Goal: Task Accomplishment & Management: Manage account settings

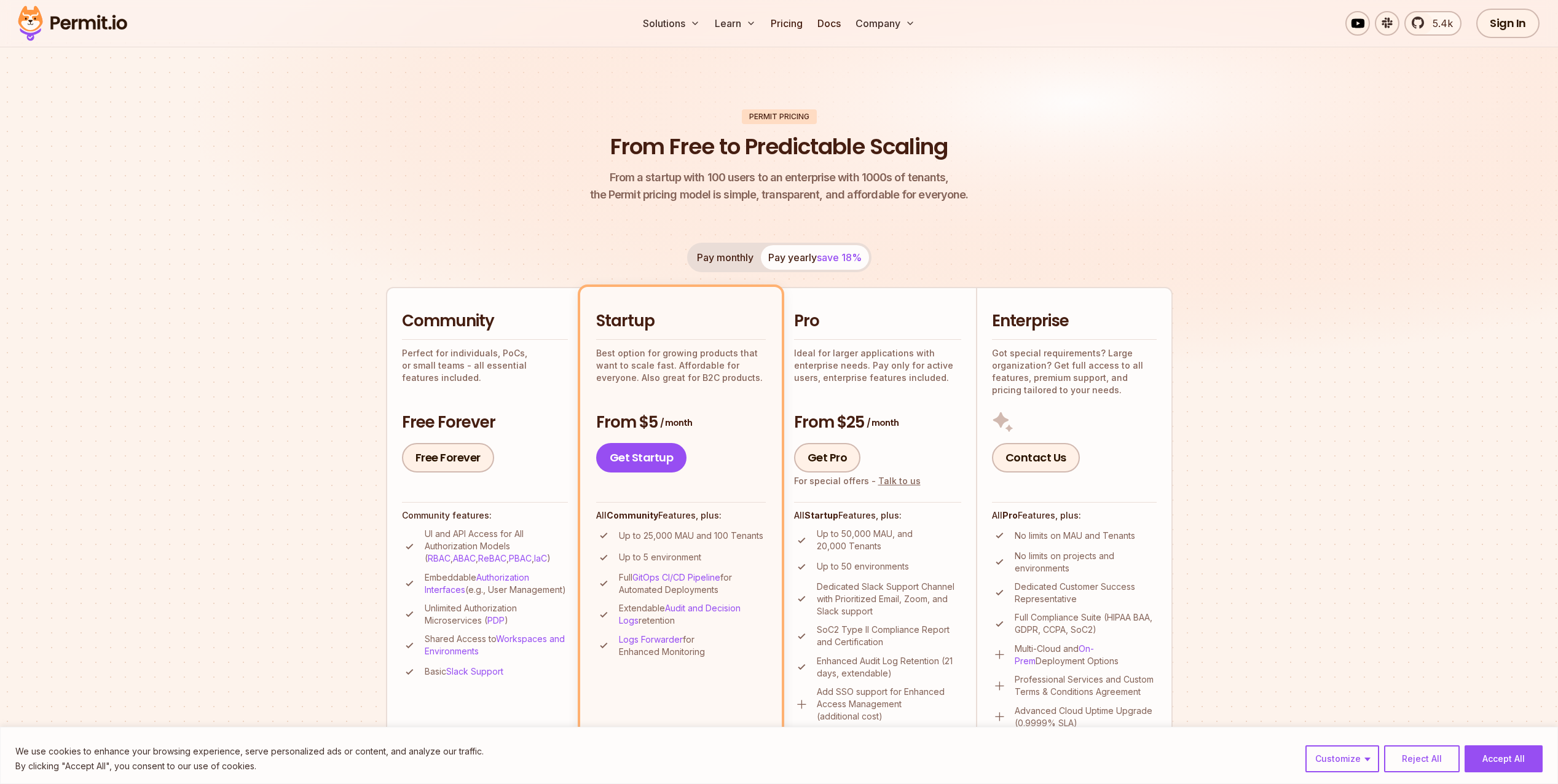
scroll to position [61, 0]
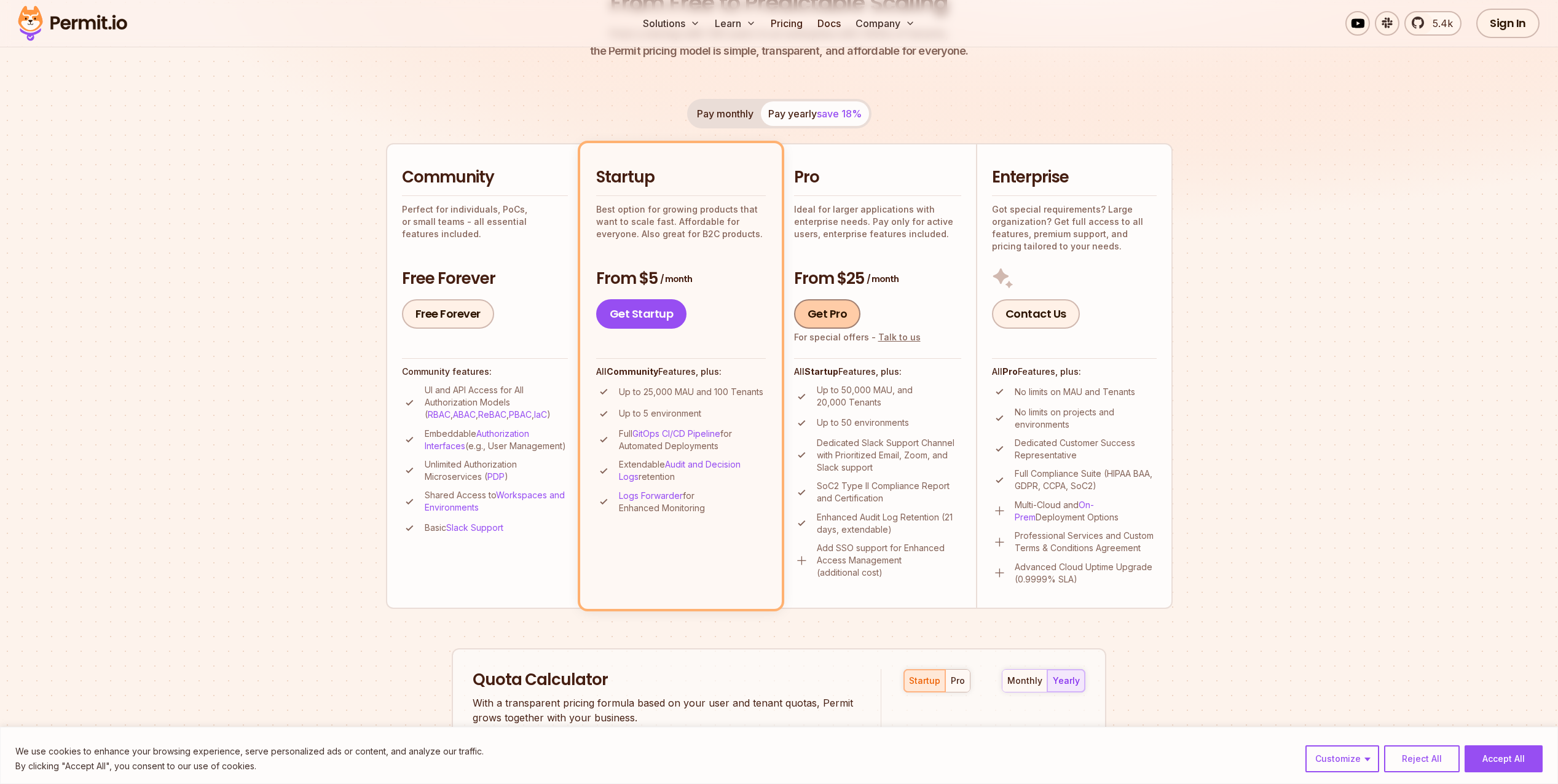
click at [833, 318] on link "Get Pro" at bounding box center [828, 314] width 67 height 29
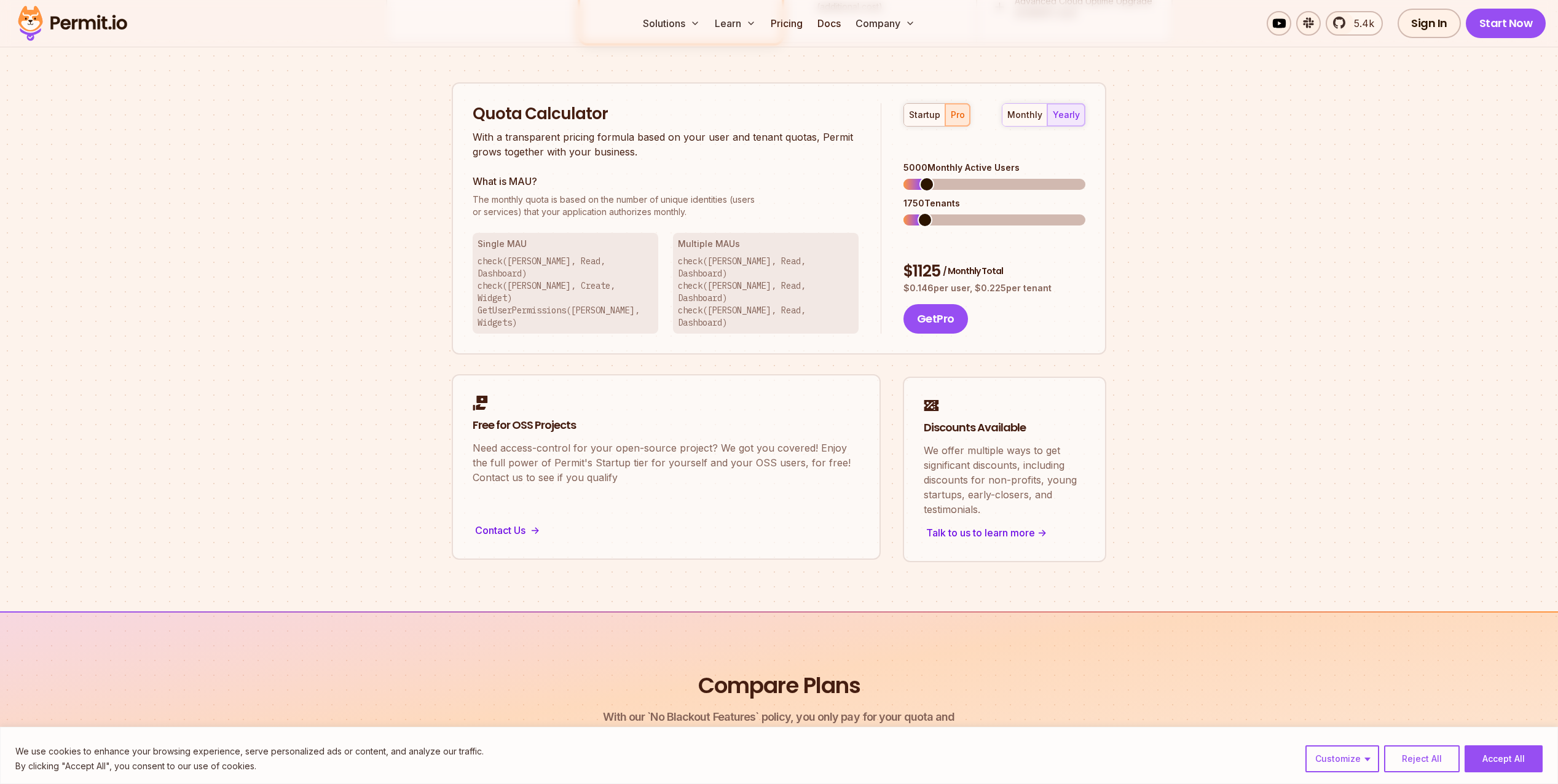
scroll to position [785, 0]
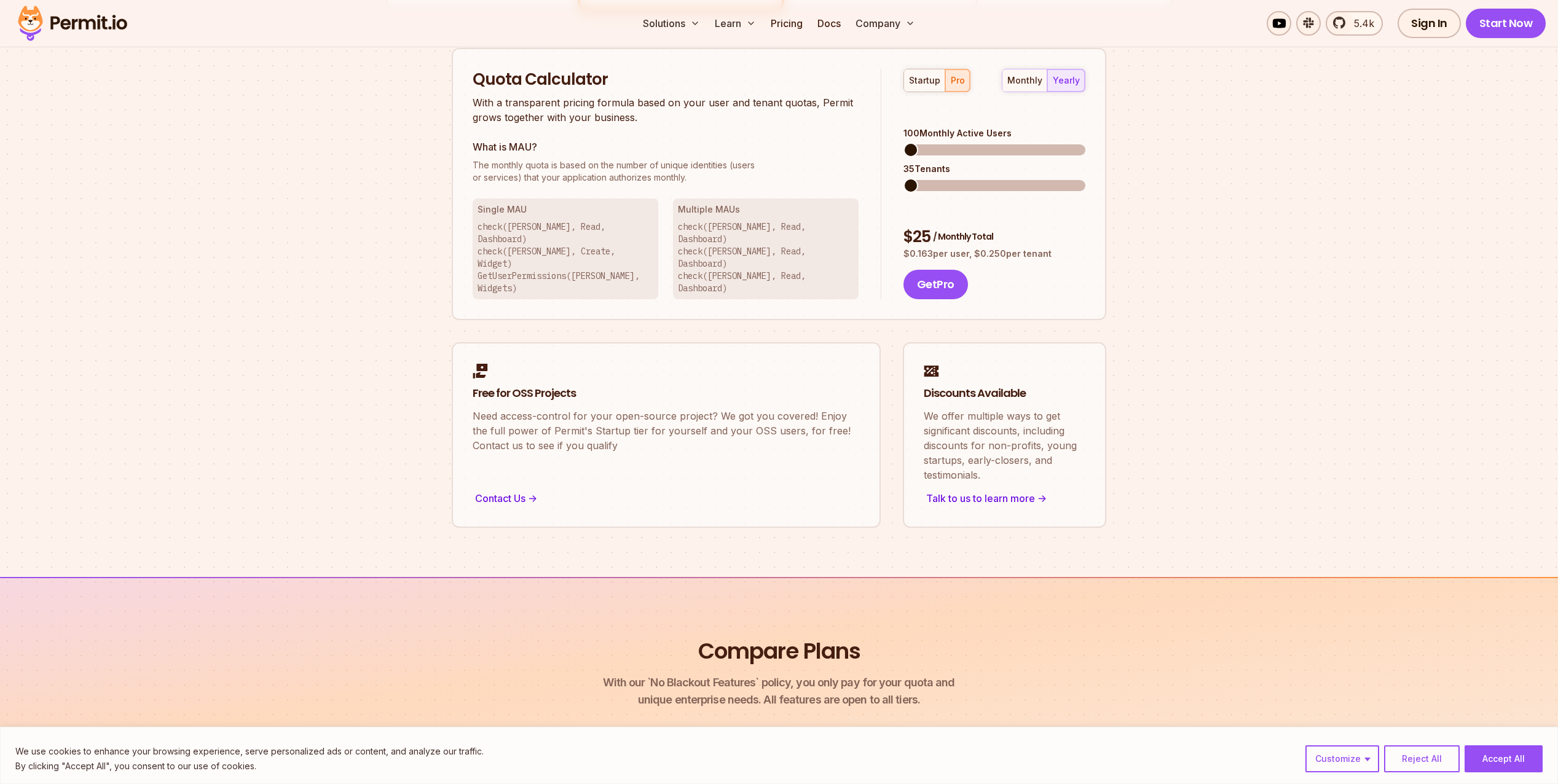
click at [904, 142] on span at bounding box center [911, 150] width 15 height 15
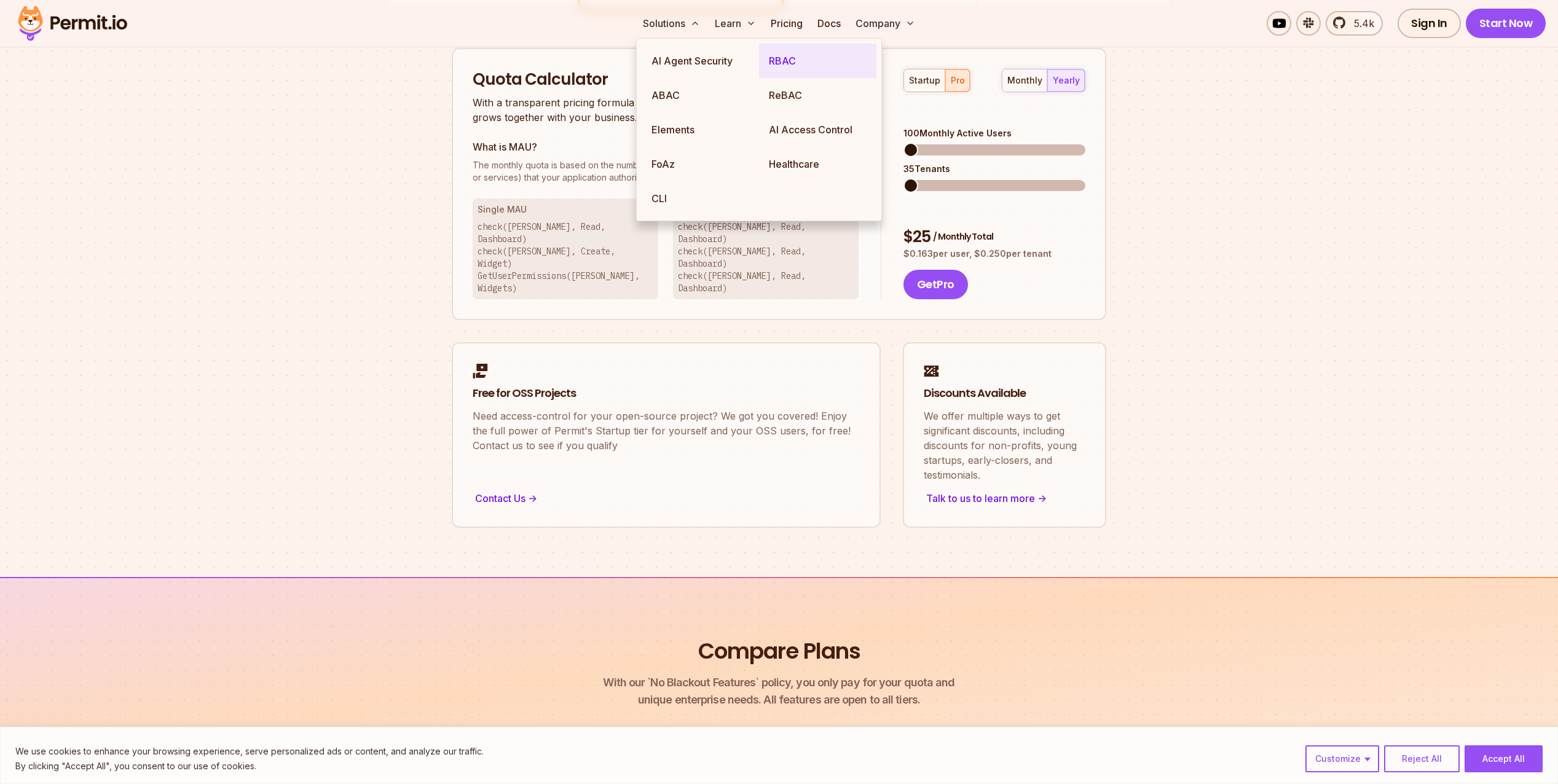
click at [795, 63] on link "RBAC" at bounding box center [818, 61] width 118 height 35
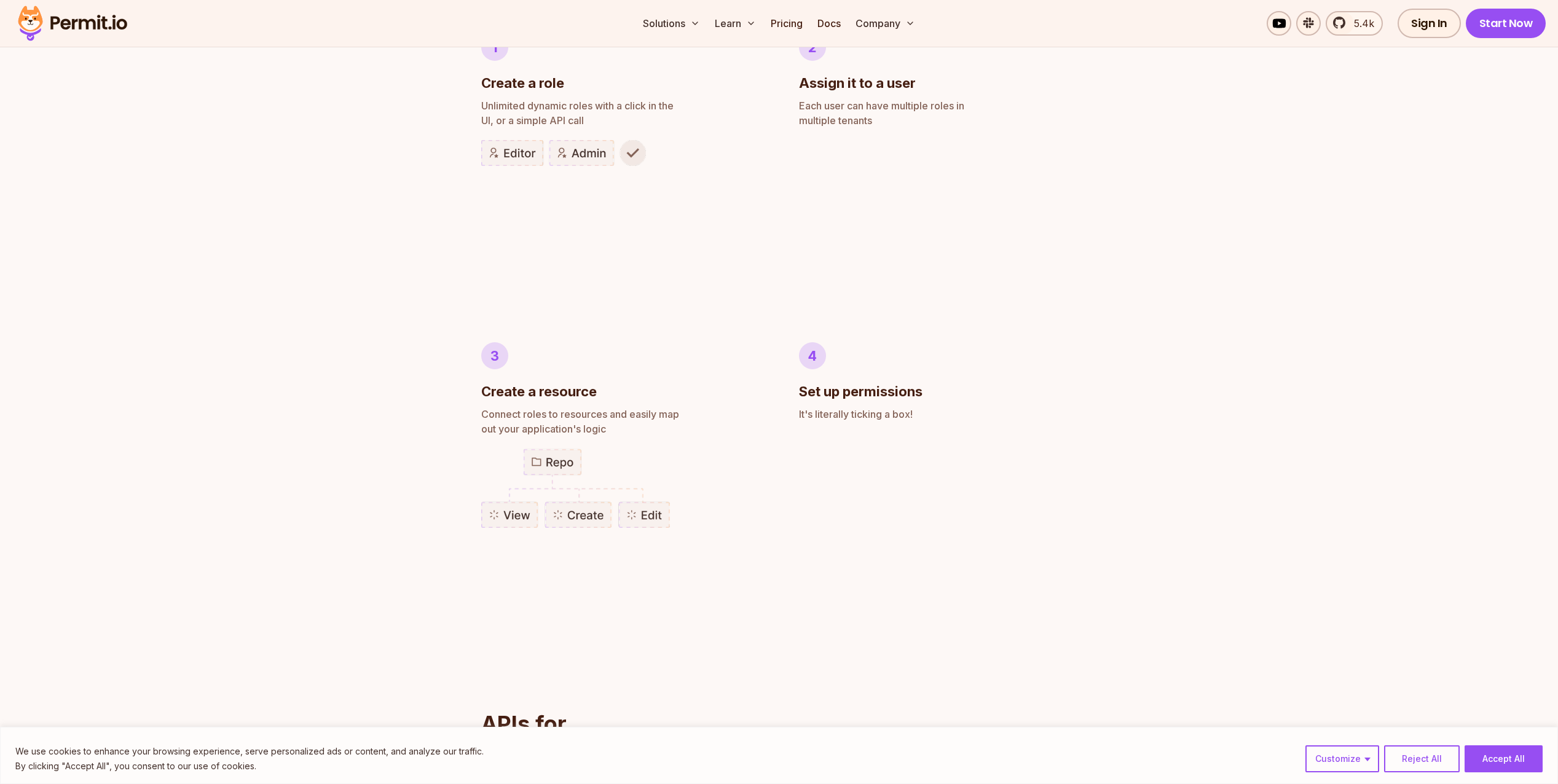
scroll to position [922, 0]
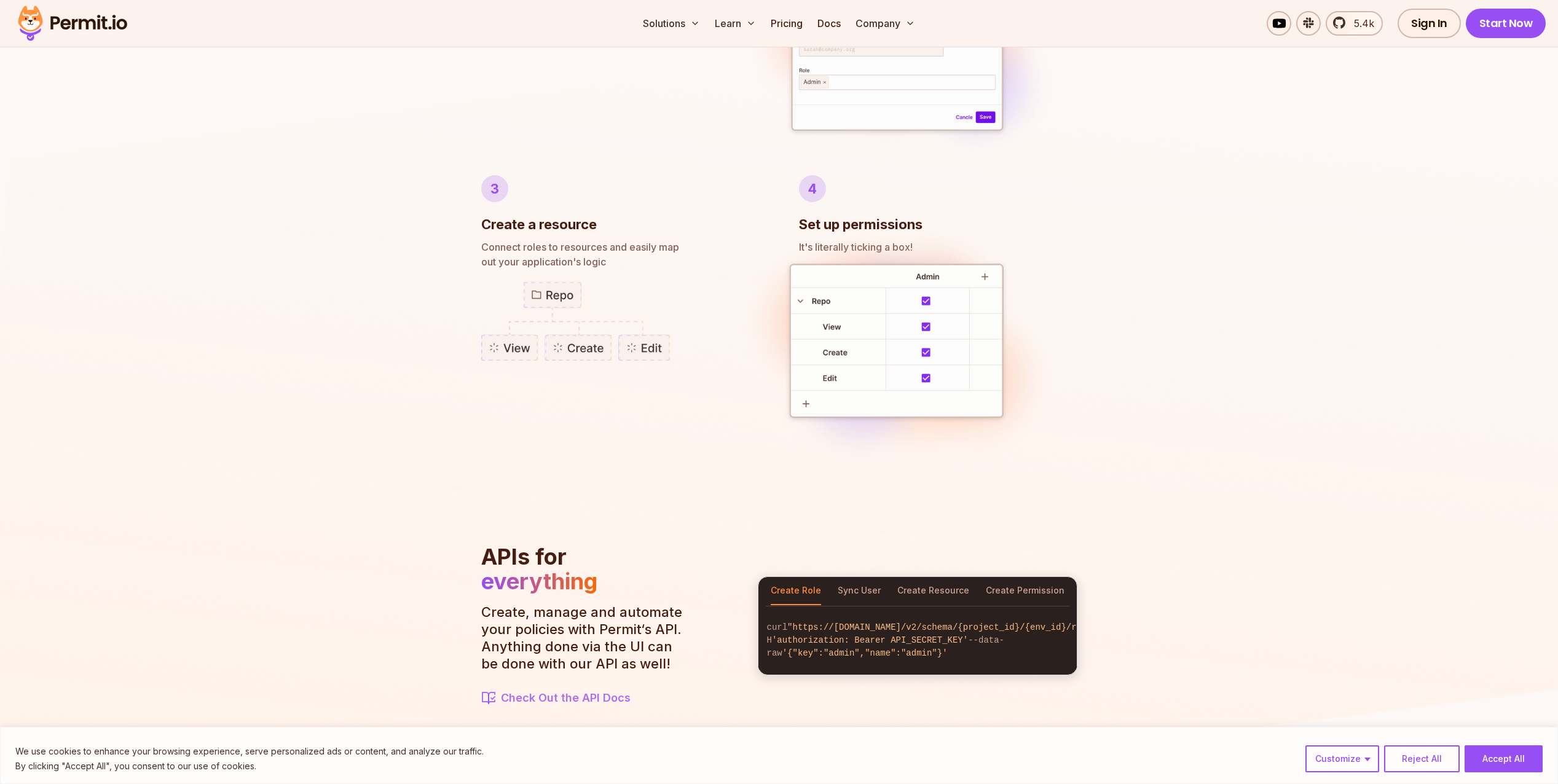
click at [100, 345] on img at bounding box center [779, 421] width 1558 height 949
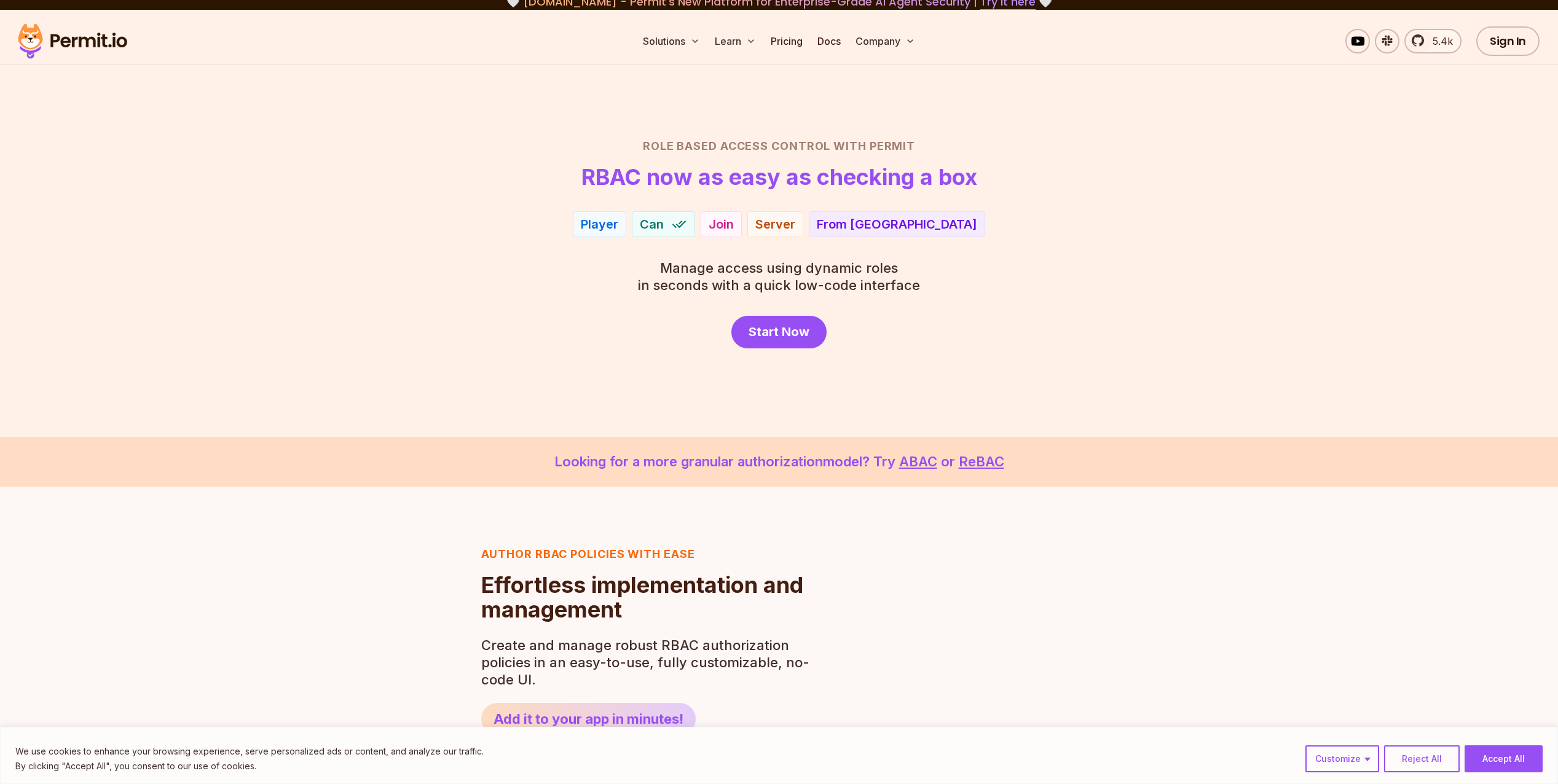
scroll to position [0, 0]
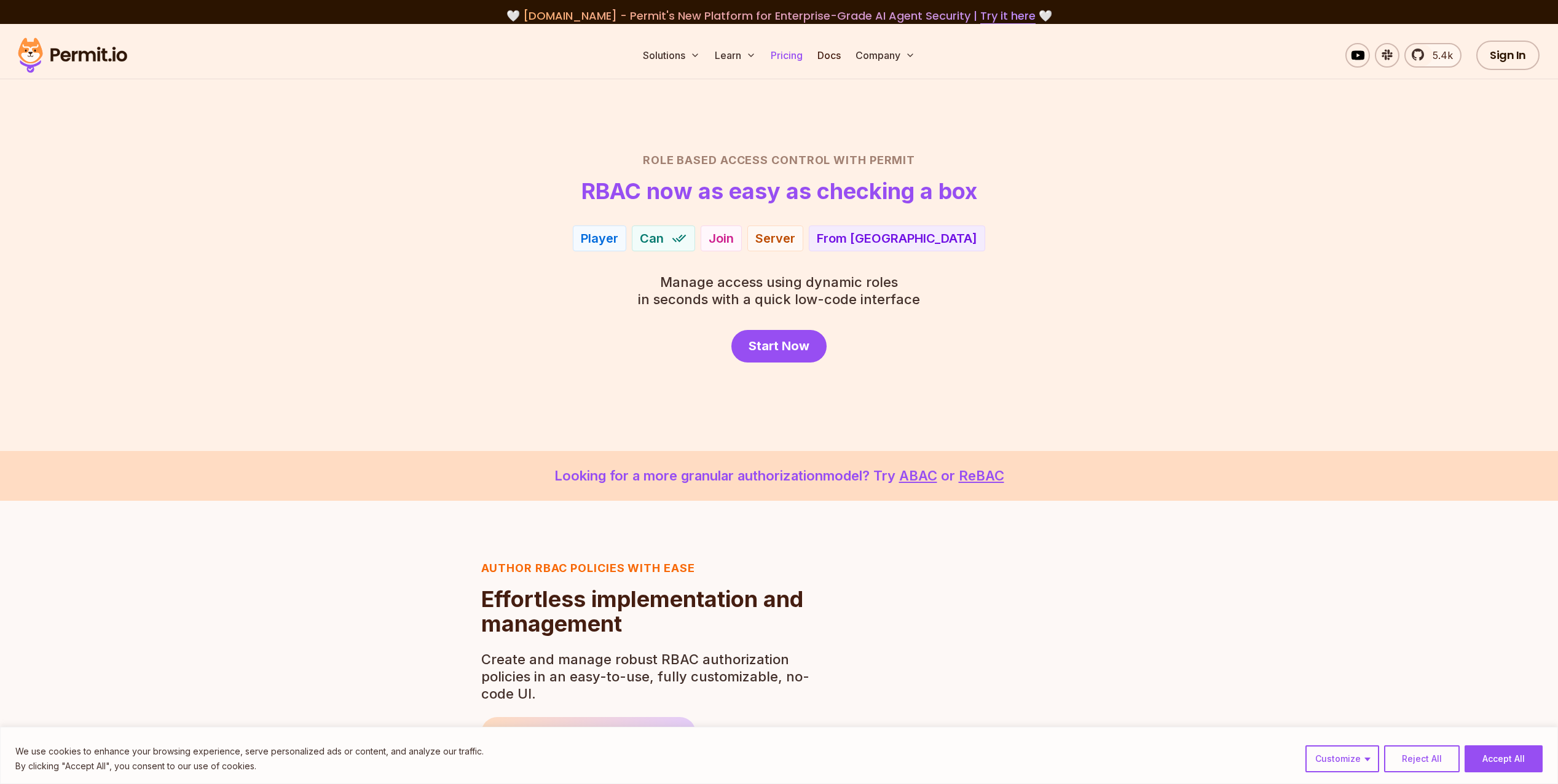
click at [801, 57] on link "Pricing" at bounding box center [786, 55] width 42 height 25
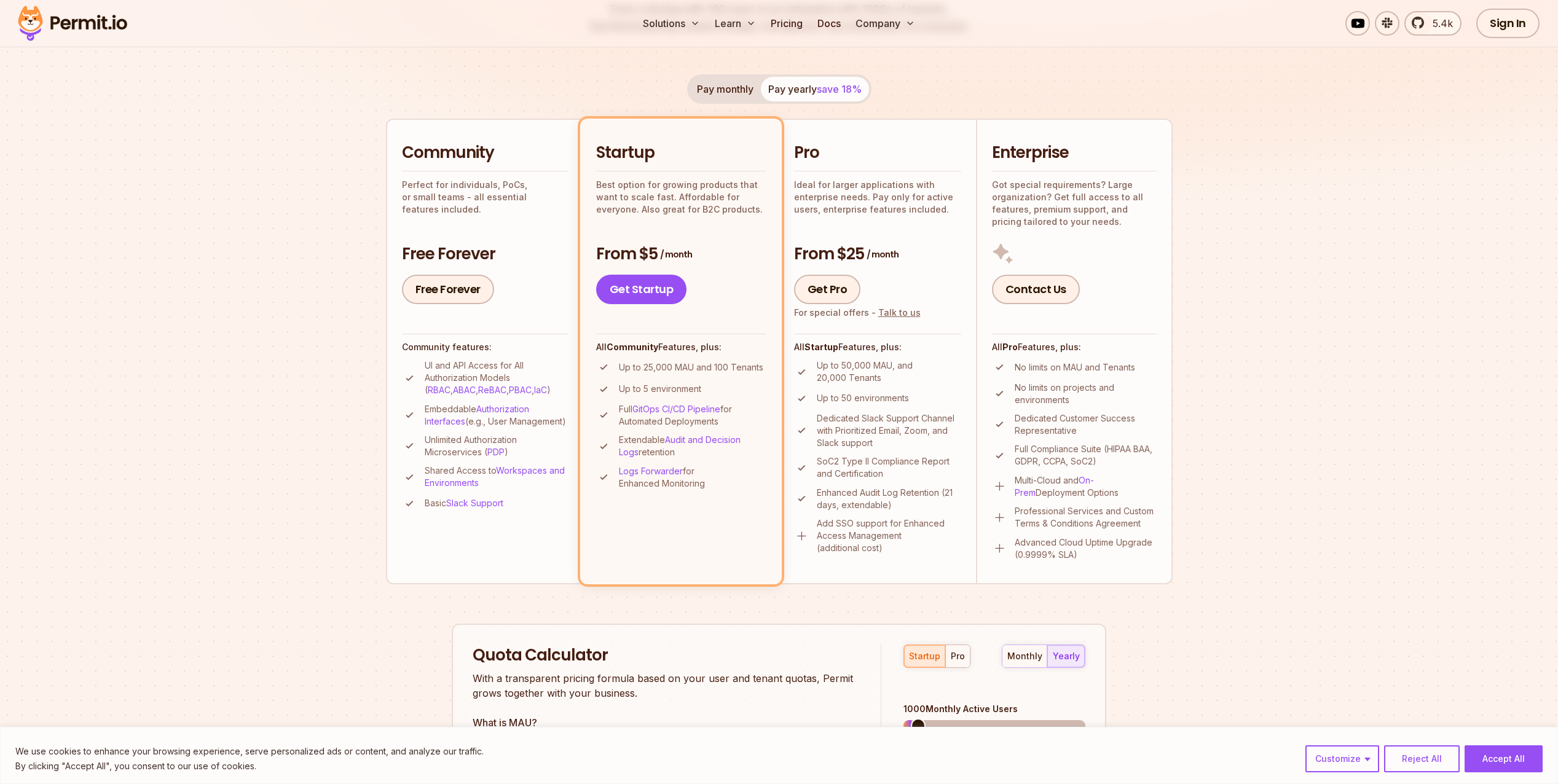
scroll to position [246, 0]
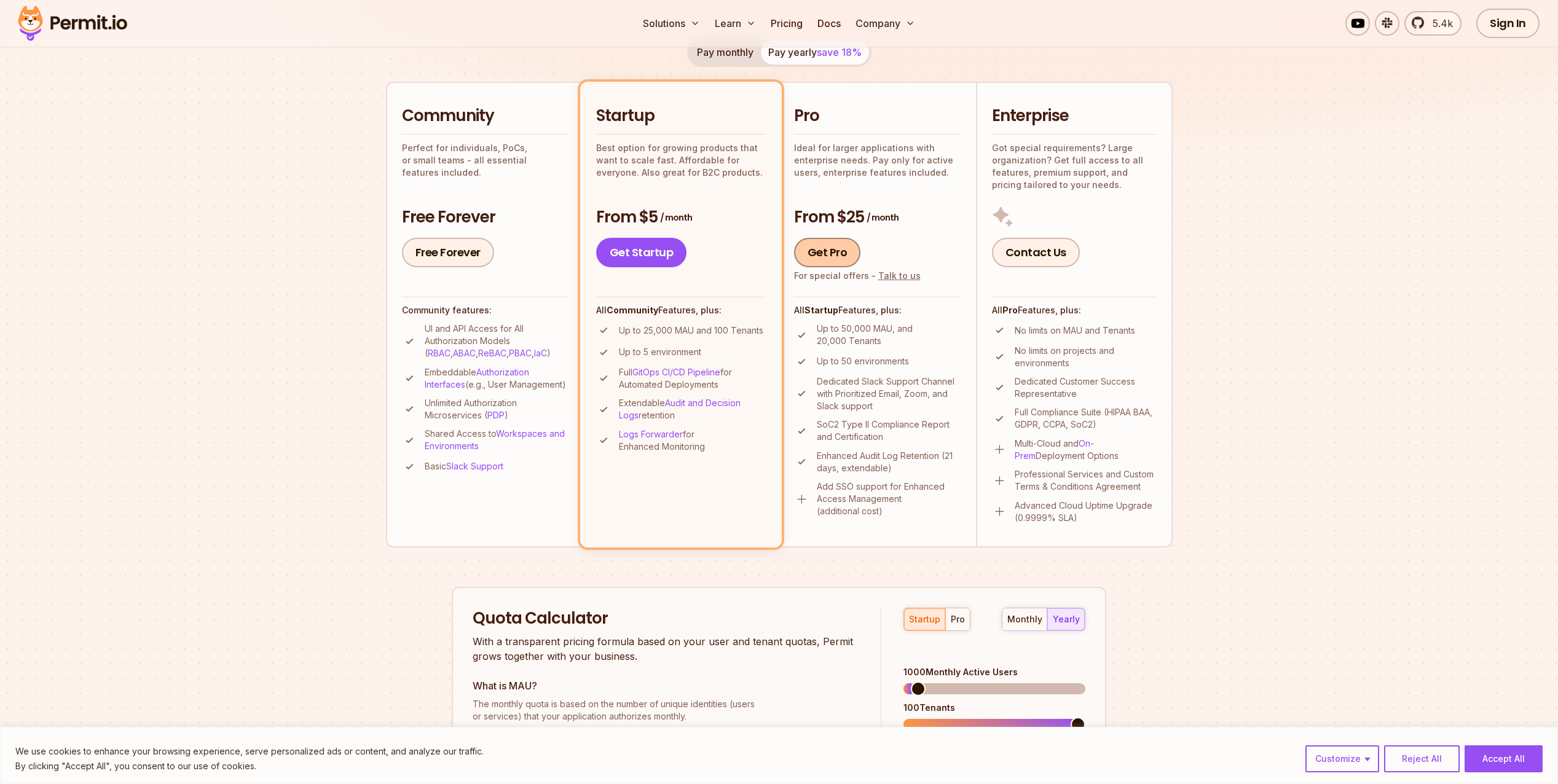
click at [842, 250] on link "Get Pro" at bounding box center [828, 252] width 67 height 29
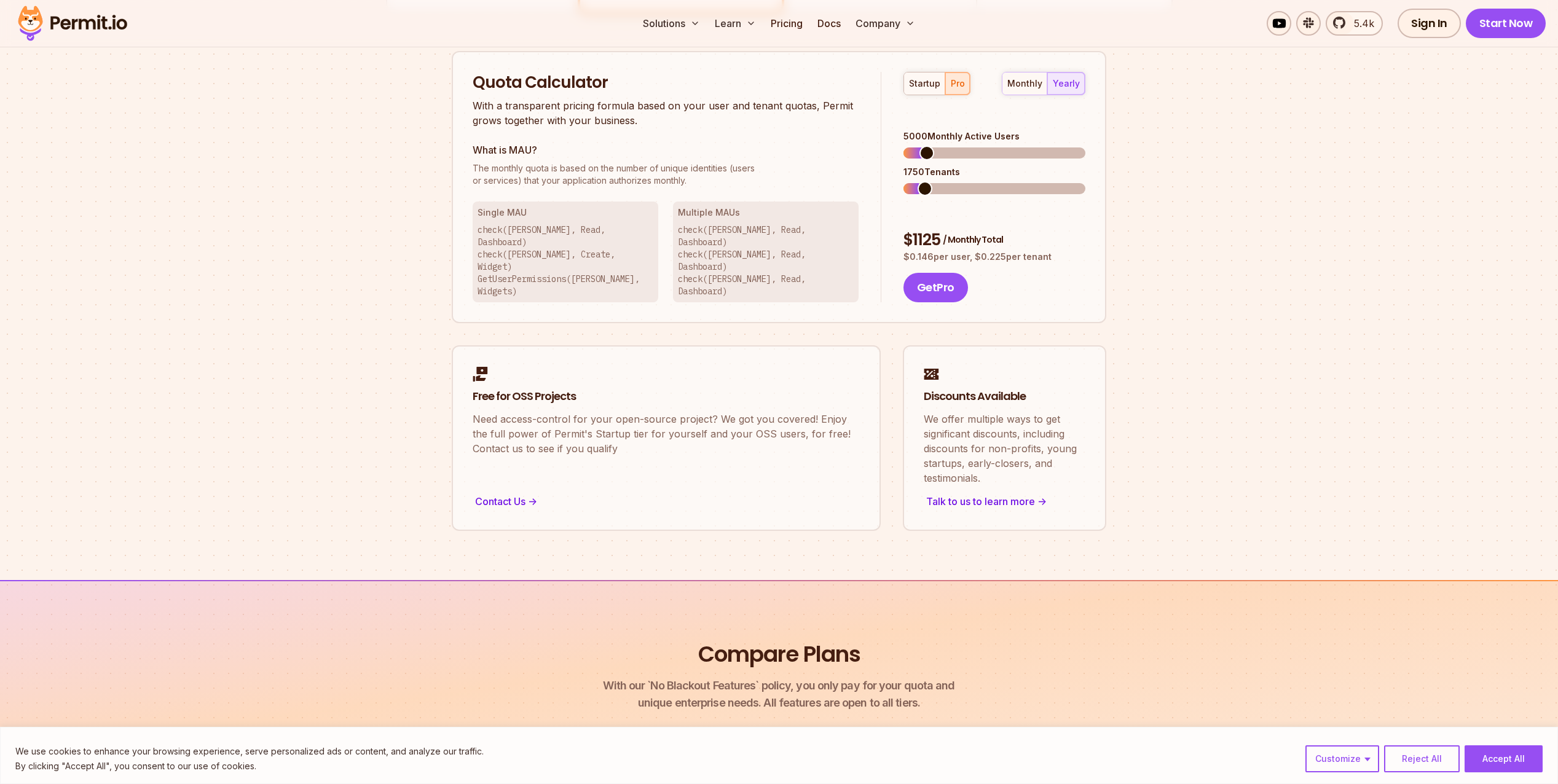
scroll to position [785, 0]
click at [904, 142] on span at bounding box center [911, 150] width 15 height 15
click at [930, 270] on button "Get Pro" at bounding box center [936, 284] width 65 height 29
click at [780, 18] on link "Pricing" at bounding box center [786, 23] width 42 height 25
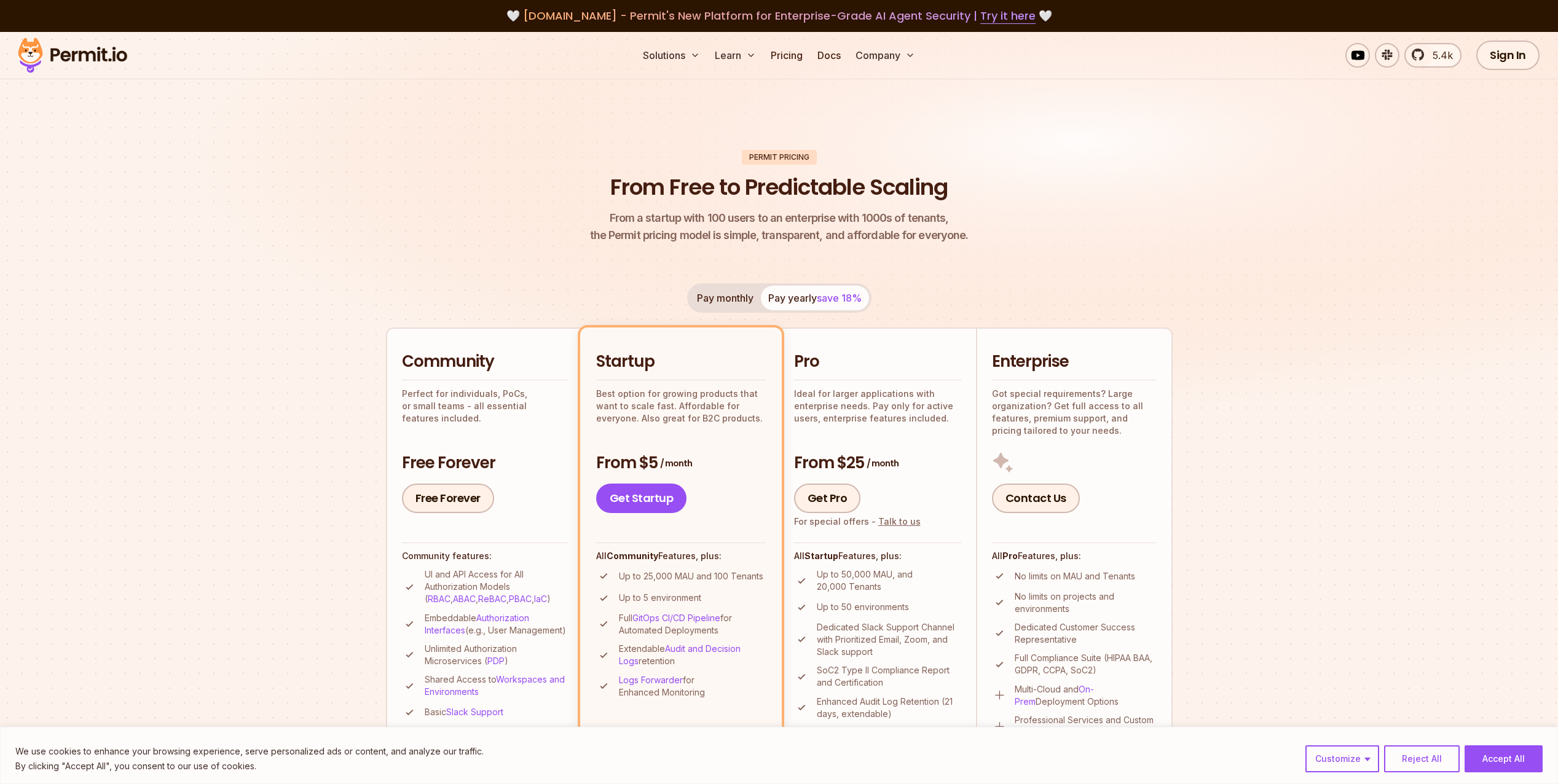
click at [833, 485] on link "Get Pro" at bounding box center [828, 498] width 67 height 29
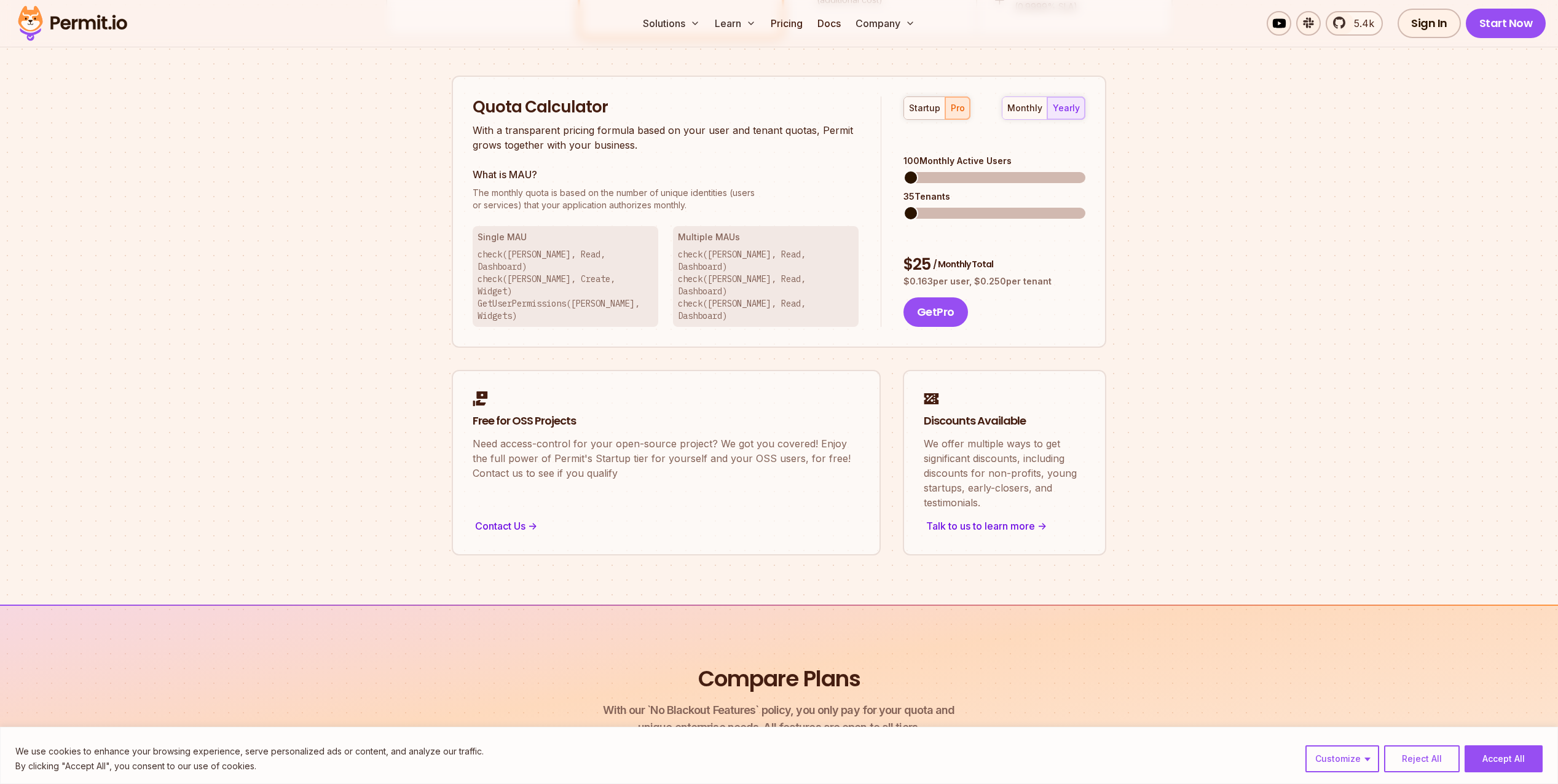
scroll to position [785, 0]
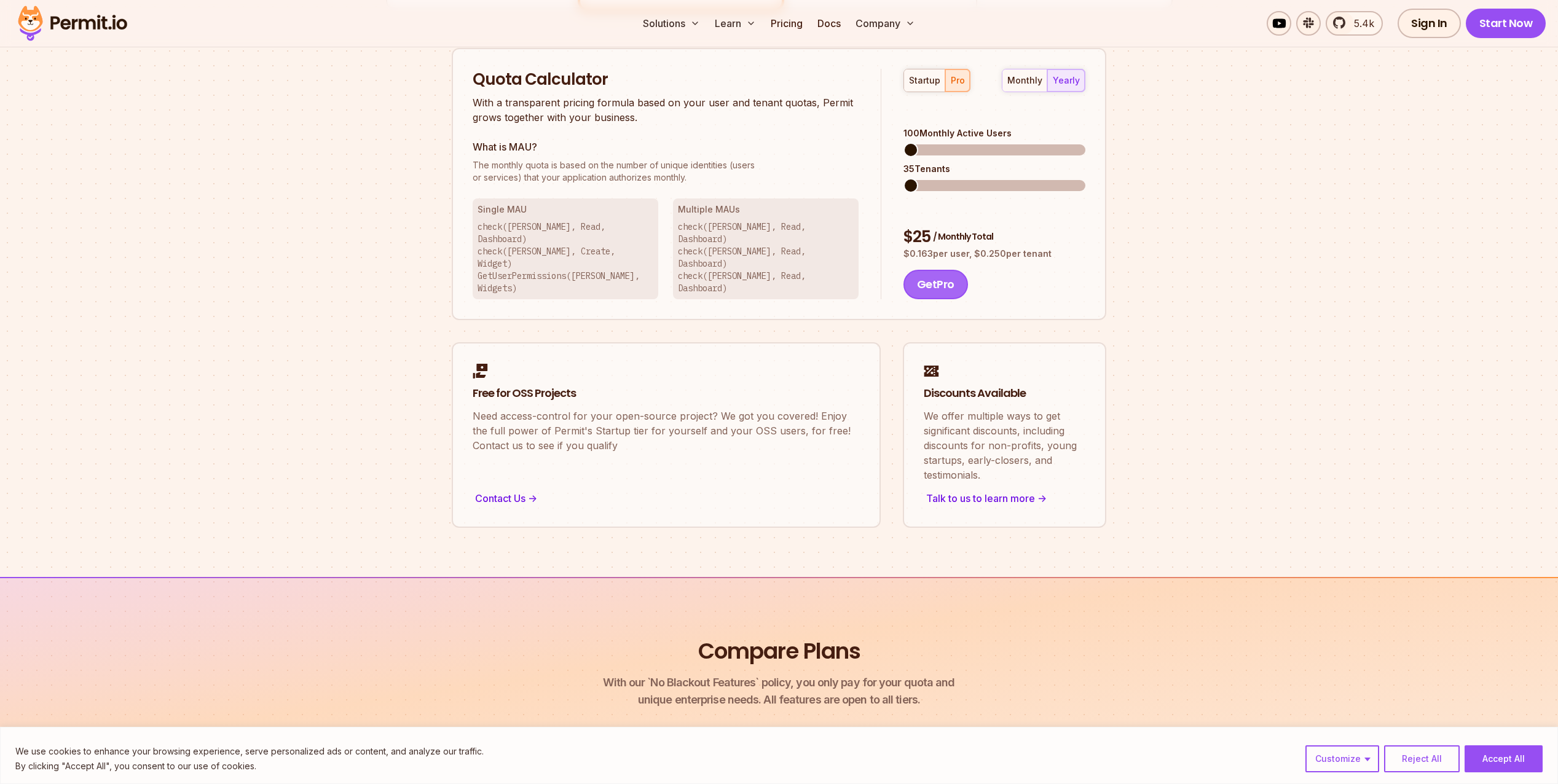
click at [936, 270] on button "Get Pro" at bounding box center [936, 284] width 65 height 29
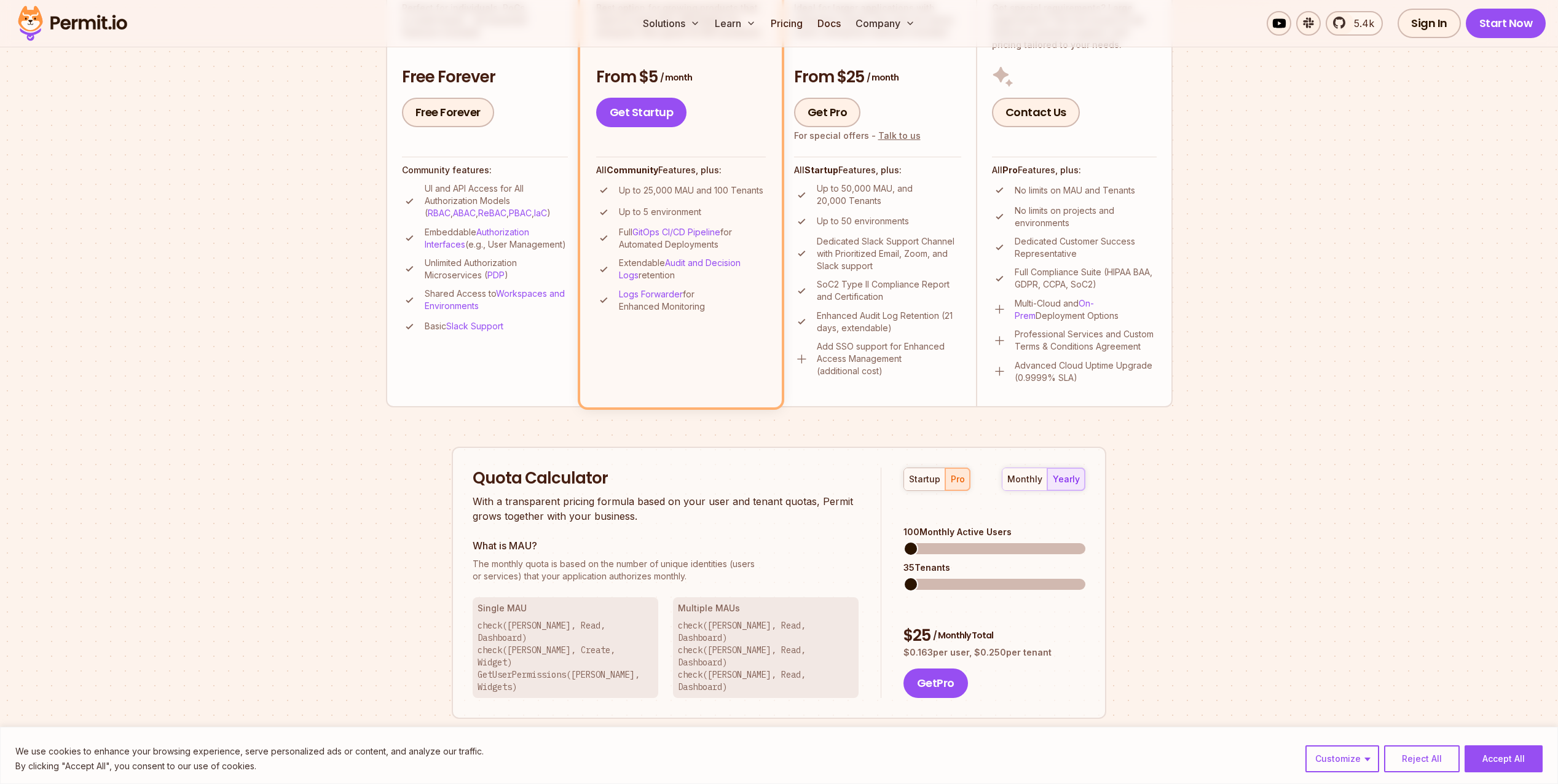
scroll to position [232, 0]
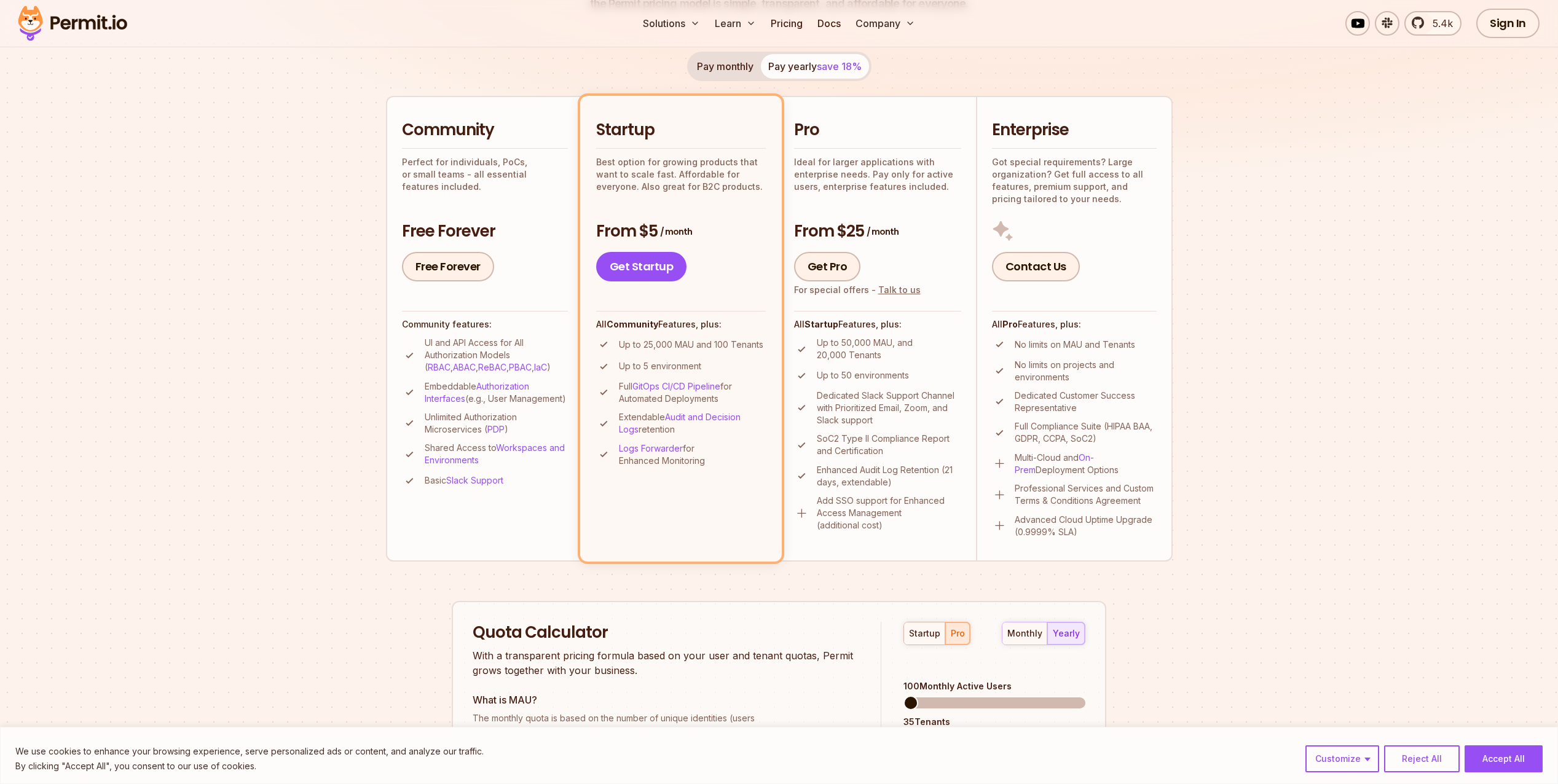
click at [1026, 462] on p "Multi-Cloud and On-Prem Deployment Options" at bounding box center [1086, 463] width 142 height 25
click at [830, 444] on p "SoC2 Type II Compliance Report and Certification" at bounding box center [889, 445] width 144 height 25
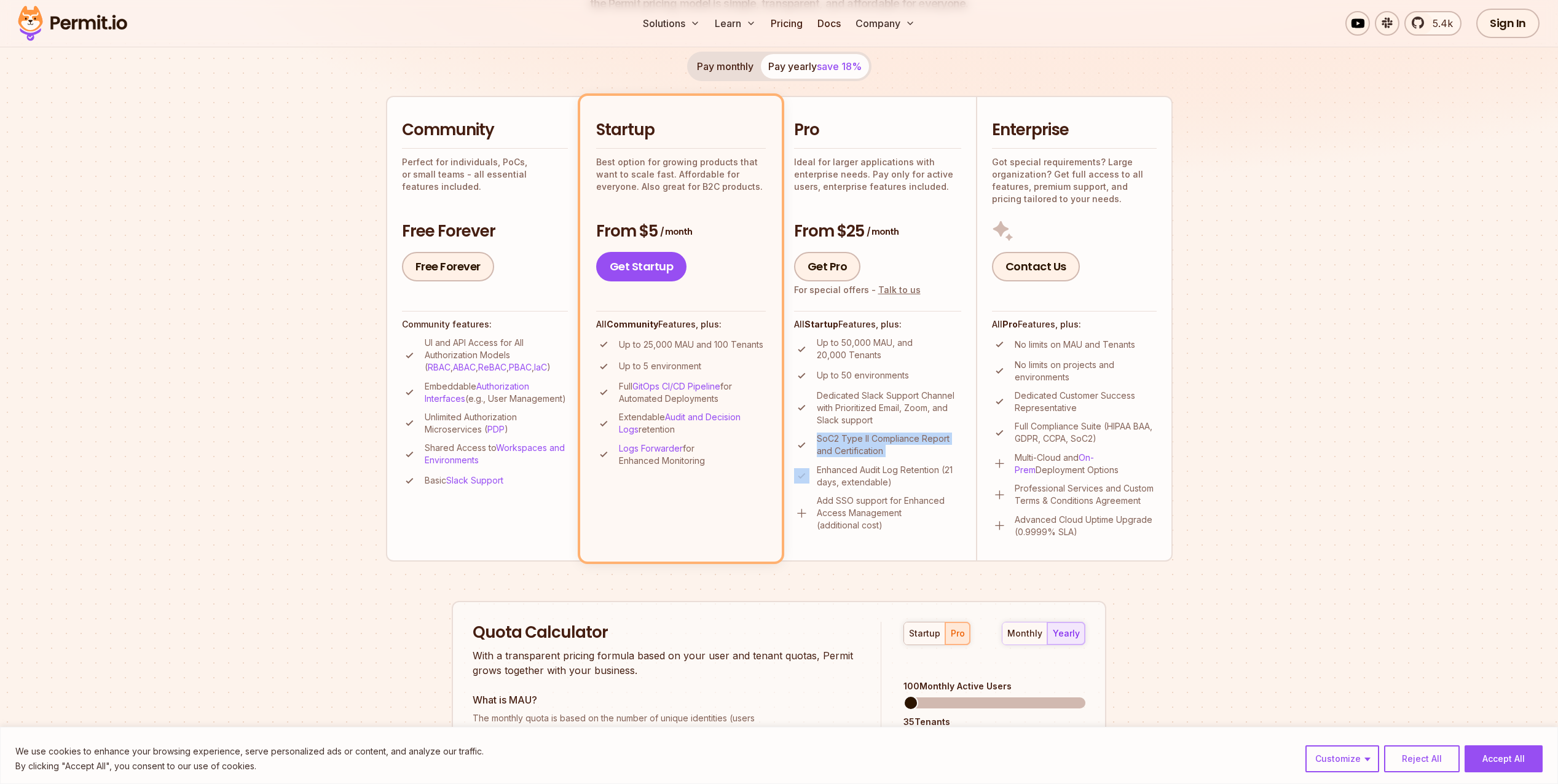
click at [830, 444] on p "SoC2 Type II Compliance Report and Certification" at bounding box center [889, 445] width 144 height 25
drag, startPoint x: 830, startPoint y: 444, endPoint x: 834, endPoint y: 475, distance: 31.3
click at [834, 475] on p "Enhanced Audit Log Retention (21 days, extendable)" at bounding box center [889, 476] width 144 height 25
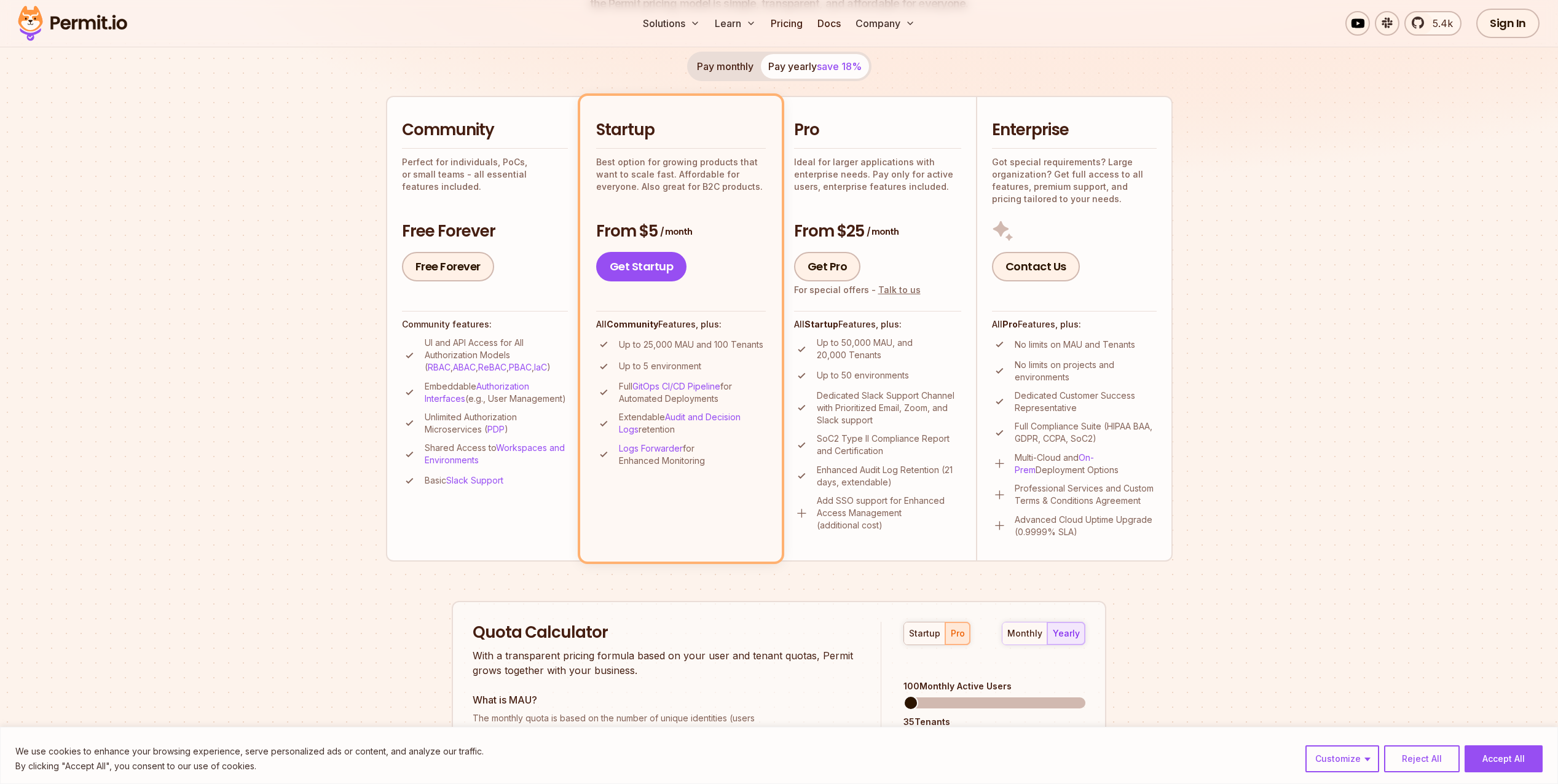
drag, startPoint x: 834, startPoint y: 475, endPoint x: 837, endPoint y: 510, distance: 35.1
click at [837, 510] on p "Add SSO support for Enhanced Access Management (additional cost)" at bounding box center [889, 513] width 144 height 37
drag, startPoint x: 837, startPoint y: 510, endPoint x: 837, endPoint y: 527, distance: 17.0
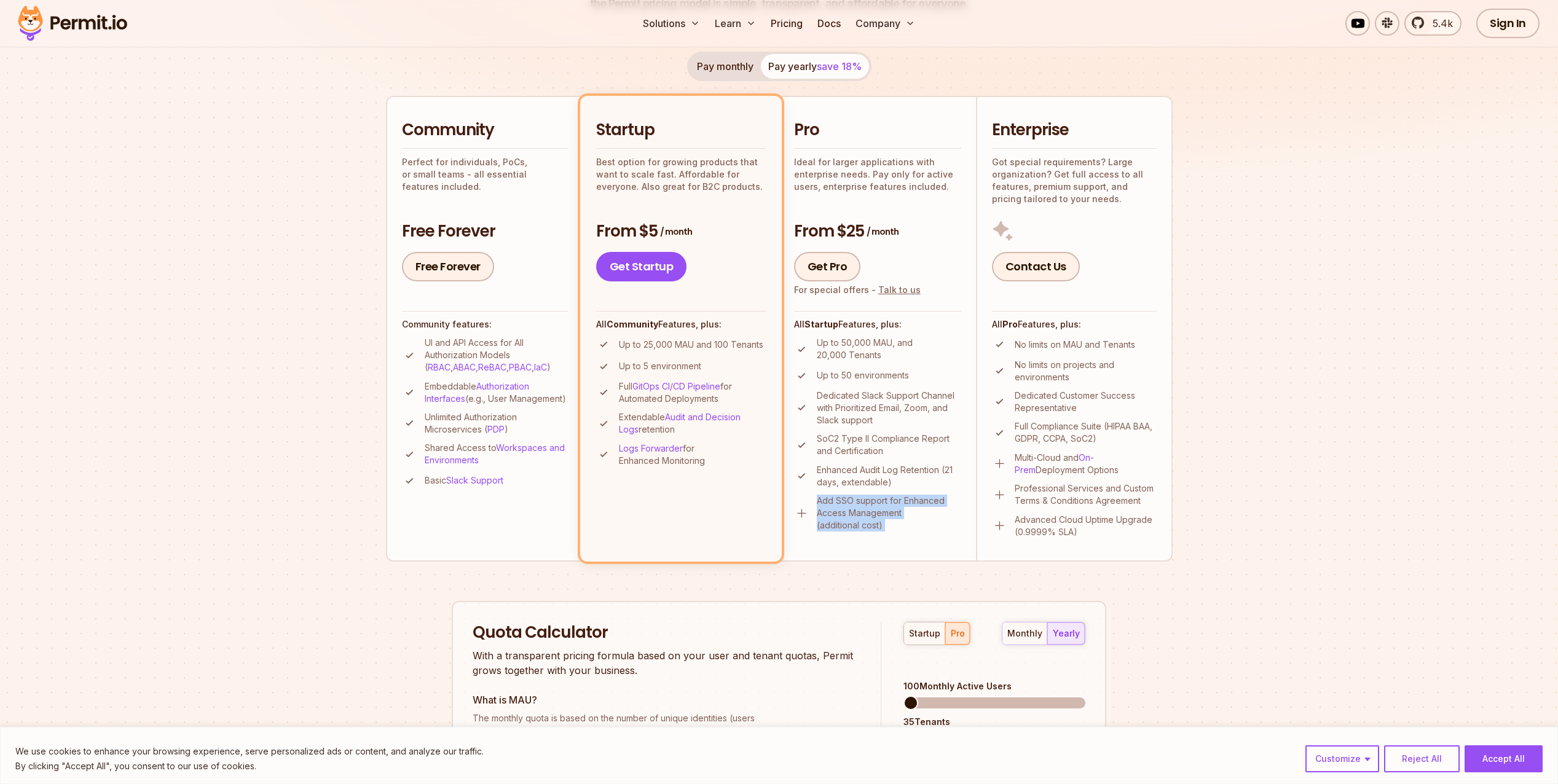
click at [837, 527] on p "Add SSO support for Enhanced Access Management (additional cost)" at bounding box center [889, 513] width 144 height 37
click at [840, 184] on p "Ideal for larger applications with enterprise needs. Pay only for active users,…" at bounding box center [878, 174] width 167 height 37
click at [1043, 361] on p "No limits on projects and environments" at bounding box center [1086, 371] width 142 height 25
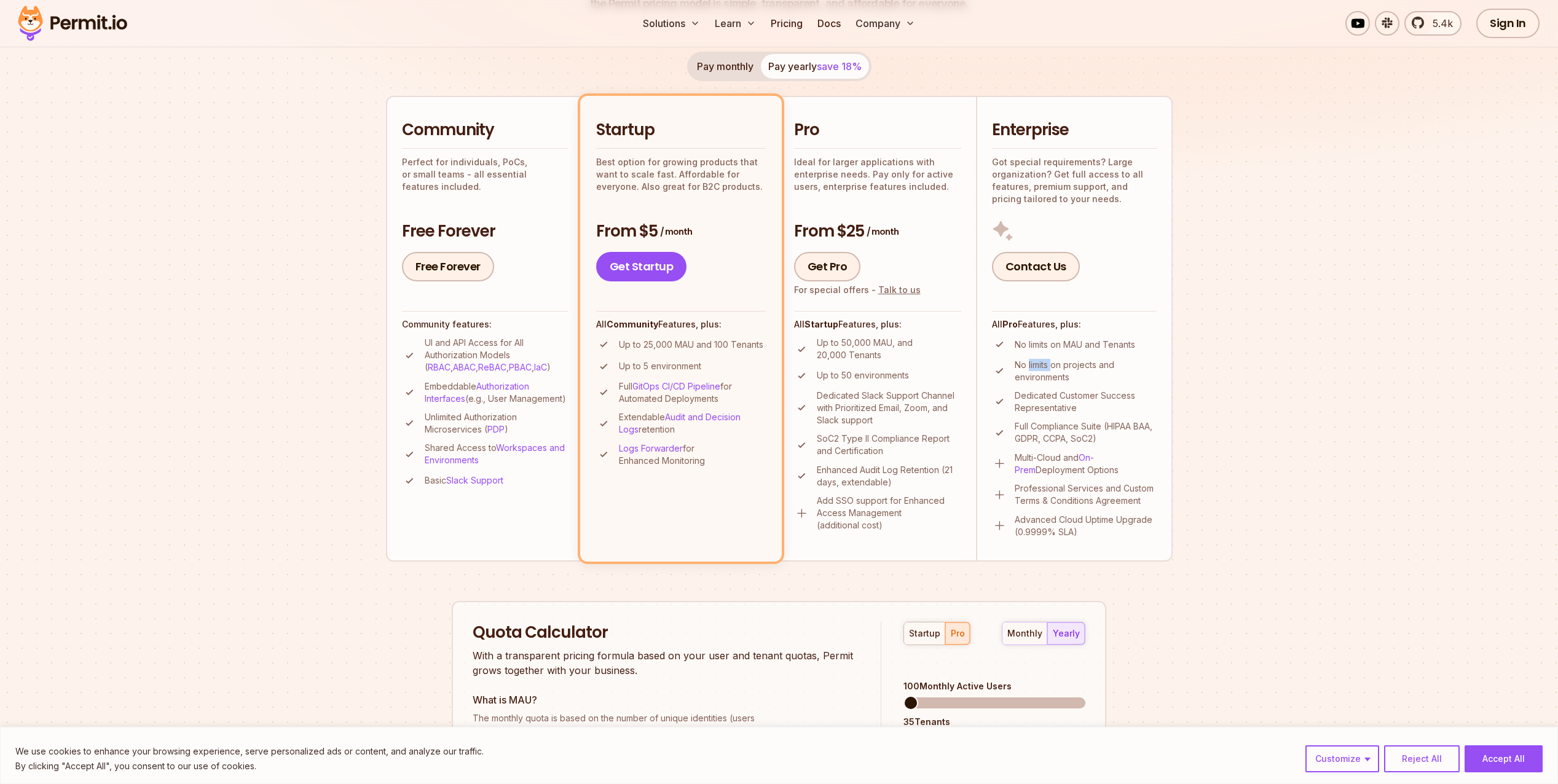
click at [1043, 361] on p "No limits on projects and environments" at bounding box center [1086, 371] width 142 height 25
drag, startPoint x: 1043, startPoint y: 361, endPoint x: 1044, endPoint y: 389, distance: 28.0
click at [1044, 389] on p "Dedicated Customer Success Representative" at bounding box center [1086, 401] width 142 height 25
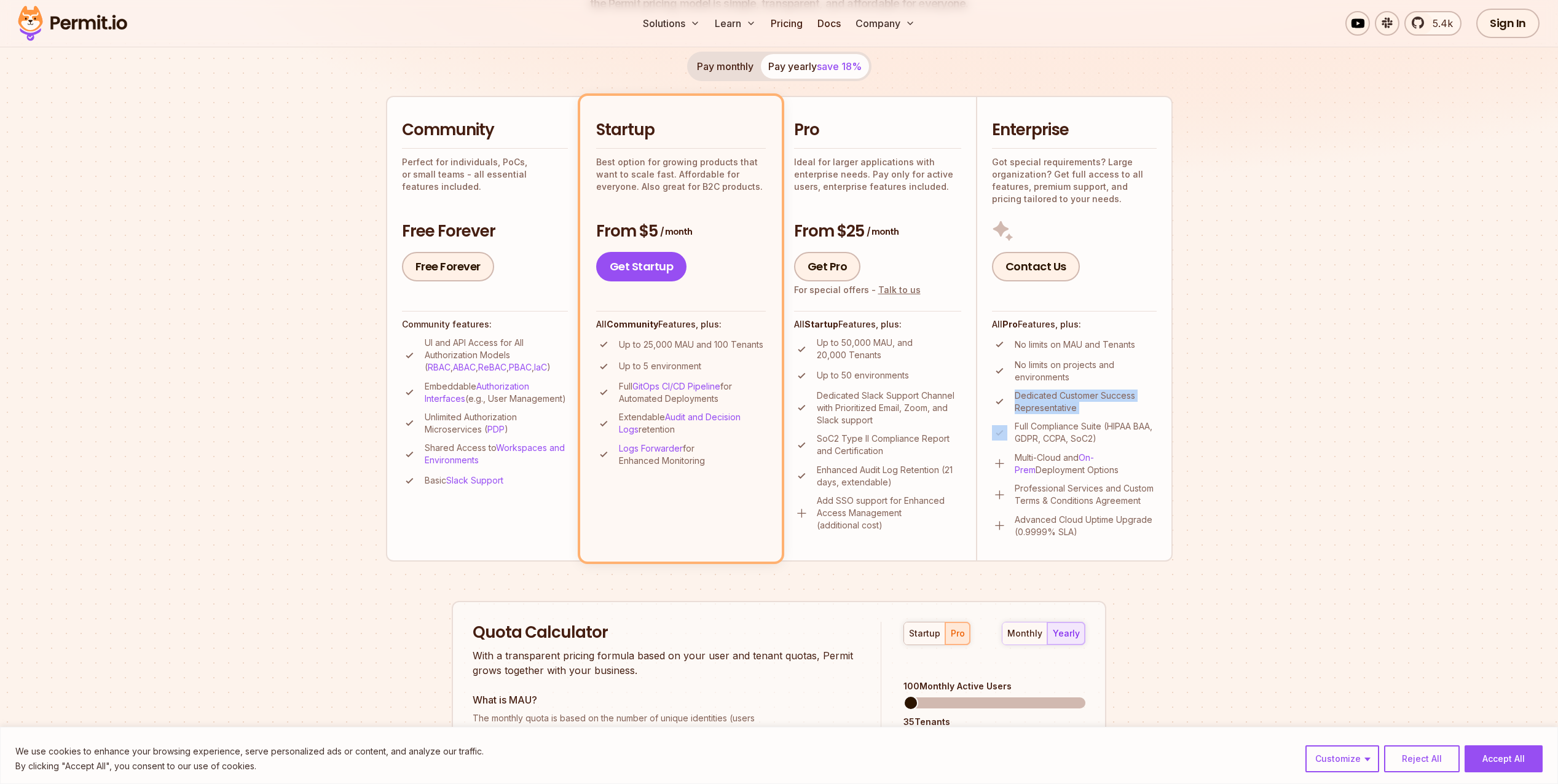
click at [1044, 389] on p "Dedicated Customer Success Representative" at bounding box center [1086, 401] width 142 height 25
drag, startPoint x: 1044, startPoint y: 389, endPoint x: 1050, endPoint y: 437, distance: 48.4
click at [1050, 437] on p "Full Compliance Suite (HIPAA BAA, GDPR, CCPA, SoC2)" at bounding box center [1086, 432] width 142 height 25
click at [1048, 440] on p "Full Compliance Suite (HIPAA BAA, GDPR, CCPA, SoC2)" at bounding box center [1086, 432] width 142 height 25
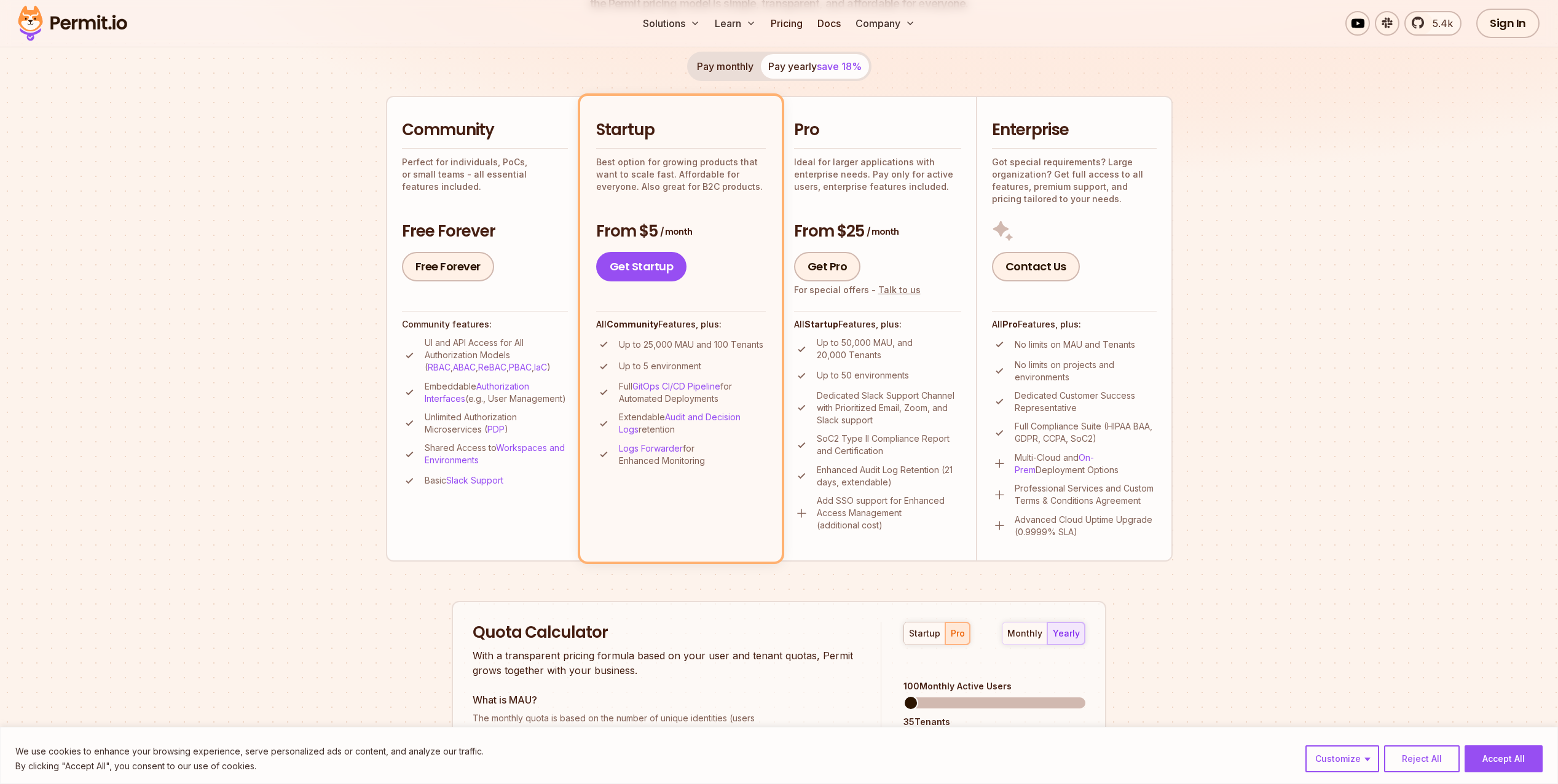
drag, startPoint x: 1048, startPoint y: 440, endPoint x: 1028, endPoint y: 452, distance: 23.3
click at [1028, 452] on p "Multi-Cloud and On-Prem Deployment Options" at bounding box center [1086, 463] width 142 height 25
drag, startPoint x: 817, startPoint y: 343, endPoint x: 892, endPoint y: 359, distance: 76.7
click at [892, 359] on p "Up to 50,000 MAU, and 20,000 Tenants" at bounding box center [889, 349] width 144 height 25
drag, startPoint x: 892, startPoint y: 359, endPoint x: 883, endPoint y: 363, distance: 9.8
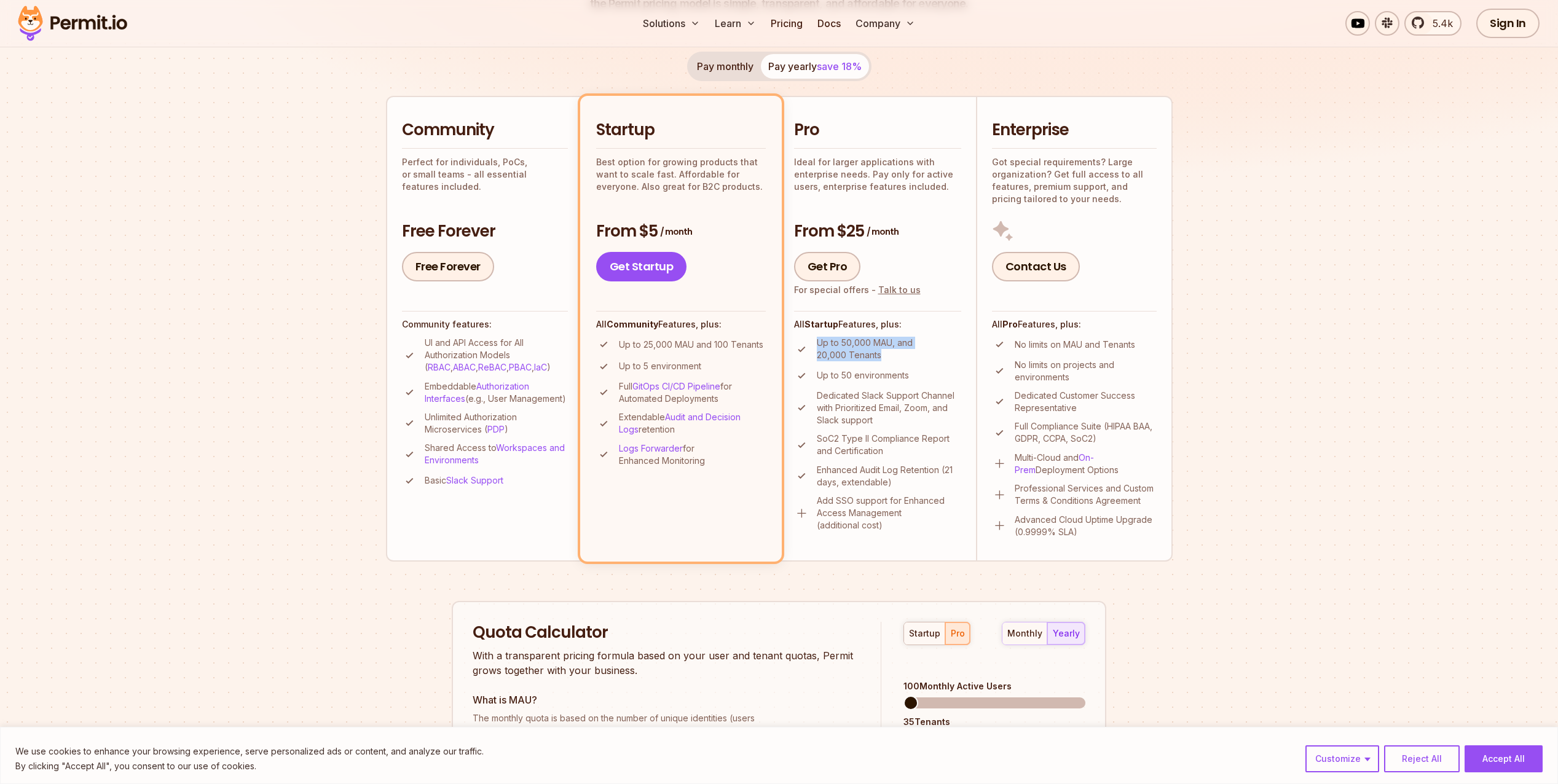
click at [883, 363] on ul "Up to 50,000 MAU, and 20,000 Tenants Up to 50 environments Dedicated Slack Supp…" at bounding box center [878, 434] width 167 height 195
drag, startPoint x: 888, startPoint y: 361, endPoint x: 819, endPoint y: 346, distance: 70.6
click at [819, 346] on p "Up to 50,000 MAU, and 20,000 Tenants" at bounding box center [889, 349] width 144 height 25
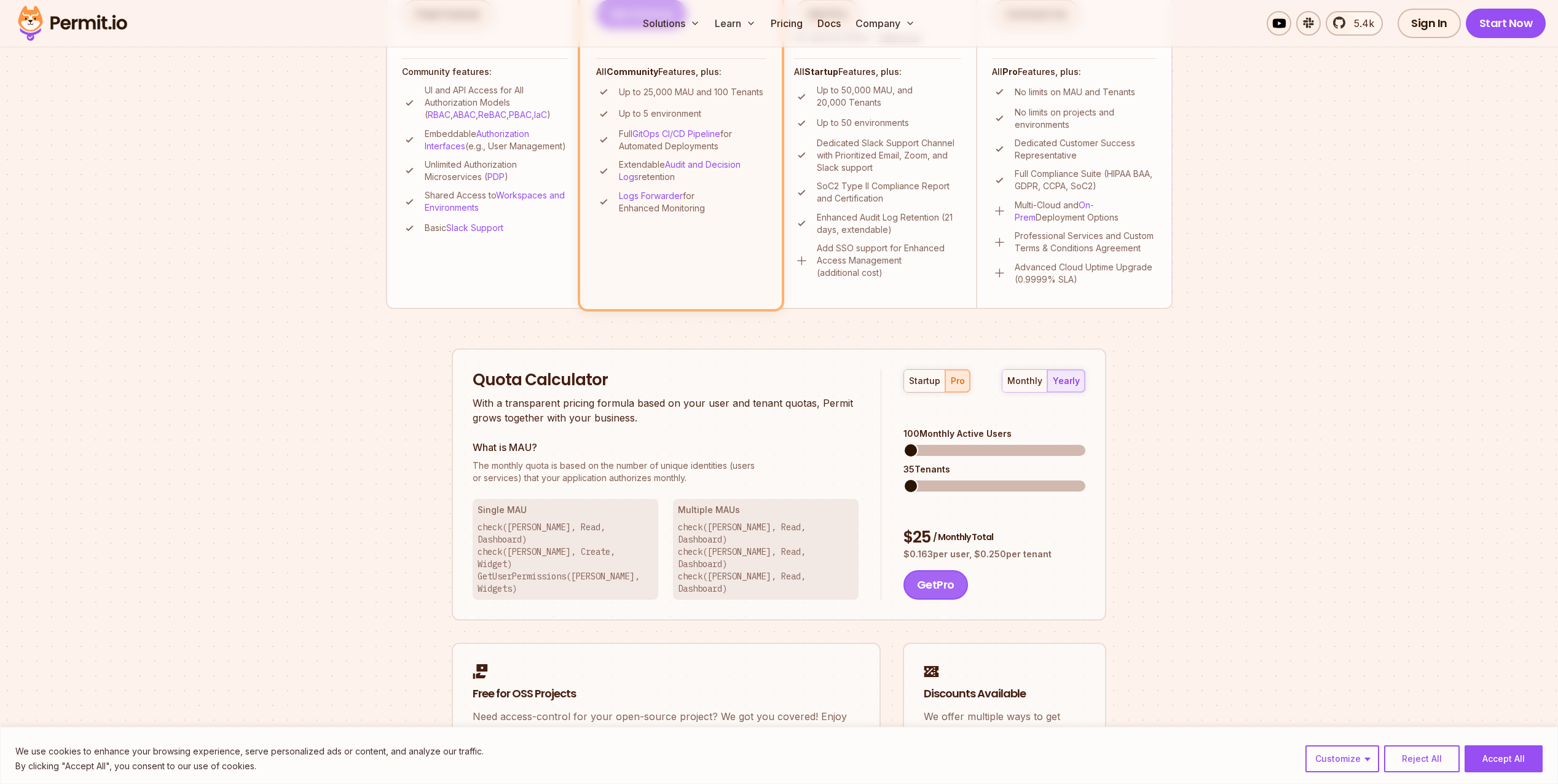
scroll to position [477, 0]
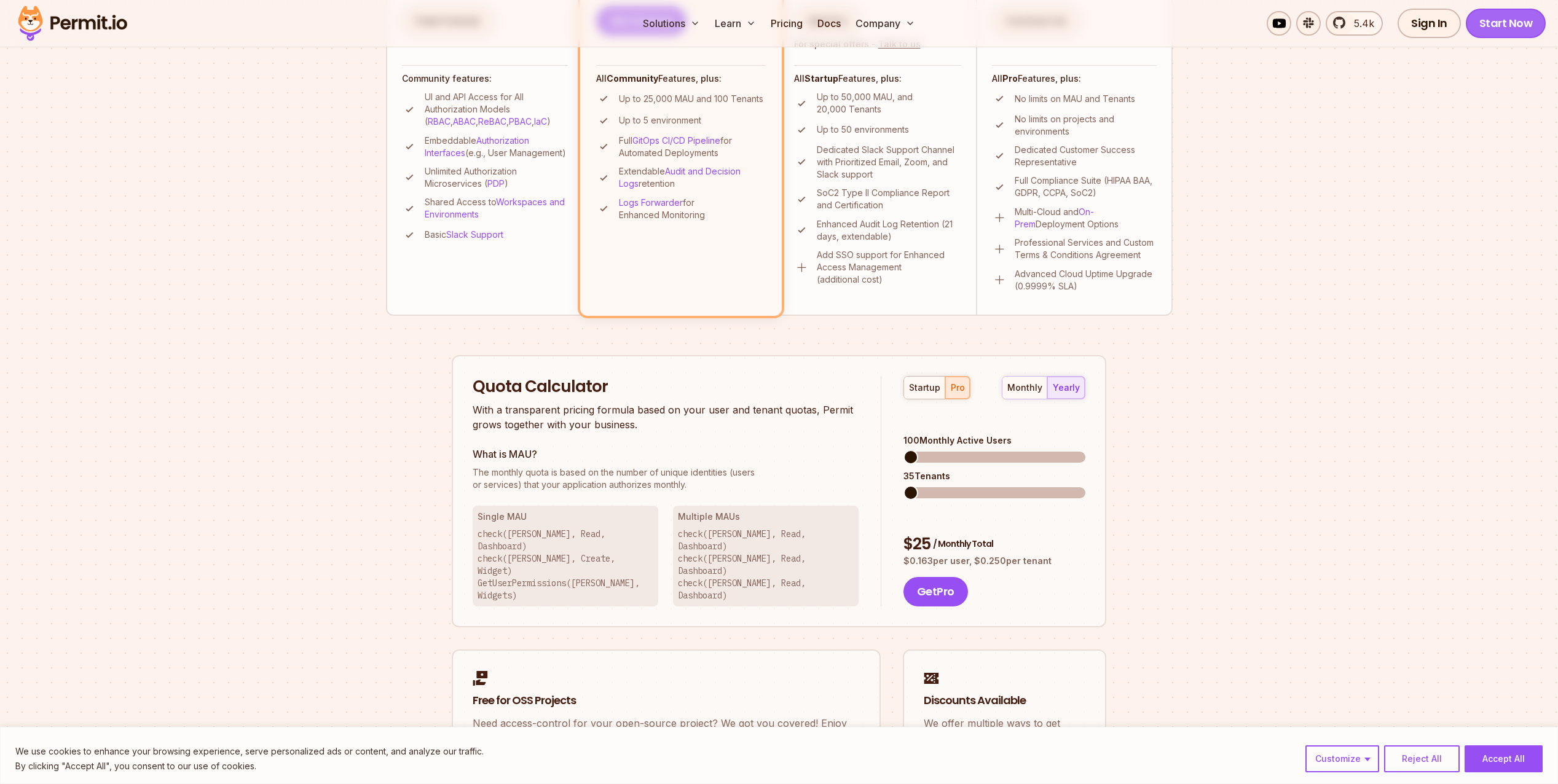
click at [1512, 24] on link "Start Now" at bounding box center [1506, 23] width 81 height 29
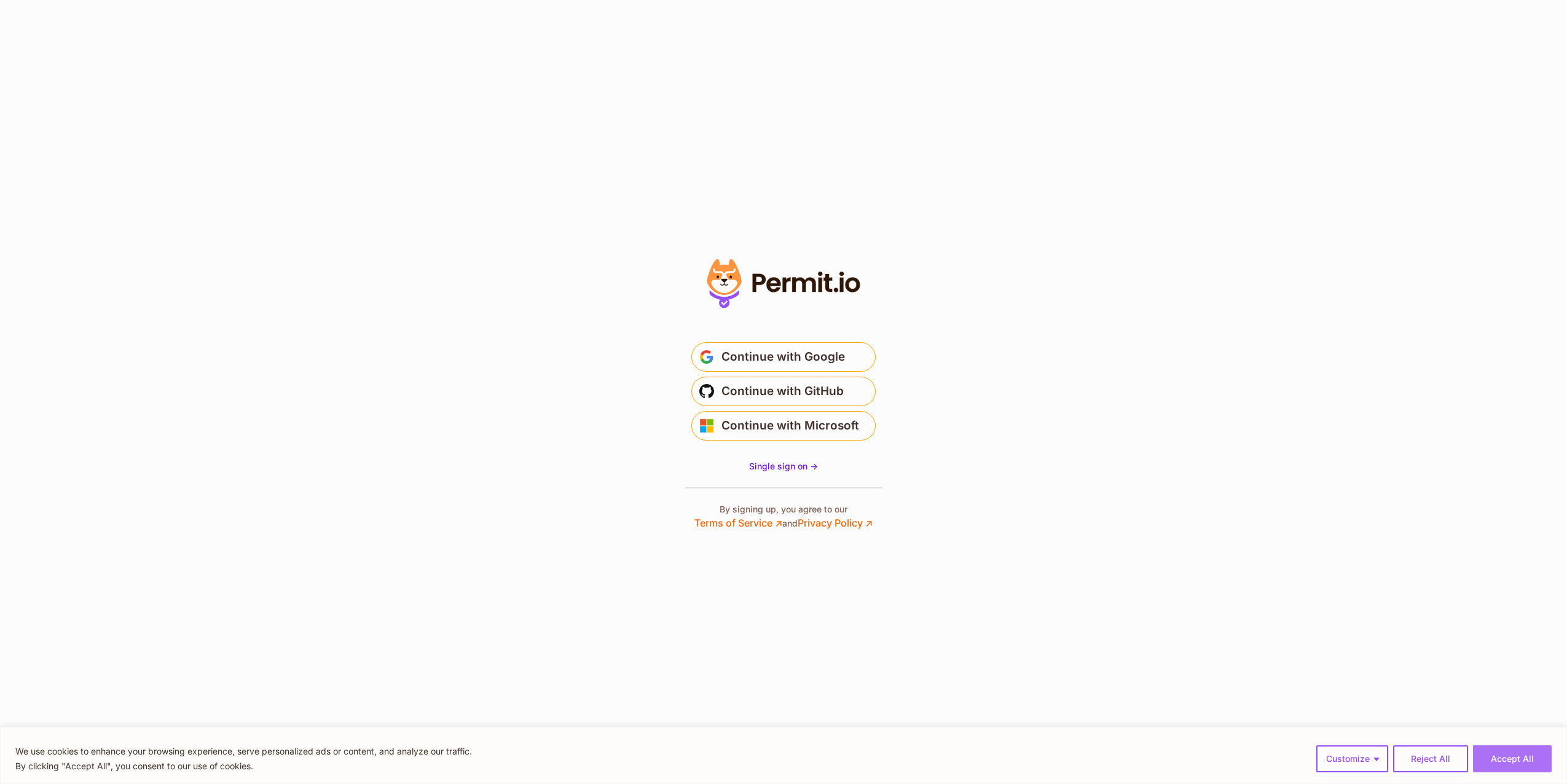
click at [1522, 759] on button "Accept All" at bounding box center [1512, 759] width 79 height 27
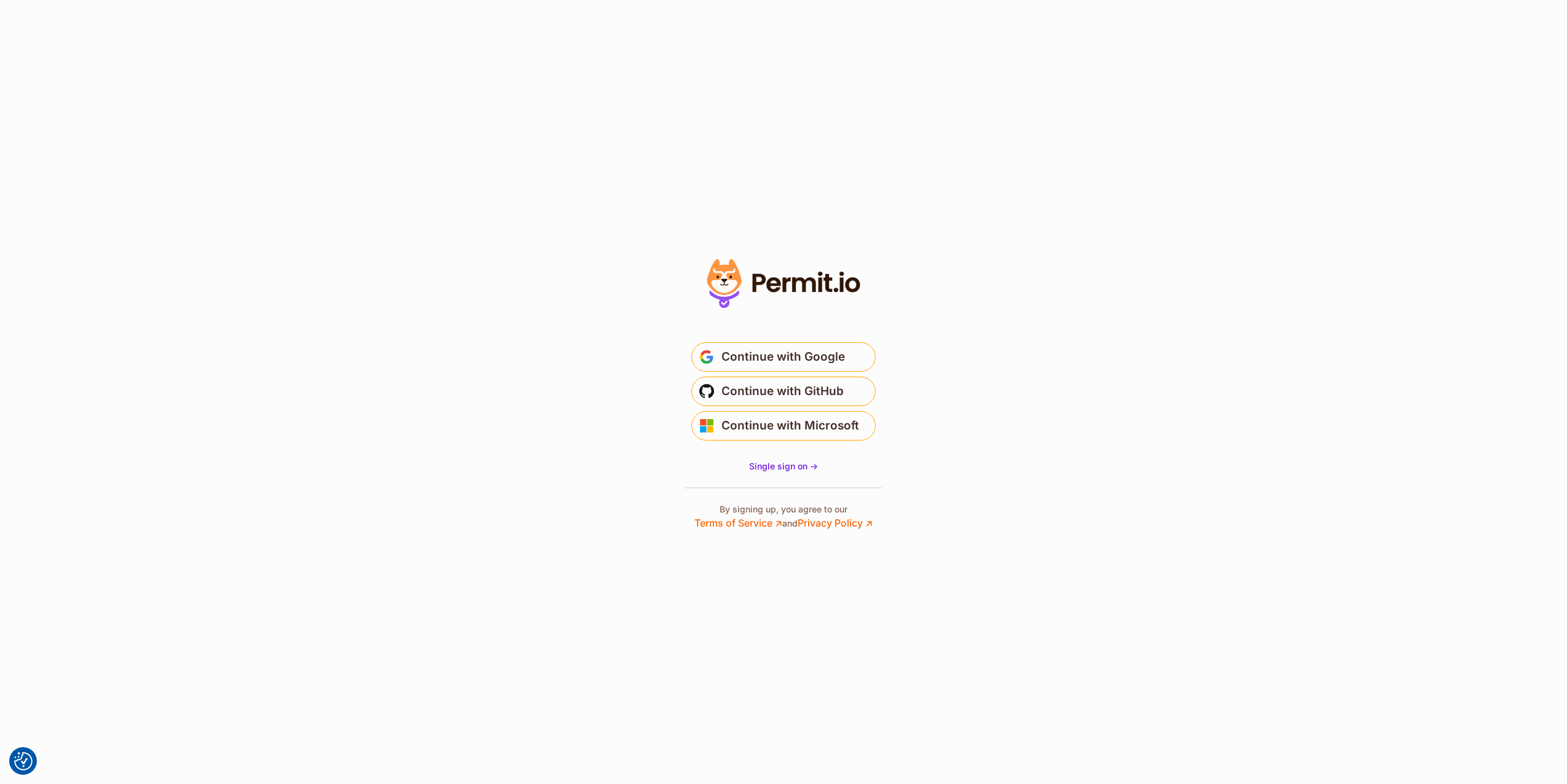
click at [758, 508] on p "By signing up, you agree to our Terms of Service ↗ and Privacy Policy ↗" at bounding box center [784, 517] width 178 height 27
drag, startPoint x: 758, startPoint y: 508, endPoint x: 970, endPoint y: 453, distance: 219.0
click at [980, 453] on section "* Or" at bounding box center [784, 392] width 1567 height 784
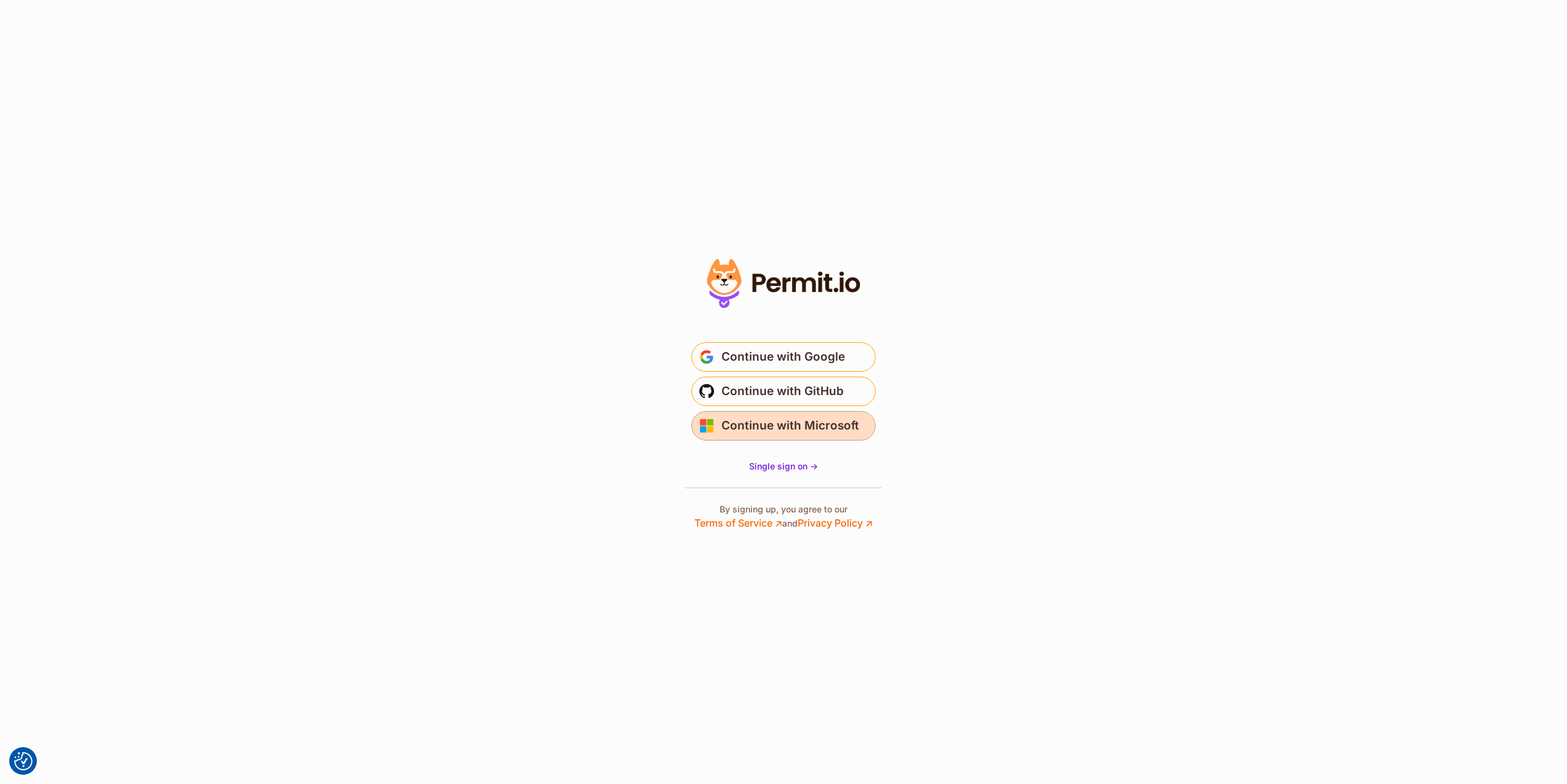
click at [762, 425] on span "Continue with Microsoft" at bounding box center [790, 425] width 138 height 19
click at [758, 510] on p "By signing up, you agree to our Terms of Service ↗ and Privacy Policy ↗" at bounding box center [784, 517] width 178 height 27
click at [757, 510] on p "By signing up, you agree to our Terms of Service ↗ and Privacy Policy ↗" at bounding box center [784, 517] width 178 height 27
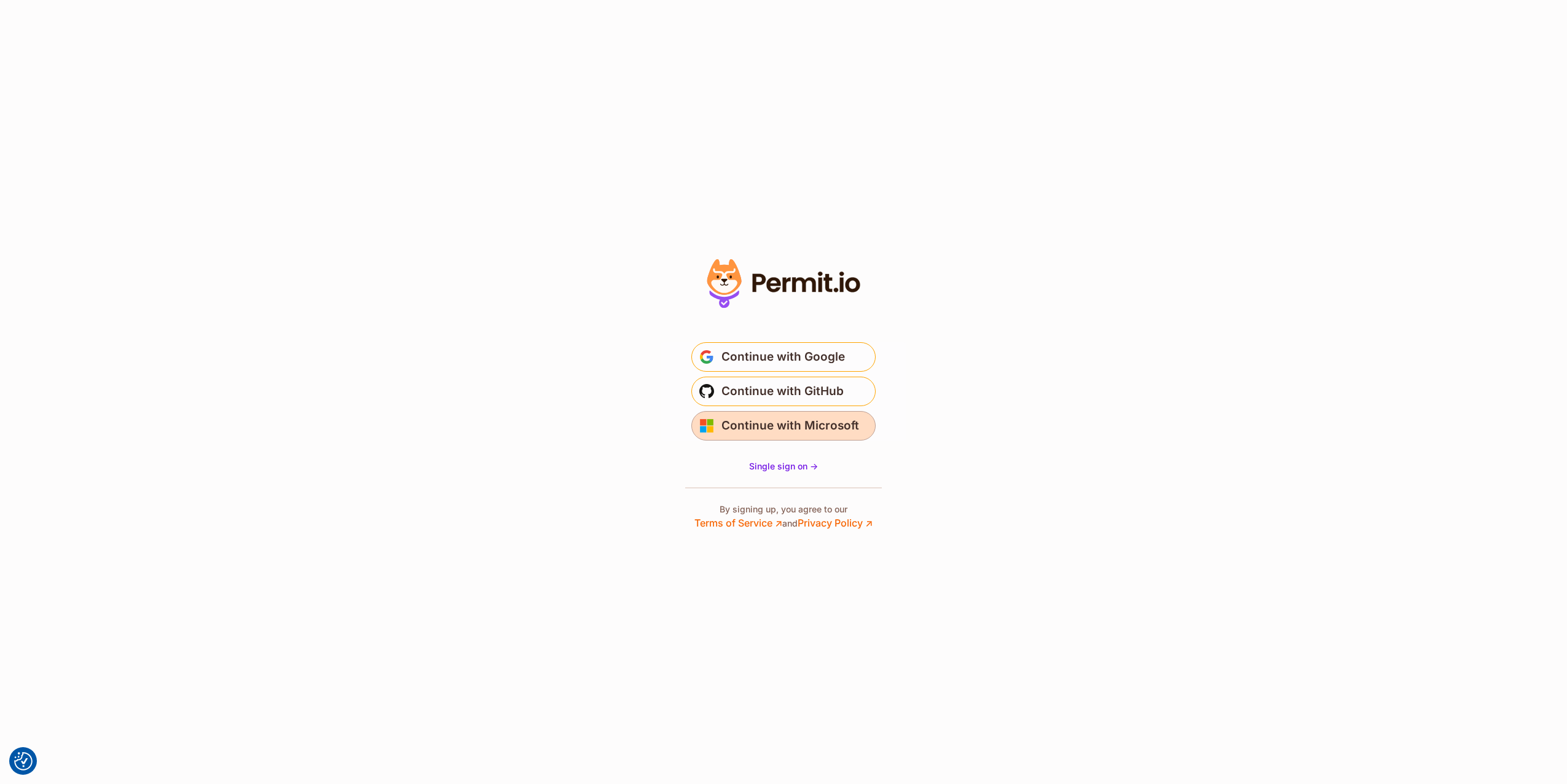
click at [764, 418] on span "Continue with Microsoft" at bounding box center [790, 425] width 138 height 19
click at [781, 511] on p "By signing up, you agree to our Terms of Service ↗ and Privacy Policy ↗" at bounding box center [784, 517] width 178 height 27
drag, startPoint x: 781, startPoint y: 511, endPoint x: 750, endPoint y: 507, distance: 31.3
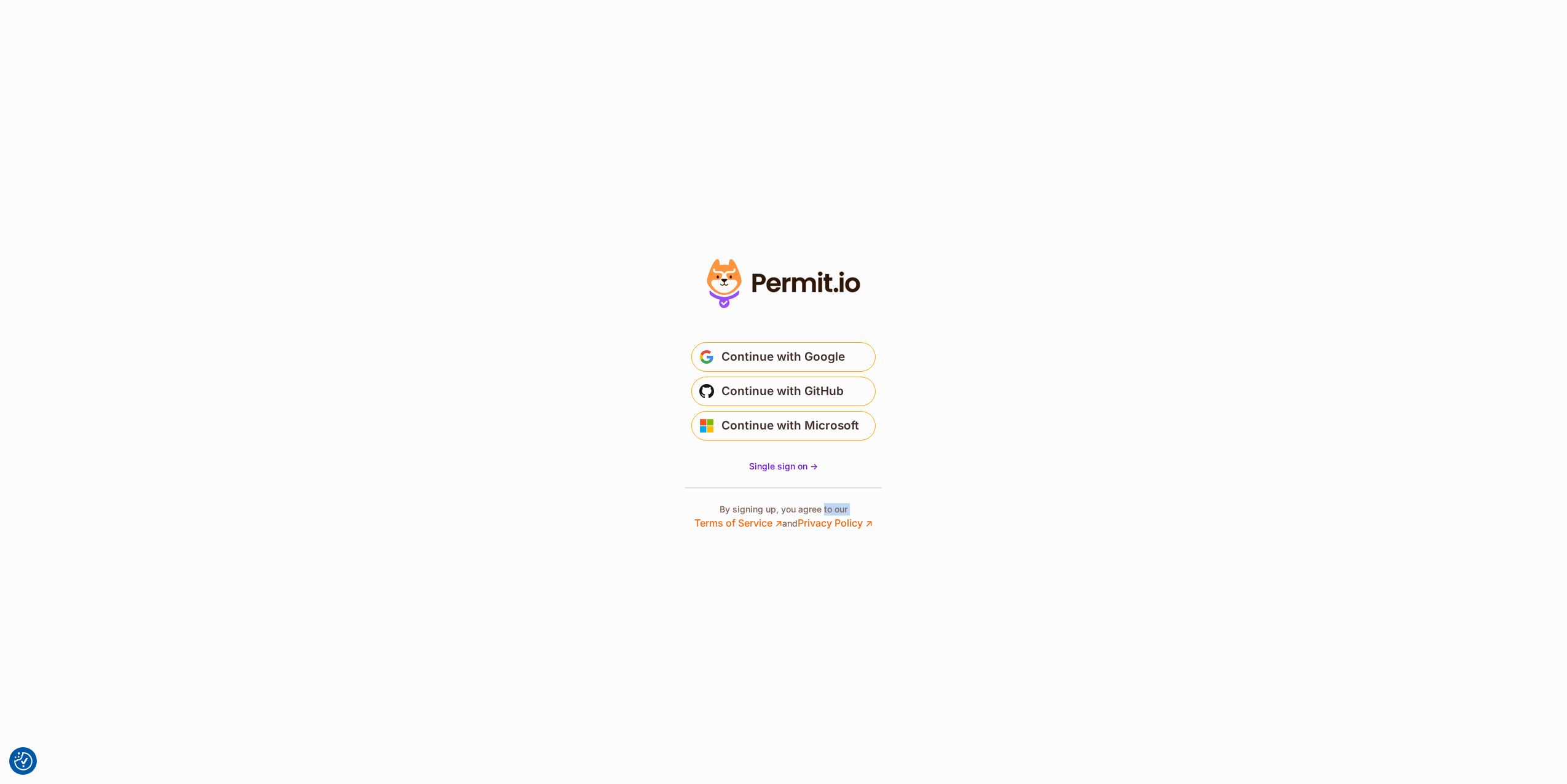
click at [750, 507] on p "By signing up, you agree to our Terms of Service ↗ and Privacy Policy ↗" at bounding box center [784, 517] width 178 height 27
click at [765, 469] on span "Single sign on ->" at bounding box center [784, 466] width 69 height 11
click at [777, 427] on span "Continue with Microsoft" at bounding box center [790, 425] width 138 height 19
click at [762, 399] on span "Continue with GitHub" at bounding box center [782, 391] width 122 height 19
click at [760, 350] on span "Continue with Google" at bounding box center [783, 357] width 124 height 19
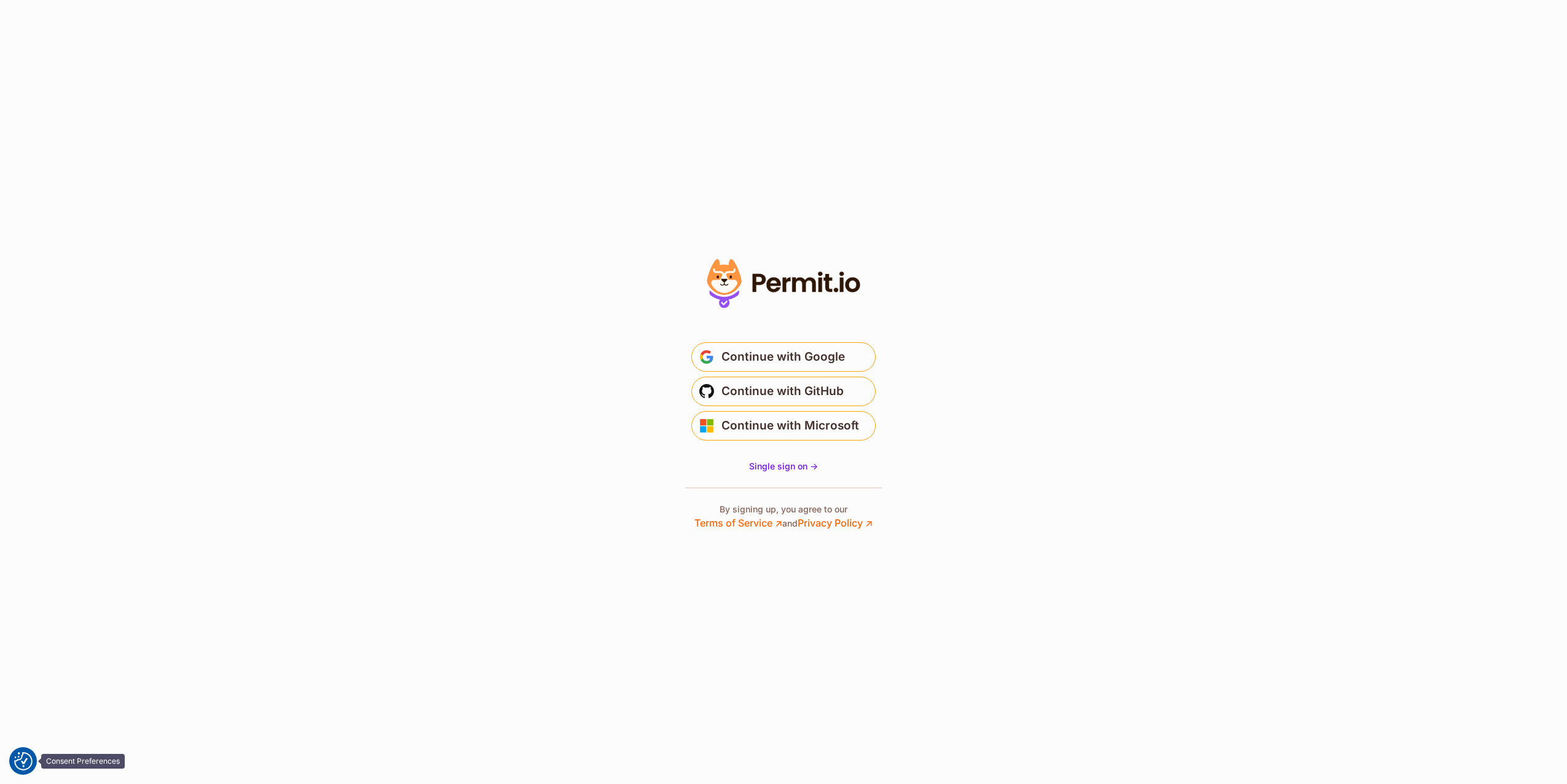
click at [14, 767] on img "Consent Preferences" at bounding box center [23, 761] width 19 height 19
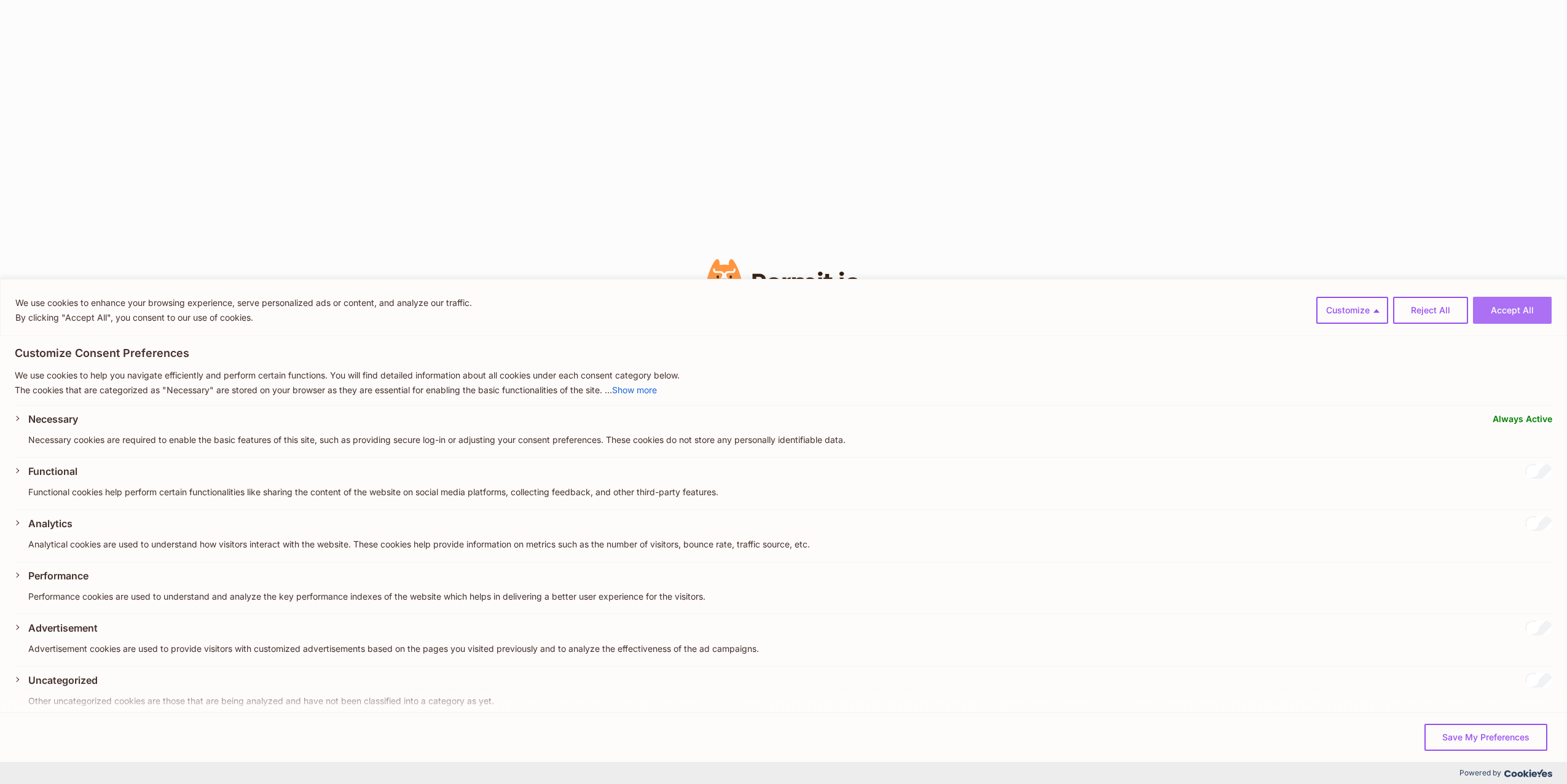
click at [1507, 317] on button "Accept All" at bounding box center [1512, 310] width 79 height 27
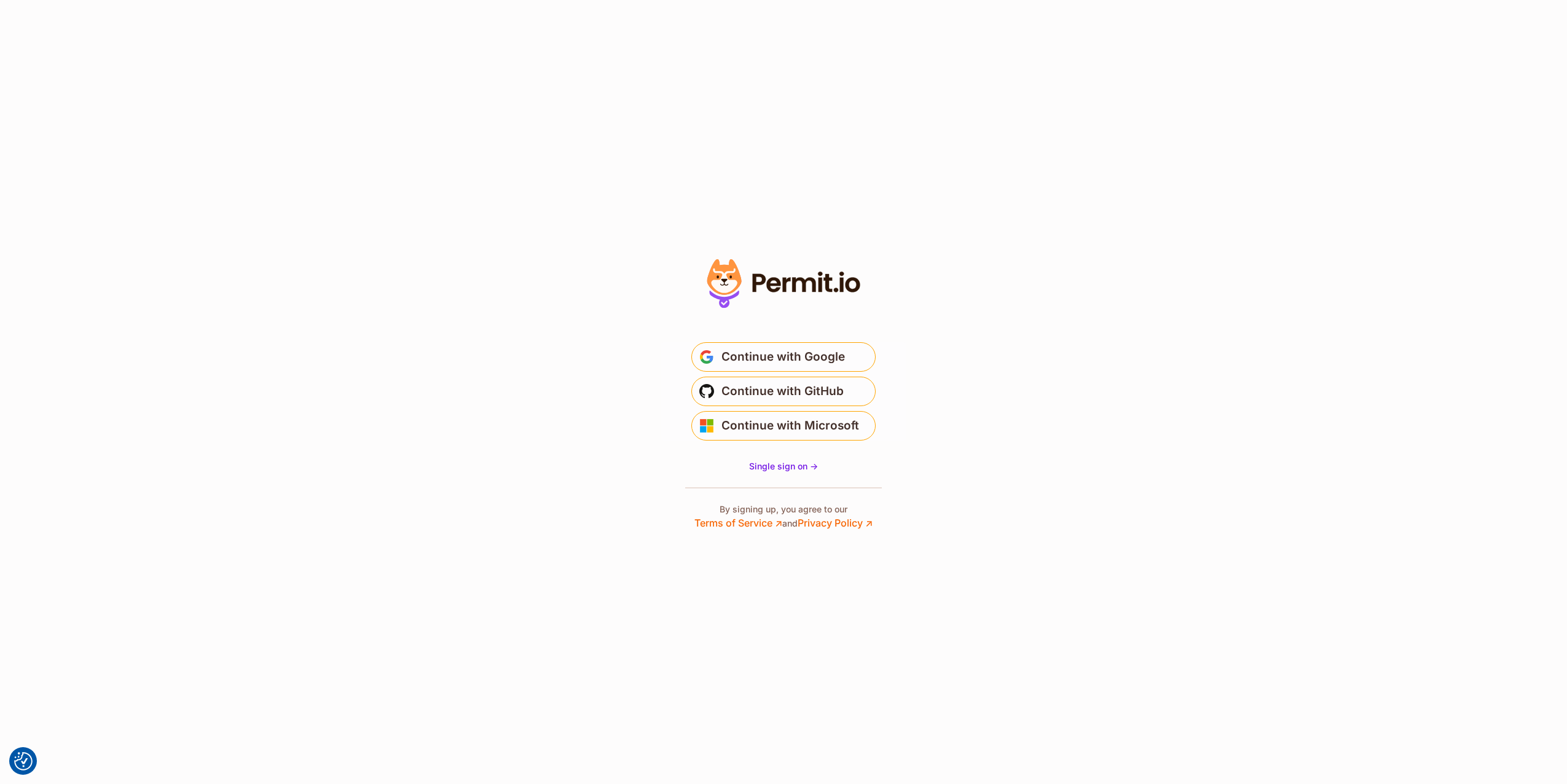
drag, startPoint x: 759, startPoint y: 427, endPoint x: 641, endPoint y: 450, distance: 120.2
click at [641, 450] on section "* Or" at bounding box center [784, 392] width 1567 height 784
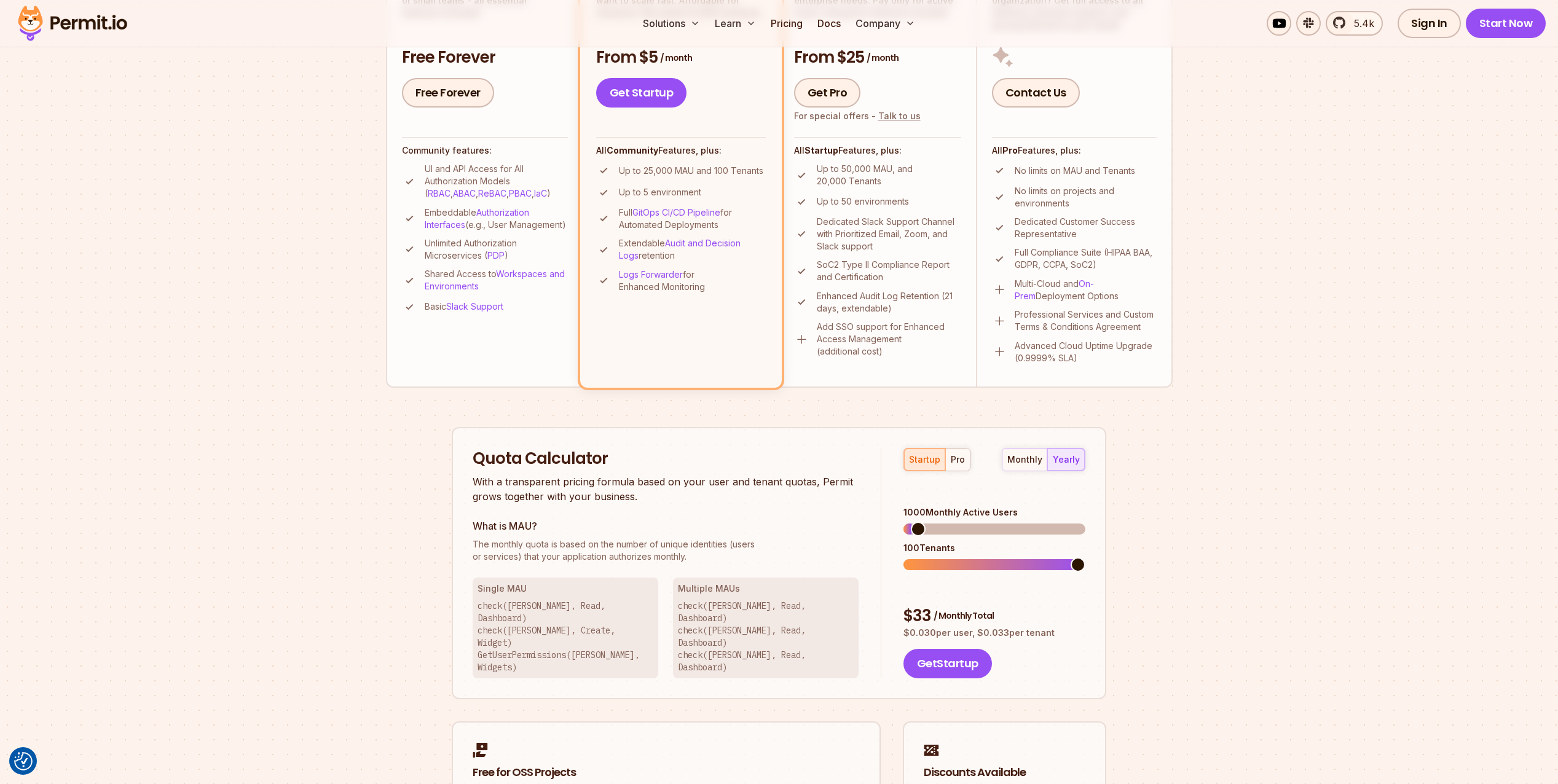
scroll to position [232, 0]
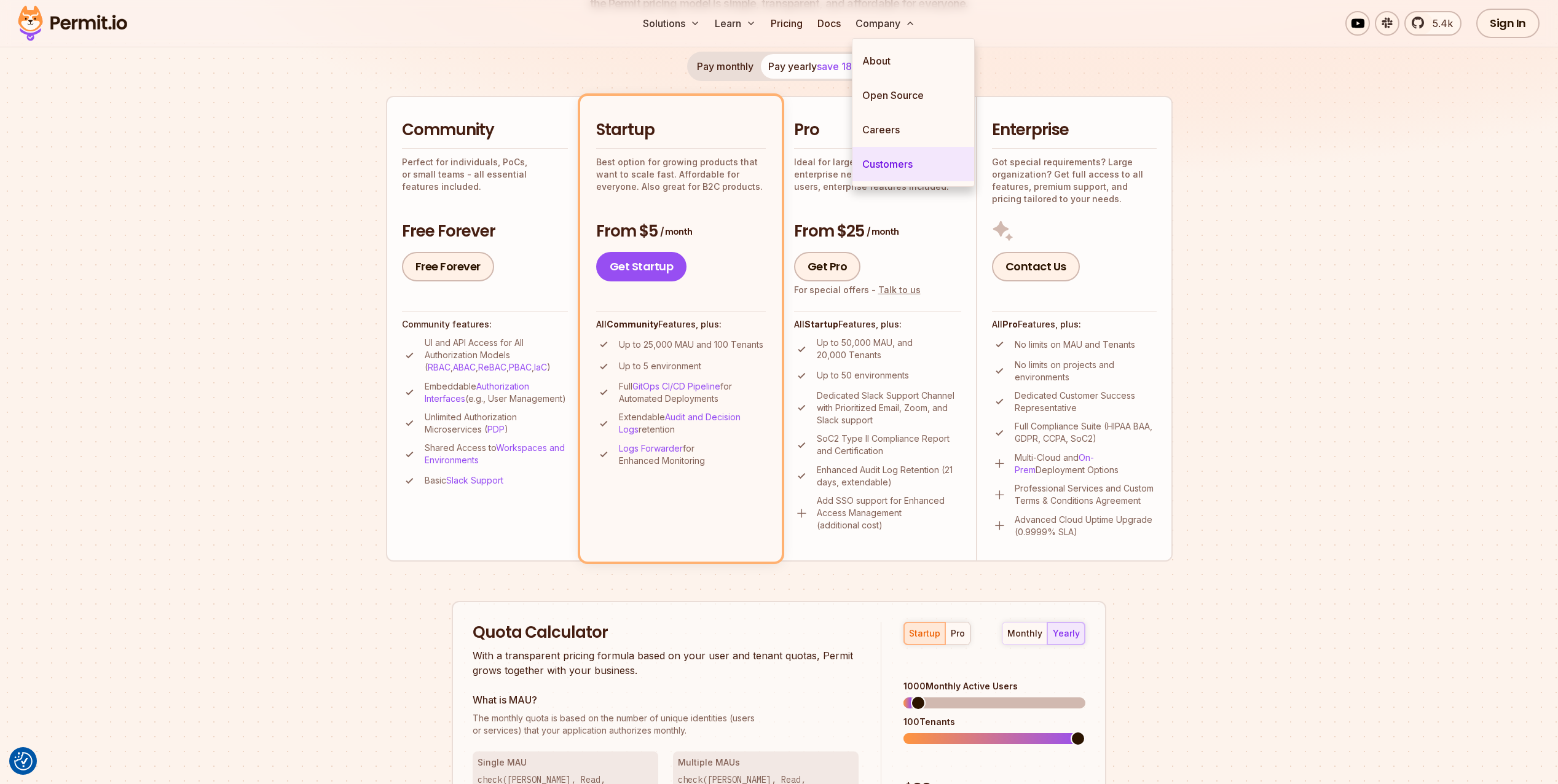
click at [899, 166] on link "Customers" at bounding box center [913, 164] width 122 height 35
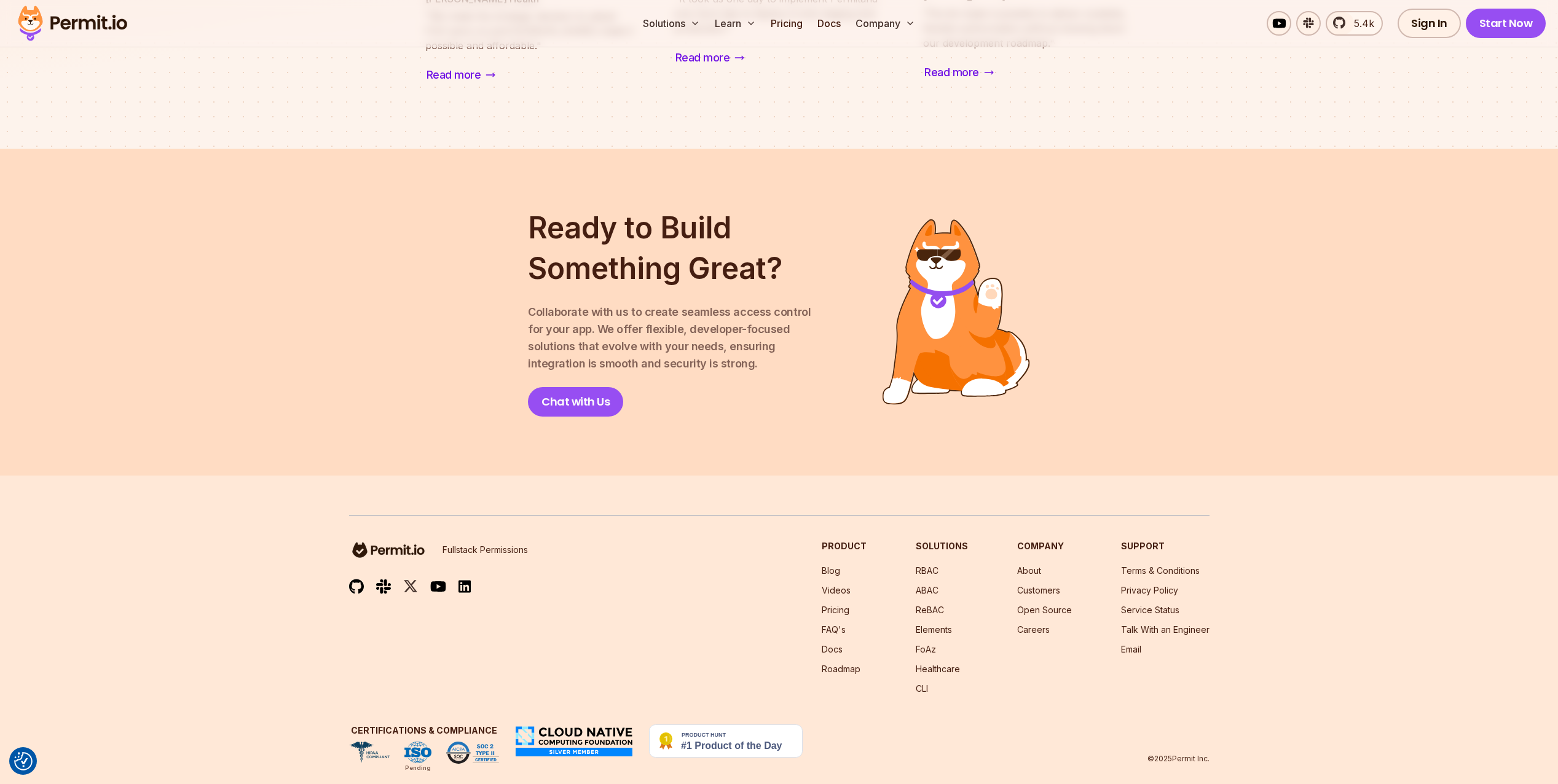
scroll to position [1549, 0]
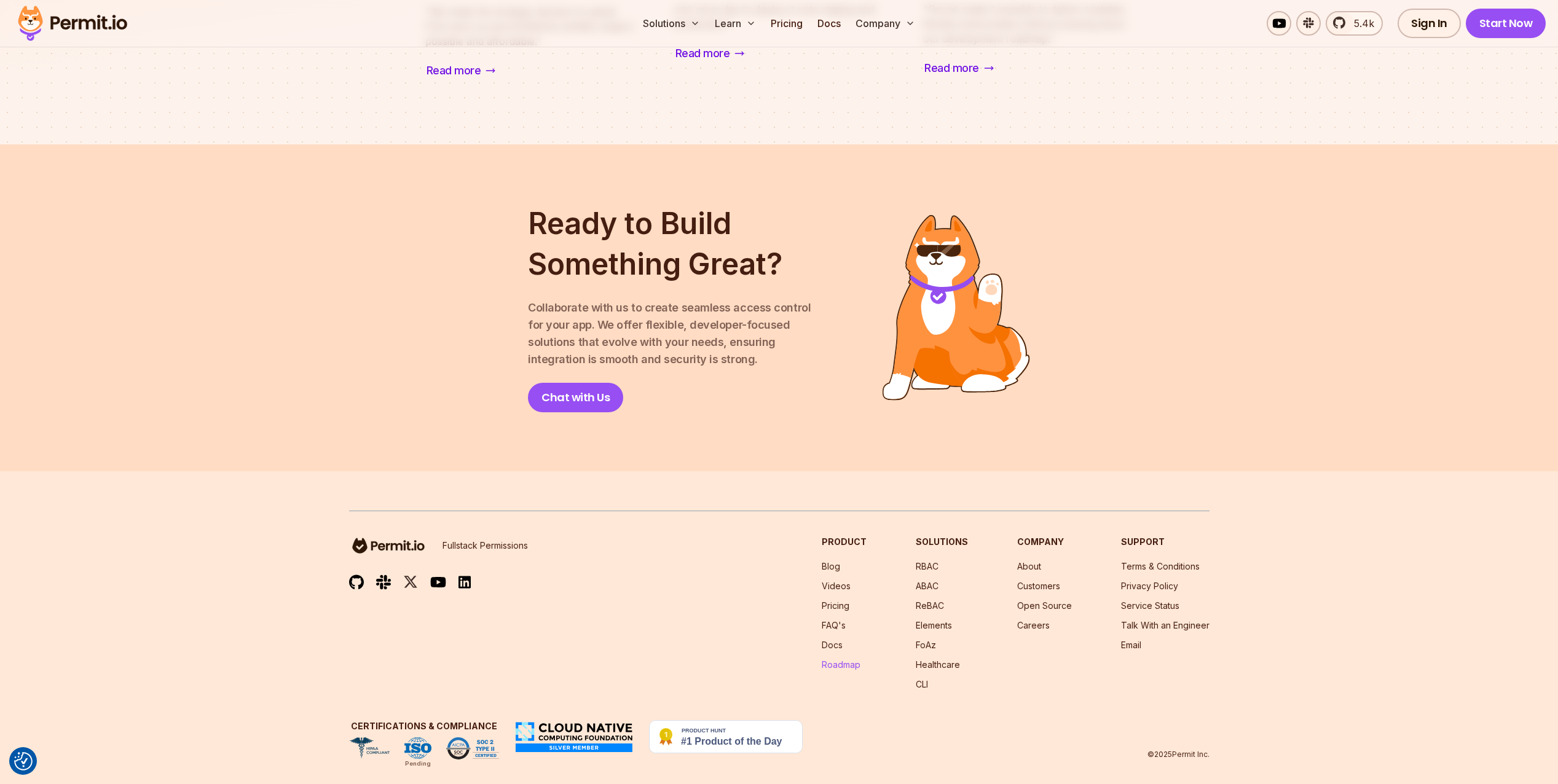
click at [842, 659] on link "Roadmap" at bounding box center [841, 664] width 39 height 11
click at [807, 27] on link "Pricing" at bounding box center [786, 23] width 42 height 25
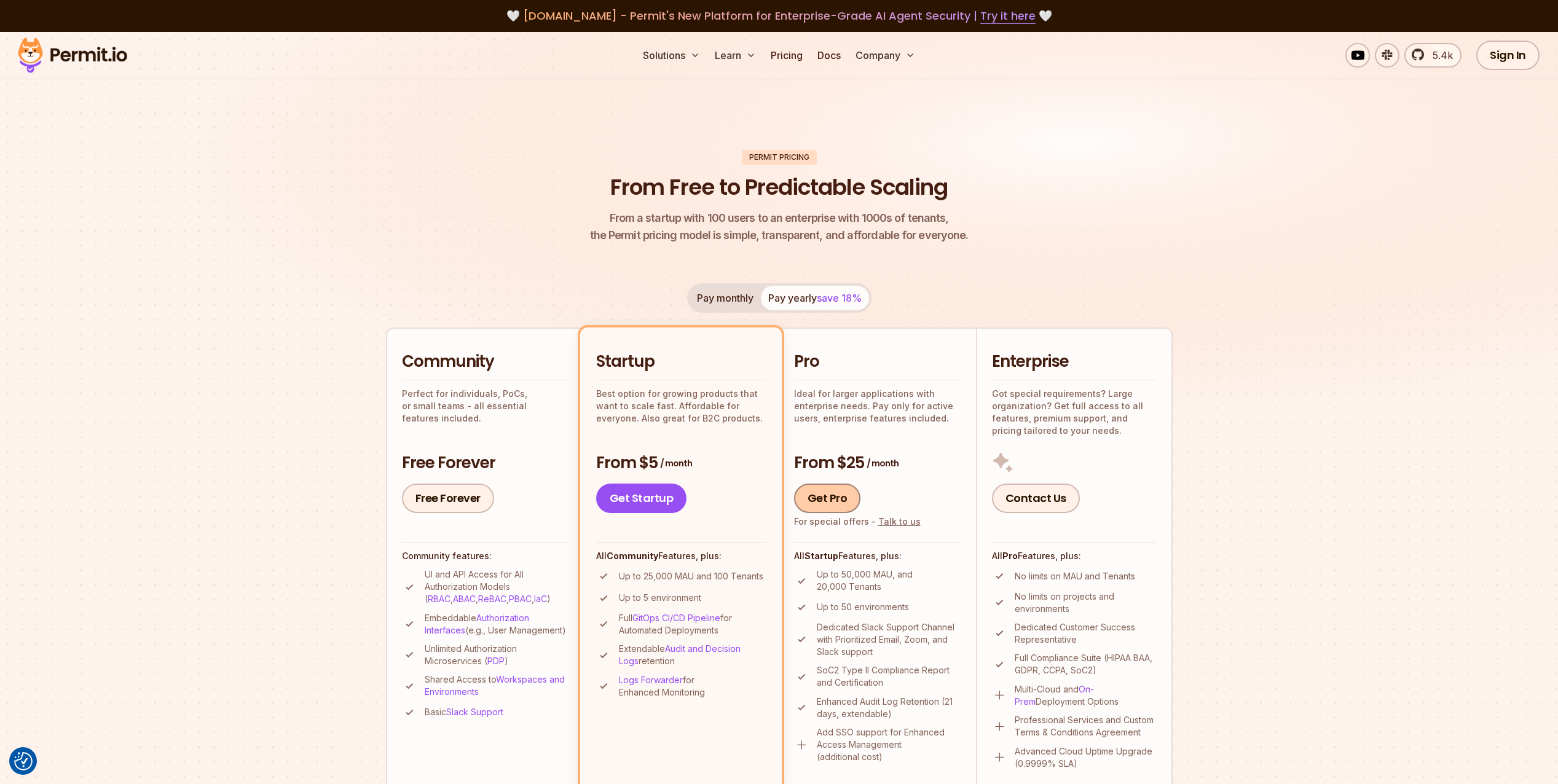
click at [814, 496] on link "Get Pro" at bounding box center [828, 498] width 67 height 29
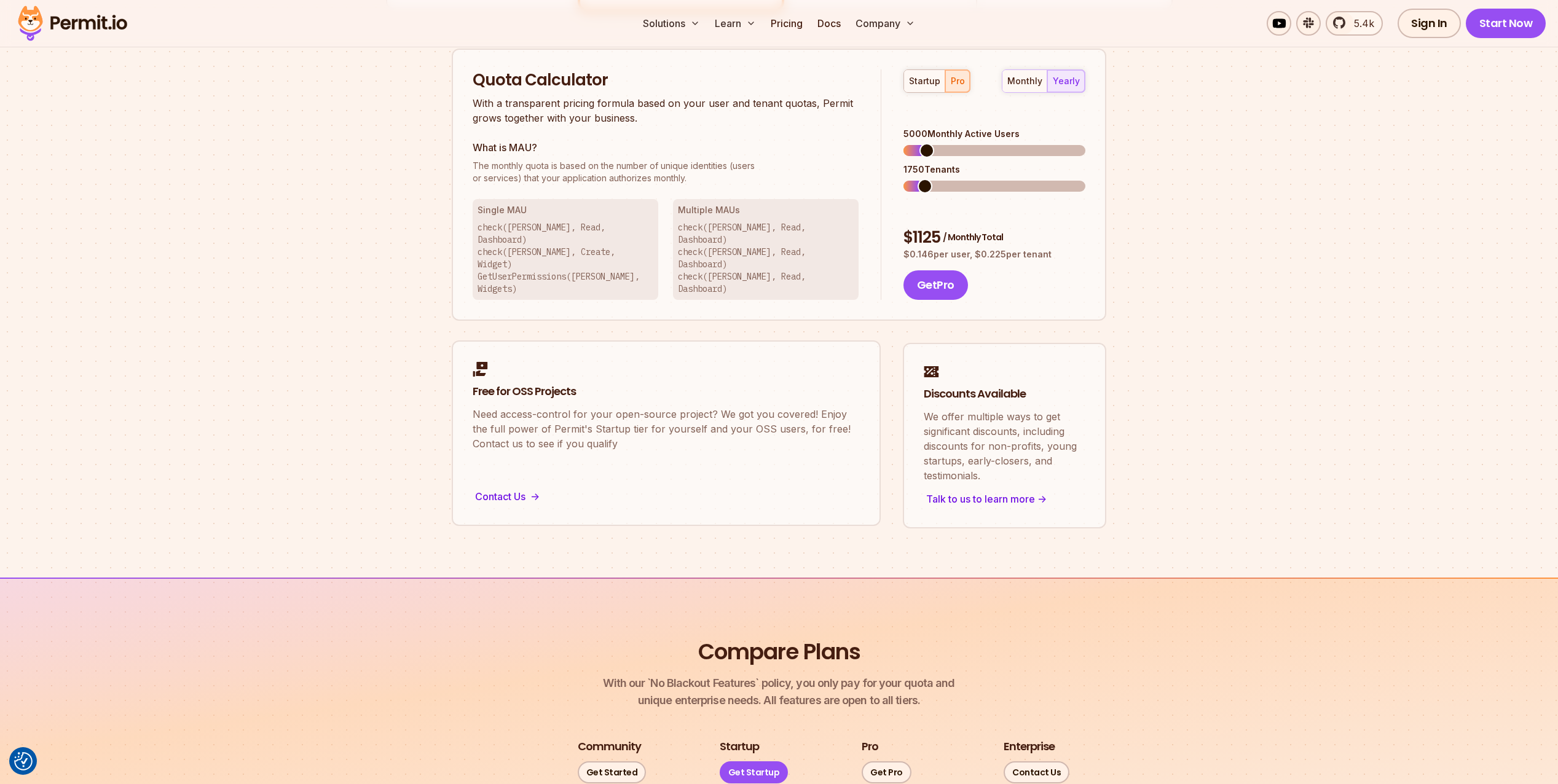
scroll to position [785, 0]
click at [904, 142] on span at bounding box center [911, 150] width 15 height 15
click at [942, 270] on button "Get Pro" at bounding box center [936, 284] width 65 height 29
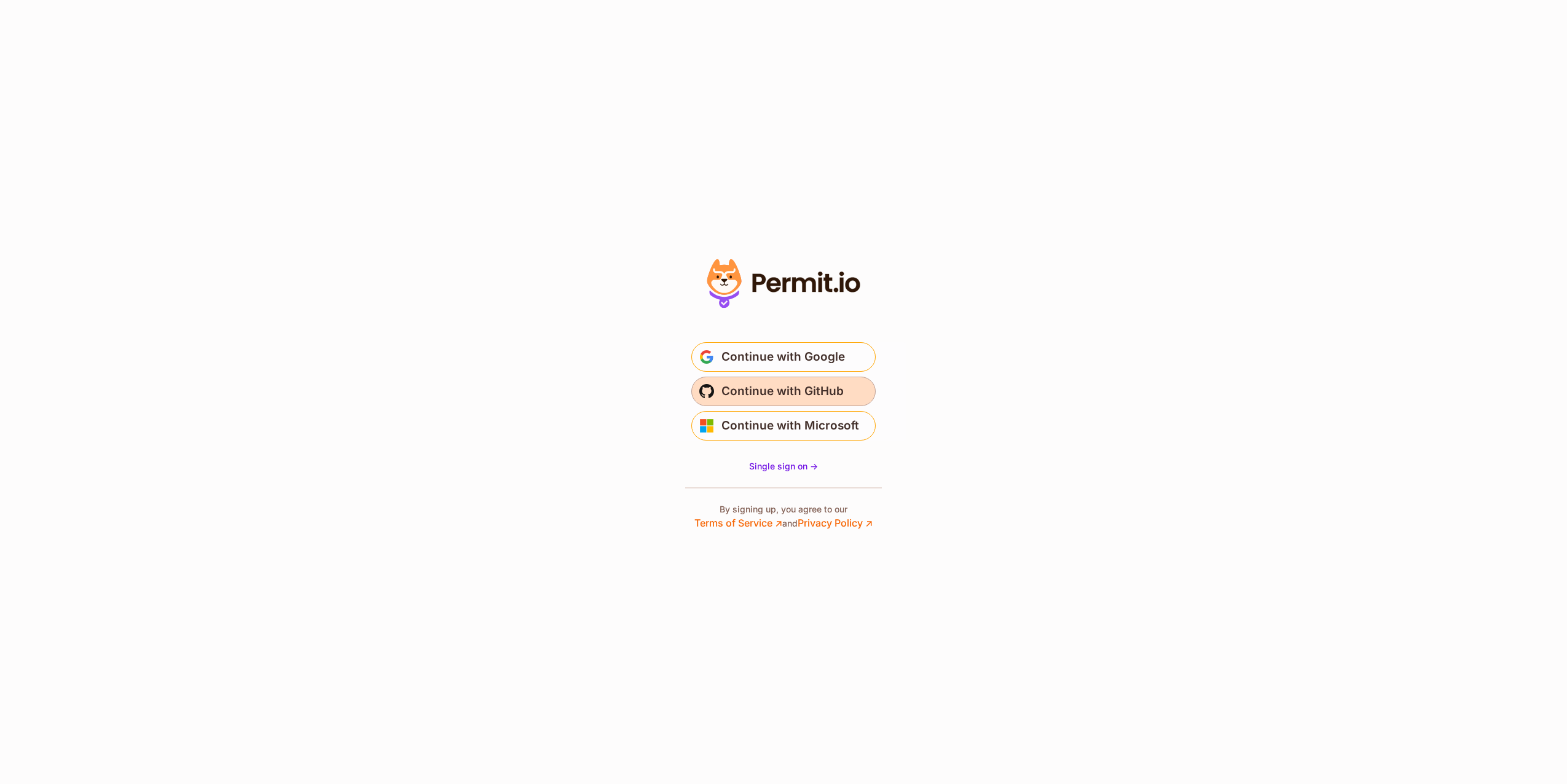
click at [758, 391] on span "Continue with GitHub" at bounding box center [782, 391] width 122 height 19
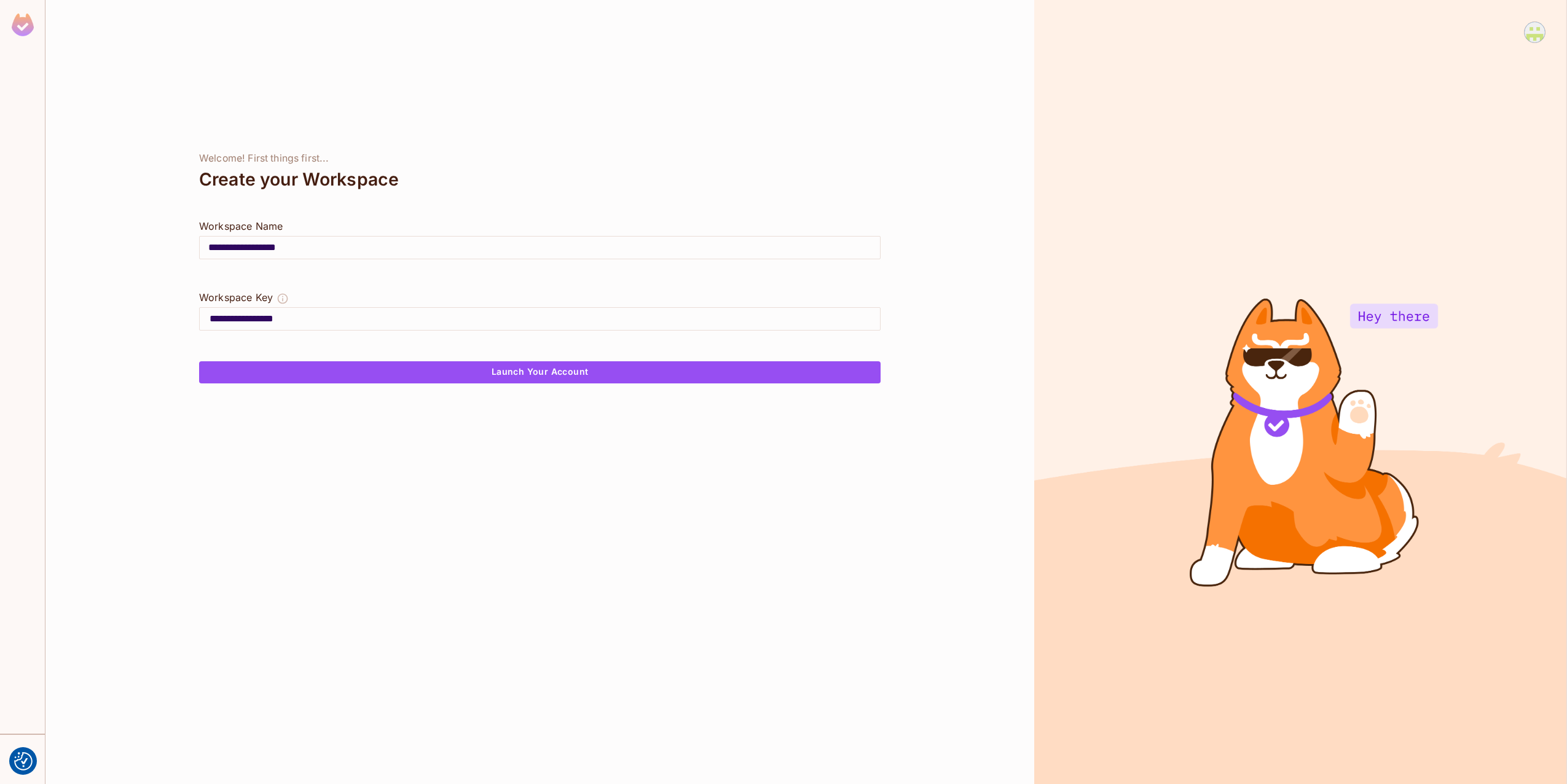
click at [274, 248] on input "**********" at bounding box center [540, 248] width 681 height 35
type input "*"
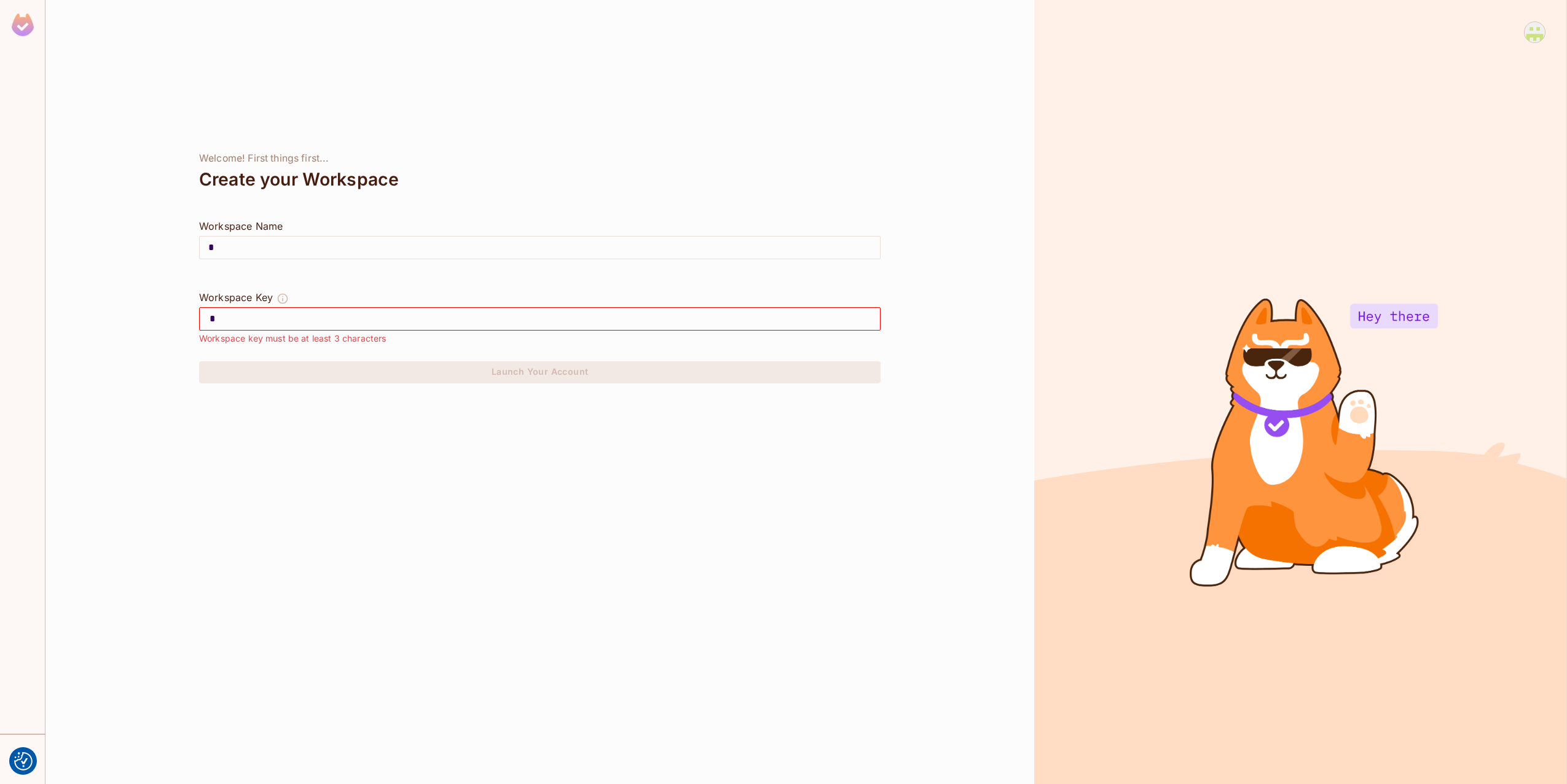
type input "**"
type input "***"
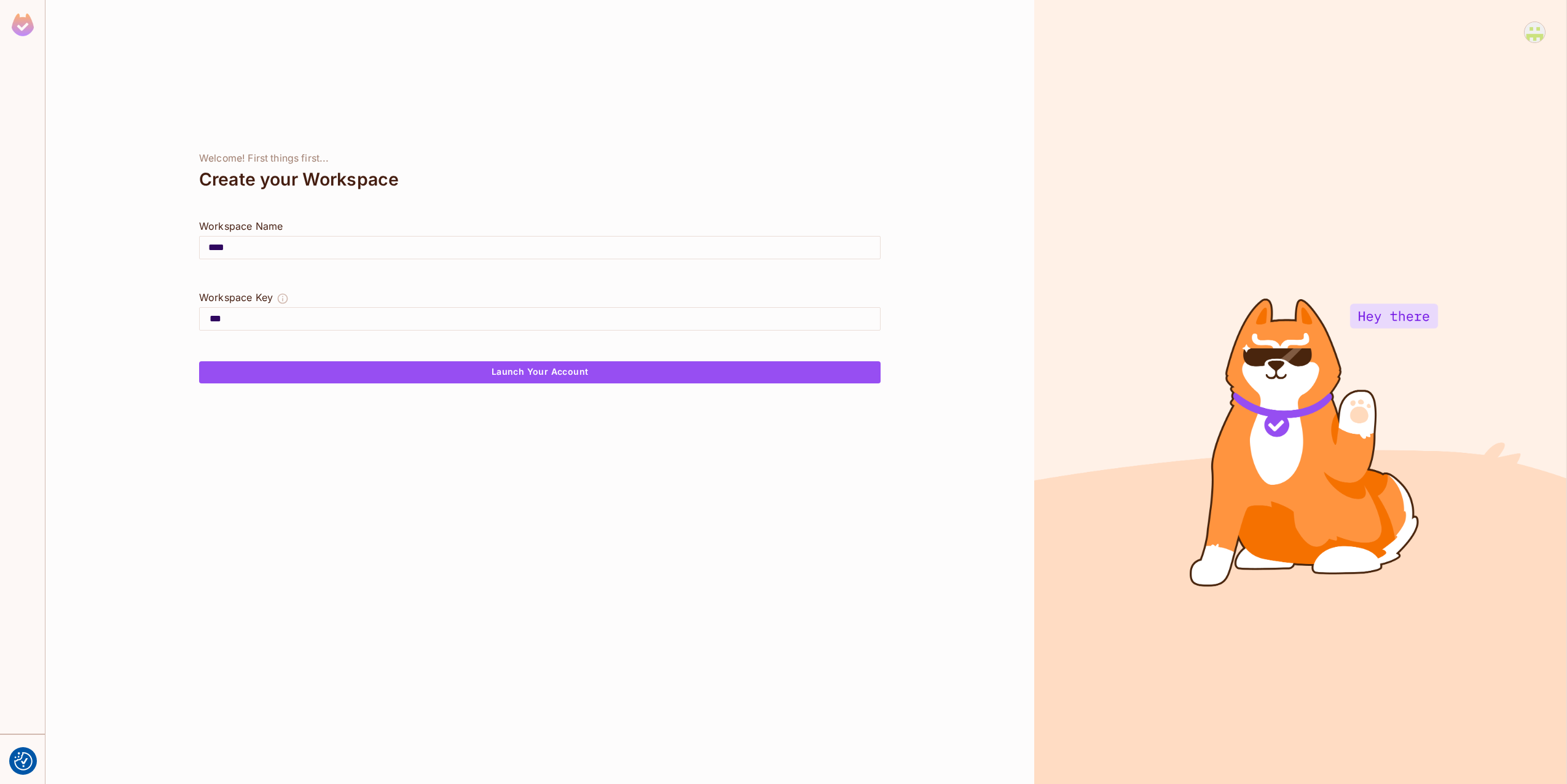
type input "*****"
type input "******"
type input "*******"
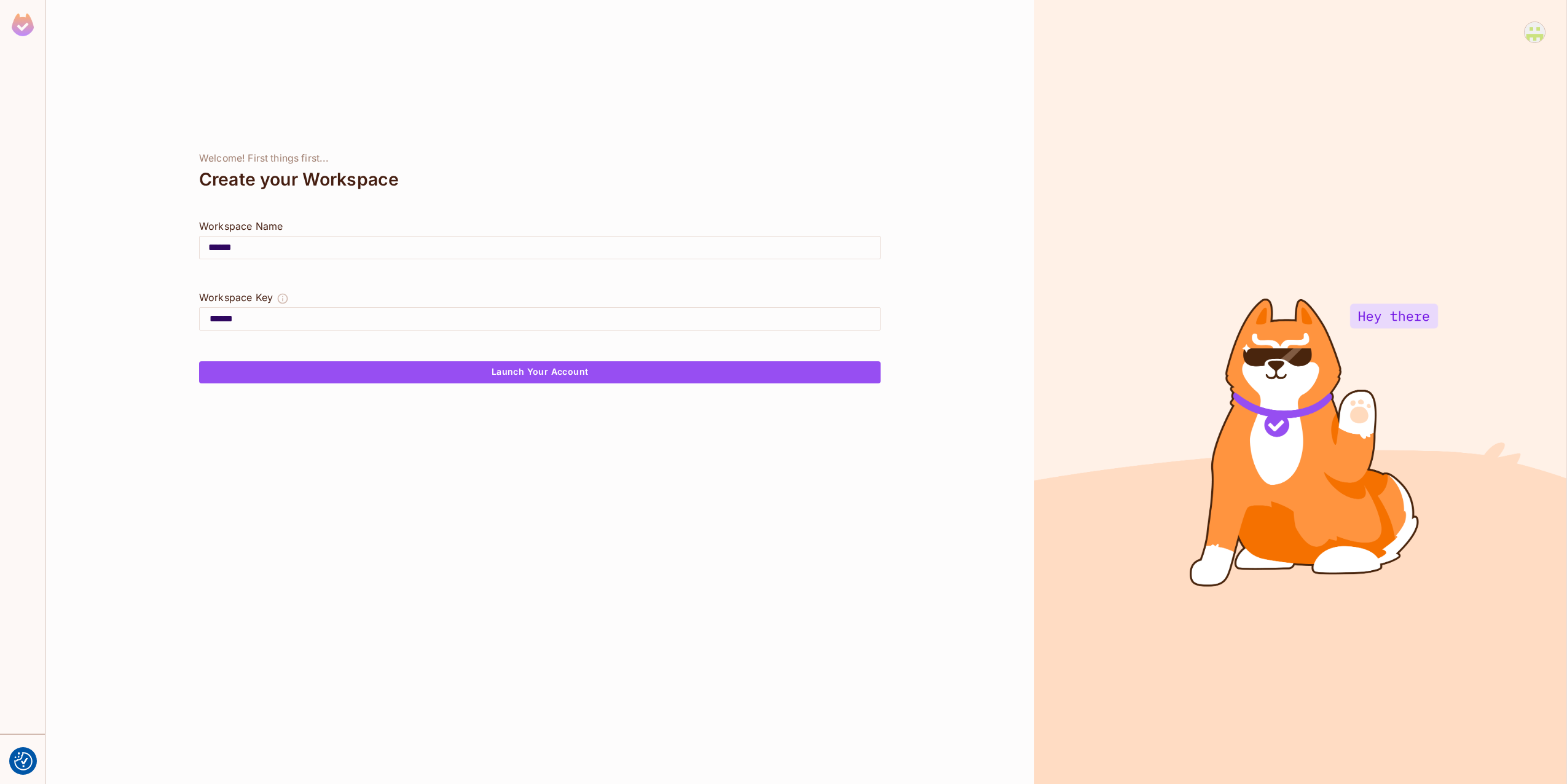
type input "*******"
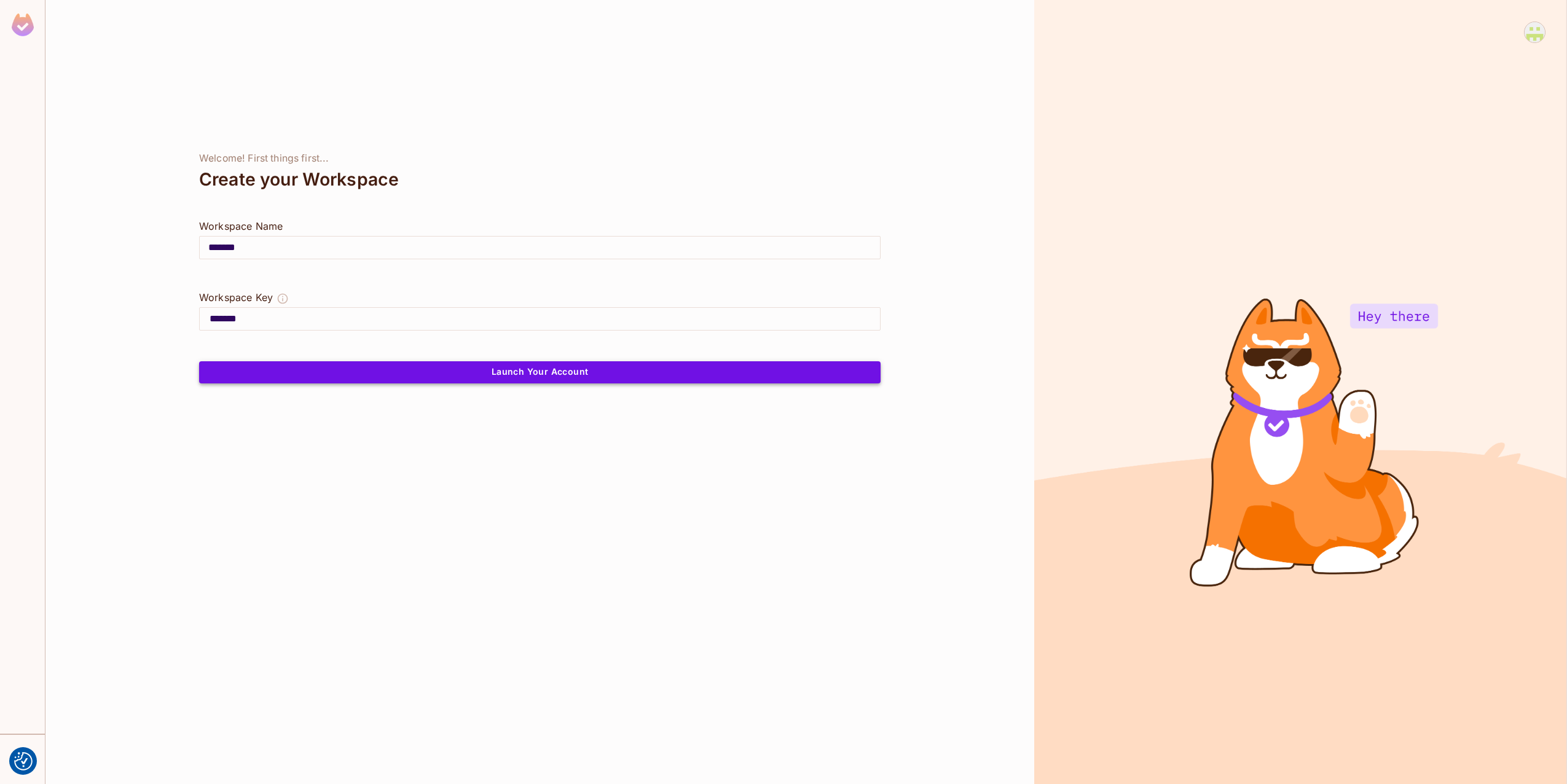
type input "*******"
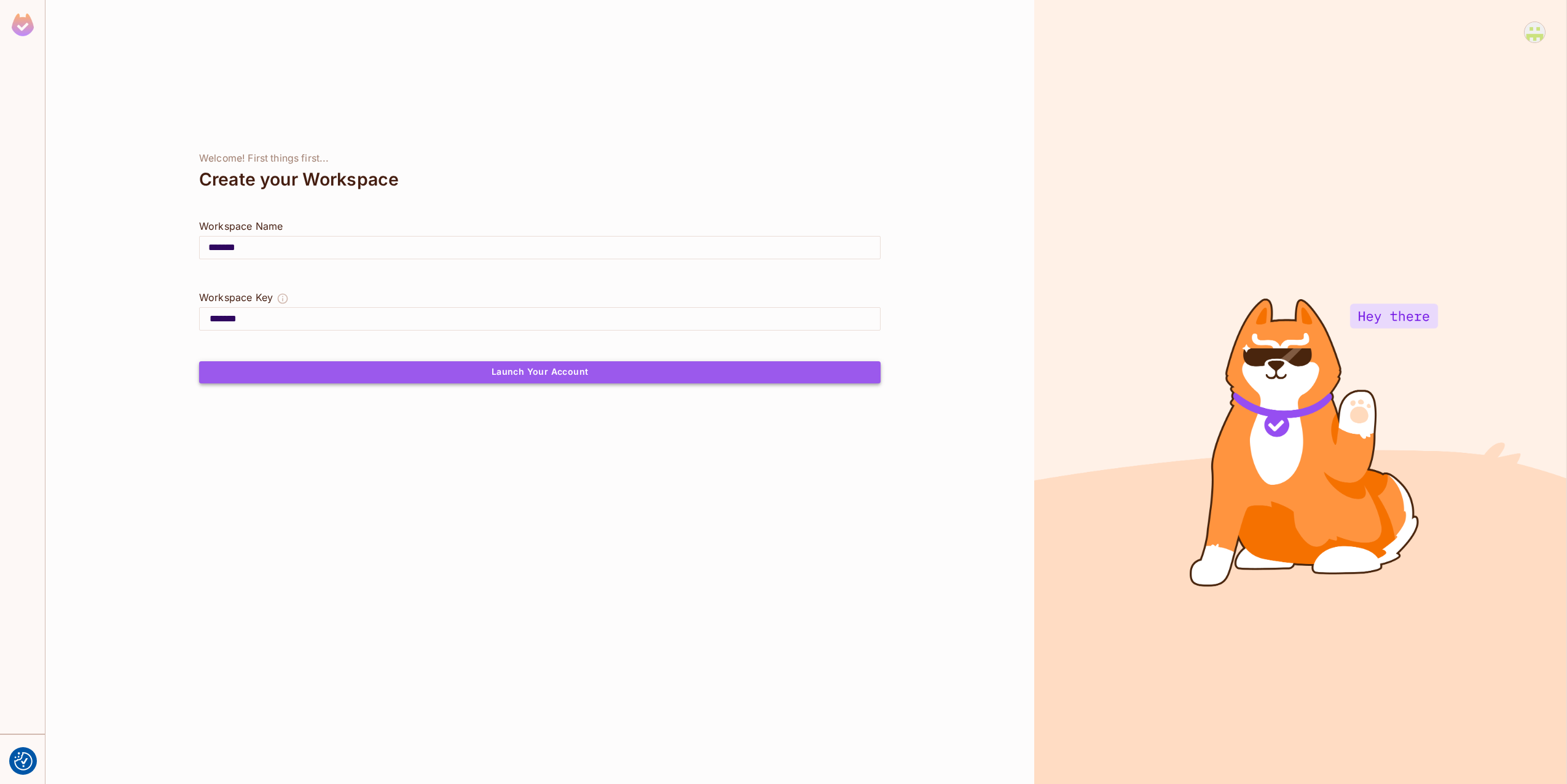
click at [308, 377] on button "Launch Your Account" at bounding box center [540, 372] width 681 height 22
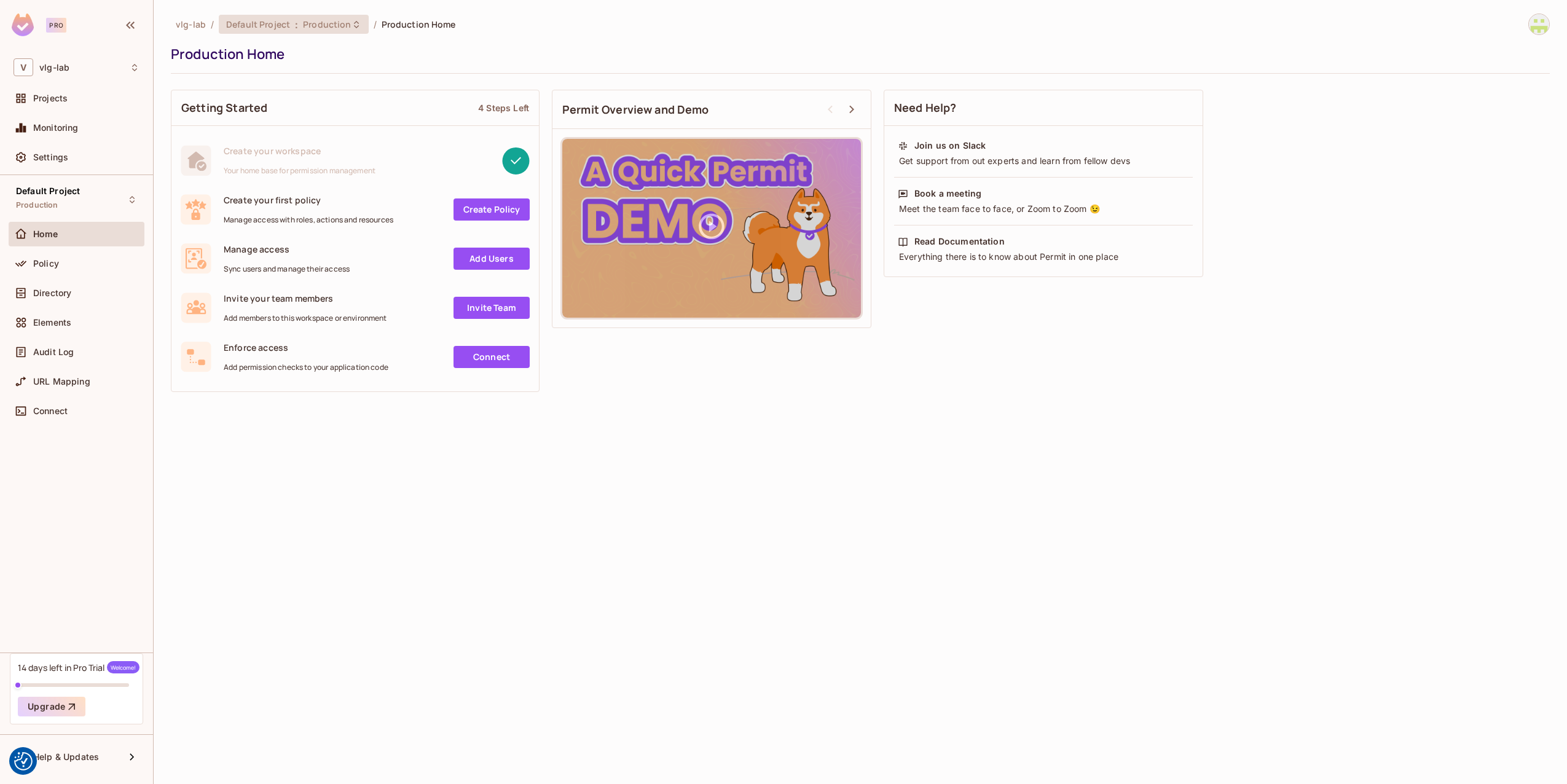
click at [351, 23] on icon at bounding box center [356, 24] width 10 height 10
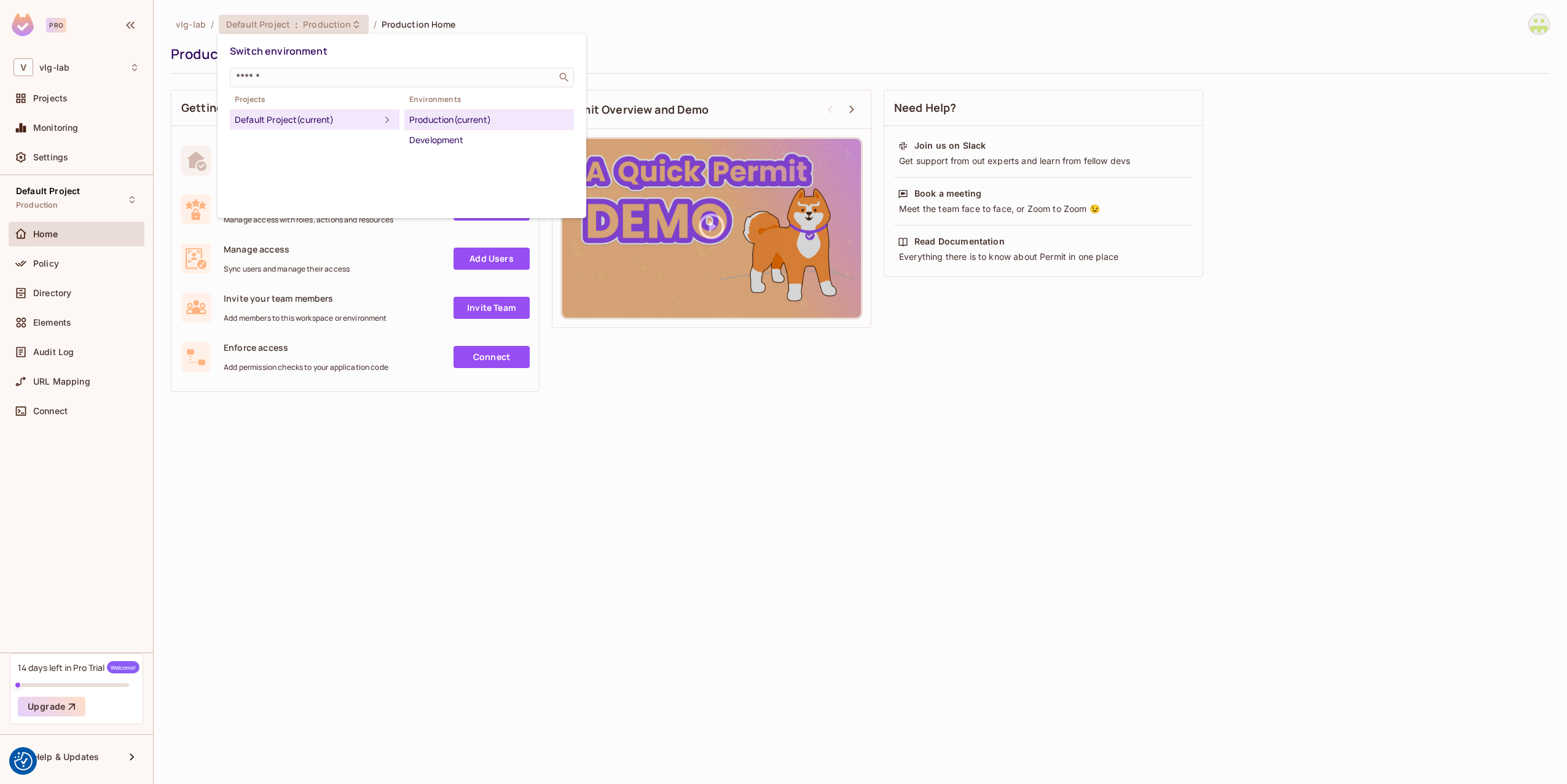
click at [349, 23] on div at bounding box center [784, 392] width 1567 height 784
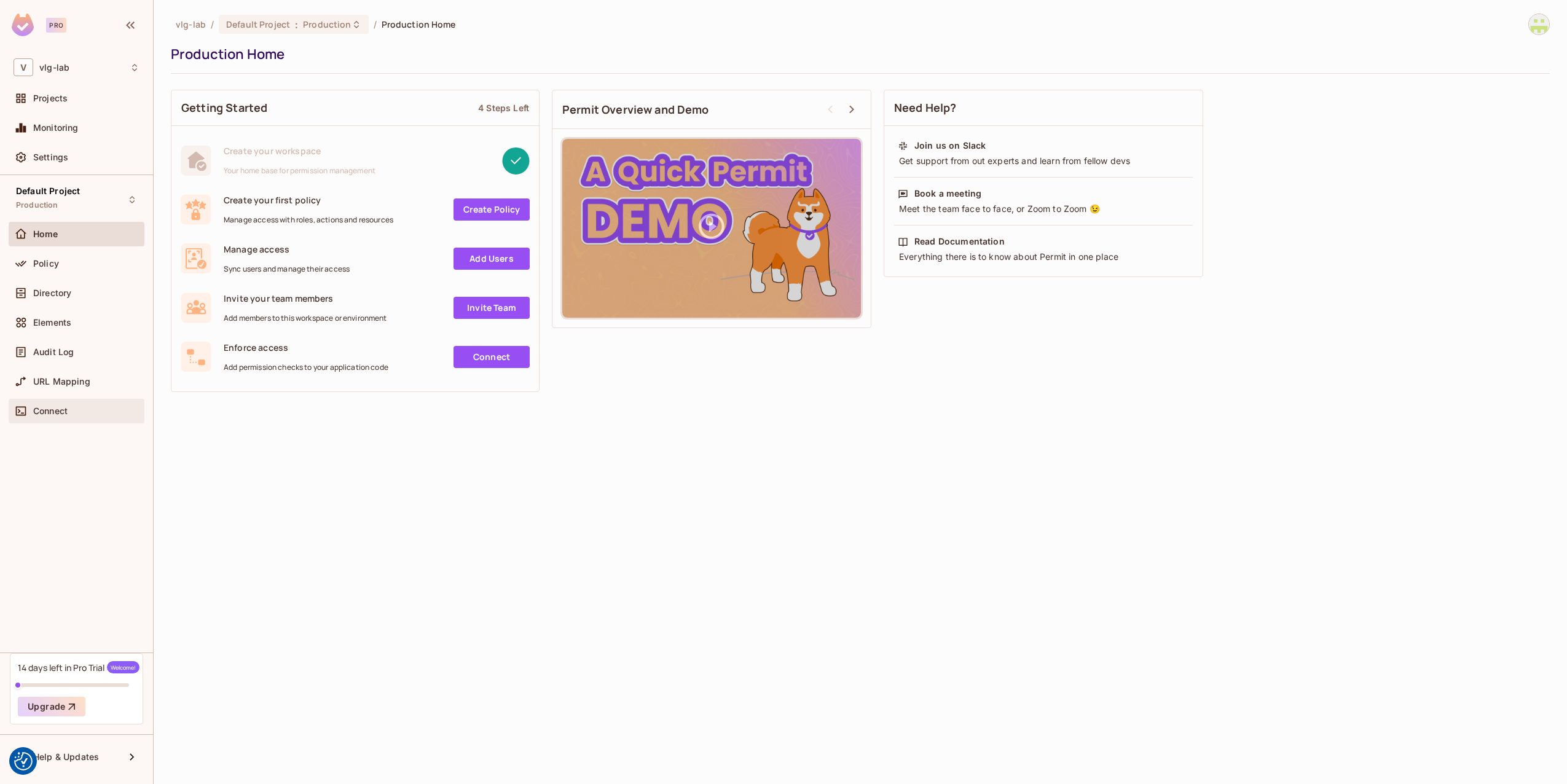
click at [55, 400] on div "Connect" at bounding box center [76, 411] width 136 height 25
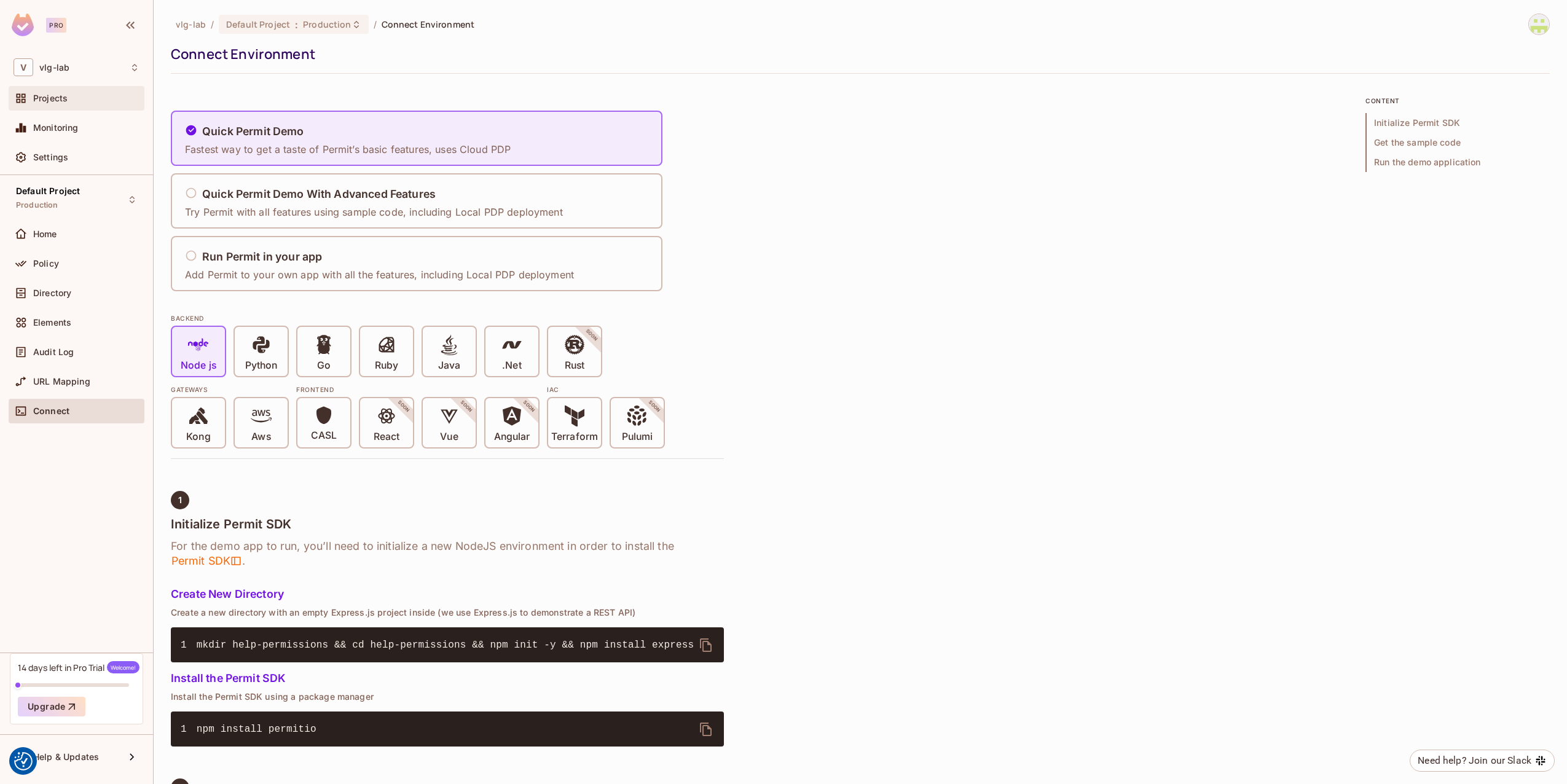
click at [84, 101] on div "Projects" at bounding box center [86, 98] width 106 height 10
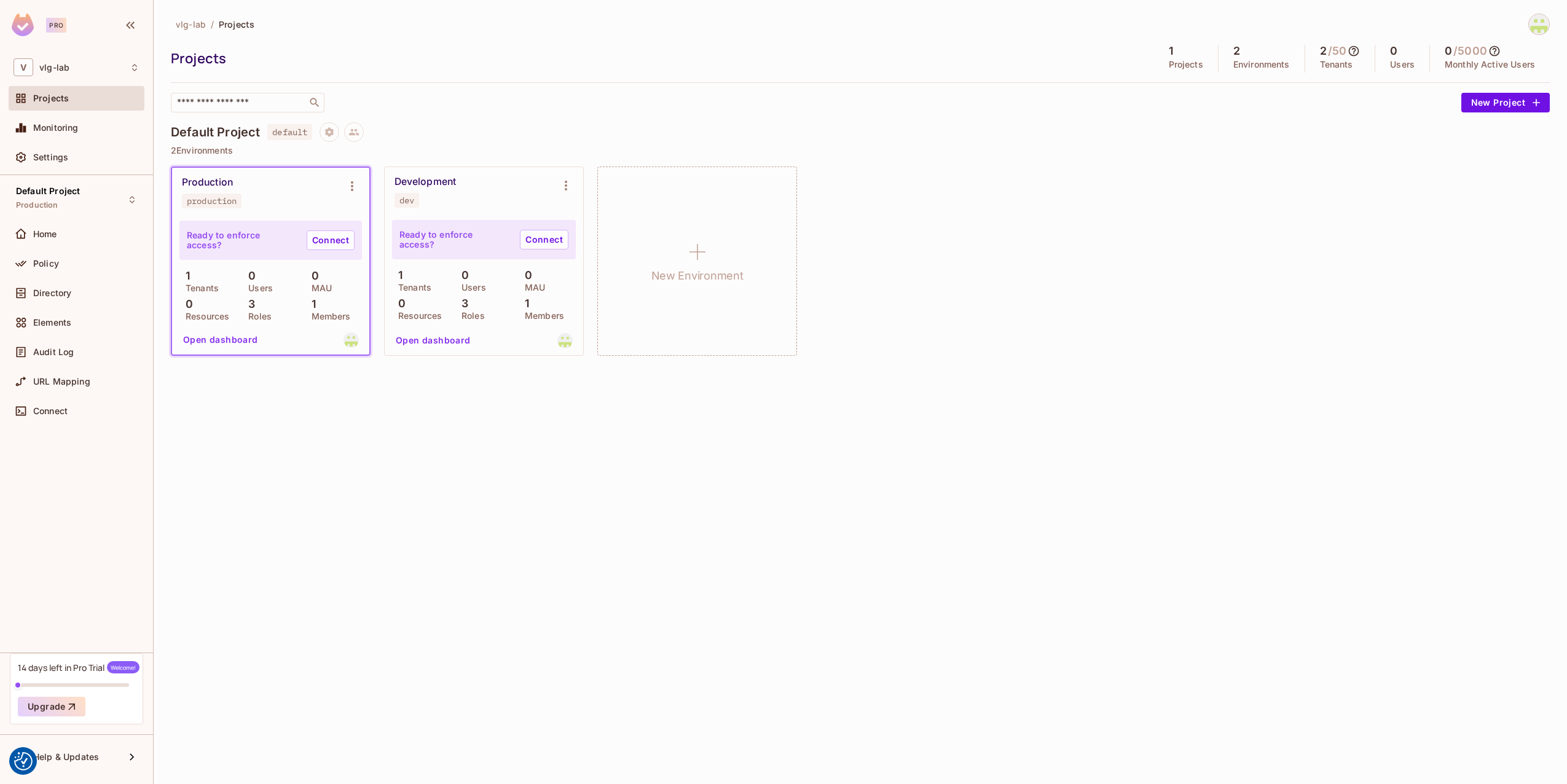
click at [219, 150] on p "2 Environments" at bounding box center [860, 150] width 1379 height 10
drag, startPoint x: 219, startPoint y: 150, endPoint x: 533, endPoint y: 147, distance: 314.0
click at [533, 147] on p "2 Environments" at bounding box center [860, 150] width 1379 height 10
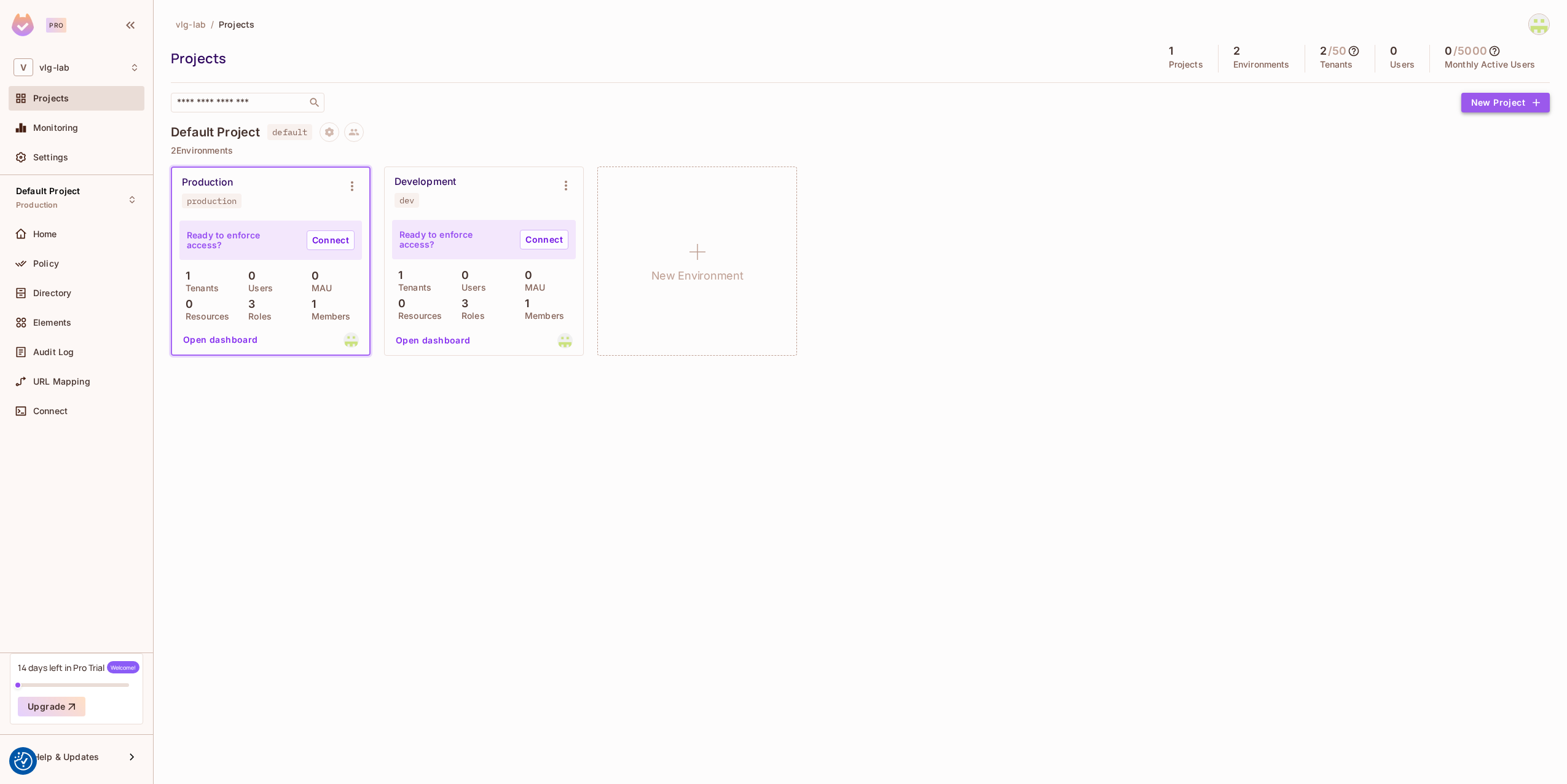
click at [1530, 102] on icon "button" at bounding box center [1536, 102] width 12 height 12
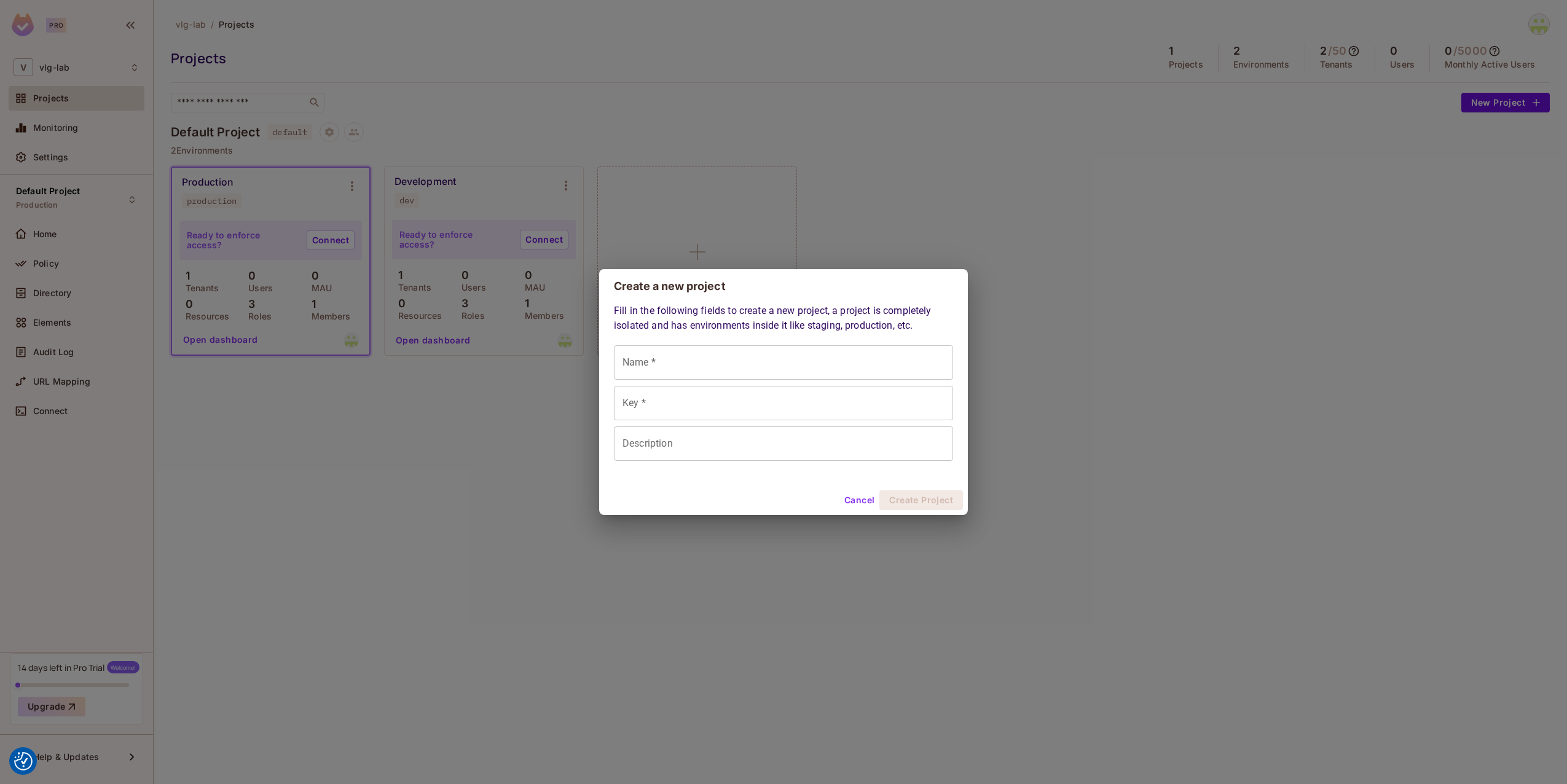
click at [473, 457] on div "Create a new project Fill in the following fields to create a new project, a pr…" at bounding box center [784, 392] width 1567 height 784
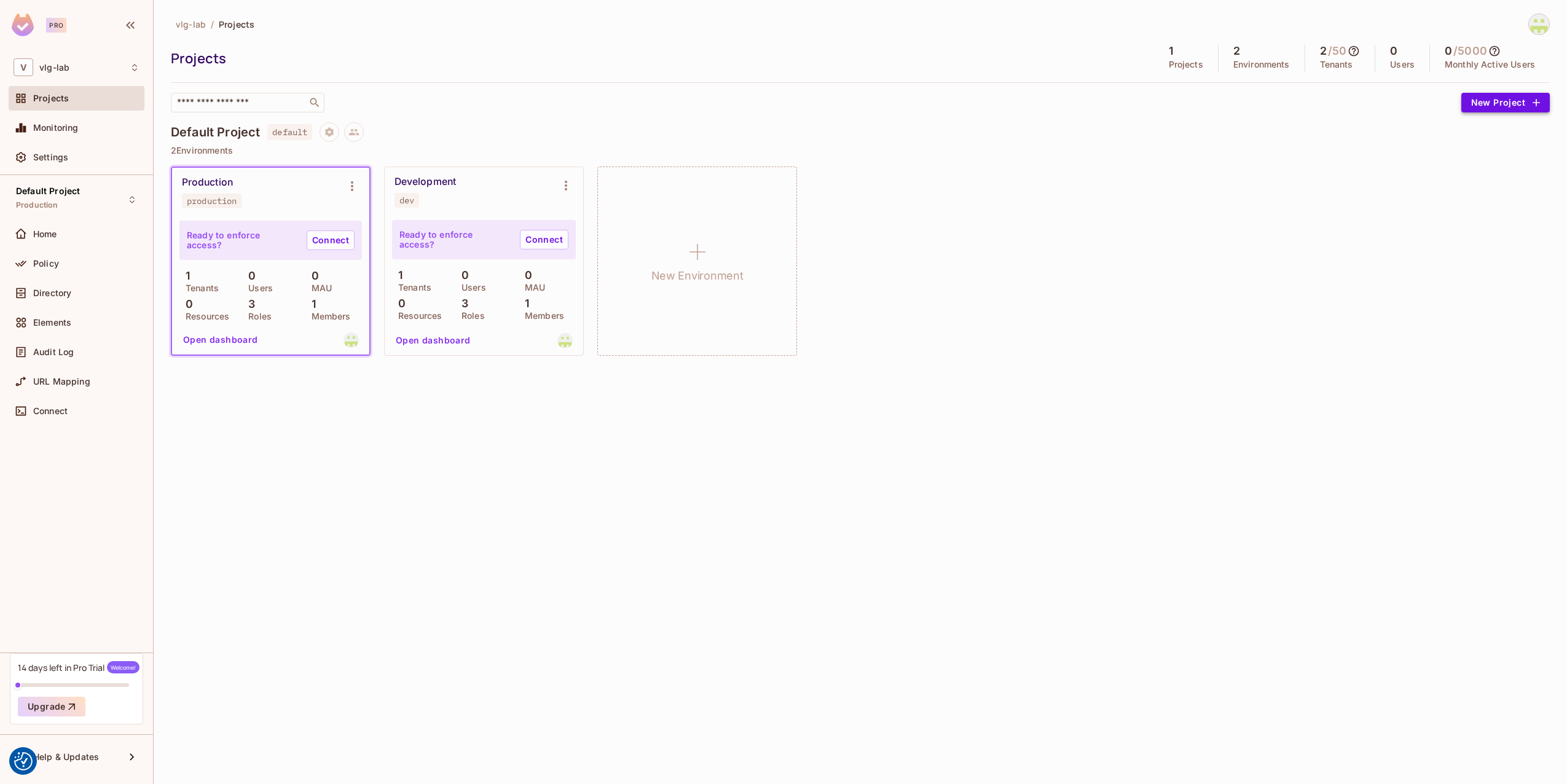
click at [1489, 106] on button "New Project" at bounding box center [1506, 102] width 88 height 19
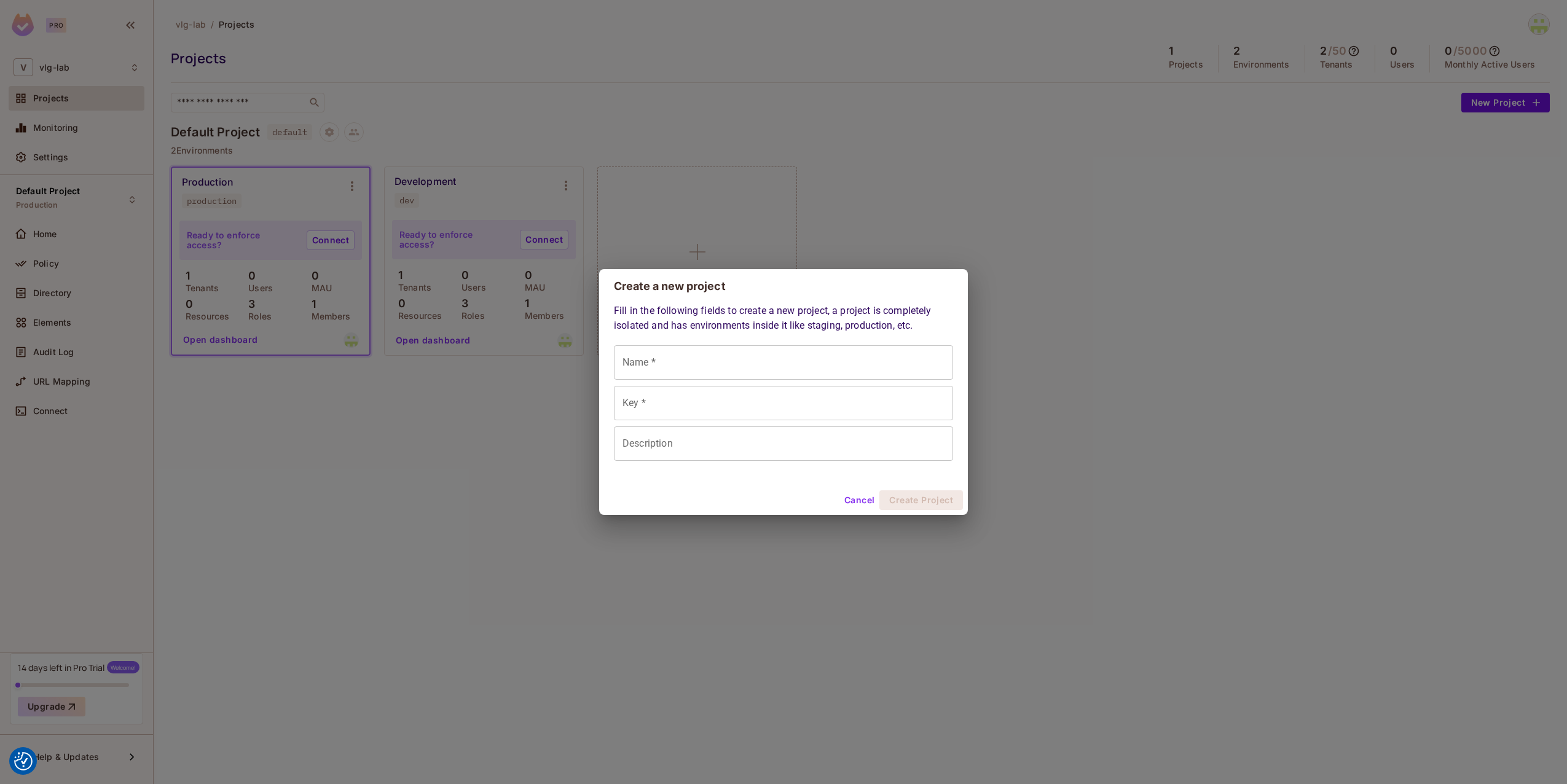
click at [745, 360] on input "Name *" at bounding box center [784, 363] width 339 height 35
type input "*"
type input "**"
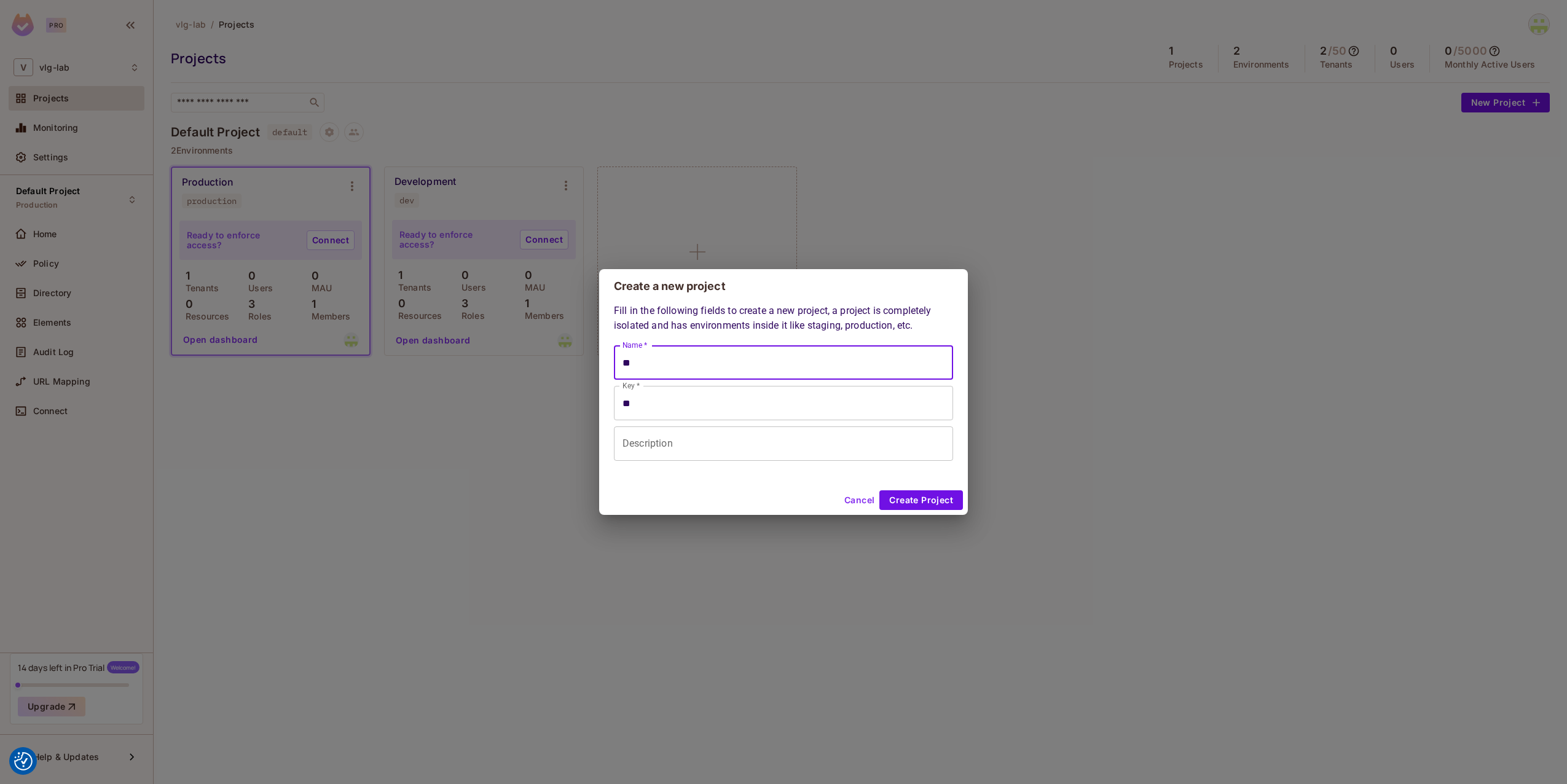
type input "***"
type input "**"
type input "*"
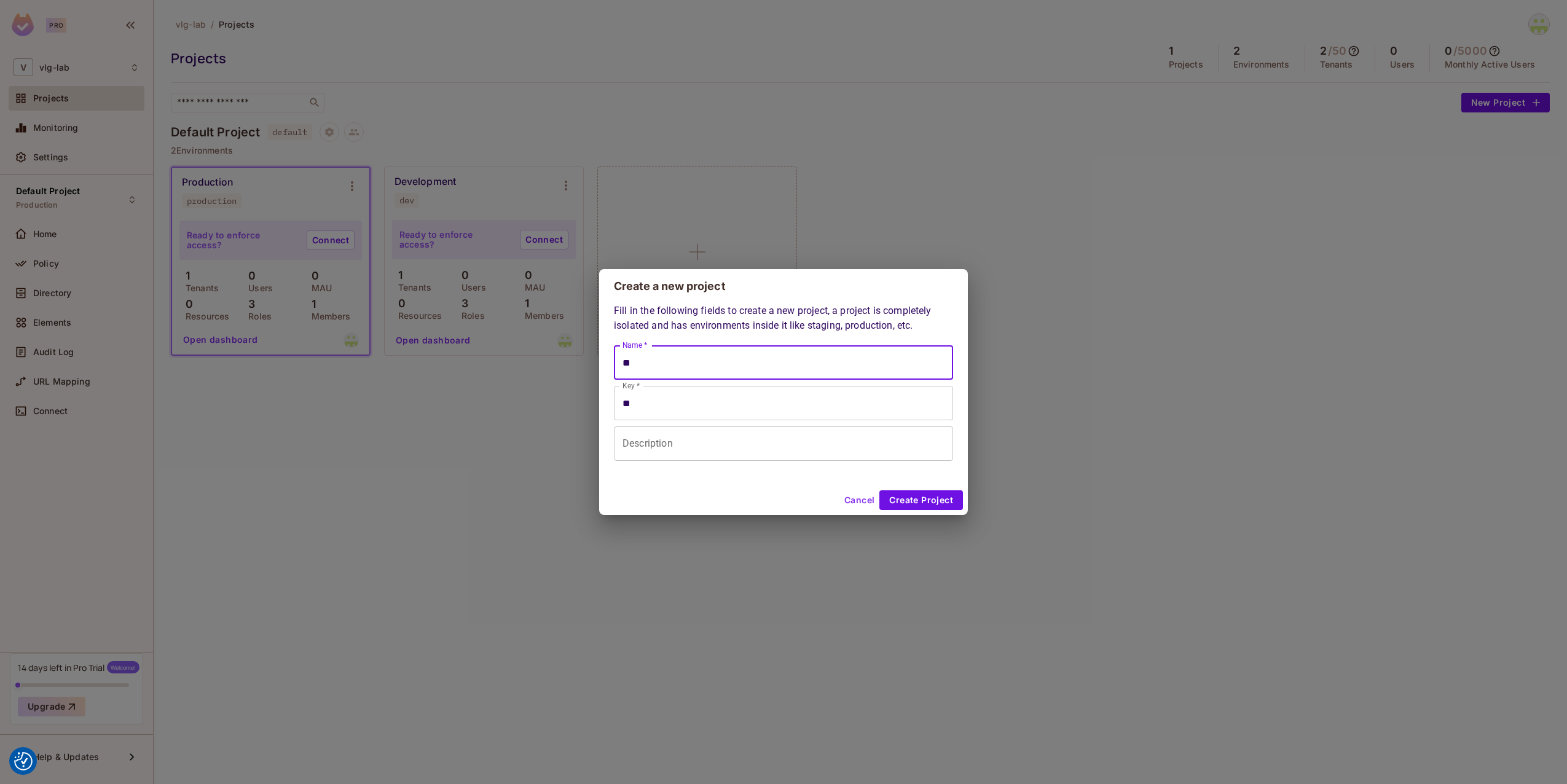
type input "*"
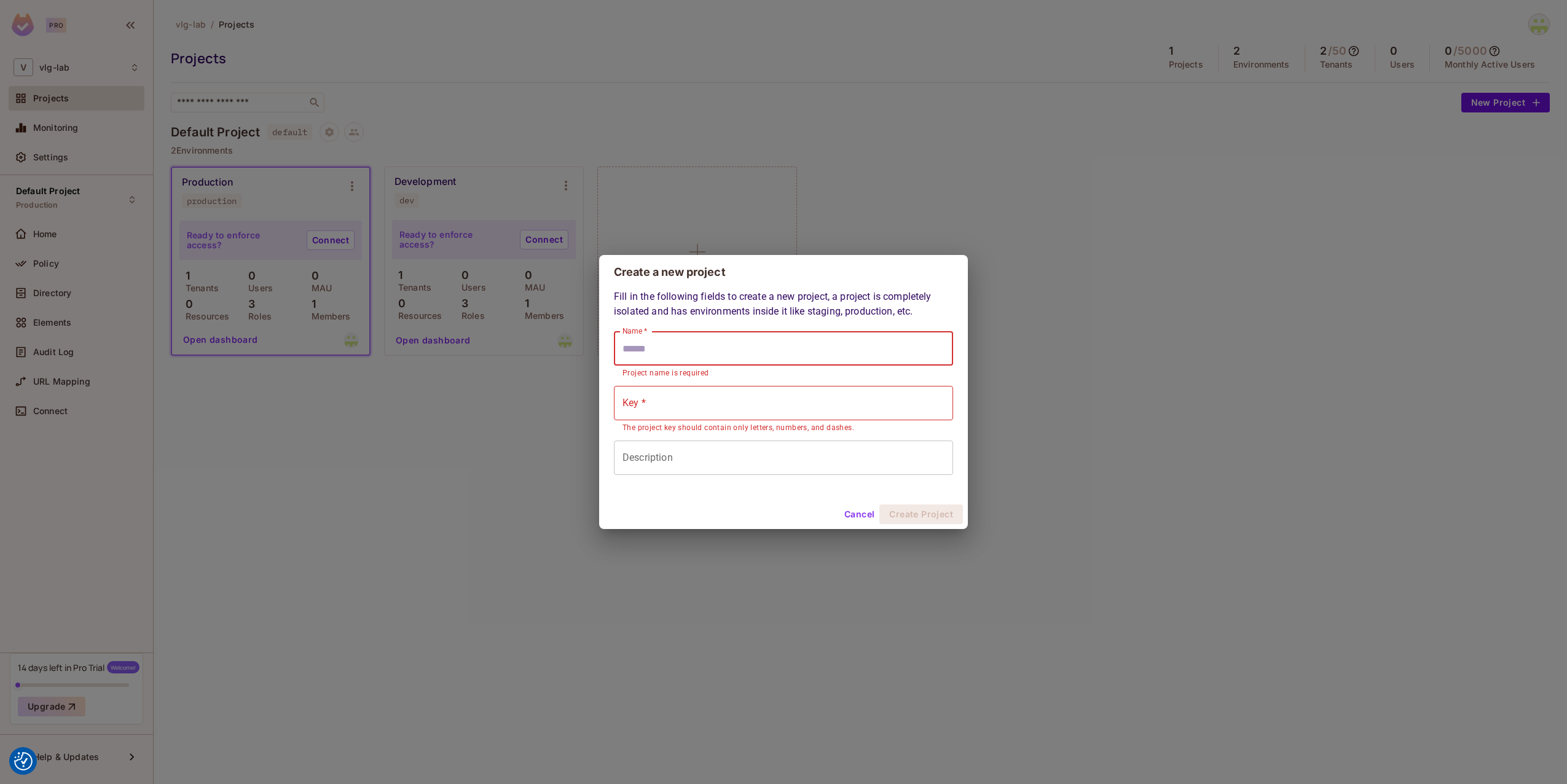
type input "*"
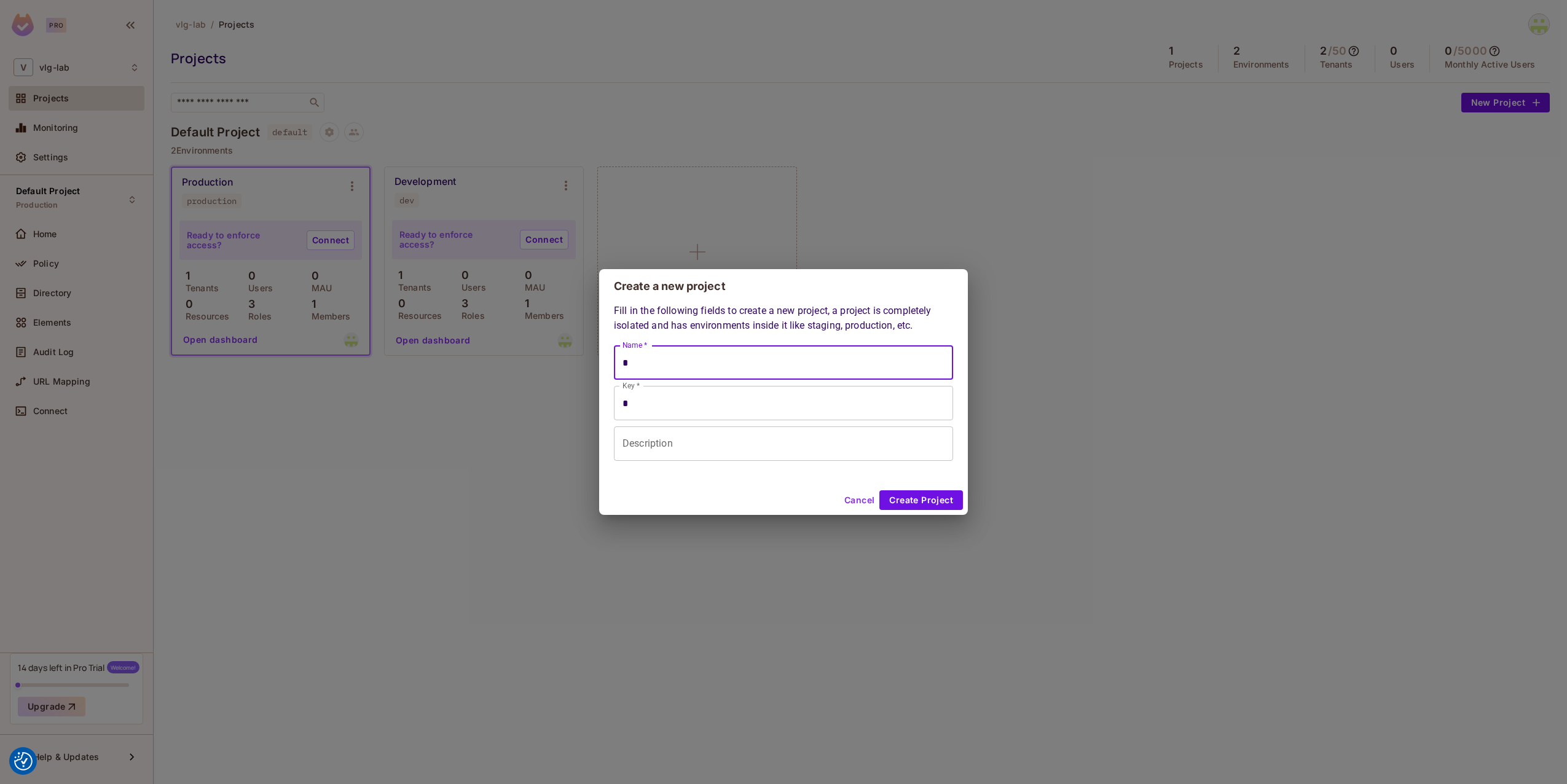
type input "**"
type input "***"
type input "****"
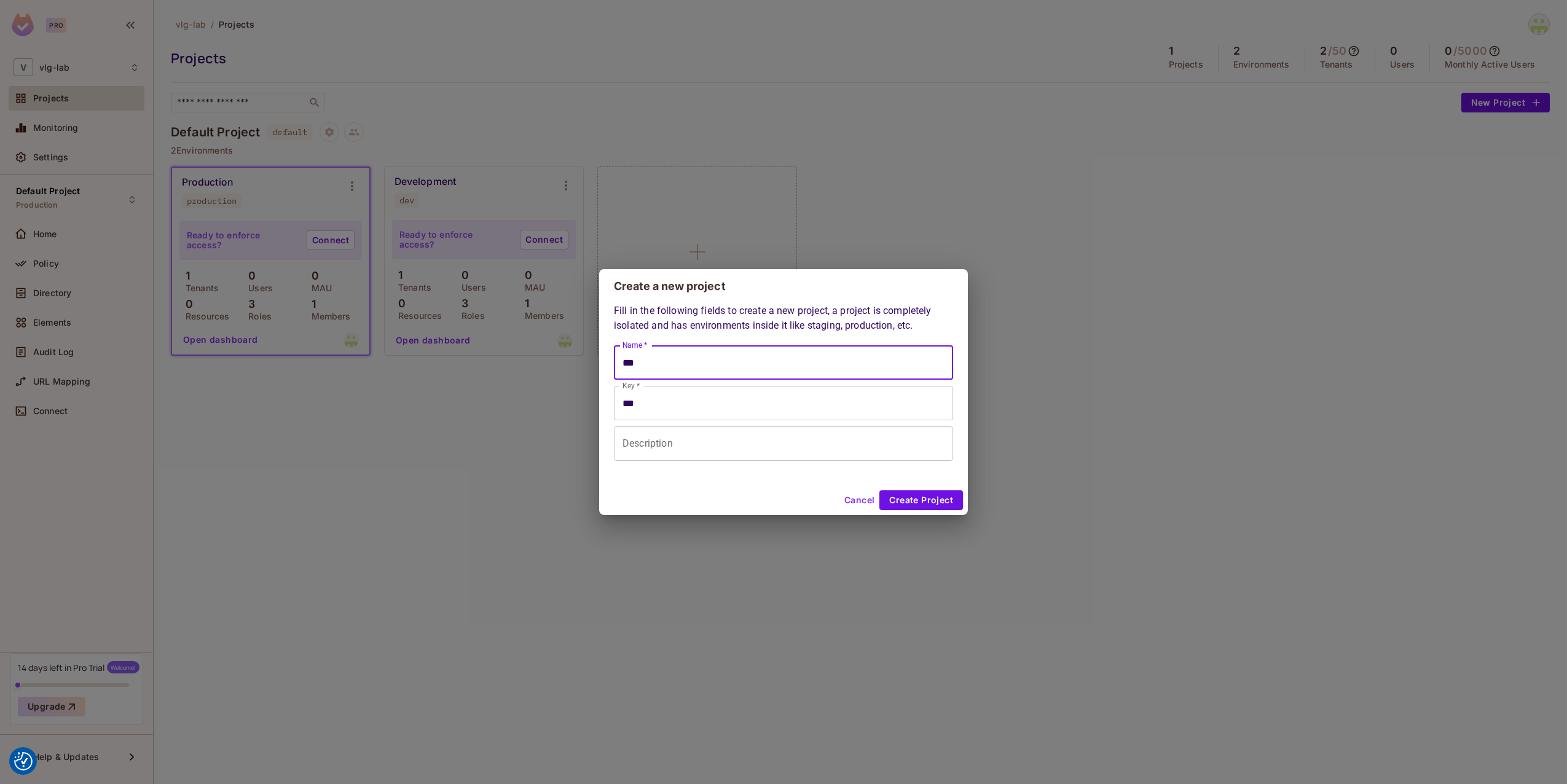
type input "****"
type input "*****"
click at [932, 499] on button "Create Project" at bounding box center [921, 500] width 83 height 19
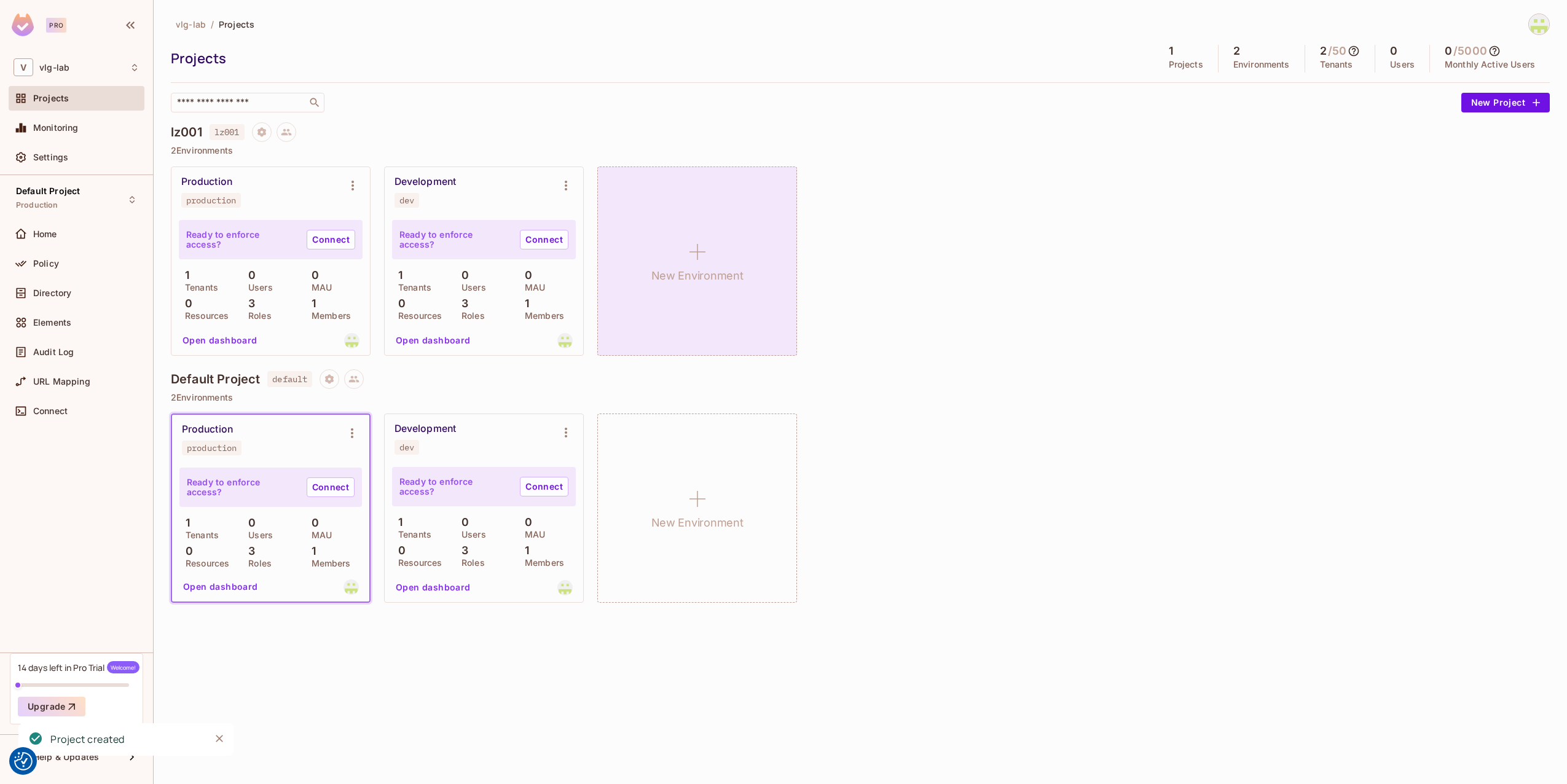
click at [681, 204] on div "New Environment" at bounding box center [697, 260] width 200 height 189
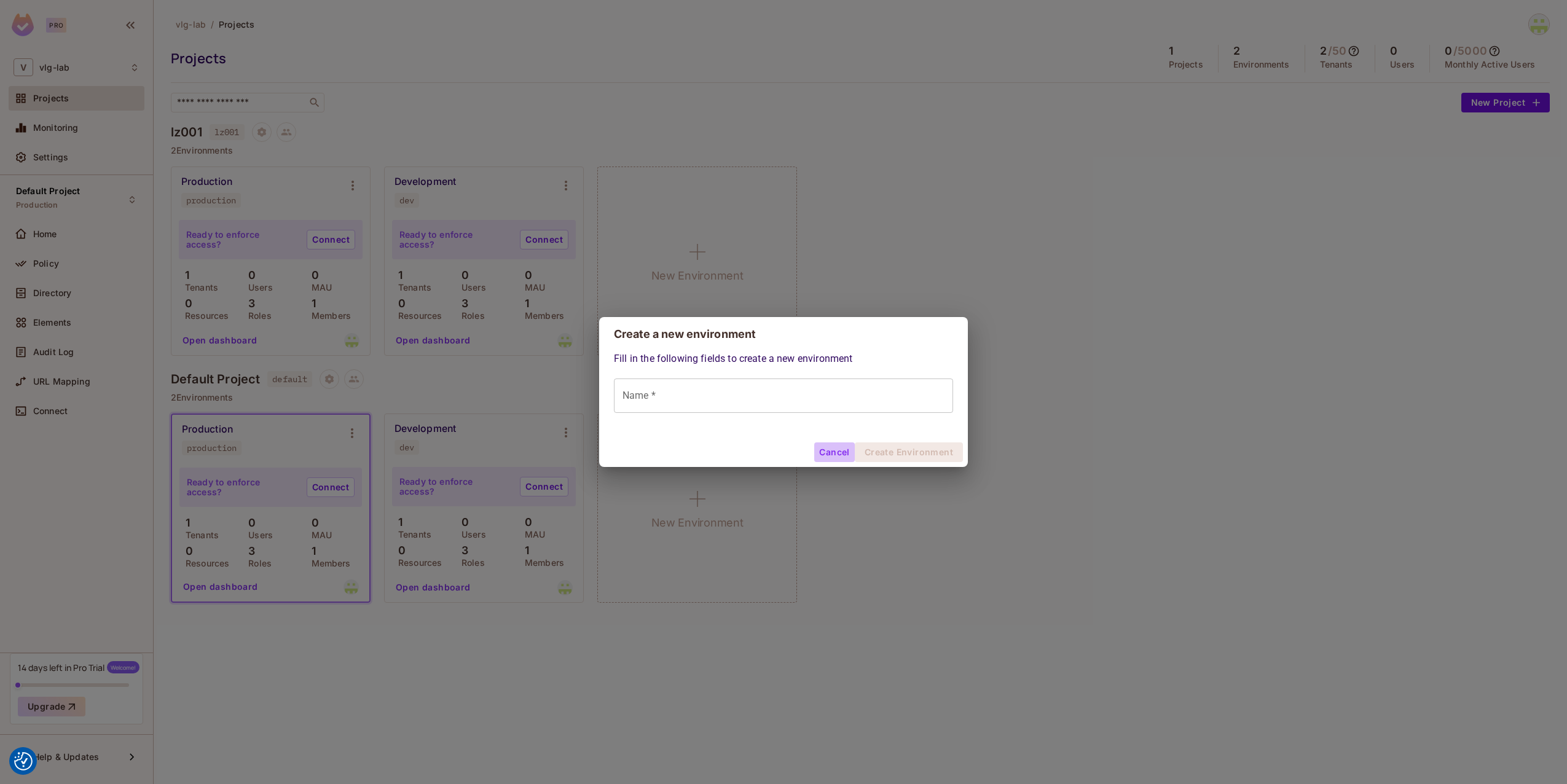
click at [833, 459] on button "Cancel" at bounding box center [834, 451] width 40 height 19
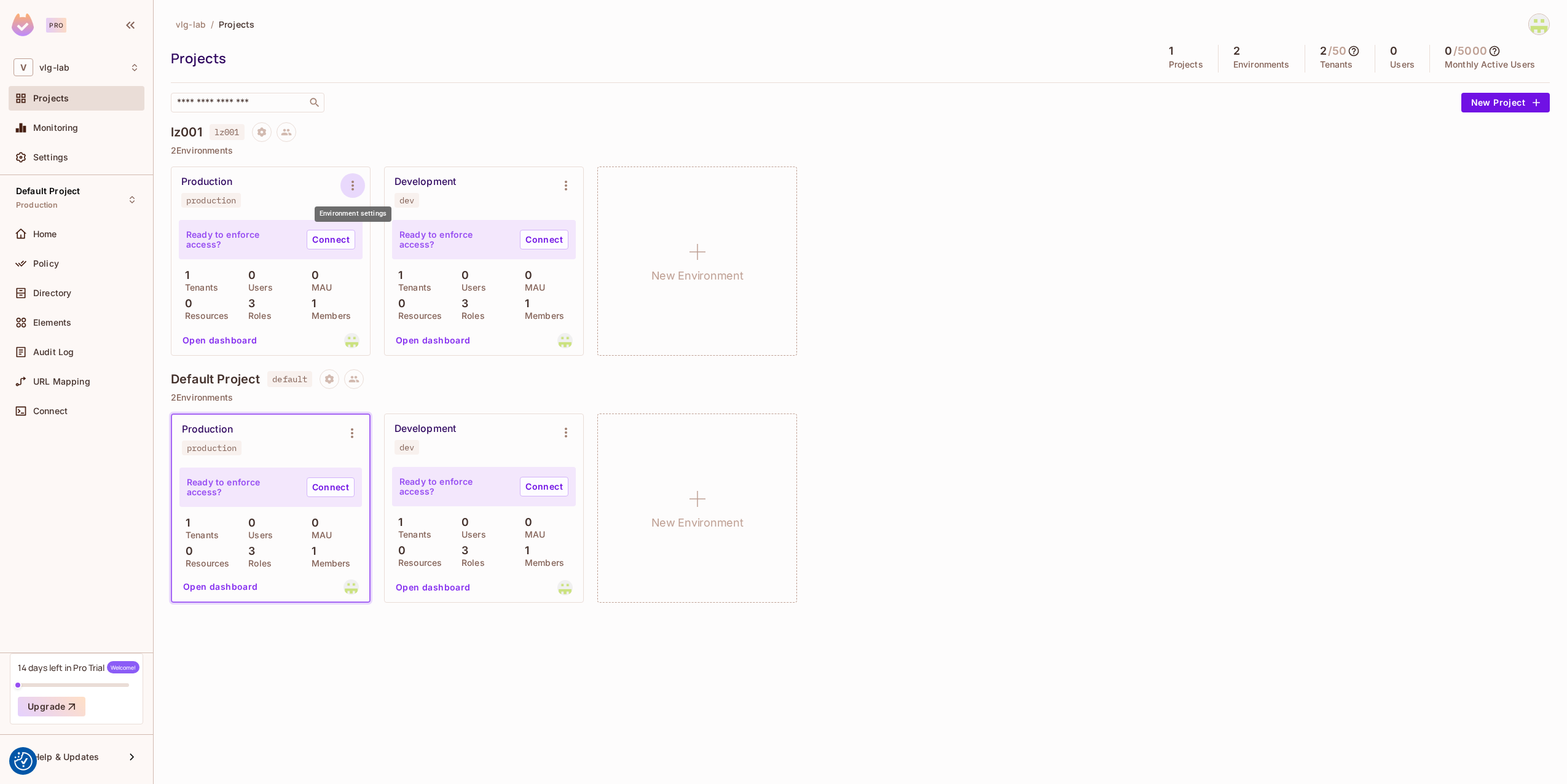
click at [355, 188] on icon "Environment settings" at bounding box center [353, 186] width 15 height 15
click at [428, 317] on div "Delete Environment" at bounding box center [427, 317] width 81 height 12
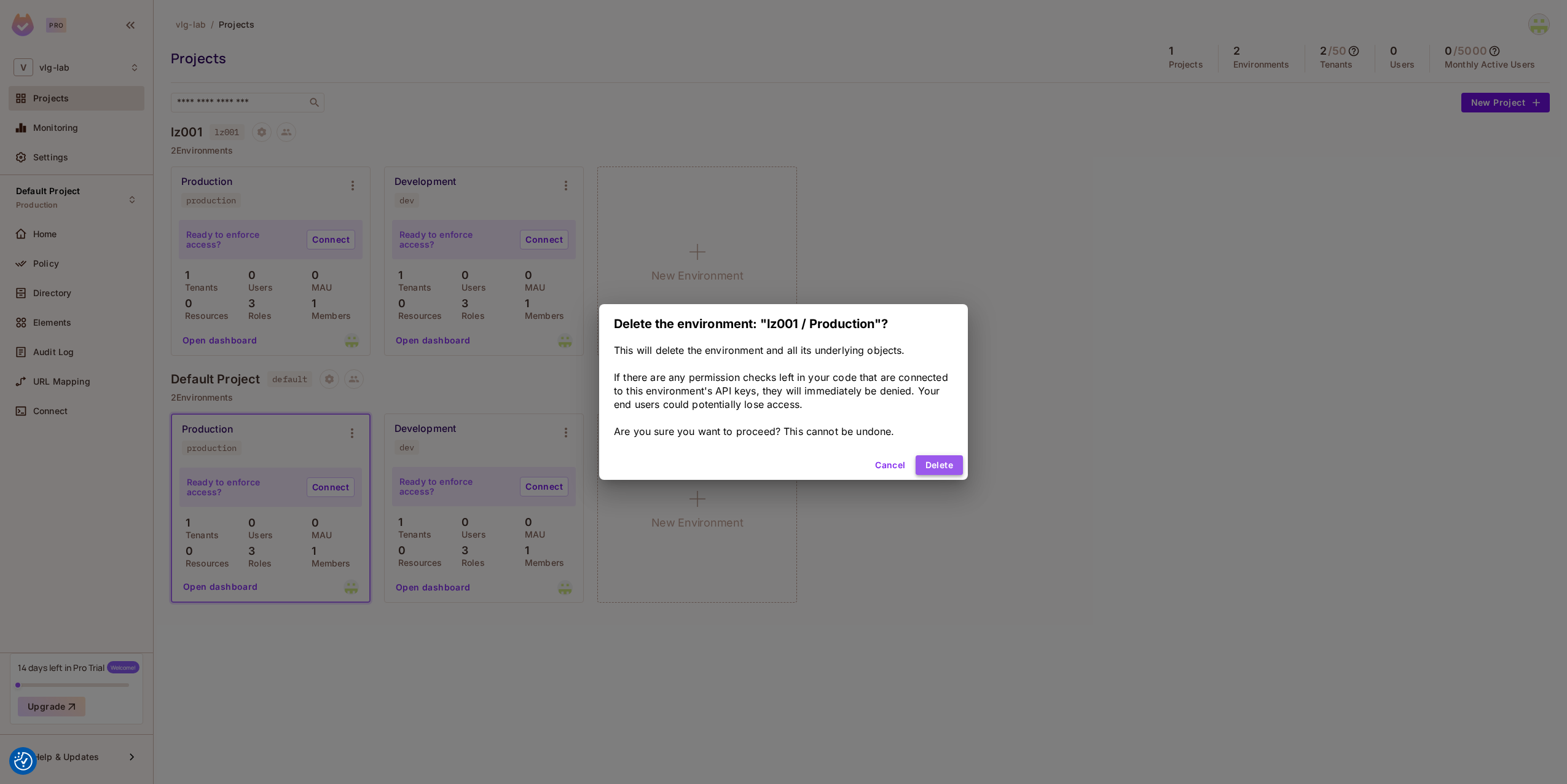
click at [940, 468] on button "Delete" at bounding box center [939, 465] width 47 height 19
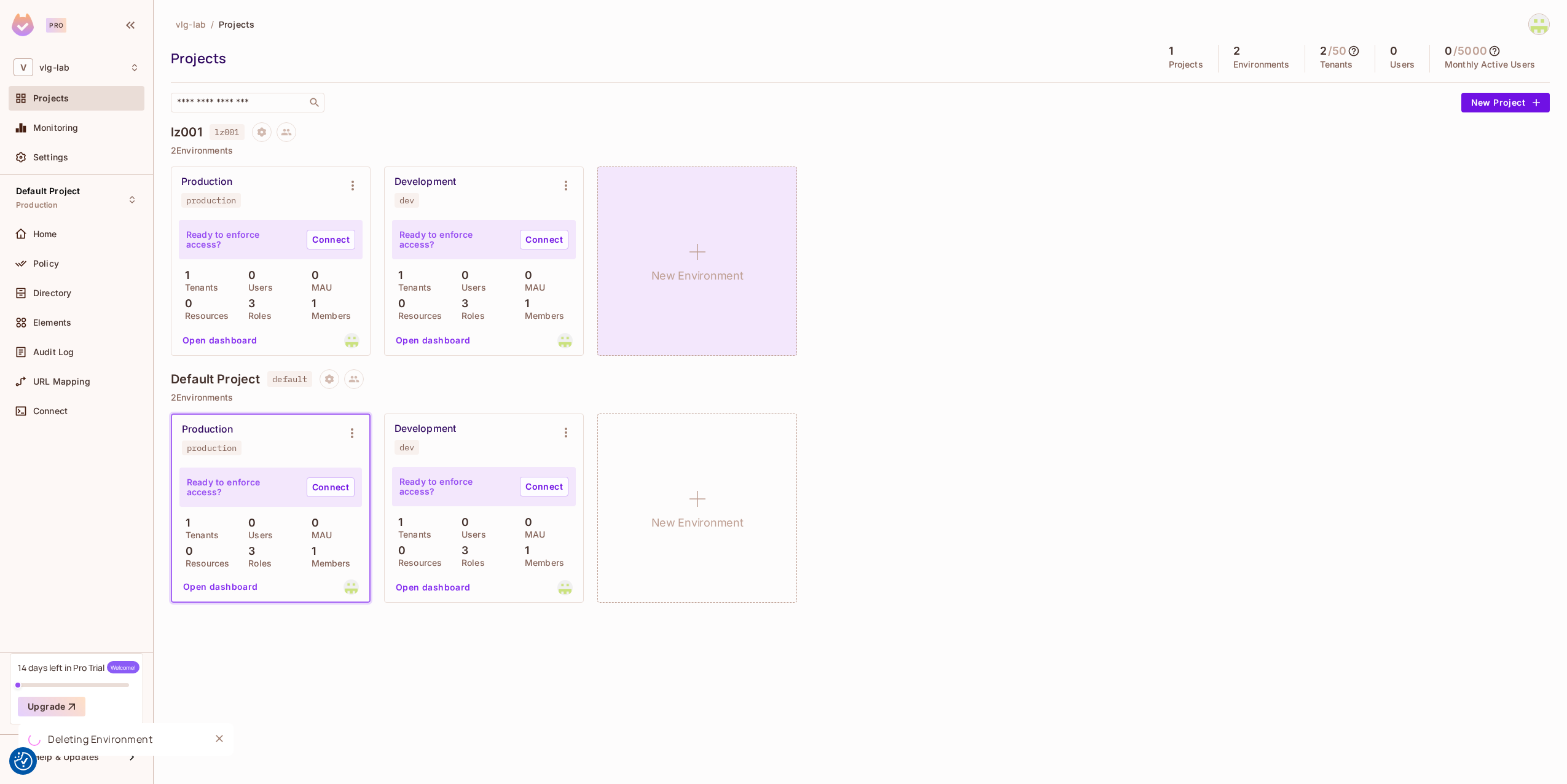
click at [706, 241] on icon at bounding box center [697, 252] width 29 height 29
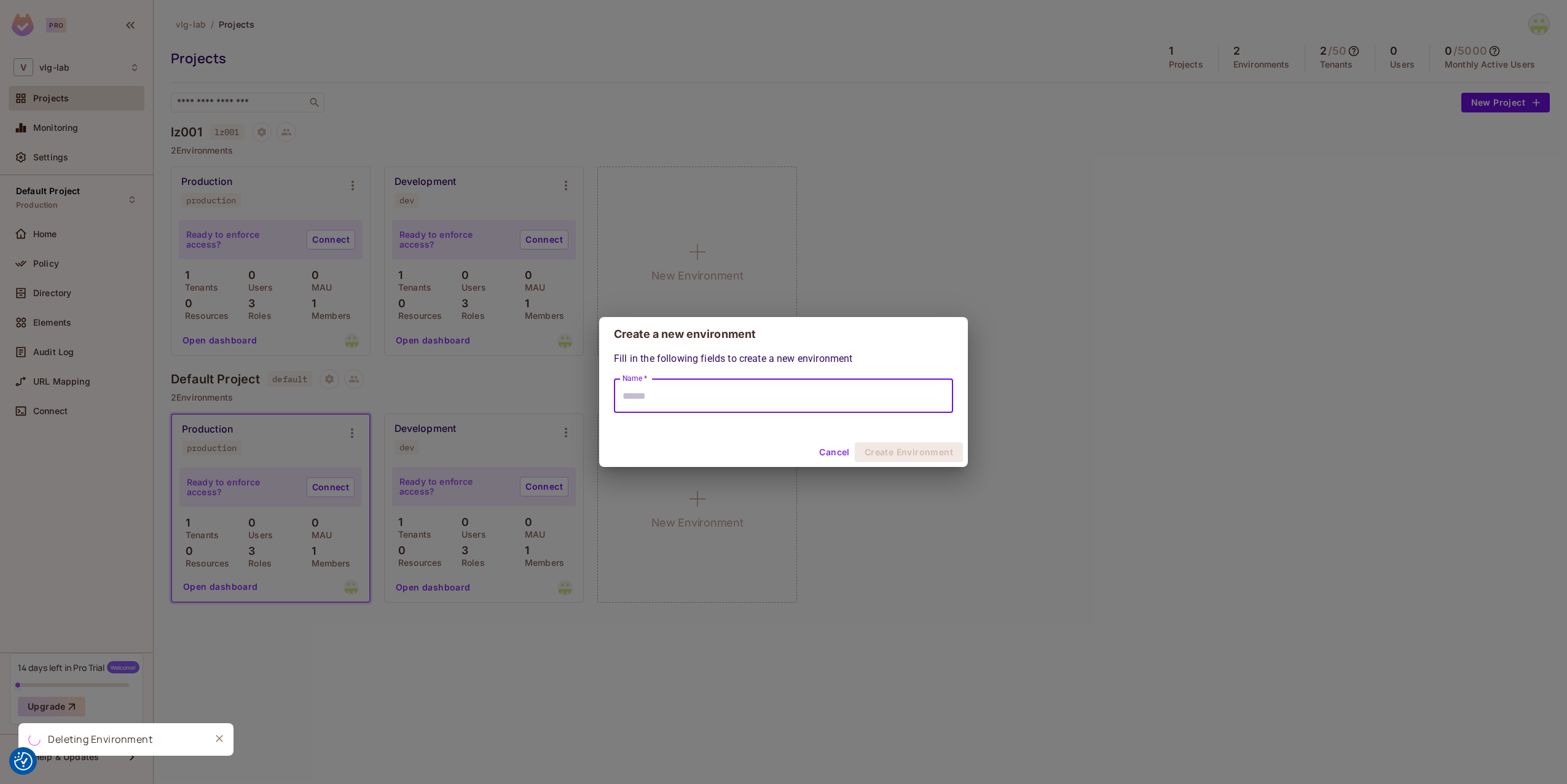
click at [749, 381] on input "Name *" at bounding box center [784, 396] width 339 height 35
type input "*"
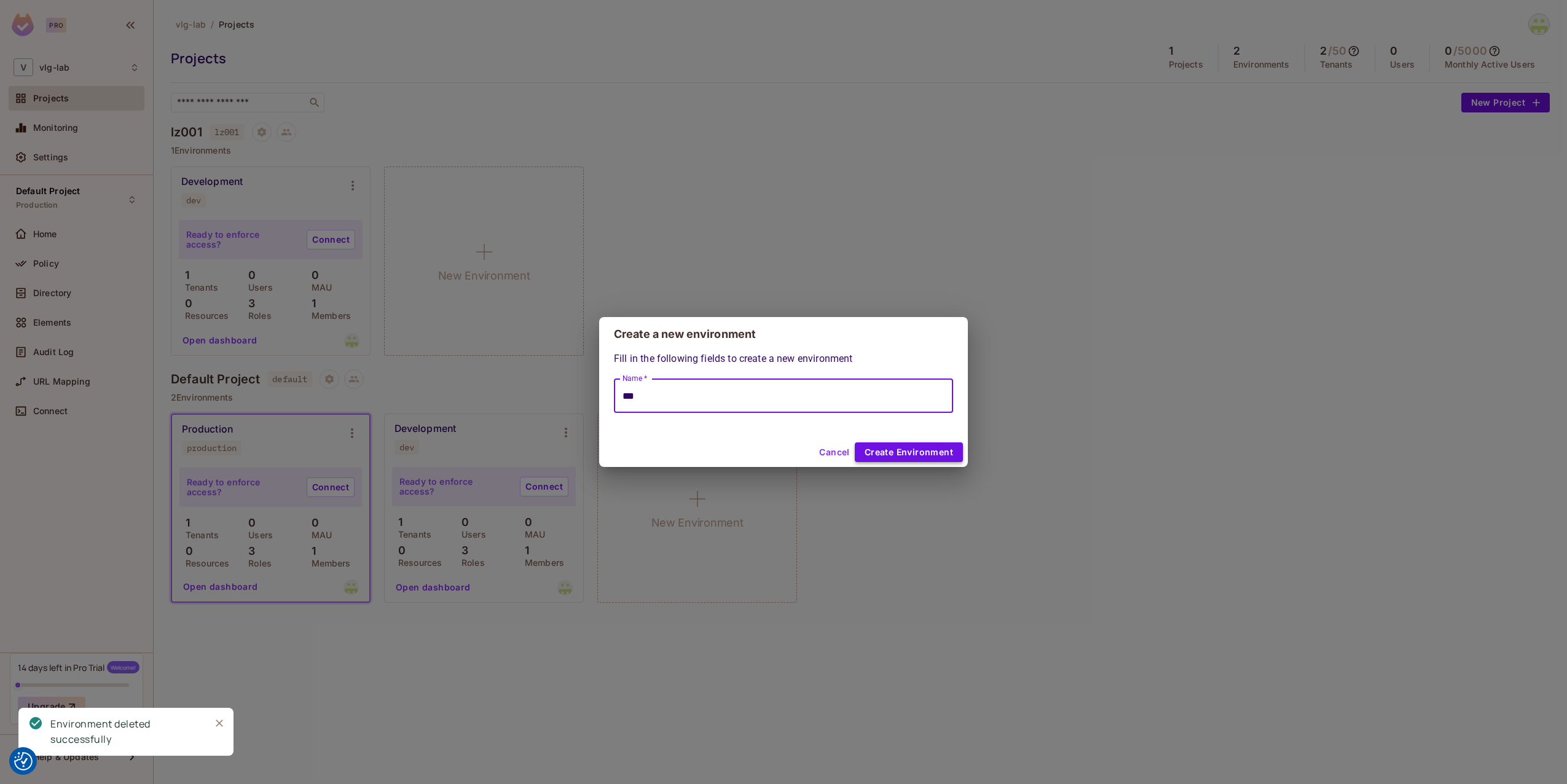
type input "***"
click at [919, 451] on button "Create Environment" at bounding box center [909, 451] width 108 height 19
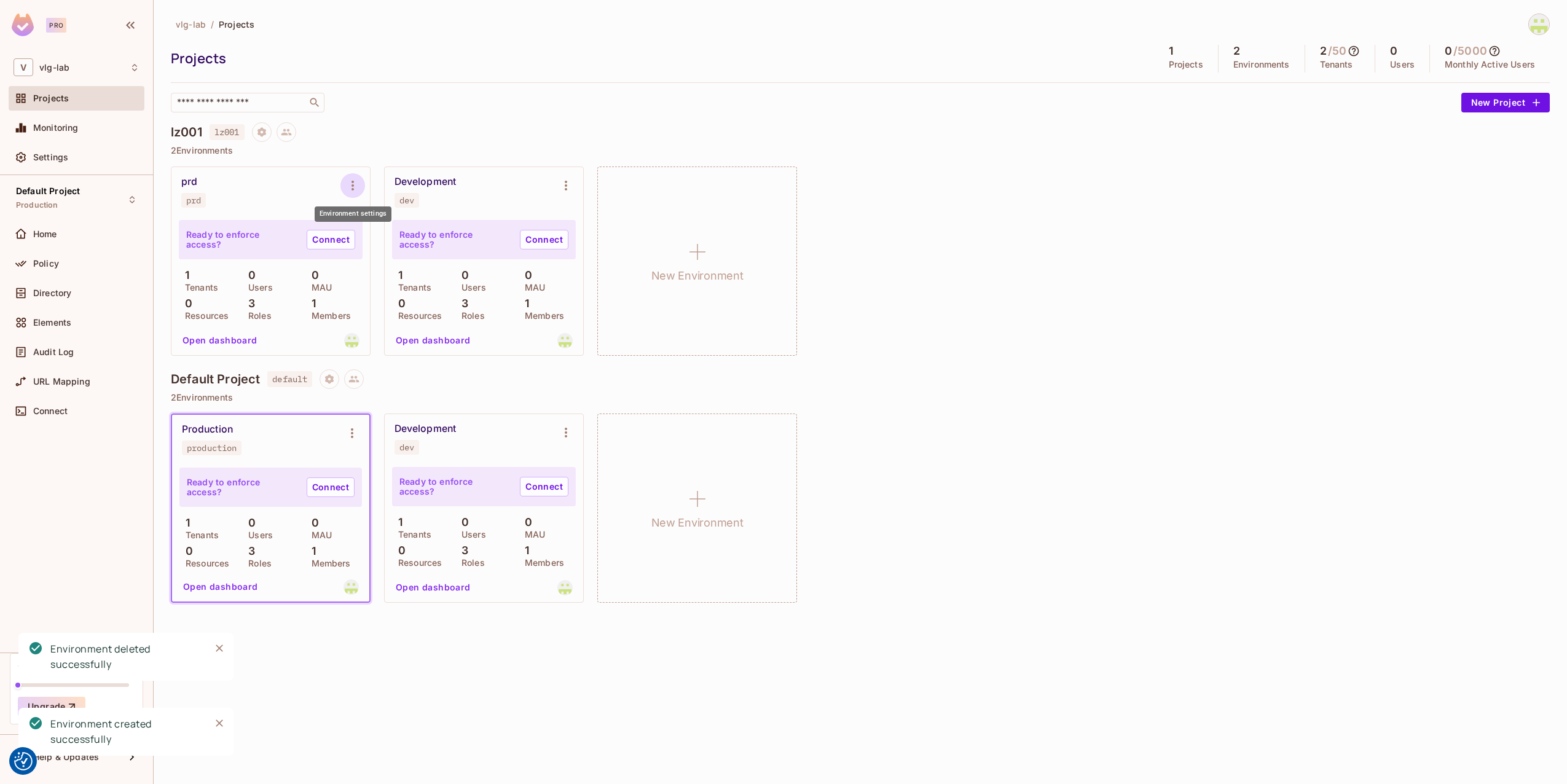
click at [359, 181] on icon "Environment settings" at bounding box center [353, 186] width 15 height 15
click at [440, 295] on div "Edit Environment" at bounding box center [422, 290] width 70 height 12
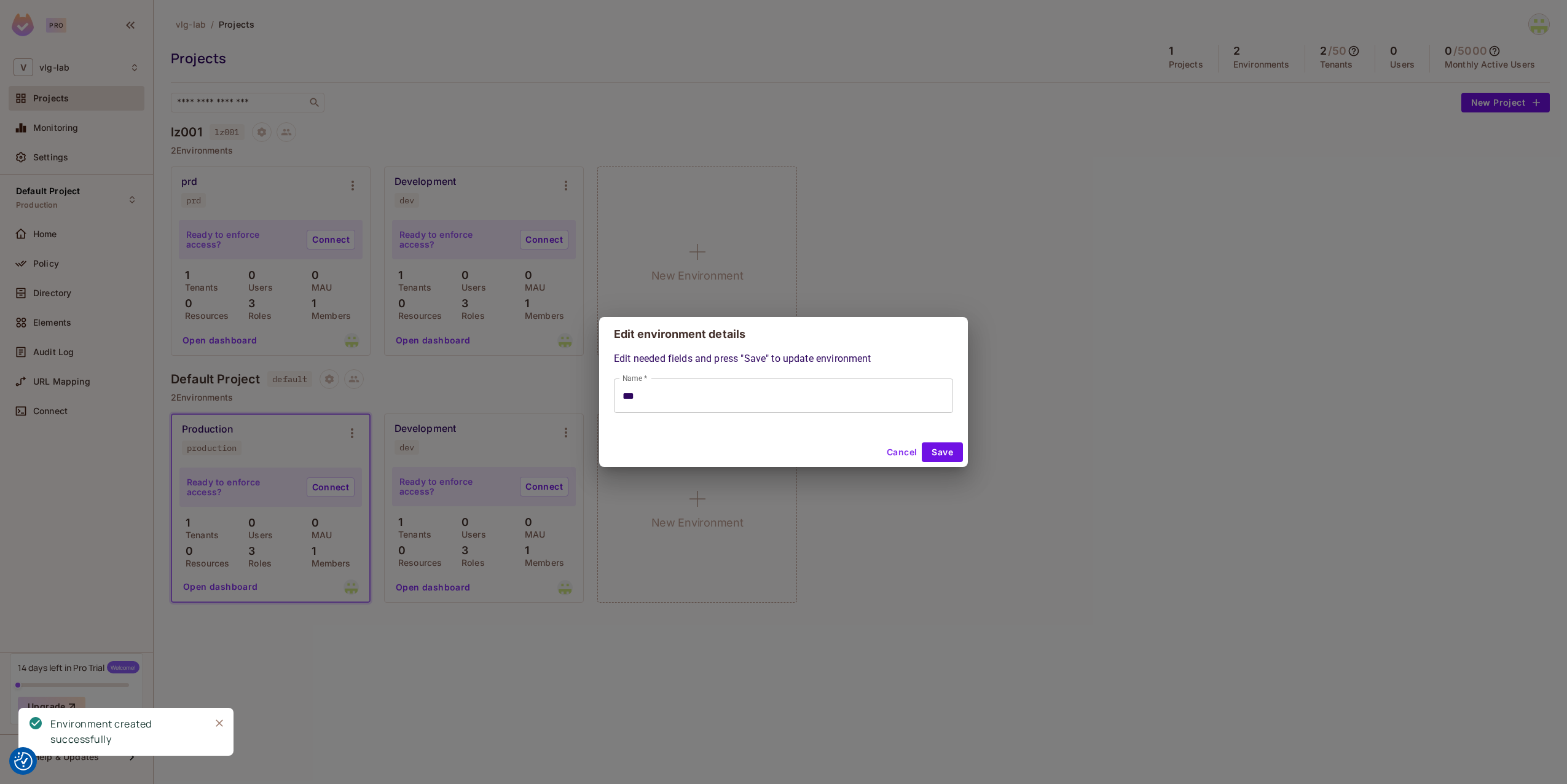
click at [665, 403] on input "***" at bounding box center [784, 396] width 339 height 35
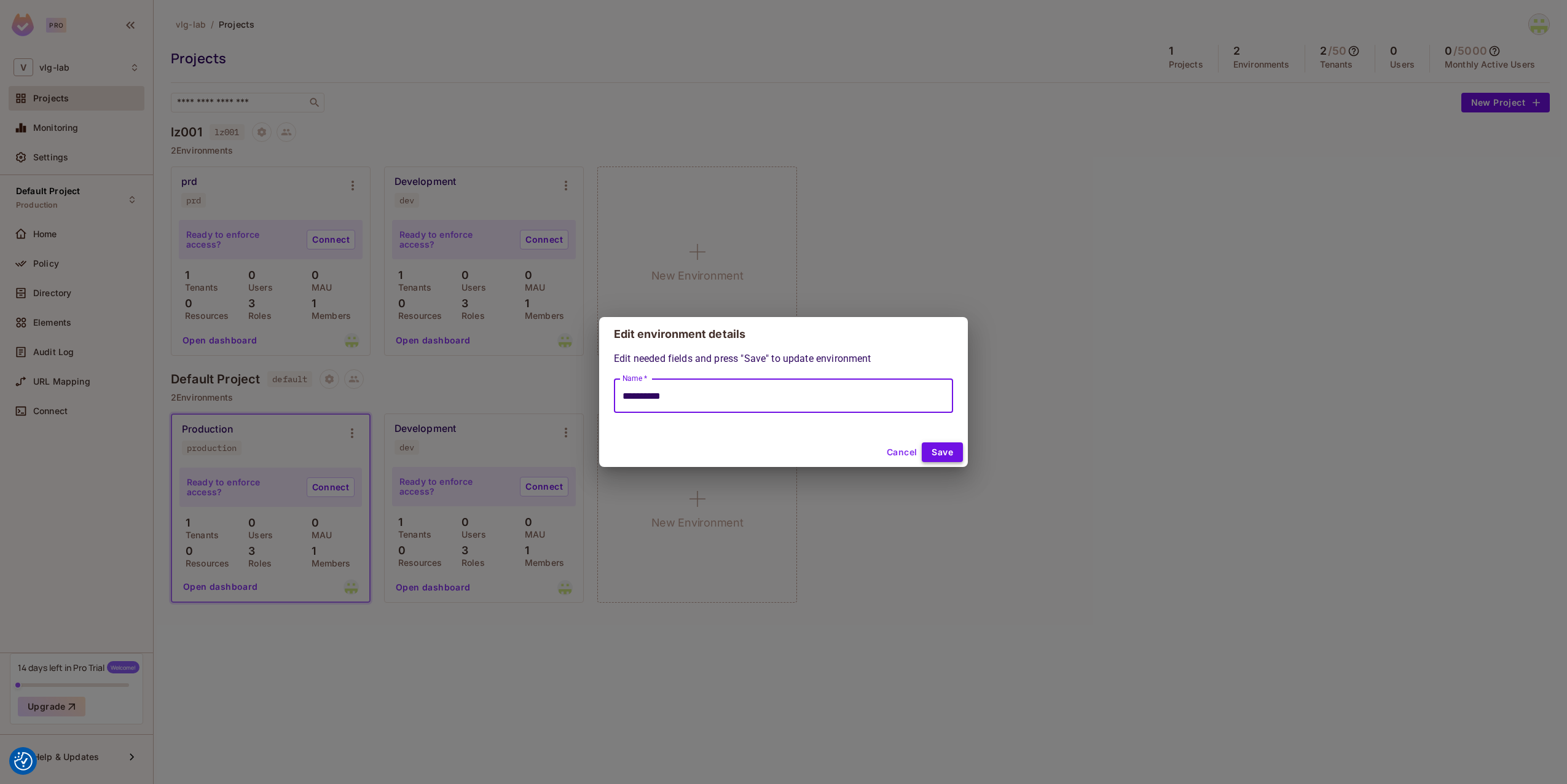
type input "**********"
click at [942, 451] on button "Save" at bounding box center [942, 451] width 41 height 19
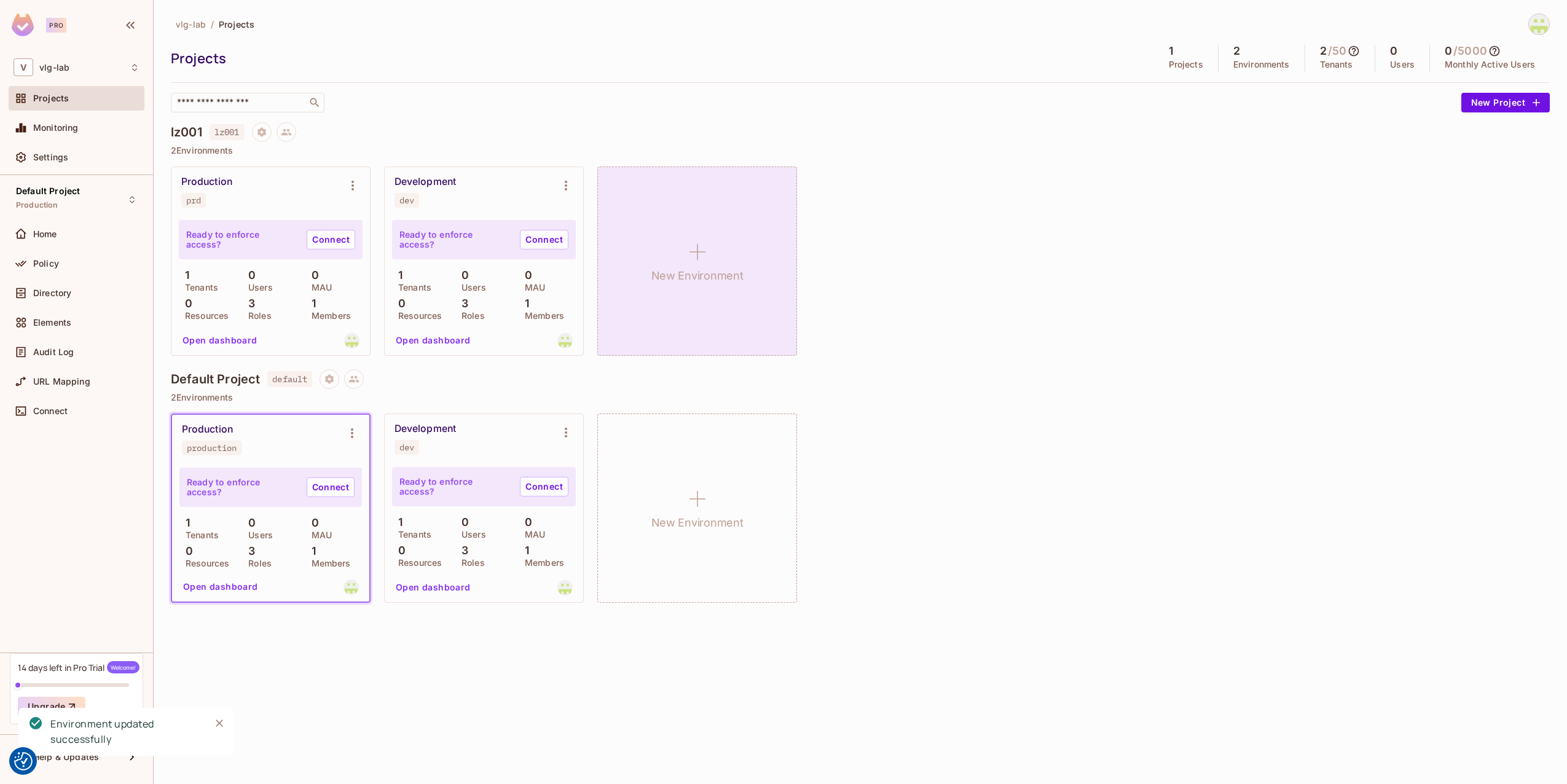
click at [704, 262] on icon at bounding box center [697, 252] width 29 height 29
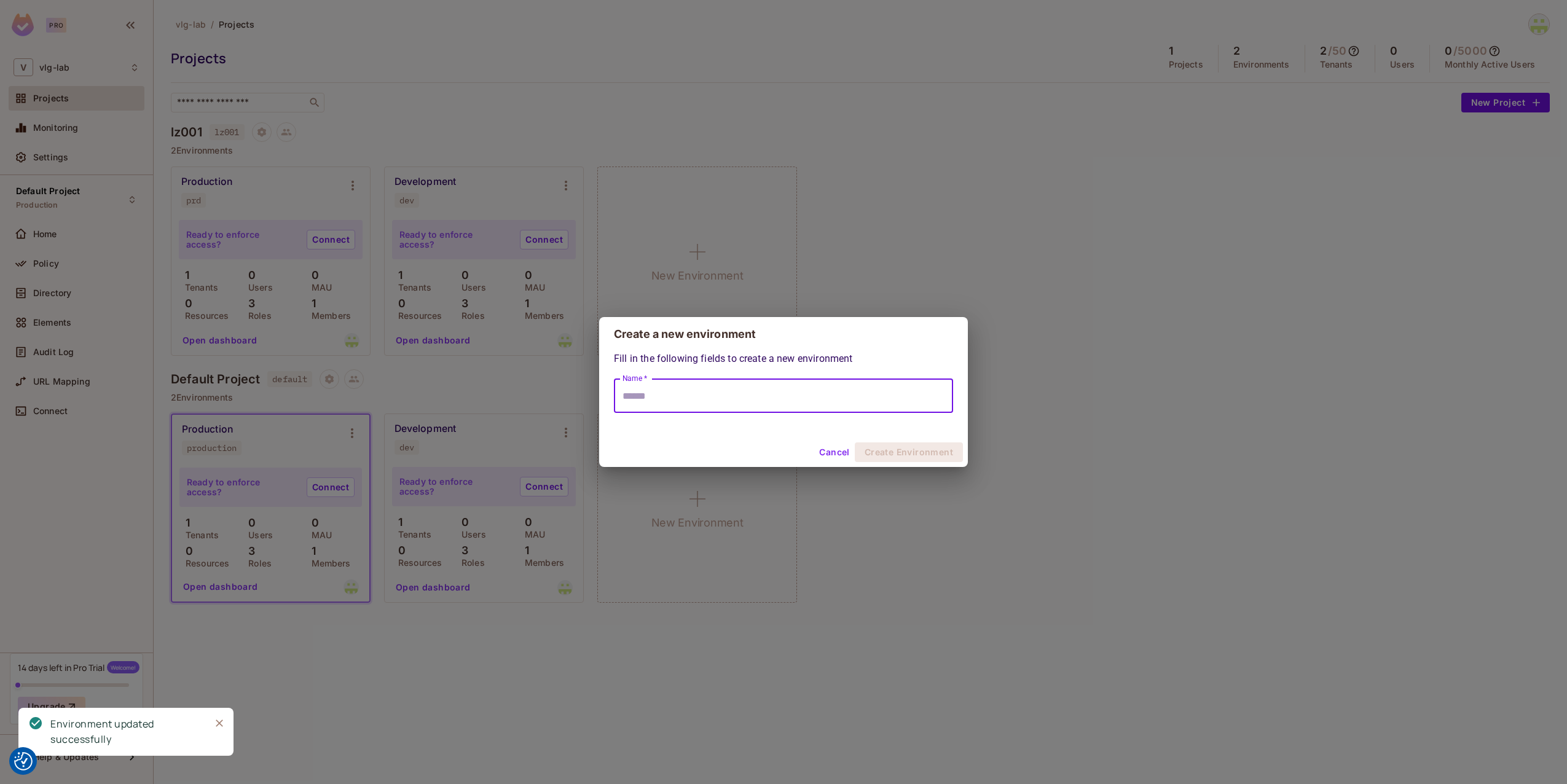
click at [707, 390] on input "Name *" at bounding box center [784, 396] width 339 height 35
type input "***"
click at [913, 455] on button "Create Environment" at bounding box center [909, 451] width 108 height 19
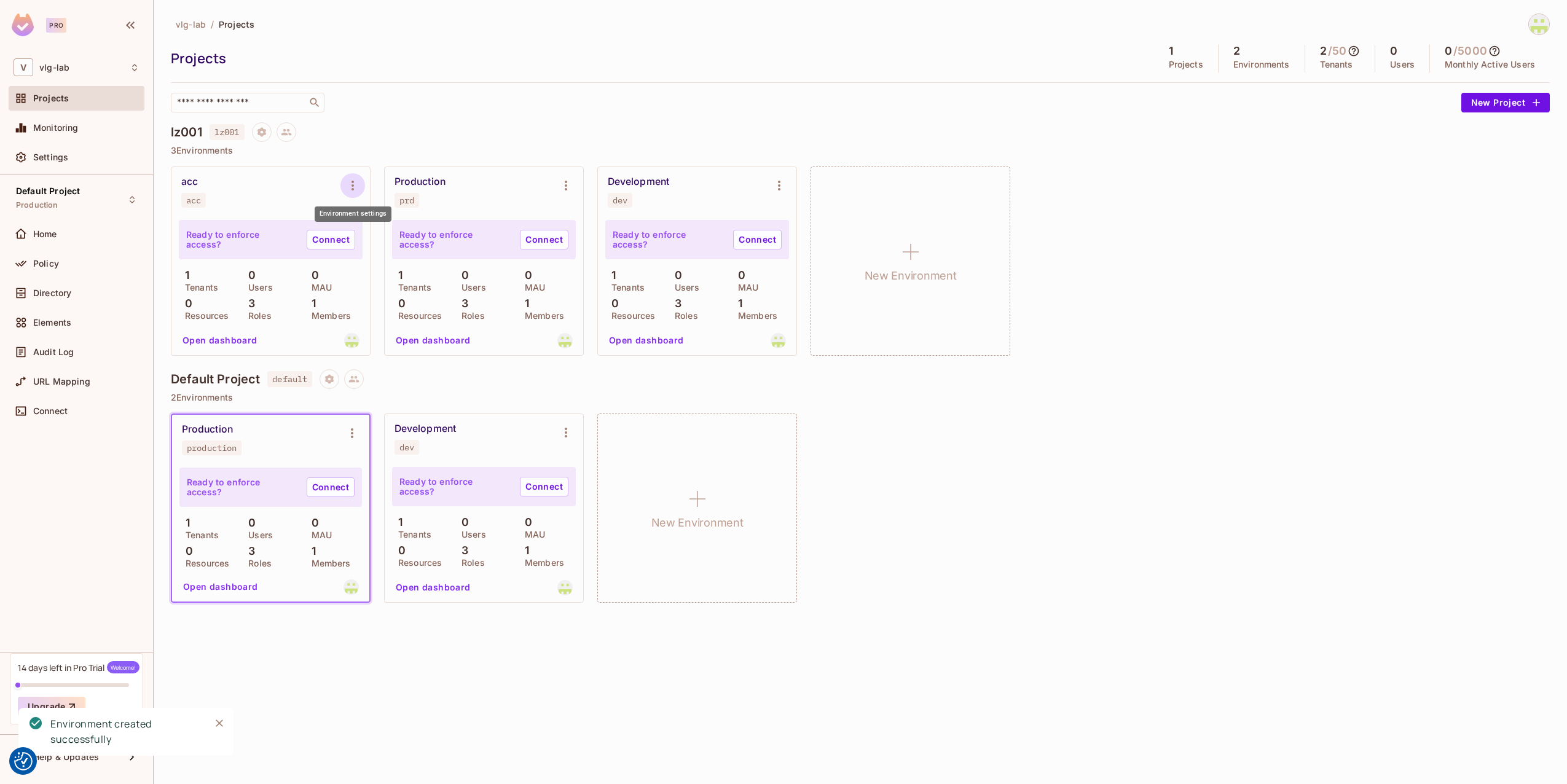
click at [358, 188] on icon "Environment settings" at bounding box center [353, 186] width 15 height 15
click at [425, 292] on div "Edit Environment" at bounding box center [422, 290] width 70 height 12
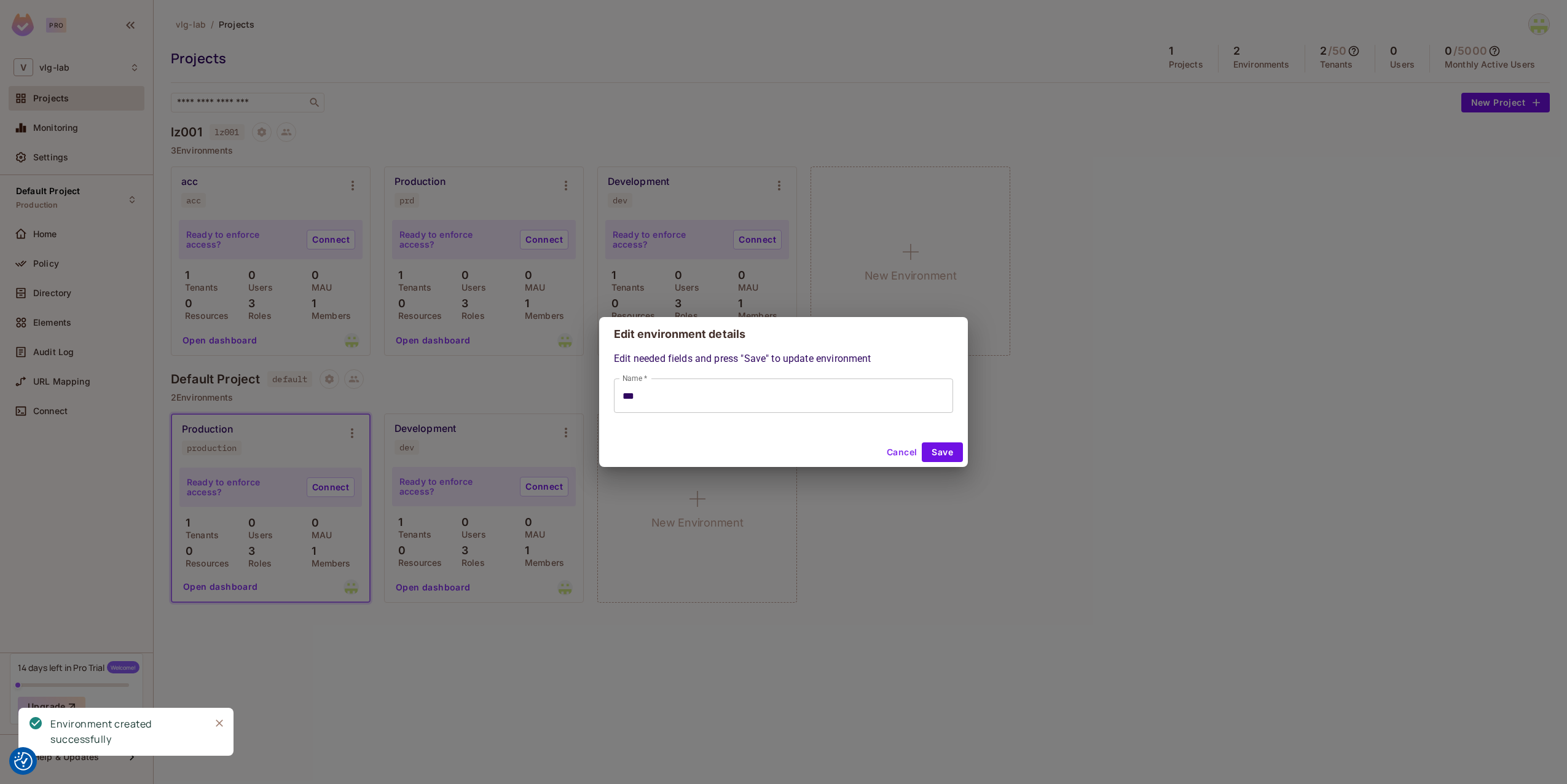
click at [798, 399] on input "***" at bounding box center [784, 396] width 339 height 35
click at [797, 399] on input "***" at bounding box center [784, 396] width 339 height 35
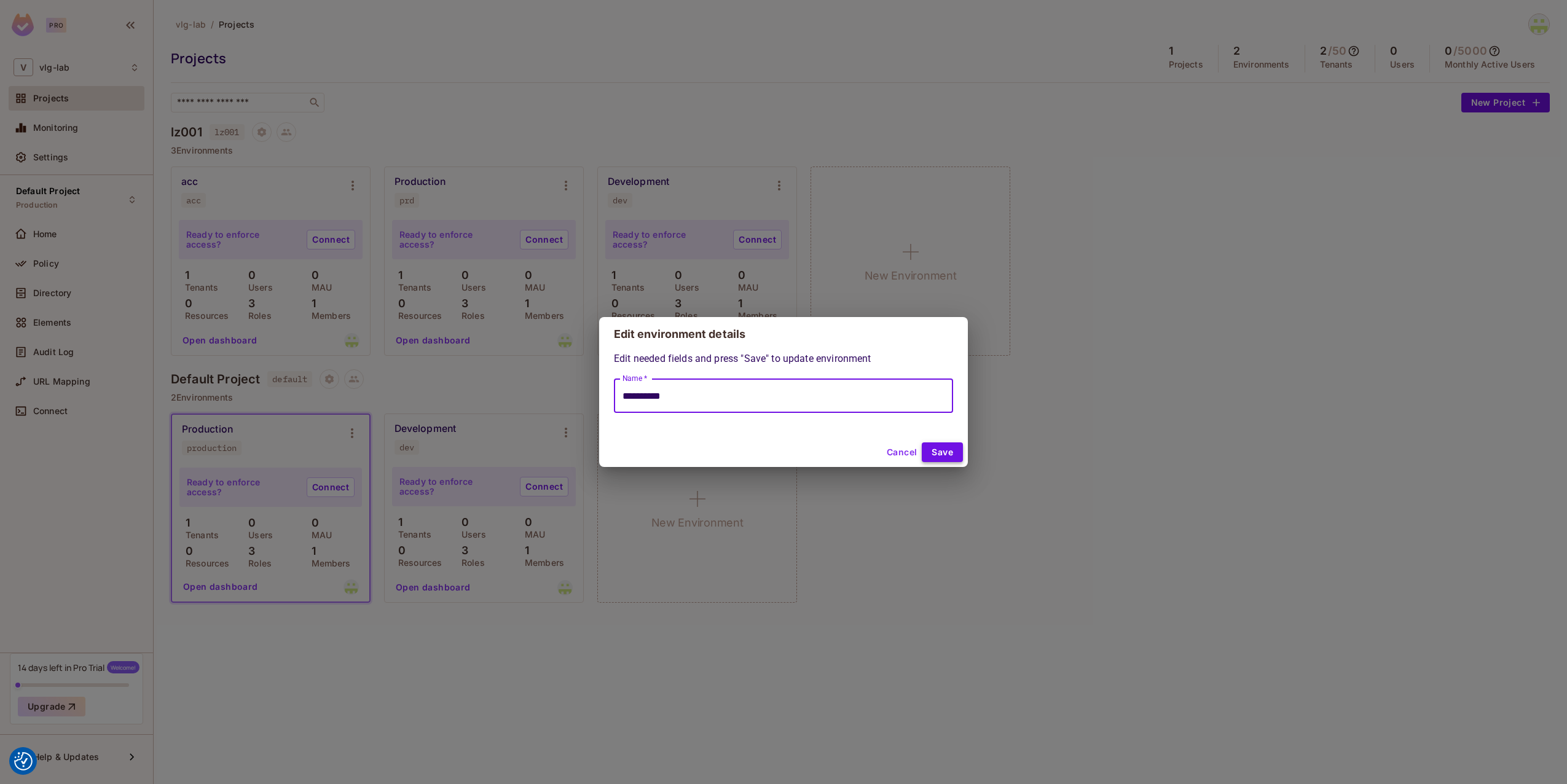
type input "**********"
click at [946, 453] on button "Save" at bounding box center [942, 451] width 41 height 19
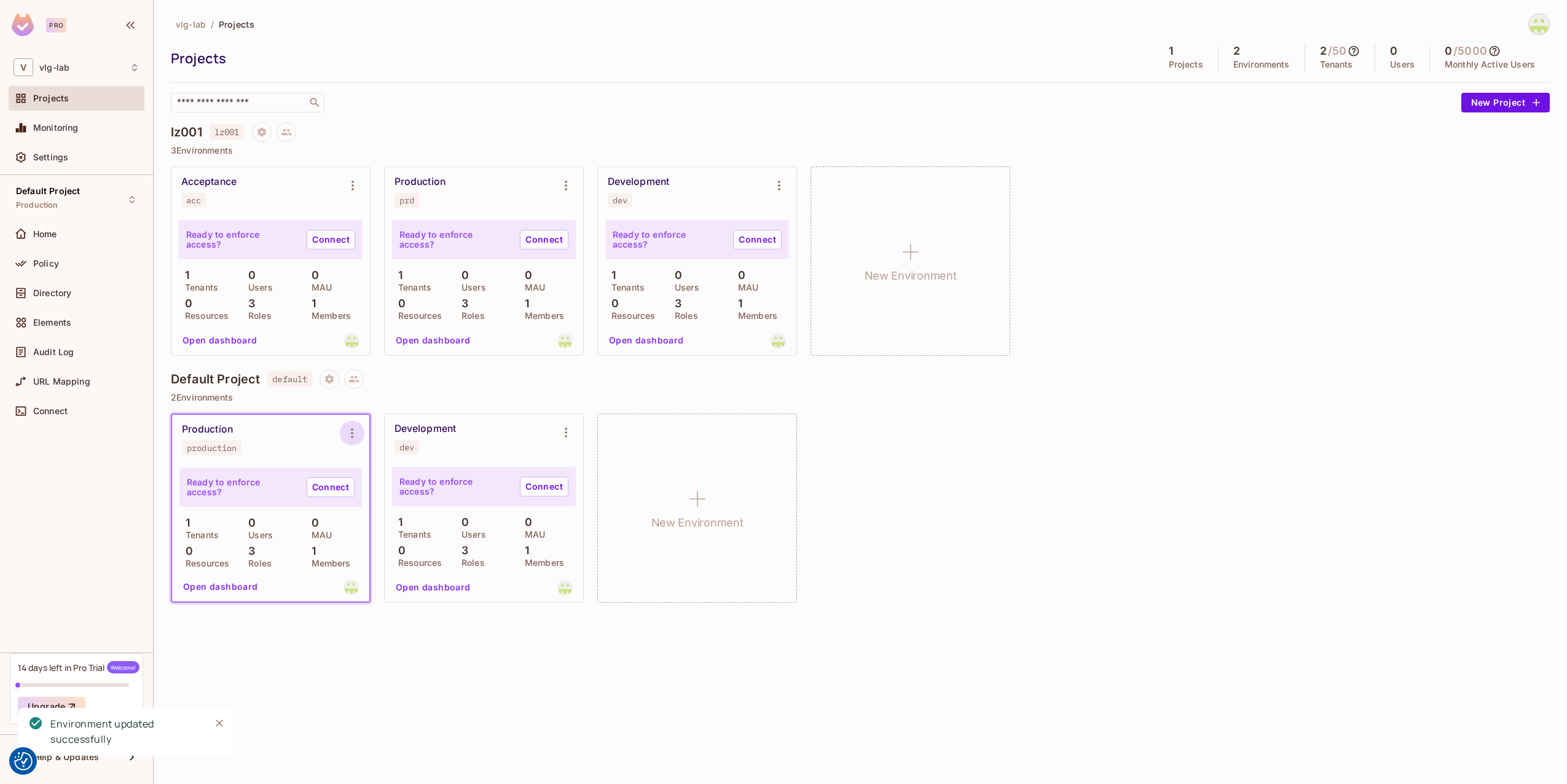
click at [352, 437] on icon "Environment settings" at bounding box center [352, 433] width 3 height 10
click at [389, 557] on span "Delete Environment" at bounding box center [427, 565] width 88 height 19
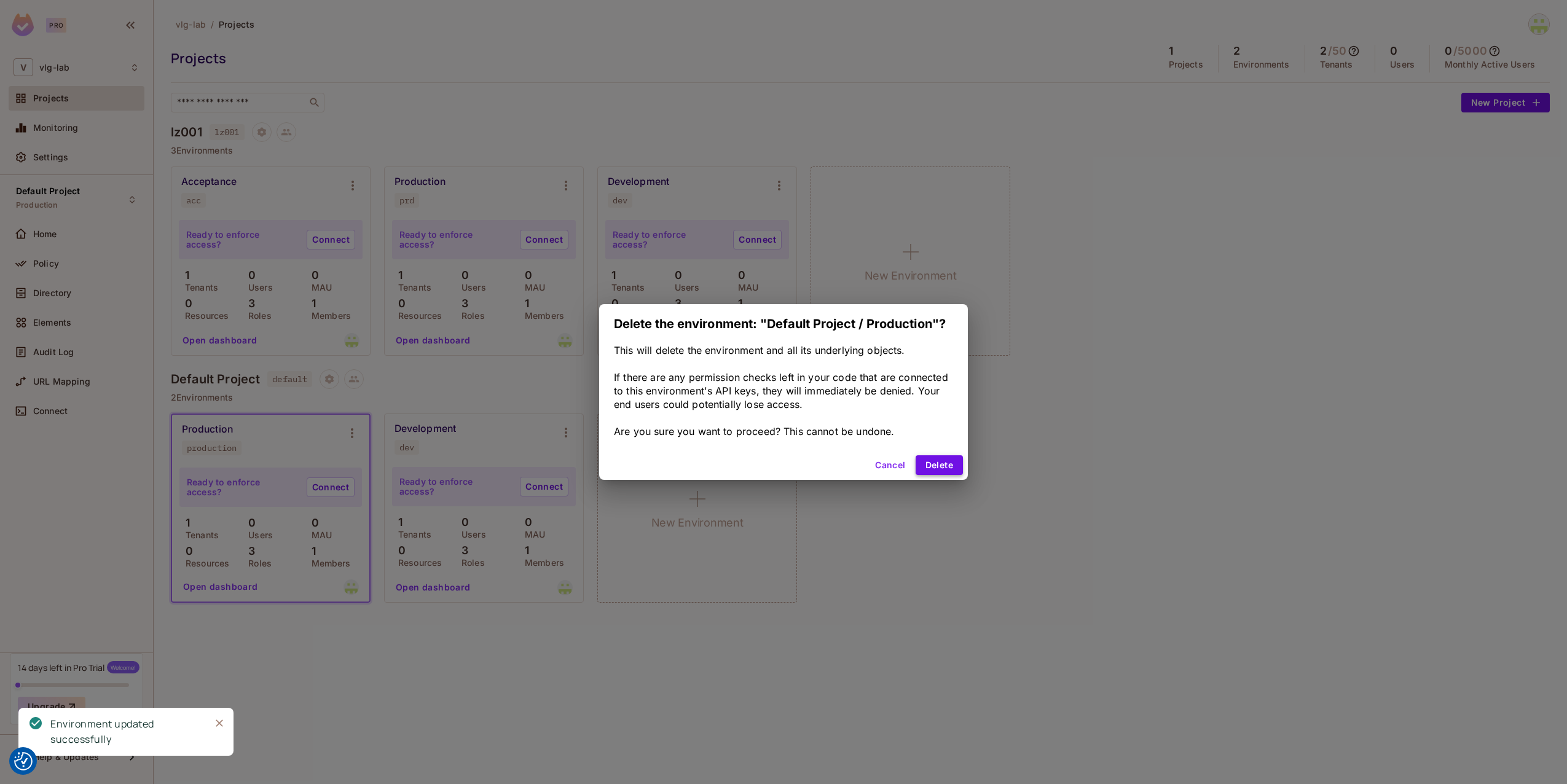
click at [938, 467] on button "Delete" at bounding box center [939, 465] width 47 height 19
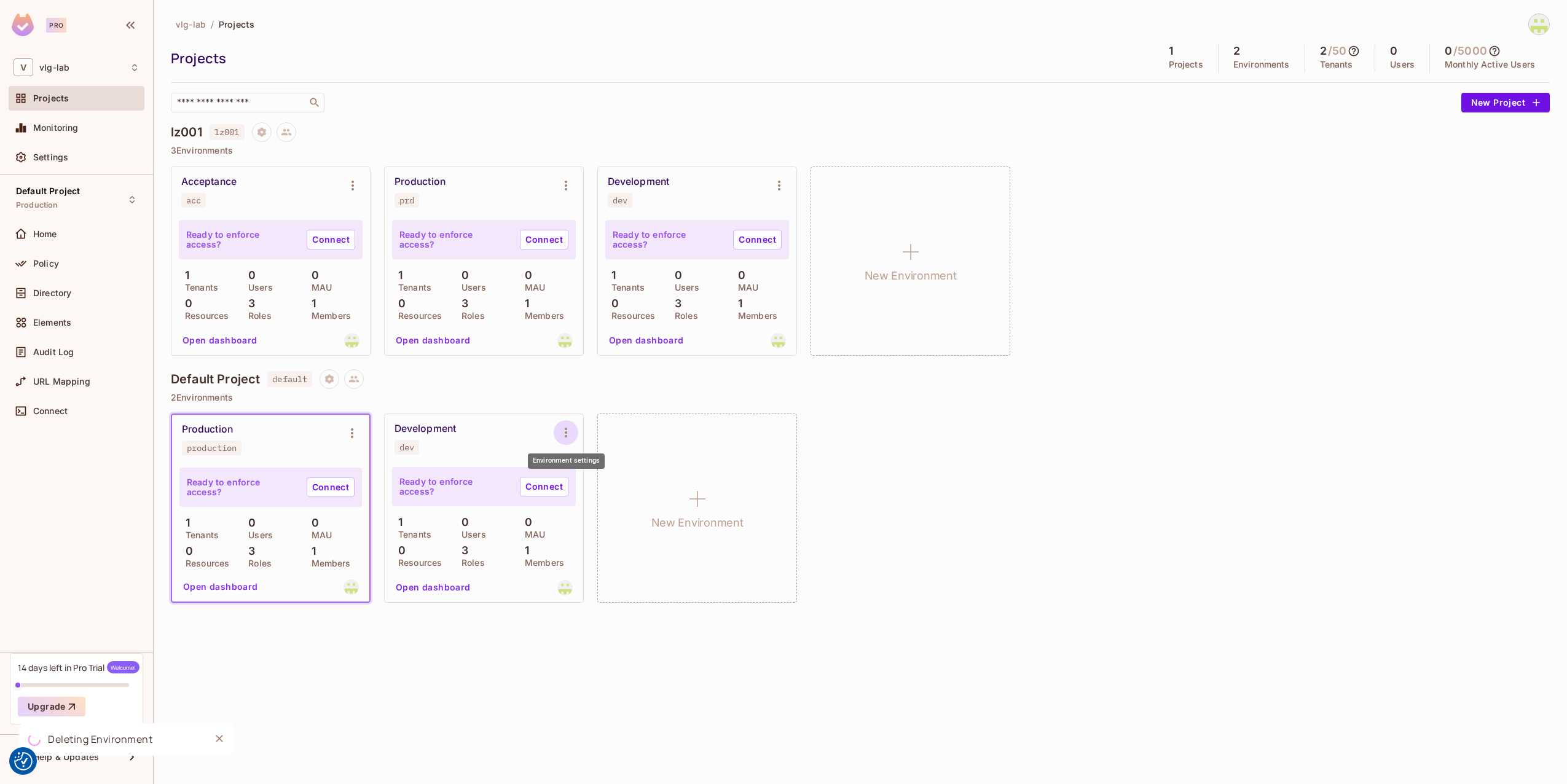
click at [568, 433] on icon "Environment settings" at bounding box center [566, 433] width 15 height 15
click at [625, 562] on div "Delete Environment" at bounding box center [641, 564] width 81 height 12
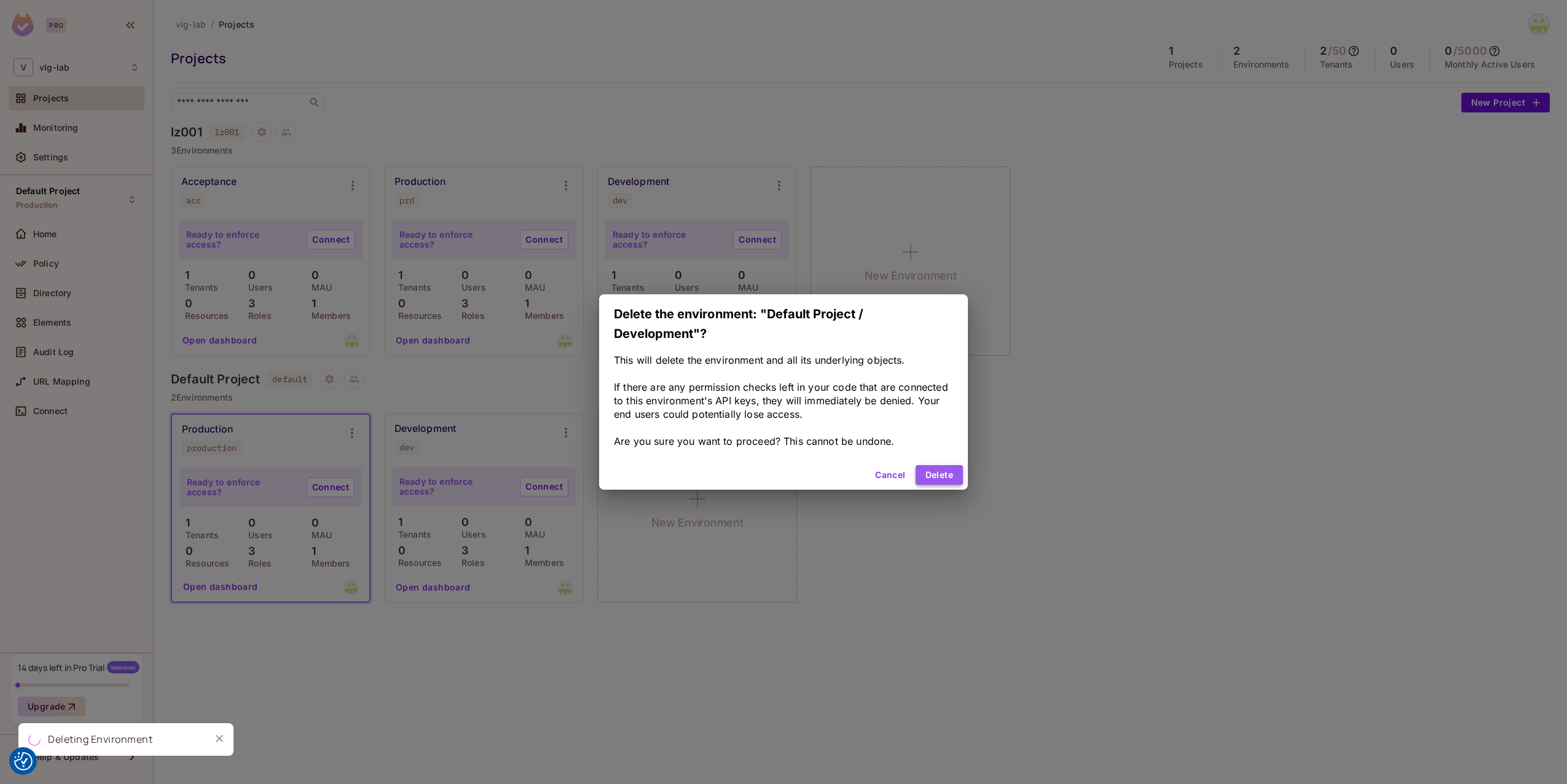
click at [956, 477] on button "Delete" at bounding box center [939, 475] width 47 height 19
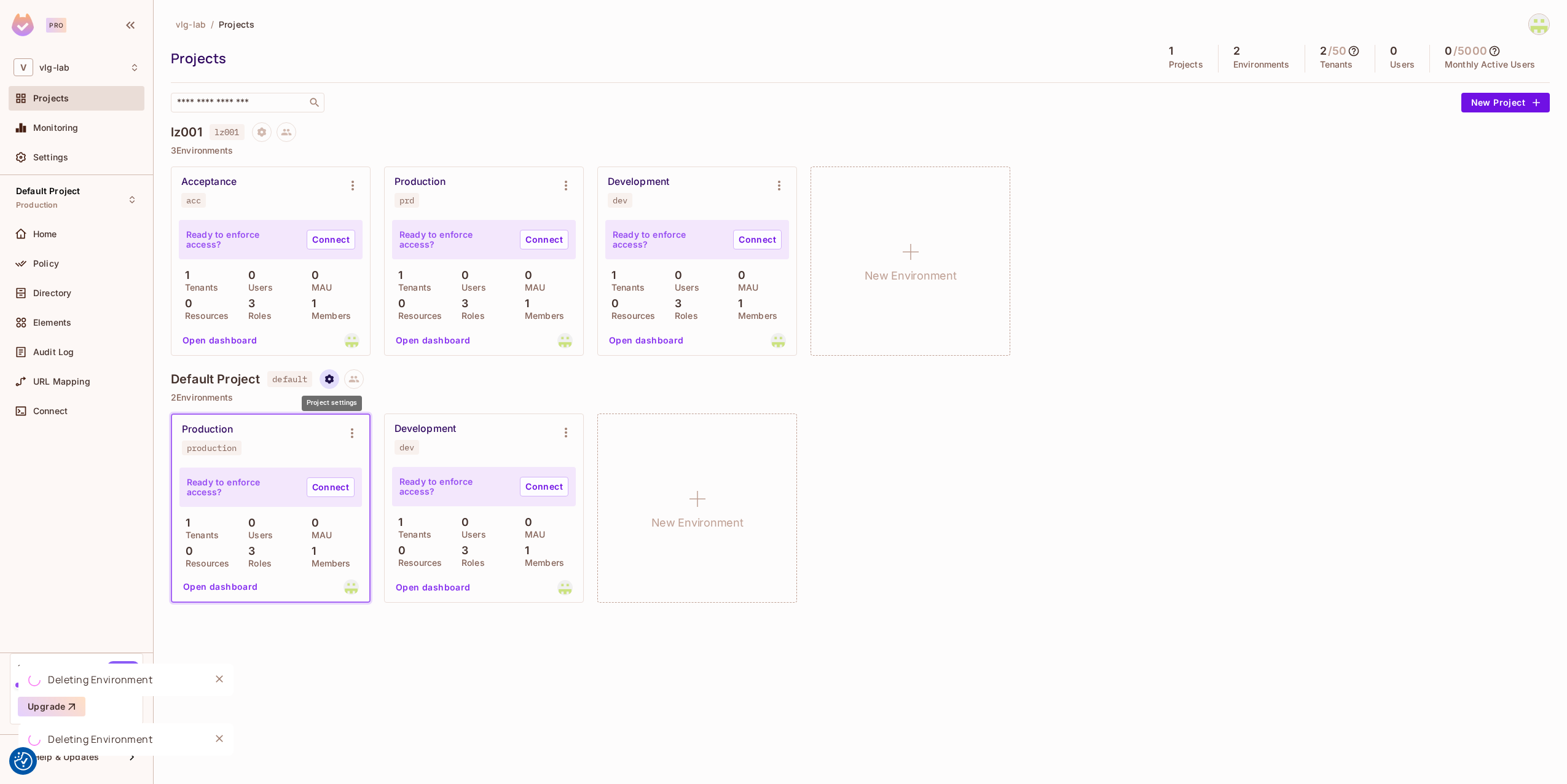
click at [331, 378] on icon "Project settings" at bounding box center [329, 379] width 11 height 11
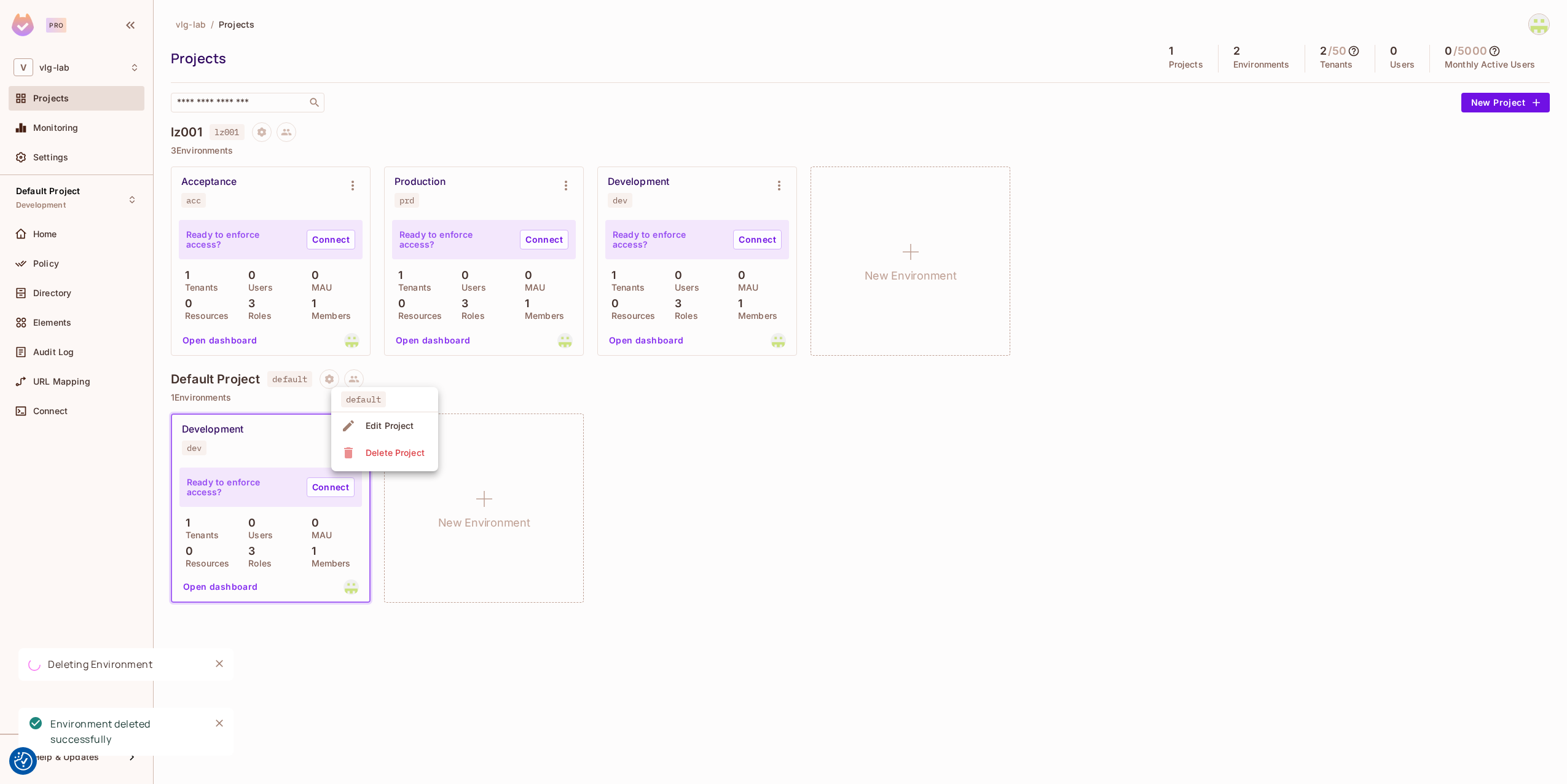
click at [384, 453] on div "Delete Project" at bounding box center [395, 453] width 59 height 12
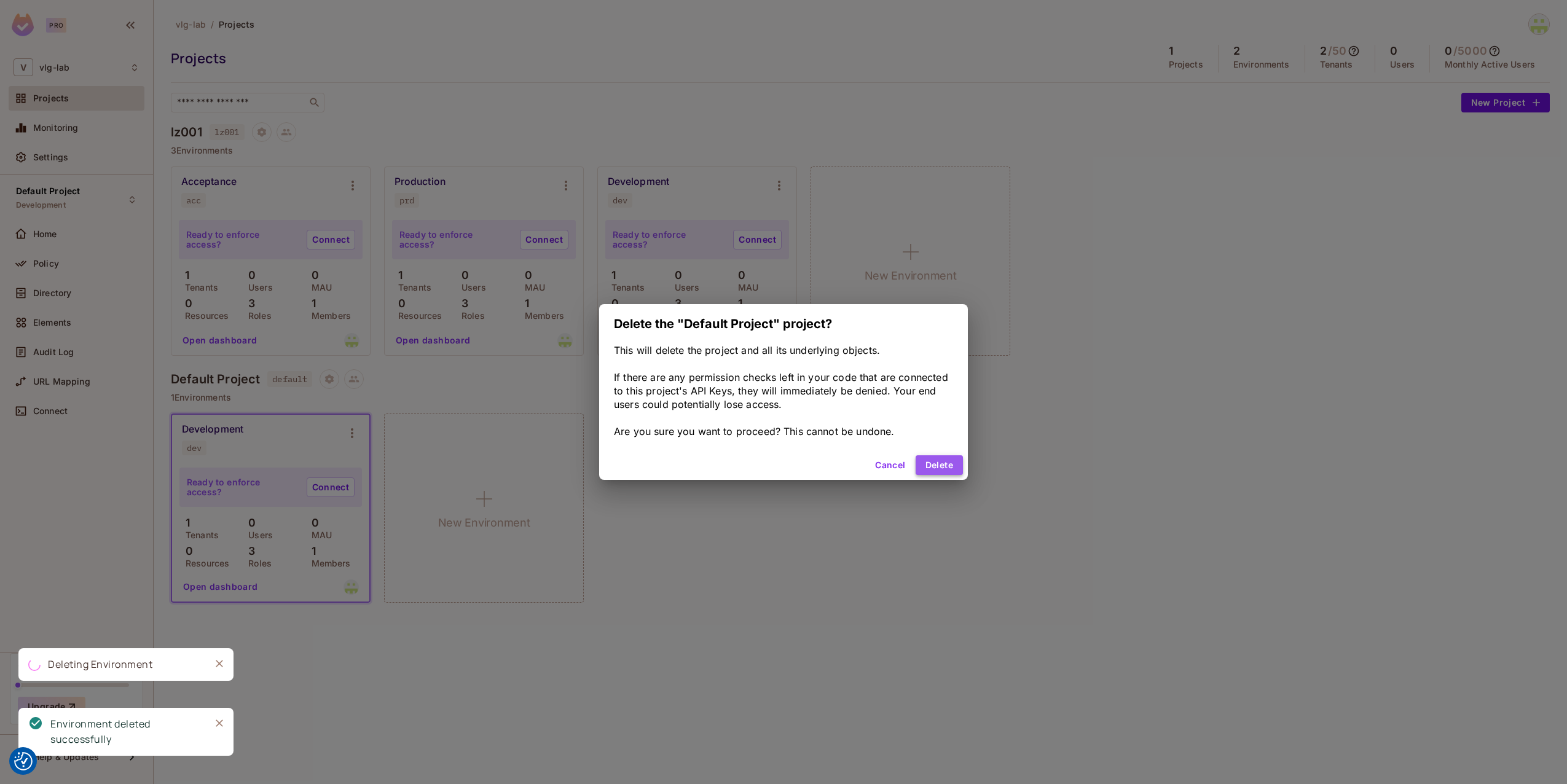
click at [954, 463] on button "Delete" at bounding box center [939, 465] width 47 height 19
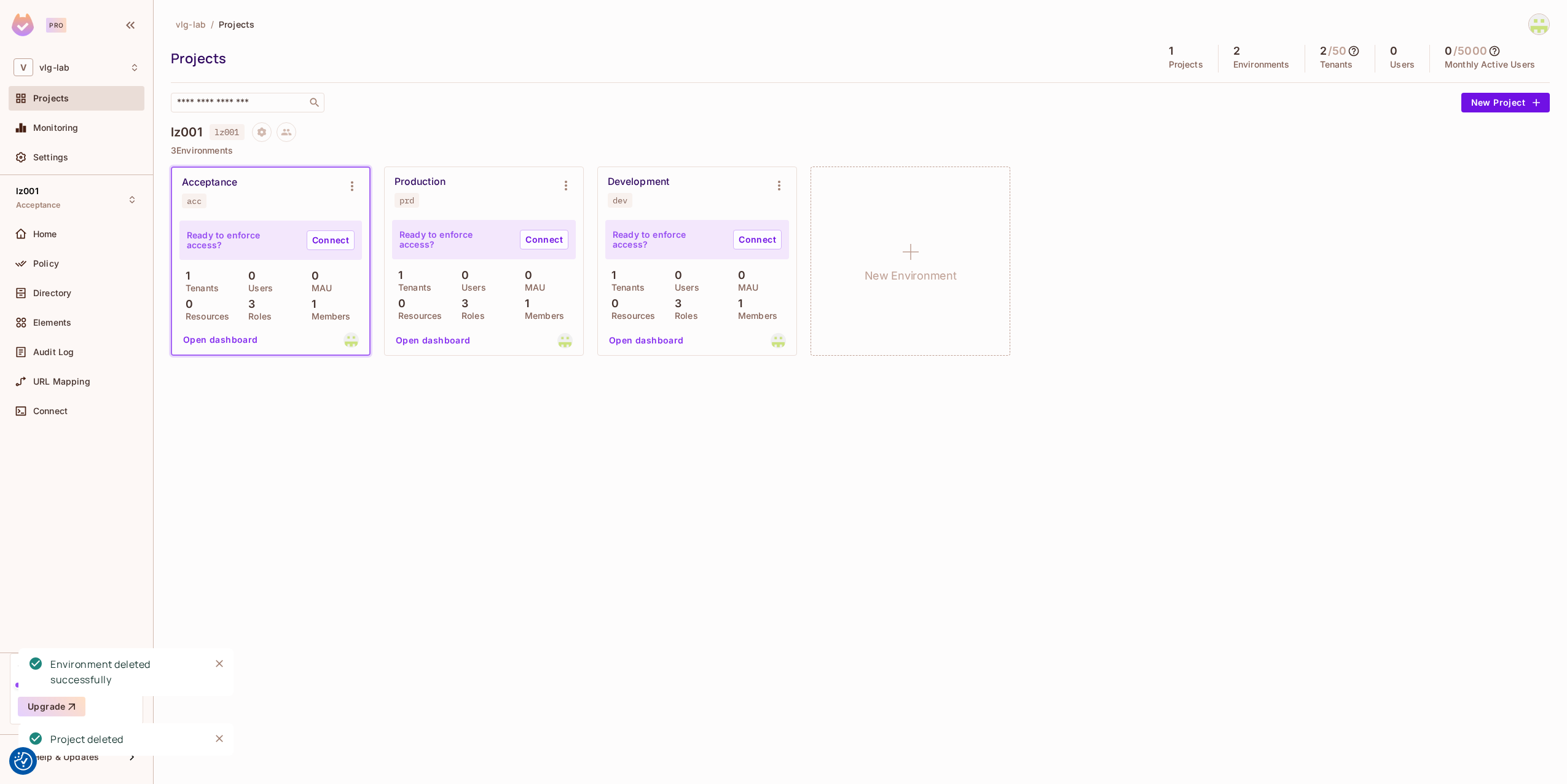
click at [474, 305] on div "3 Roles" at bounding box center [484, 308] width 57 height 22
click at [72, 155] on div "Settings" at bounding box center [86, 157] width 106 height 10
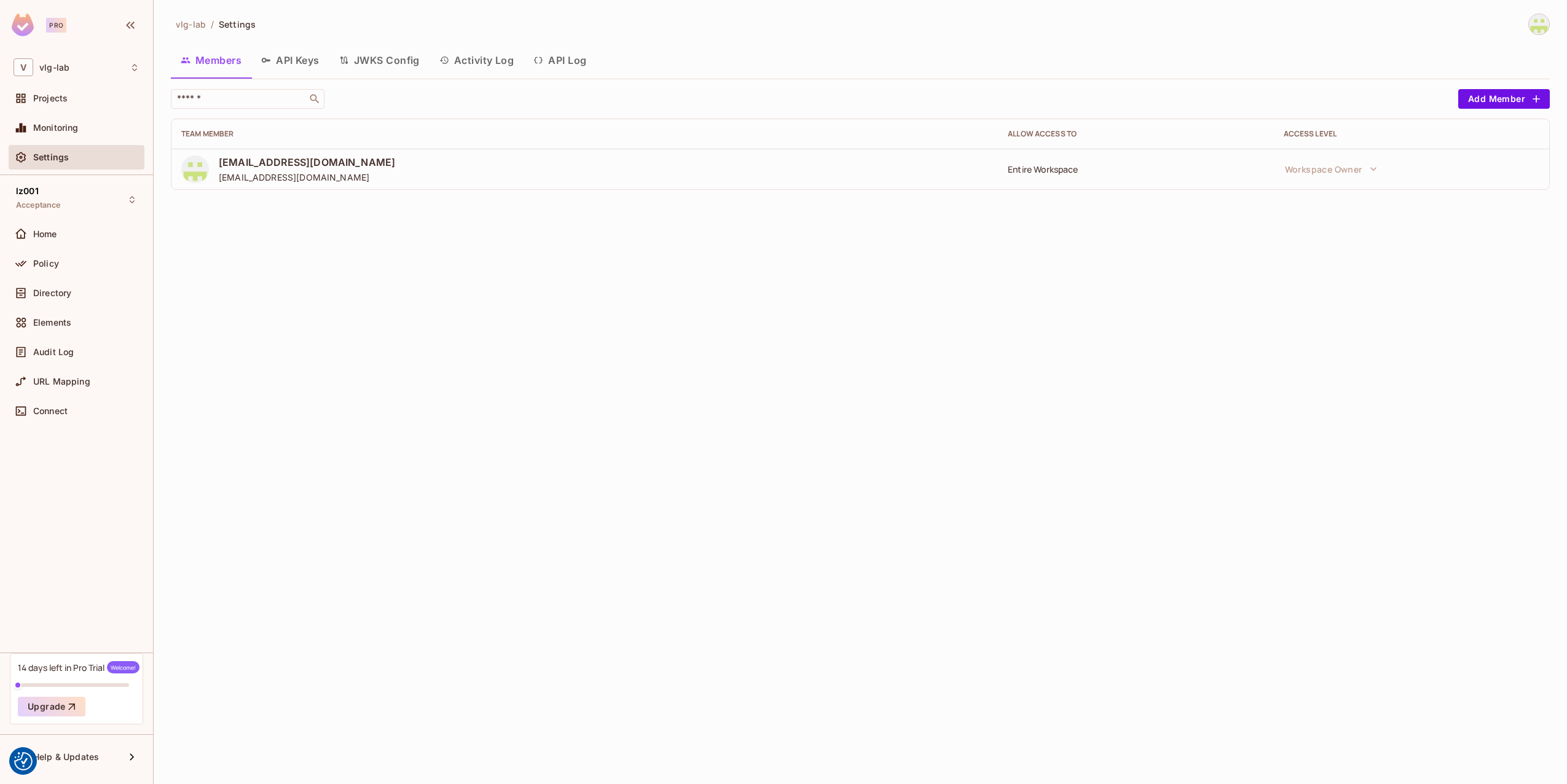
click at [367, 64] on button "JWKS Config" at bounding box center [379, 60] width 100 height 31
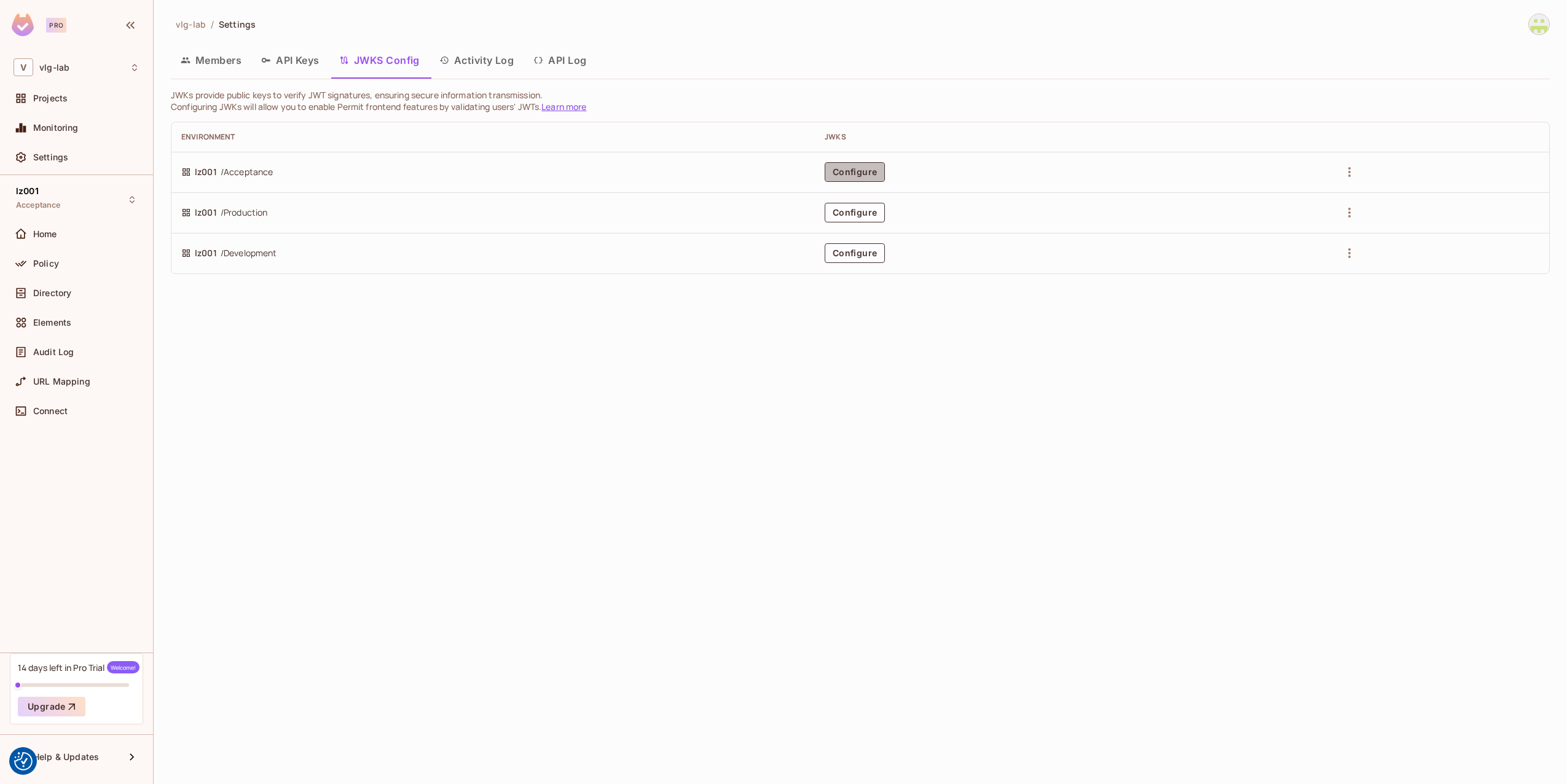
click at [852, 178] on button "Configure" at bounding box center [855, 172] width 60 height 19
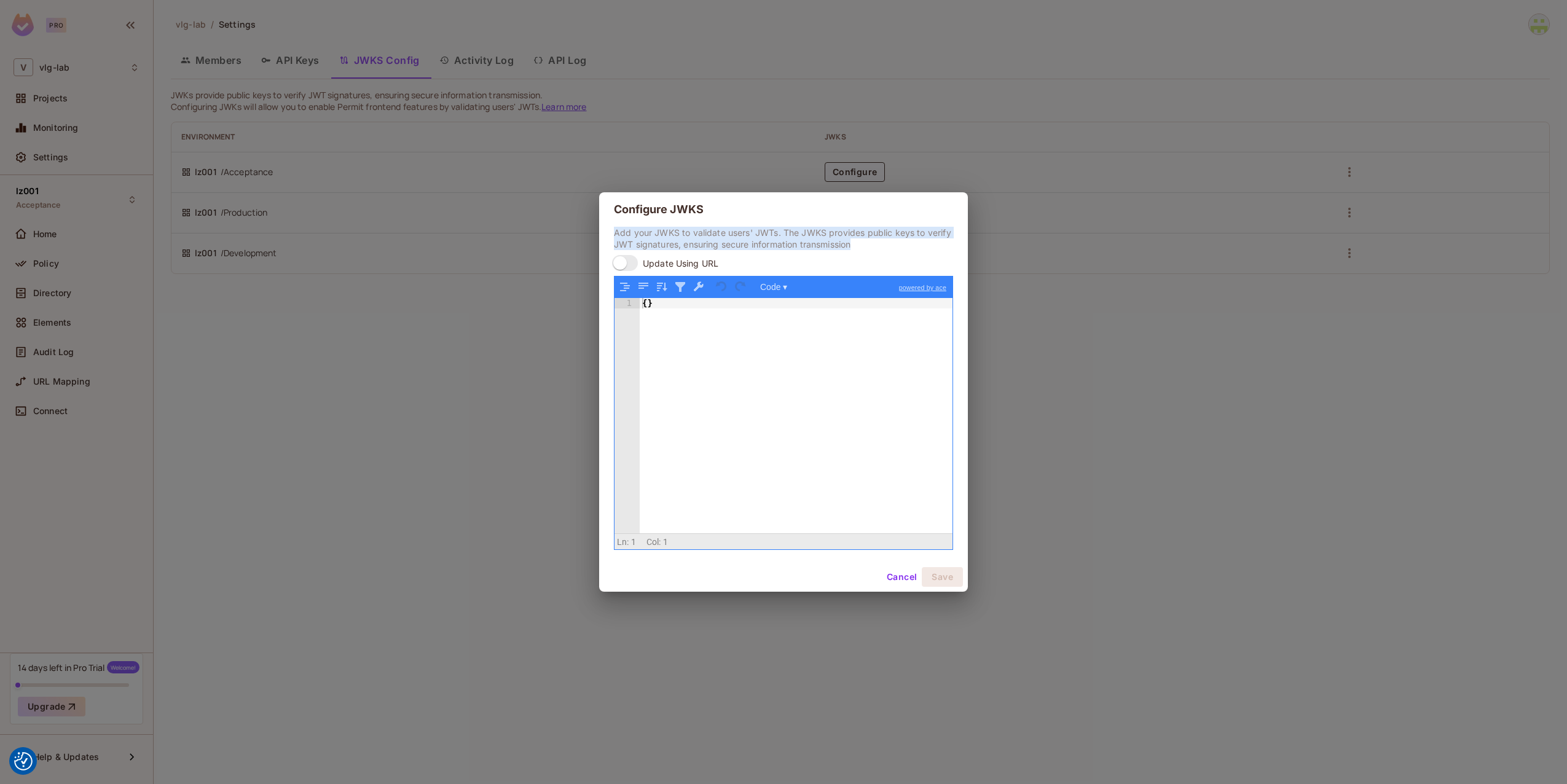
drag, startPoint x: 614, startPoint y: 232, endPoint x: 879, endPoint y: 246, distance: 265.4
click at [879, 246] on p "Add your JWKS to validate users' JWTs. The JWKS provides public keys to verify …" at bounding box center [784, 238] width 339 height 23
drag, startPoint x: 876, startPoint y: 246, endPoint x: 784, endPoint y: 229, distance: 93.6
click at [784, 229] on p "Add your JWKS to validate users' JWTs. The JWKS provides public keys to verify …" at bounding box center [784, 238] width 339 height 23
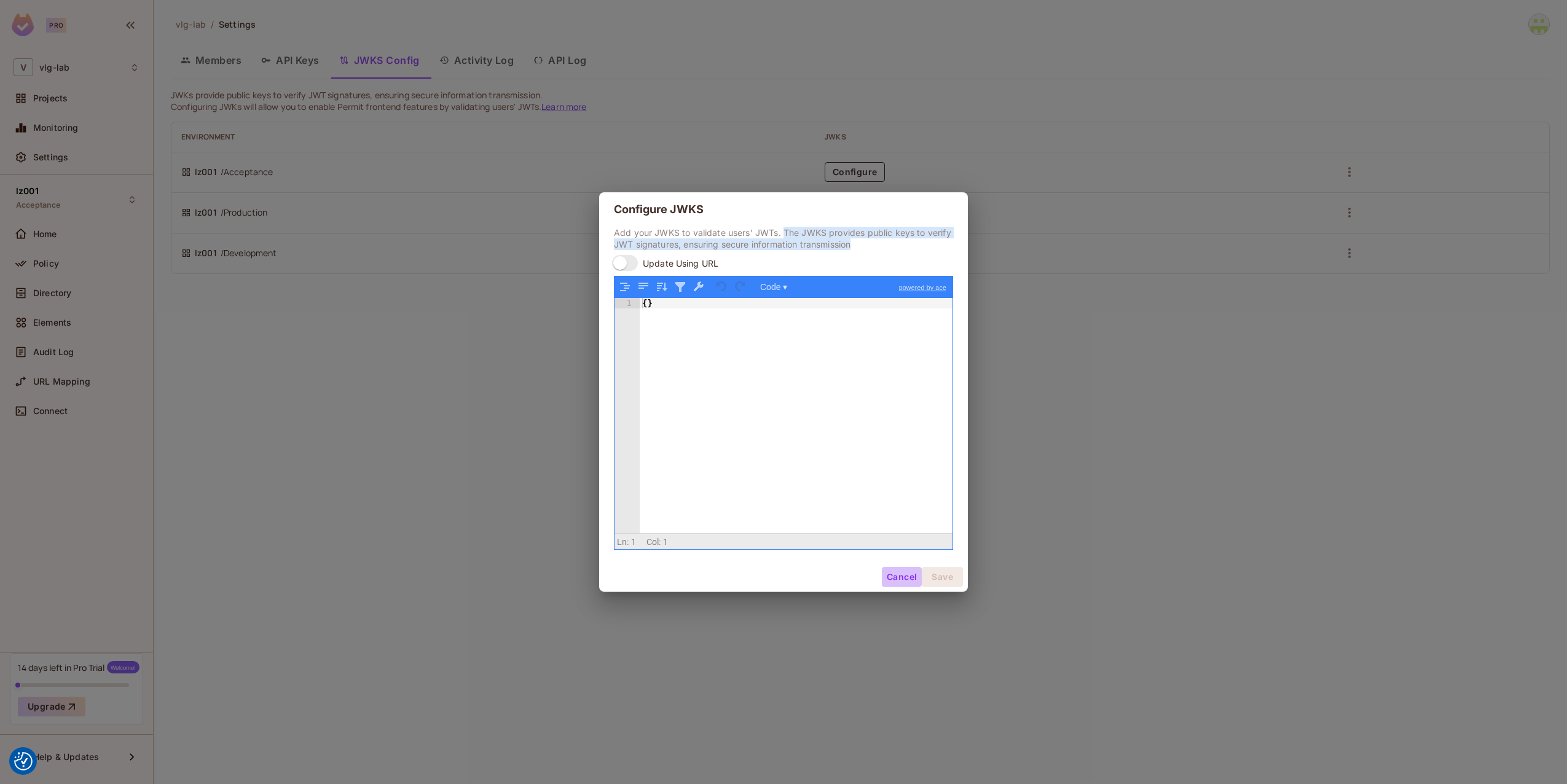
click at [906, 586] on button "Cancel" at bounding box center [902, 576] width 40 height 19
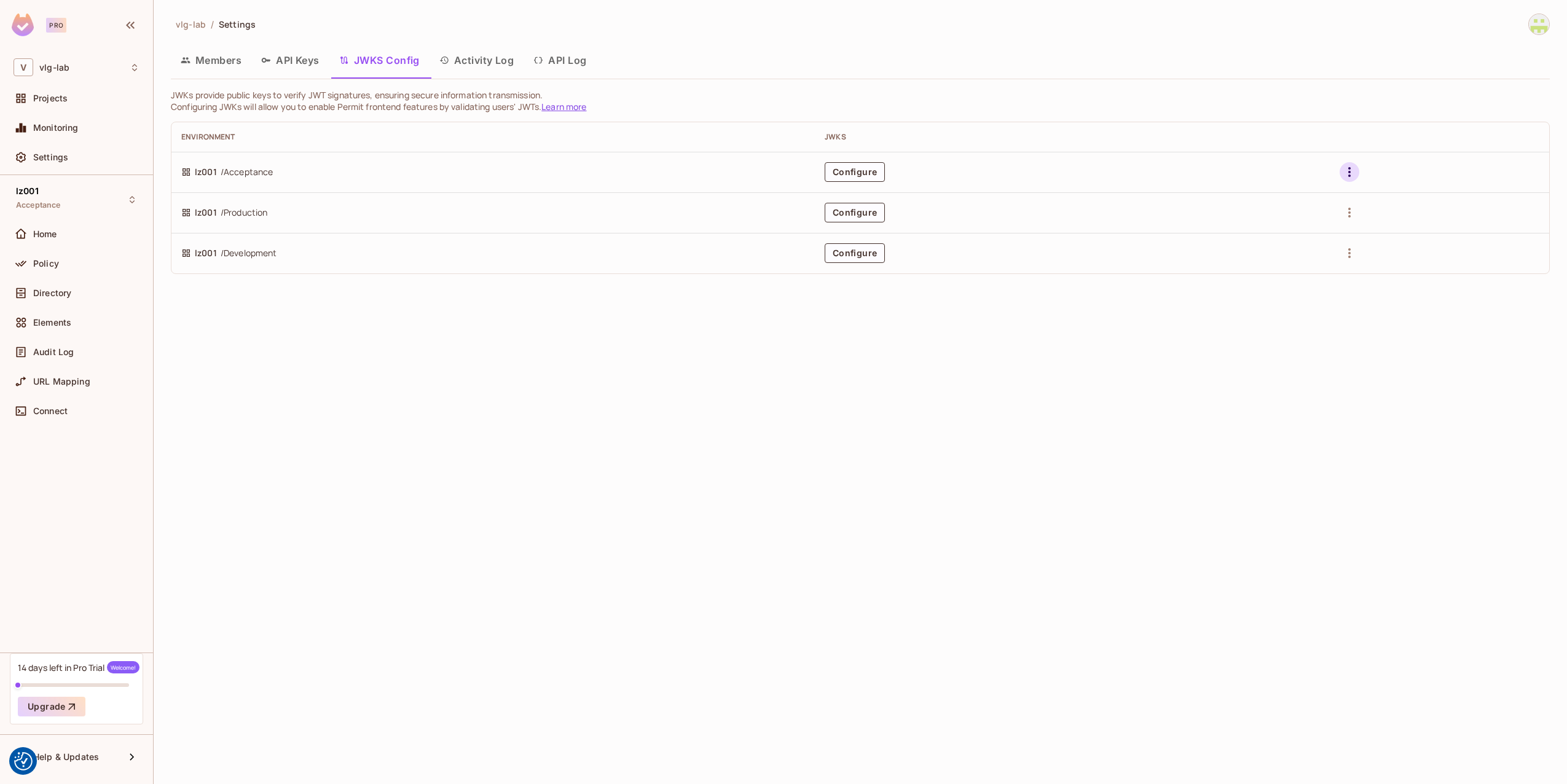
click at [1351, 168] on icon "button" at bounding box center [1350, 172] width 3 height 10
click at [567, 233] on div at bounding box center [784, 392] width 1567 height 784
click at [281, 95] on p "JWKs provide public keys to verify JWT signatures, ensuring secure information …" at bounding box center [860, 94] width 1379 height 11
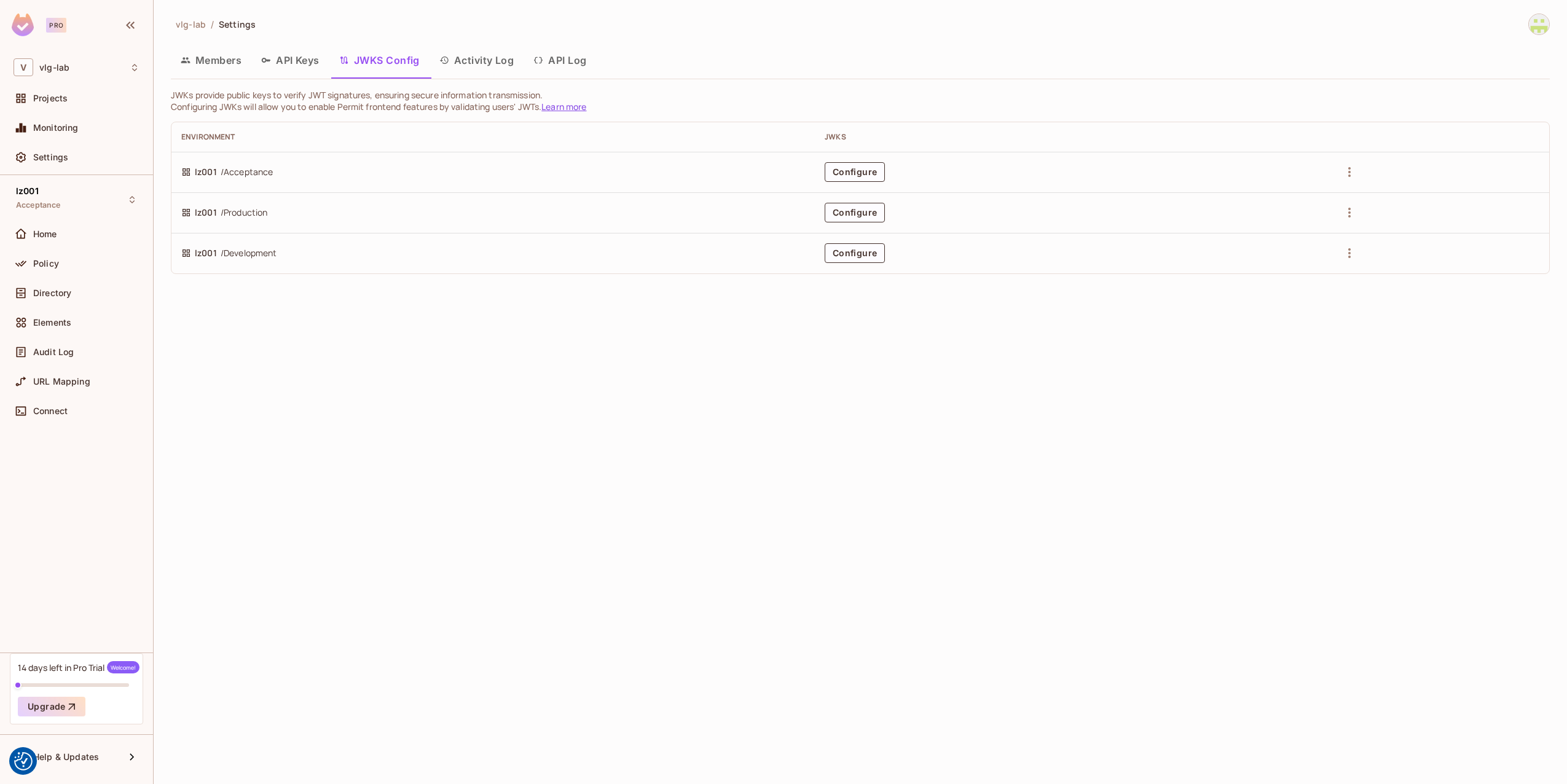
drag, startPoint x: 281, startPoint y: 95, endPoint x: 244, endPoint y: 106, distance: 38.6
click at [244, 106] on p "Configuring JWKs will allow you to enable Permit frontend features by validatin…" at bounding box center [860, 106] width 1379 height 11
drag, startPoint x: 244, startPoint y: 106, endPoint x: 242, endPoint y: 114, distance: 8.2
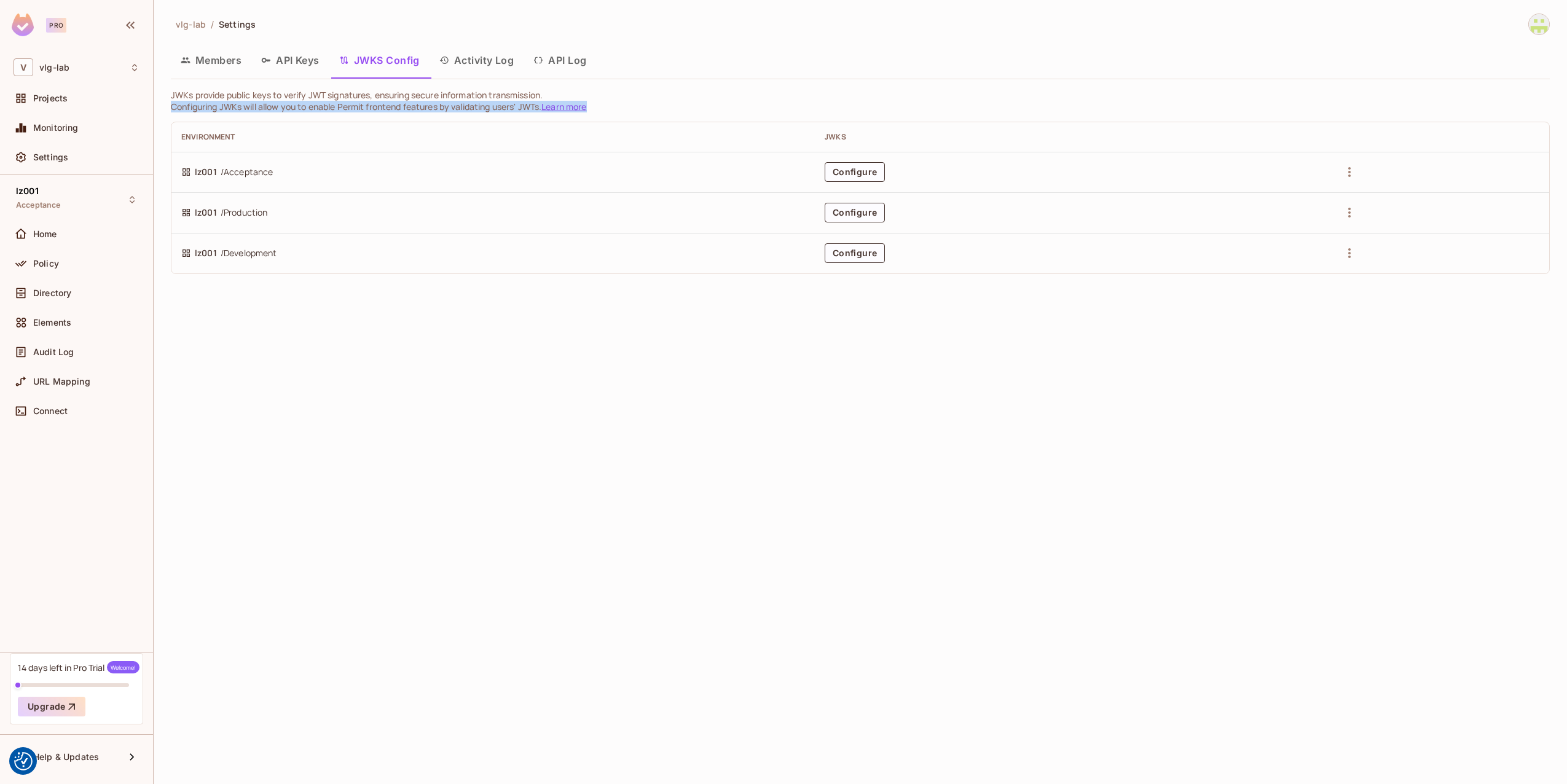
click at [242, 114] on div "Environment JWKS lz001 / Acceptance Configure lz001 / Production Configure lz00…" at bounding box center [860, 193] width 1379 height 162
drag, startPoint x: 342, startPoint y: 105, endPoint x: 546, endPoint y: 104, distance: 204.0
click at [546, 104] on p "Configuring JWKs will allow you to enable Permit frontend features by validatin…" at bounding box center [860, 106] width 1379 height 11
drag, startPoint x: 546, startPoint y: 104, endPoint x: 512, endPoint y: 104, distance: 34.0
click at [512, 104] on p "Configuring JWKs will allow you to enable Permit frontend features by validatin…" at bounding box center [860, 106] width 1379 height 11
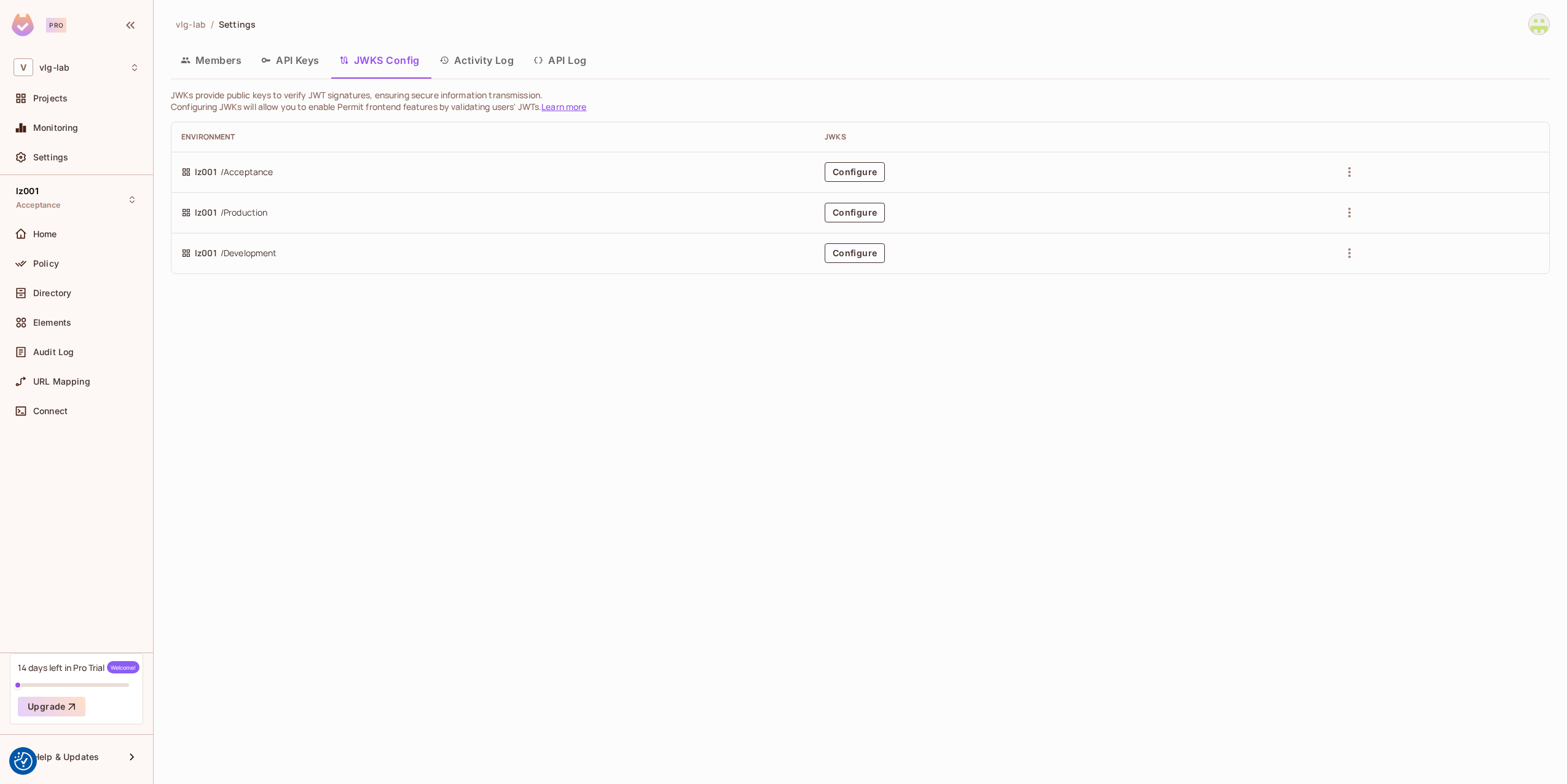
click at [480, 58] on button "Activity Log" at bounding box center [477, 60] width 95 height 31
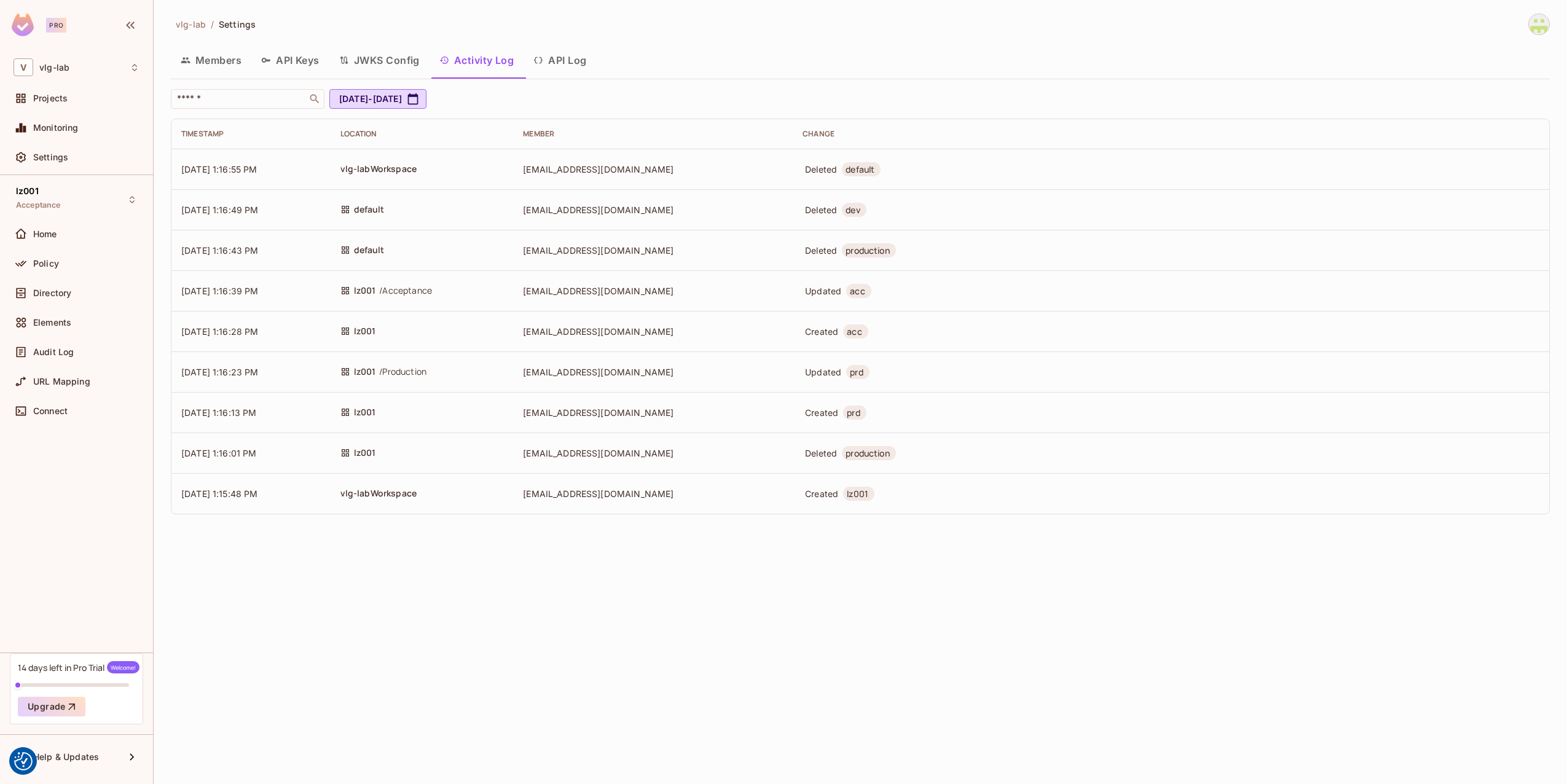
click at [276, 56] on button "API Keys" at bounding box center [290, 60] width 78 height 31
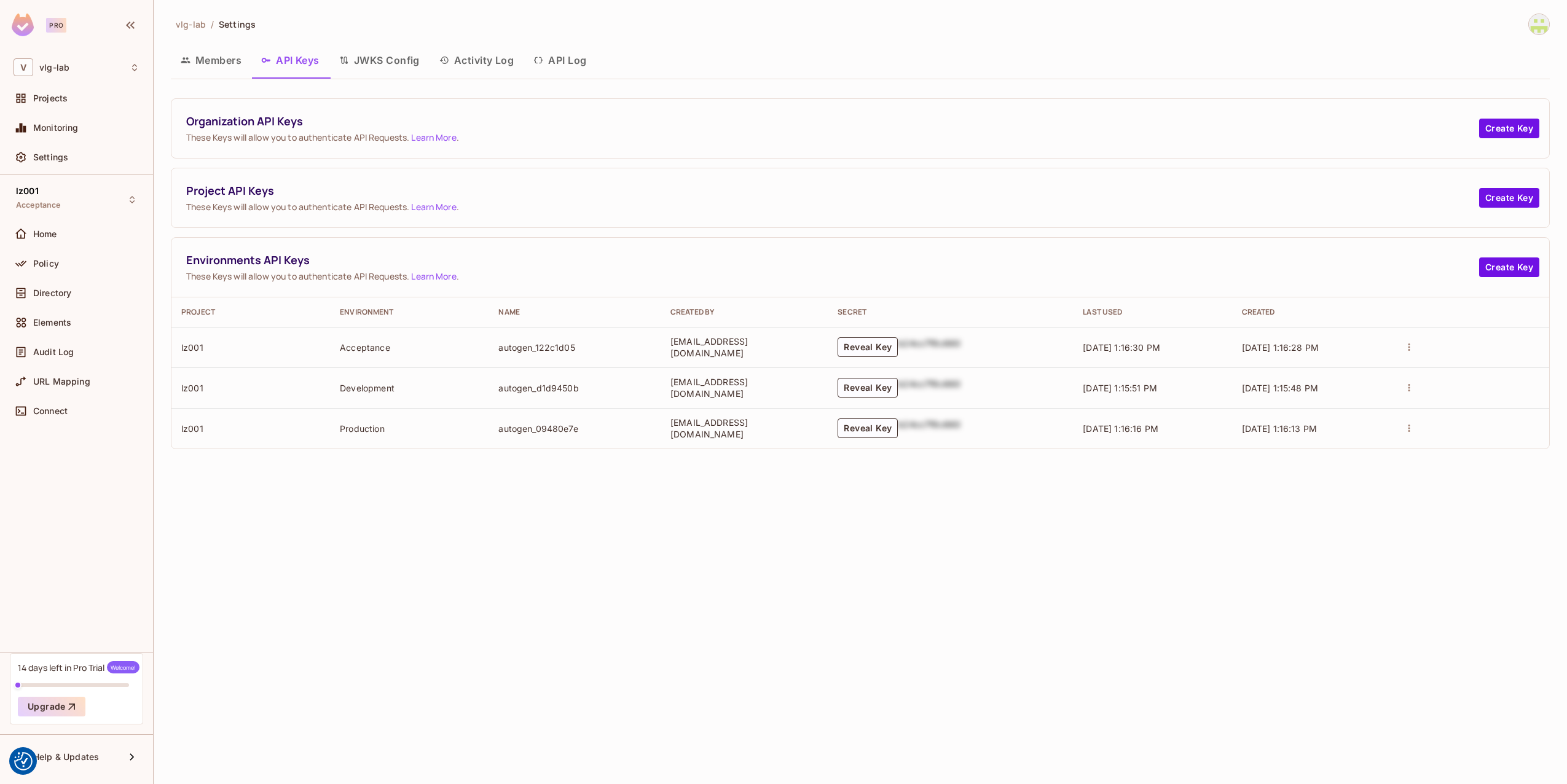
click at [496, 351] on td "autogen_122c1d05" at bounding box center [574, 347] width 172 height 41
drag, startPoint x: 496, startPoint y: 351, endPoint x: 525, endPoint y: 382, distance: 42.4
click at [525, 382] on td "autogen_d1d9450b" at bounding box center [574, 387] width 172 height 41
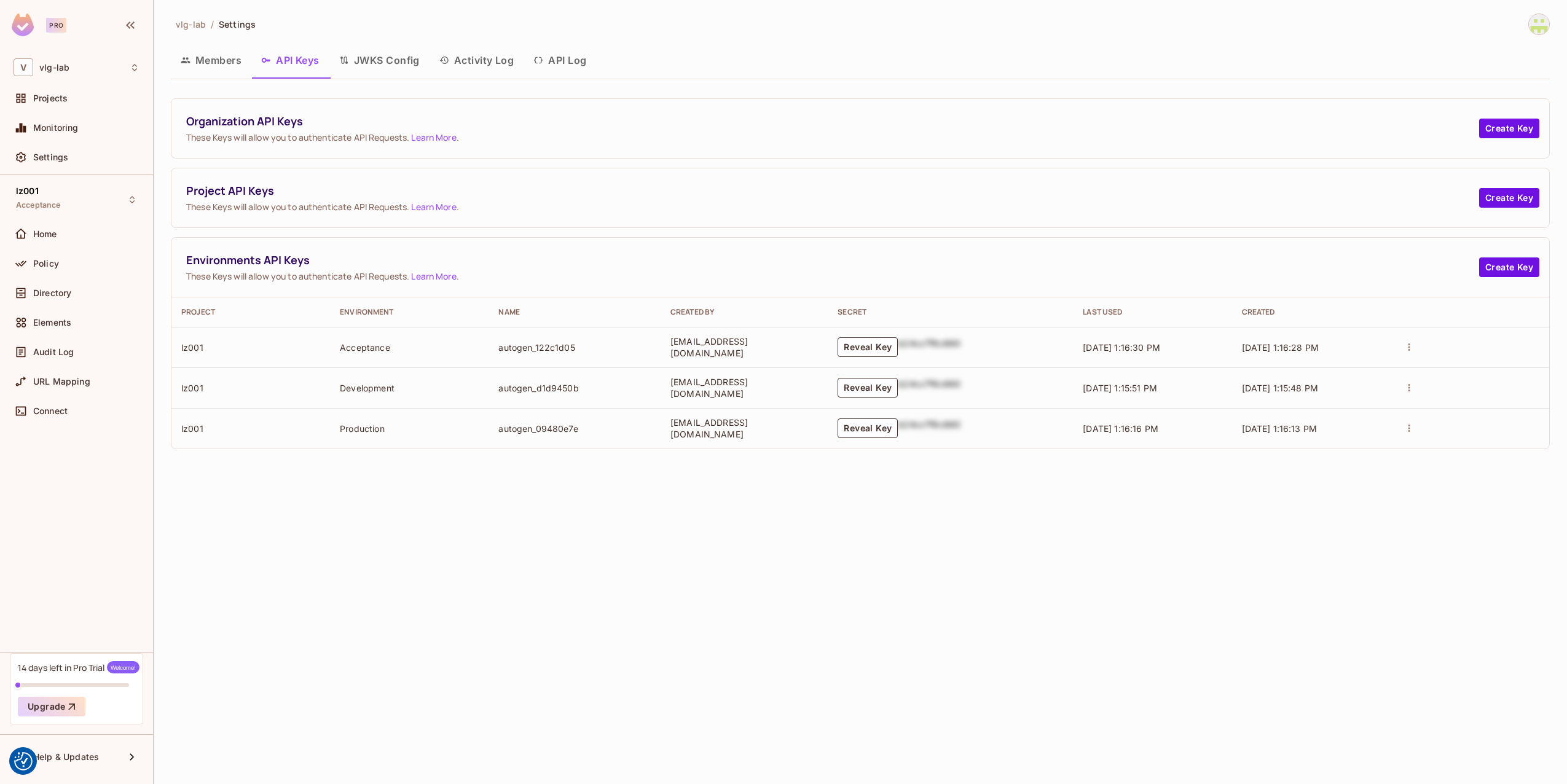
drag, startPoint x: 525, startPoint y: 382, endPoint x: 527, endPoint y: 420, distance: 38.1
click at [527, 420] on td "autogen_09480e7e" at bounding box center [574, 428] width 172 height 41
click at [1496, 198] on button "Create Key" at bounding box center [1510, 198] width 60 height 19
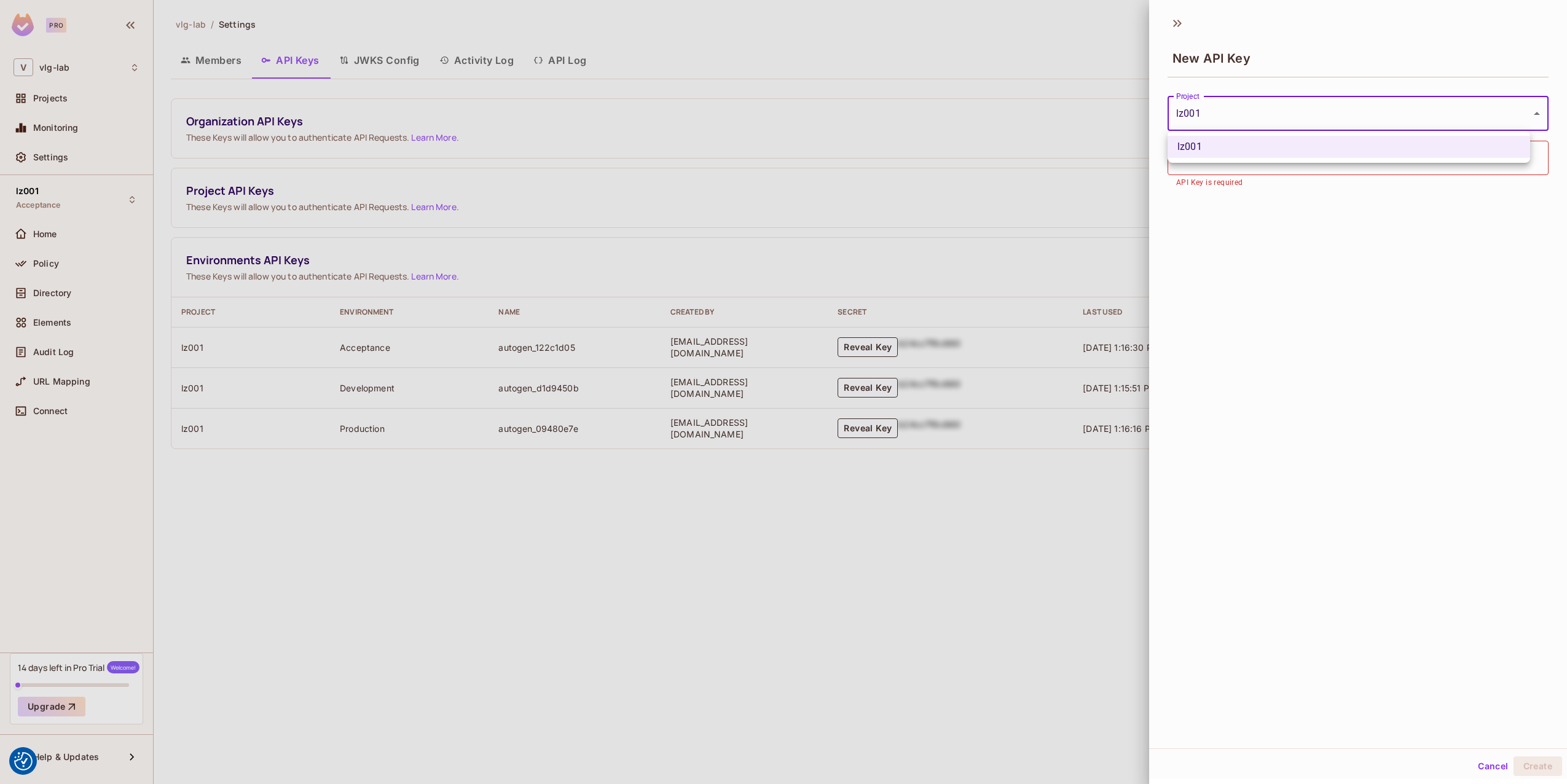
click at [1258, 121] on body "We use cookies to enhance your browsing experience, serve personalized ads or c…" at bounding box center [784, 392] width 1567 height 784
click at [1258, 121] on div at bounding box center [784, 392] width 1567 height 784
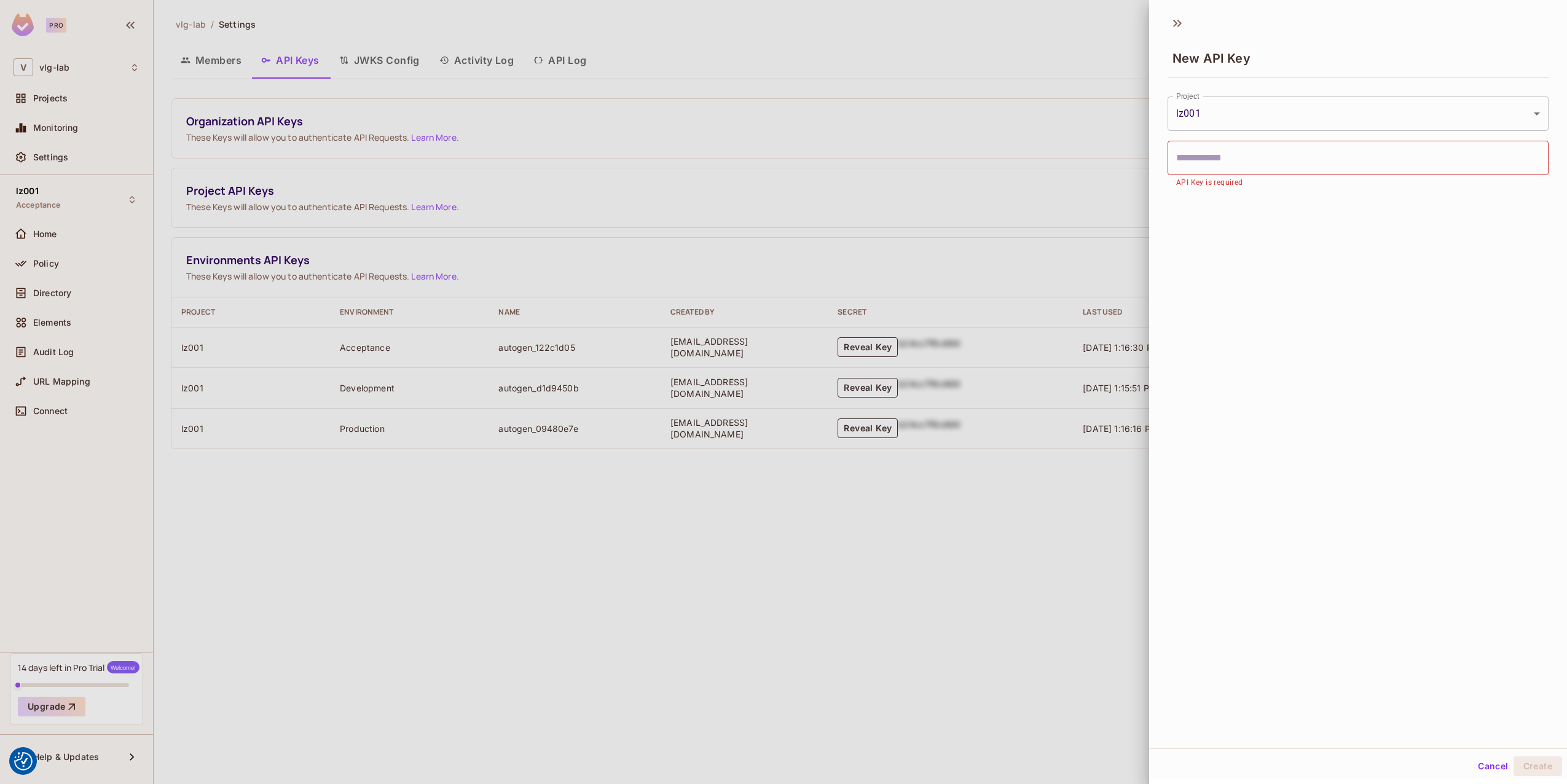
drag, startPoint x: 1264, startPoint y: 261, endPoint x: 1335, endPoint y: 208, distance: 88.6
click at [1264, 261] on div "**********" at bounding box center [1359, 379] width 418 height 740
click at [961, 745] on div at bounding box center [784, 392] width 1567 height 784
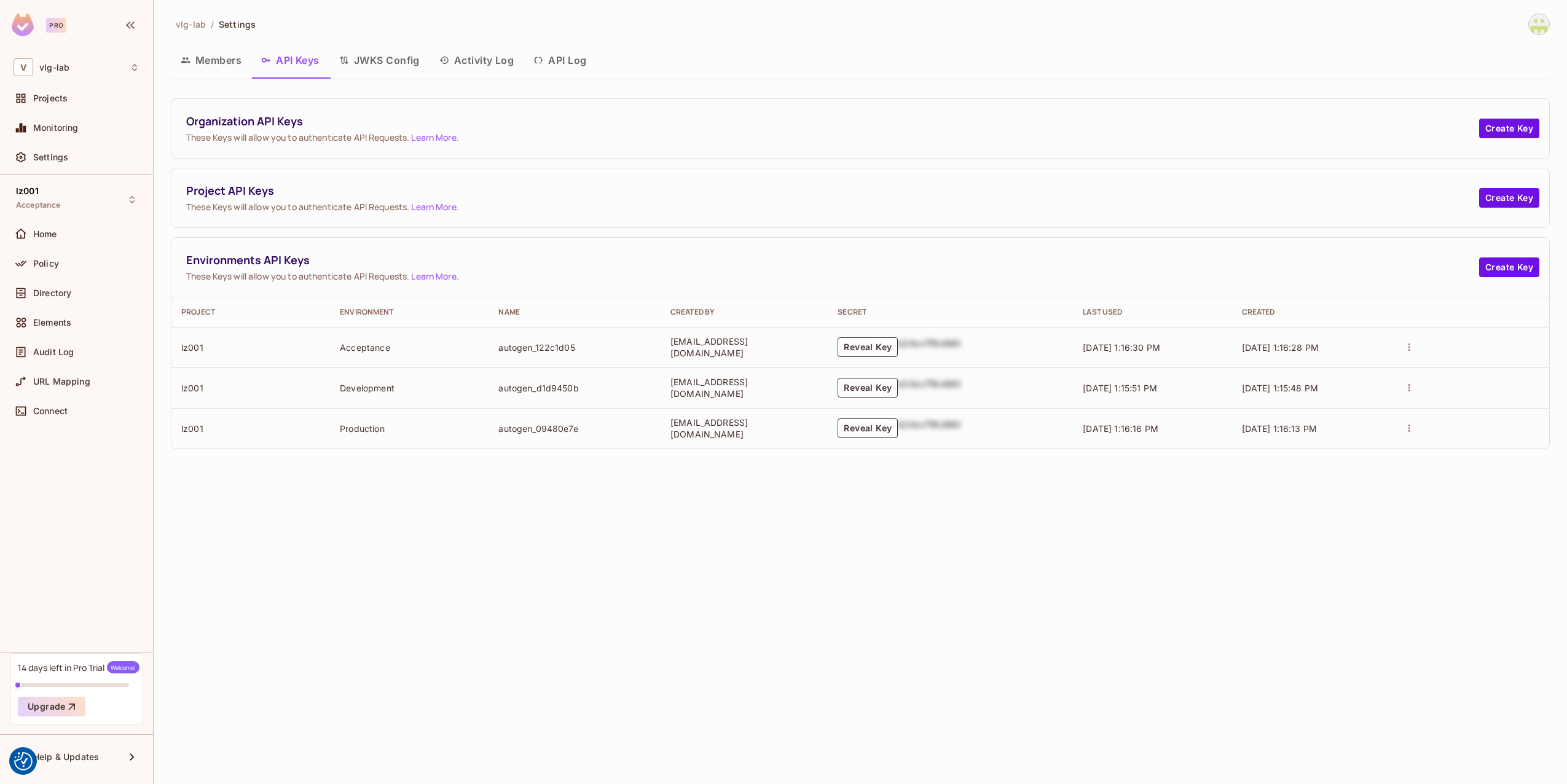
click at [291, 137] on span "These Keys will allow you to authenticate API Requests. Learn More ." at bounding box center [833, 137] width 1293 height 11
click at [291, 136] on span "These Keys will allow you to authenticate API Requests. Learn More ." at bounding box center [833, 137] width 1293 height 11
drag, startPoint x: 291, startPoint y: 136, endPoint x: 244, endPoint y: 139, distance: 47.1
click at [244, 139] on span "These Keys will allow you to authenticate API Requests. Learn More ." at bounding box center [833, 137] width 1293 height 11
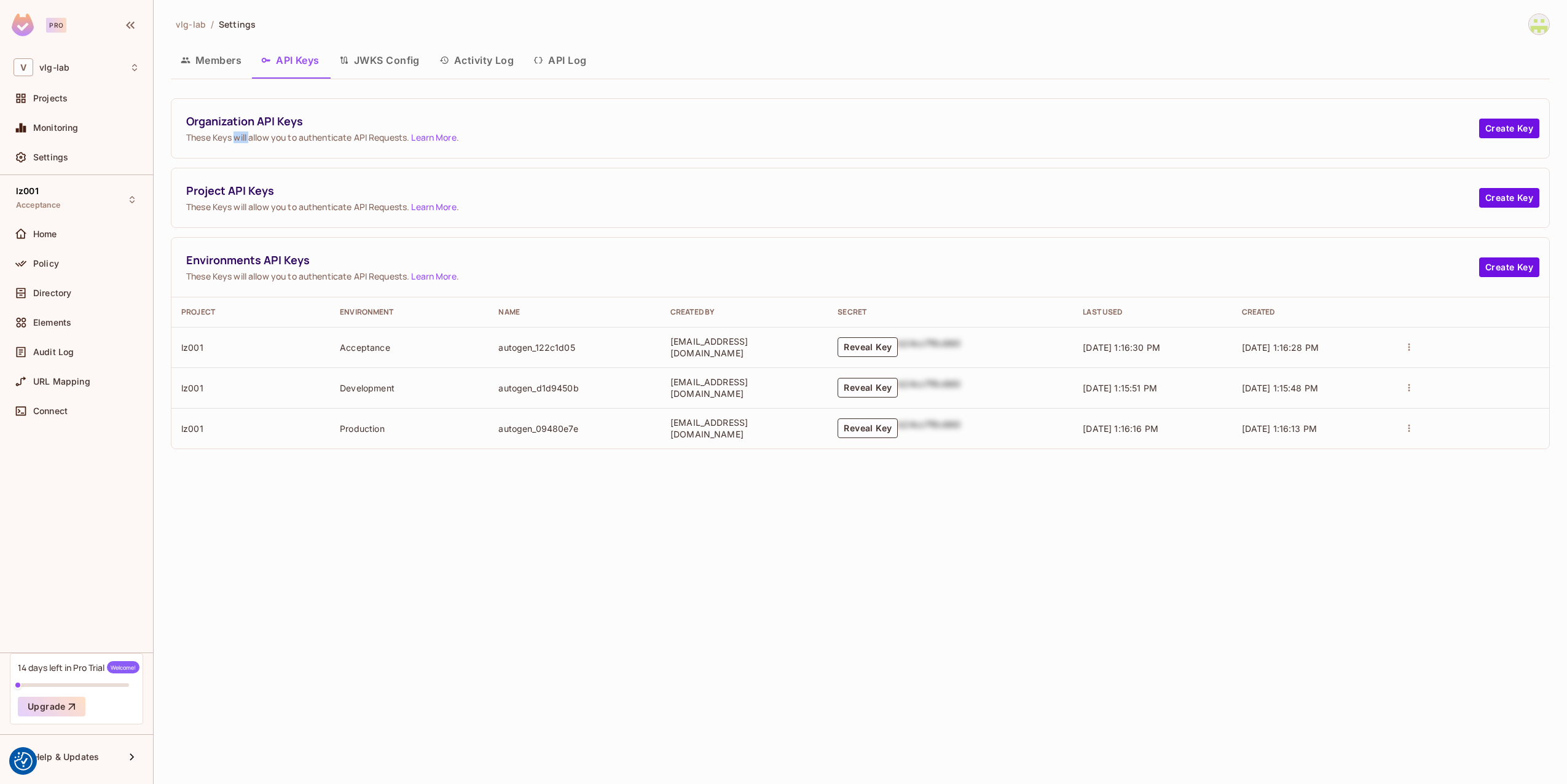
click at [244, 139] on span "These Keys will allow you to authenticate API Requests. Learn More ." at bounding box center [833, 137] width 1293 height 11
click at [48, 224] on div "Home" at bounding box center [76, 234] width 136 height 25
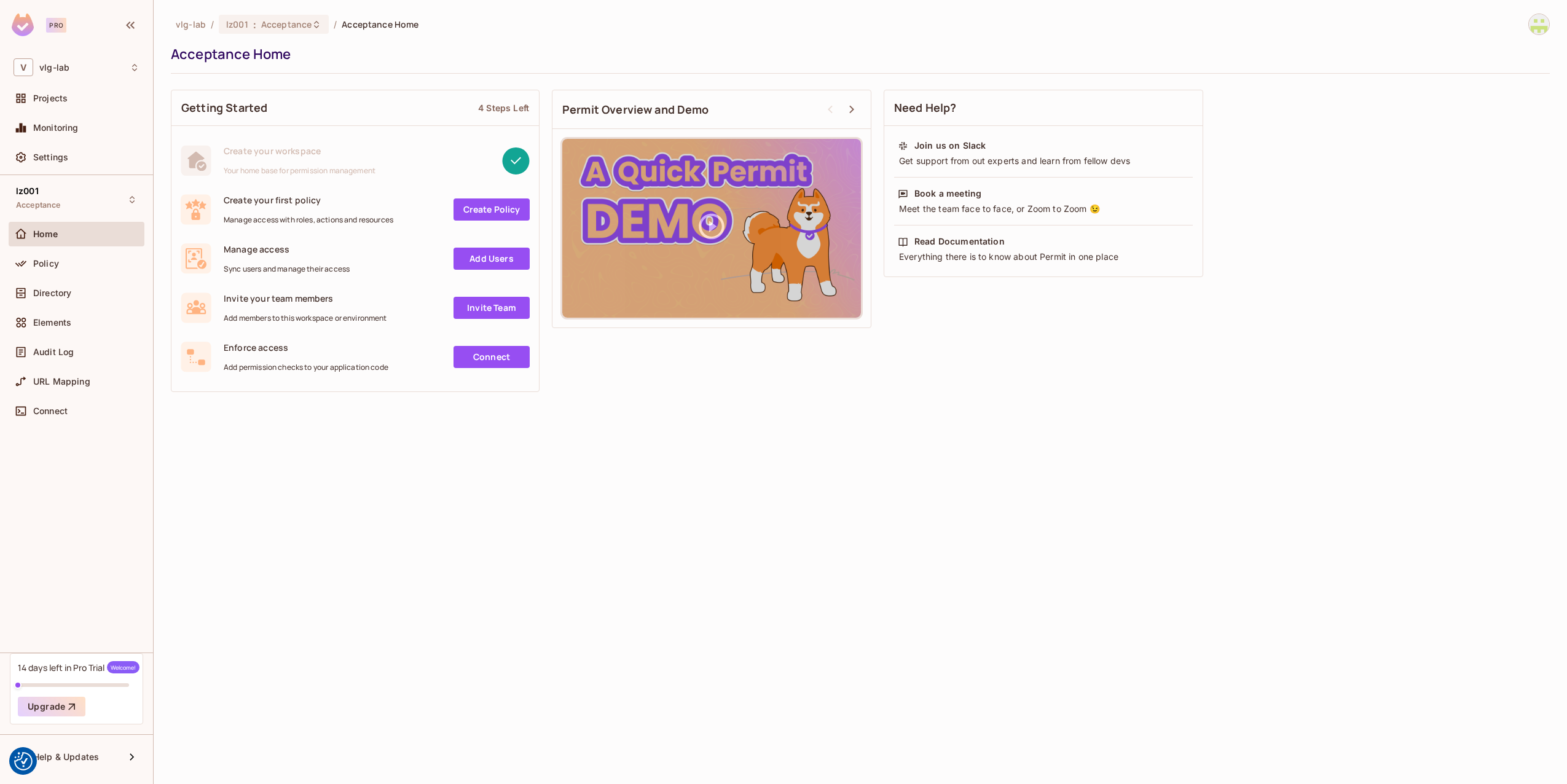
drag, startPoint x: 104, startPoint y: 703, endPoint x: 96, endPoint y: 711, distance: 11.3
click at [96, 711] on div "14 days left in Pro Trial Welcome! Upgrade" at bounding box center [77, 689] width 134 height 71
drag, startPoint x: 96, startPoint y: 711, endPoint x: 246, endPoint y: 739, distance: 152.6
click at [246, 739] on div "vlg-lab / lz001 : Acceptance / Acceptance Home Acceptance Home Getting Started …" at bounding box center [860, 392] width 1413 height 784
click at [64, 160] on span "Settings" at bounding box center [51, 157] width 35 height 10
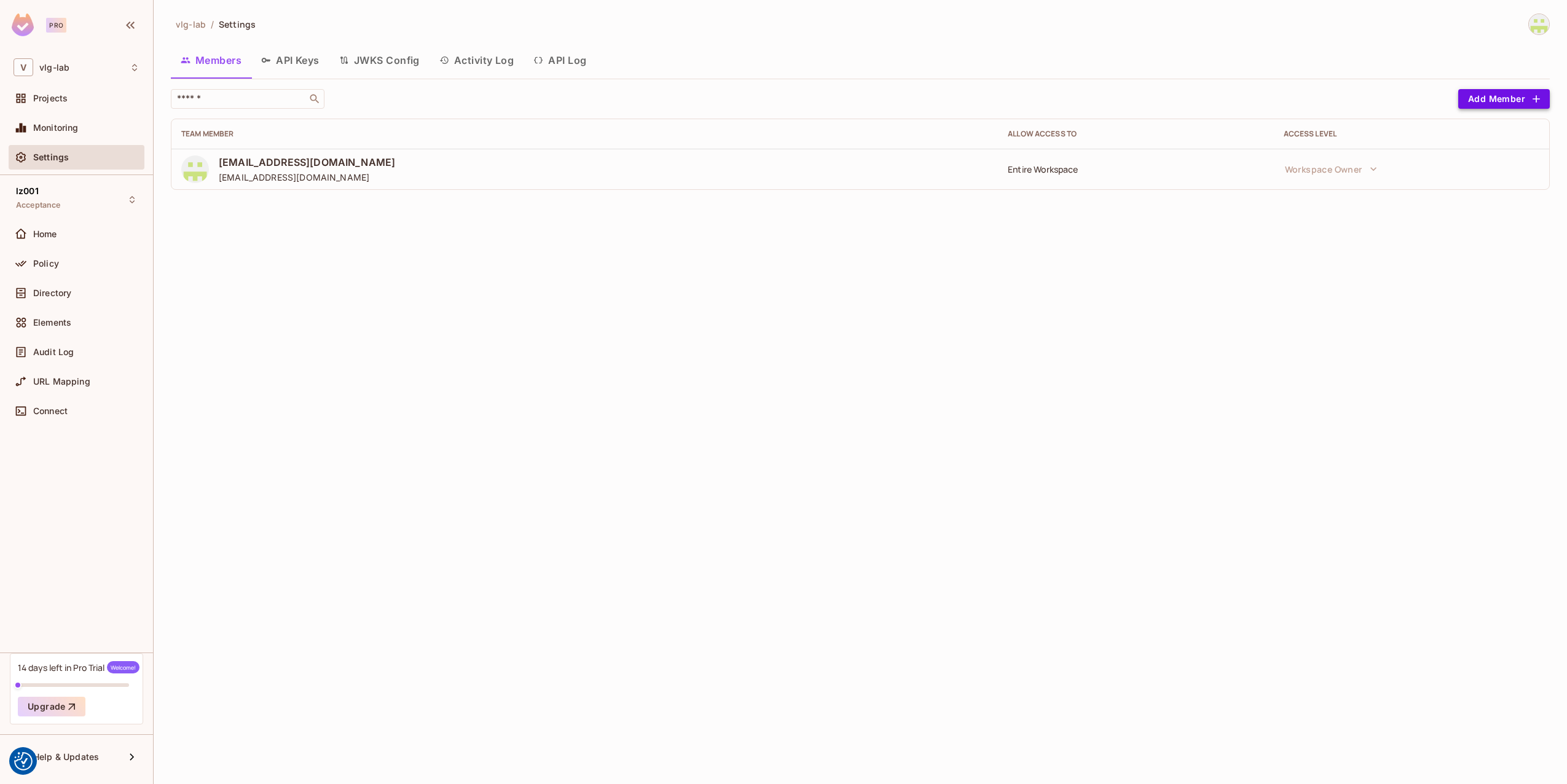
click at [1508, 96] on button "Add Member" at bounding box center [1504, 98] width 92 height 19
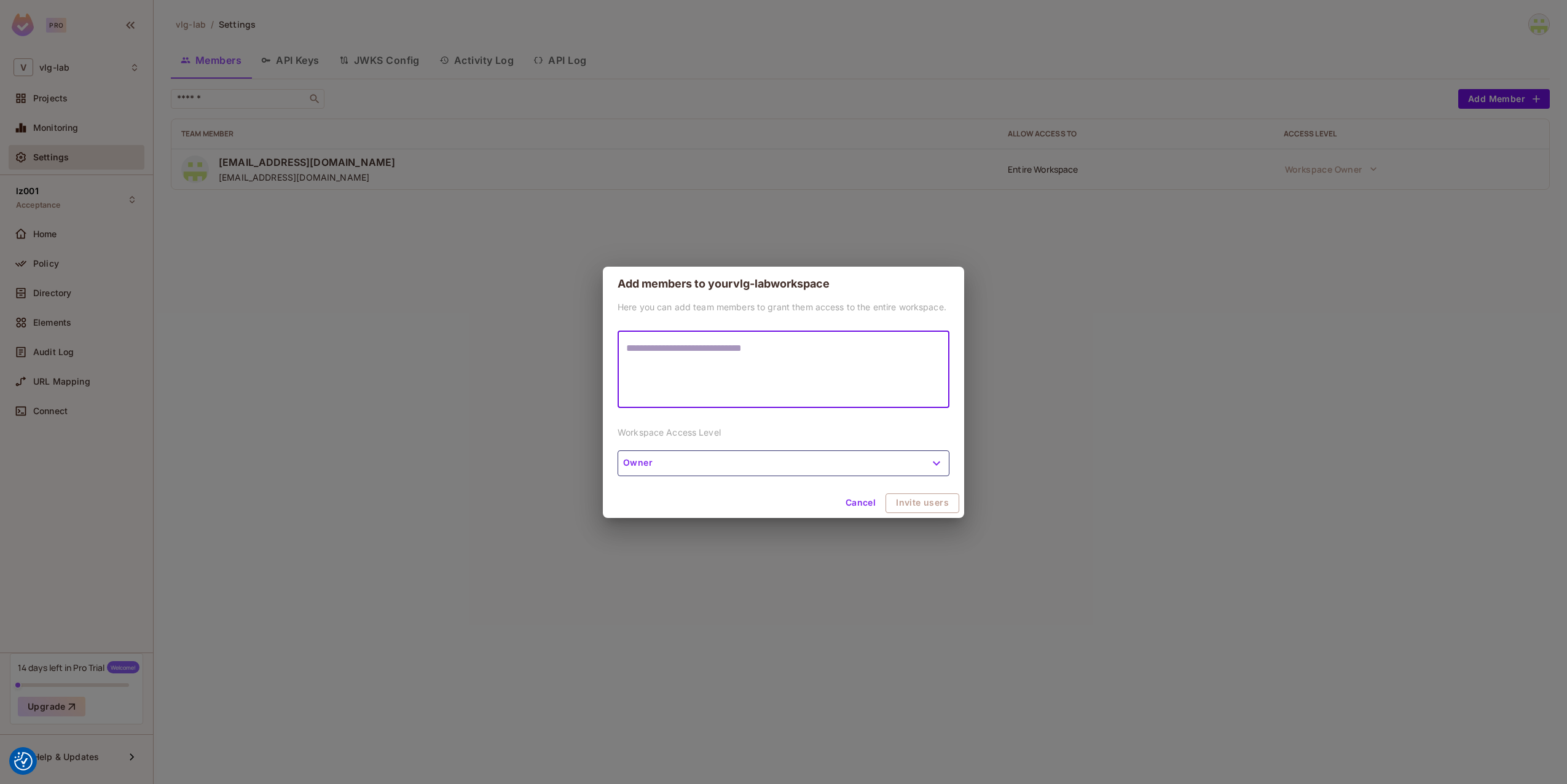
click at [803, 468] on button "Owner" at bounding box center [784, 463] width 332 height 26
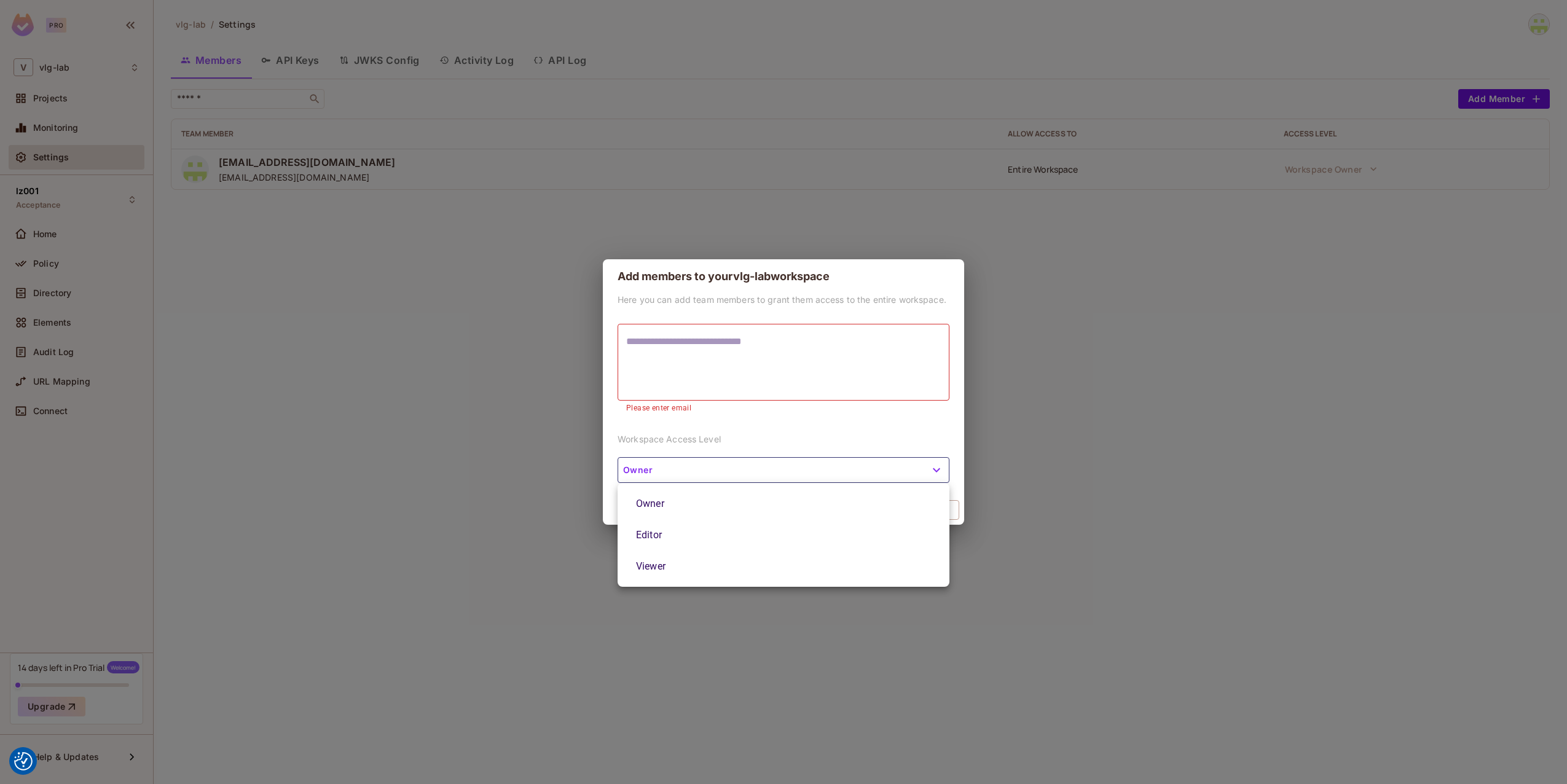
click at [757, 437] on div at bounding box center [784, 392] width 1567 height 784
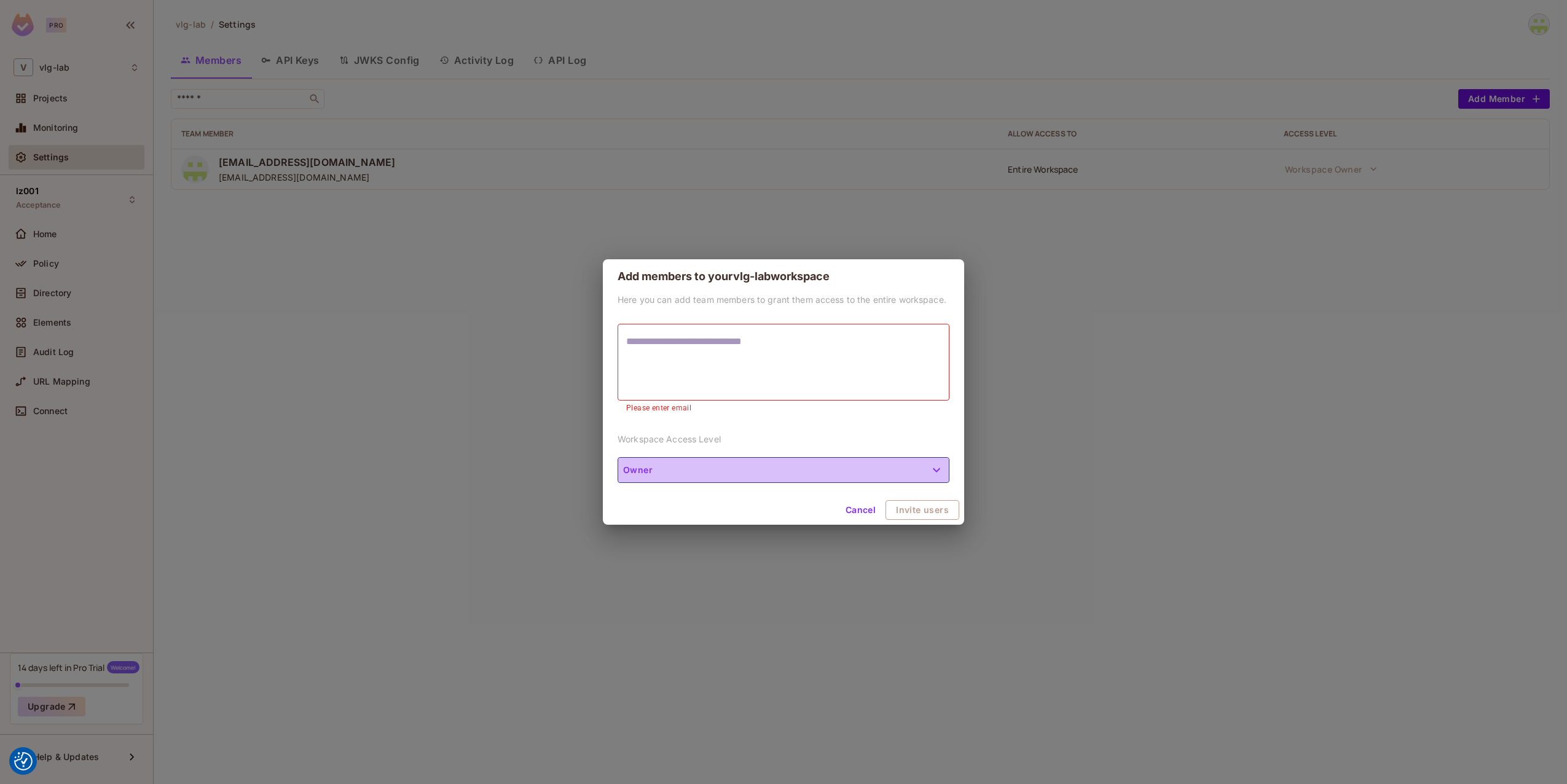
click at [812, 470] on button "Owner" at bounding box center [784, 470] width 332 height 26
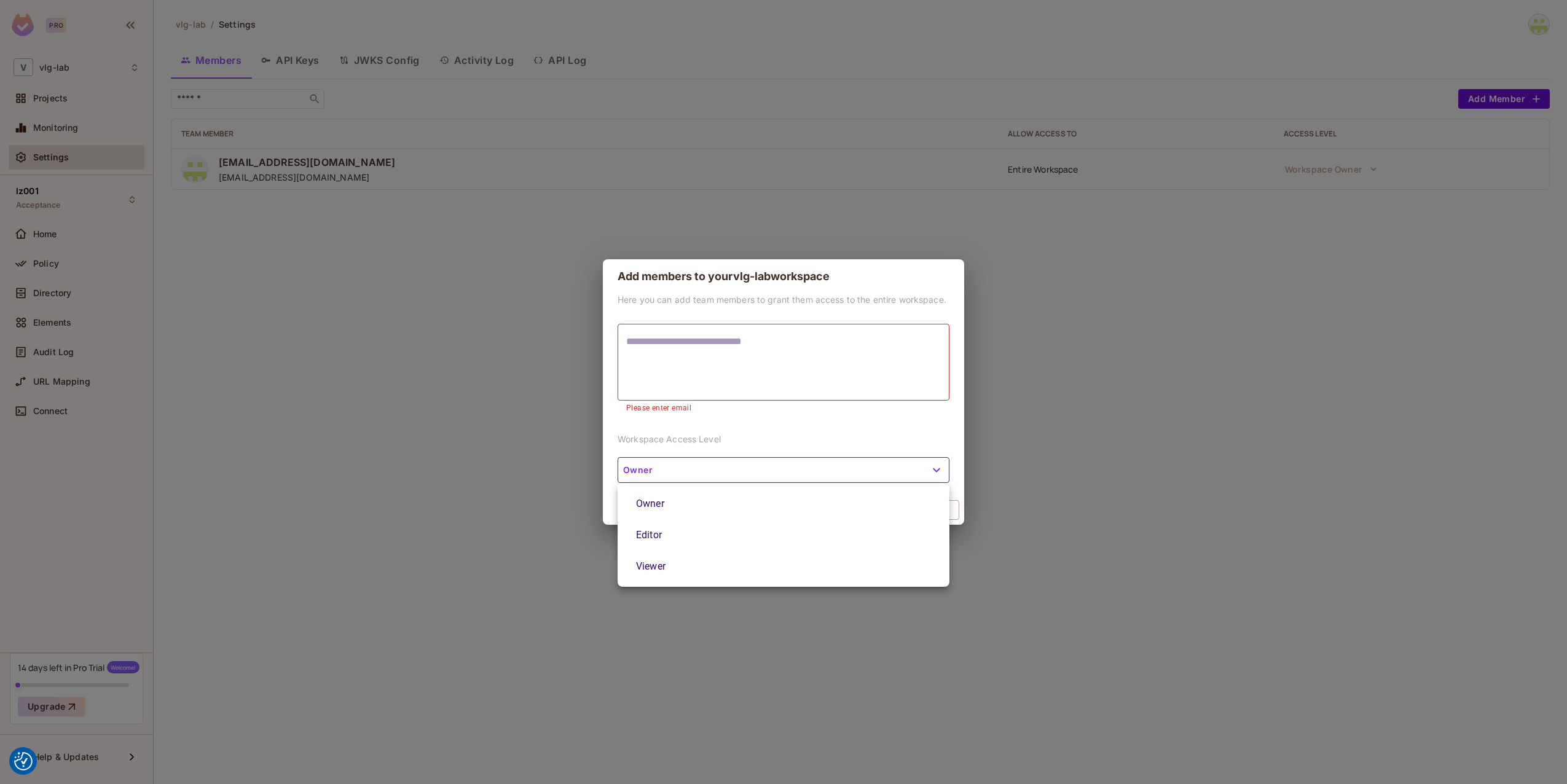
click at [812, 470] on div at bounding box center [784, 392] width 1567 height 784
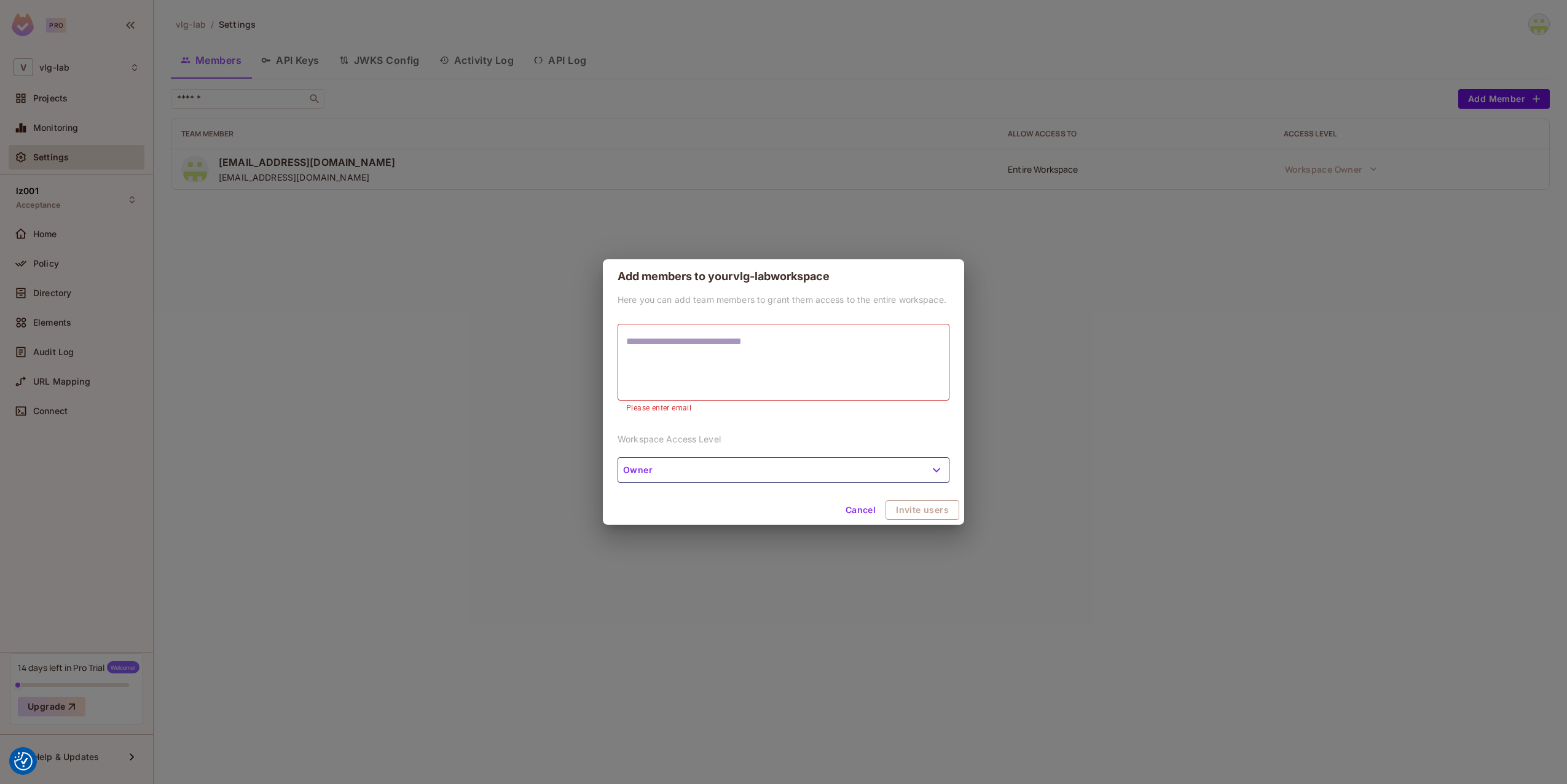
click at [798, 519] on div "Cancel Invite users" at bounding box center [784, 510] width 361 height 29
click at [880, 508] on button "Cancel" at bounding box center [861, 510] width 40 height 19
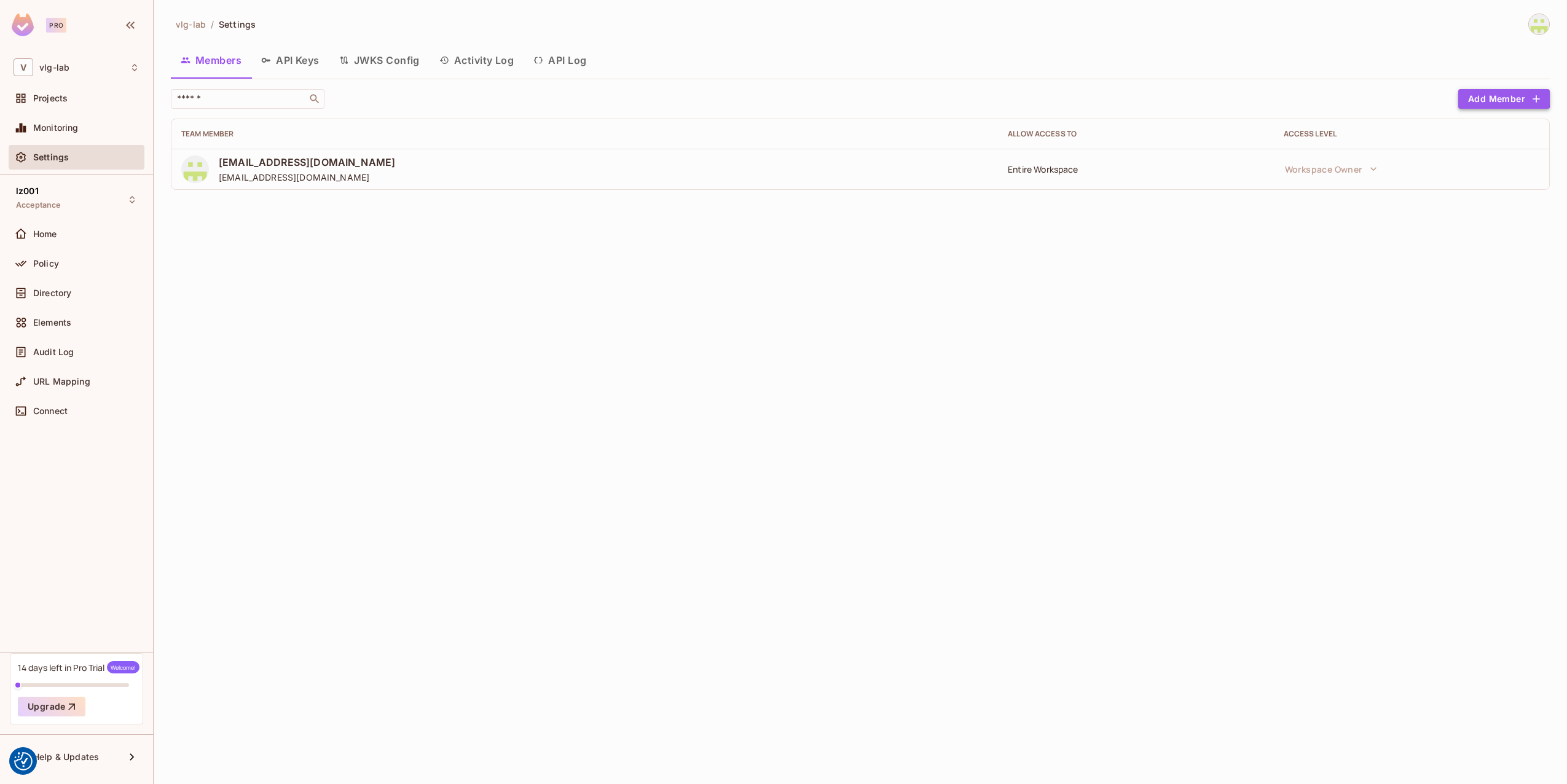
click at [1483, 96] on button "Add Member" at bounding box center [1504, 98] width 92 height 19
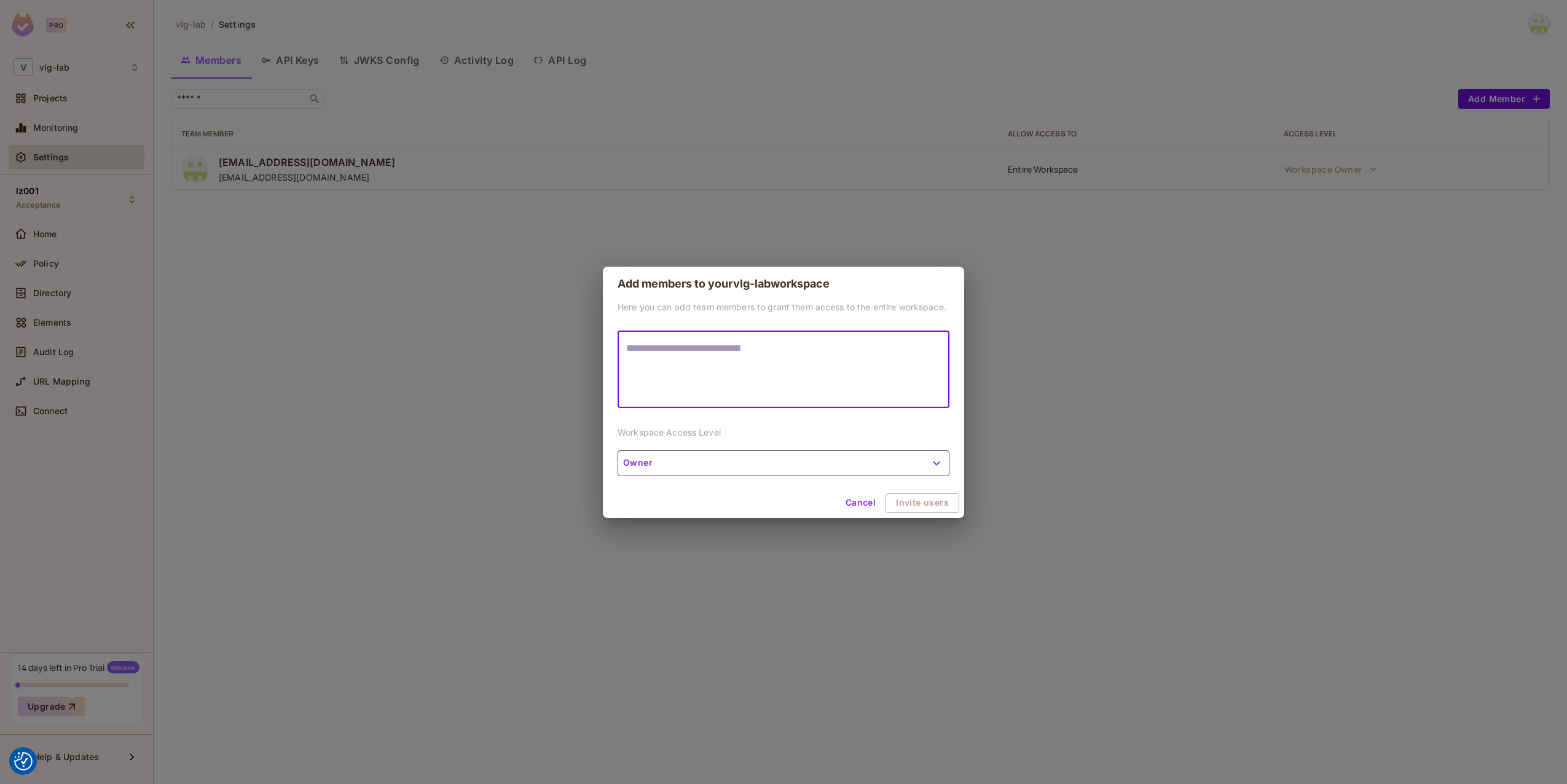
click at [792, 453] on div "Here you can add team members to grant them access to the entire workspace. * ​…" at bounding box center [784, 395] width 361 height 188
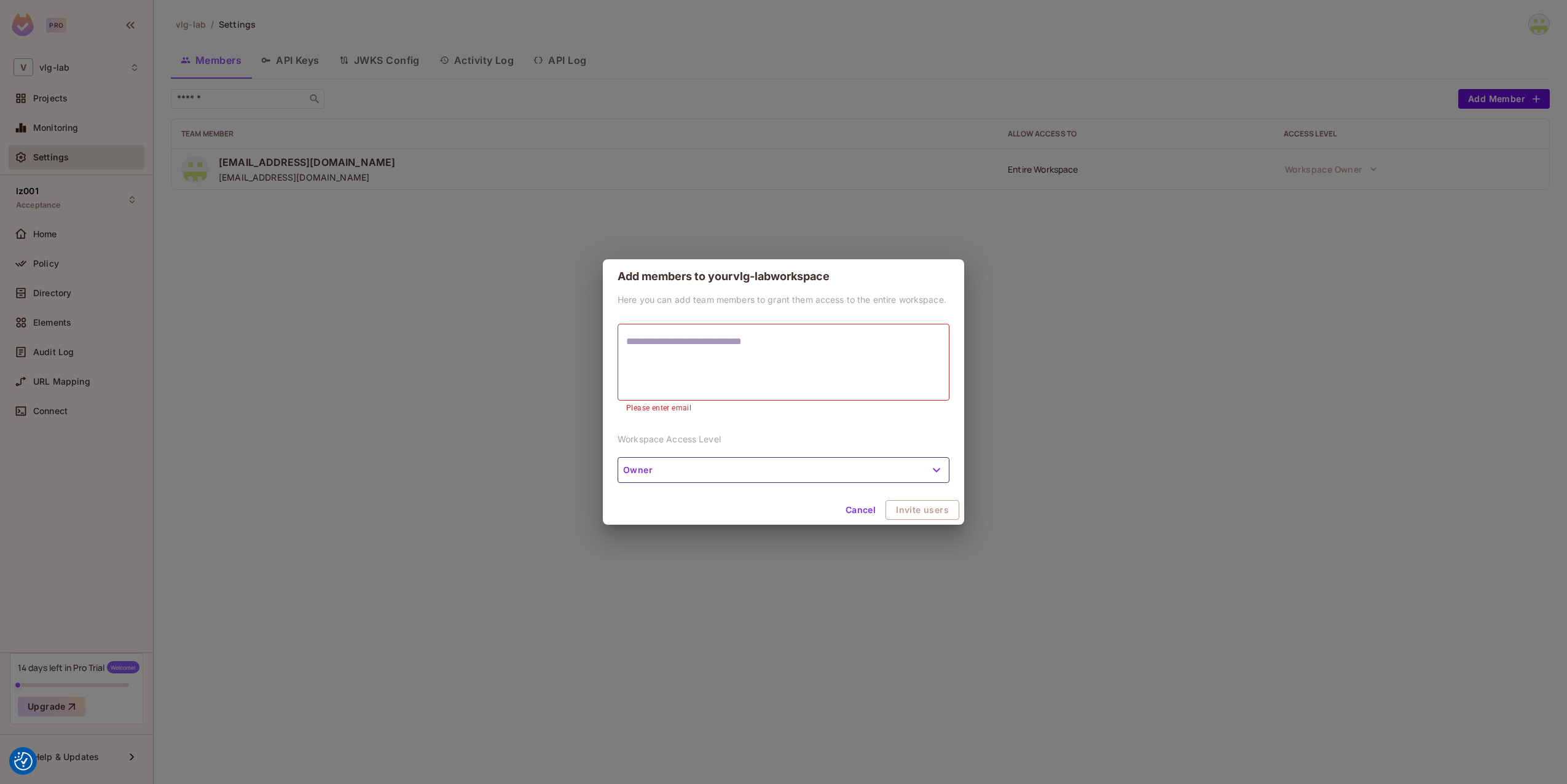
click at [696, 473] on button "Owner" at bounding box center [784, 470] width 332 height 26
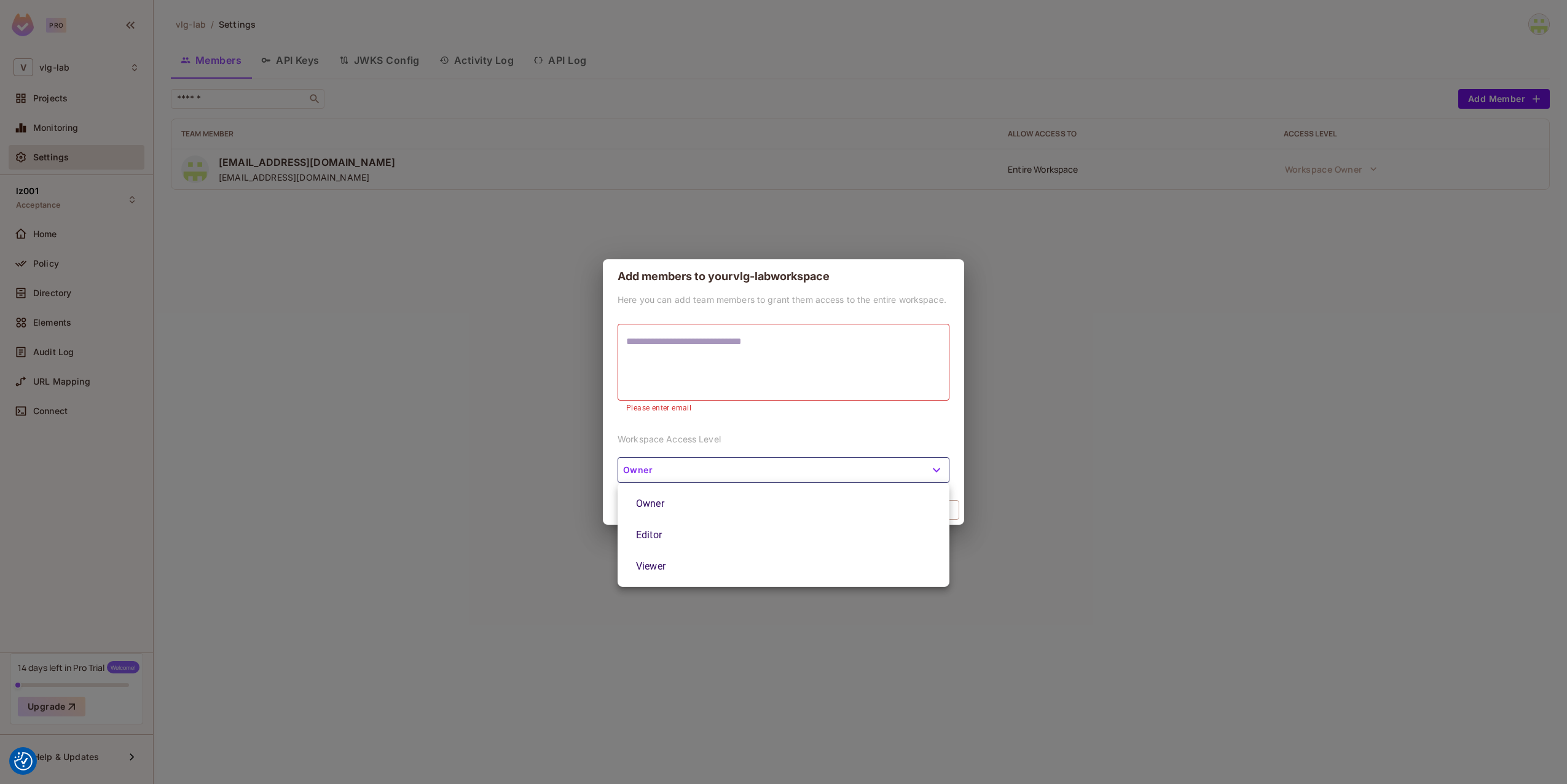
click at [665, 528] on li "Editor" at bounding box center [784, 534] width 332 height 31
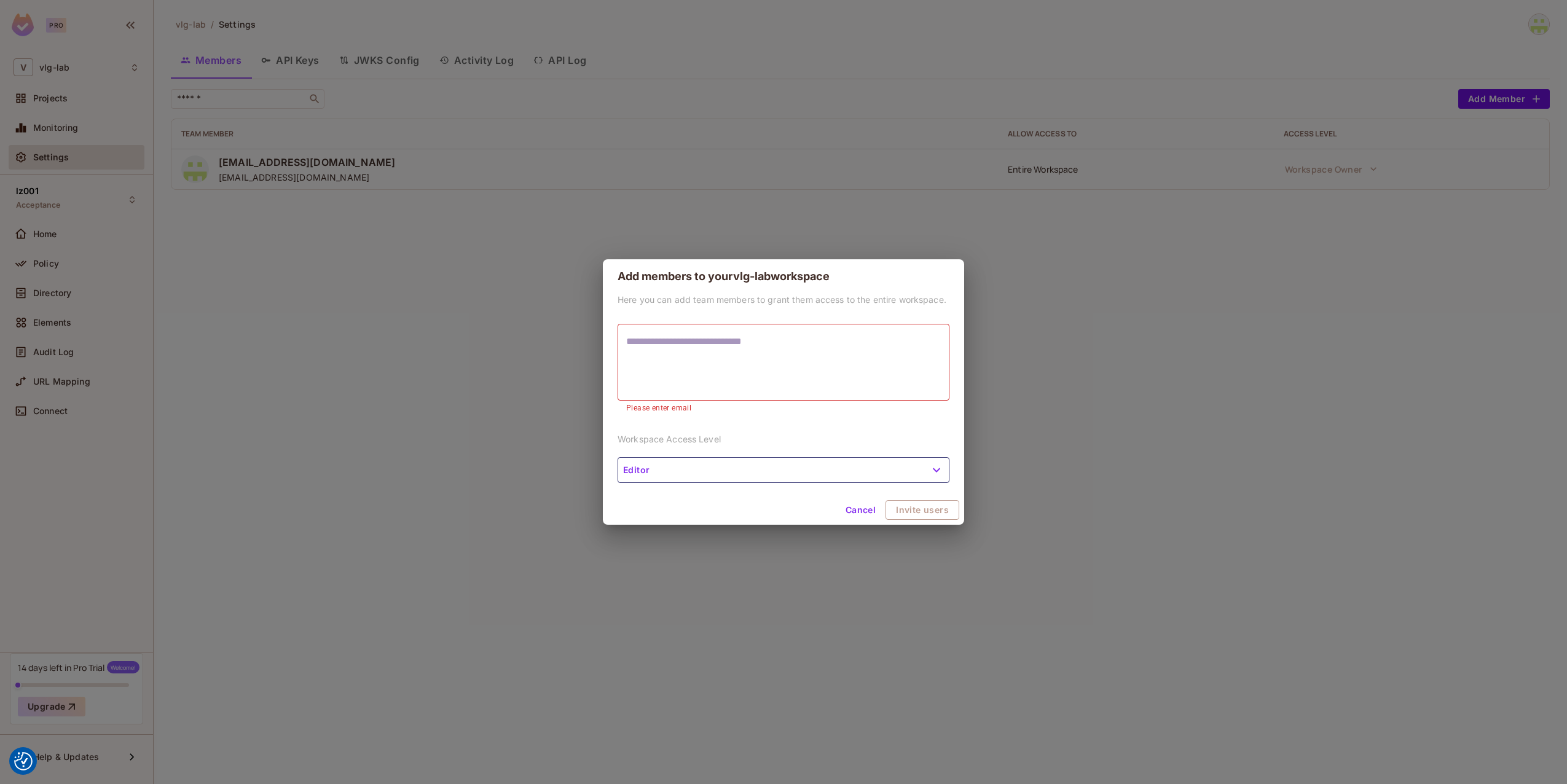
click at [689, 421] on div "Here you can add team members to grant them access to the entire workspace. * ​…" at bounding box center [784, 395] width 361 height 202
click at [683, 438] on p "Workspace Access Level" at bounding box center [784, 439] width 332 height 11
click at [683, 438] on p "Workspace Access Level" at bounding box center [784, 439] width 332 height 11
click at [866, 512] on button "Cancel" at bounding box center [861, 510] width 40 height 19
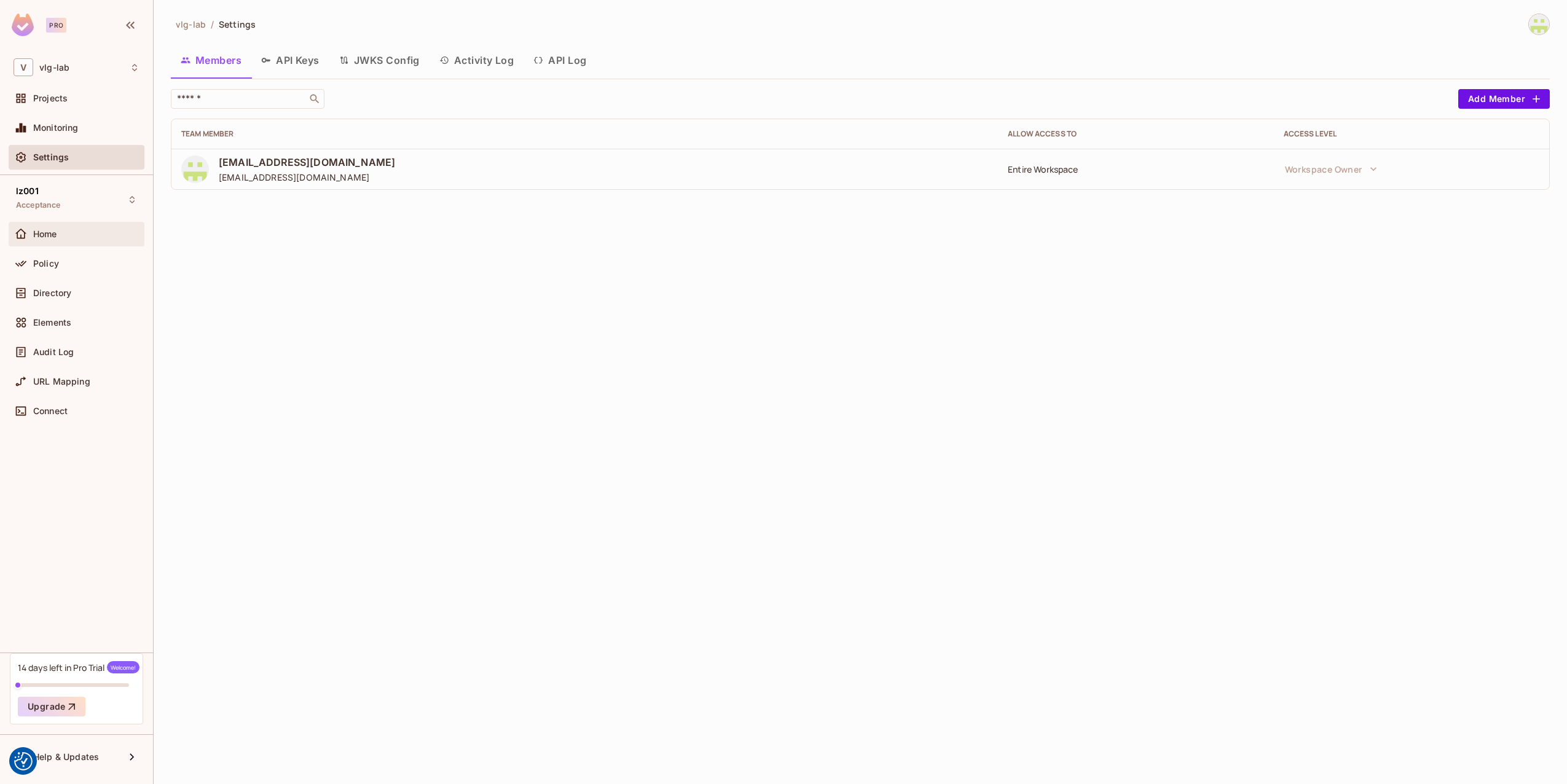
click at [69, 235] on div "Home" at bounding box center [86, 234] width 106 height 10
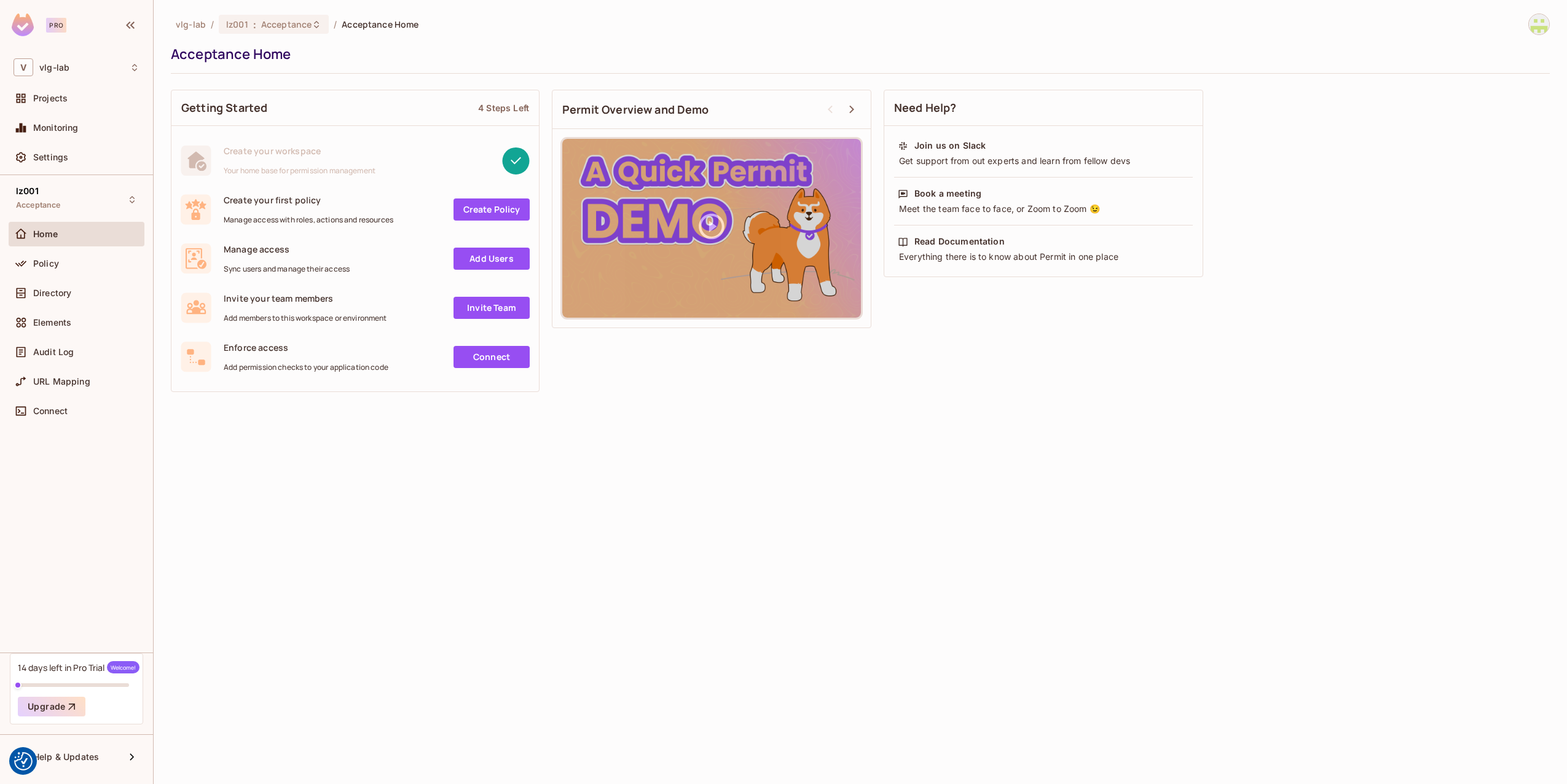
click at [496, 258] on link "Add Users" at bounding box center [492, 258] width 76 height 22
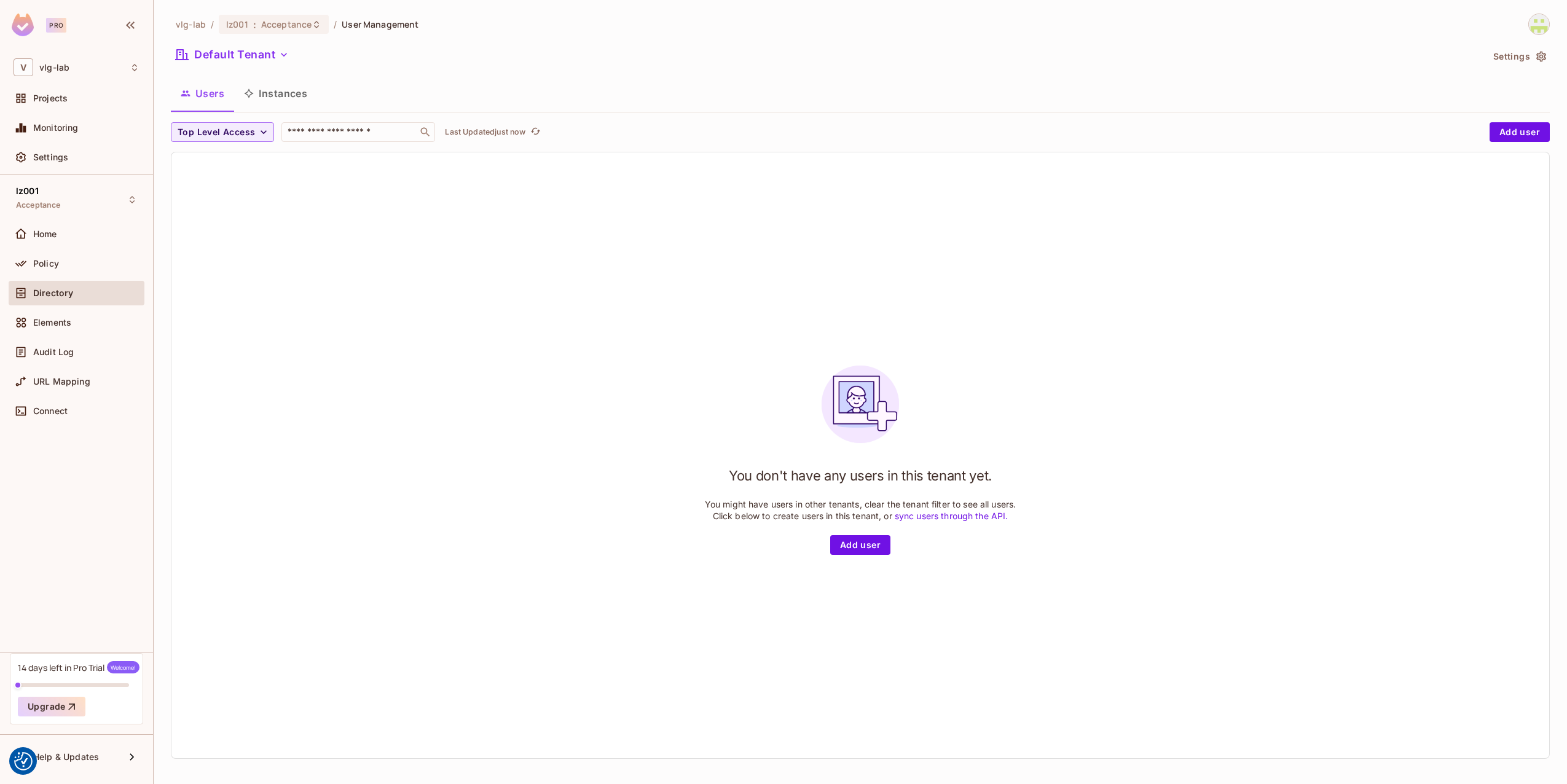
click at [290, 82] on button "Instances" at bounding box center [276, 93] width 83 height 31
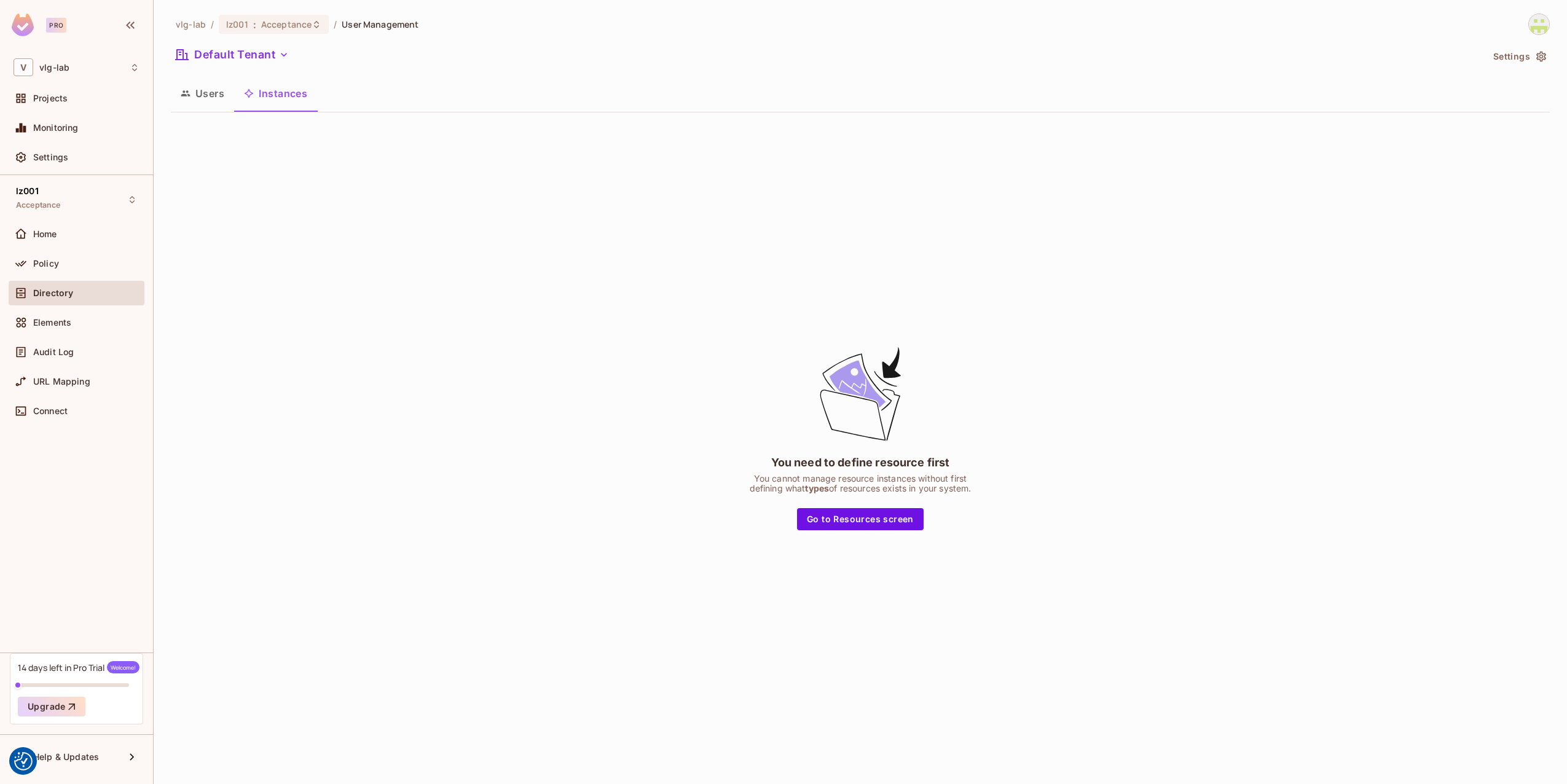
click at [210, 96] on button "Users" at bounding box center [202, 93] width 63 height 31
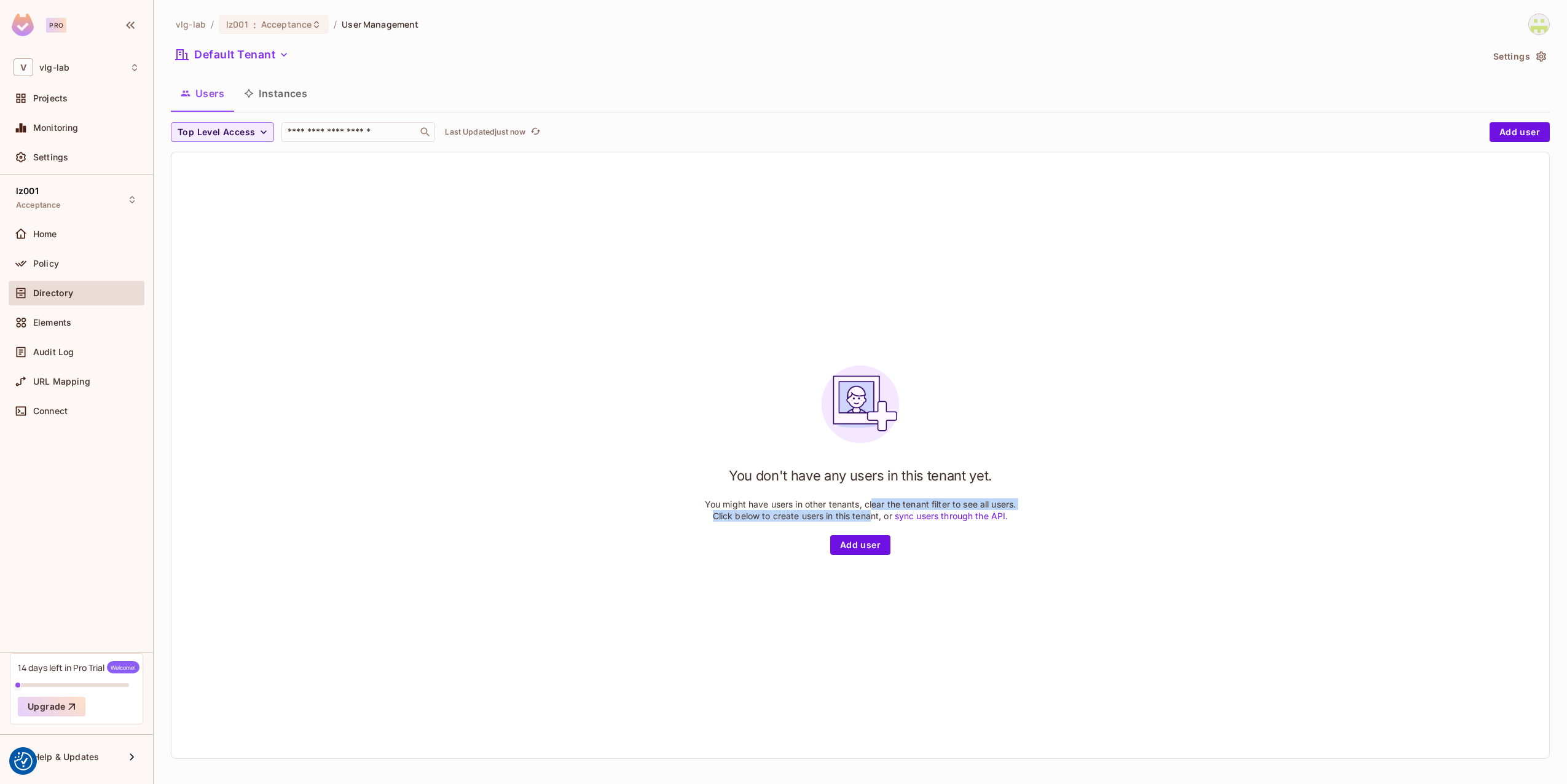
drag, startPoint x: 866, startPoint y: 504, endPoint x: 868, endPoint y: 518, distance: 14.1
click at [868, 518] on p "You might have users in other tenants, clear the tenant filter to see all users…" at bounding box center [860, 510] width 311 height 23
click at [866, 514] on p "You might have users in other tenants, clear the tenant filter to see all users…" at bounding box center [860, 510] width 311 height 23
click at [863, 544] on button "Add user" at bounding box center [860, 544] width 60 height 19
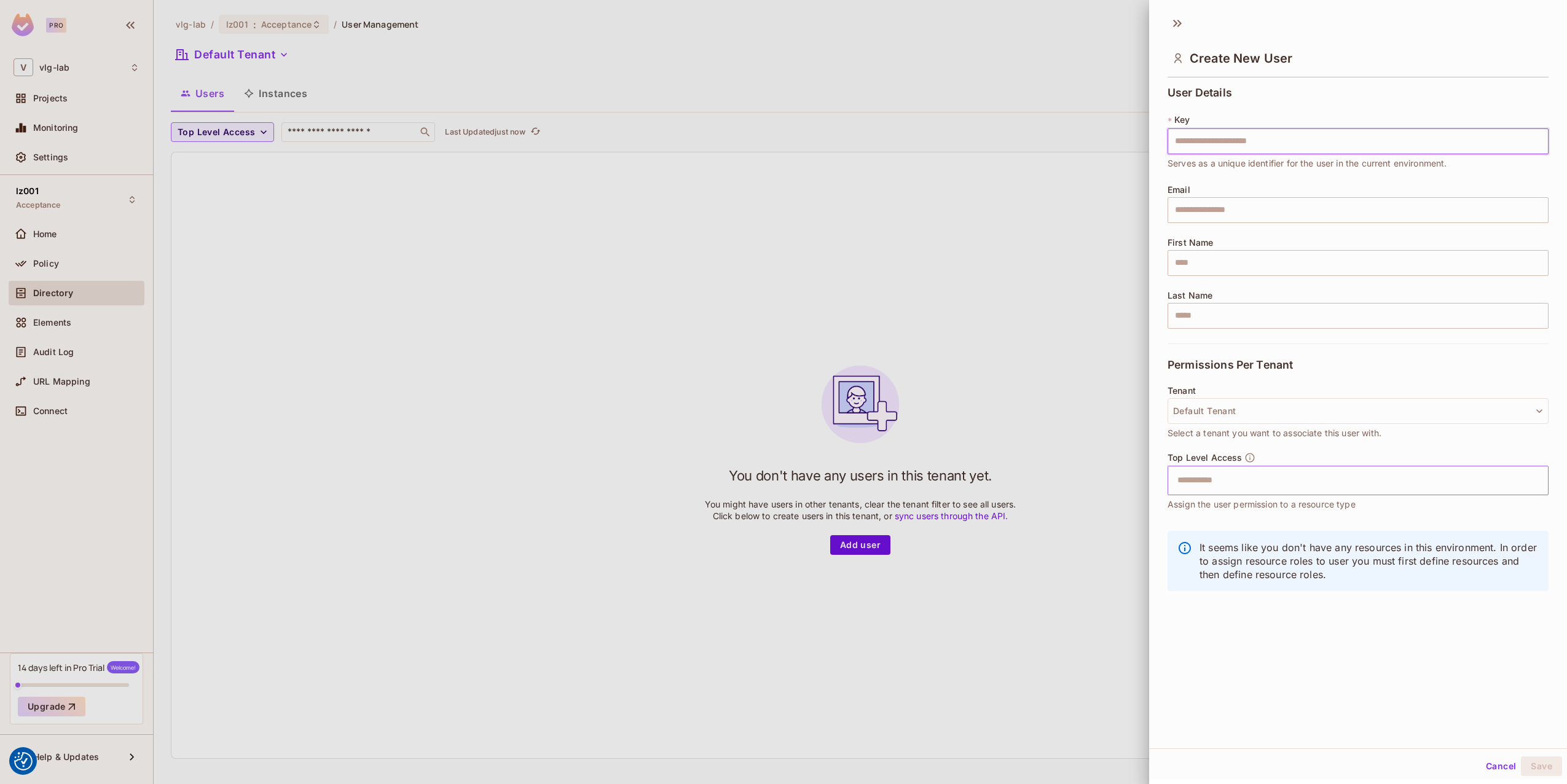
click at [1242, 477] on input "text" at bounding box center [1347, 480] width 355 height 25
click at [1297, 444] on div "Tenant Default Tenant Select a tenant you want to associate this user with." at bounding box center [1358, 419] width 381 height 66
click at [1292, 422] on button "Default Tenant" at bounding box center [1358, 411] width 381 height 26
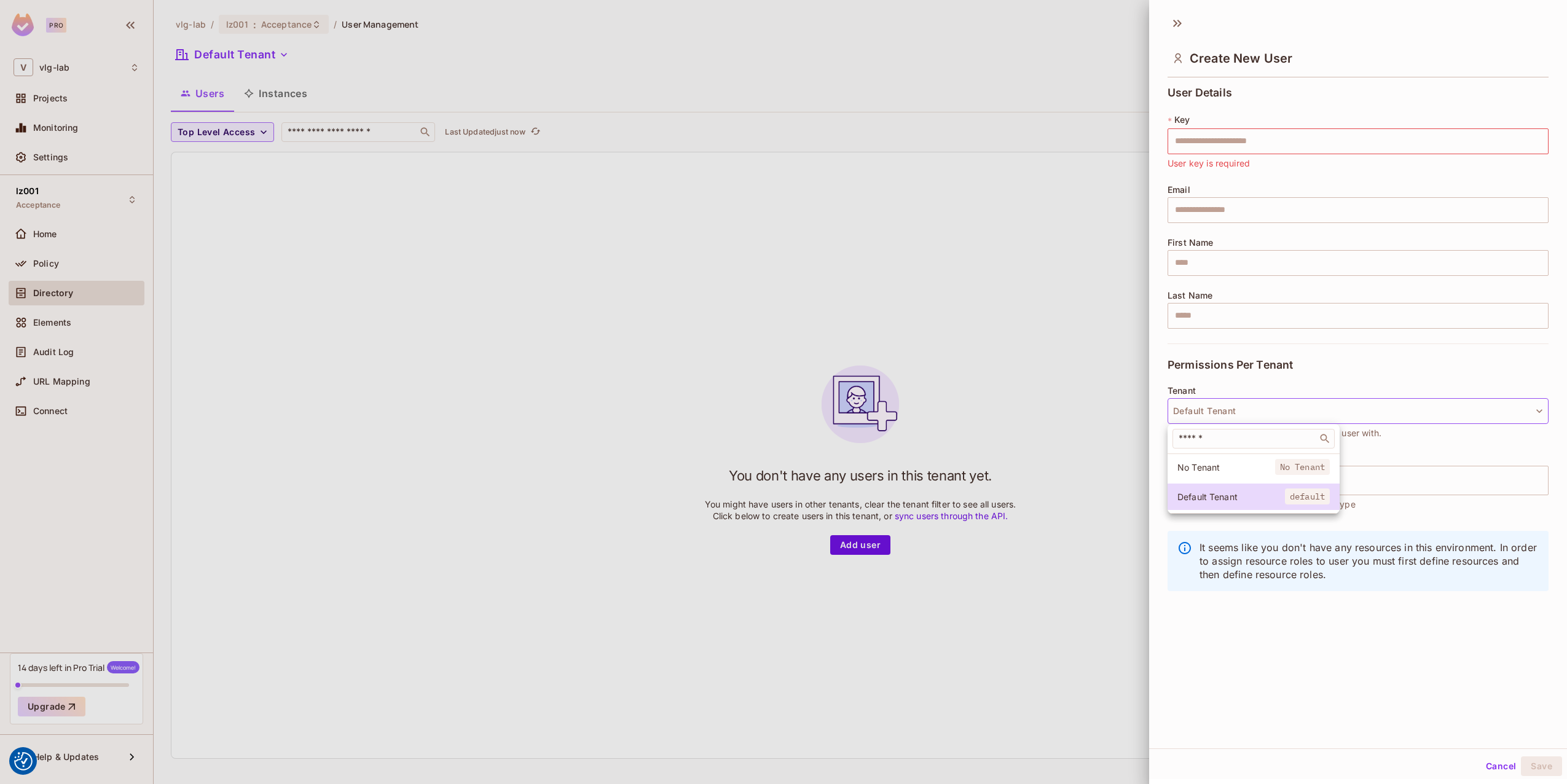
click at [1292, 387] on div at bounding box center [784, 392] width 1567 height 784
click at [1492, 763] on button "Cancel" at bounding box center [1501, 766] width 40 height 19
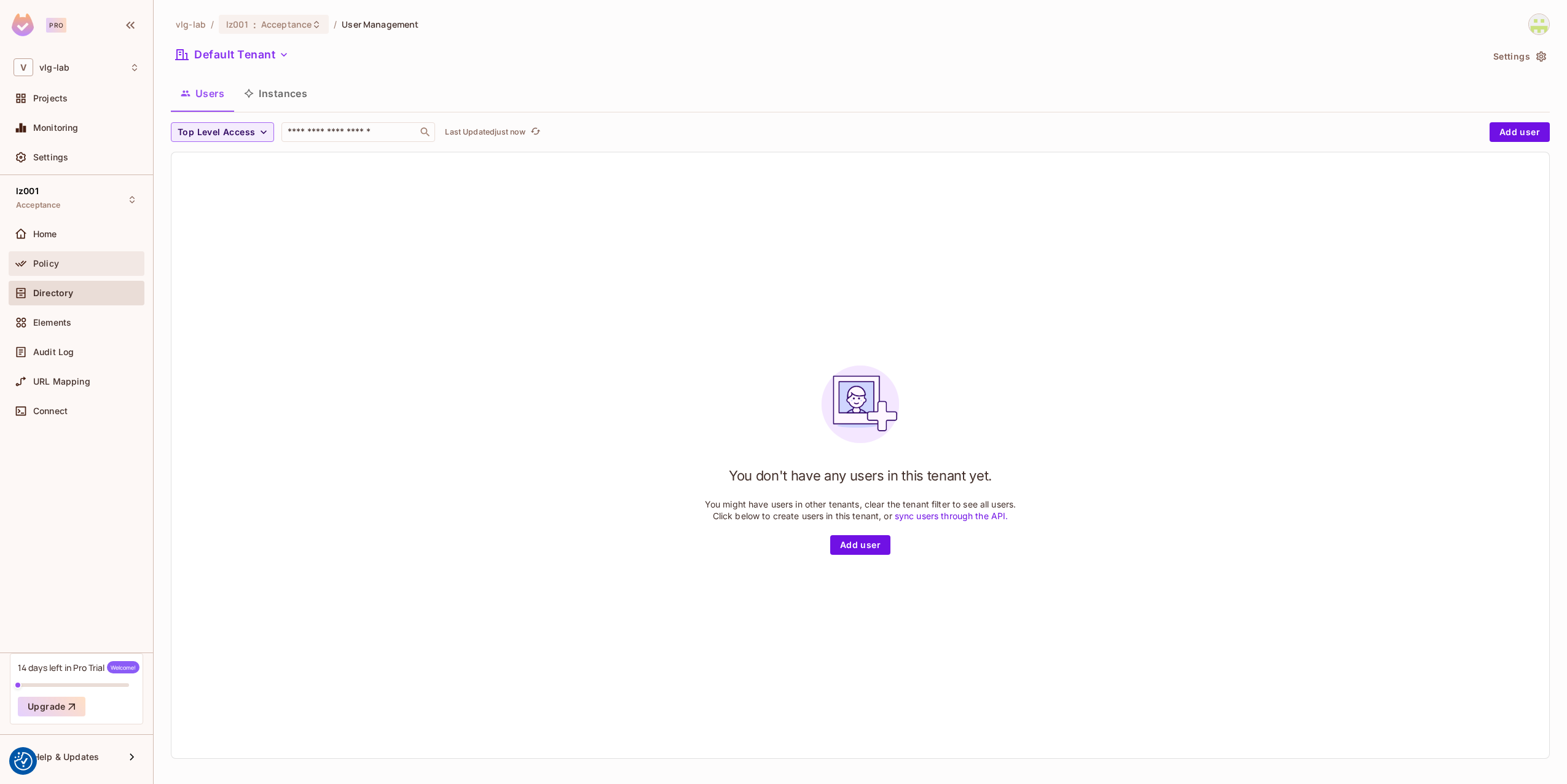
click at [66, 265] on div "Policy" at bounding box center [86, 263] width 106 height 10
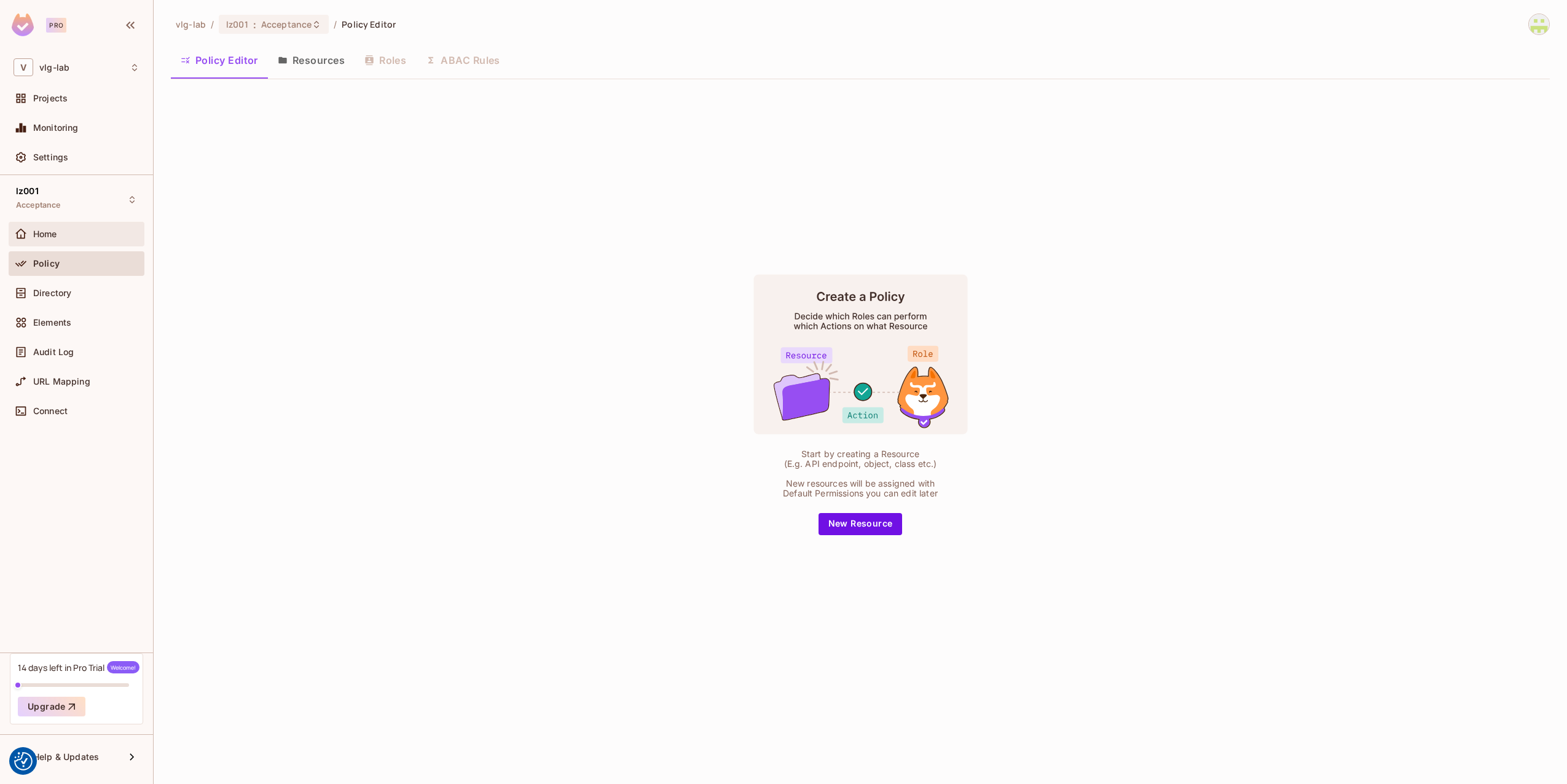
click at [40, 240] on div "Home" at bounding box center [76, 234] width 126 height 15
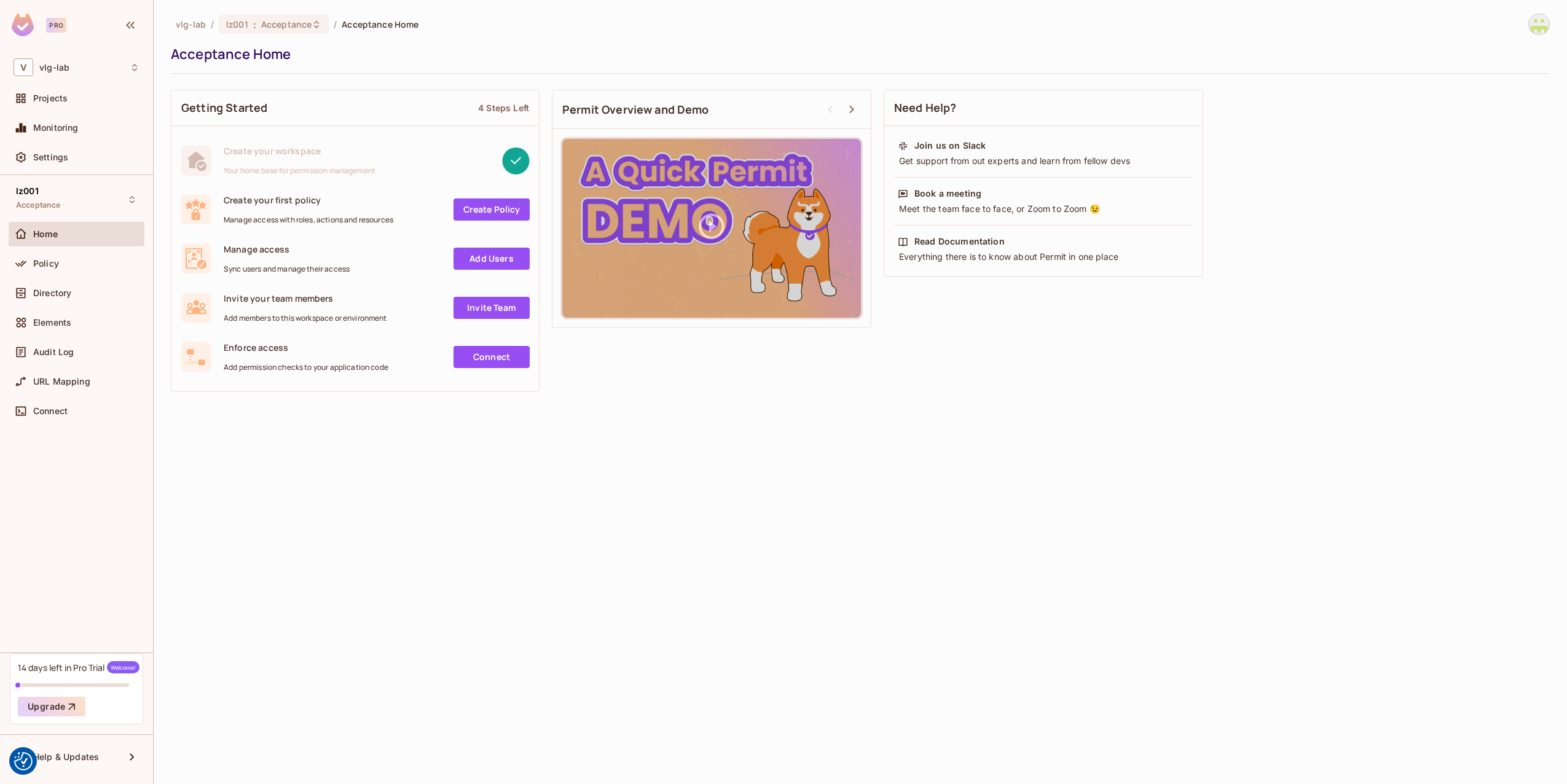
click at [494, 309] on link "Invite Team" at bounding box center [492, 307] width 76 height 22
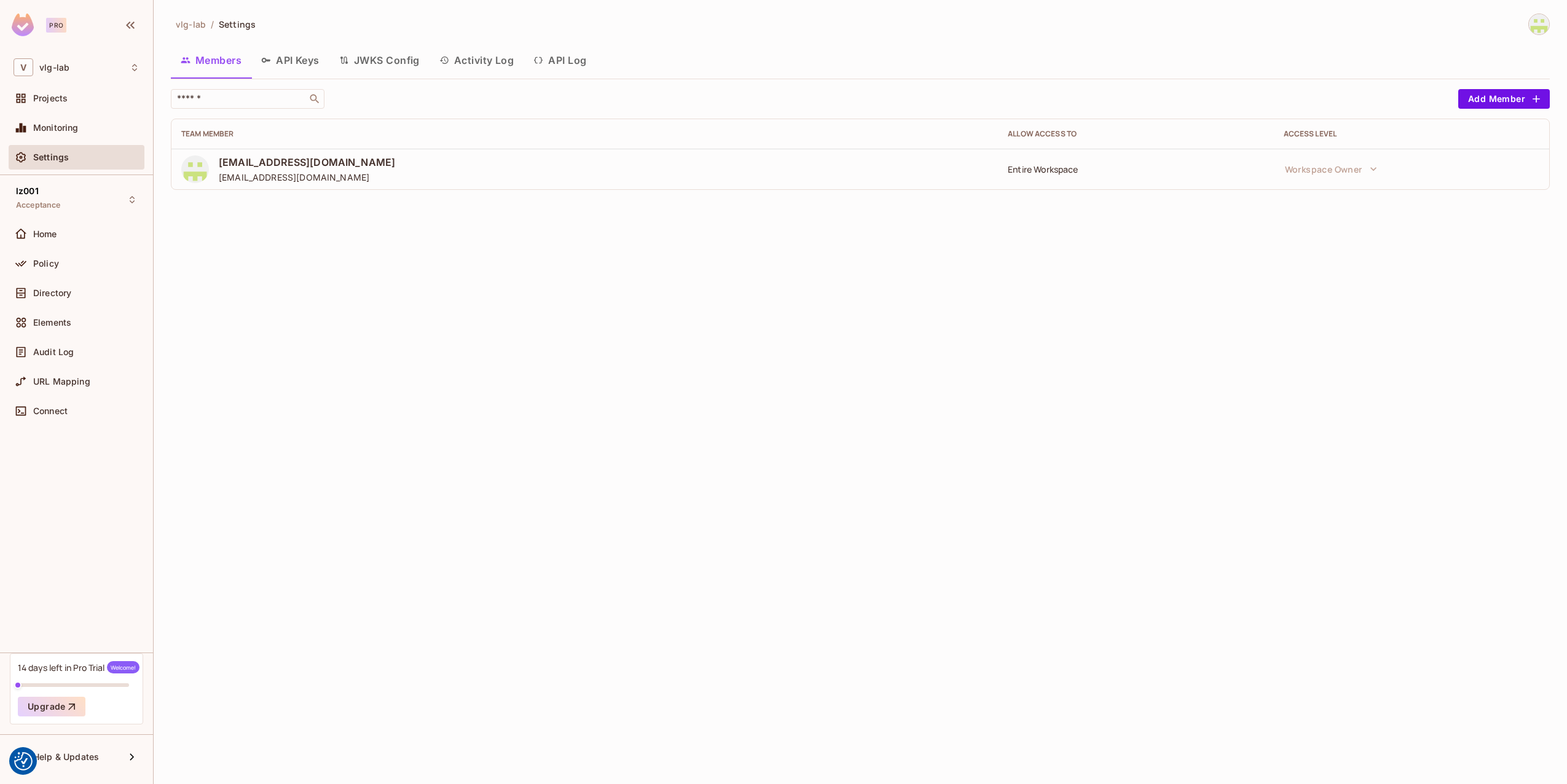
click at [287, 64] on button "API Keys" at bounding box center [290, 60] width 78 height 31
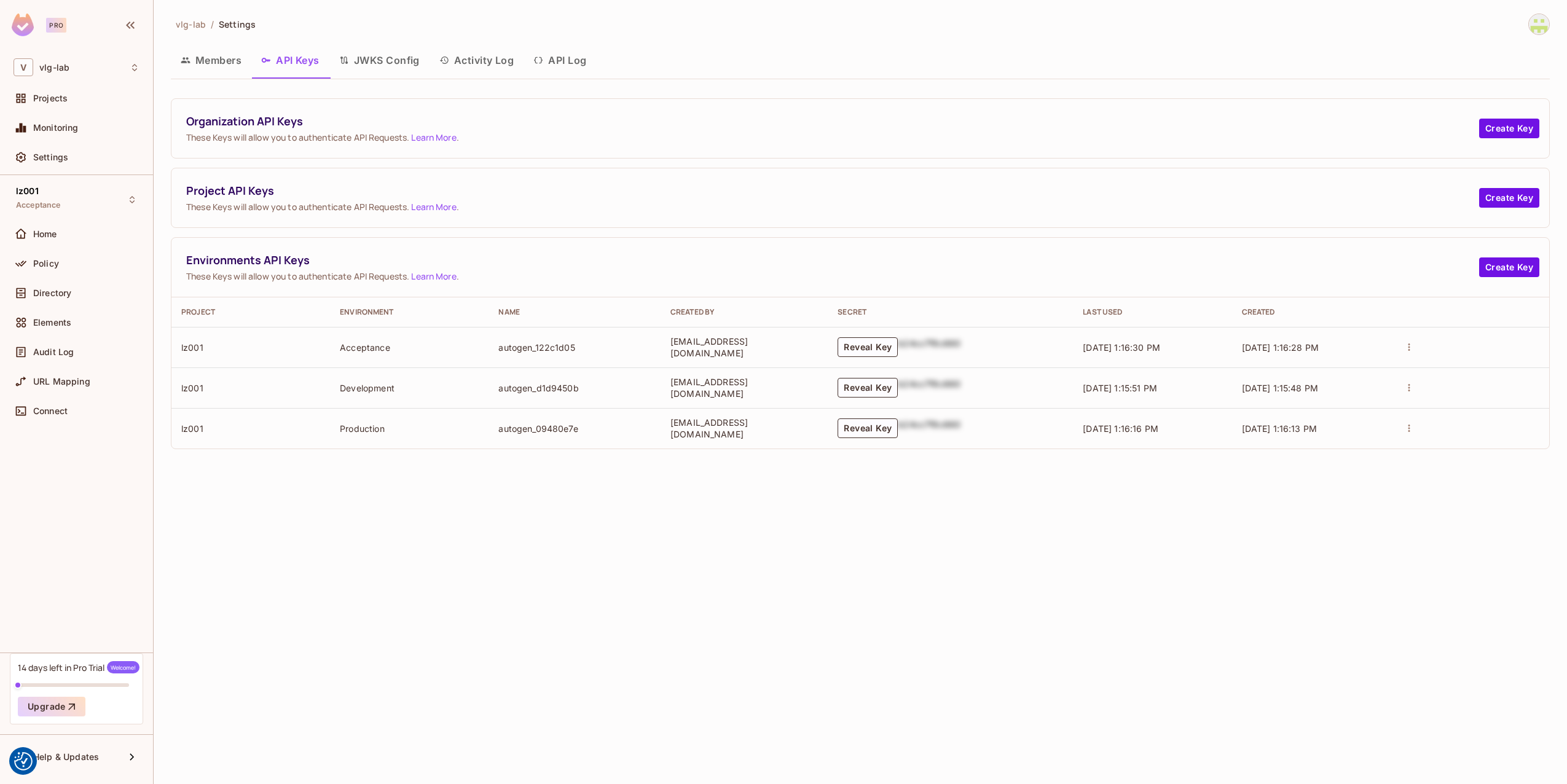
click at [226, 65] on button "Members" at bounding box center [211, 60] width 81 height 31
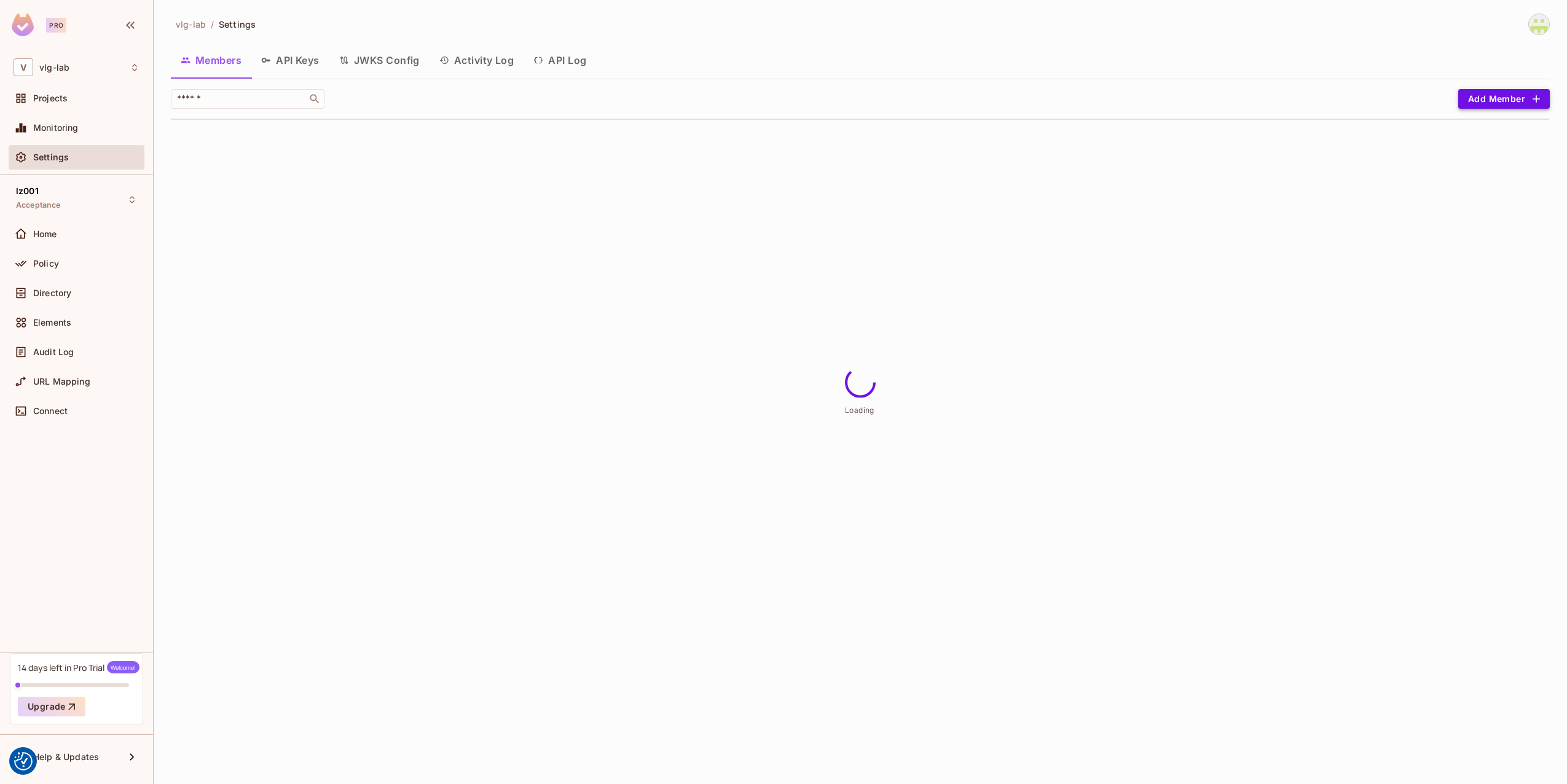
click at [1516, 99] on button "Add Member" at bounding box center [1504, 98] width 92 height 19
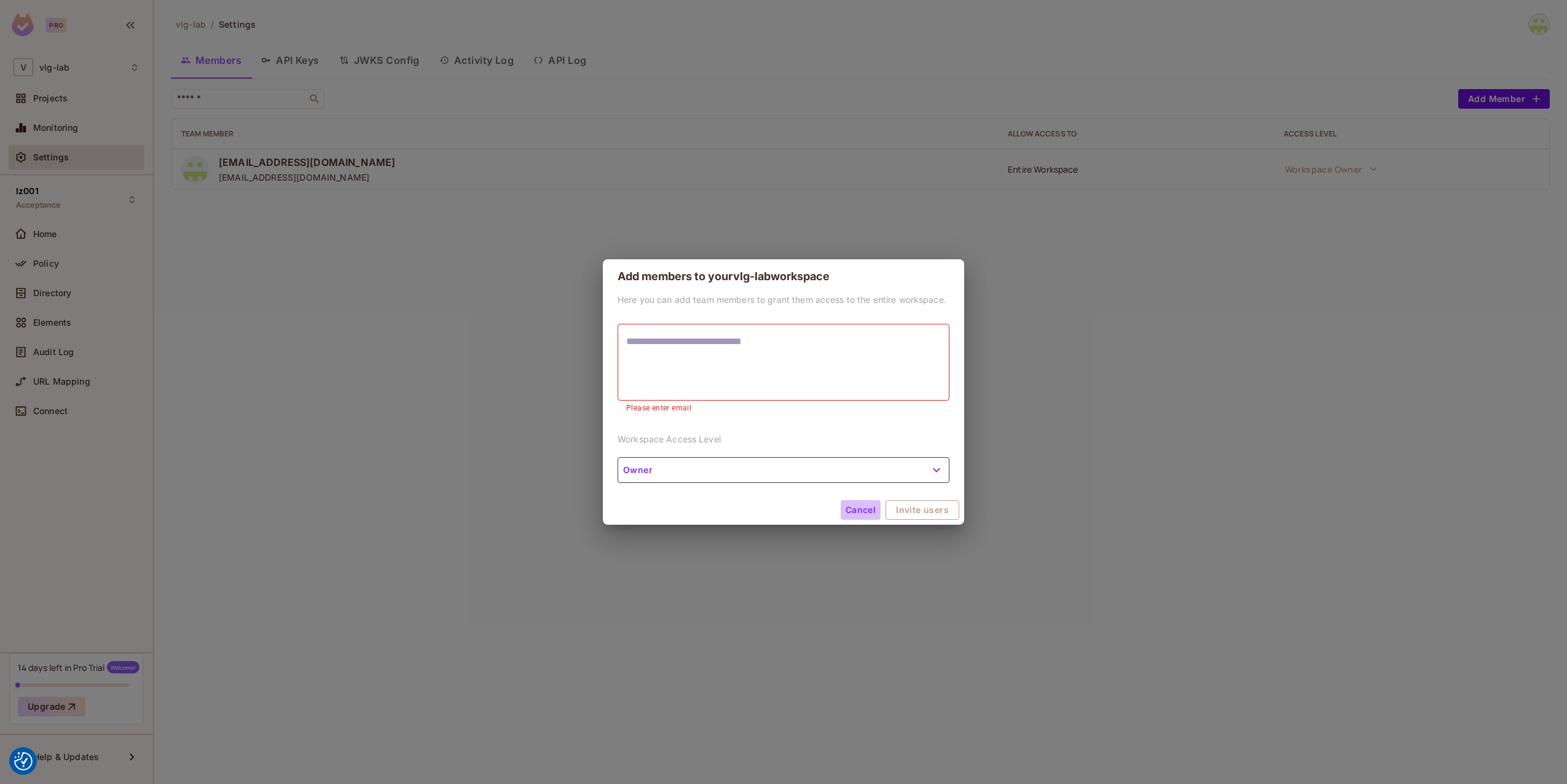
click at [860, 502] on button "Cancel" at bounding box center [861, 510] width 40 height 19
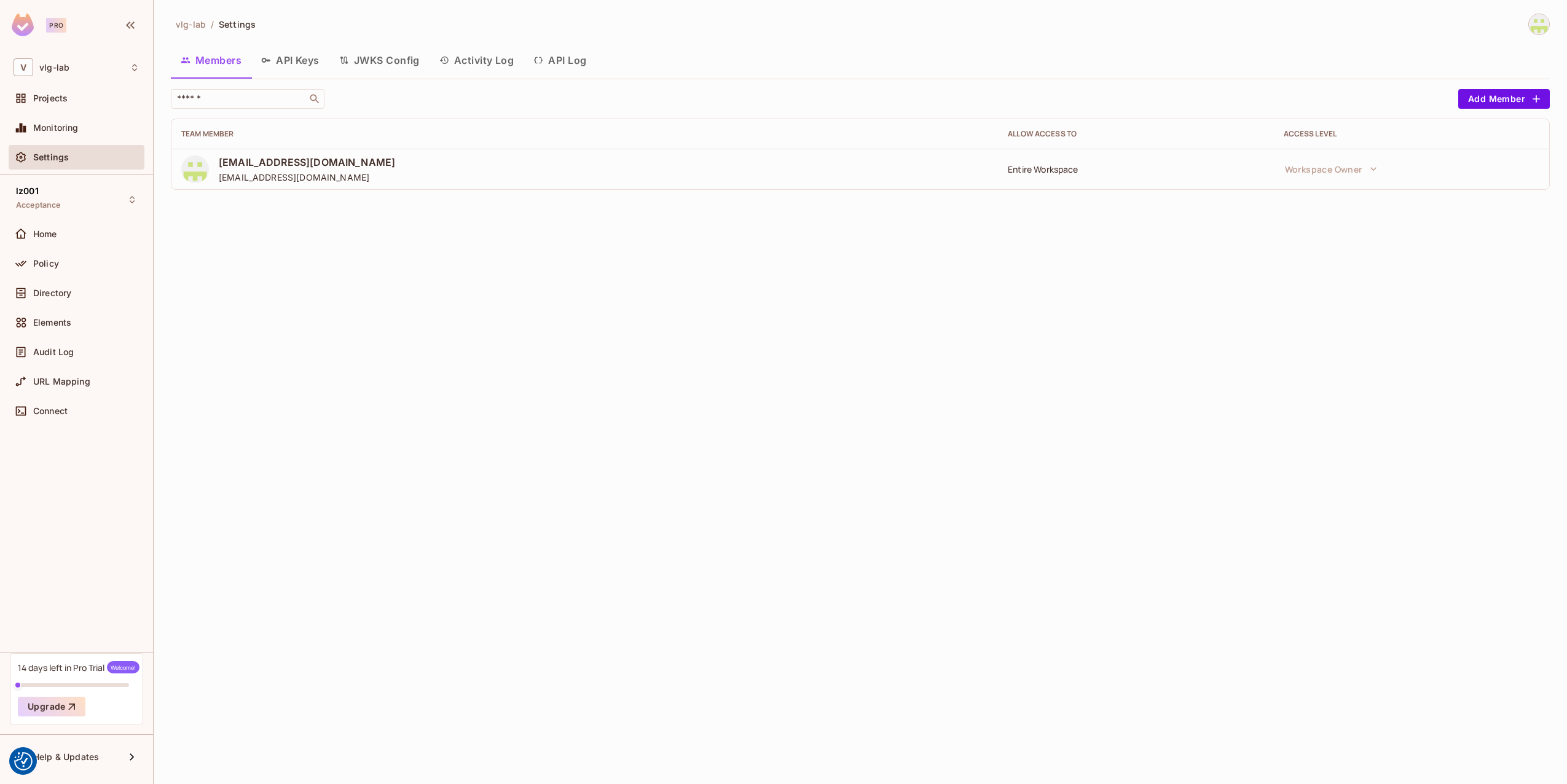
click at [1073, 180] on td "Entire Workspace" at bounding box center [1136, 169] width 275 height 41
click at [1054, 172] on div "Entire Workspace" at bounding box center [1136, 169] width 256 height 11
click at [1497, 103] on button "Add Member" at bounding box center [1504, 98] width 92 height 19
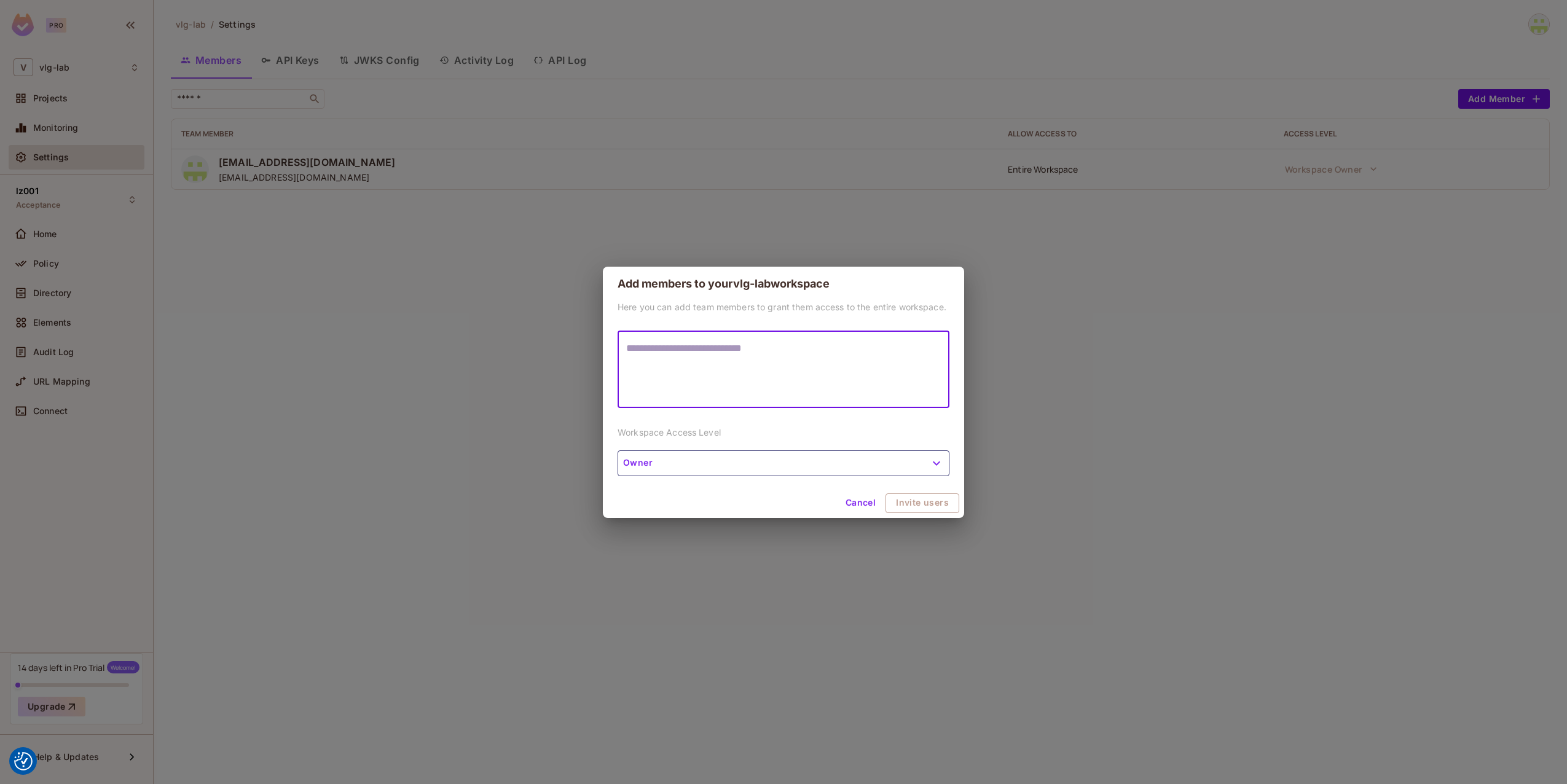
click at [743, 366] on textarea at bounding box center [784, 369] width 315 height 57
type textarea "**********"
click at [737, 456] on button "Owner" at bounding box center [784, 463] width 332 height 26
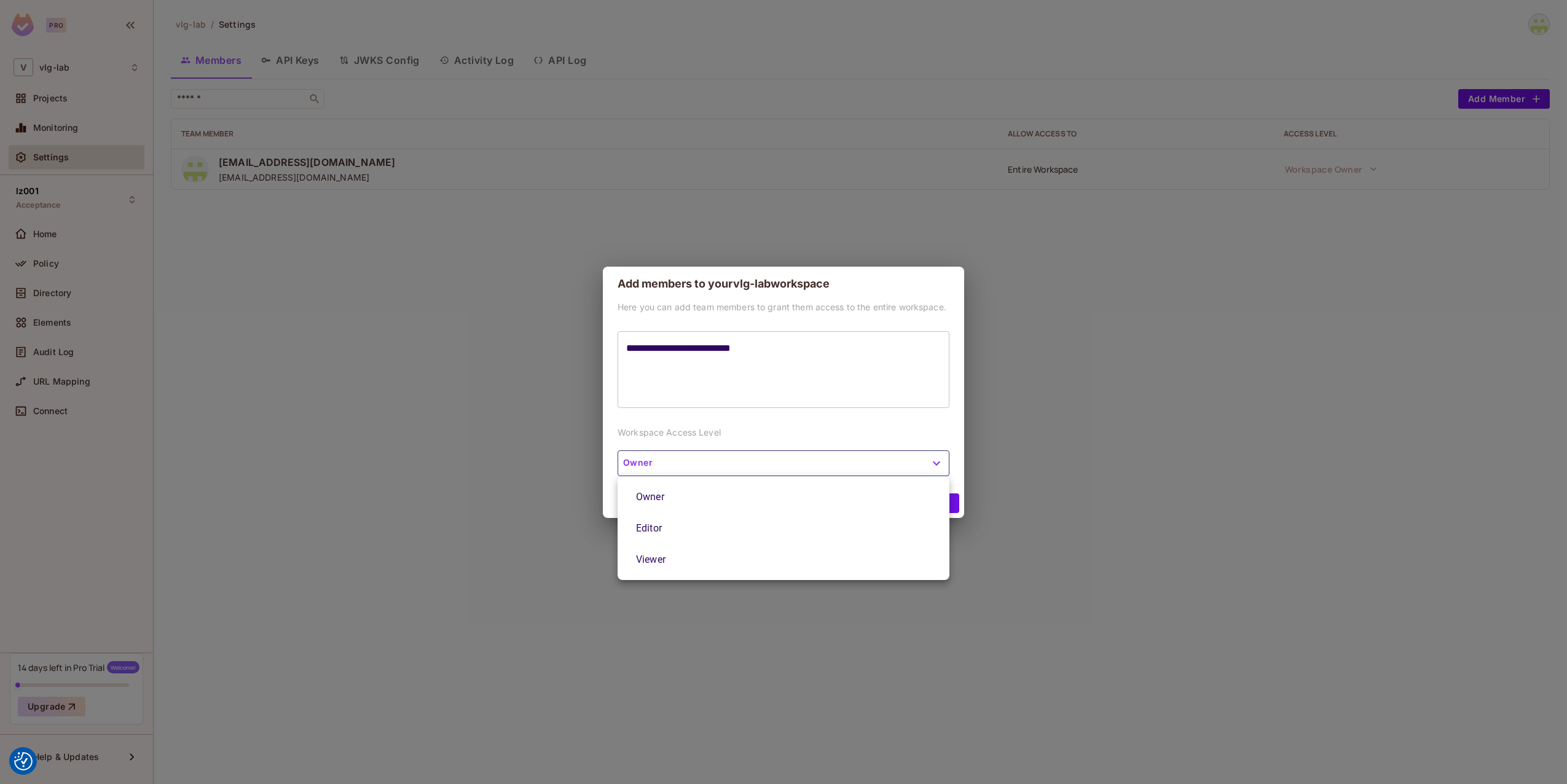
click at [734, 520] on li "Editor" at bounding box center [784, 528] width 332 height 31
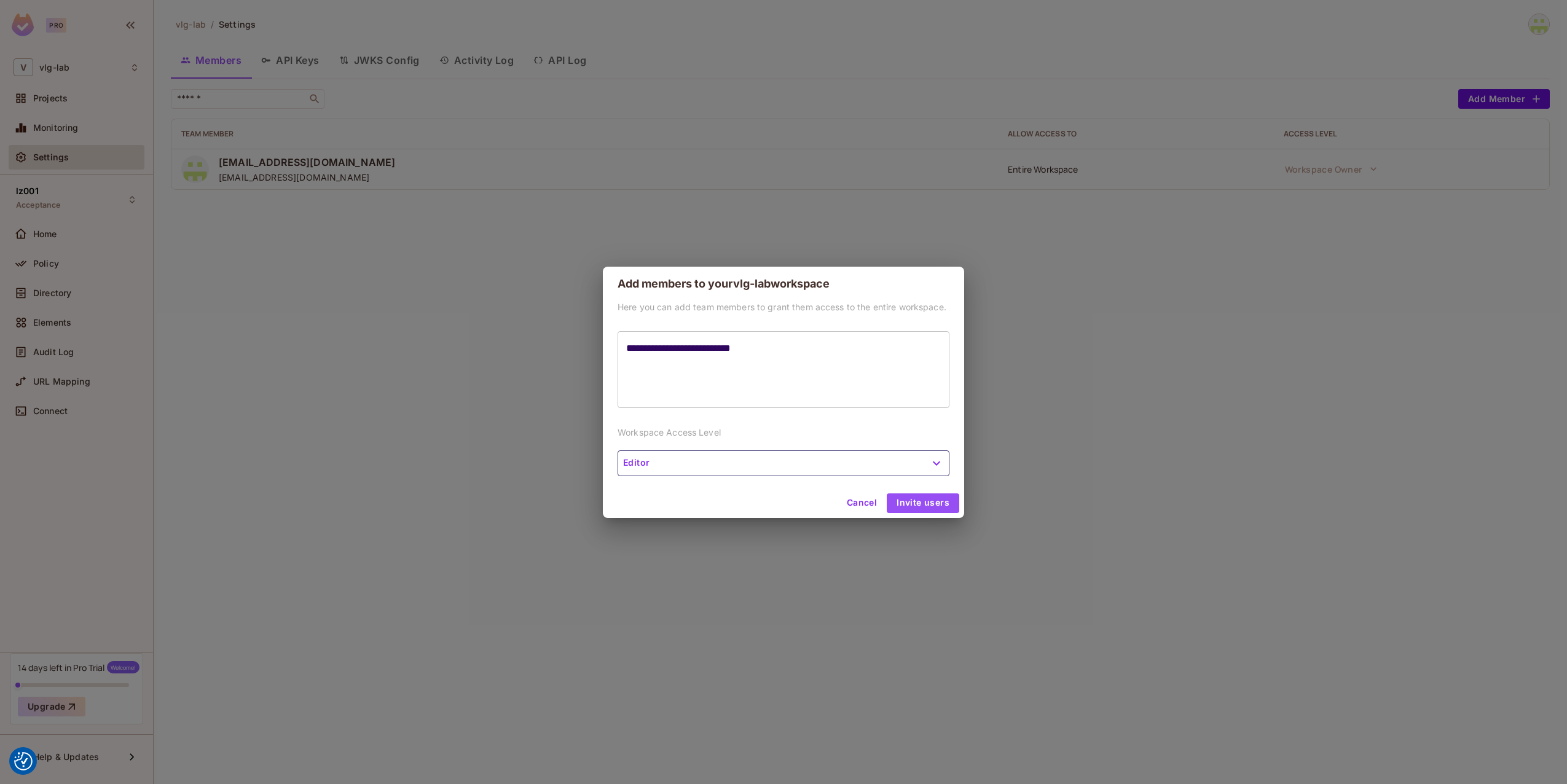
click at [937, 504] on button "Invite users" at bounding box center [923, 503] width 73 height 19
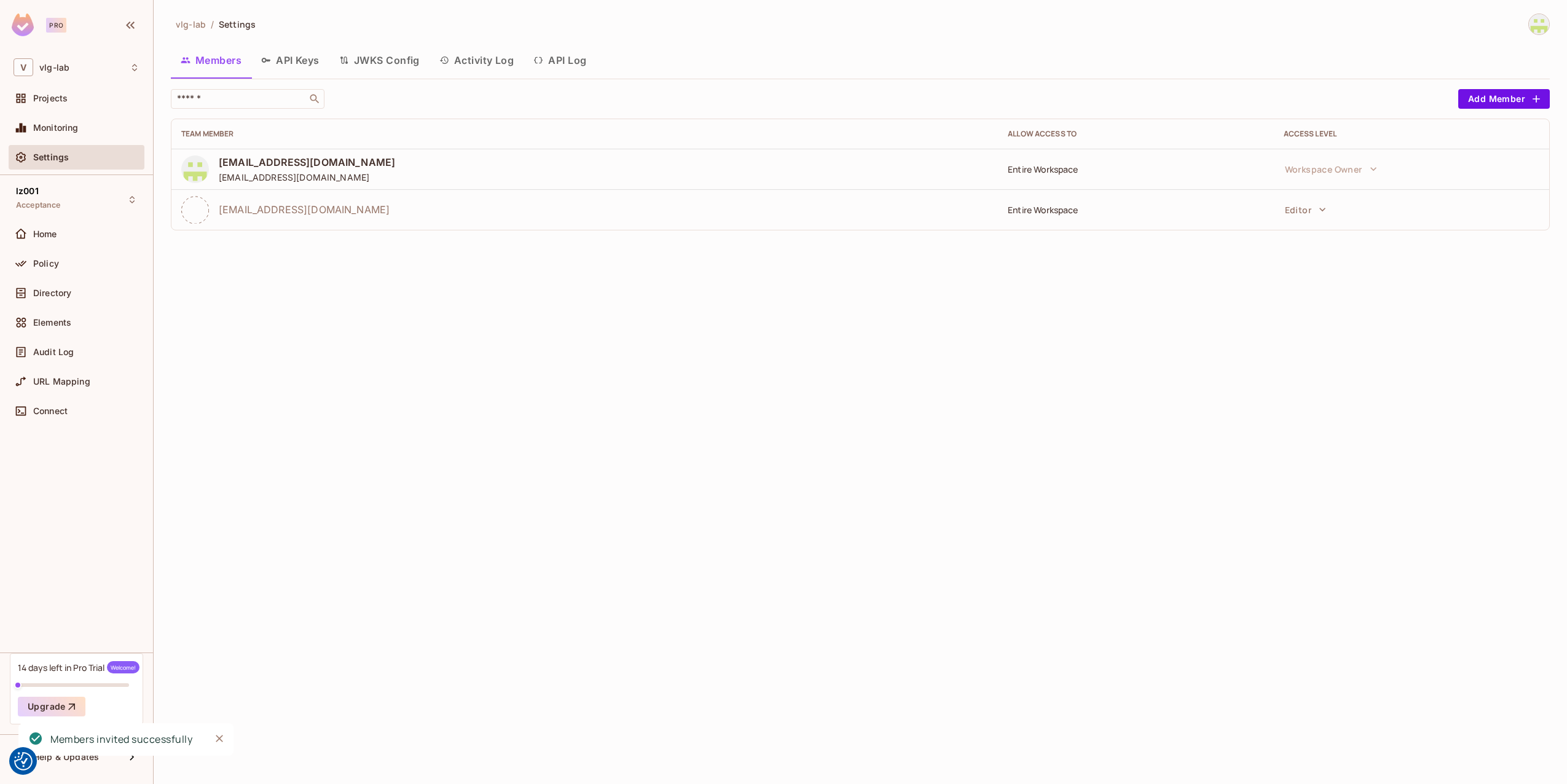
drag, startPoint x: 1062, startPoint y: 206, endPoint x: 1073, endPoint y: 208, distance: 11.2
click at [1062, 206] on div "Entire Workspace" at bounding box center [1136, 209] width 256 height 11
click at [1296, 212] on button "Editor" at bounding box center [1306, 209] width 53 height 25
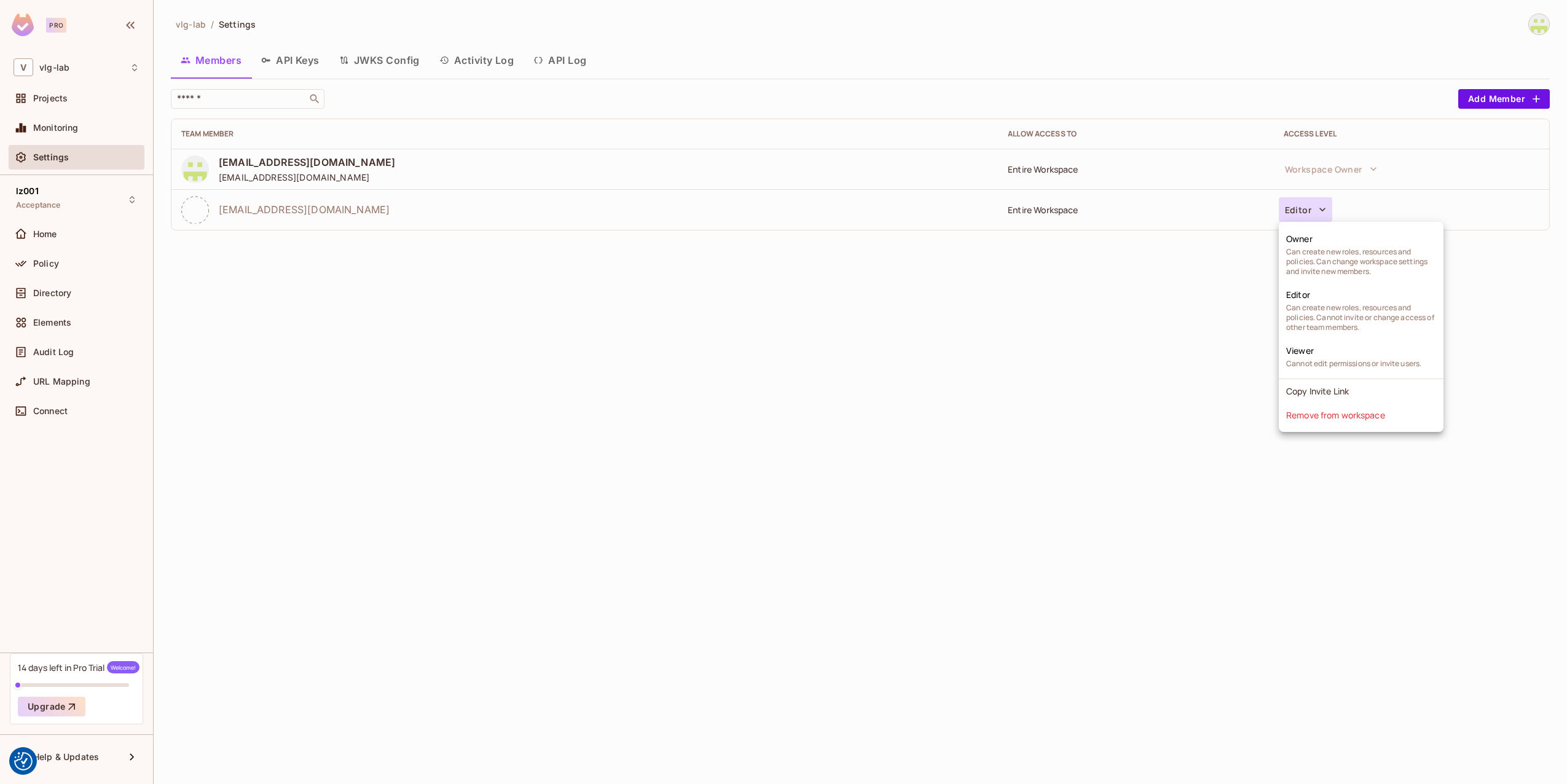
click at [1080, 265] on div at bounding box center [784, 392] width 1567 height 784
click at [1033, 206] on div "Entire Workspace" at bounding box center [1136, 209] width 256 height 11
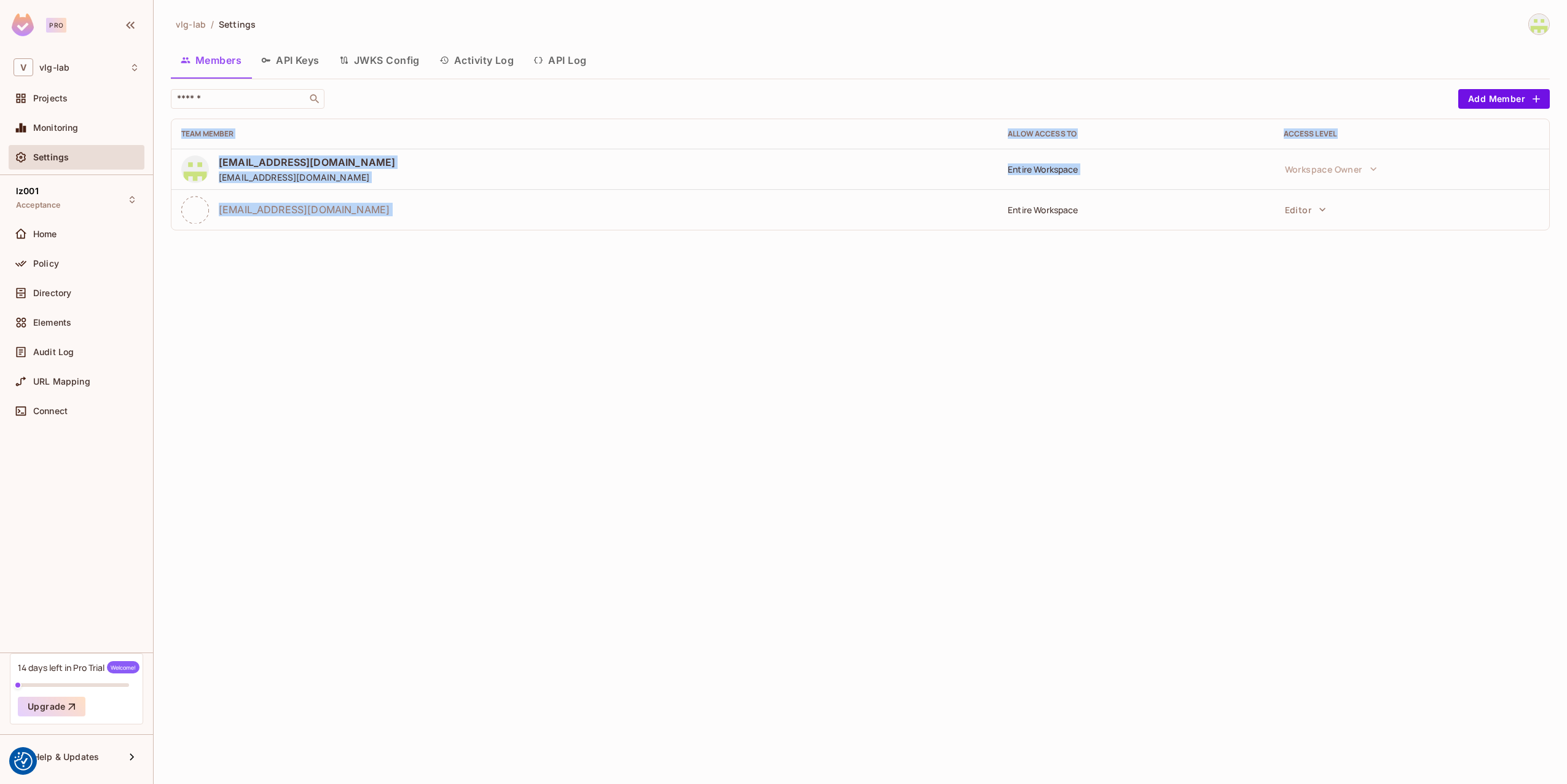
click at [1033, 206] on div "Entire Workspace" at bounding box center [1136, 209] width 256 height 11
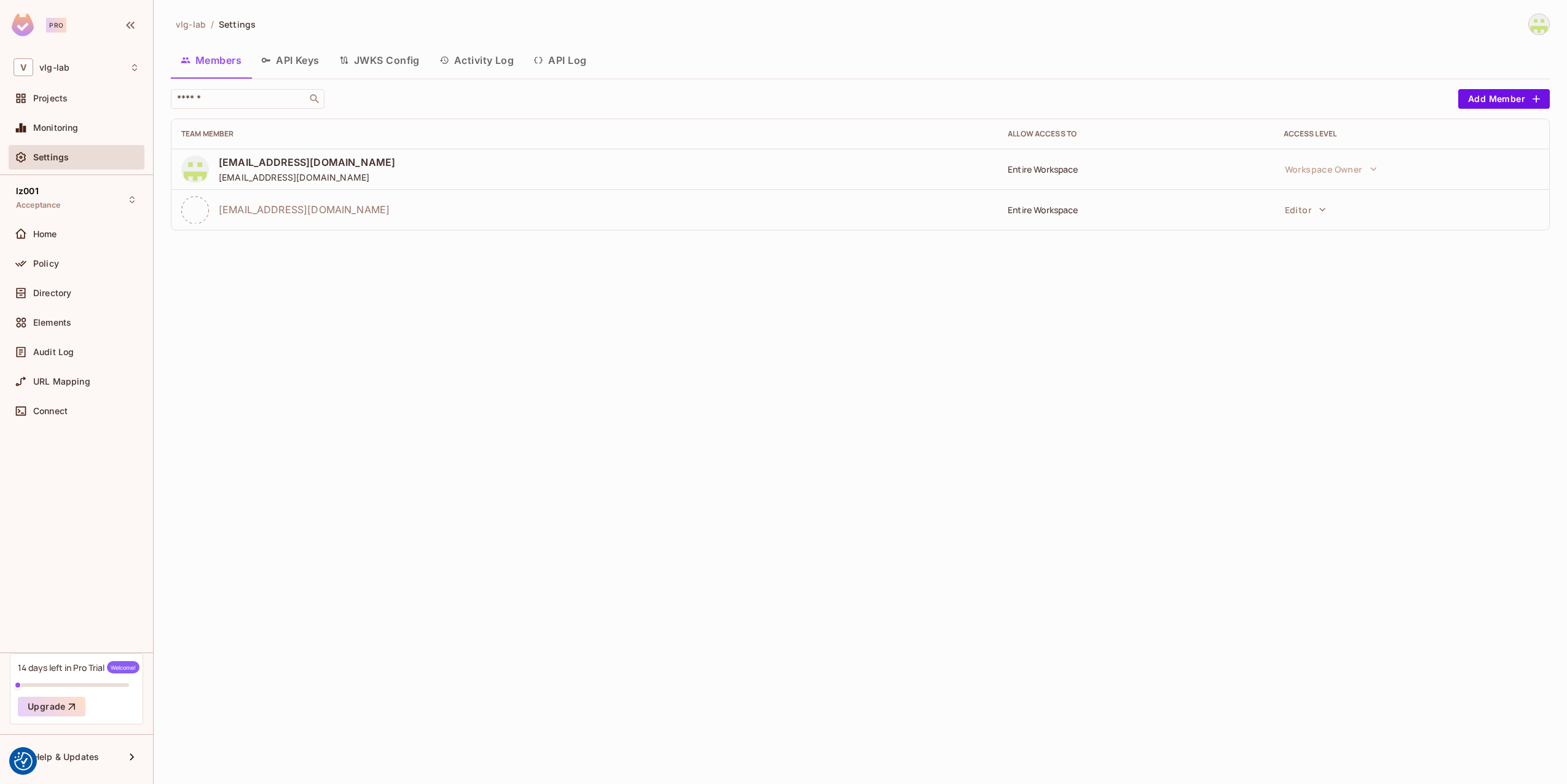
drag, startPoint x: 1033, startPoint y: 206, endPoint x: 950, endPoint y: 216, distance: 83.6
click at [950, 216] on div "da_sgottschlag@vitrolife.com" at bounding box center [584, 210] width 807 height 27
click at [66, 295] on span "Directory" at bounding box center [52, 293] width 38 height 10
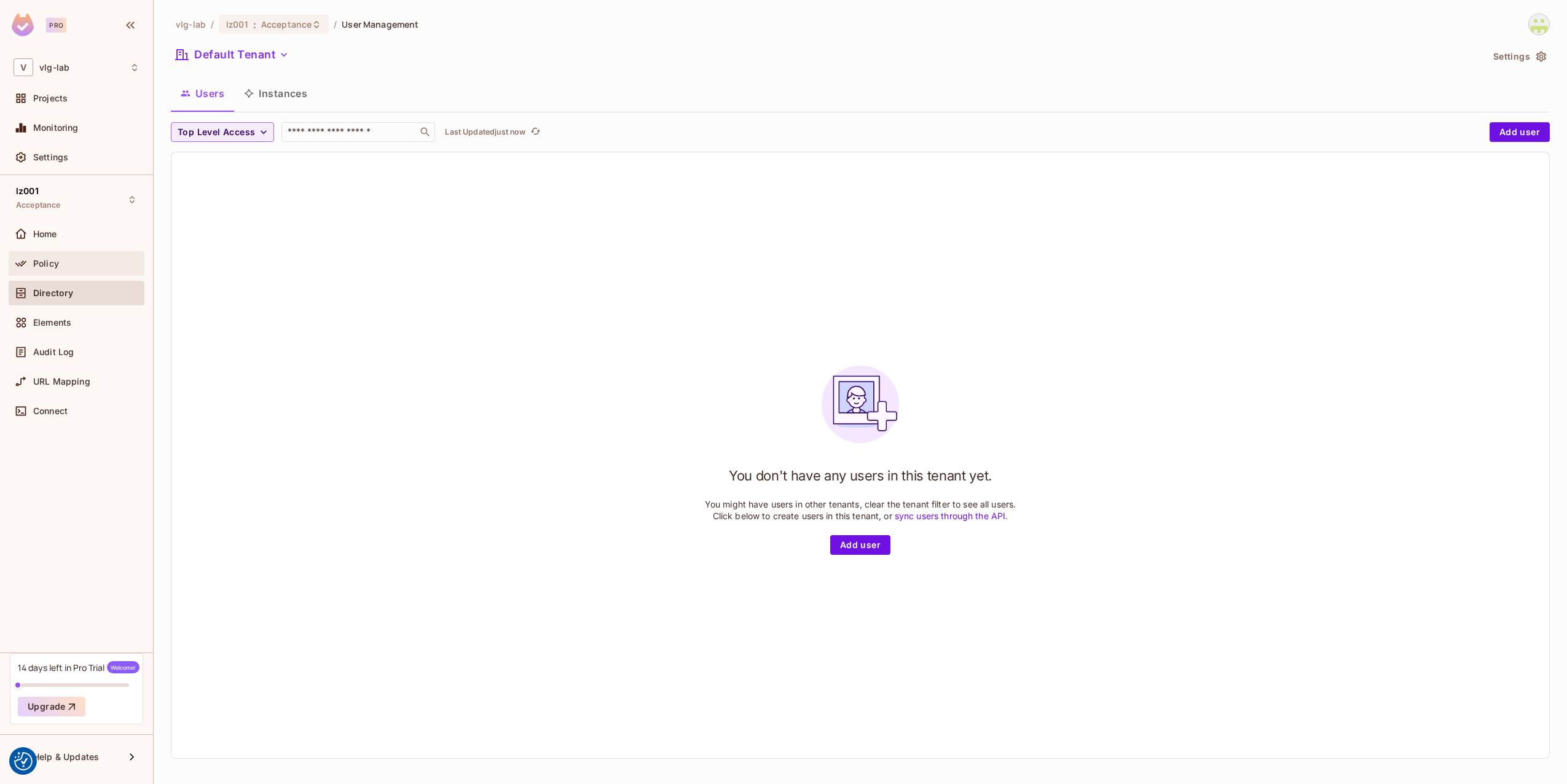
click at [55, 263] on span "Policy" at bounding box center [46, 263] width 26 height 10
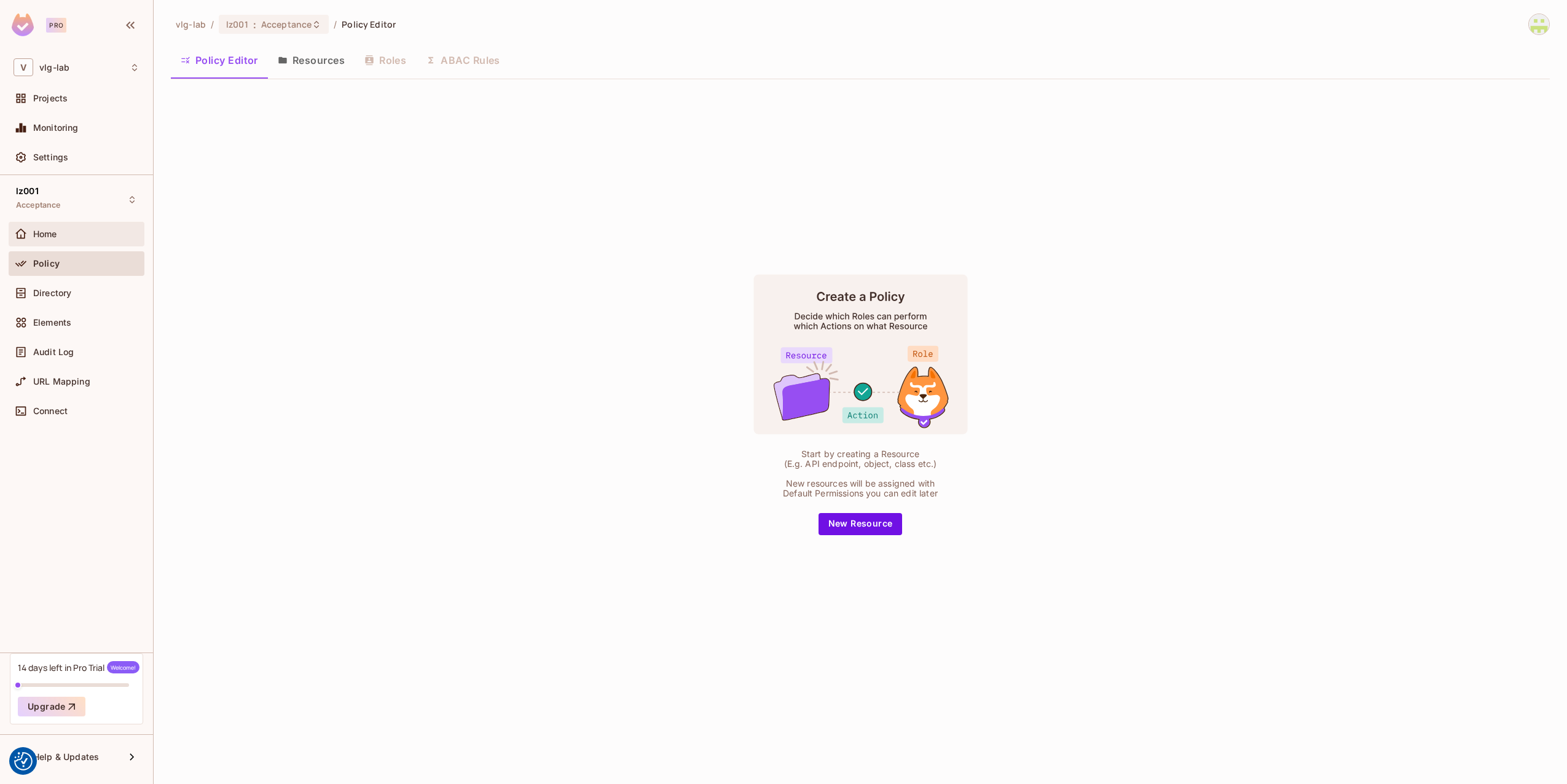
click at [57, 240] on div "Home" at bounding box center [76, 234] width 126 height 15
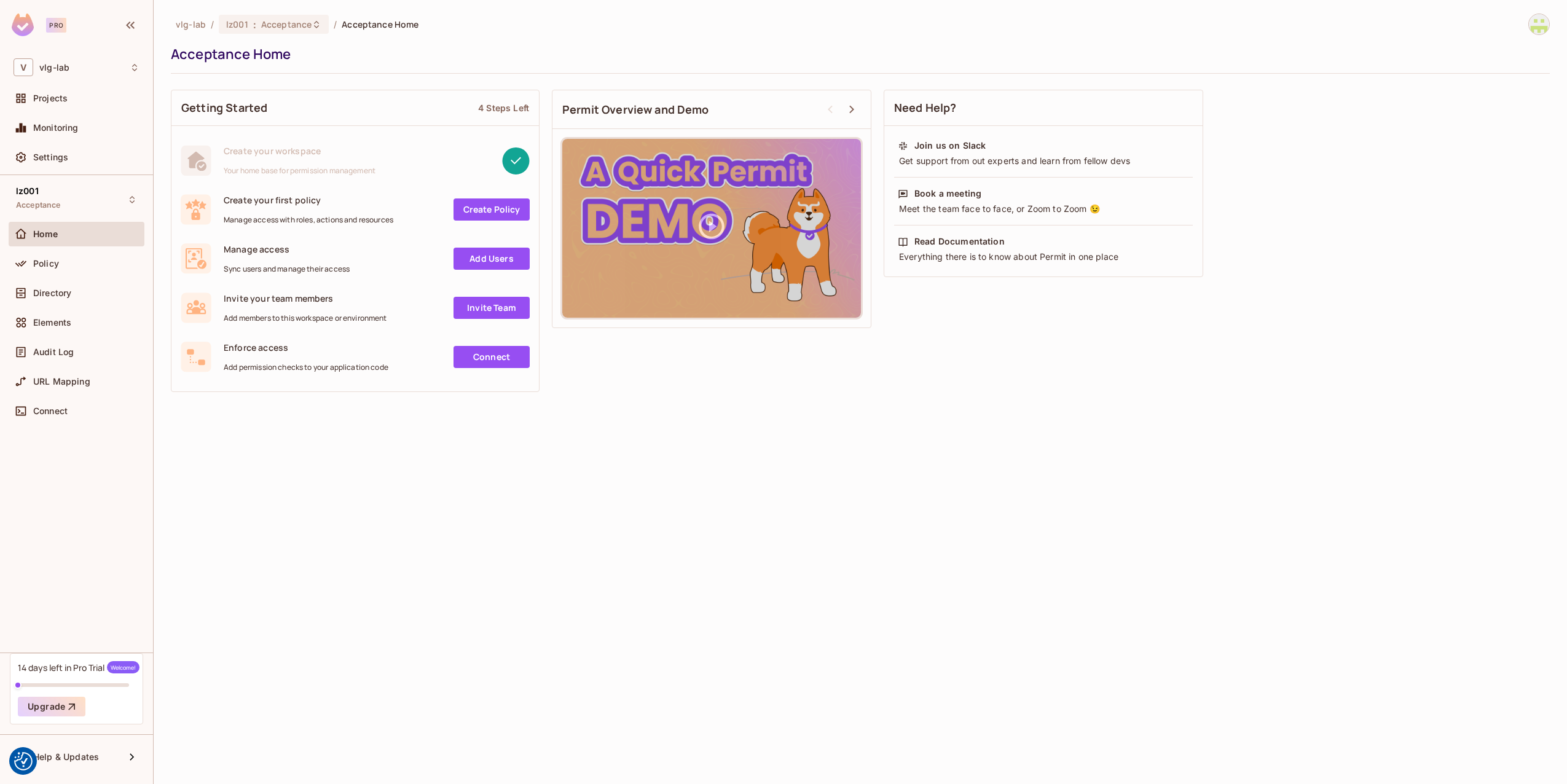
click at [488, 307] on link "Invite Team" at bounding box center [492, 307] width 76 height 22
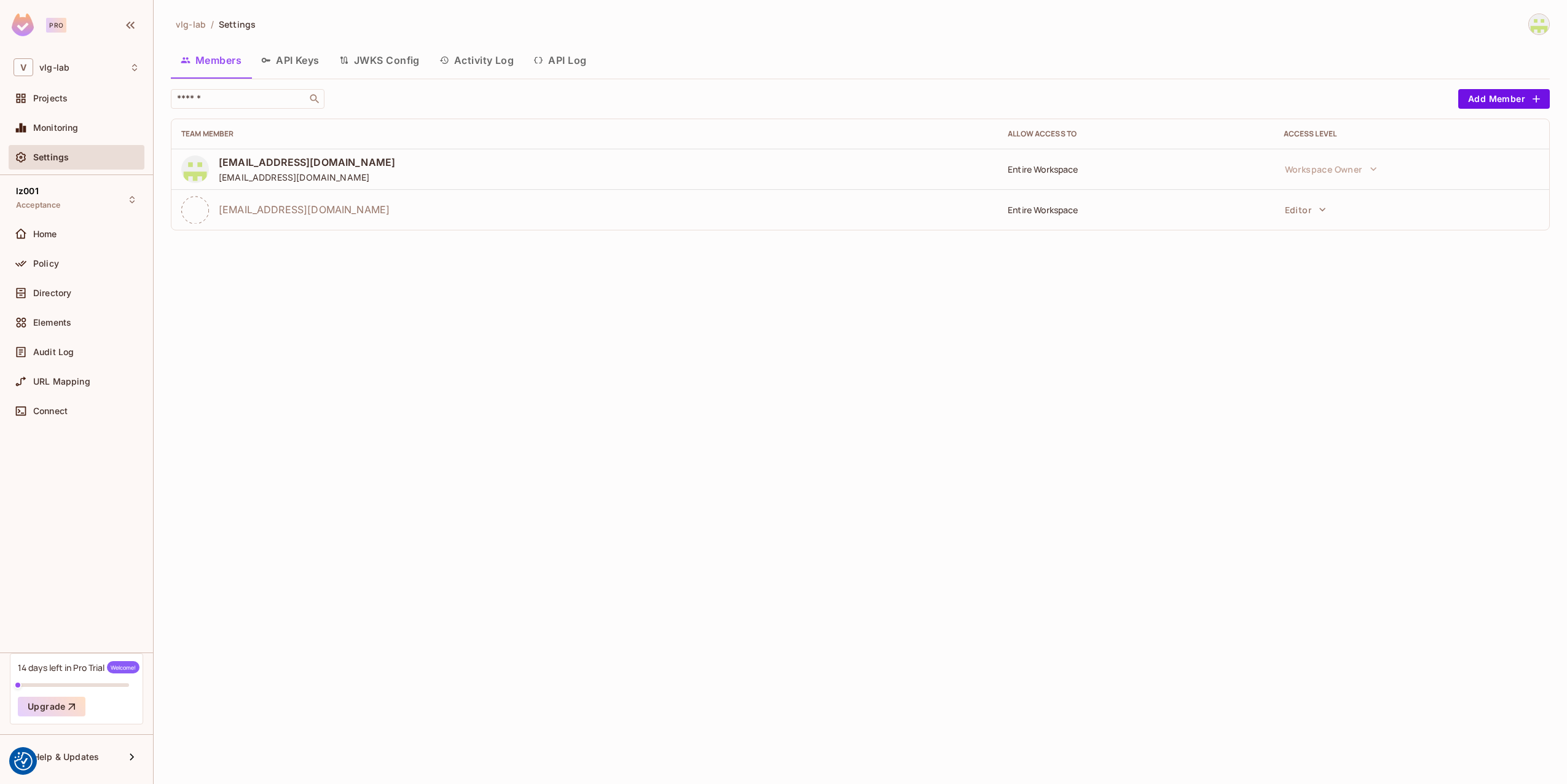
click at [256, 211] on span "da_sgottschlag@vitrolife.com" at bounding box center [305, 210] width 171 height 13
click at [297, 59] on button "API Keys" at bounding box center [290, 60] width 78 height 31
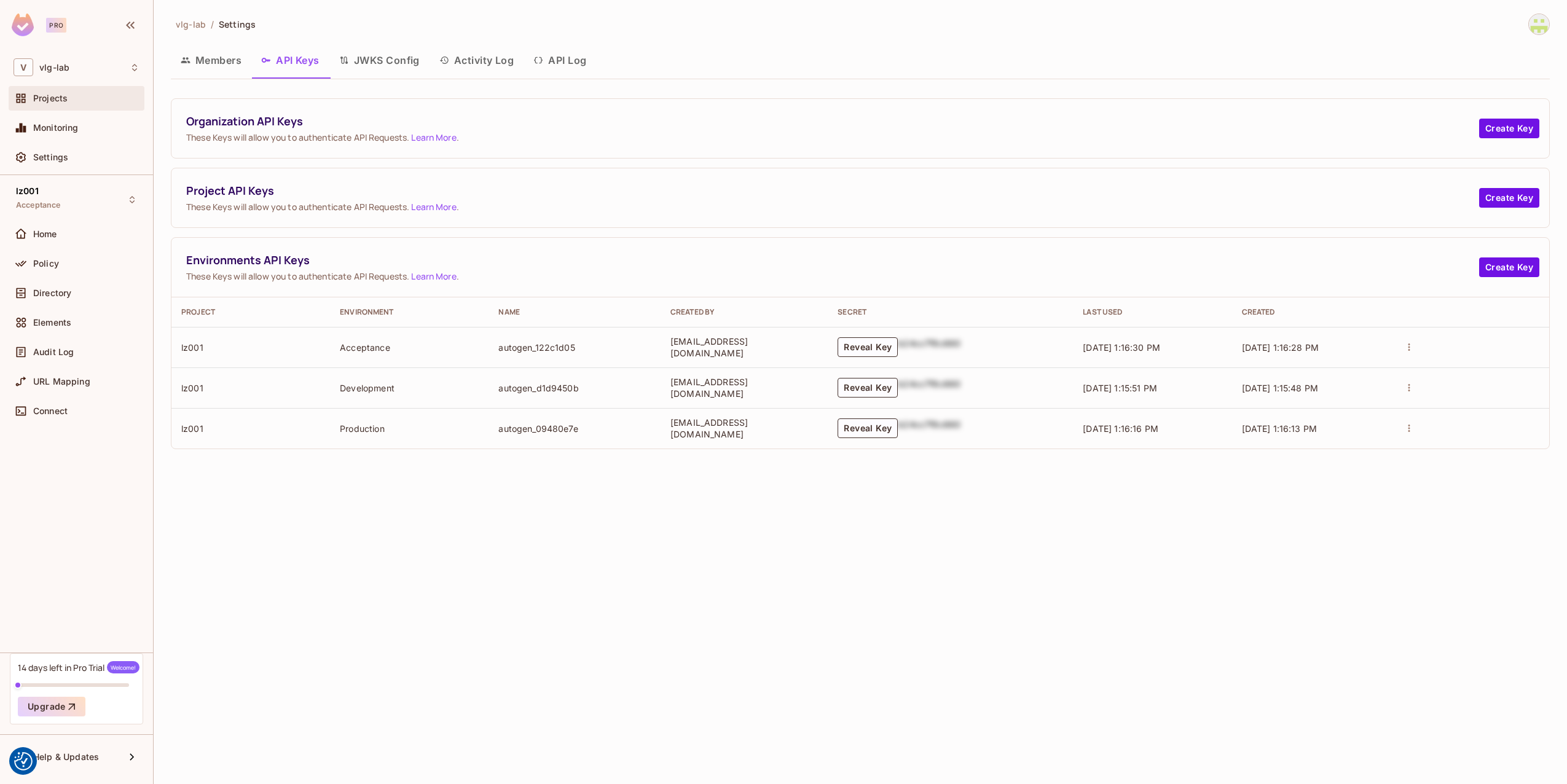
click at [62, 100] on span "Projects" at bounding box center [51, 98] width 35 height 10
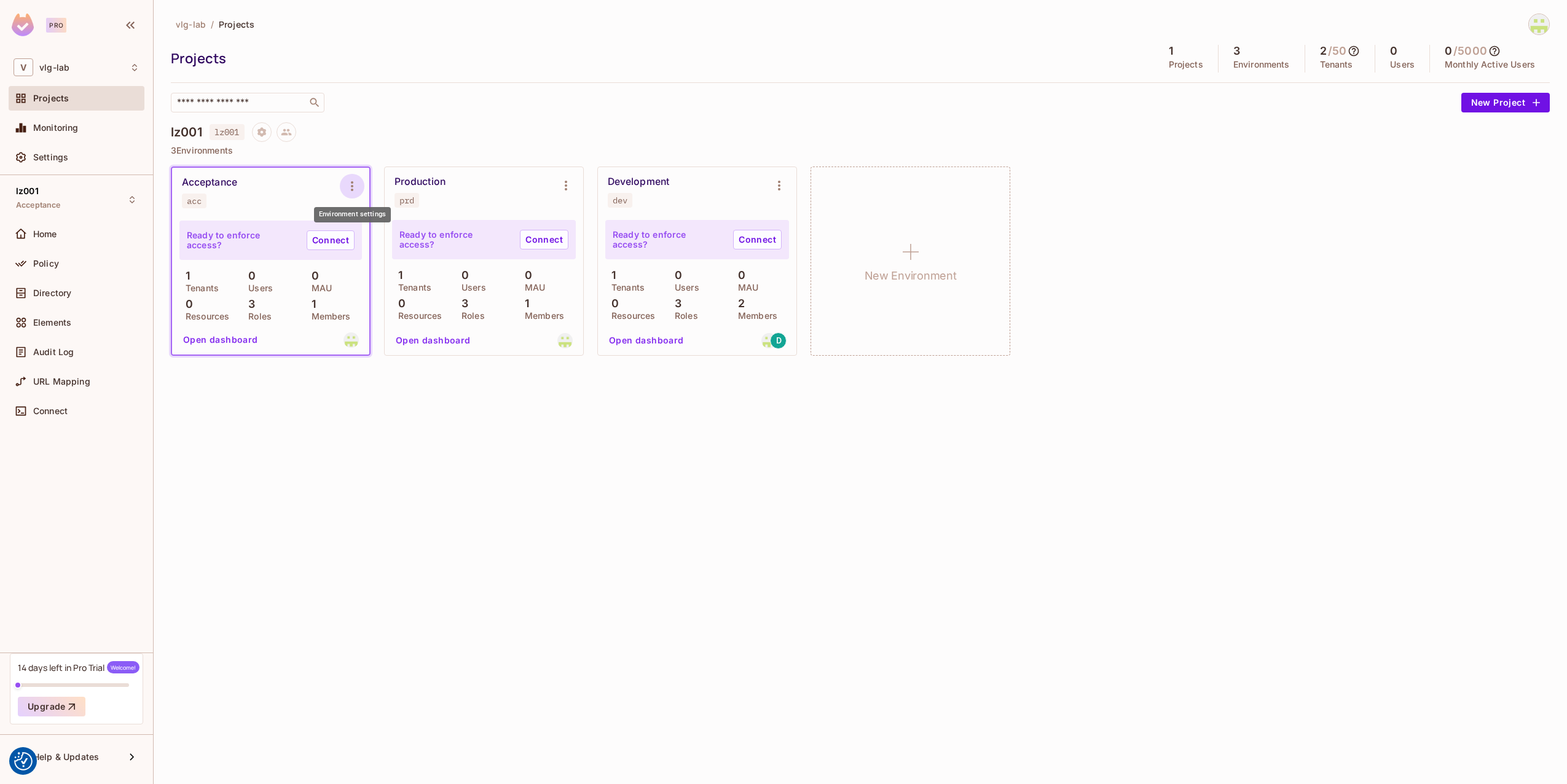
click at [361, 183] on button "Environment settings" at bounding box center [352, 186] width 25 height 25
click at [476, 110] on div at bounding box center [784, 392] width 1567 height 784
click at [287, 131] on icon at bounding box center [286, 132] width 11 height 7
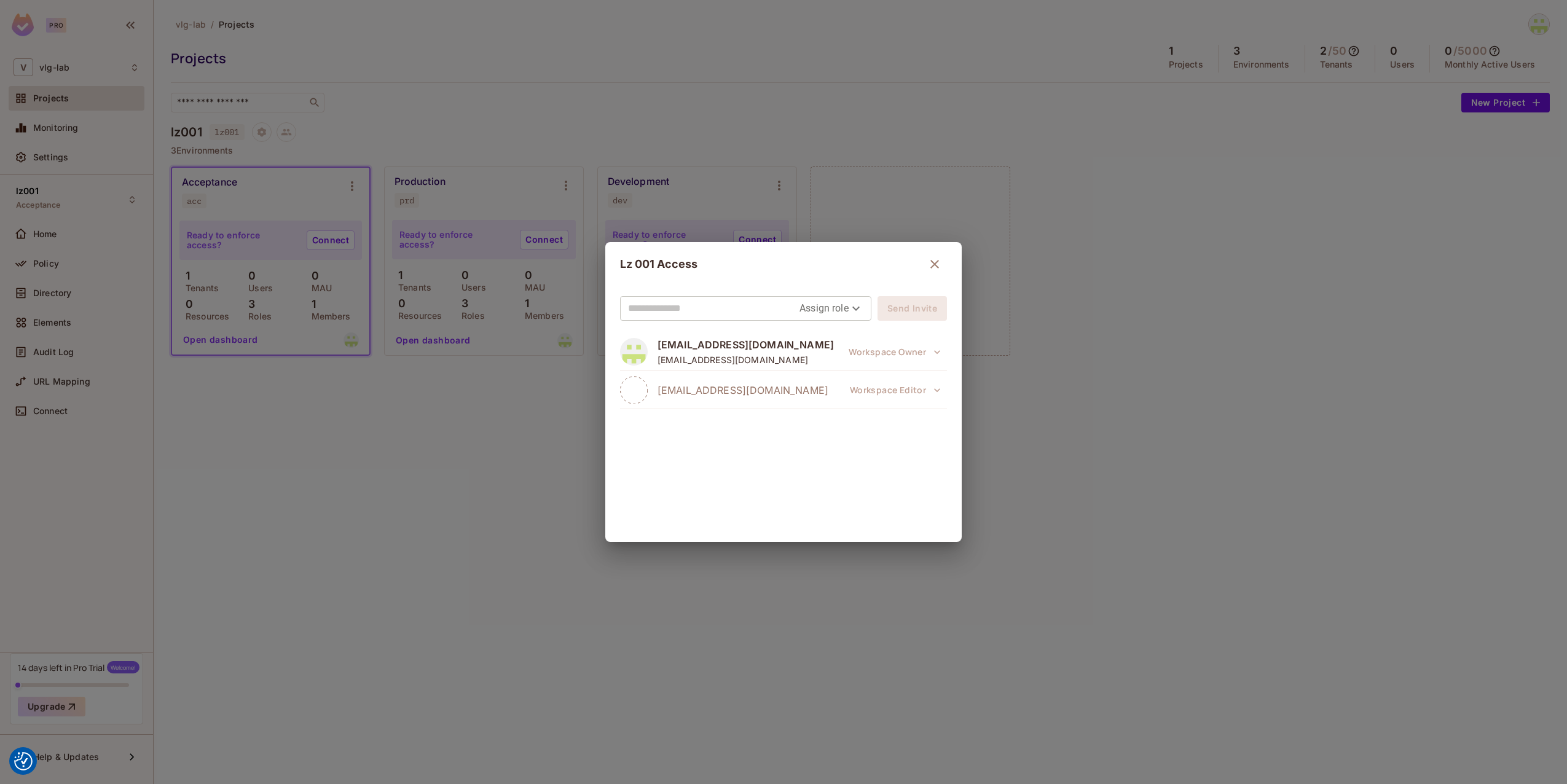
click at [932, 270] on icon "button" at bounding box center [934, 264] width 15 height 15
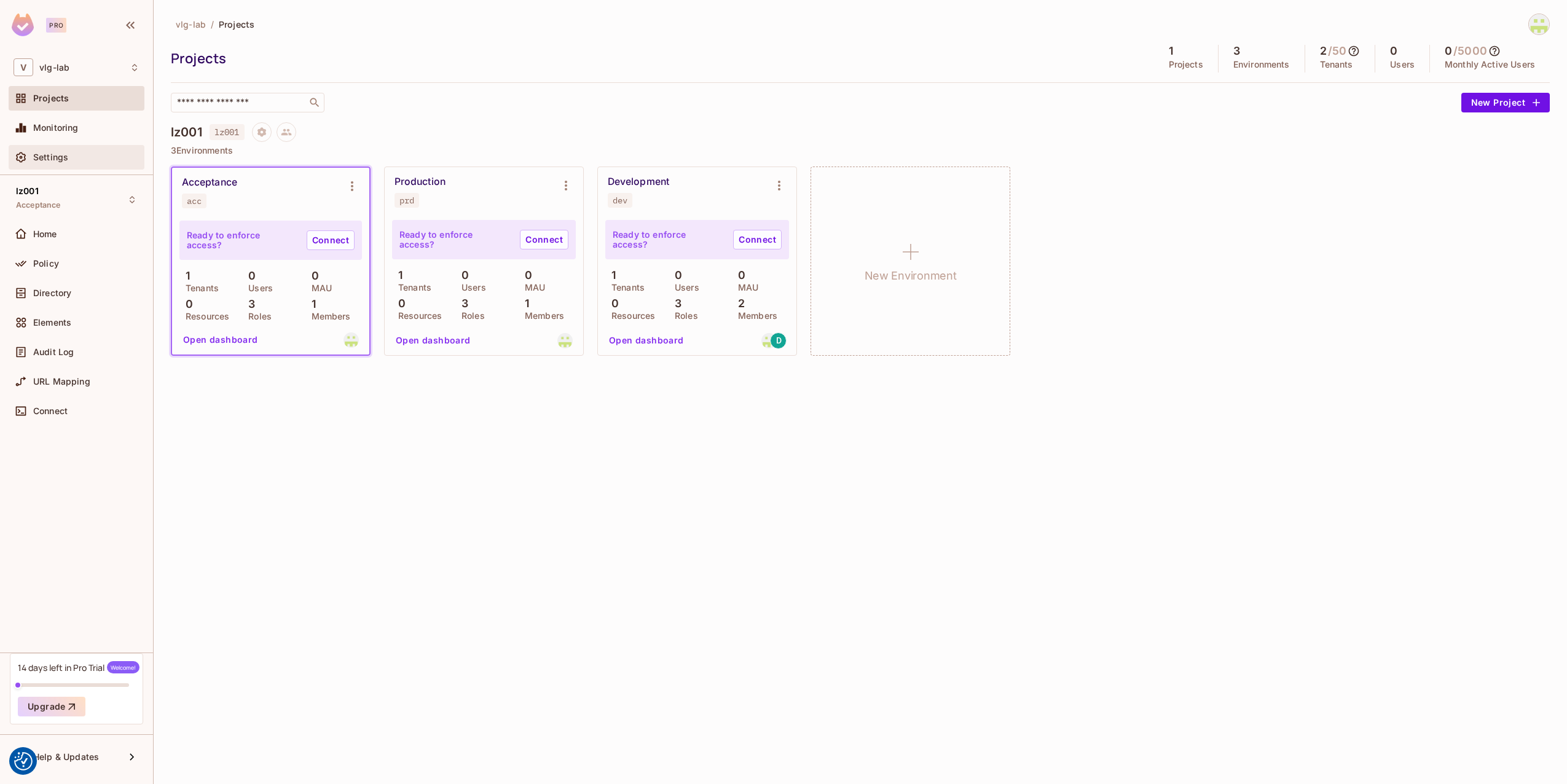
click at [84, 150] on div "Settings" at bounding box center [76, 158] width 126 height 15
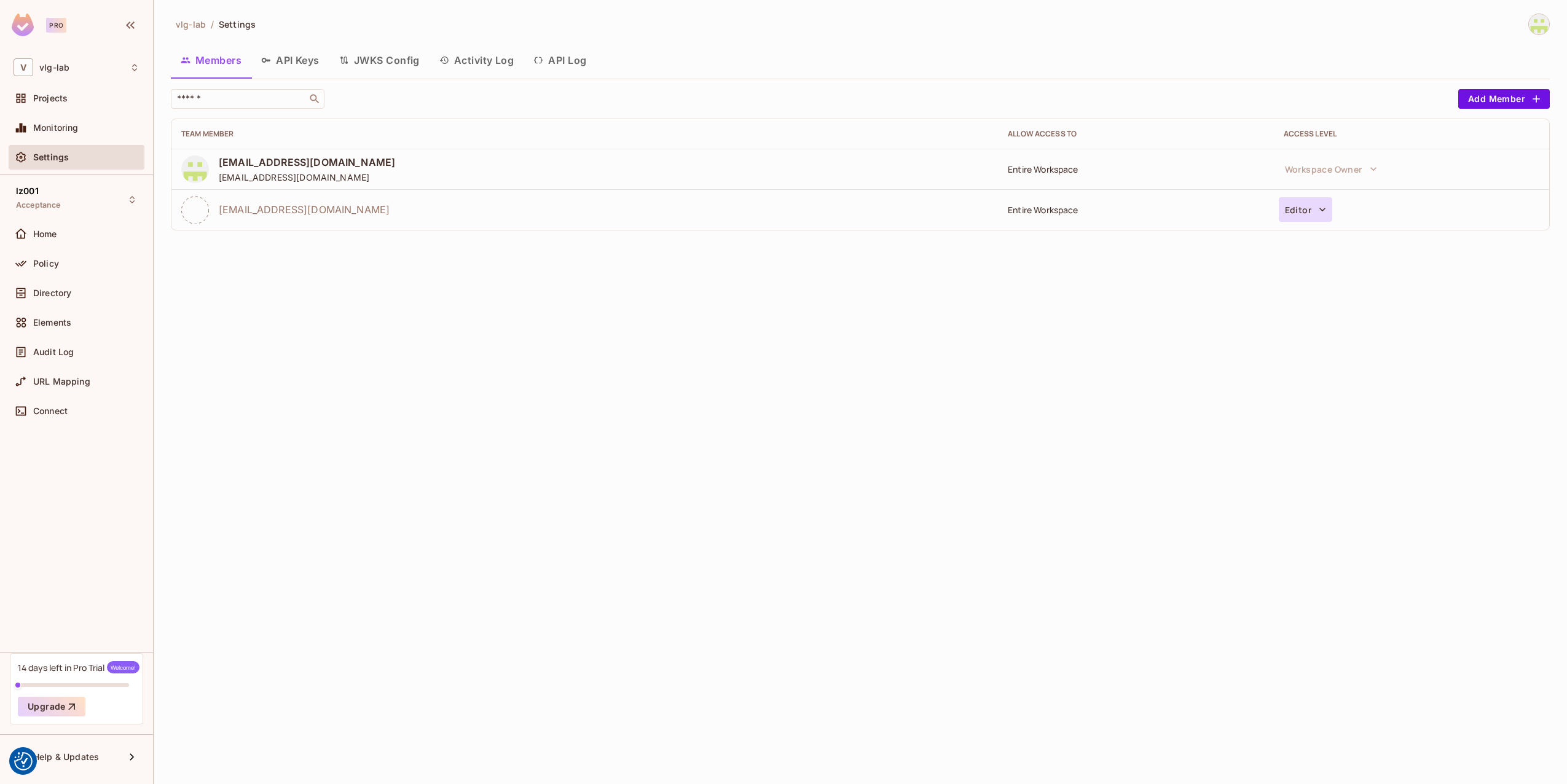
click at [1284, 216] on button "Editor" at bounding box center [1306, 209] width 53 height 25
click at [1339, 412] on li "Remove from workspace" at bounding box center [1361, 415] width 165 height 24
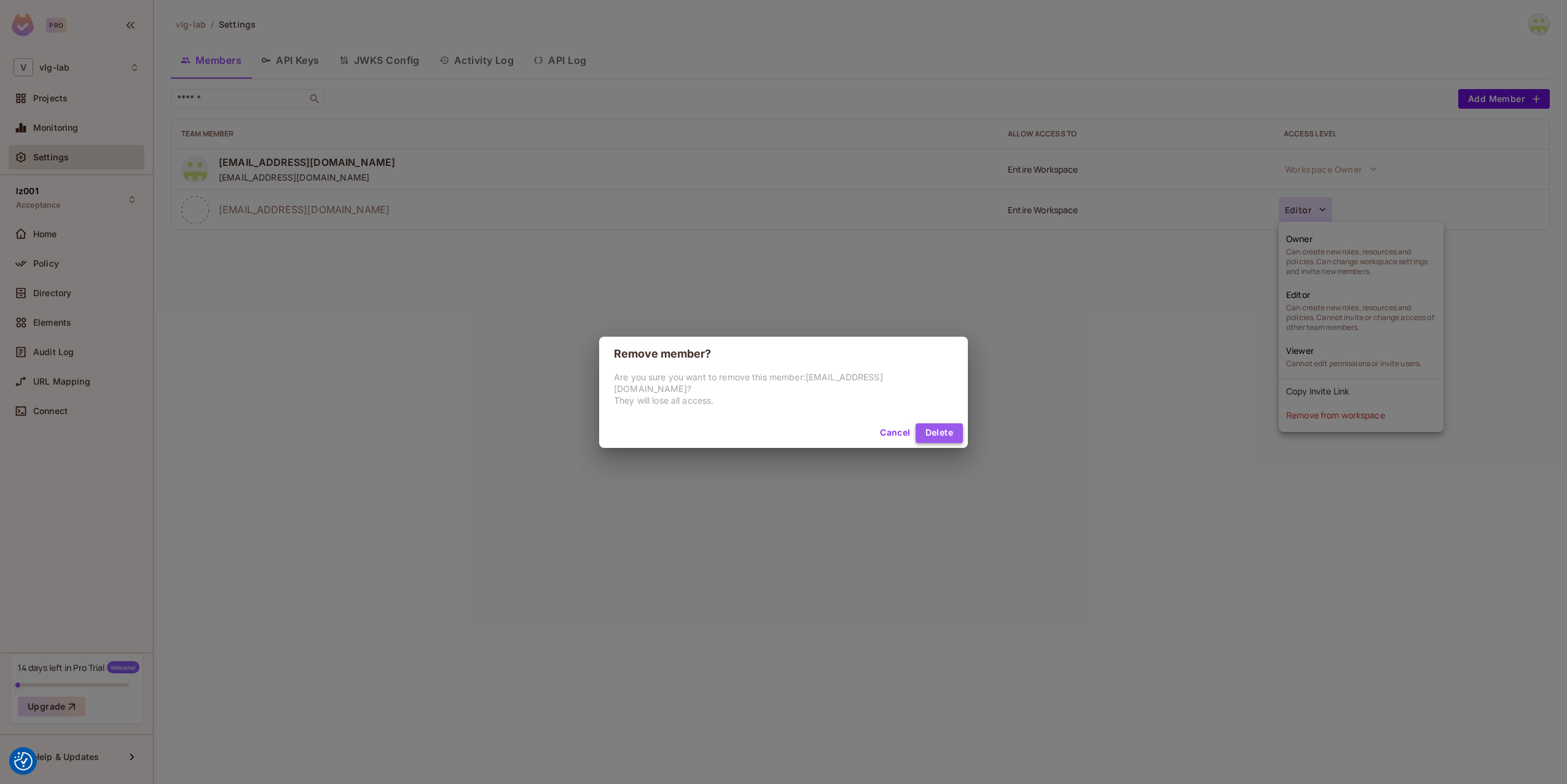
click at [932, 431] on button "Delete" at bounding box center [939, 433] width 47 height 19
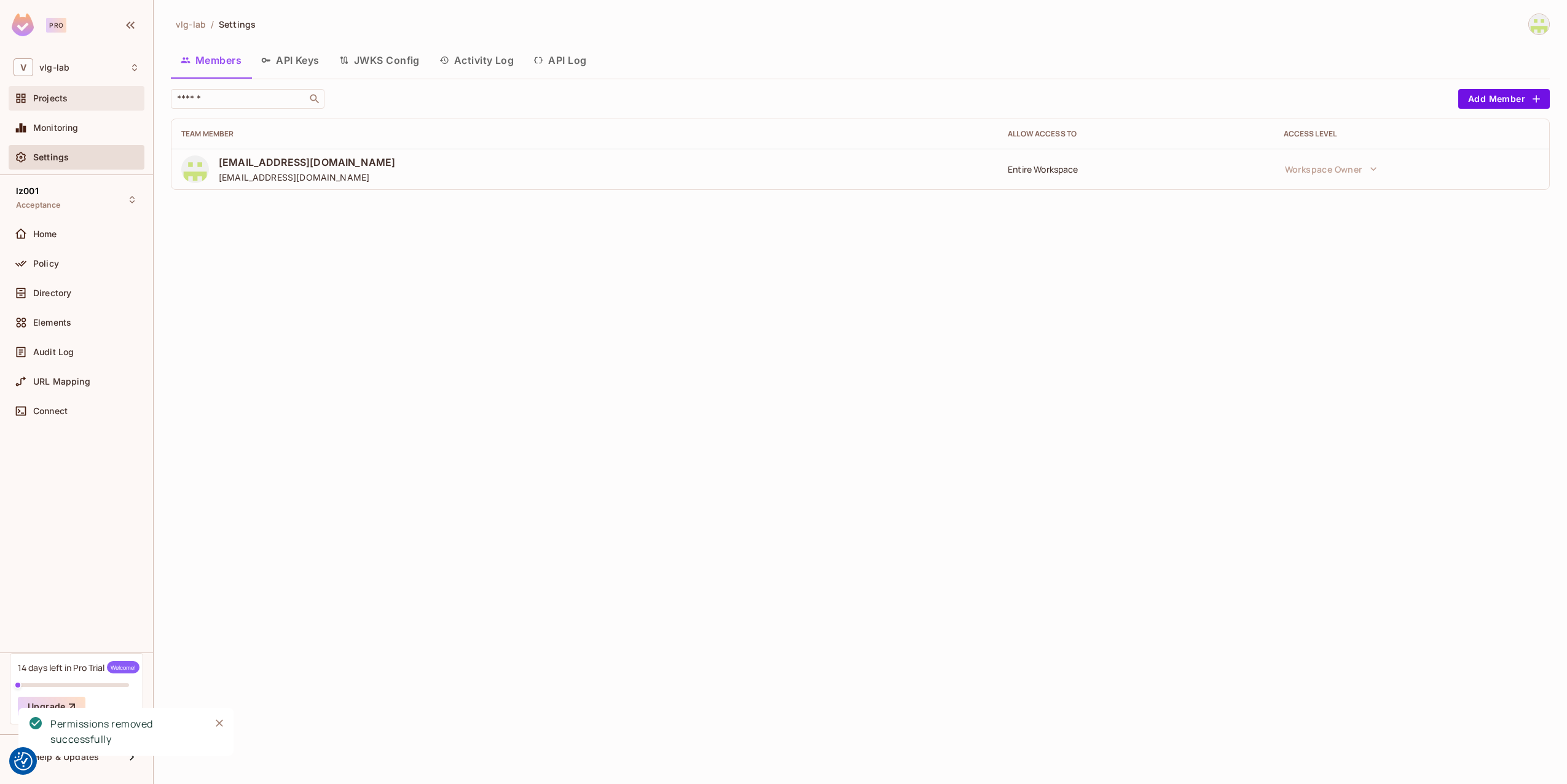
click at [57, 104] on span "Projects" at bounding box center [51, 98] width 35 height 10
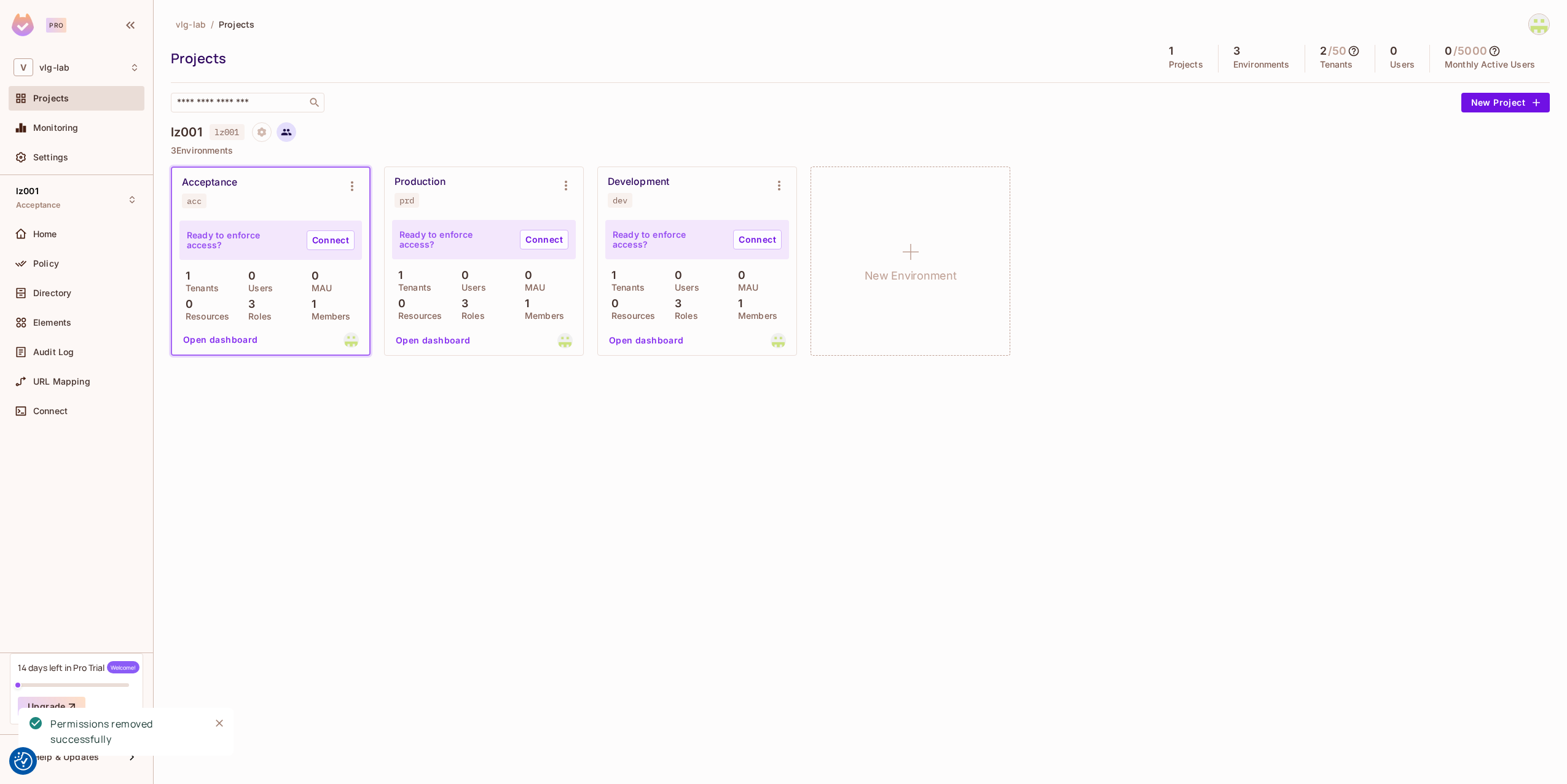
click at [289, 132] on icon at bounding box center [286, 132] width 11 height 11
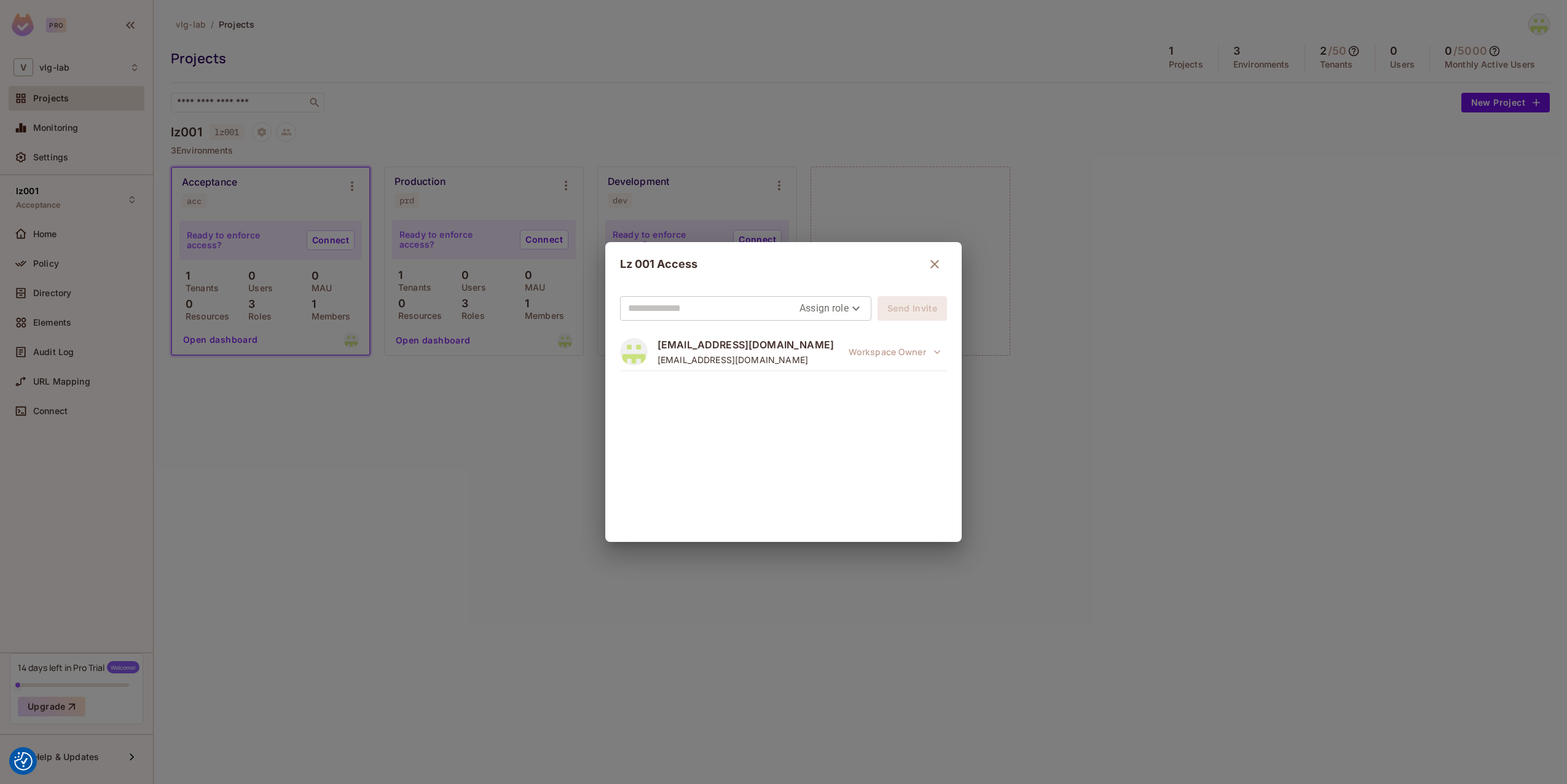
click at [733, 303] on input "text" at bounding box center [713, 308] width 172 height 19
click at [943, 264] on button "button" at bounding box center [934, 264] width 25 height 25
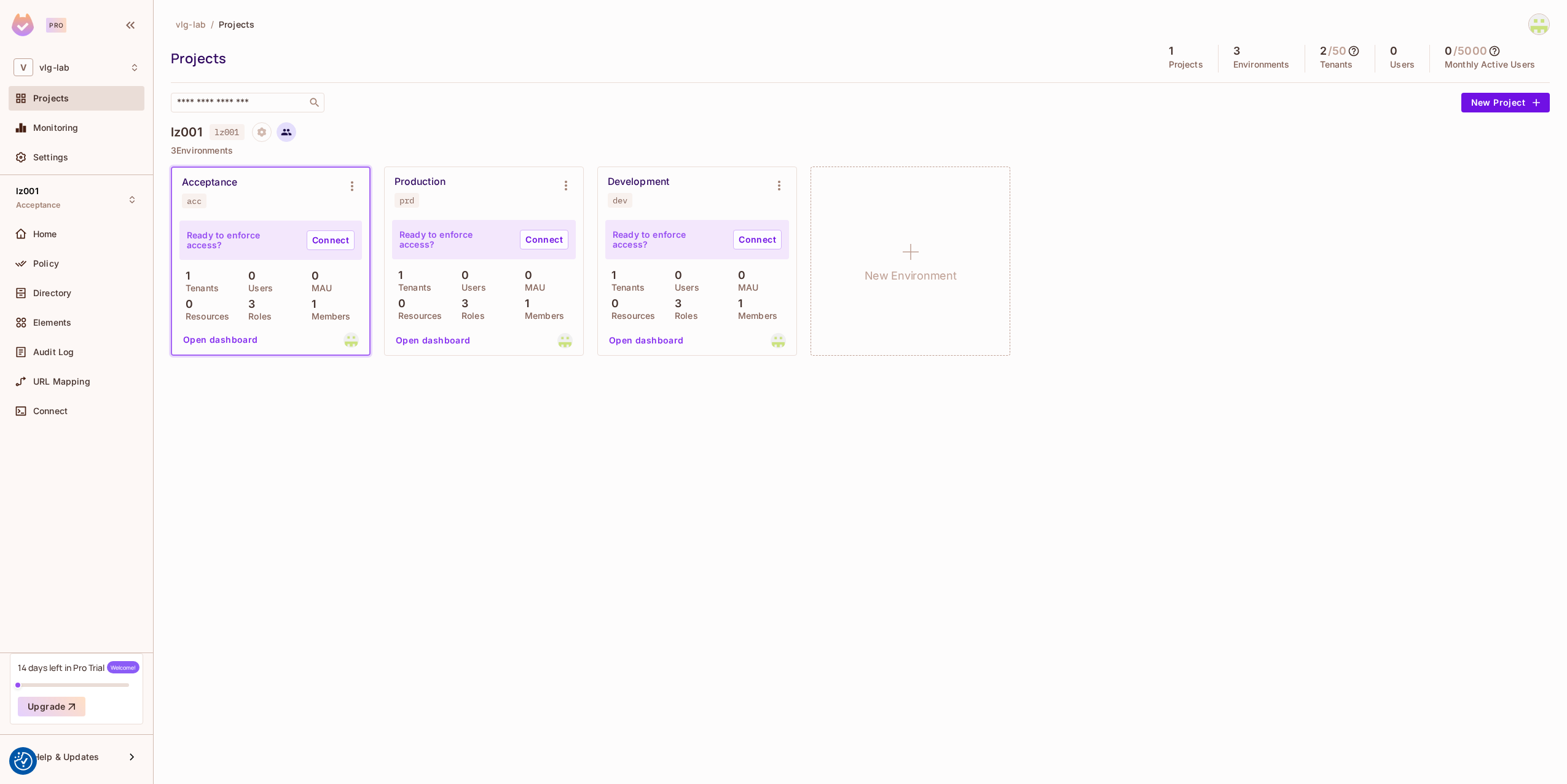
click at [292, 133] on icon at bounding box center [286, 132] width 11 height 11
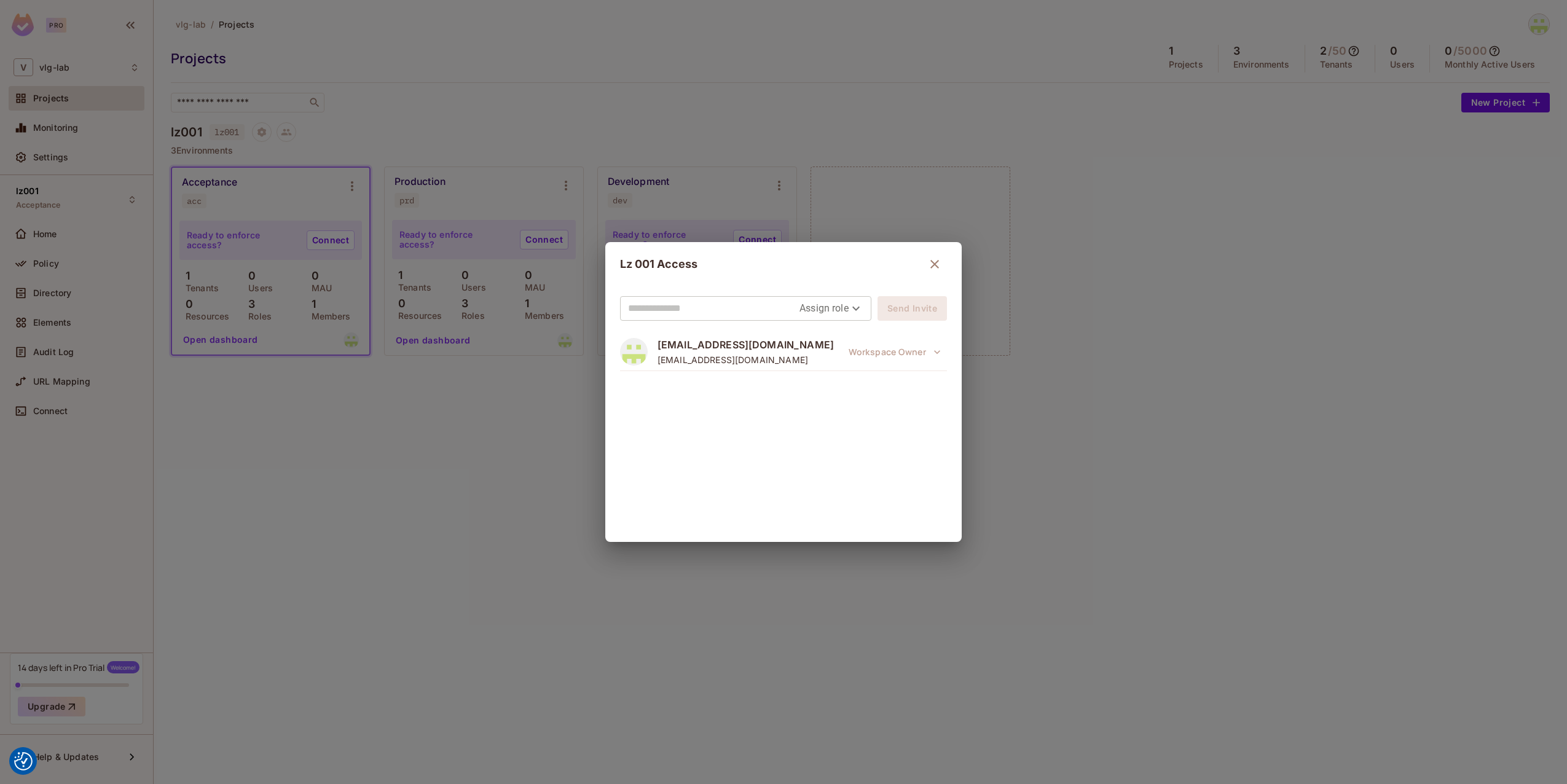
click at [836, 308] on body "We use cookies to enhance your browsing experience, serve personalized ads or c…" at bounding box center [784, 392] width 1567 height 784
drag, startPoint x: 715, startPoint y: 307, endPoint x: 691, endPoint y: 303, distance: 24.3
click at [714, 307] on div at bounding box center [784, 392] width 1567 height 784
click at [665, 313] on input "text" at bounding box center [713, 308] width 172 height 19
type input "**********"
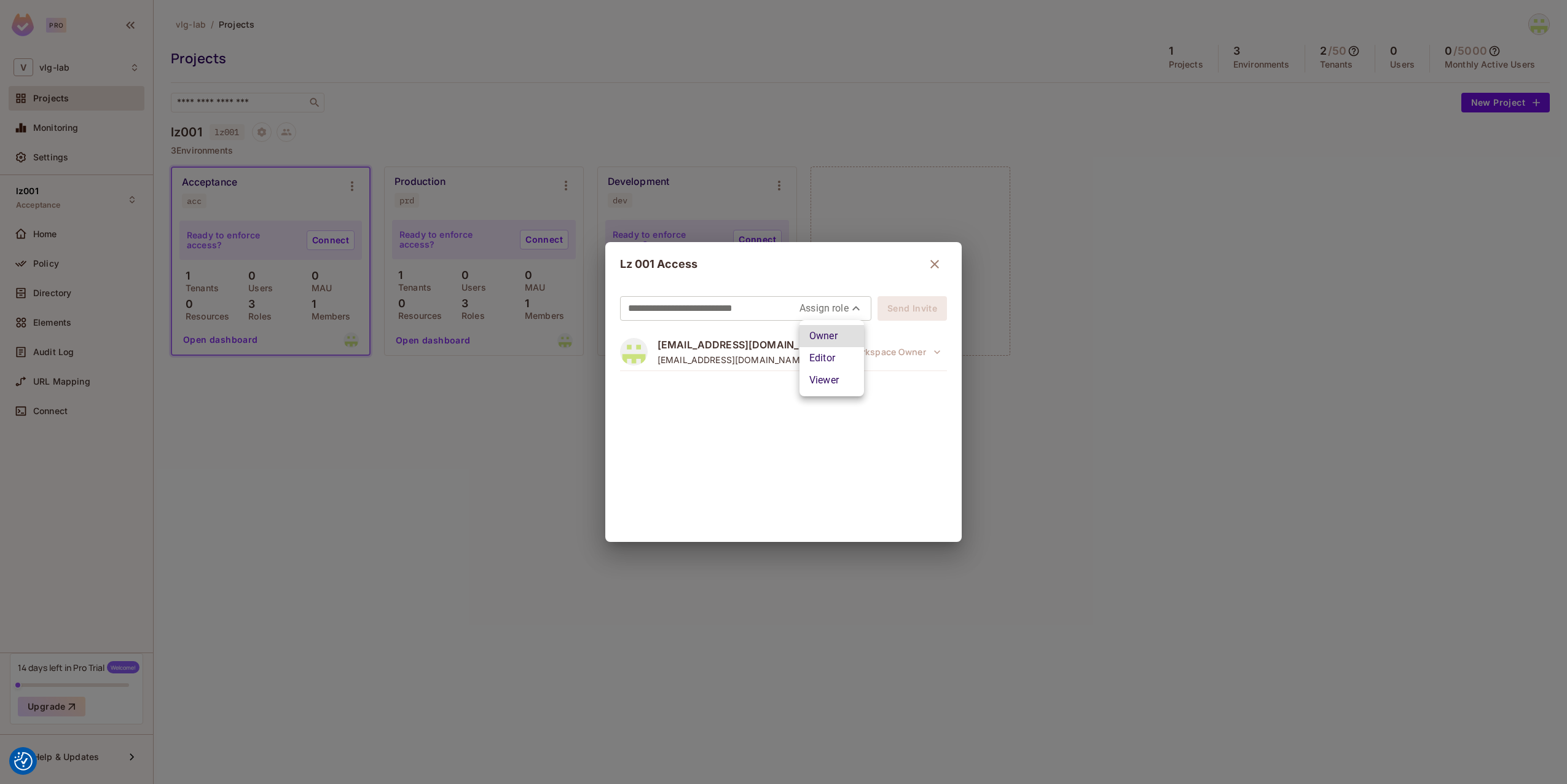
click at [841, 307] on body "We use cookies to enhance your browsing experience, serve personalized ads or c…" at bounding box center [784, 392] width 1567 height 784
click at [834, 356] on li "Editor" at bounding box center [832, 358] width 65 height 22
click at [837, 306] on body "We use cookies to enhance your browsing experience, serve personalized ads or c…" at bounding box center [784, 392] width 1567 height 784
click at [850, 339] on li "Owner" at bounding box center [842, 336] width 49 height 22
type input "*****"
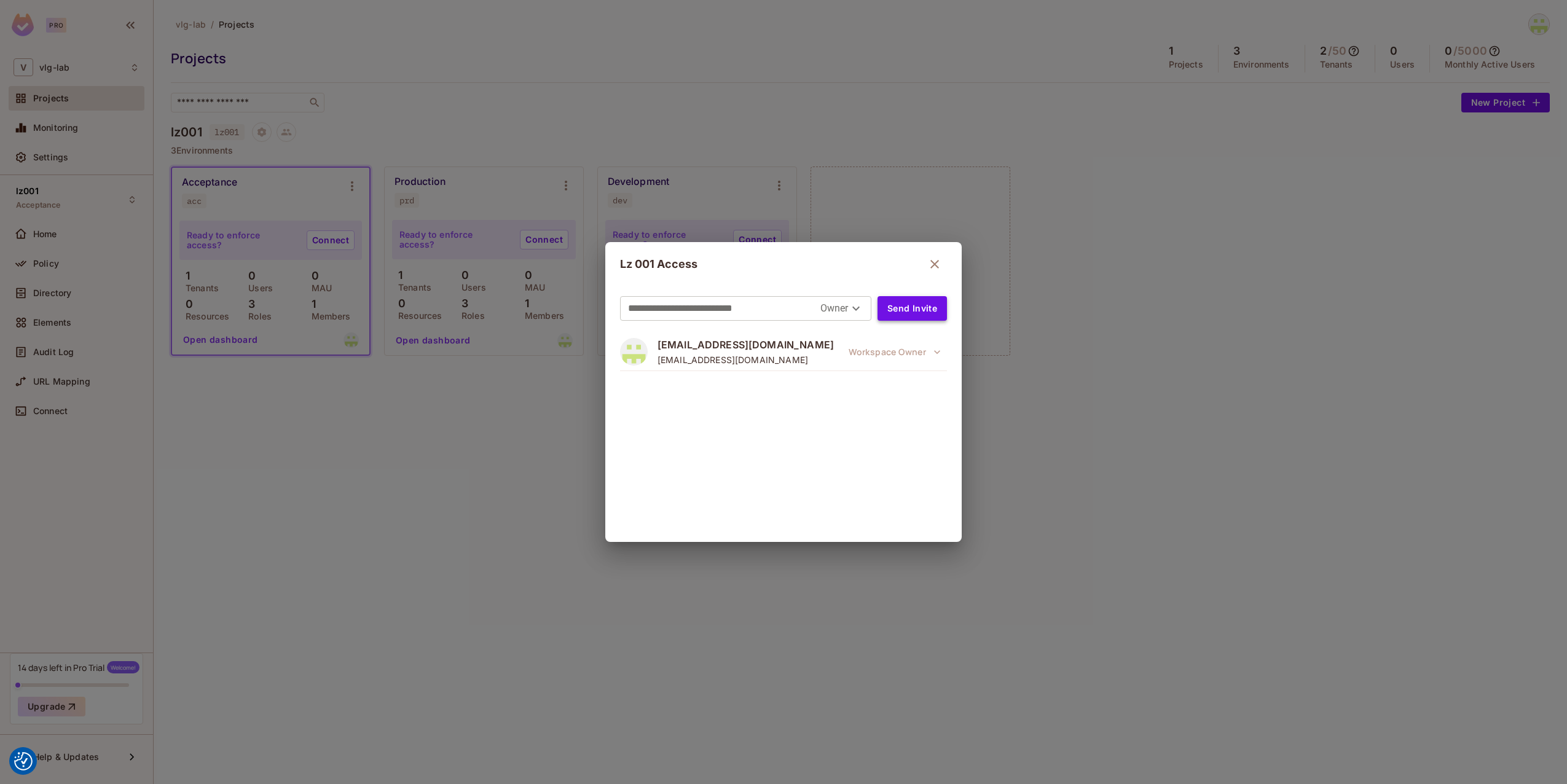
click at [919, 312] on button "Send Invite" at bounding box center [912, 308] width 69 height 25
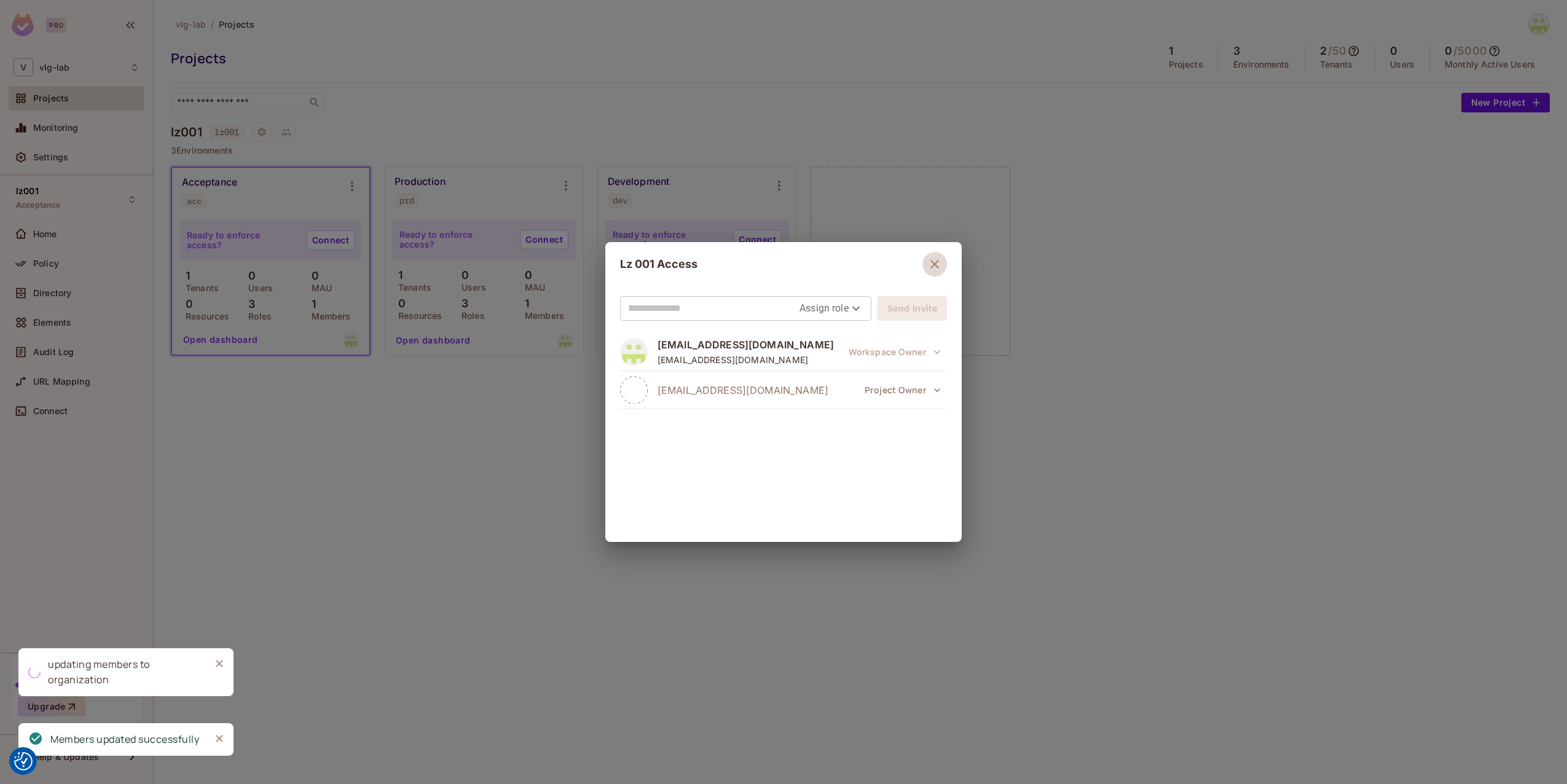
click at [937, 260] on icon "button" at bounding box center [934, 264] width 15 height 15
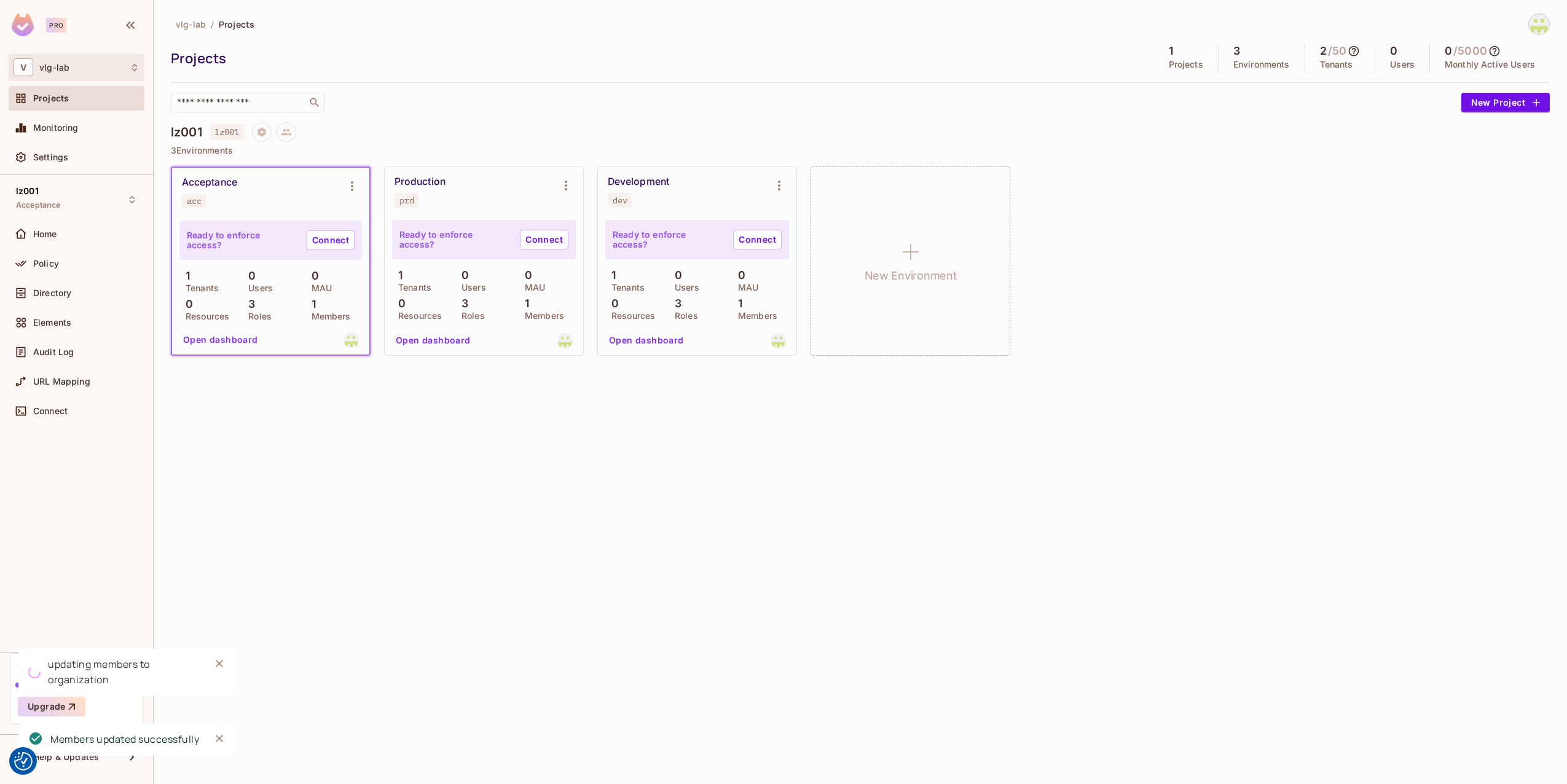
click at [77, 76] on div "V vlg-lab" at bounding box center [76, 67] width 126 height 18
drag, startPoint x: 419, startPoint y: 60, endPoint x: 208, endPoint y: 76, distance: 211.6
click at [417, 60] on div at bounding box center [784, 392] width 1567 height 784
click at [82, 127] on div "Monitoring" at bounding box center [86, 128] width 106 height 10
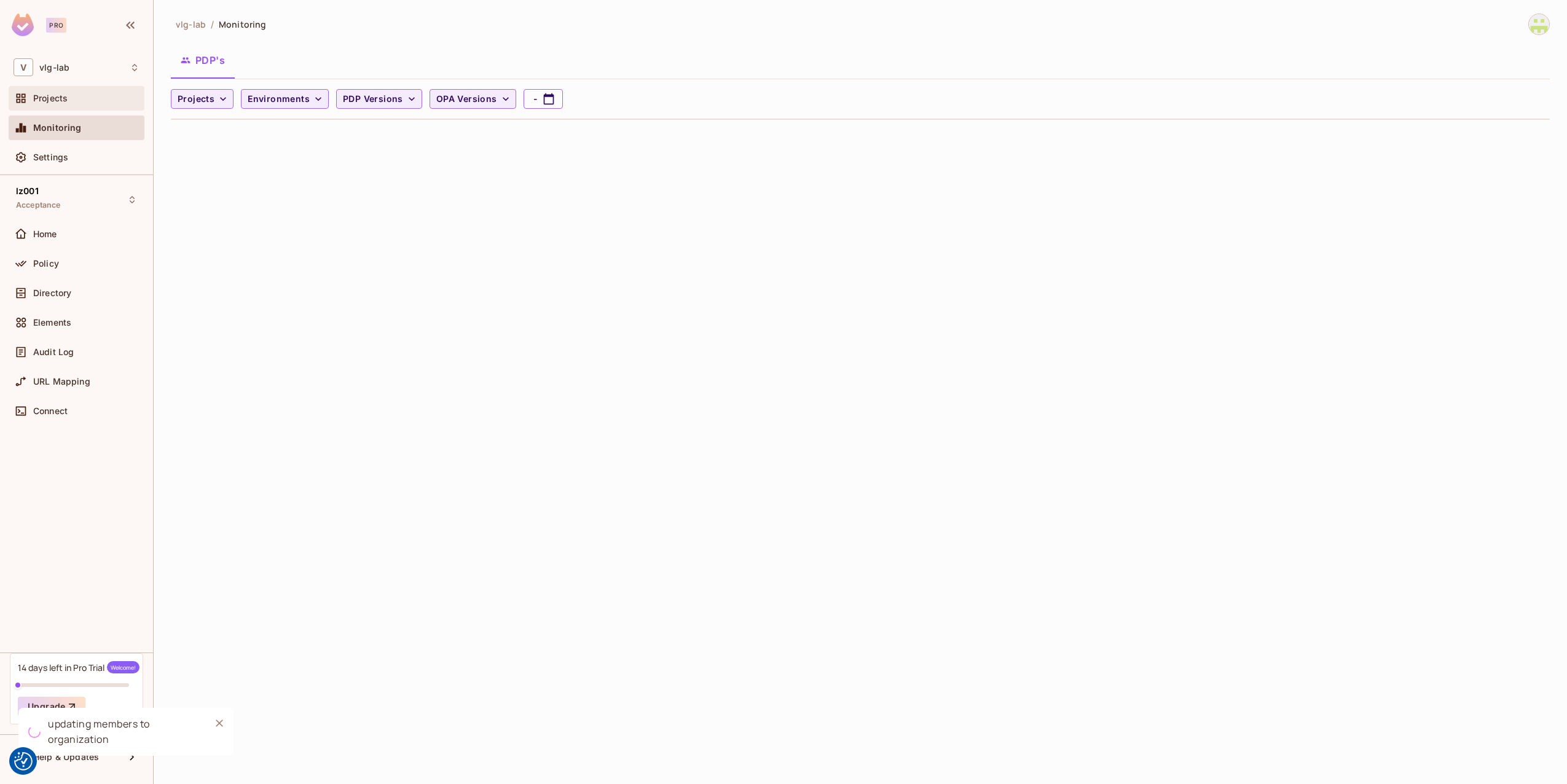
click at [73, 100] on div "Projects" at bounding box center [86, 98] width 106 height 10
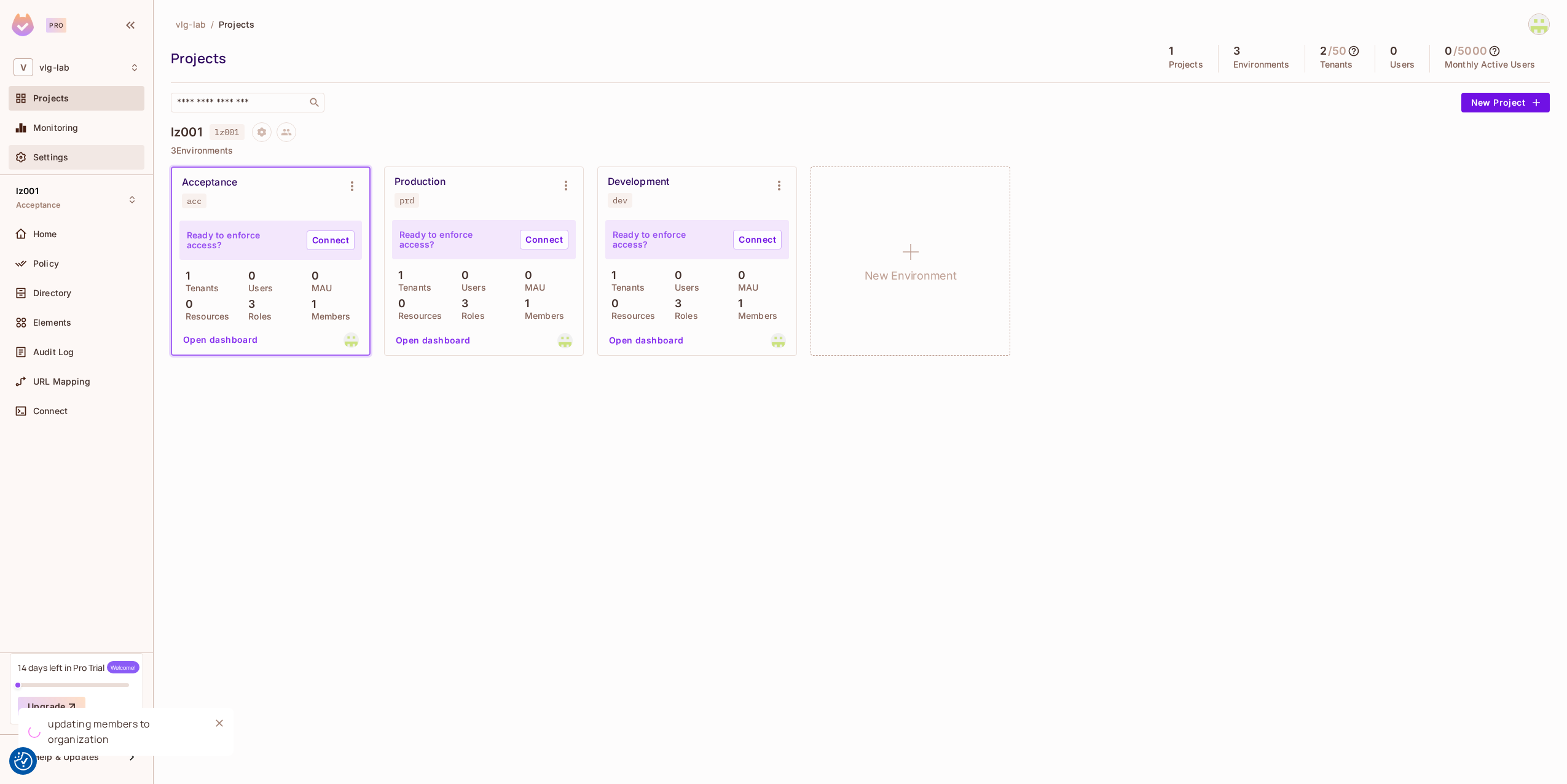
click at [60, 150] on div "Settings" at bounding box center [76, 157] width 136 height 25
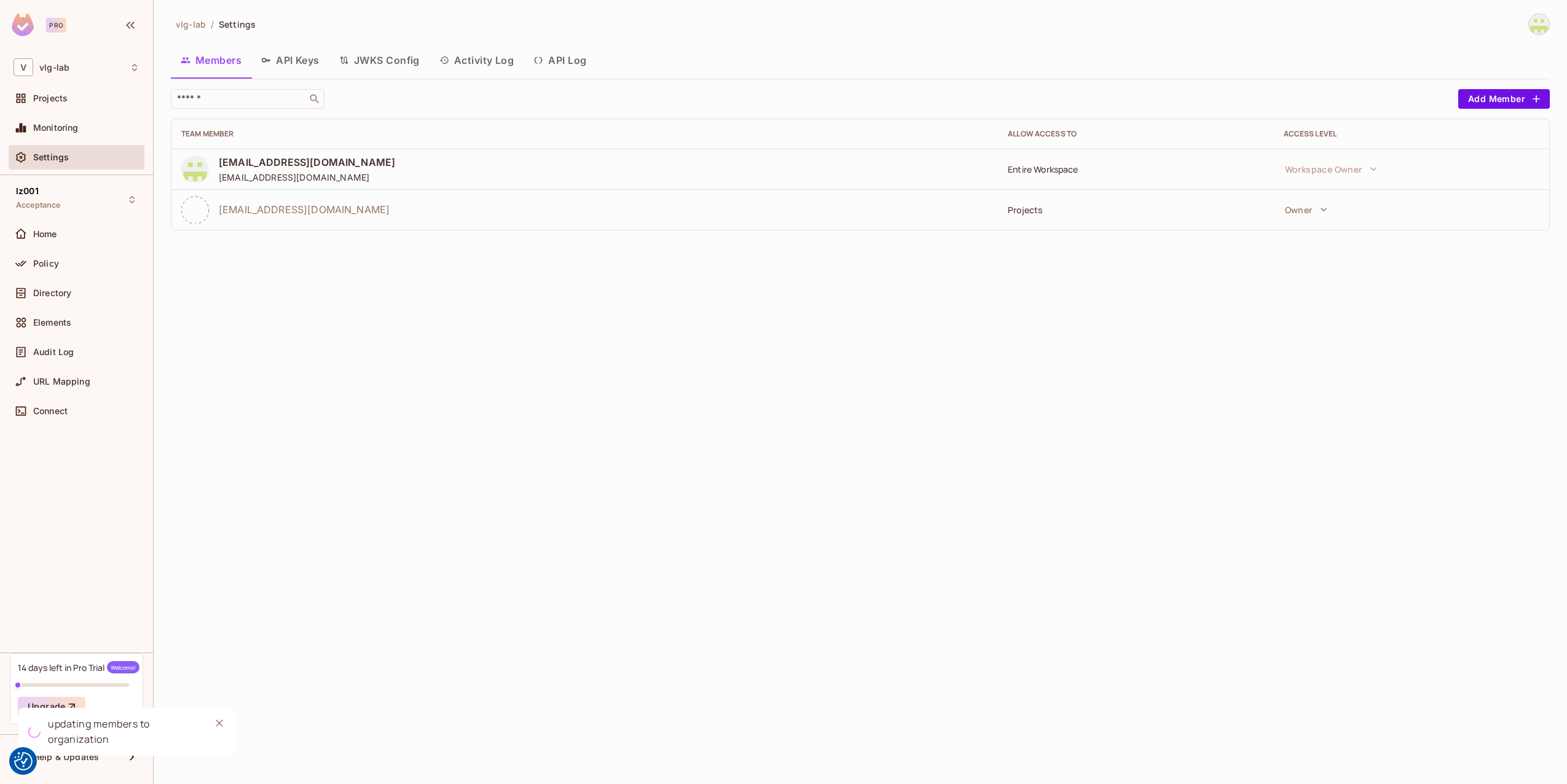
click at [1023, 212] on div "Projects" at bounding box center [1136, 209] width 256 height 11
drag, startPoint x: 1023, startPoint y: 212, endPoint x: 1220, endPoint y: 230, distance: 197.8
click at [1208, 241] on div "vlg-lab / Settings Members API Keys JWKS Config Activity Log API Log ​ Add Memb…" at bounding box center [860, 392] width 1413 height 784
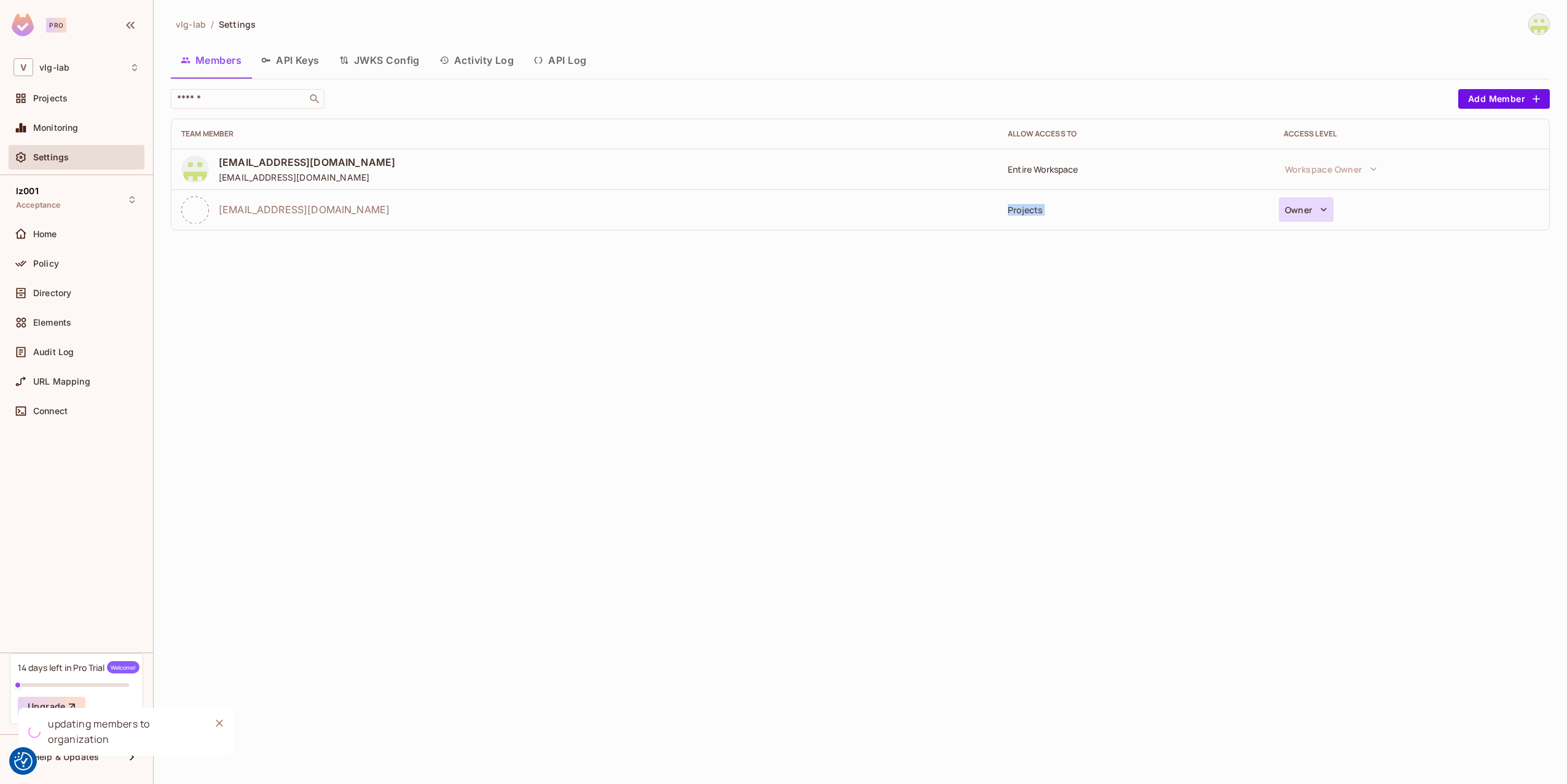
click at [1298, 214] on button "Owner" at bounding box center [1307, 209] width 55 height 25
drag, startPoint x: 1123, startPoint y: 278, endPoint x: 1108, endPoint y: 280, distance: 15.1
click at [1113, 280] on div at bounding box center [784, 392] width 1567 height 784
click at [67, 123] on span "Monitoring" at bounding box center [56, 128] width 45 height 10
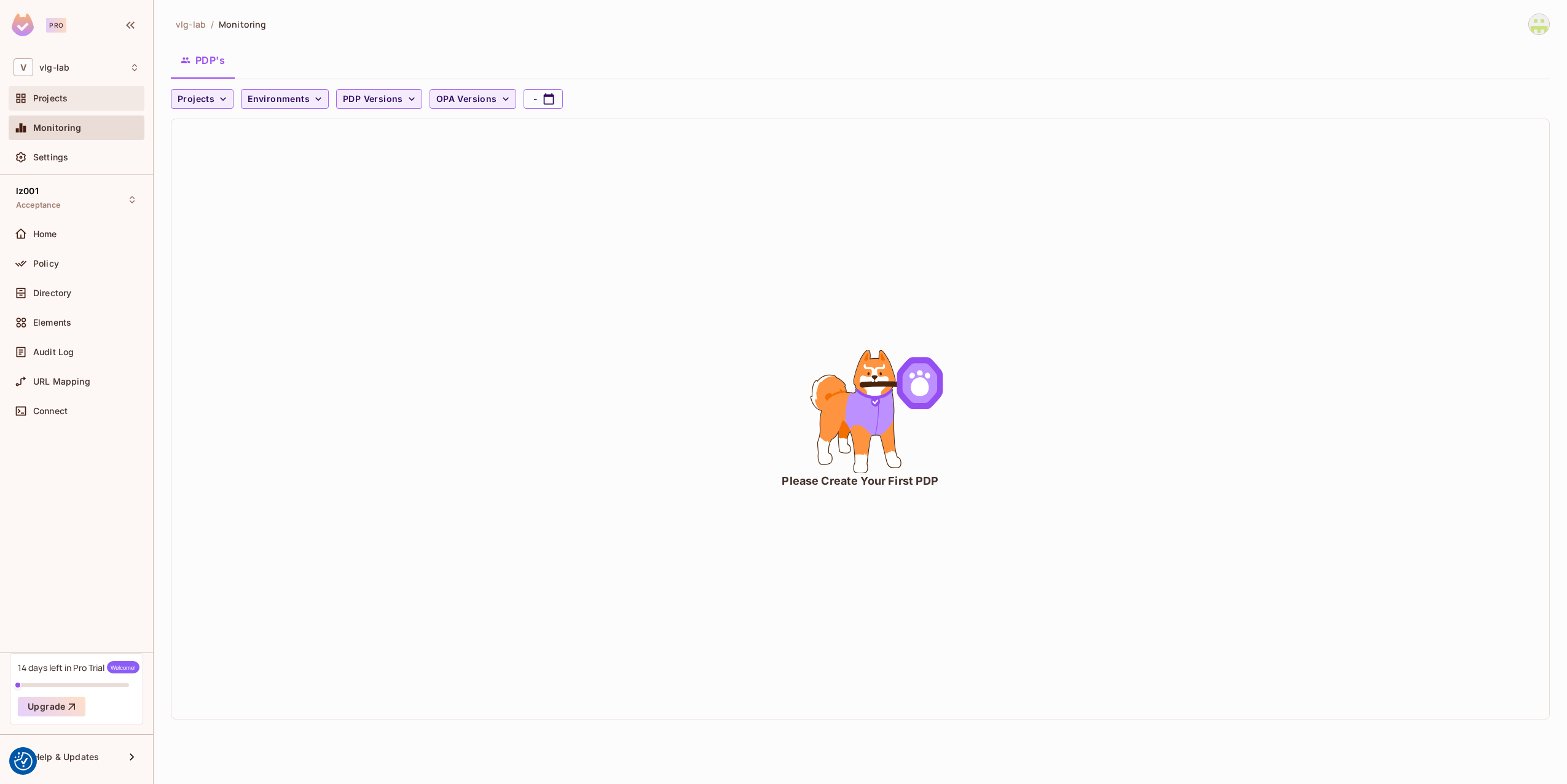
click at [66, 95] on span "Projects" at bounding box center [51, 98] width 35 height 10
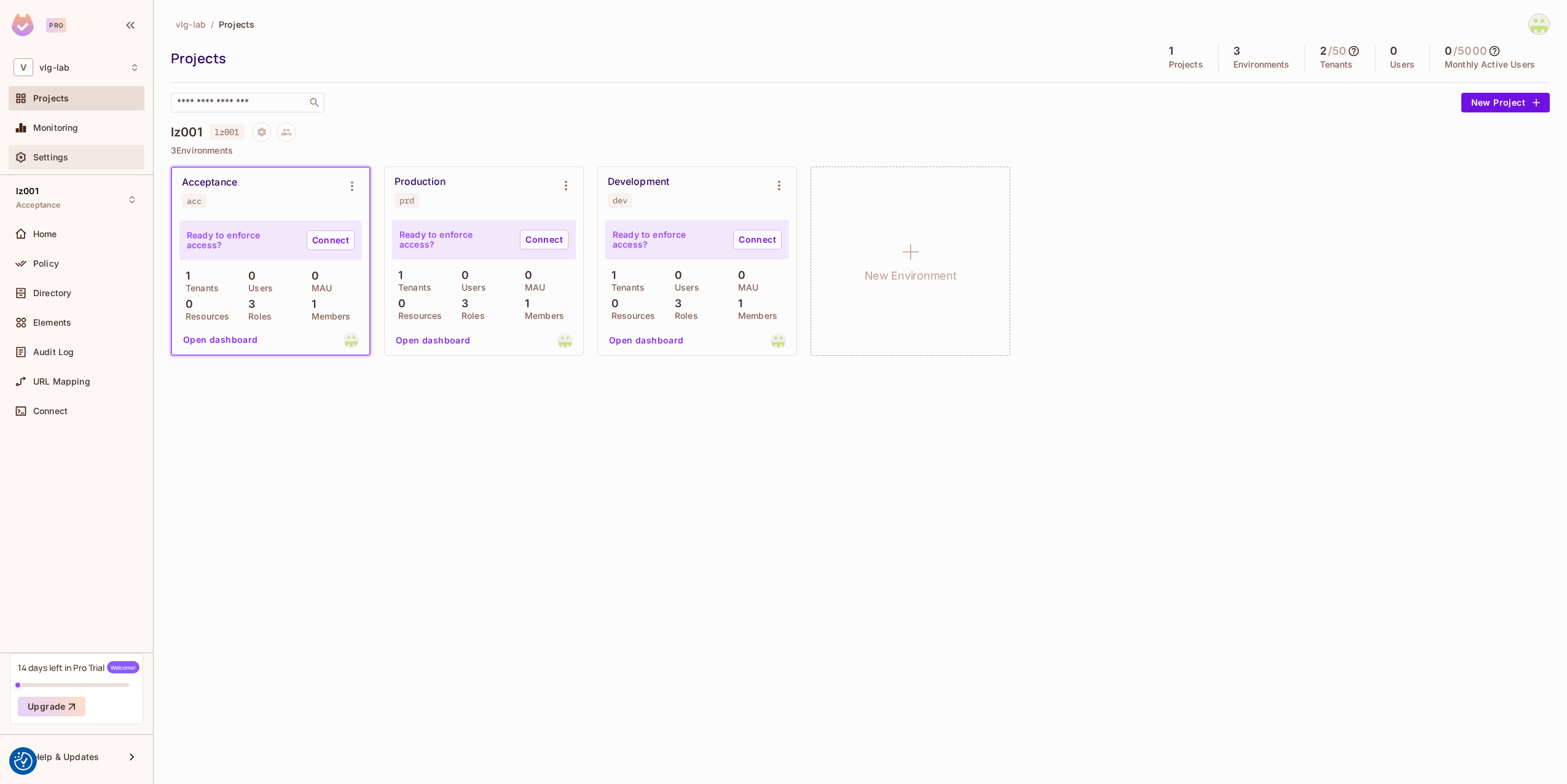
click at [57, 153] on span "Settings" at bounding box center [51, 157] width 35 height 10
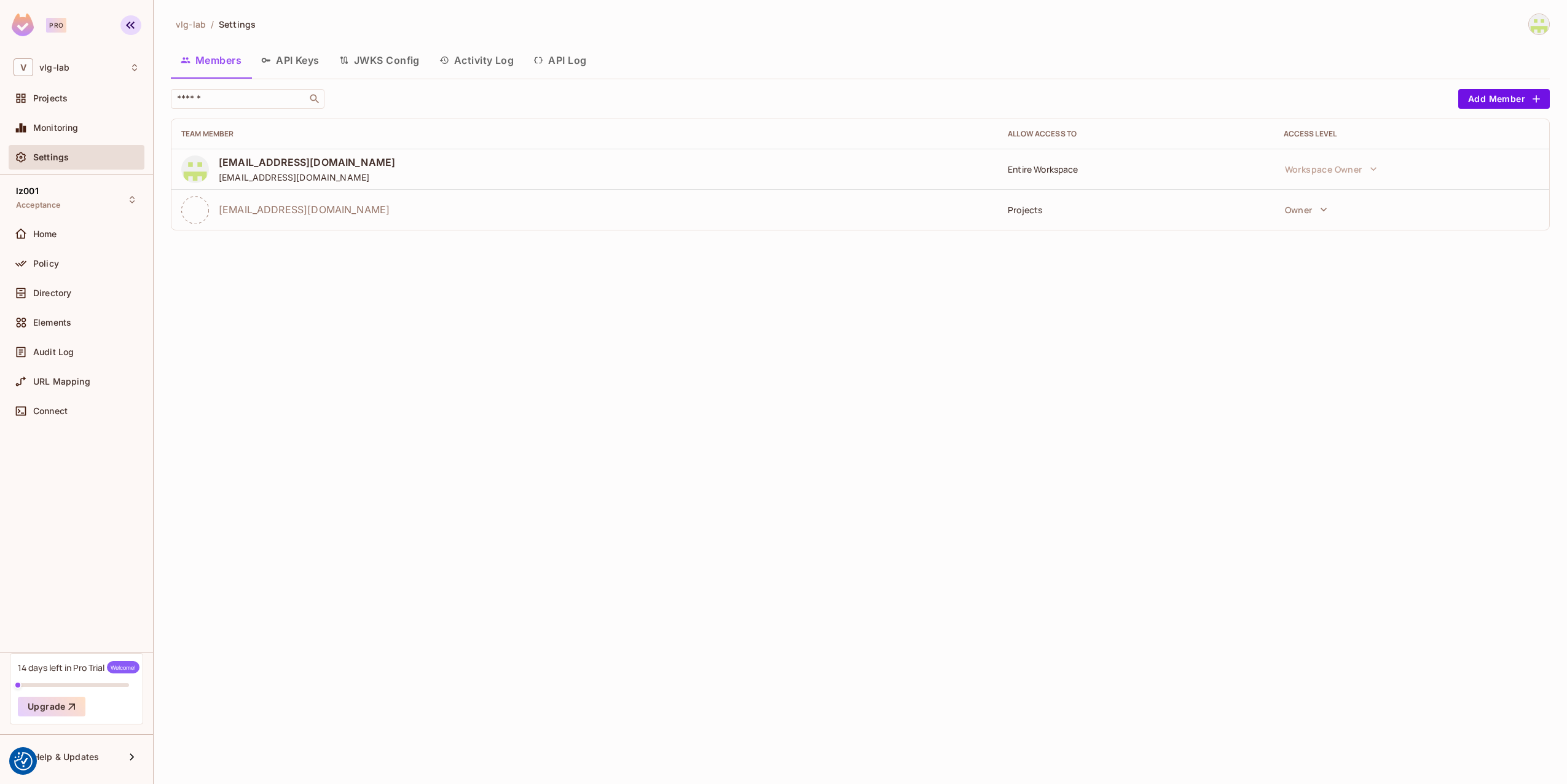
click at [129, 29] on icon "button" at bounding box center [130, 25] width 15 height 15
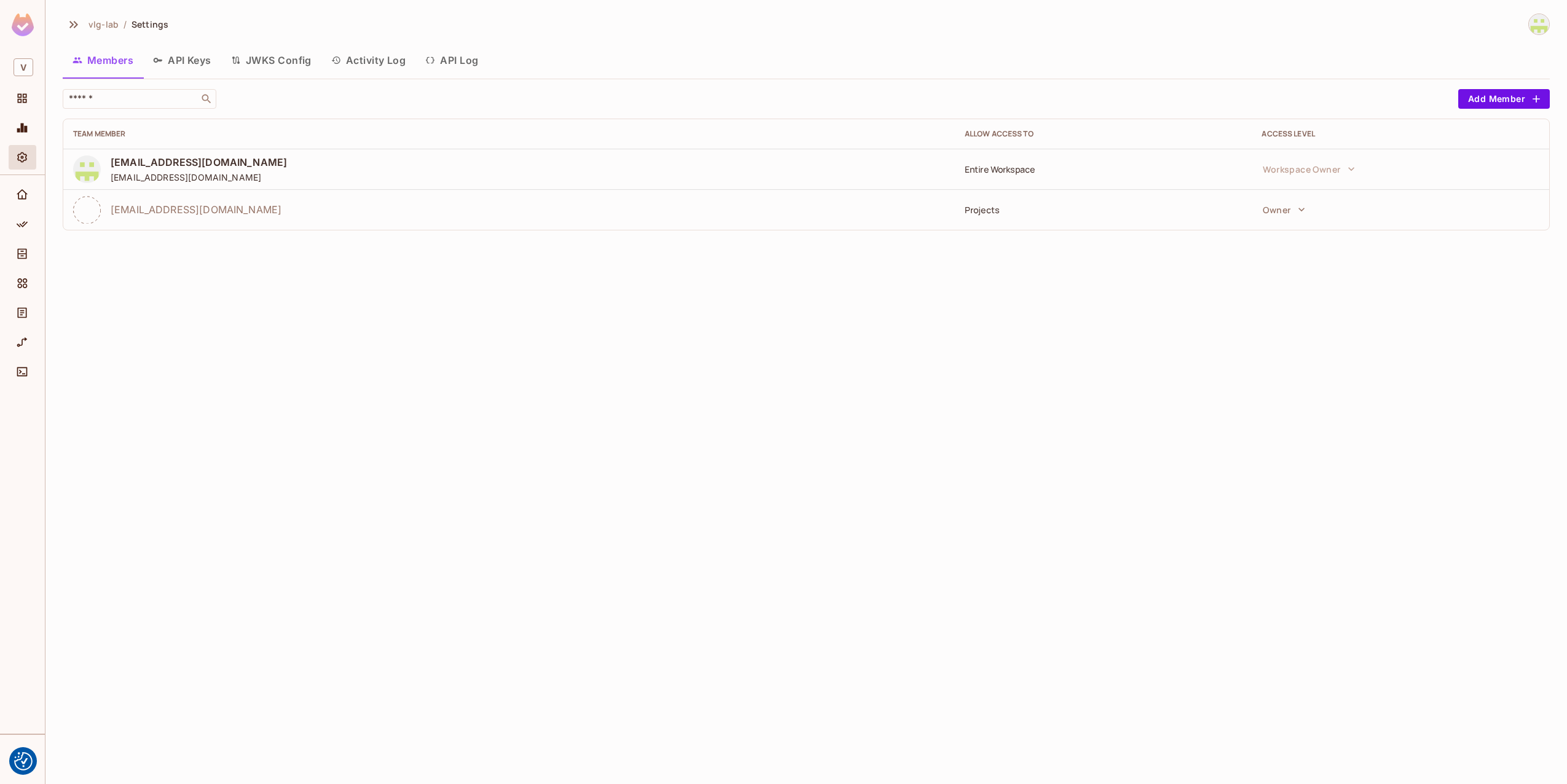
click at [23, 19] on img at bounding box center [22, 25] width 22 height 23
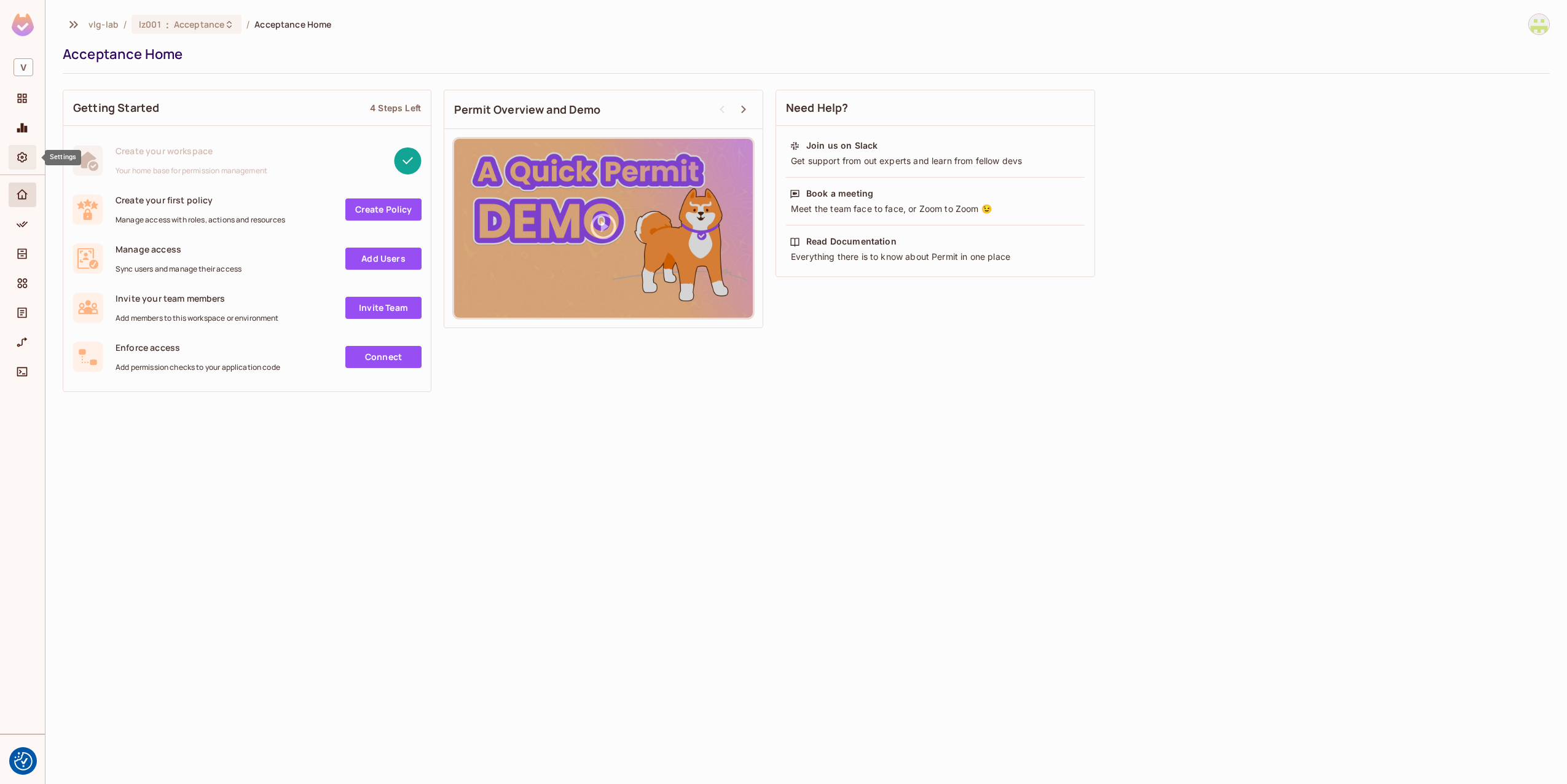
click at [23, 152] on icon "Settings" at bounding box center [22, 157] width 12 height 12
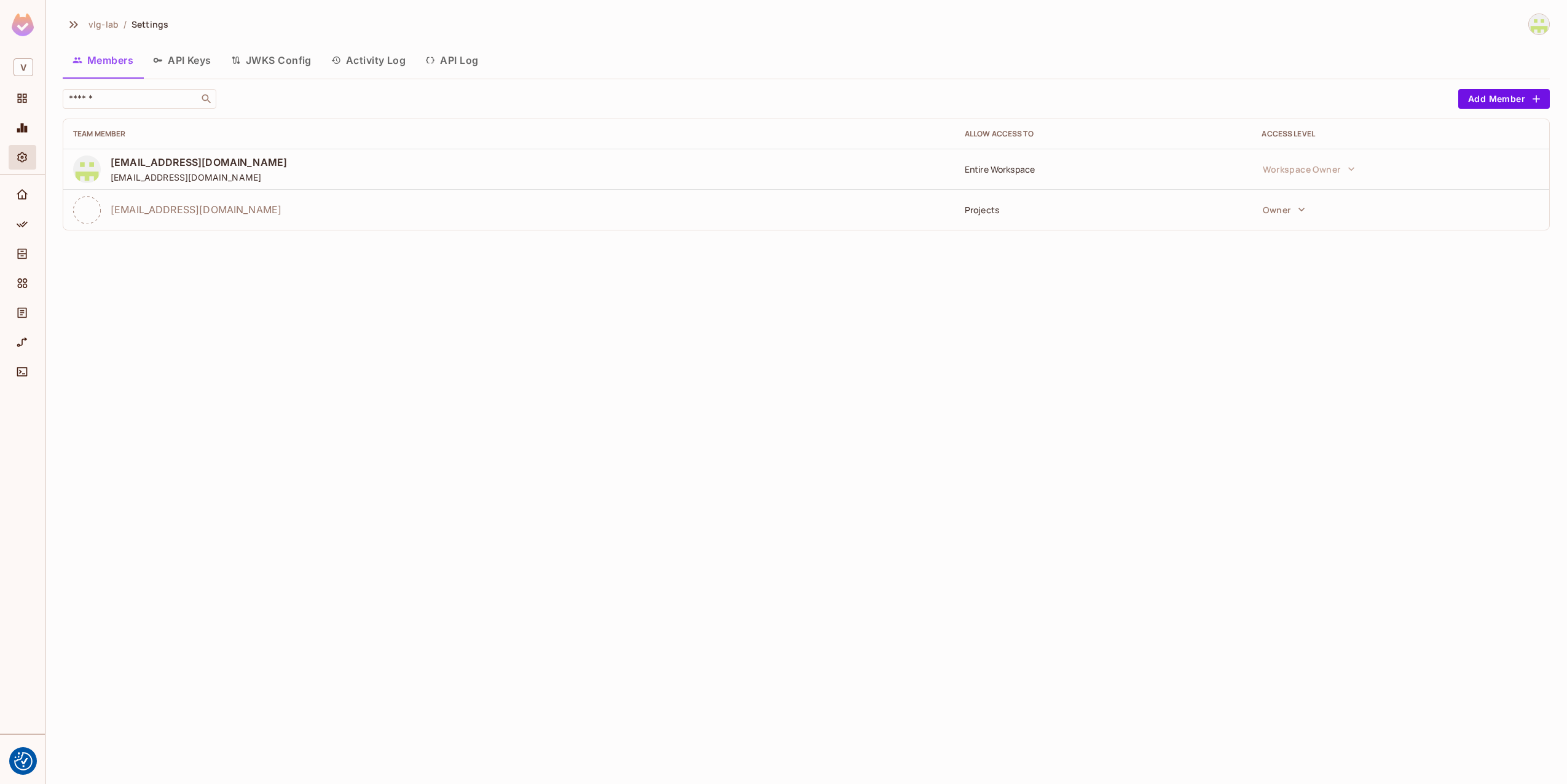
click at [23, 24] on img at bounding box center [22, 25] width 22 height 23
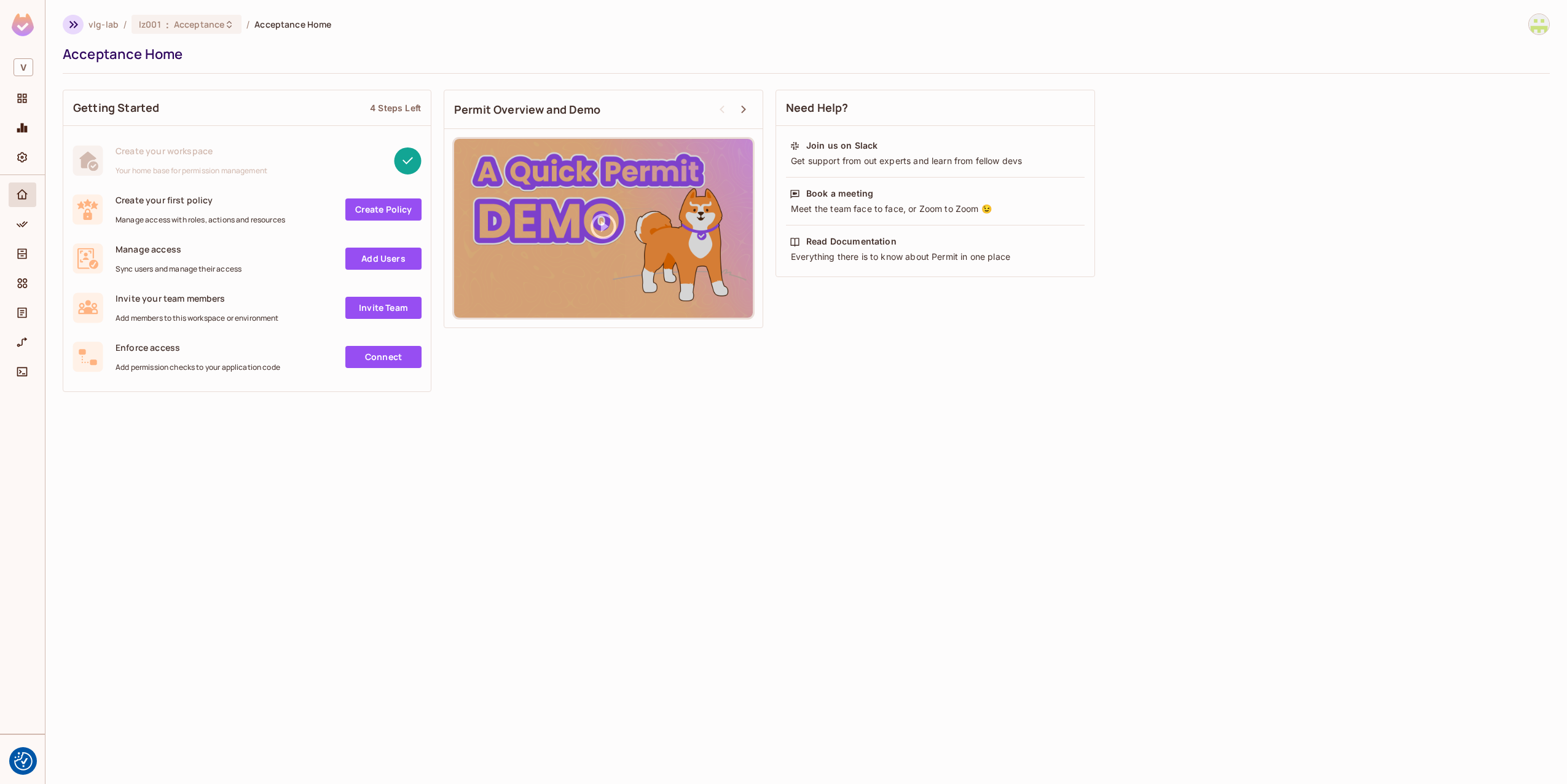
click at [74, 27] on icon "button" at bounding box center [73, 24] width 9 height 7
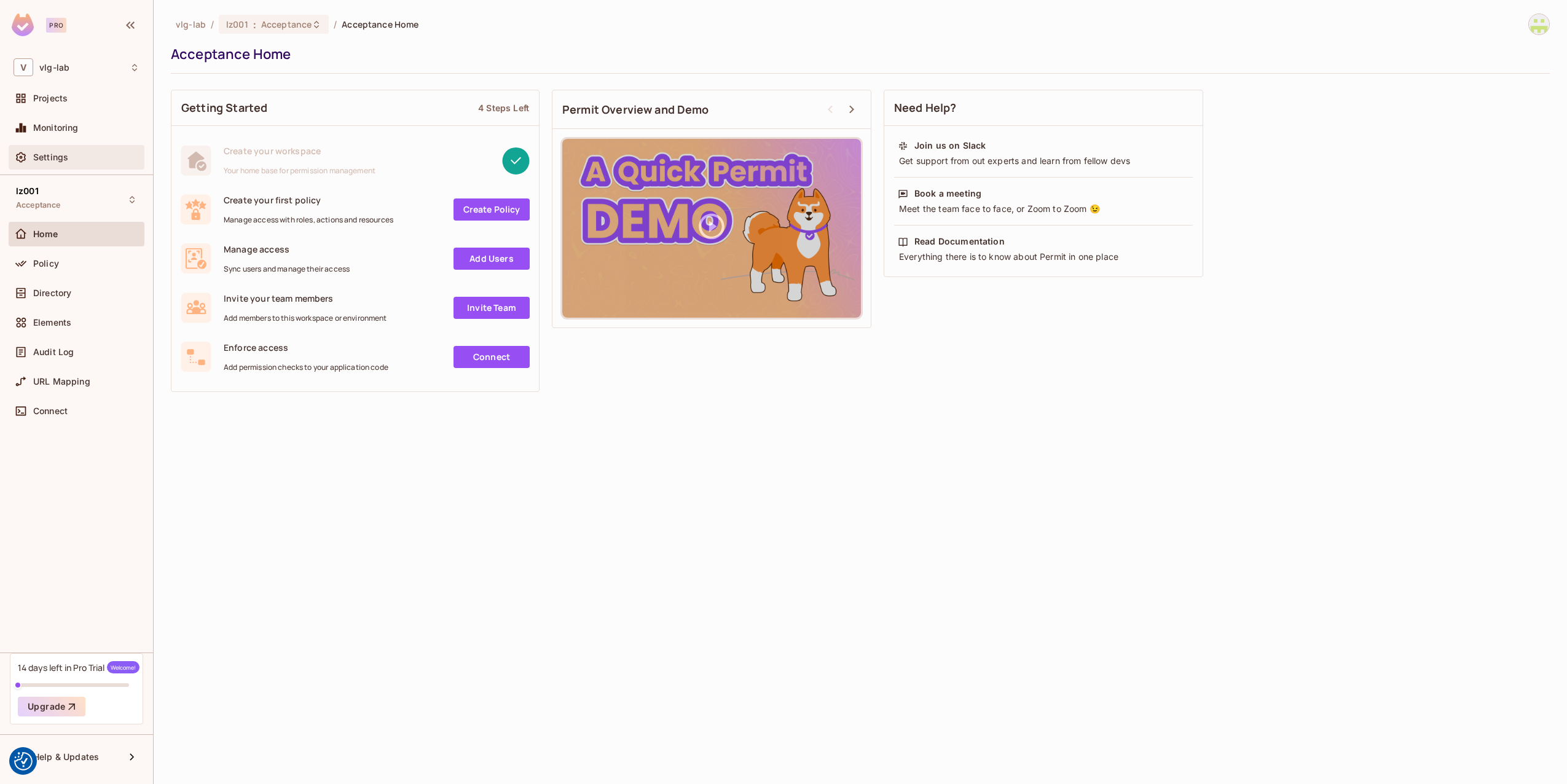
click at [70, 150] on div "Settings" at bounding box center [76, 158] width 126 height 15
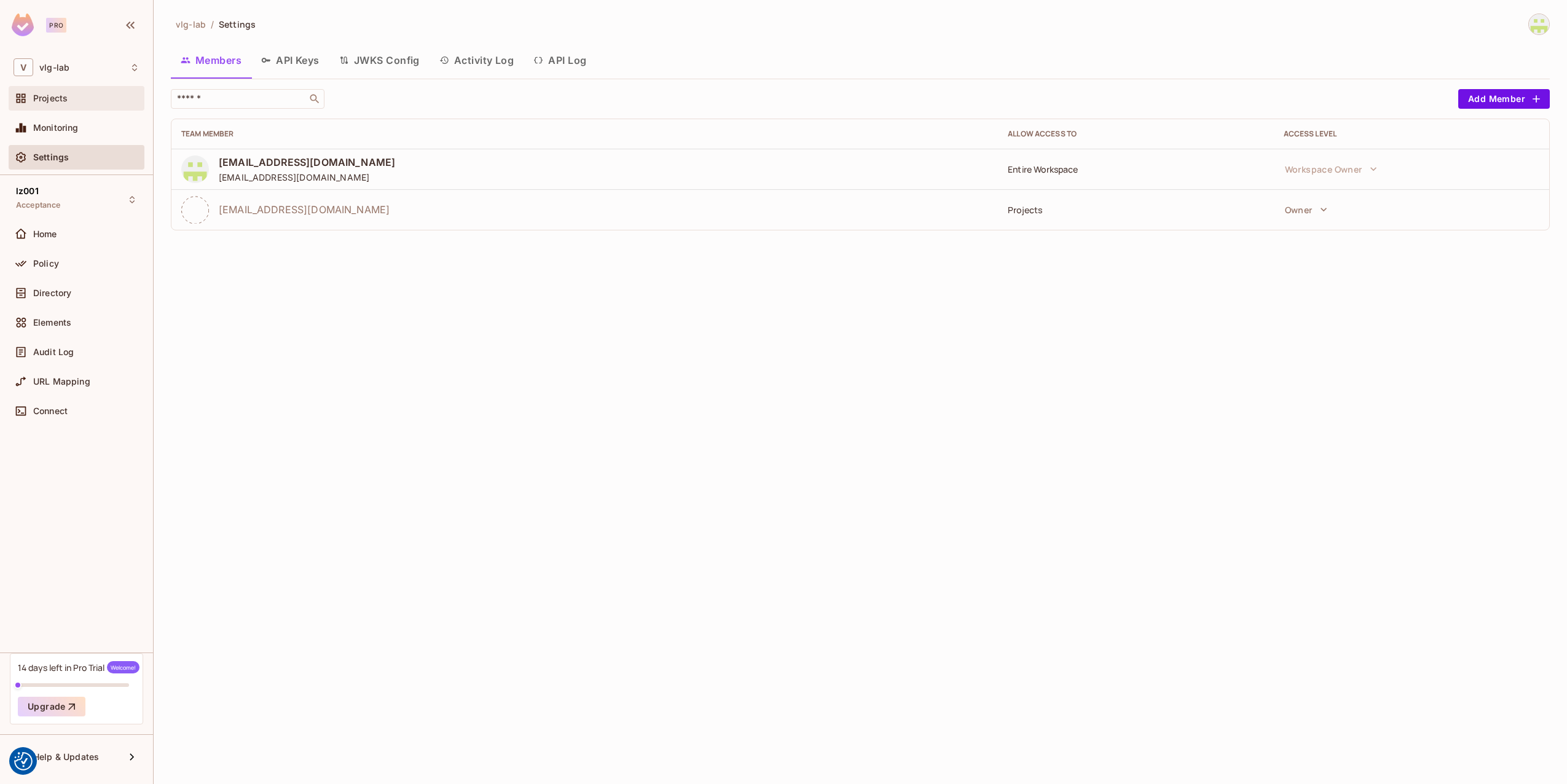
click at [65, 100] on span "Projects" at bounding box center [51, 98] width 35 height 10
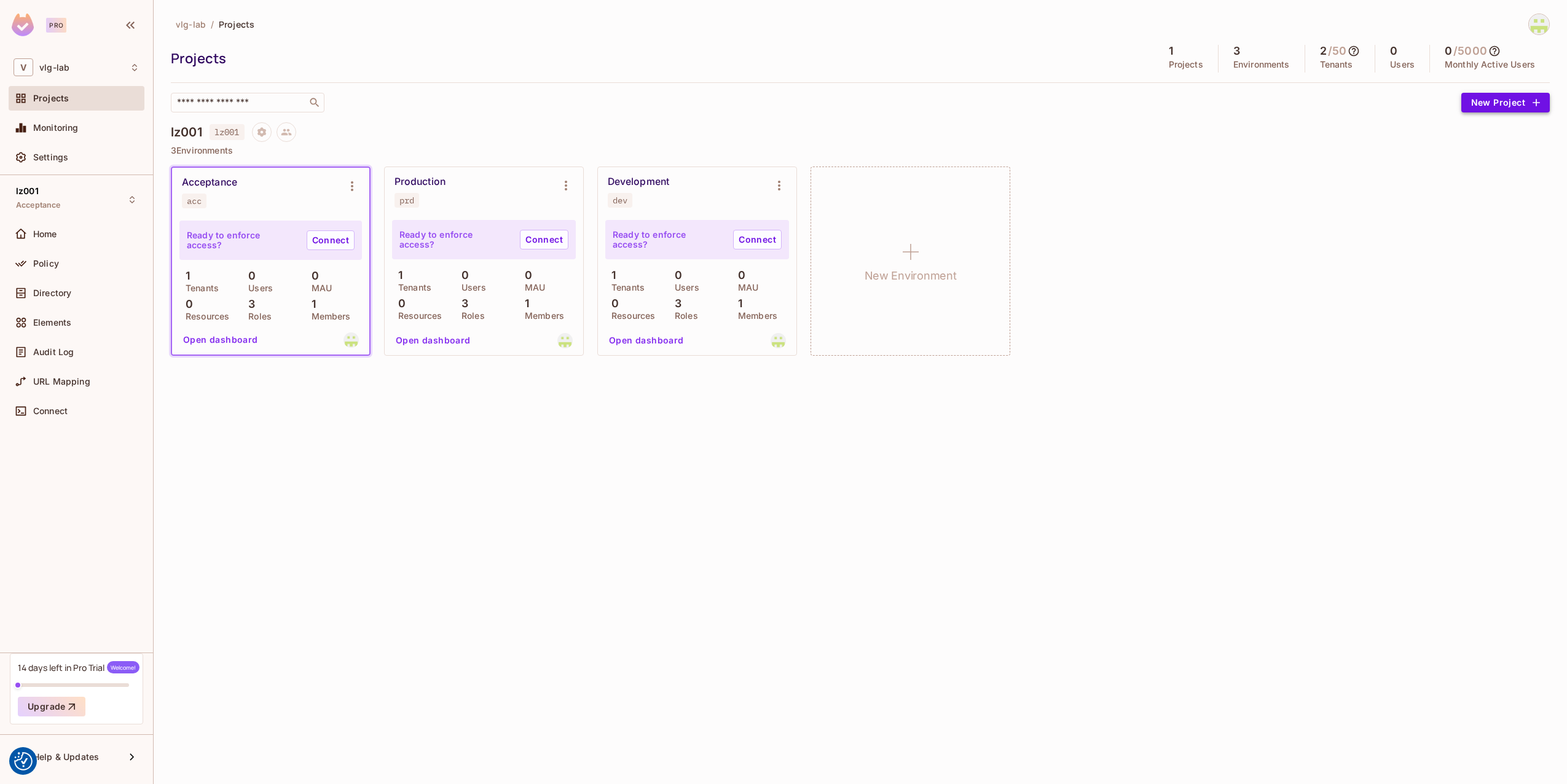
click at [1498, 105] on button "New Project" at bounding box center [1506, 102] width 88 height 19
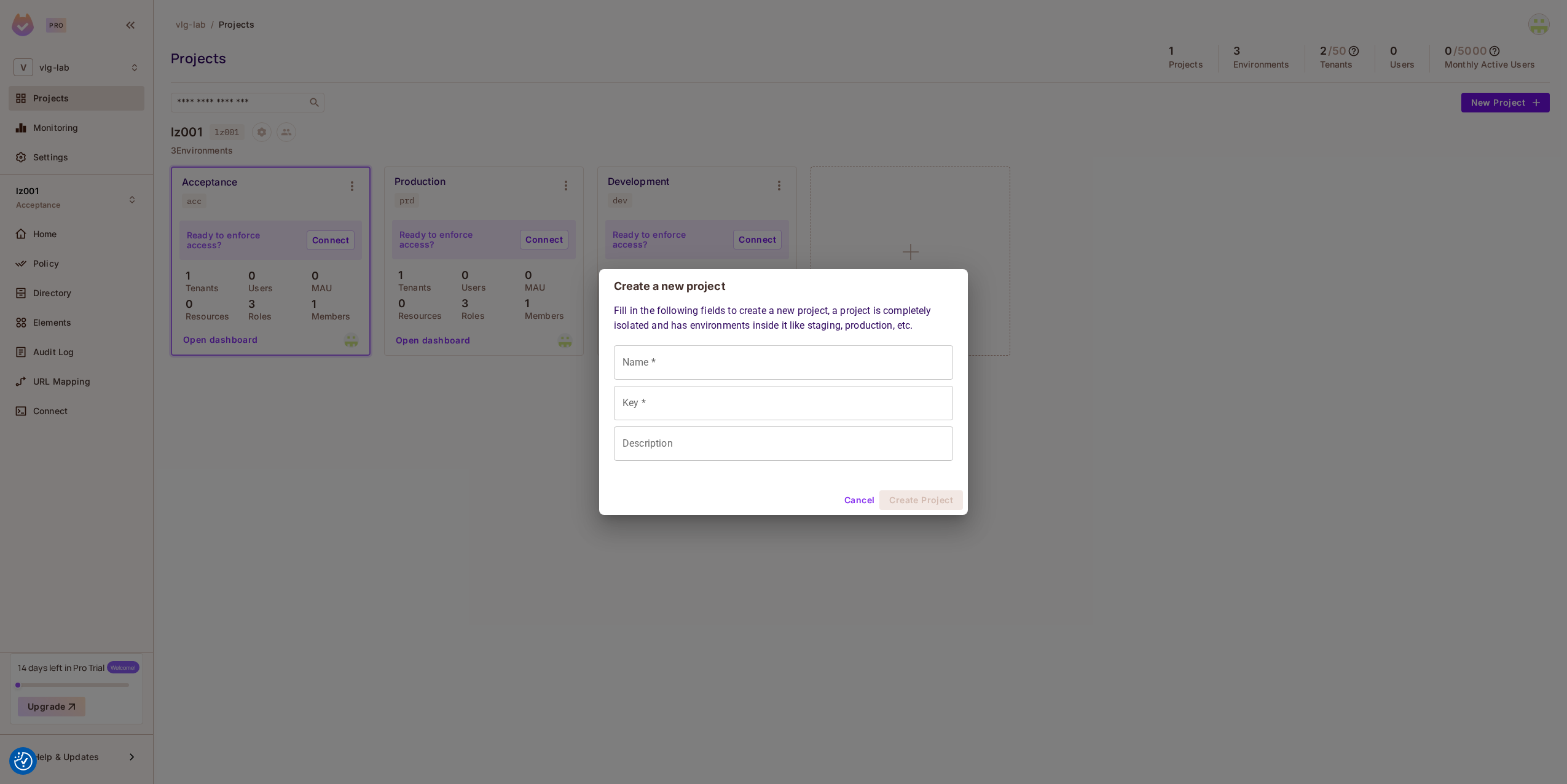
drag, startPoint x: 733, startPoint y: 361, endPoint x: 739, endPoint y: 365, distance: 7.2
click at [739, 365] on input "Name *" at bounding box center [784, 363] width 339 height 35
type input "*"
type input "**"
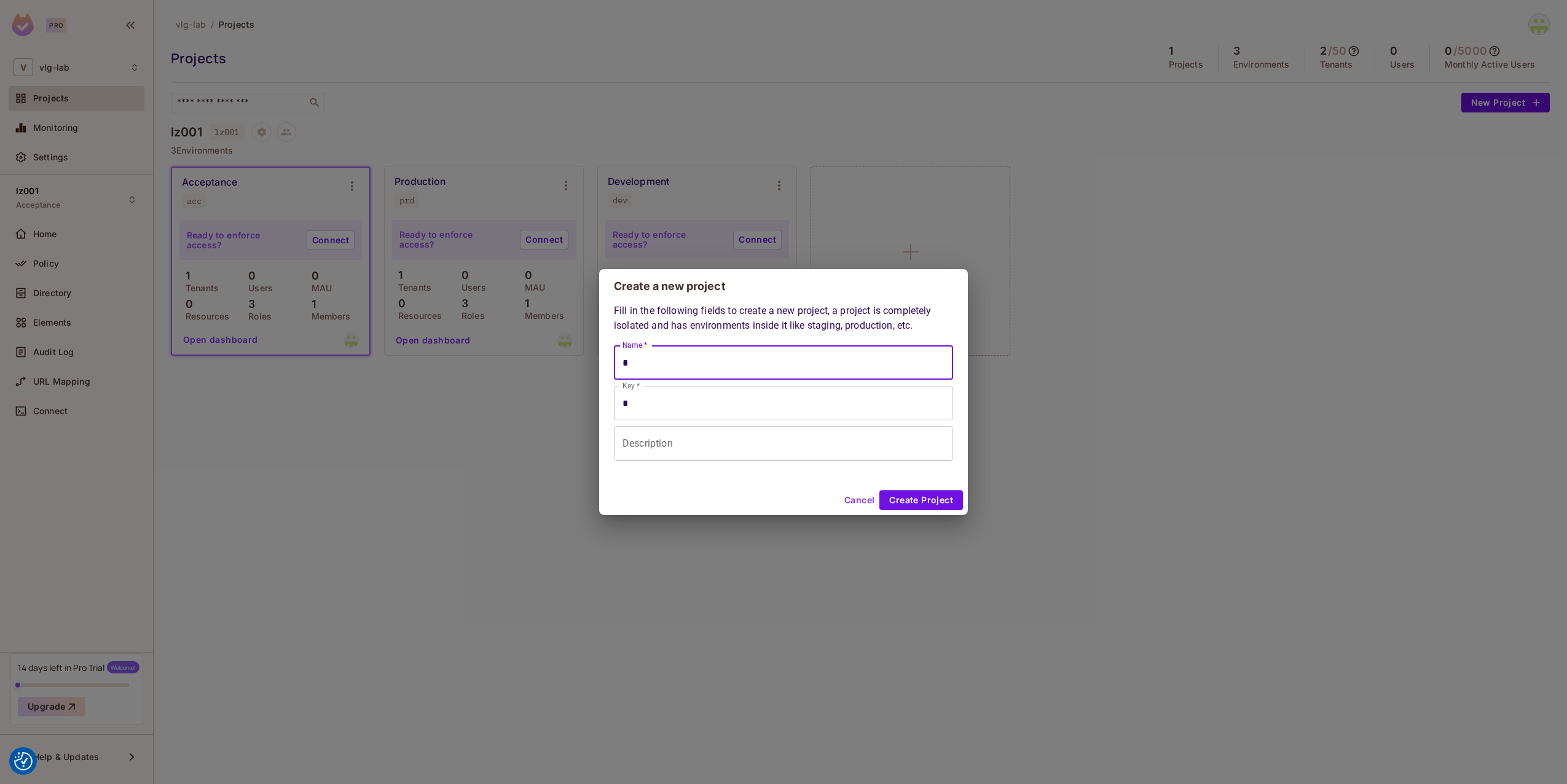
type input "**"
type input "***"
type input "****"
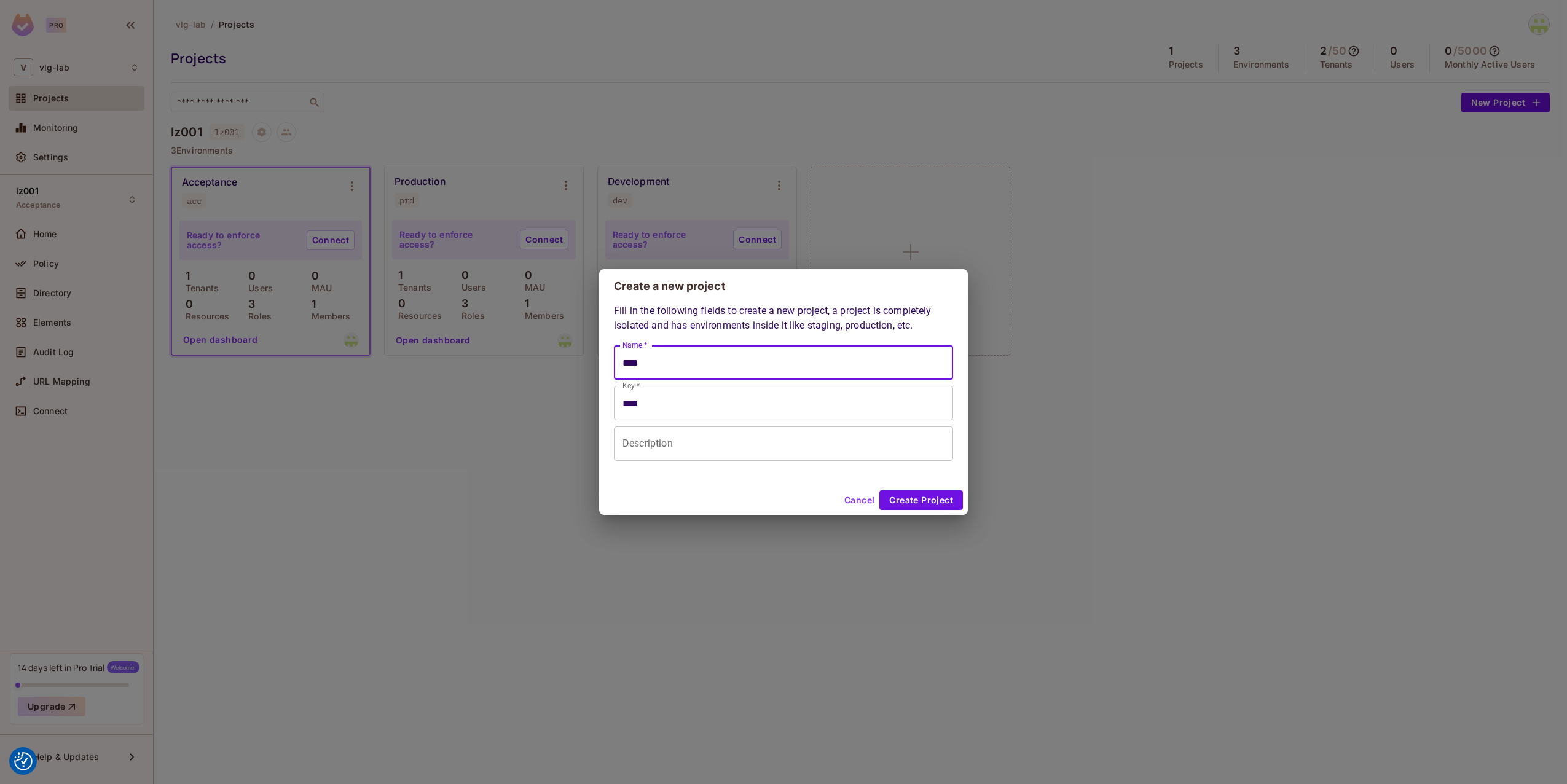
type input "*****"
type input "****"
type input "***"
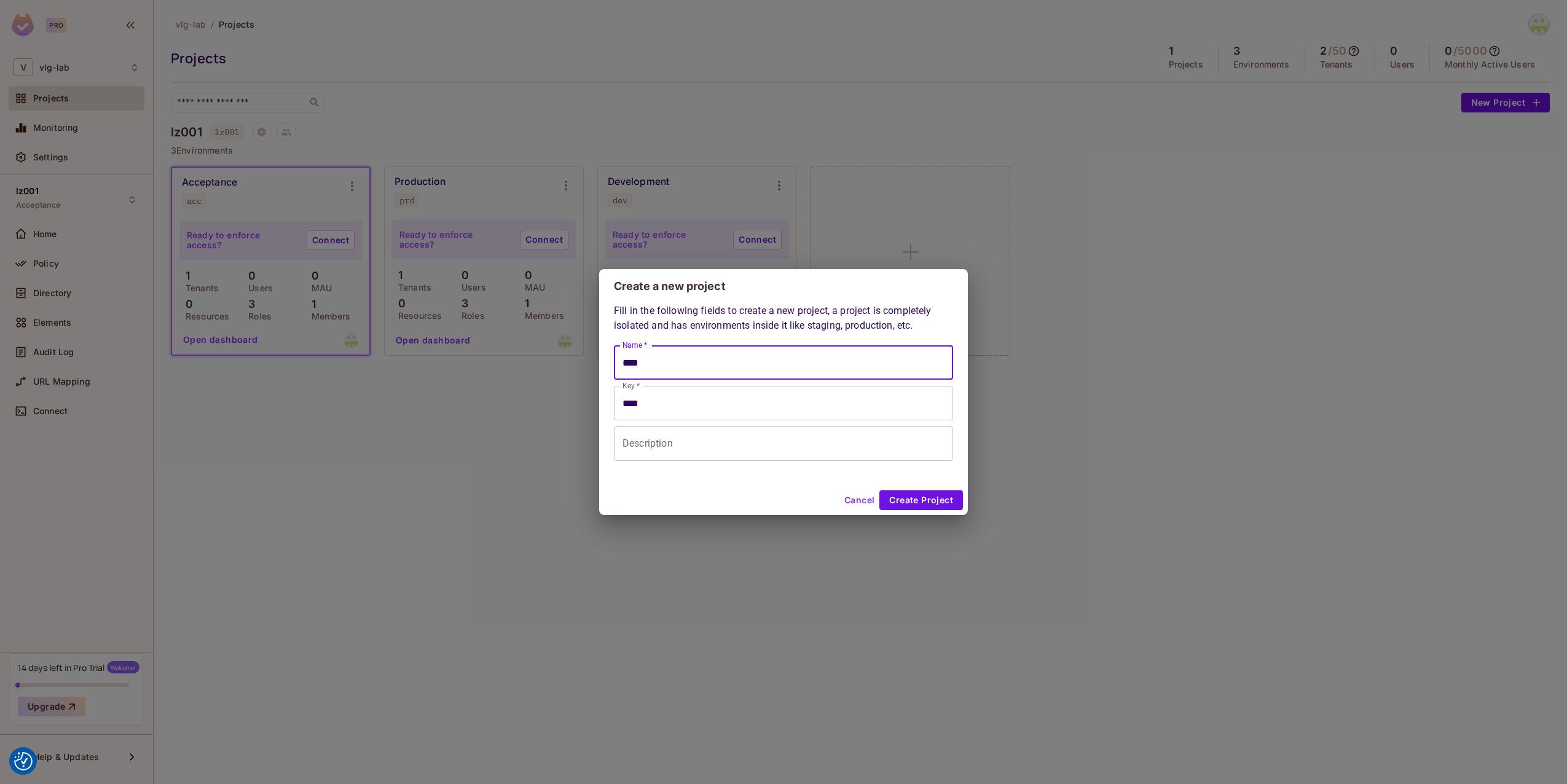
type input "***"
type input "****"
type input "*****"
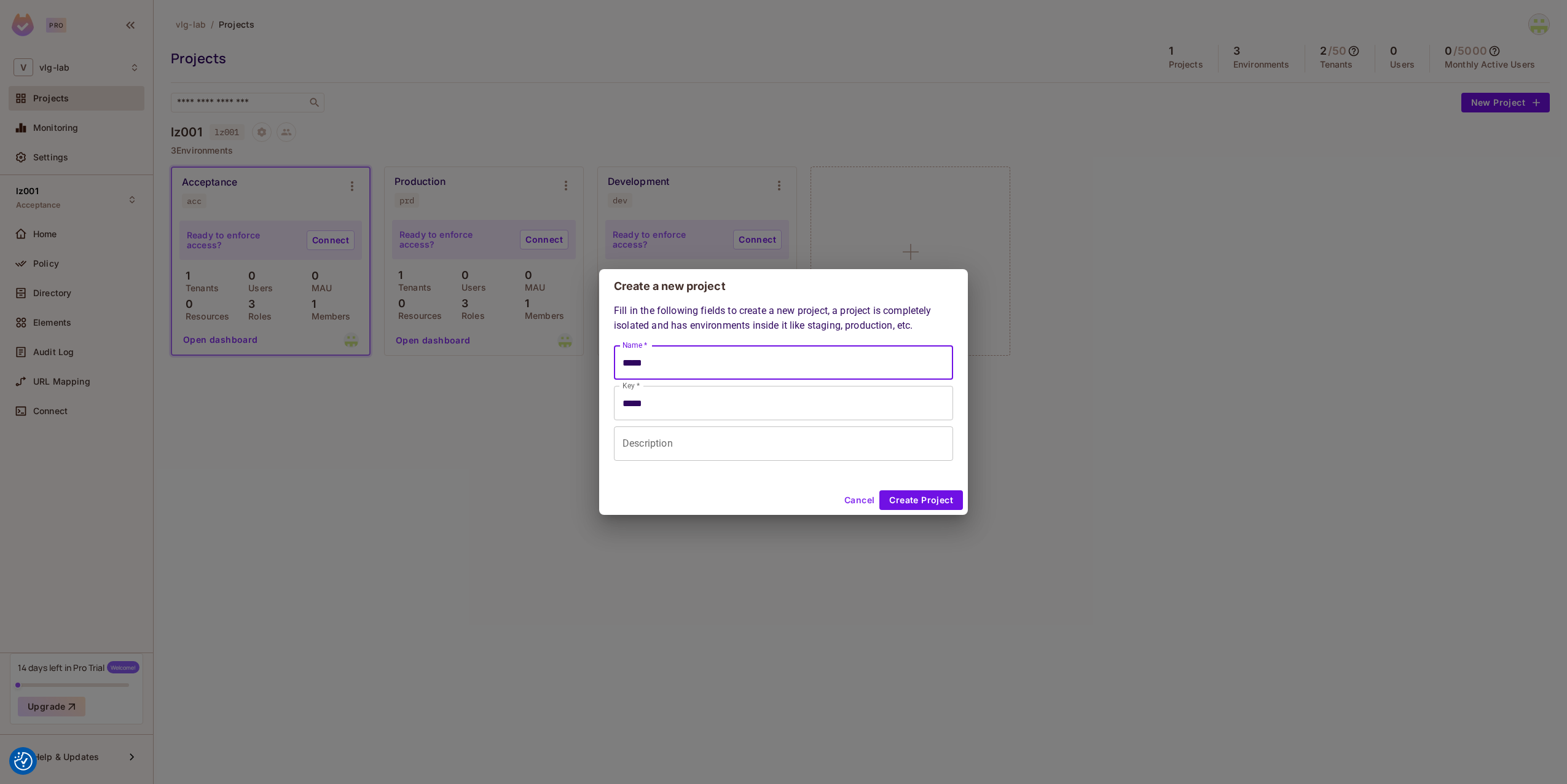
type input "*****"
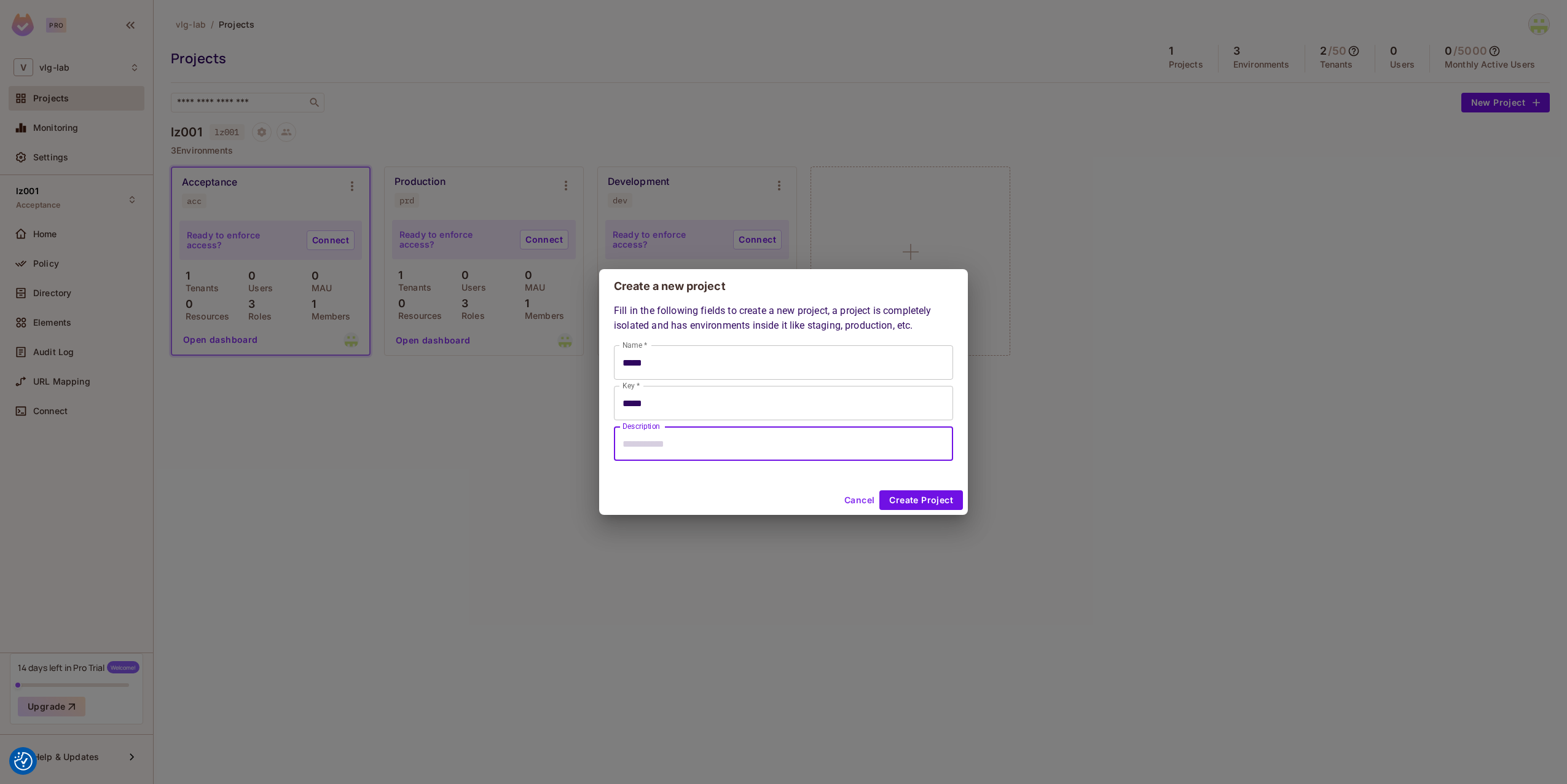
click at [664, 442] on input "Description" at bounding box center [784, 444] width 339 height 35
click at [934, 498] on button "Create Project" at bounding box center [921, 500] width 83 height 19
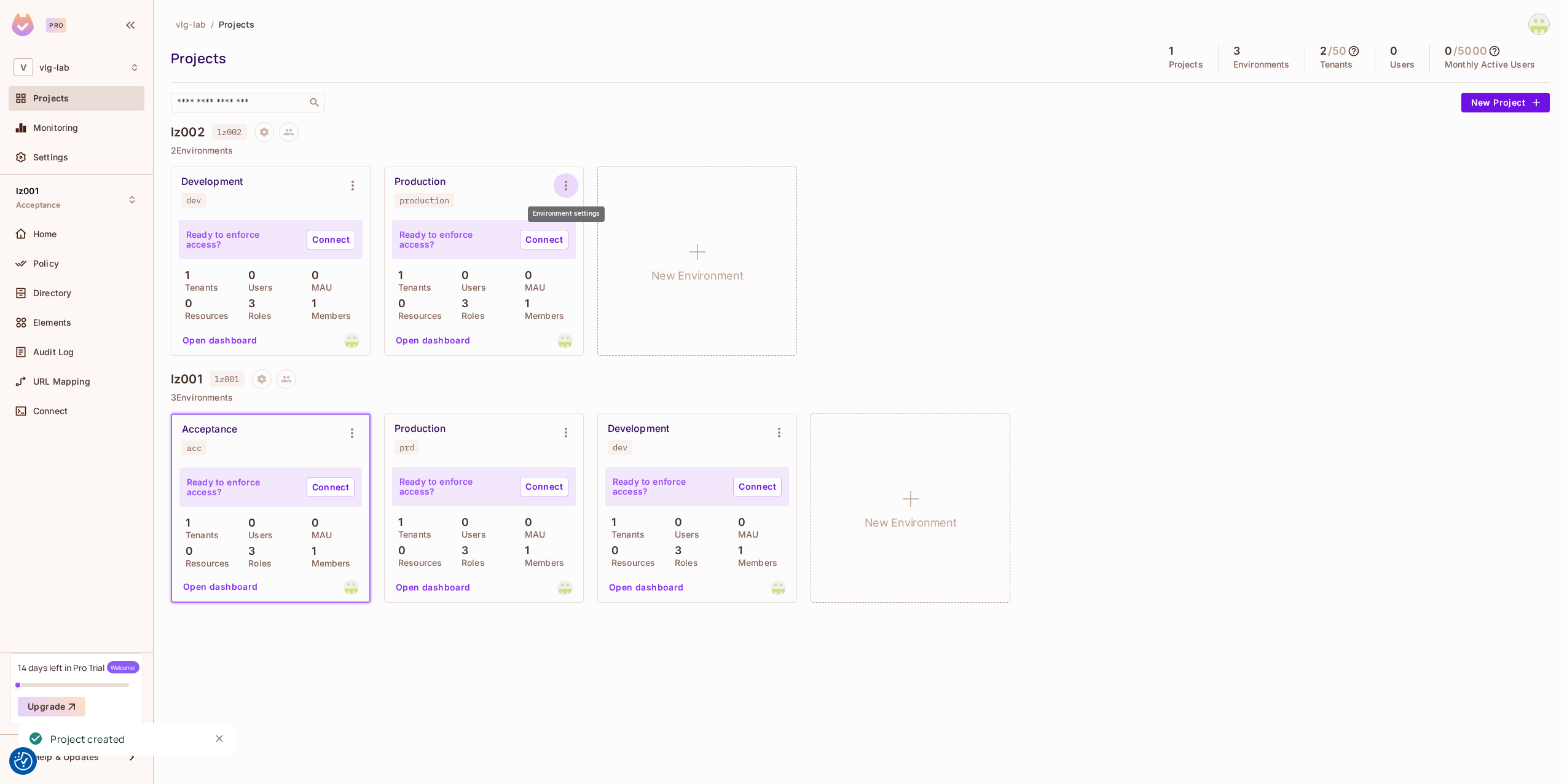
click at [564, 185] on icon "Environment settings" at bounding box center [566, 186] width 15 height 15
click at [602, 317] on div "Delete Environment" at bounding box center [641, 317] width 81 height 12
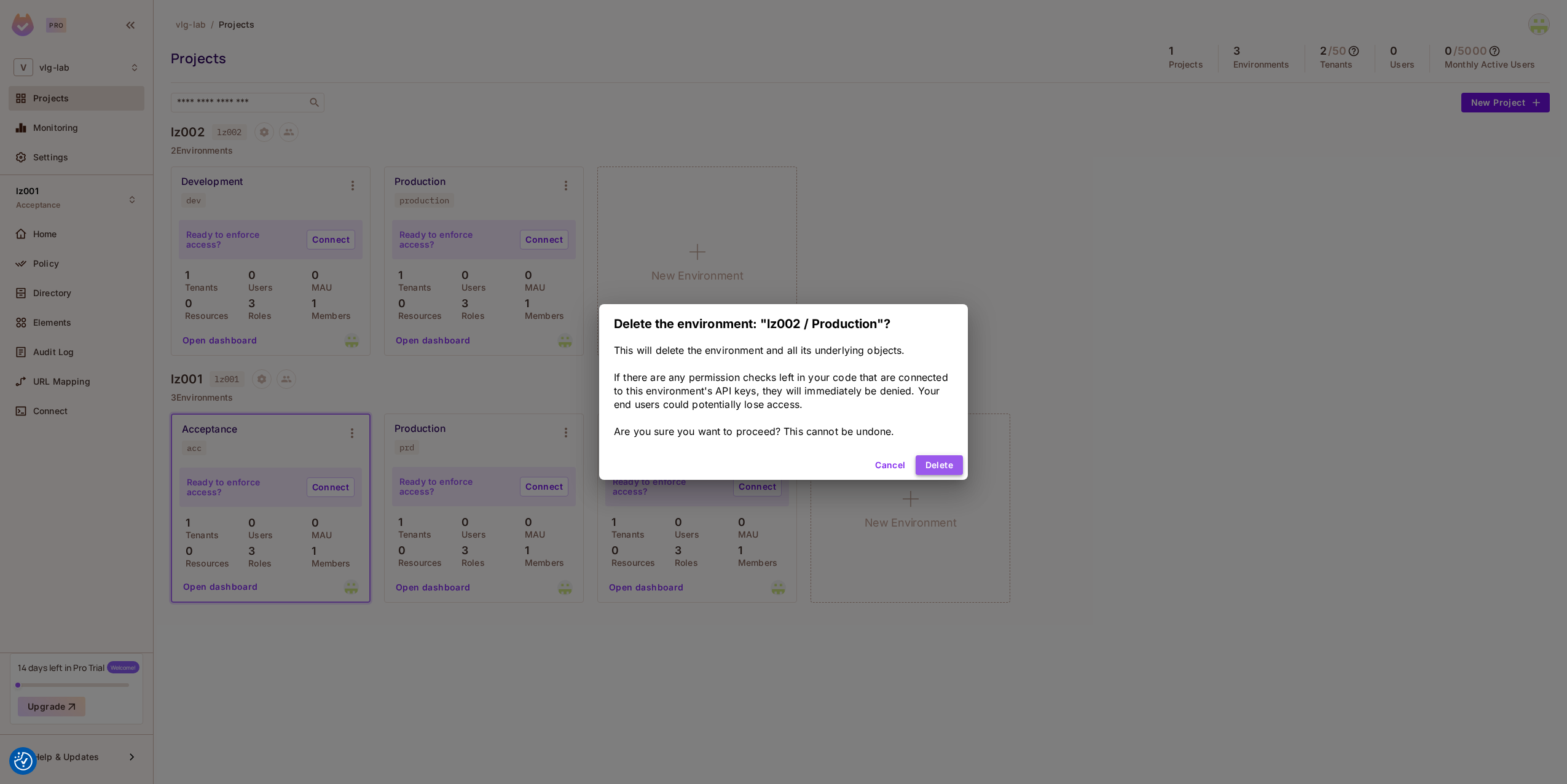
click at [940, 463] on button "Delete" at bounding box center [939, 465] width 47 height 19
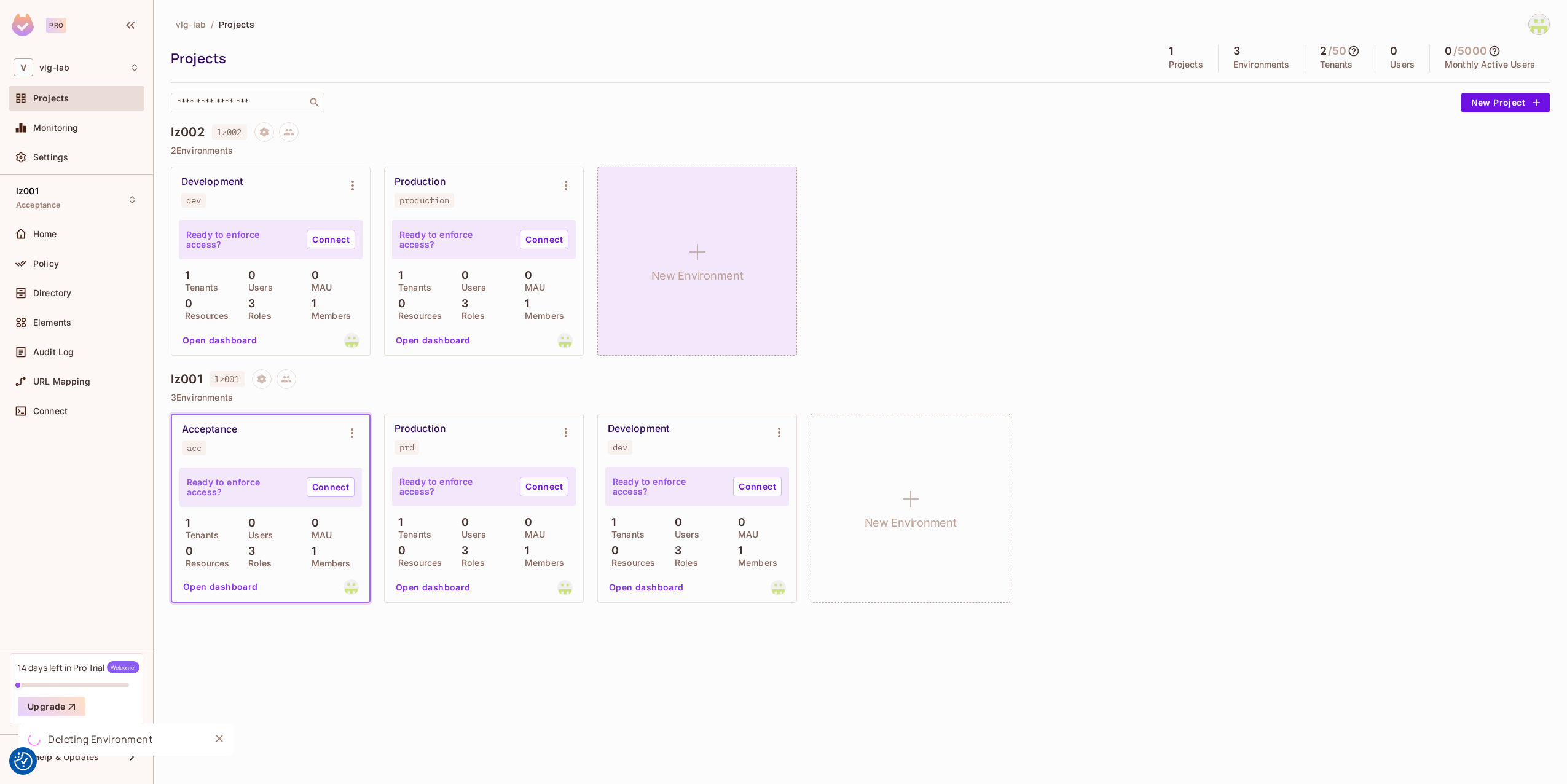
click at [683, 261] on icon at bounding box center [697, 252] width 29 height 29
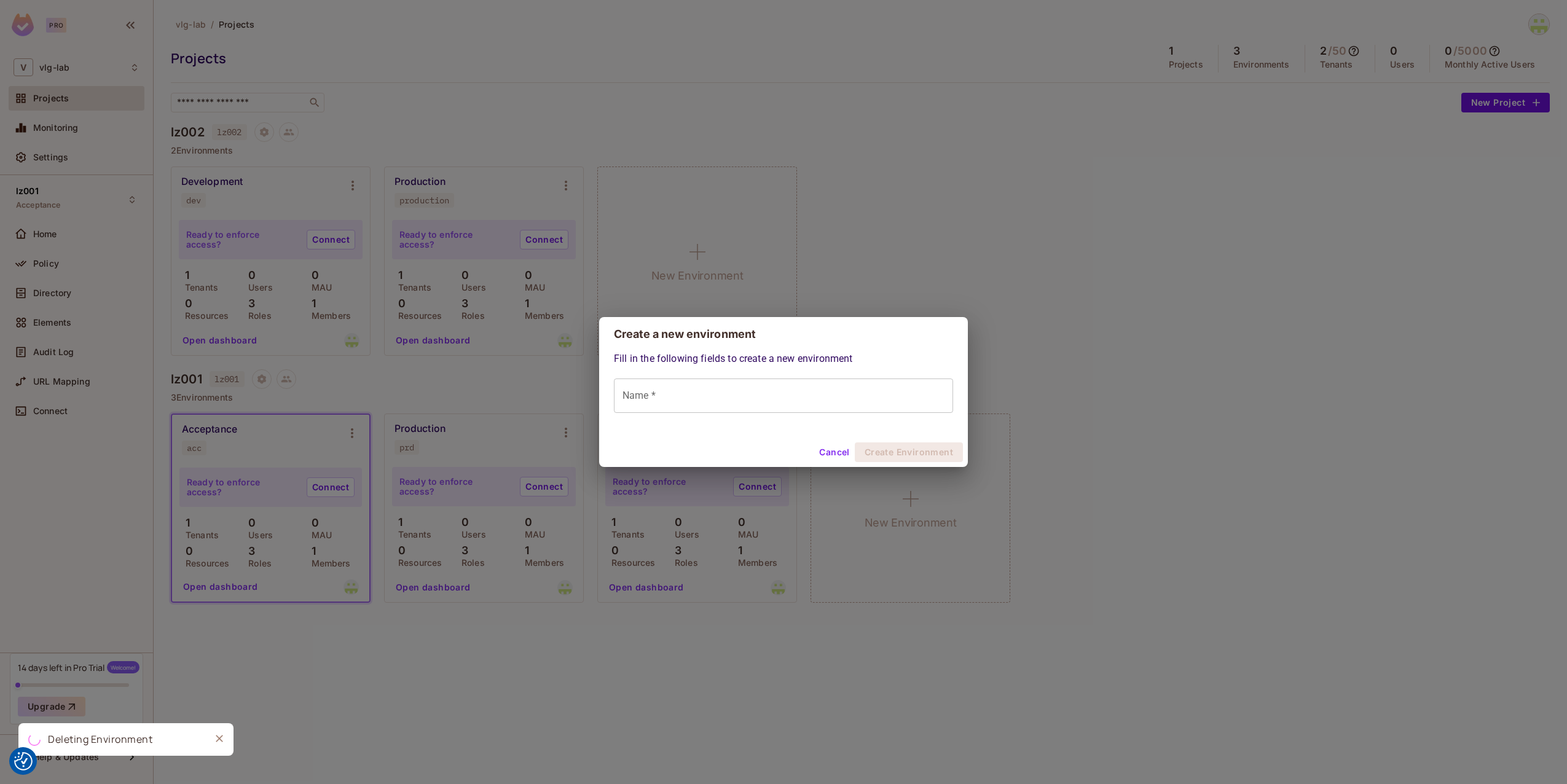
click at [717, 393] on input "Name *" at bounding box center [784, 396] width 339 height 35
type input "***"
click at [916, 451] on button "Create Environment" at bounding box center [909, 451] width 108 height 19
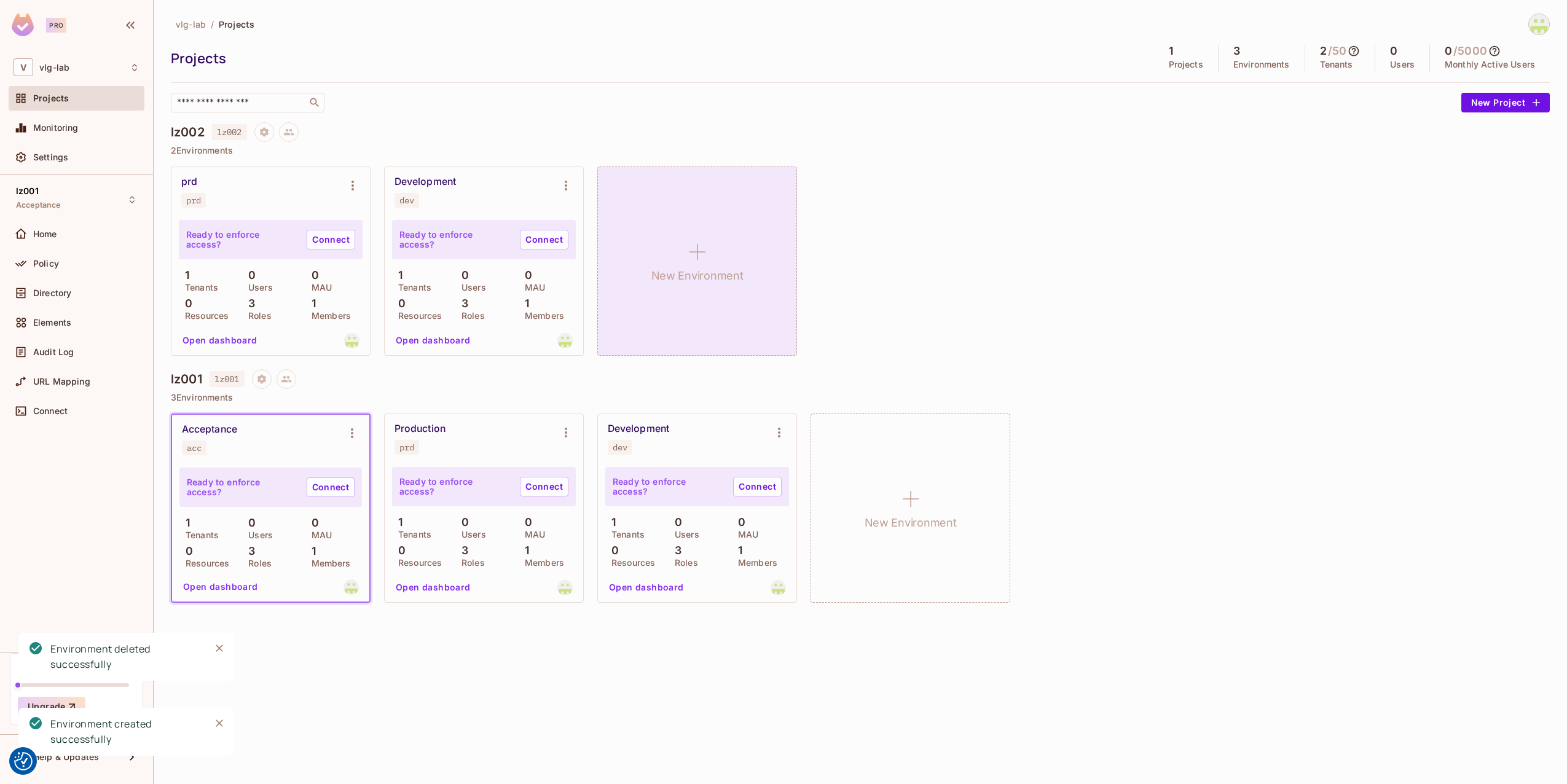
click at [704, 266] on h1 "New Environment" at bounding box center [697, 276] width 92 height 19
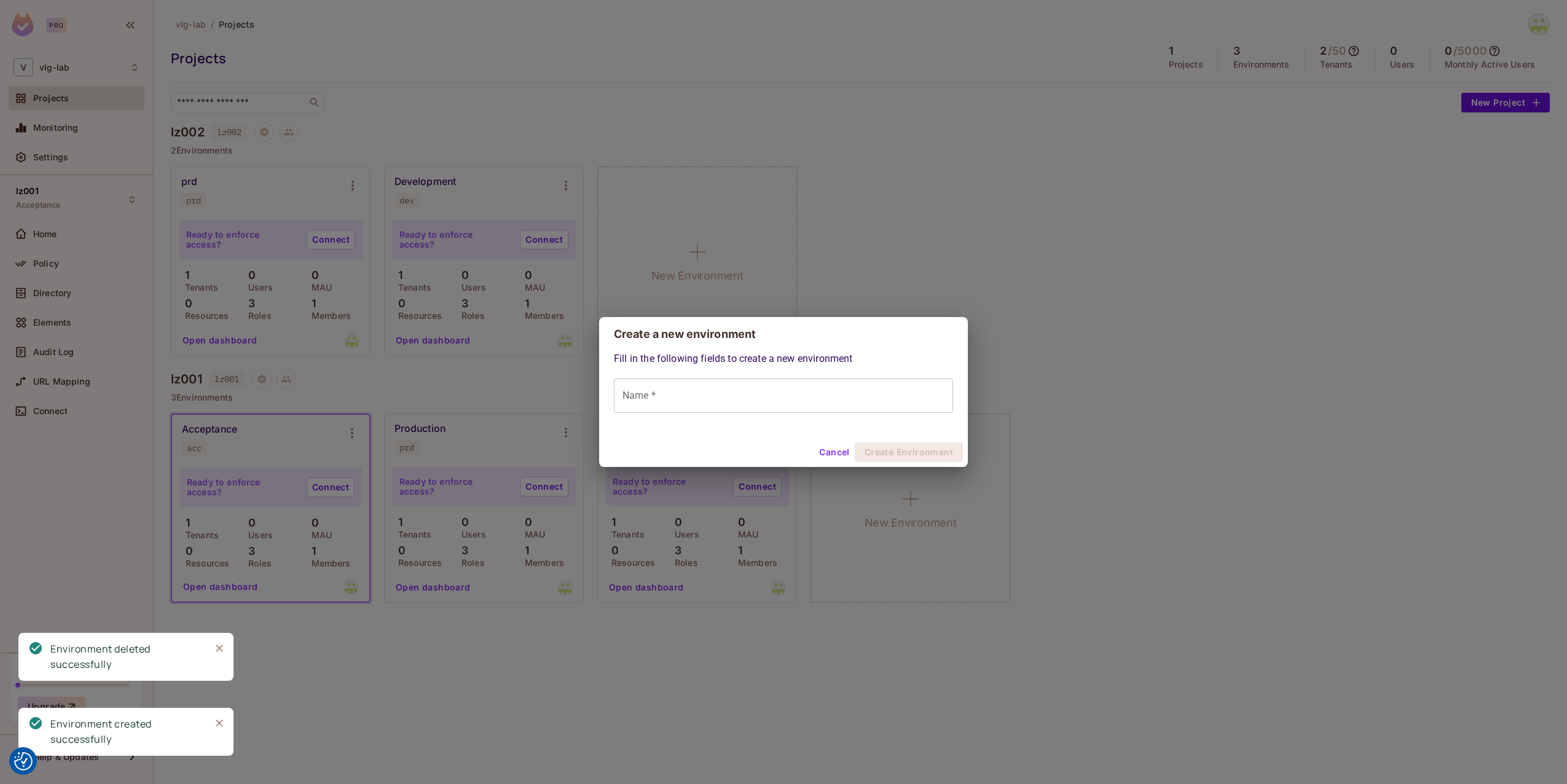
click at [772, 419] on div "Fill in the following fields to create a new environment Name * Name *" at bounding box center [784, 394] width 369 height 86
click at [764, 404] on input "Name *" at bounding box center [784, 396] width 339 height 35
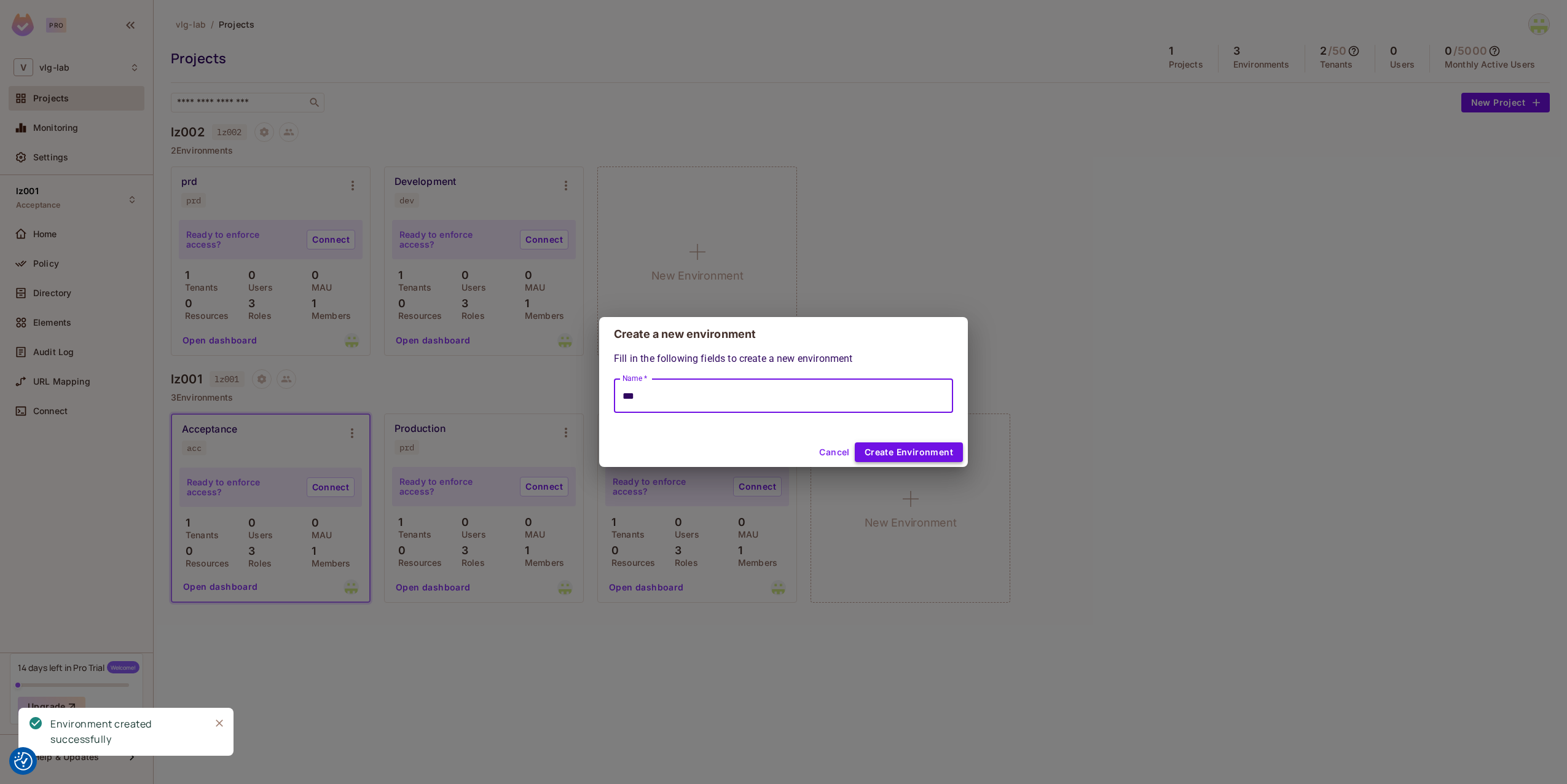
type input "***"
click at [895, 454] on button "Create Environment" at bounding box center [909, 451] width 108 height 19
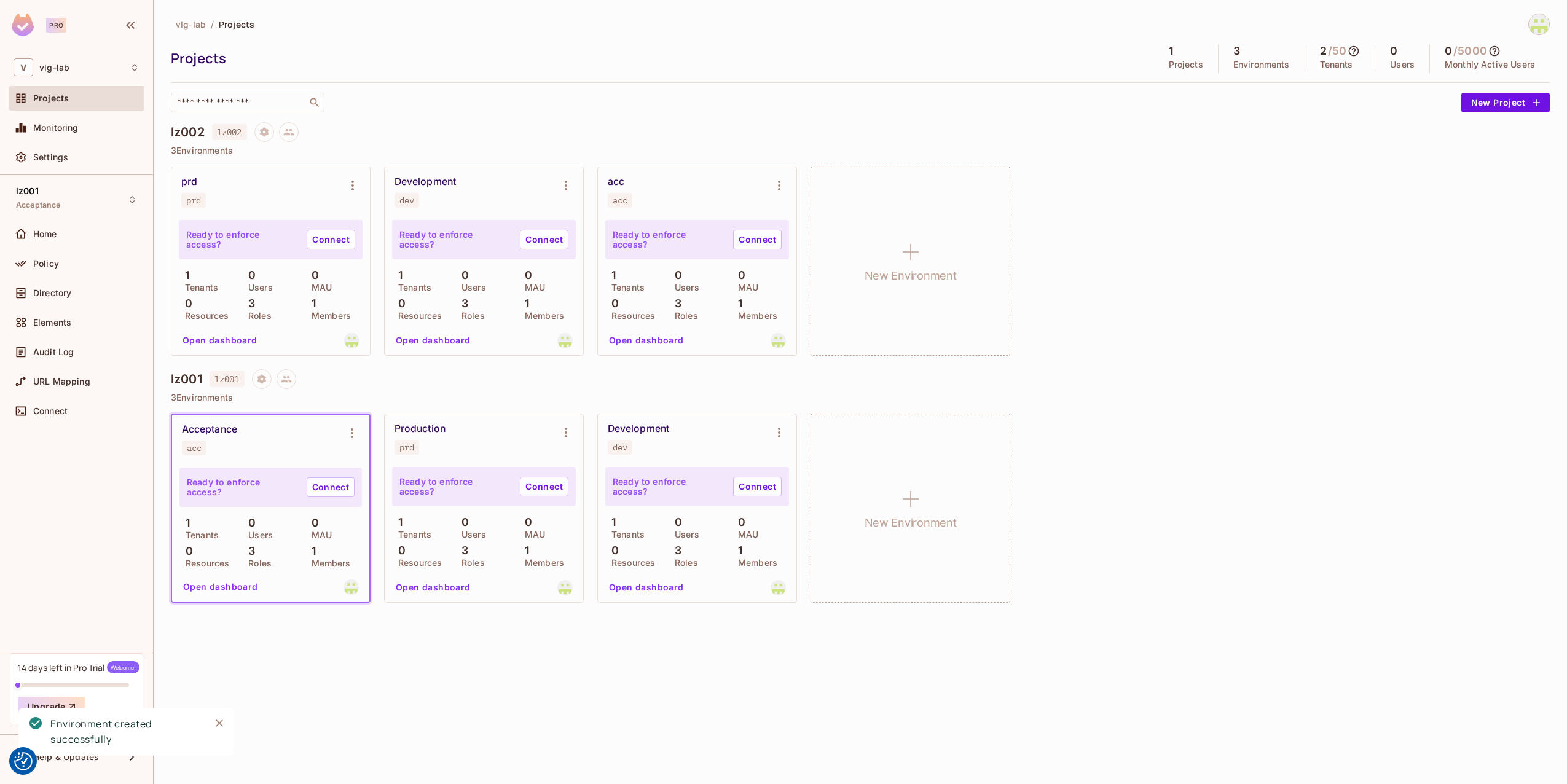
click at [367, 186] on div "prd prd" at bounding box center [271, 192] width 198 height 49
click at [357, 182] on icon "Environment settings" at bounding box center [353, 186] width 15 height 15
click at [438, 292] on div "Edit Environment" at bounding box center [422, 290] width 70 height 12
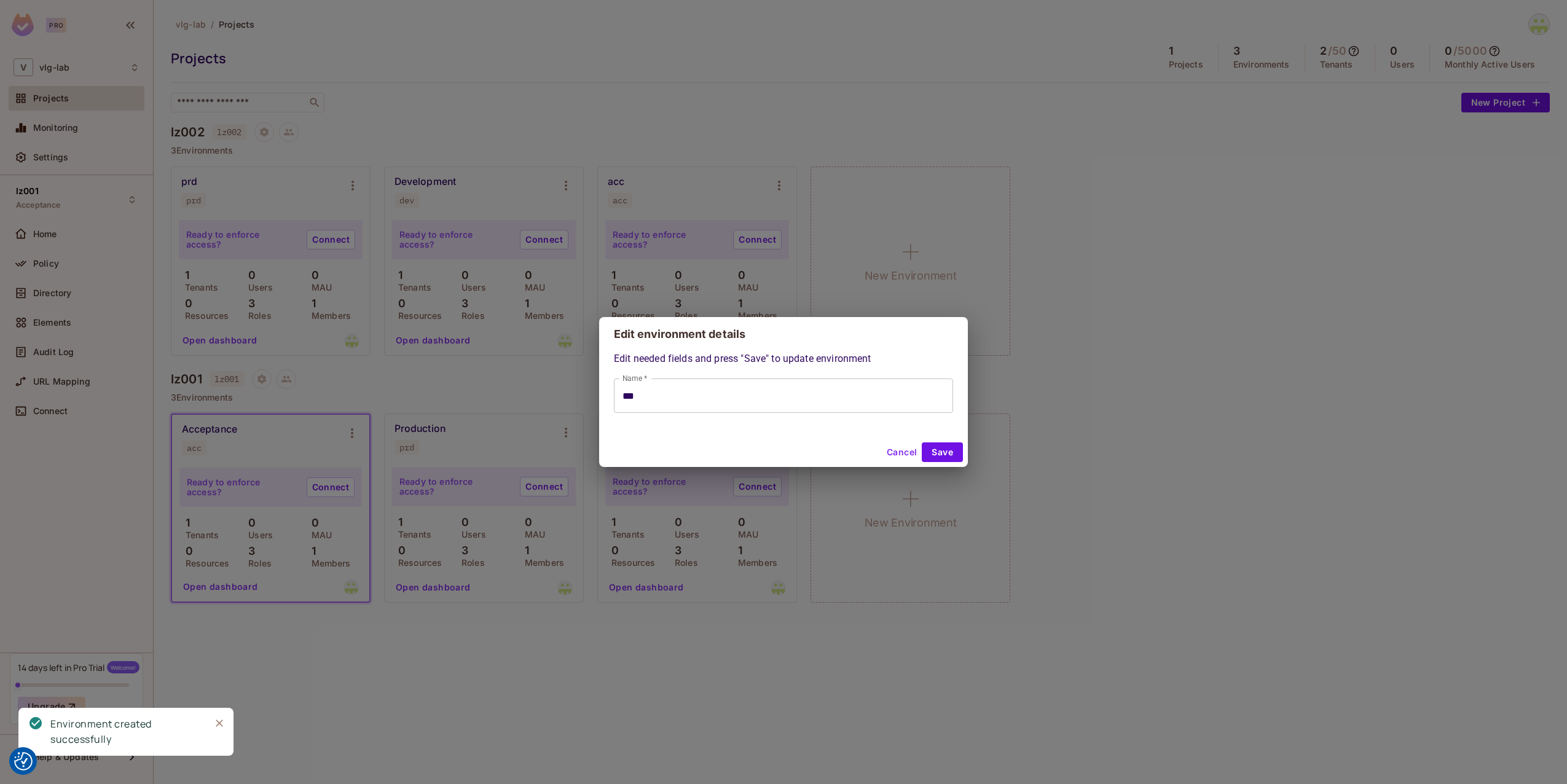
click at [689, 382] on input "***" at bounding box center [784, 396] width 339 height 35
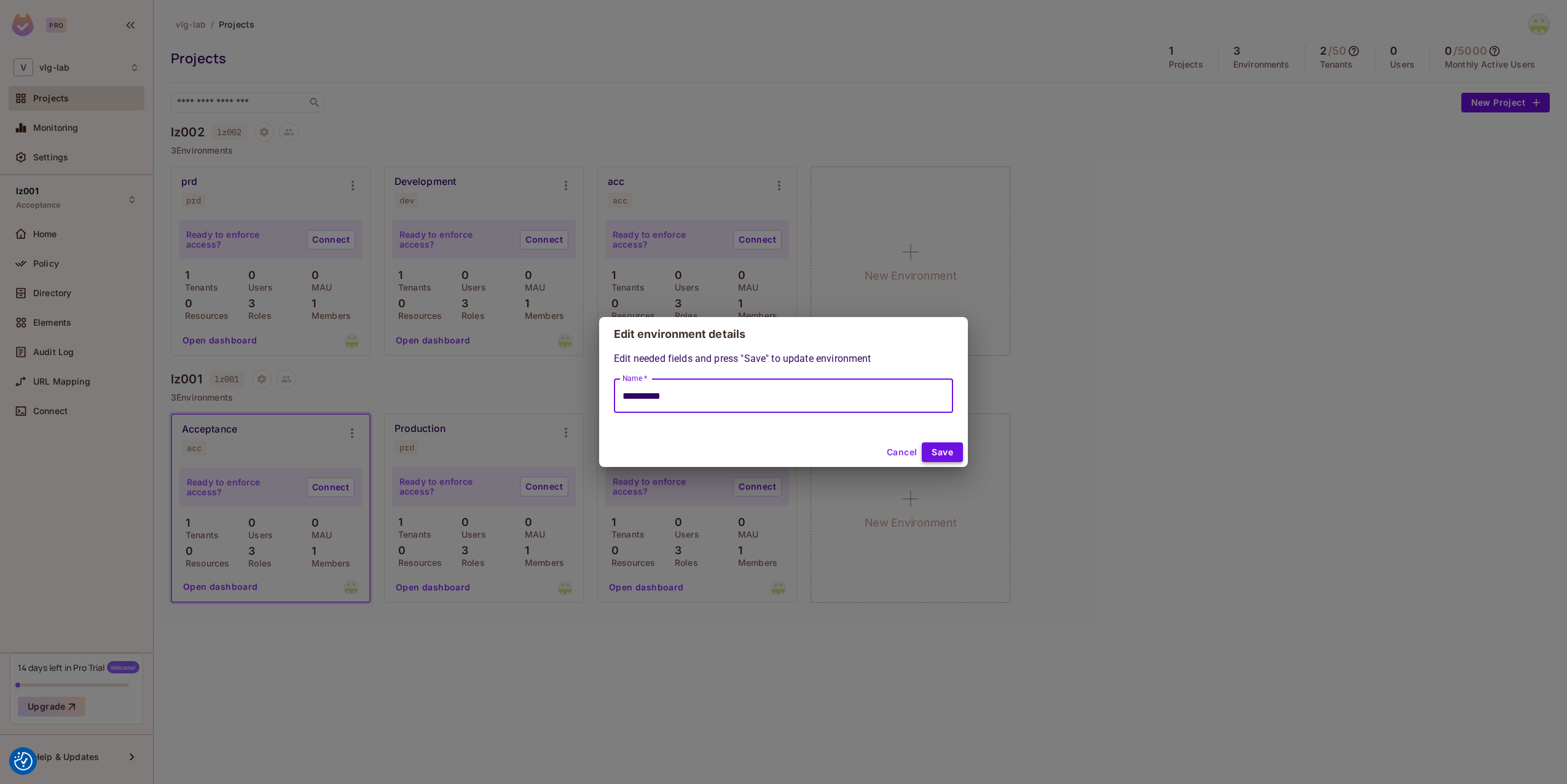
type input "**********"
click at [945, 456] on button "Save" at bounding box center [942, 451] width 41 height 19
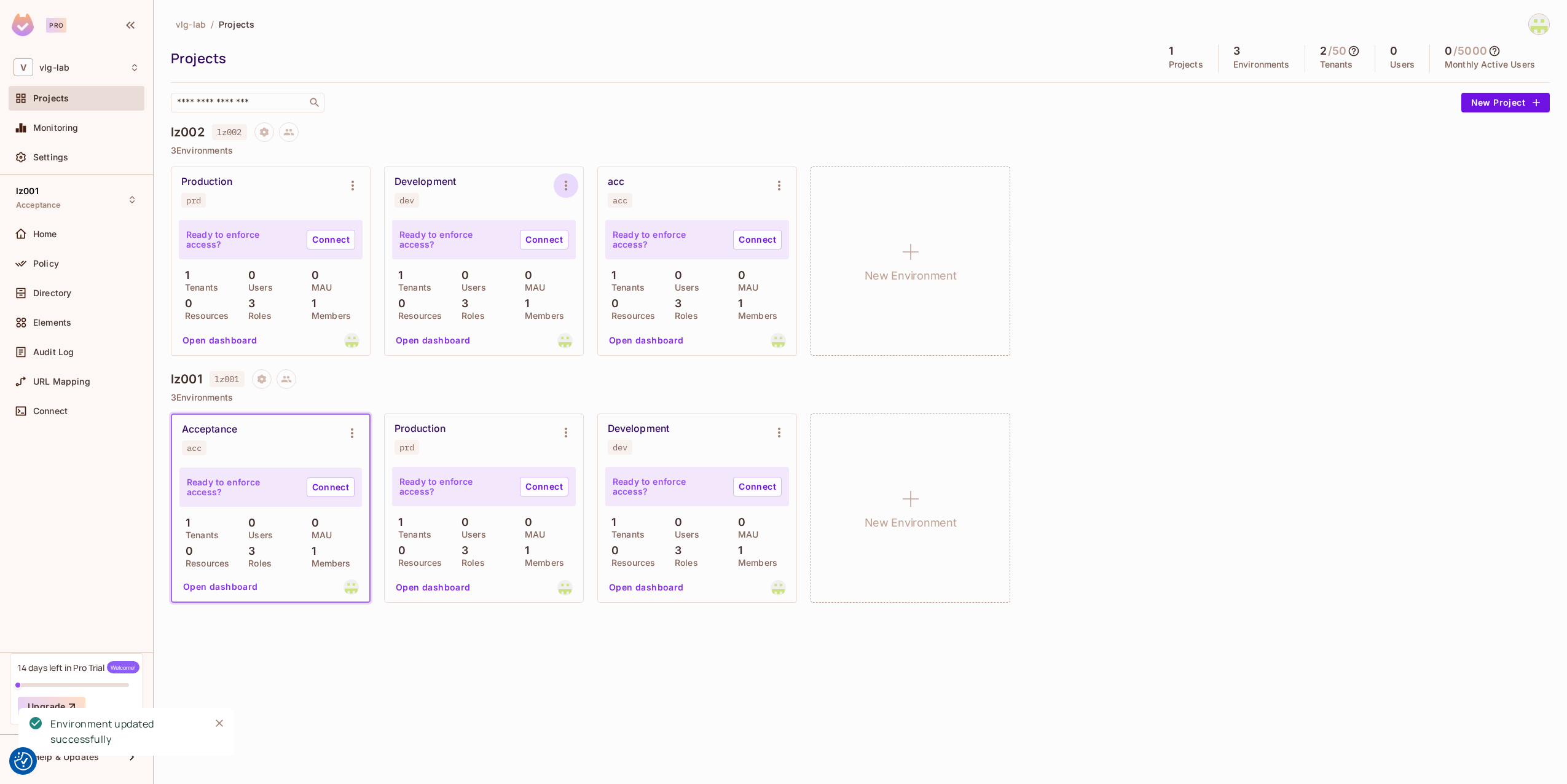
click at [566, 186] on icon "Environment settings" at bounding box center [566, 186] width 3 height 10
click at [566, 186] on div at bounding box center [784, 392] width 1567 height 784
click at [776, 190] on icon "Environment settings" at bounding box center [779, 186] width 15 height 15
click at [834, 290] on div "Edit Environment" at bounding box center [848, 290] width 70 height 12
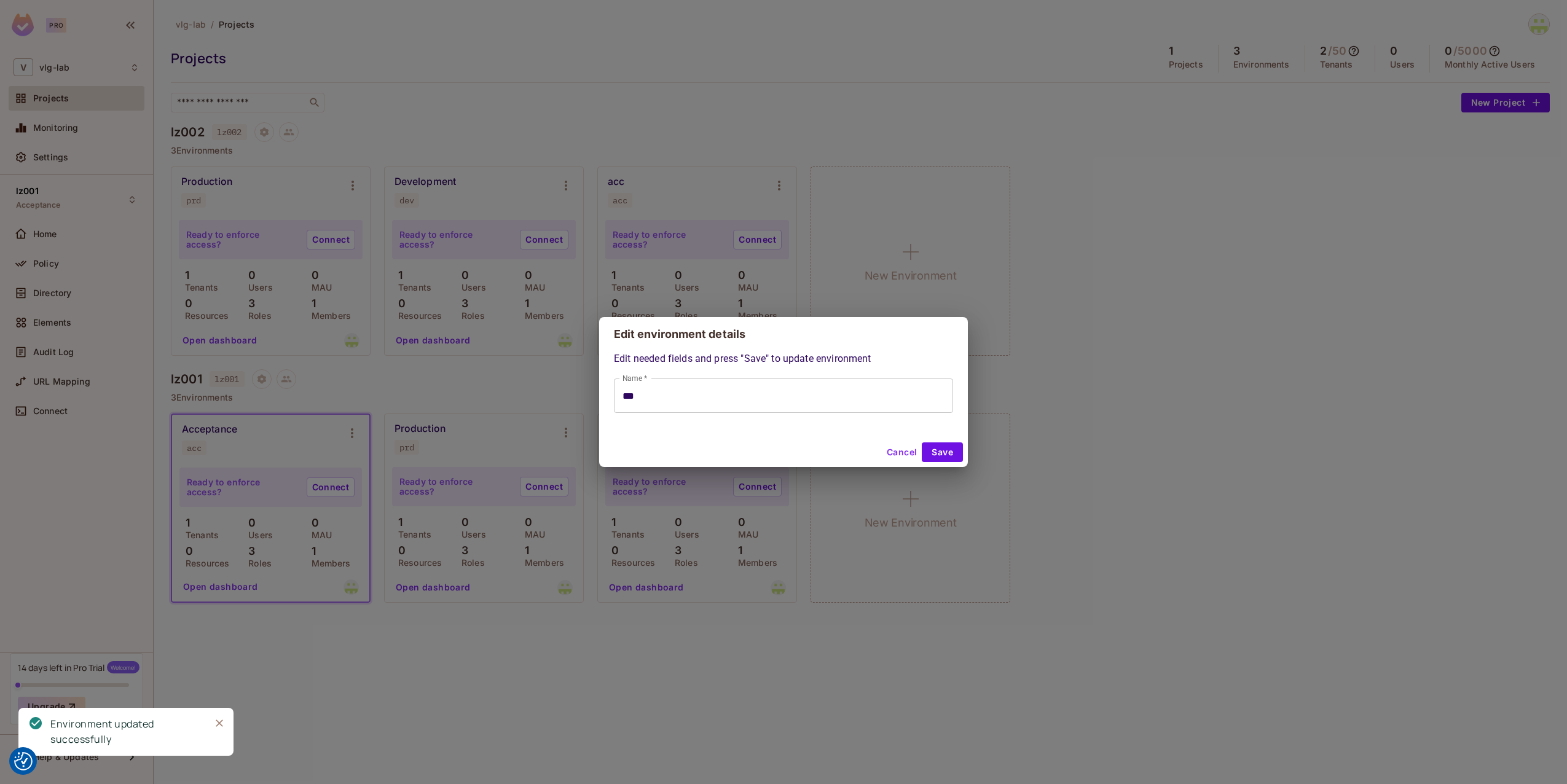
click at [699, 393] on input "***" at bounding box center [784, 396] width 339 height 35
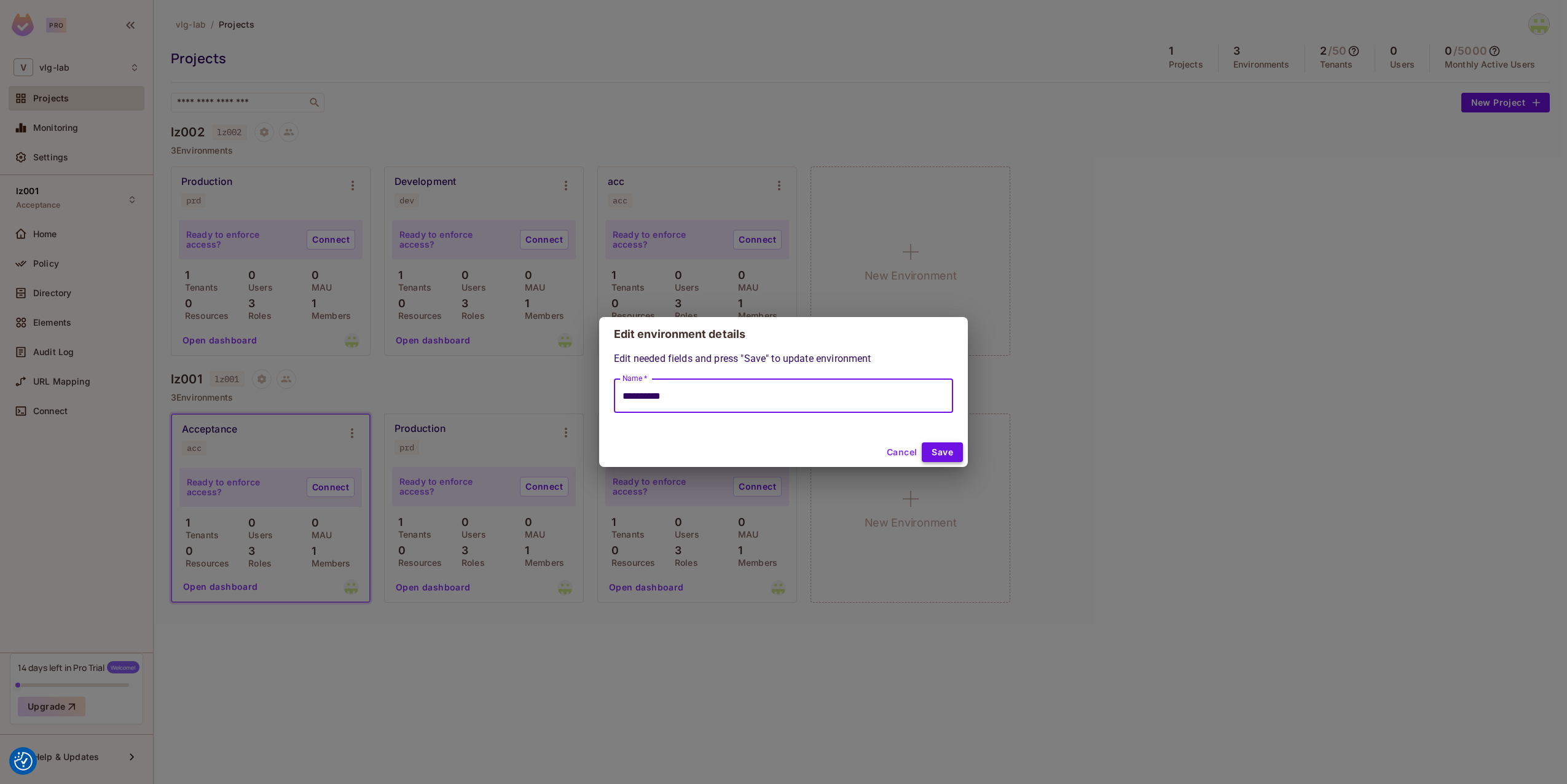
type input "**********"
click at [938, 453] on button "Save" at bounding box center [942, 451] width 41 height 19
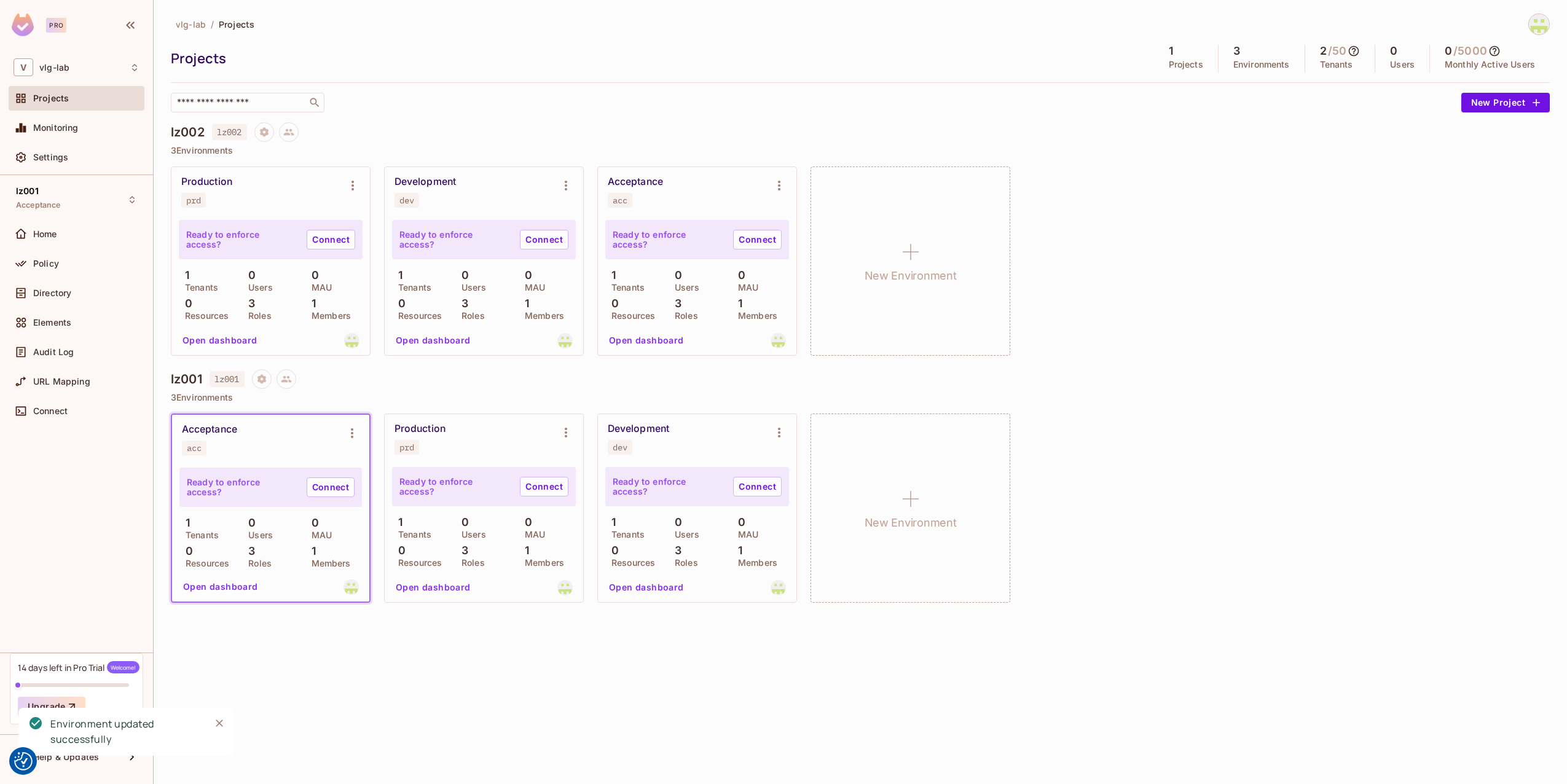
click at [224, 725] on icon "Close" at bounding box center [219, 723] width 12 height 12
click at [1335, 63] on p "Tenants" at bounding box center [1337, 64] width 33 height 10
drag, startPoint x: 1335, startPoint y: 63, endPoint x: 1285, endPoint y: 63, distance: 50.0
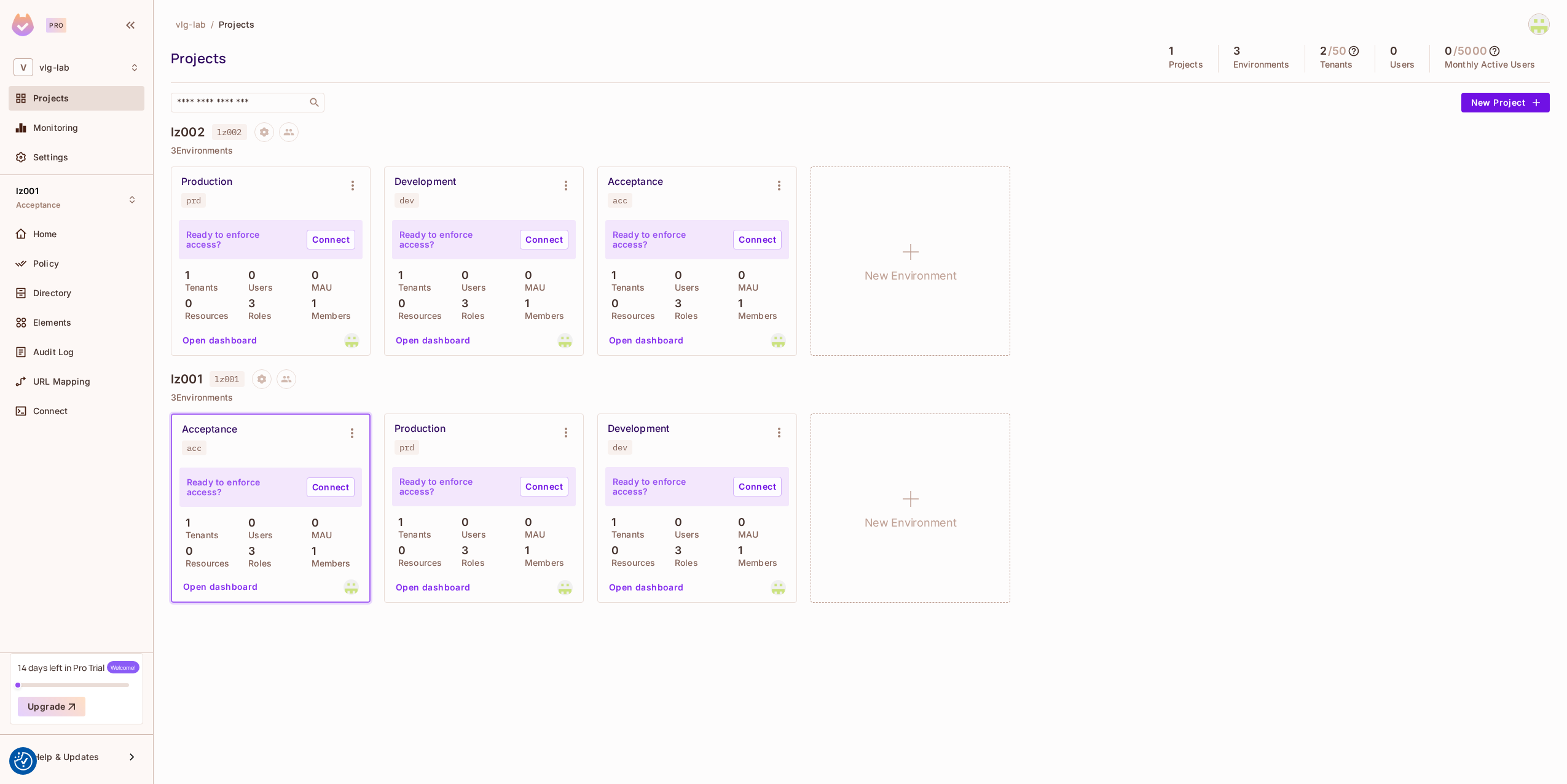
click at [1285, 63] on p "Environments" at bounding box center [1262, 64] width 57 height 10
drag, startPoint x: 1285, startPoint y: 63, endPoint x: 1258, endPoint y: 129, distance: 71.3
click at [1258, 129] on div "lz002 lz002" at bounding box center [860, 132] width 1379 height 19
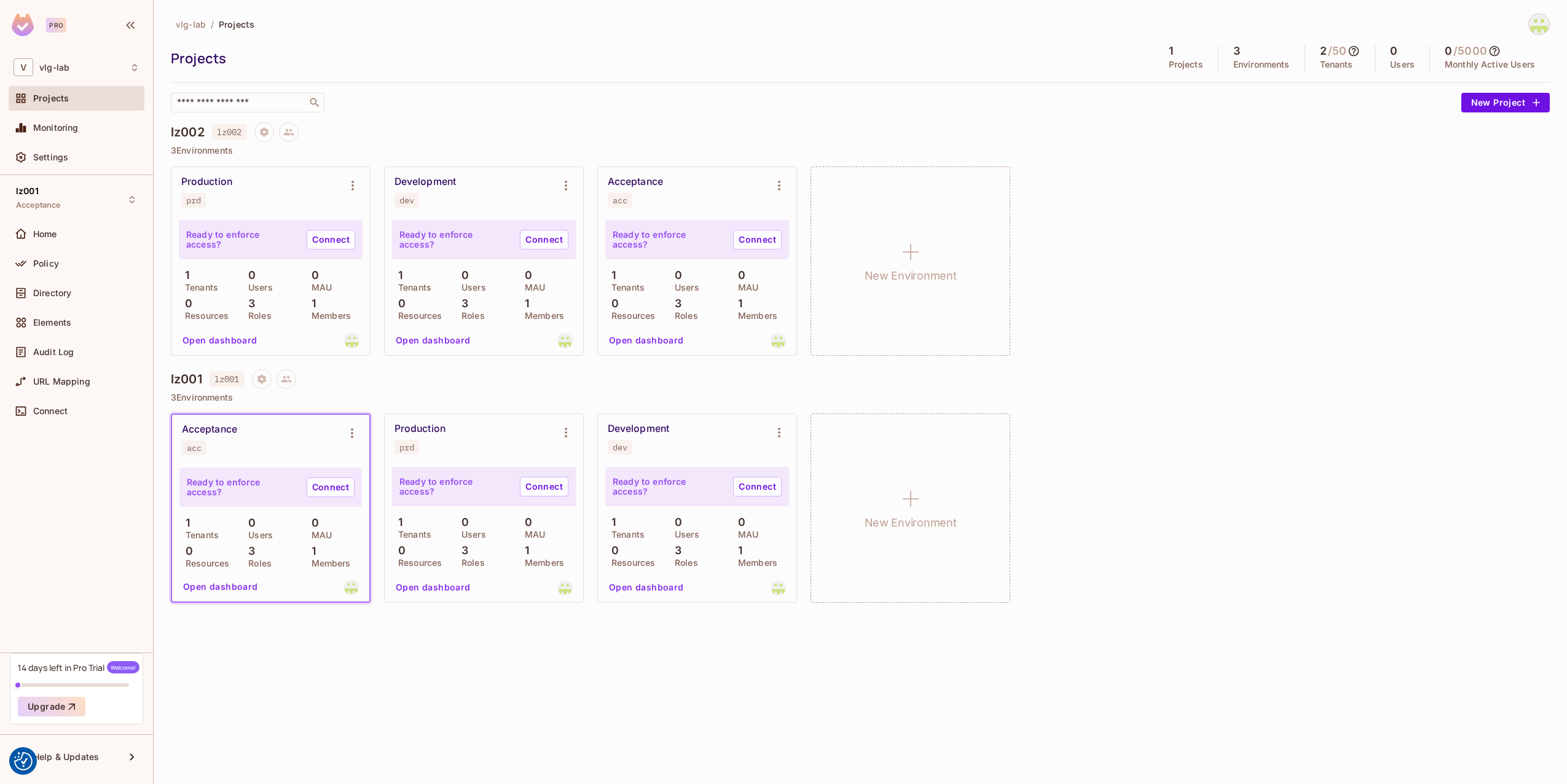
click at [1169, 66] on p "Projects" at bounding box center [1186, 64] width 35 height 10
click at [456, 97] on div "​" at bounding box center [813, 102] width 1284 height 19
click at [1171, 69] on p "Projects" at bounding box center [1186, 64] width 35 height 10
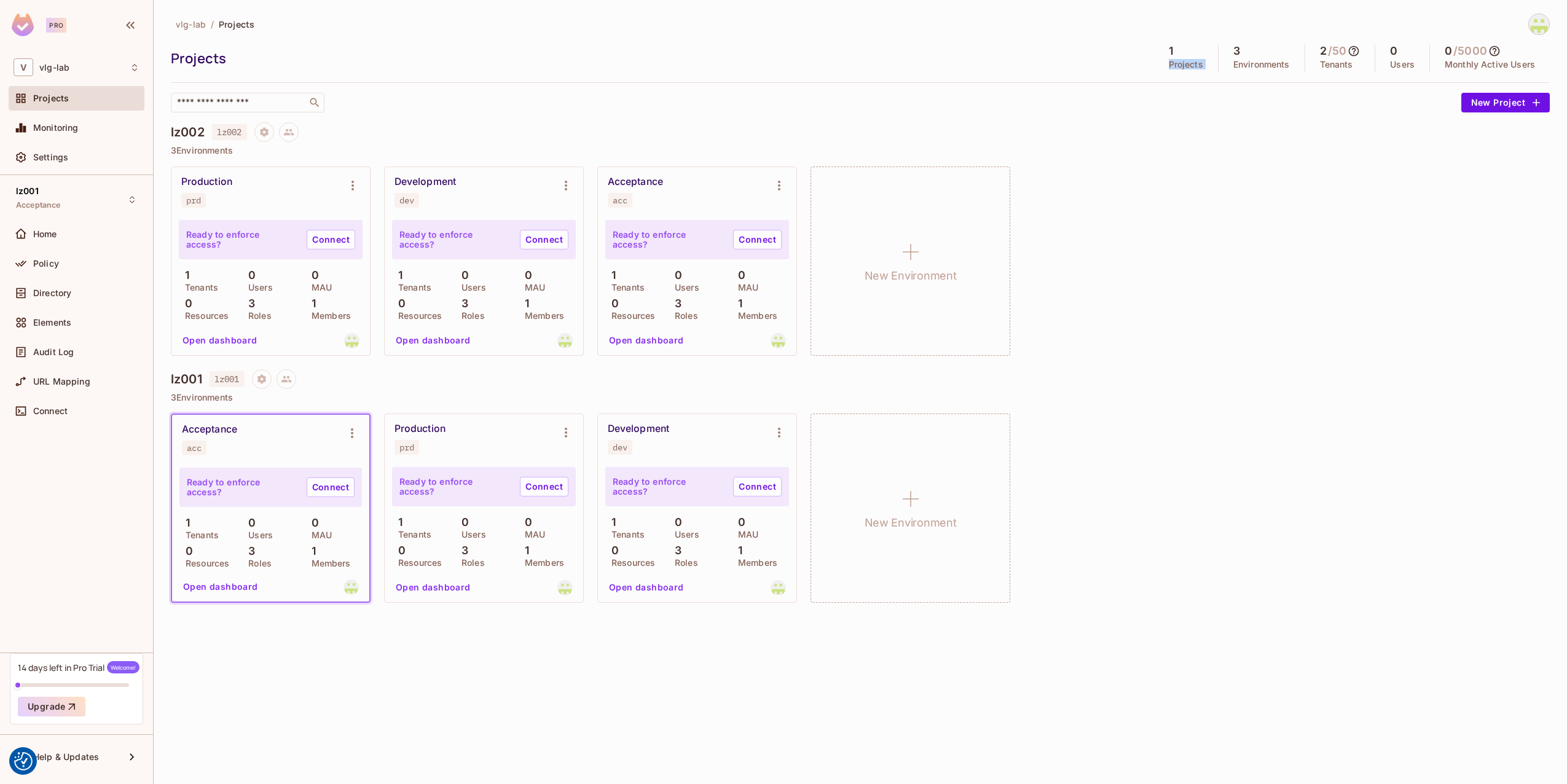
click at [1171, 69] on p "Projects" at bounding box center [1186, 64] width 35 height 10
drag, startPoint x: 1171, startPoint y: 69, endPoint x: 1252, endPoint y: 77, distance: 81.4
click at [1252, 79] on div "vlg-lab / Projects Projects 1 Projects 3 Environments 2 / 50 Tenants 0 Users 0 …" at bounding box center [860, 63] width 1379 height 99
click at [1252, 69] on div "3 Environments" at bounding box center [1262, 58] width 87 height 27
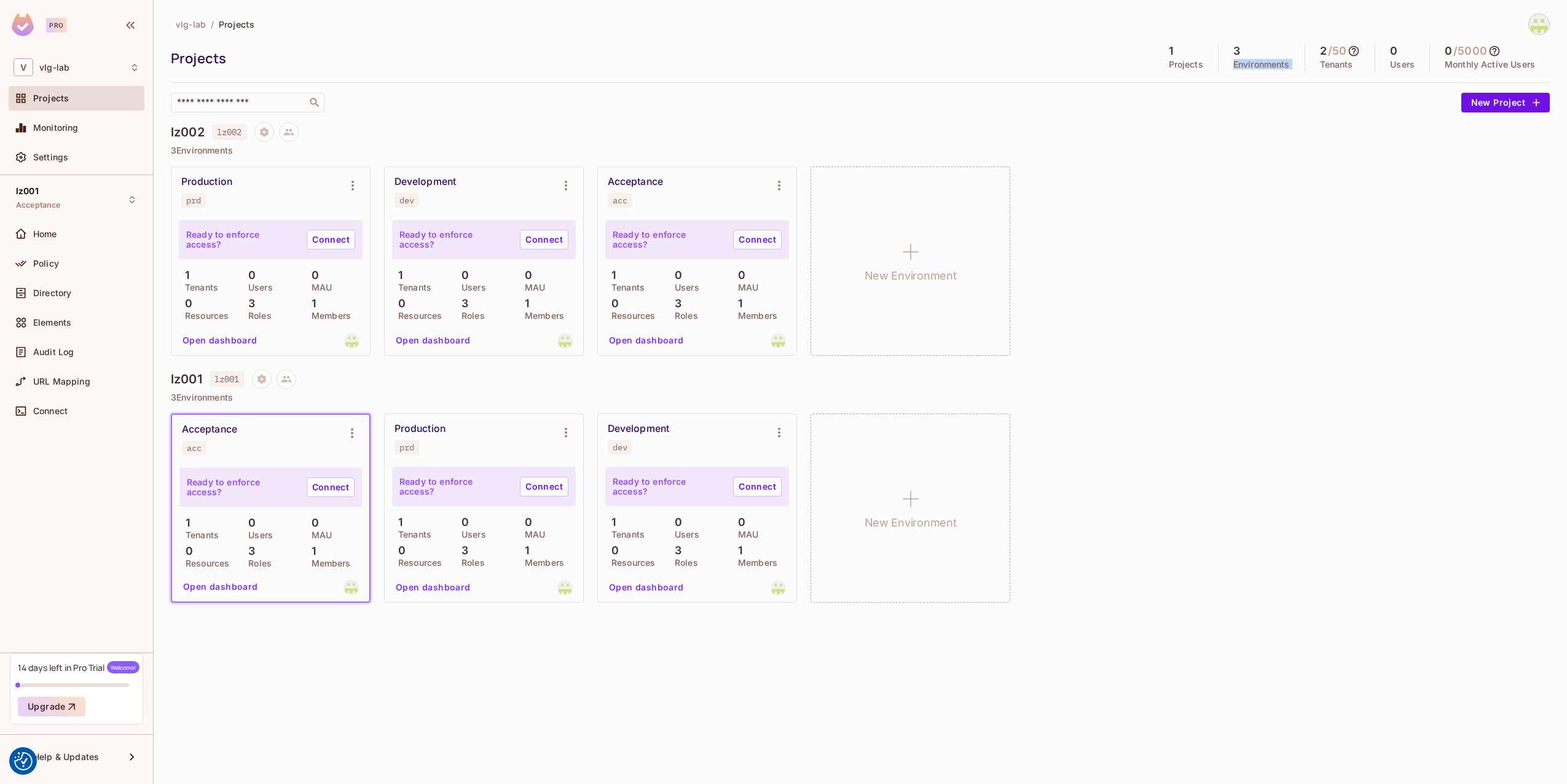
click at [1252, 69] on div "3 Environments" at bounding box center [1262, 58] width 87 height 27
drag, startPoint x: 1252, startPoint y: 69, endPoint x: 1284, endPoint y: 83, distance: 34.9
click at [1260, 89] on div "vlg-lab / Projects Projects 1 Projects 3 Environments 2 / 50 Tenants 0 Users 0 …" at bounding box center [860, 63] width 1379 height 99
click at [1281, 156] on div "lz002 lz002 3 Environments Production prd Ready to enforce access? Connect 1 Te…" at bounding box center [860, 246] width 1379 height 247
drag, startPoint x: 1280, startPoint y: 156, endPoint x: 1187, endPoint y: 182, distance: 96.6
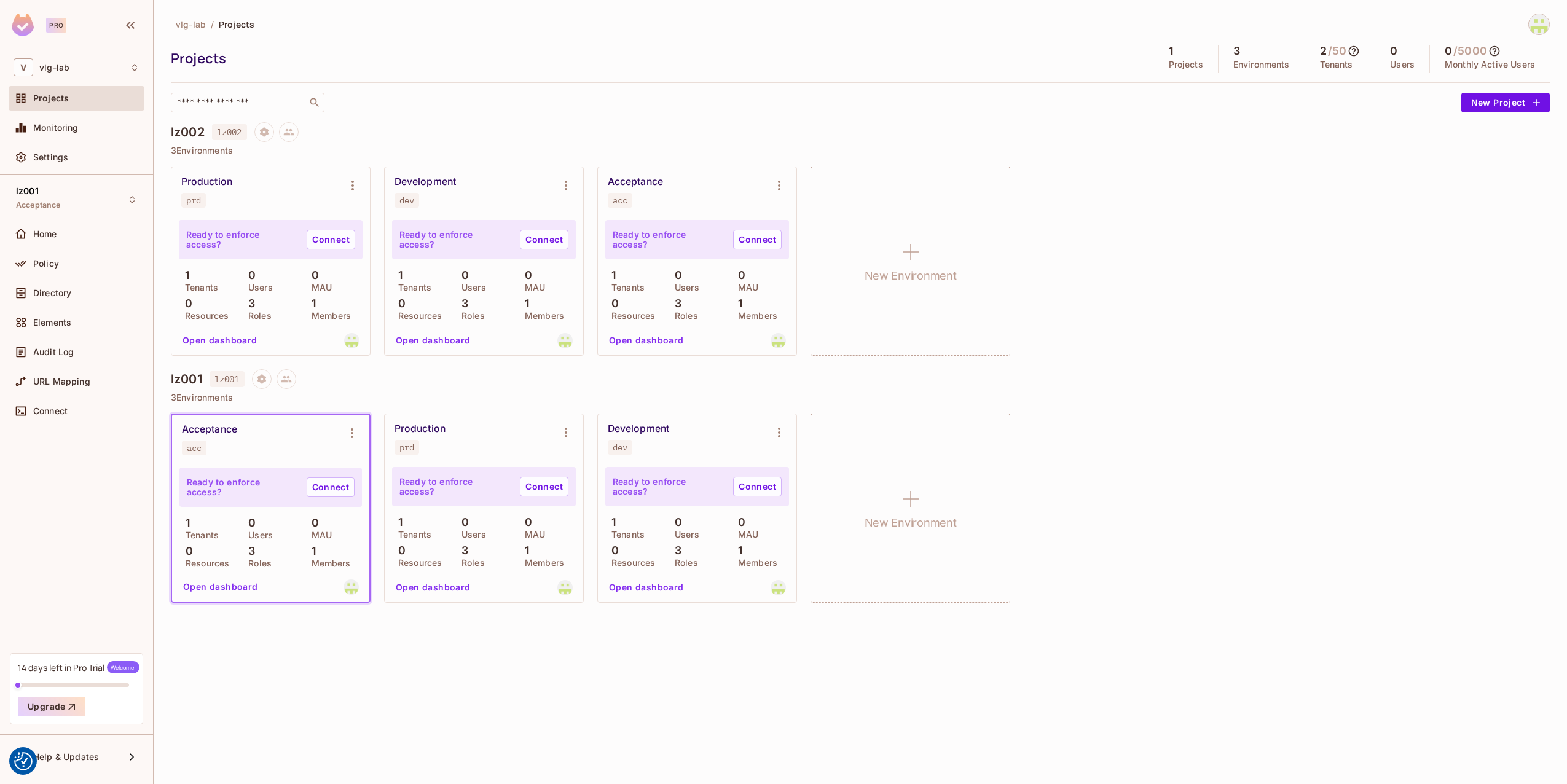
click at [1187, 182] on div "Production prd Ready to enforce access? Connect 1 Tenants 0 Users 0 MAU 0 Resou…" at bounding box center [860, 260] width 1379 height 189
click at [236, 211] on div "Production prd" at bounding box center [271, 192] width 198 height 49
click at [76, 207] on div "lz001 Acceptance" at bounding box center [76, 199] width 136 height 34
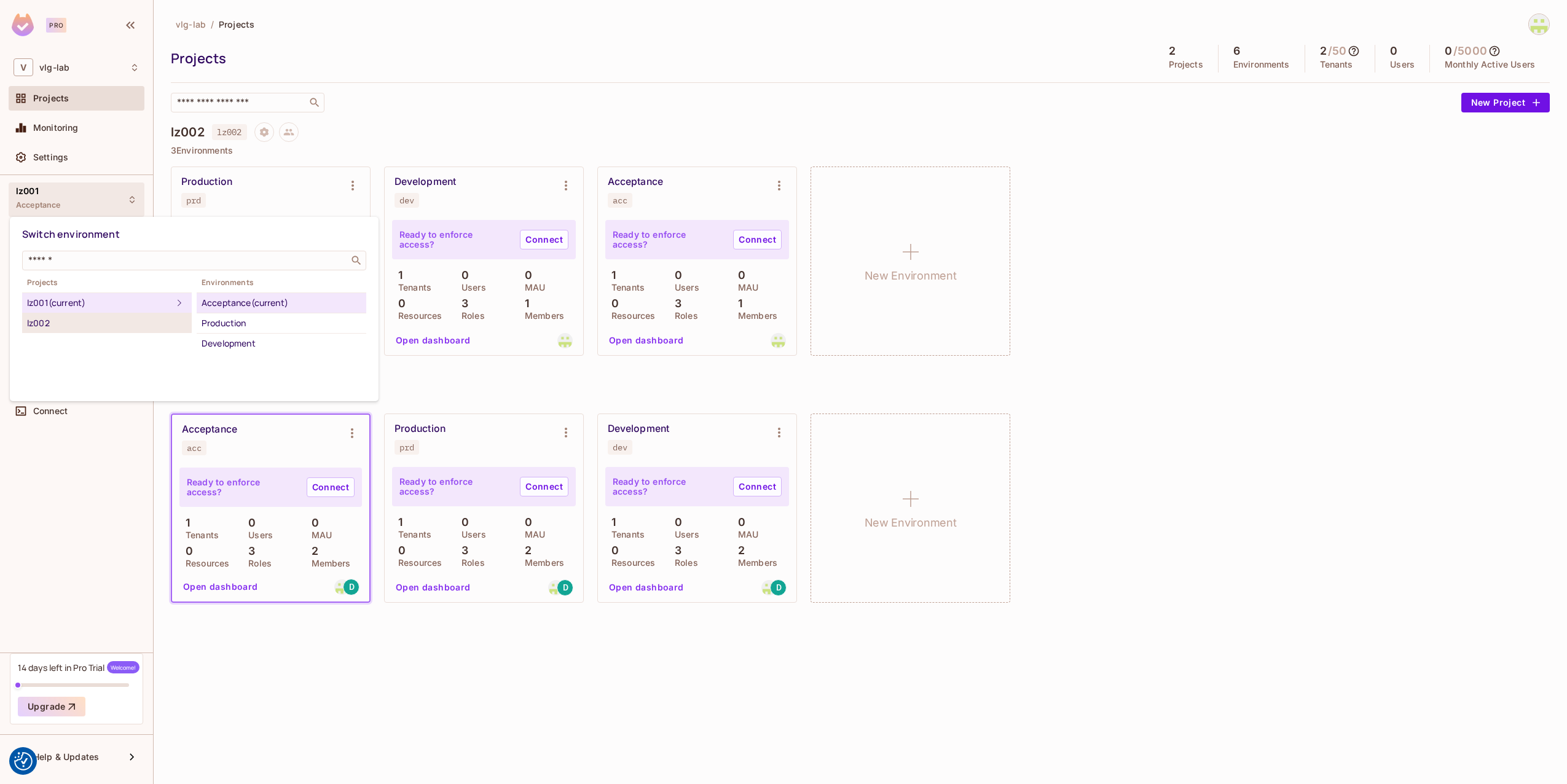
click at [96, 323] on div "lz002" at bounding box center [106, 323] width 160 height 15
click at [242, 325] on div "Development" at bounding box center [281, 323] width 160 height 15
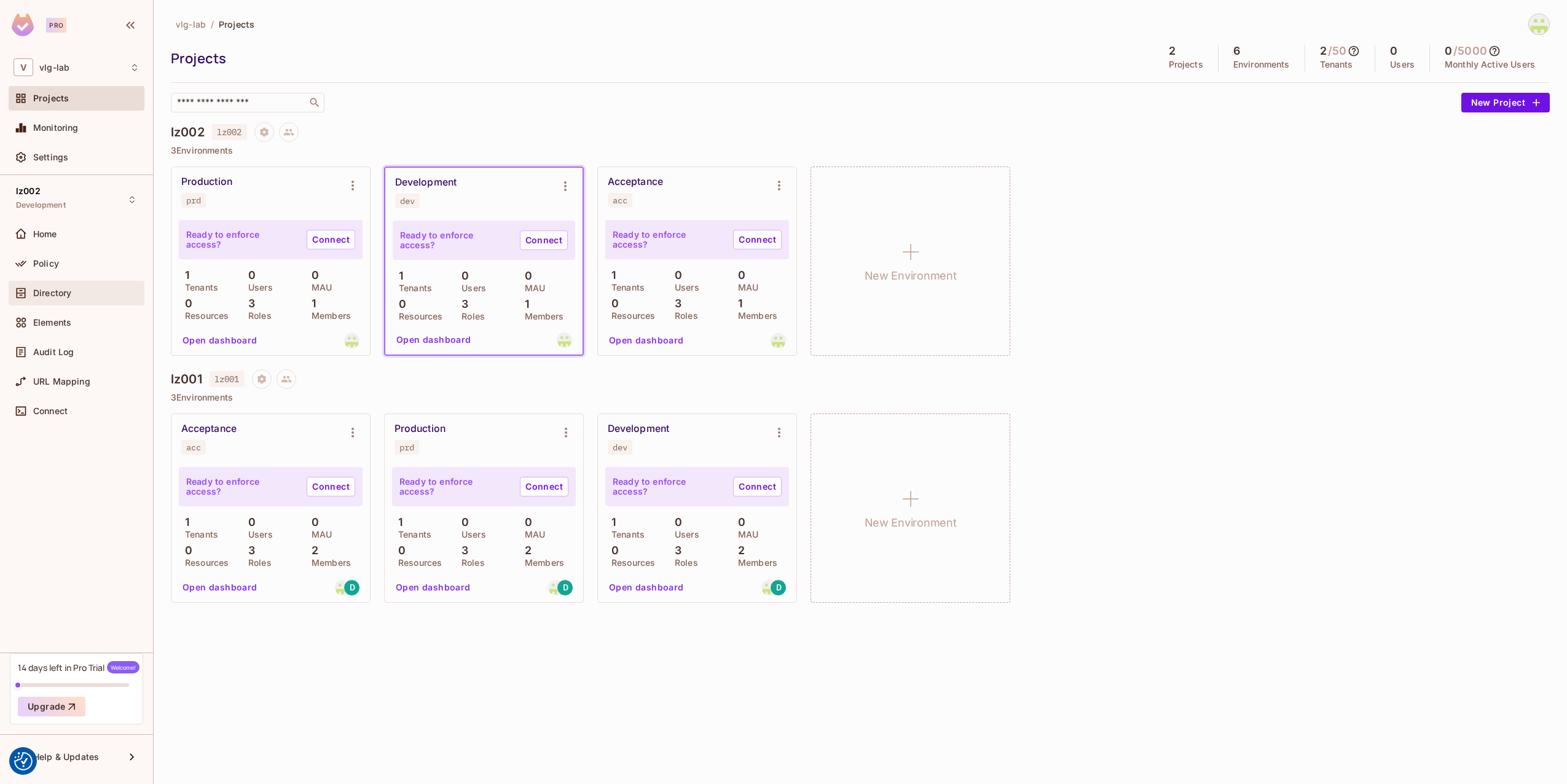
click at [56, 297] on span "Directory" at bounding box center [52, 293] width 38 height 10
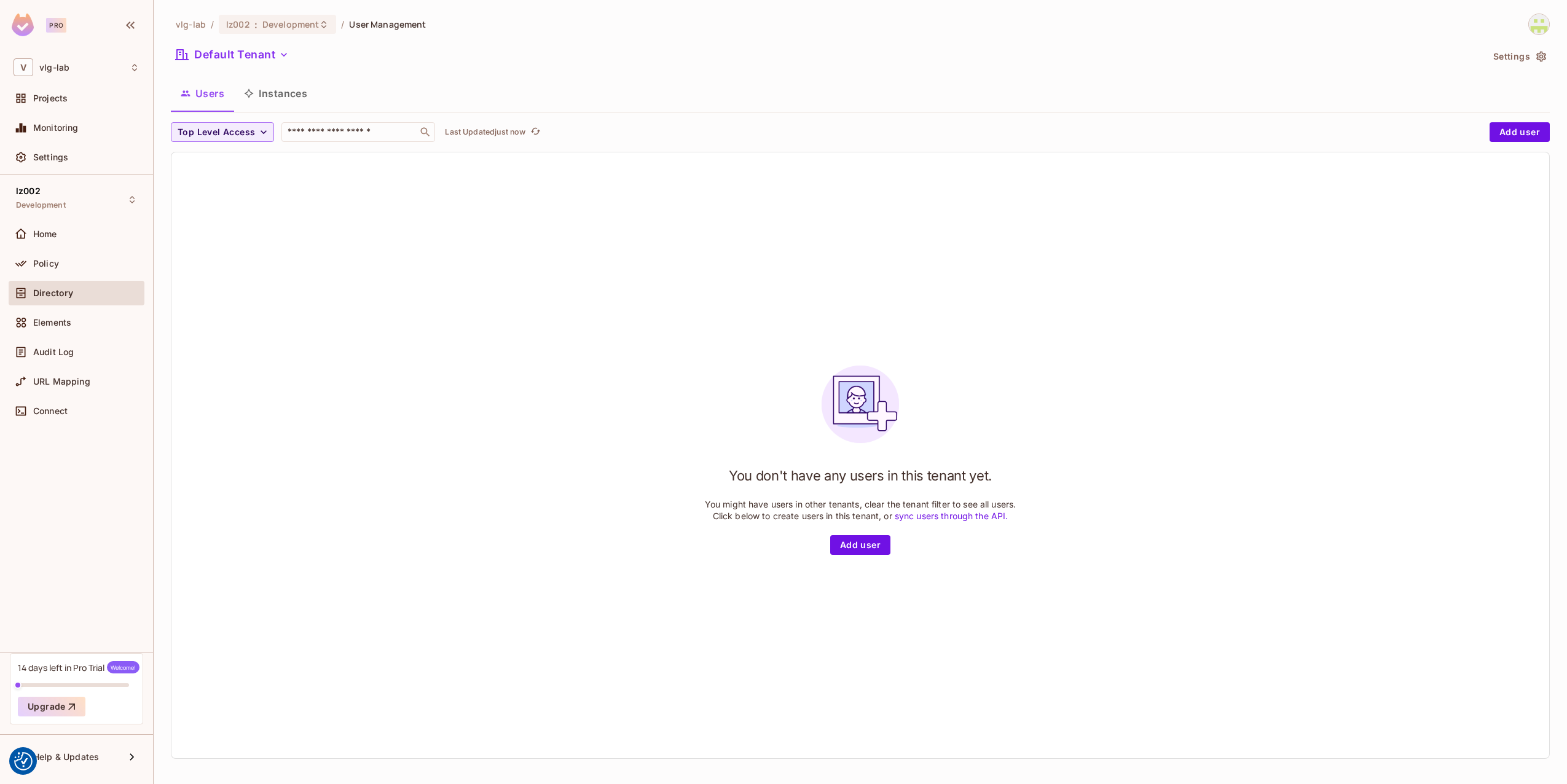
click at [248, 41] on div "vlg-lab / lz002 : Development / User Management Default Tenant Settings Users I…" at bounding box center [860, 391] width 1379 height 755
click at [238, 54] on button "Default Tenant" at bounding box center [232, 54] width 123 height 19
click at [528, 53] on div at bounding box center [784, 392] width 1567 height 784
click at [68, 190] on div "lz002 Development" at bounding box center [76, 199] width 136 height 34
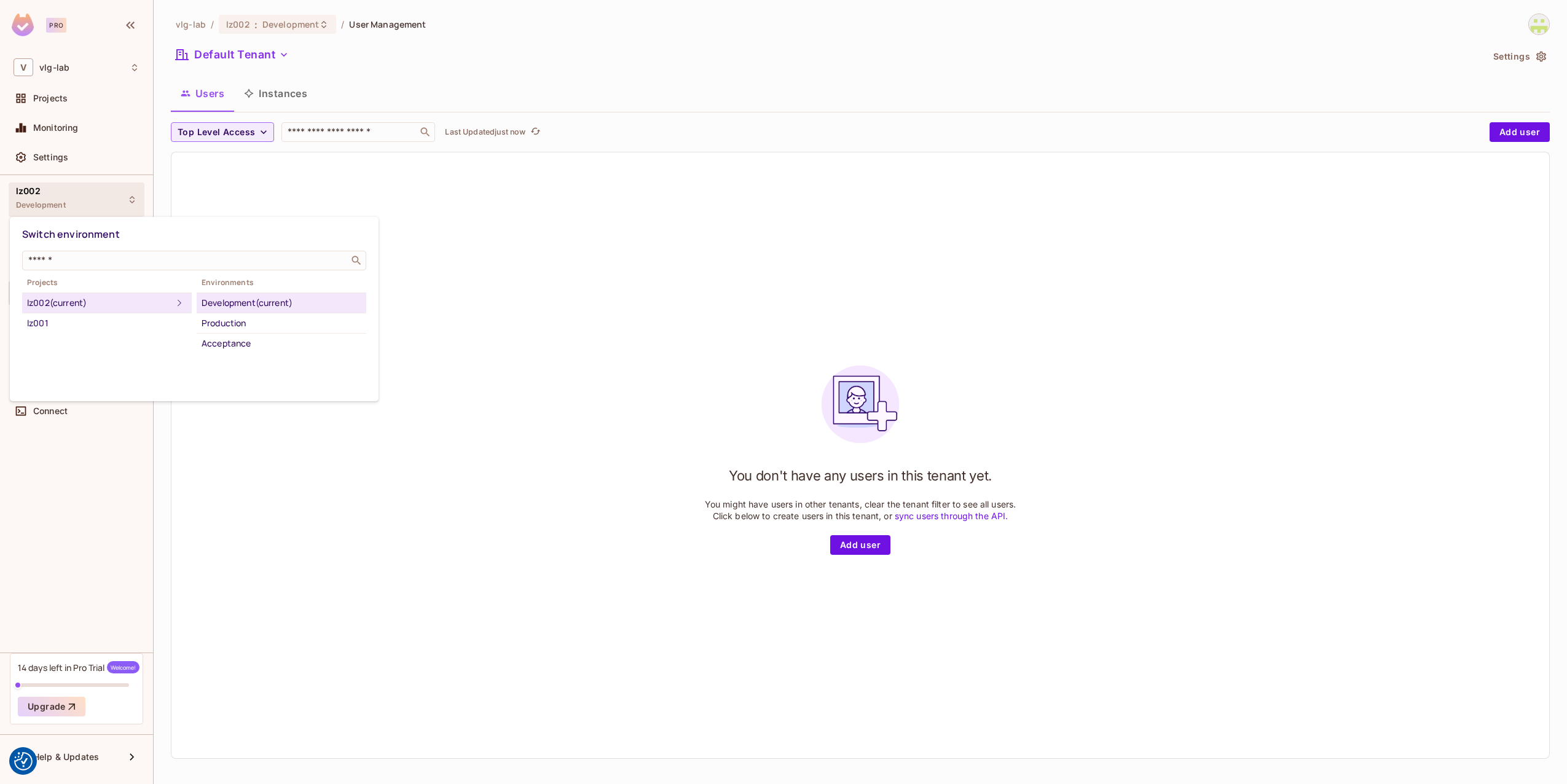
click at [65, 203] on div at bounding box center [784, 392] width 1567 height 784
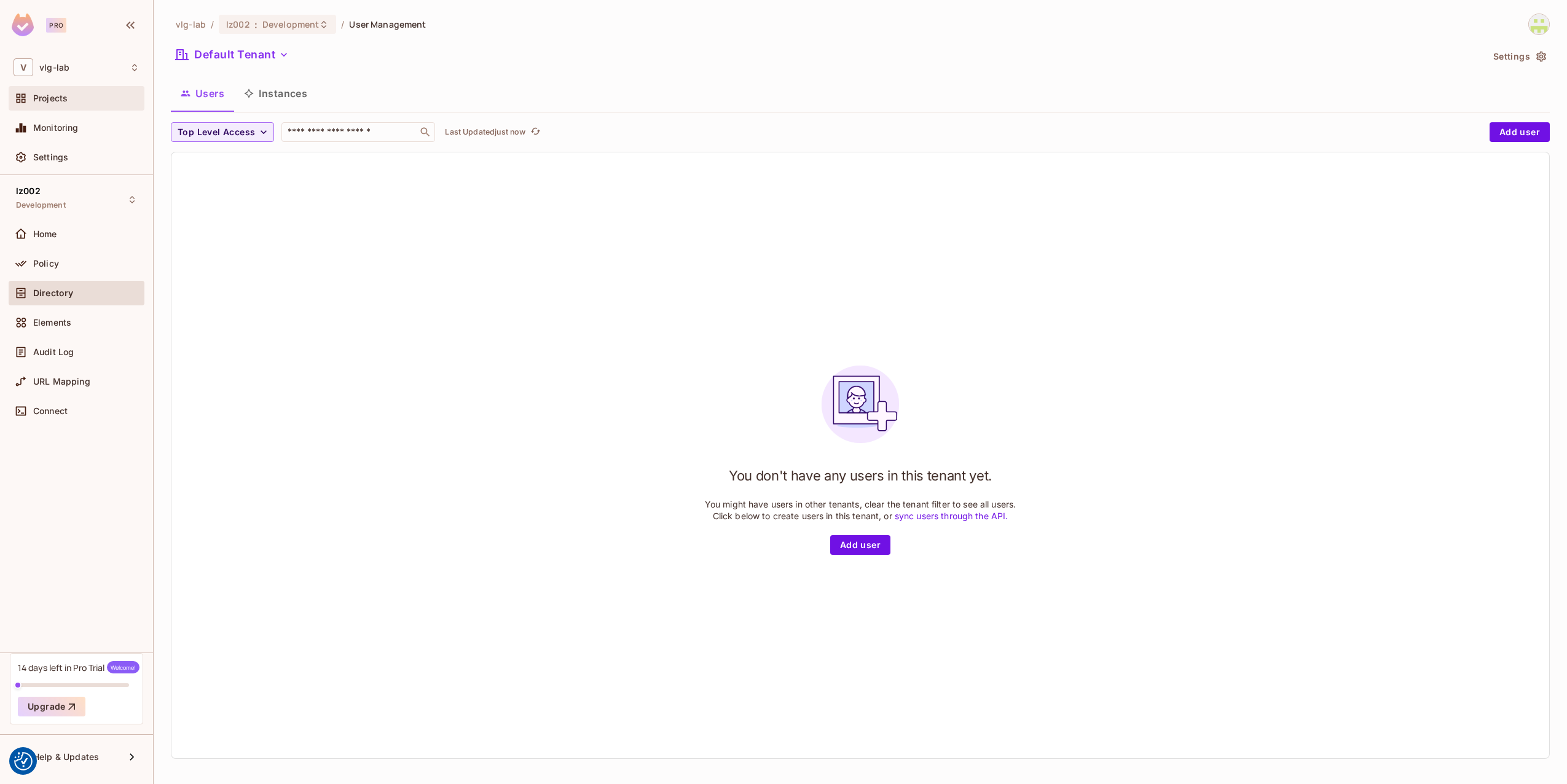
click at [71, 104] on div "Projects" at bounding box center [76, 98] width 126 height 15
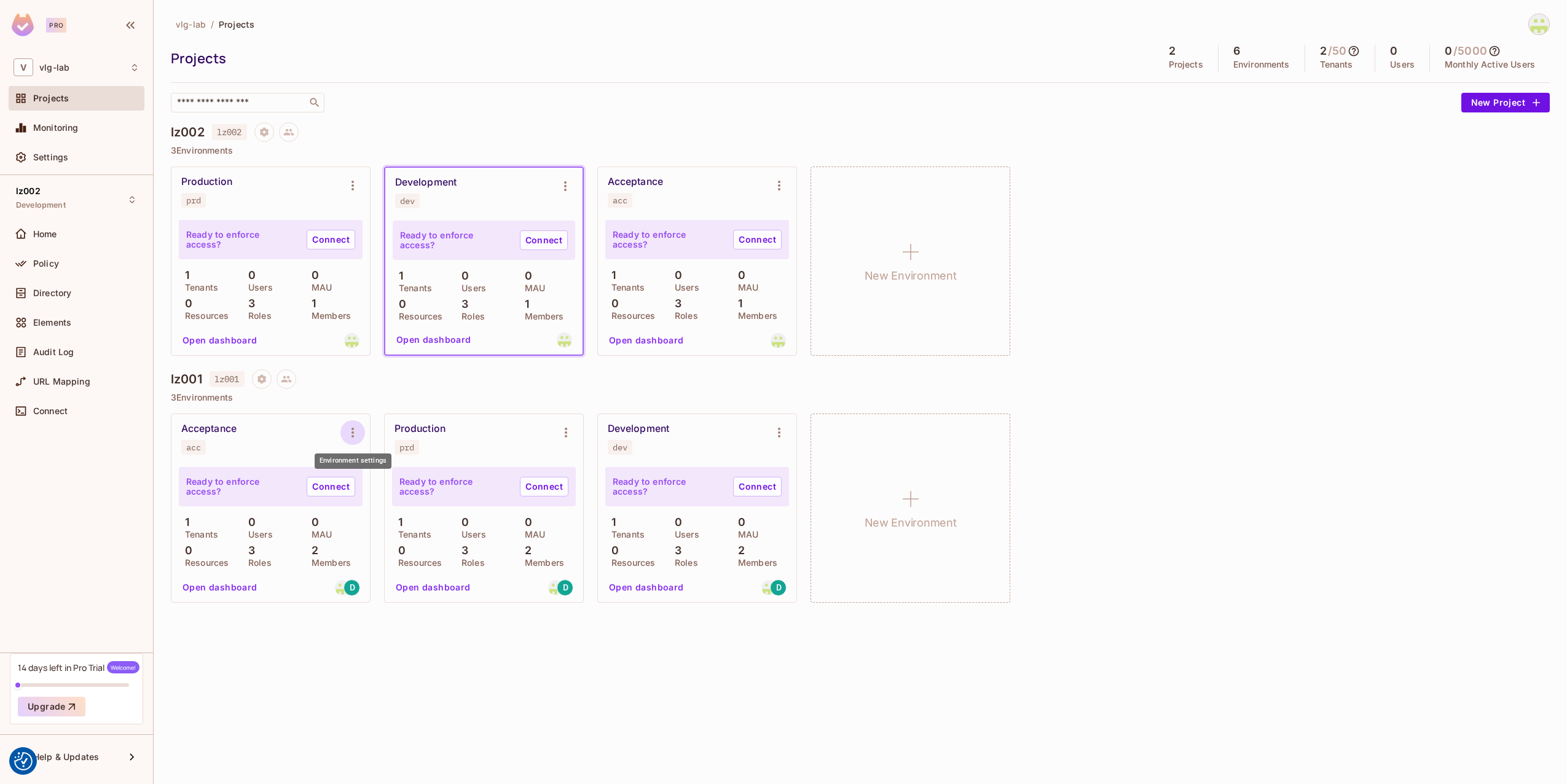
click at [358, 435] on icon "Environment settings" at bounding box center [353, 433] width 15 height 15
click at [356, 434] on div at bounding box center [784, 392] width 1567 height 784
click at [351, 588] on span "D" at bounding box center [353, 587] width 5 height 9
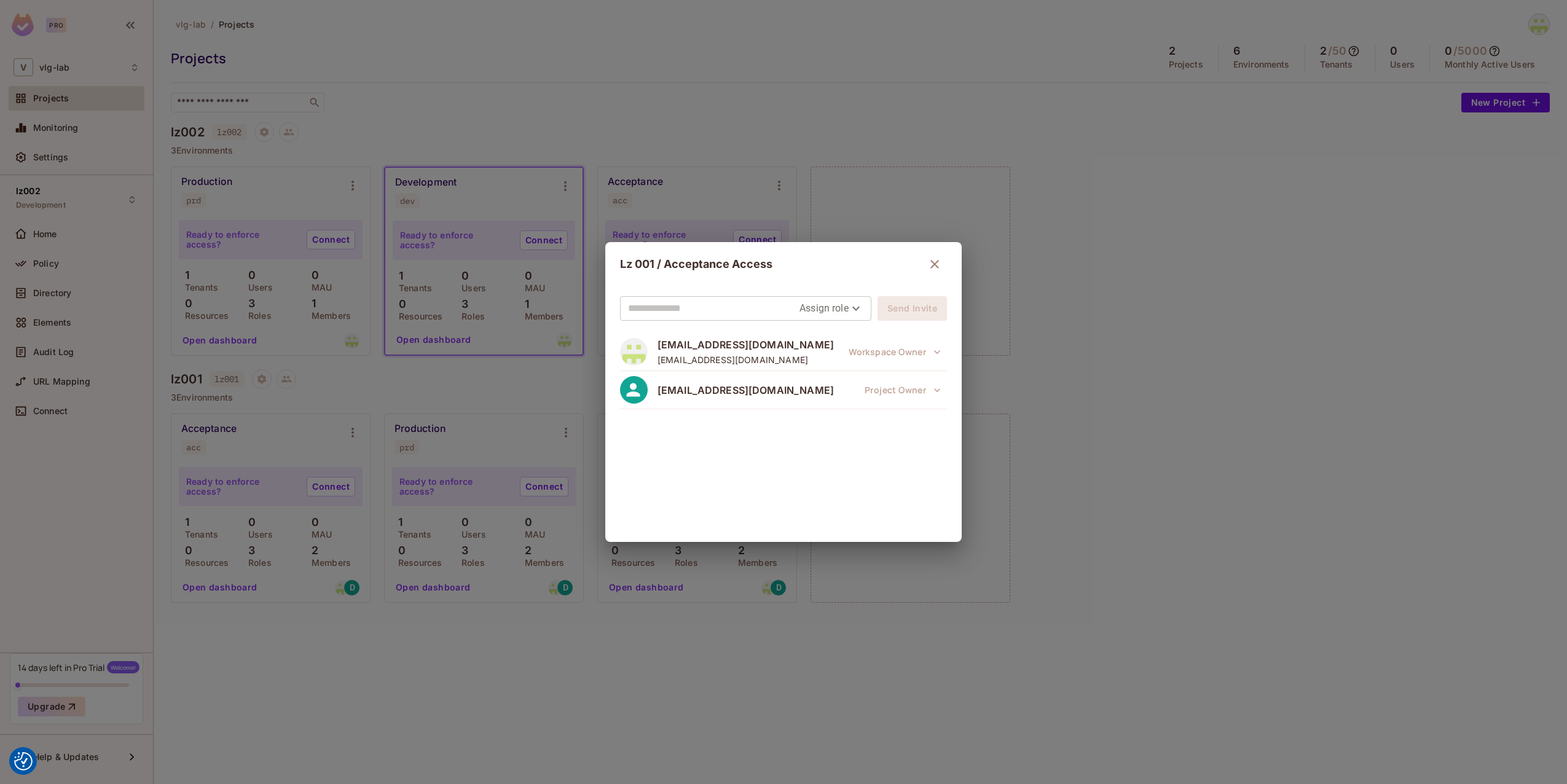
click at [725, 303] on input "text" at bounding box center [713, 308] width 172 height 19
click at [1071, 358] on div "Lz 001 / Acceptance Access Assign role Send Invite sgottschlag@vitrolifegroup.c…" at bounding box center [784, 392] width 1567 height 784
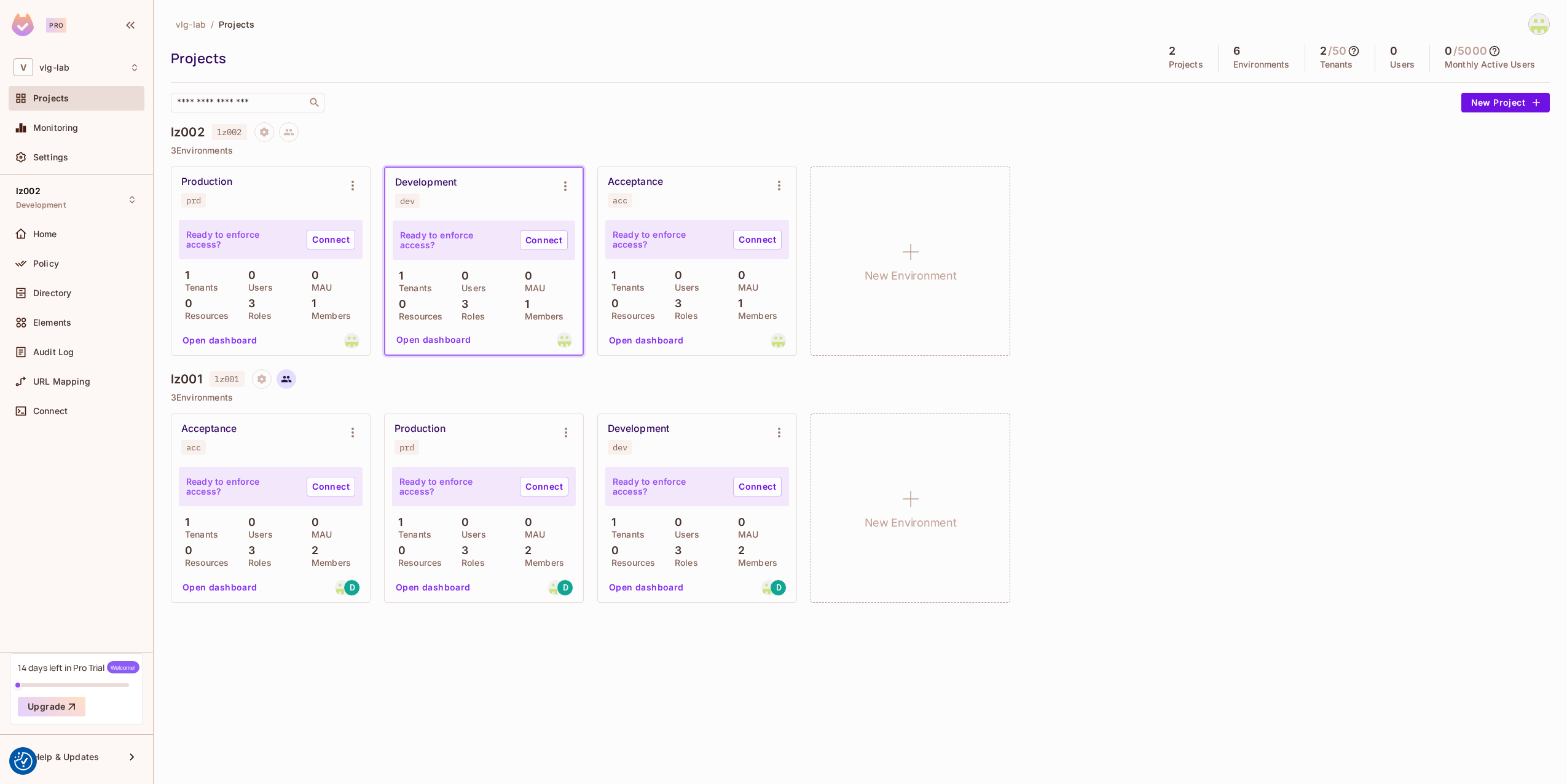
click at [289, 381] on icon at bounding box center [286, 379] width 11 height 7
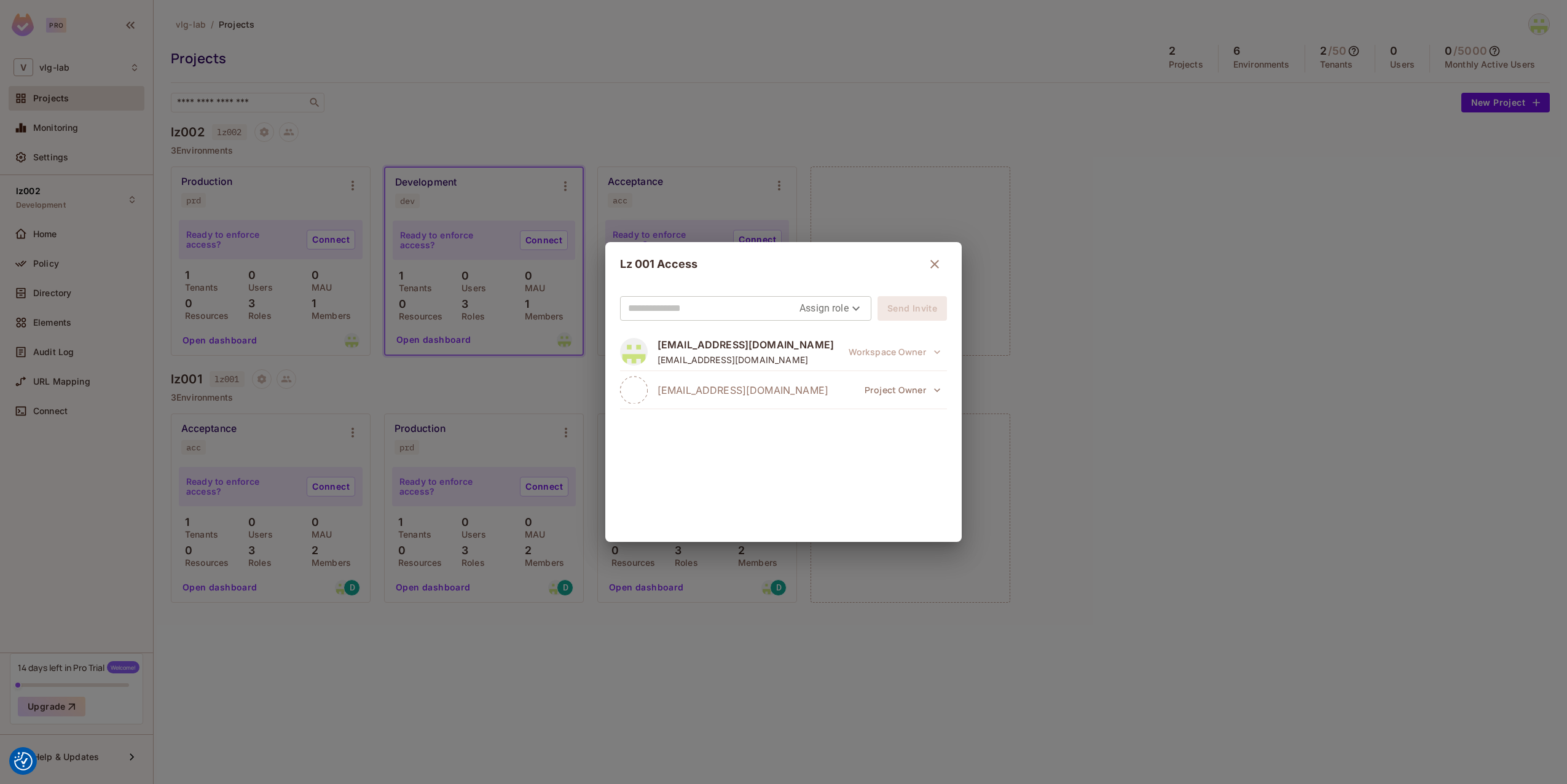
drag, startPoint x: 372, startPoint y: 386, endPoint x: 385, endPoint y: 386, distance: 13.0
click at [385, 386] on div "Lz 001 Access Assign role Send Invite sgottschlag@vitrolifegroup.com sgottschla…" at bounding box center [784, 392] width 1567 height 784
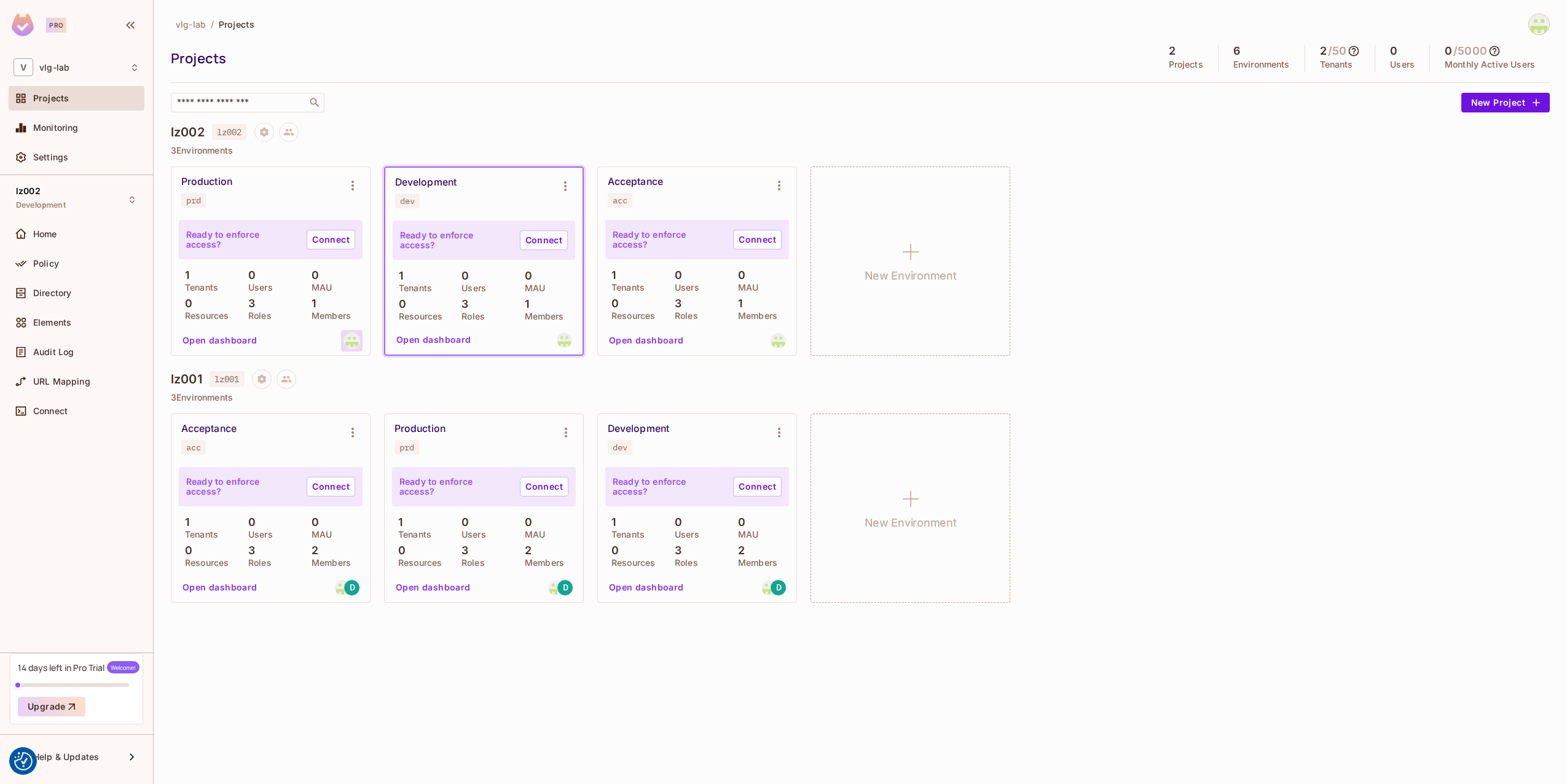
click at [353, 340] on img at bounding box center [351, 341] width 15 height 15
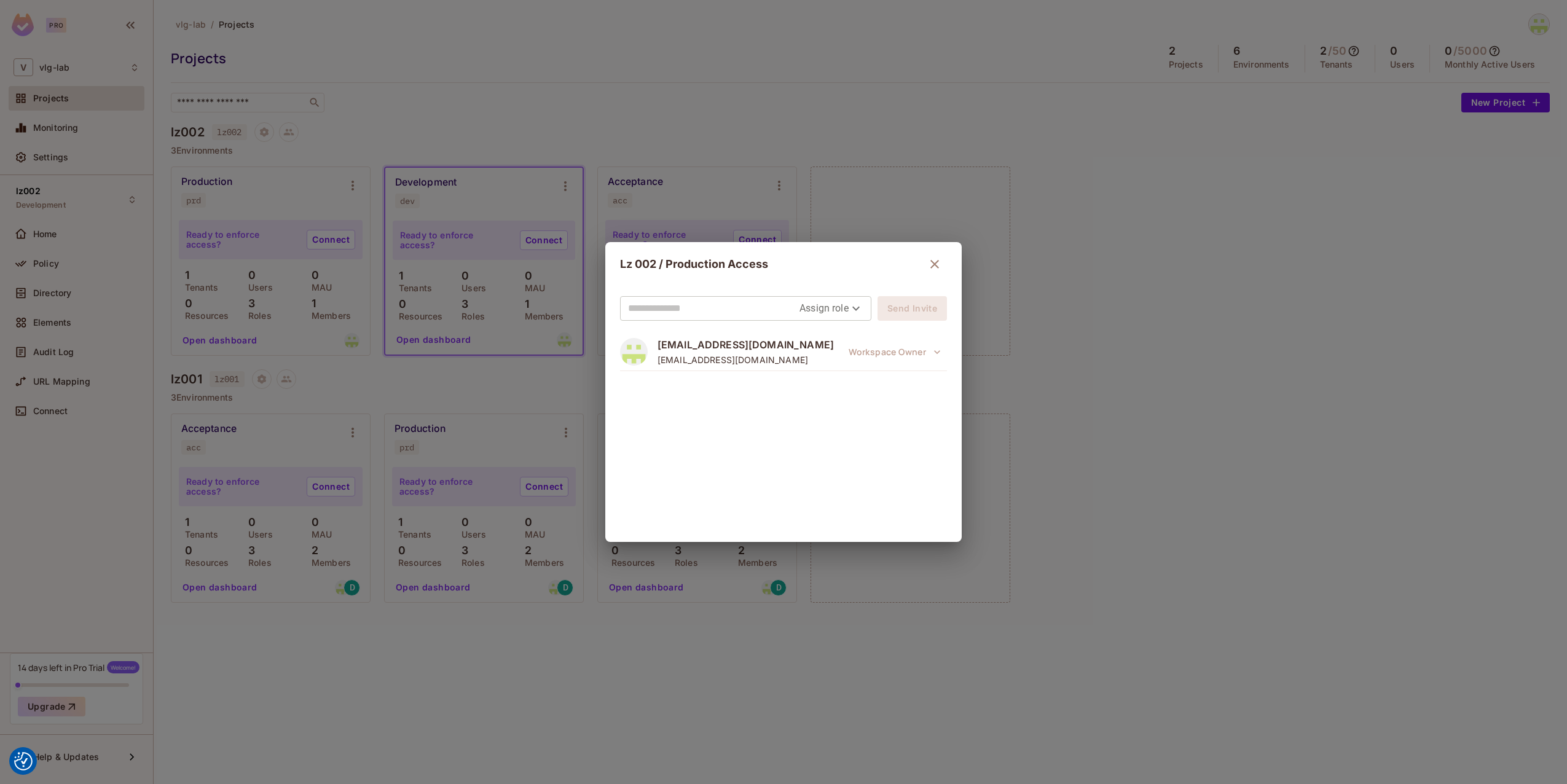
click at [721, 306] on input "text" at bounding box center [713, 308] width 172 height 19
click at [848, 310] on body "We use cookies to enhance your browsing experience, serve personalized ads or c…" at bounding box center [784, 392] width 1567 height 784
click at [847, 310] on div at bounding box center [784, 392] width 1567 height 784
click at [719, 307] on input "text" at bounding box center [713, 308] width 172 height 19
click at [938, 262] on icon "button" at bounding box center [934, 264] width 15 height 15
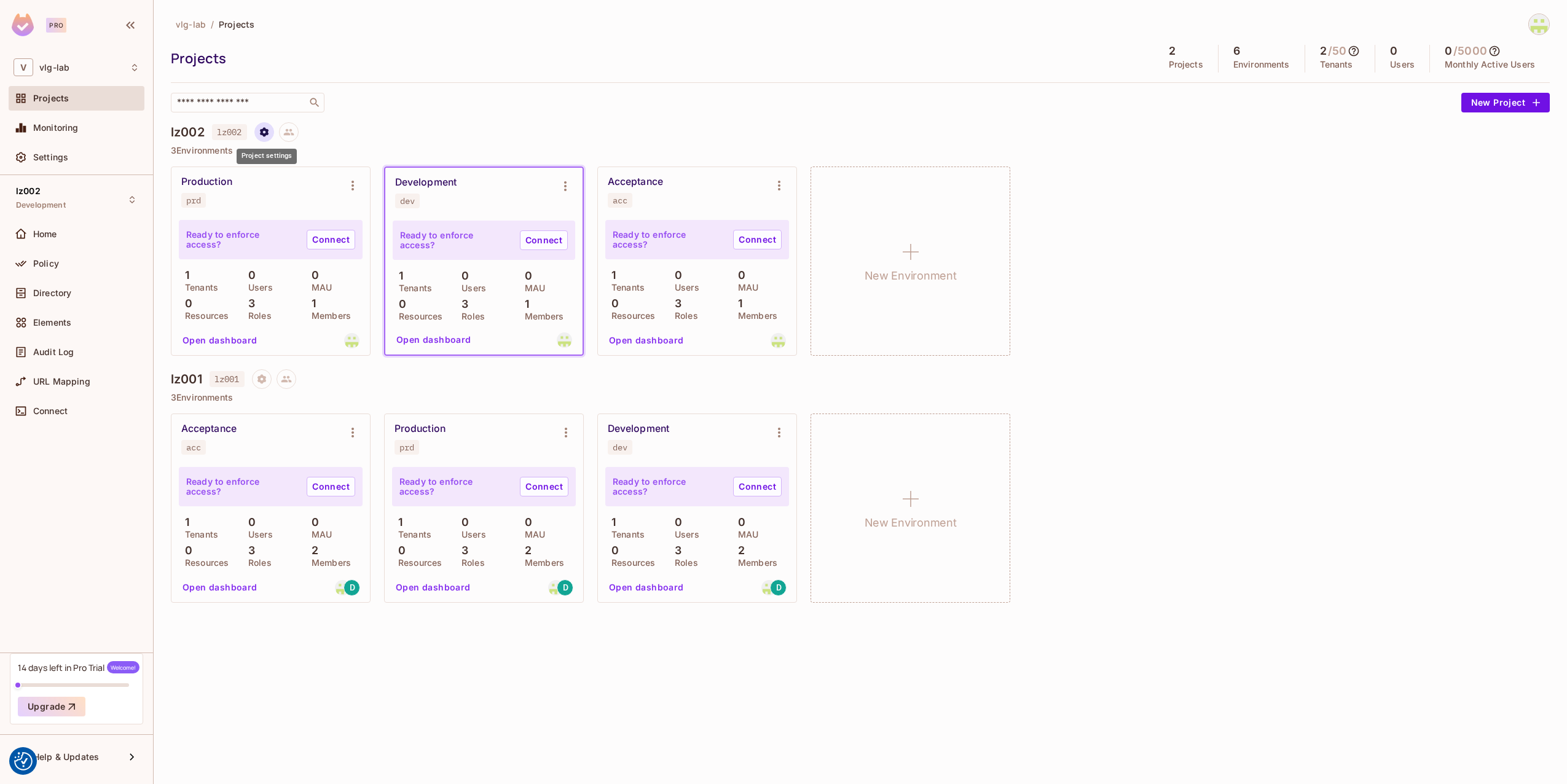
click at [267, 136] on icon "Project settings" at bounding box center [264, 132] width 11 height 11
click at [502, 150] on div at bounding box center [784, 392] width 1567 height 784
click at [289, 130] on icon at bounding box center [289, 132] width 11 height 7
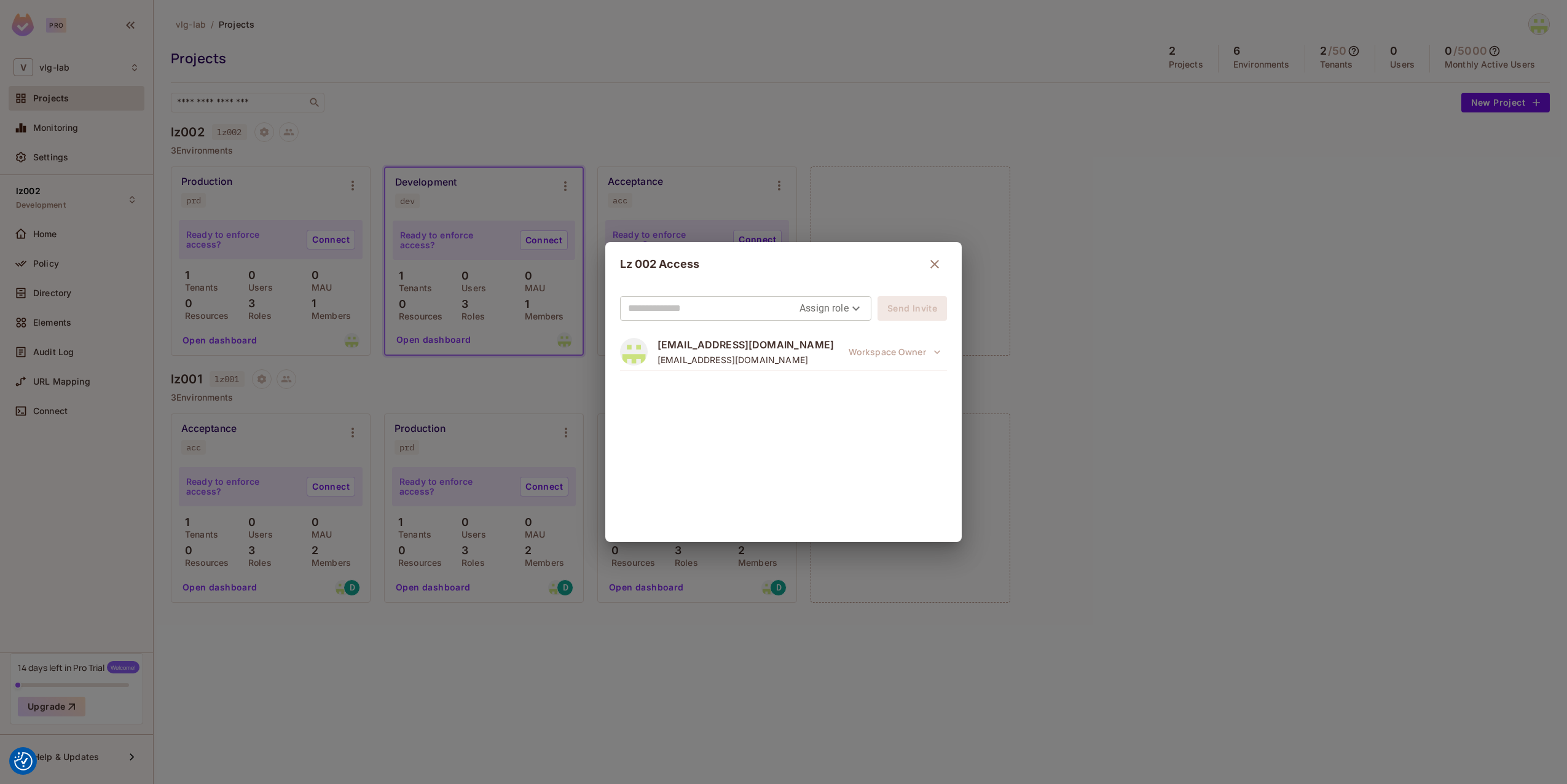
click at [938, 264] on icon "button" at bounding box center [934, 264] width 15 height 15
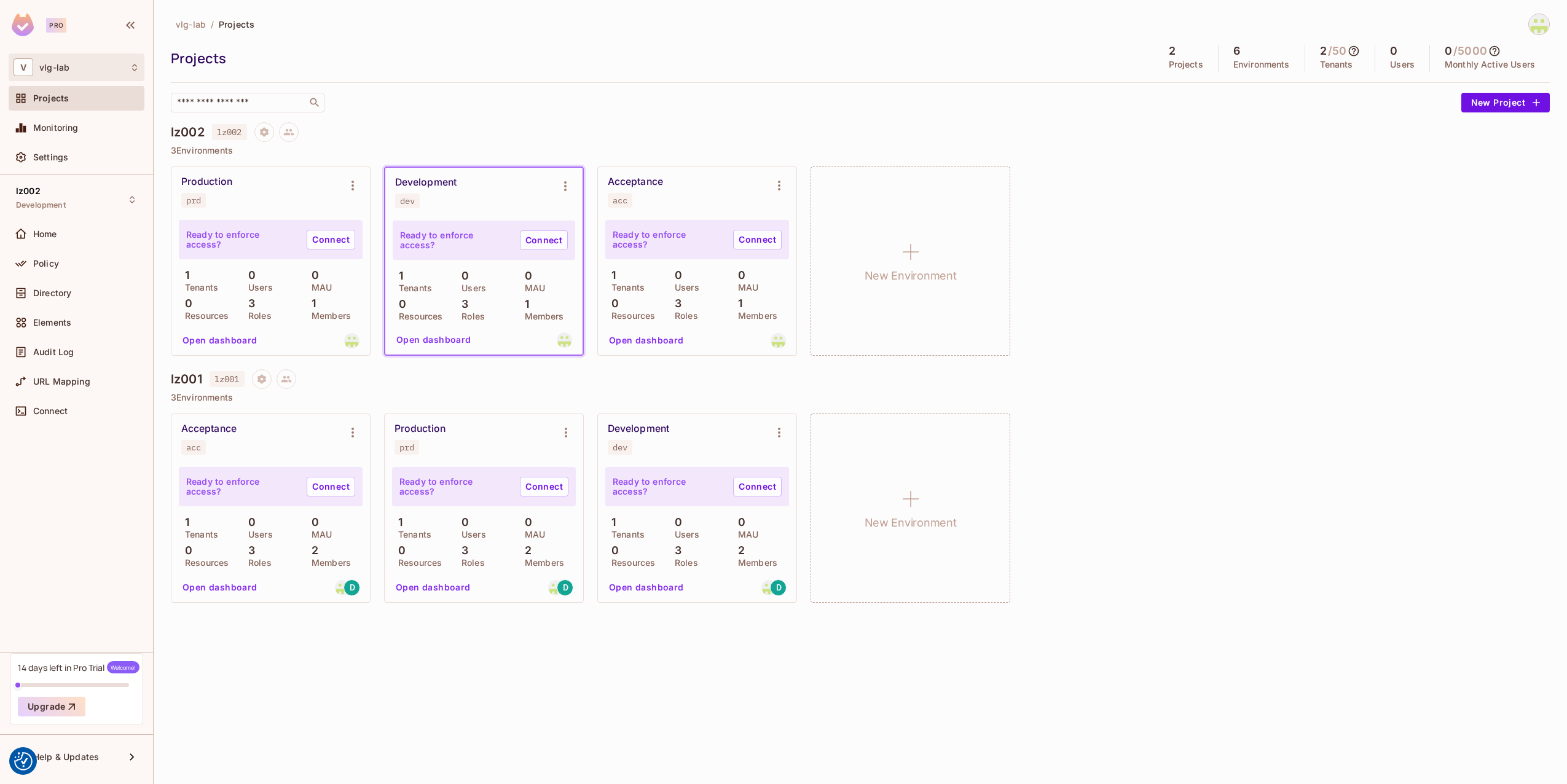
click at [51, 72] on span "vlg-lab" at bounding box center [54, 67] width 30 height 10
click at [51, 72] on div at bounding box center [784, 392] width 1567 height 784
click at [39, 133] on span "Monitoring" at bounding box center [56, 128] width 45 height 10
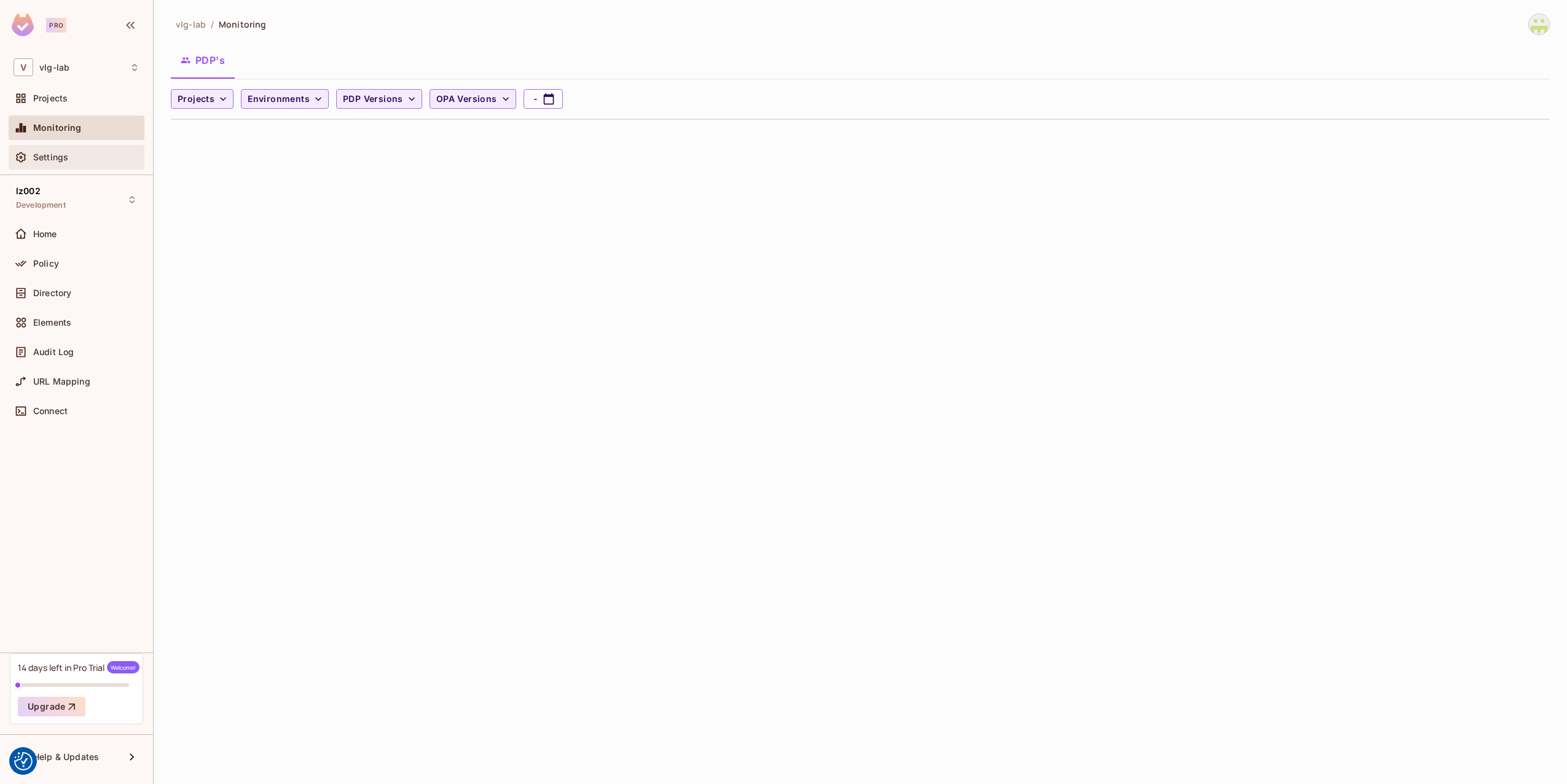
click at [42, 158] on span "Settings" at bounding box center [51, 157] width 35 height 10
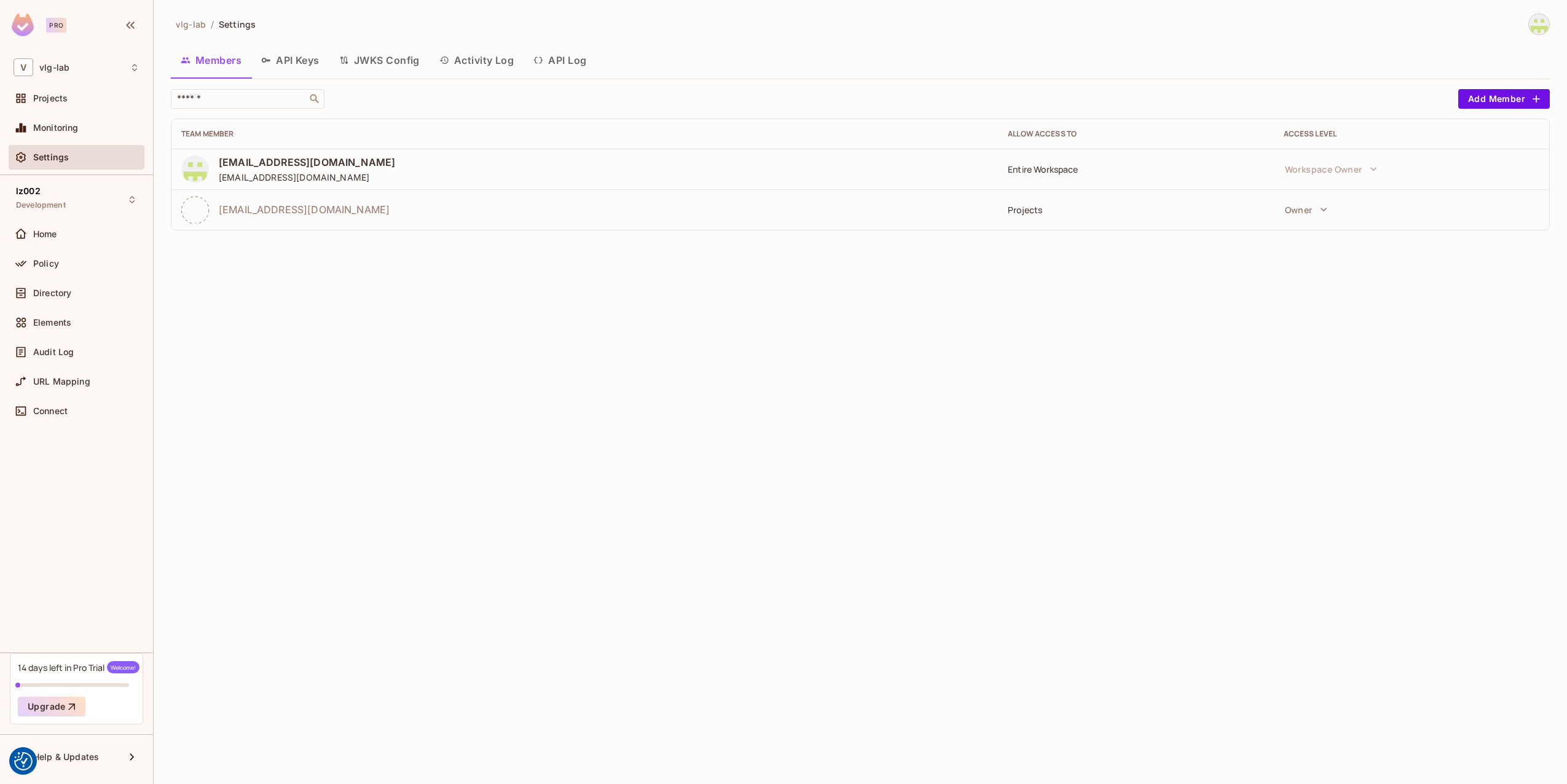
click at [546, 417] on div "vlg-lab / Settings Members API Keys JWKS Config Activity Log API Log ​ Add Memb…" at bounding box center [860, 392] width 1413 height 784
click at [297, 65] on button "API Keys" at bounding box center [290, 60] width 78 height 31
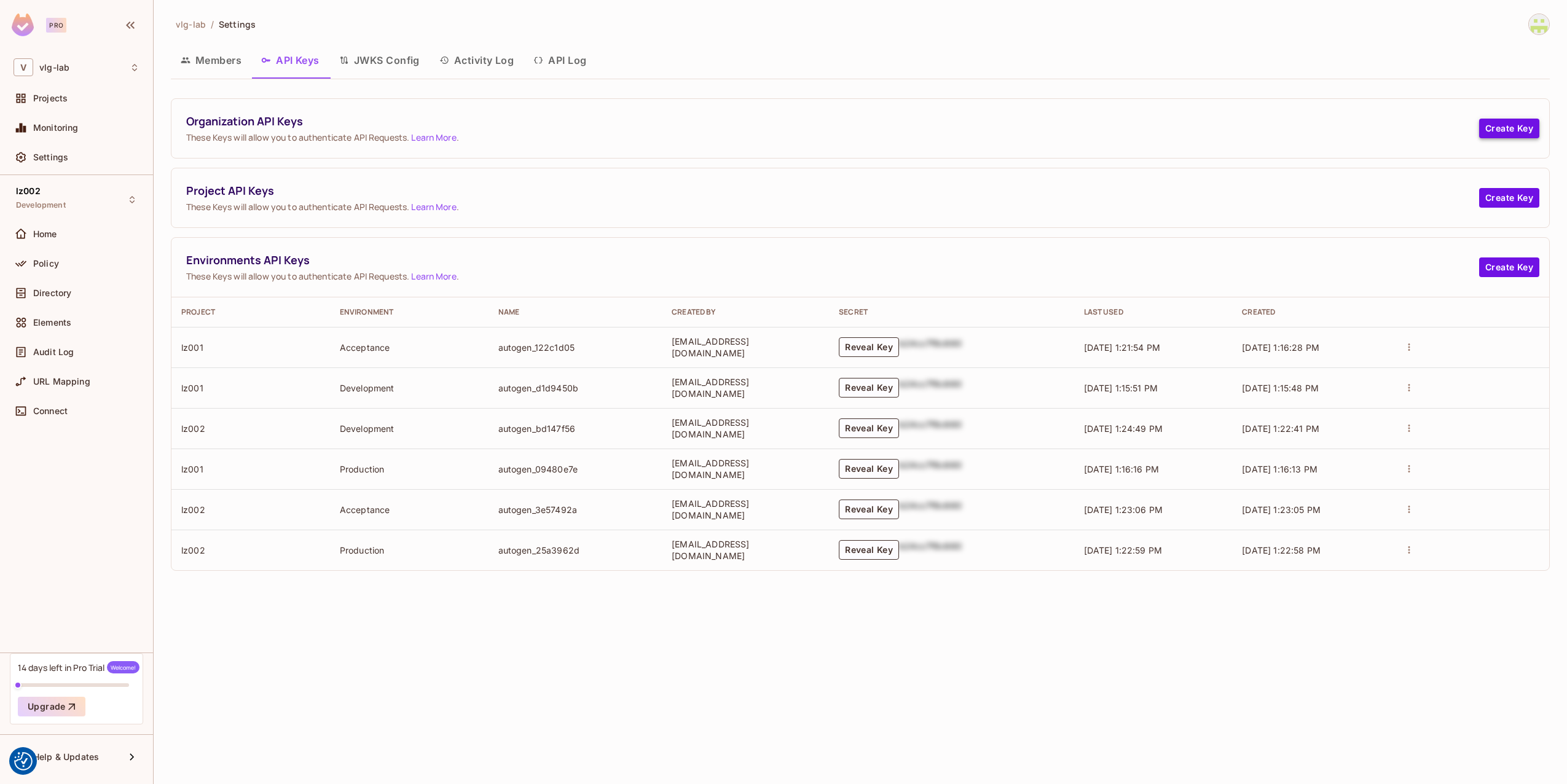
click at [1514, 135] on button "Create Key" at bounding box center [1510, 128] width 60 height 19
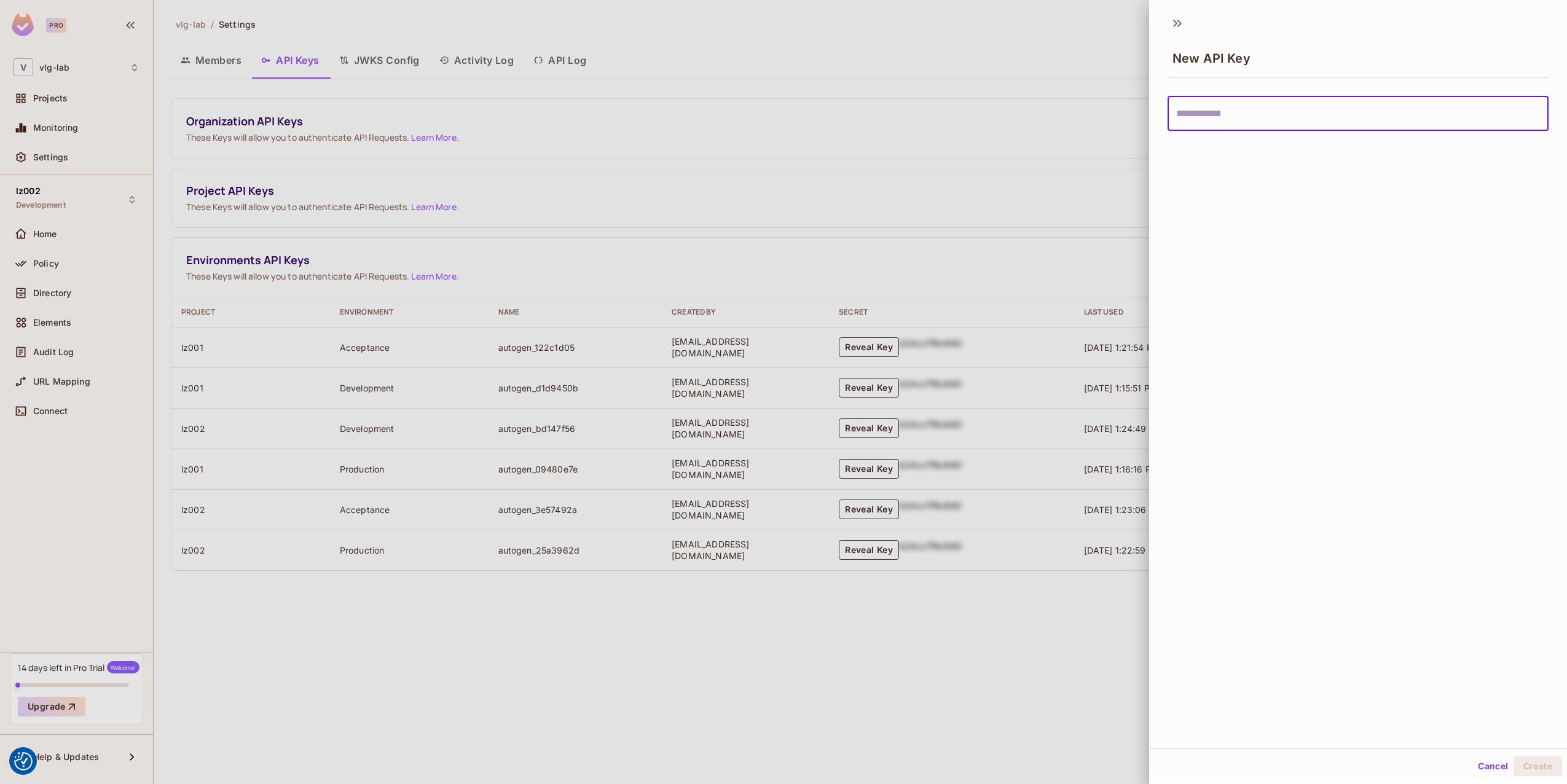
click at [1296, 126] on input "text" at bounding box center [1358, 114] width 381 height 35
type input "**********"
click at [1514, 757] on button "Create" at bounding box center [1538, 766] width 49 height 19
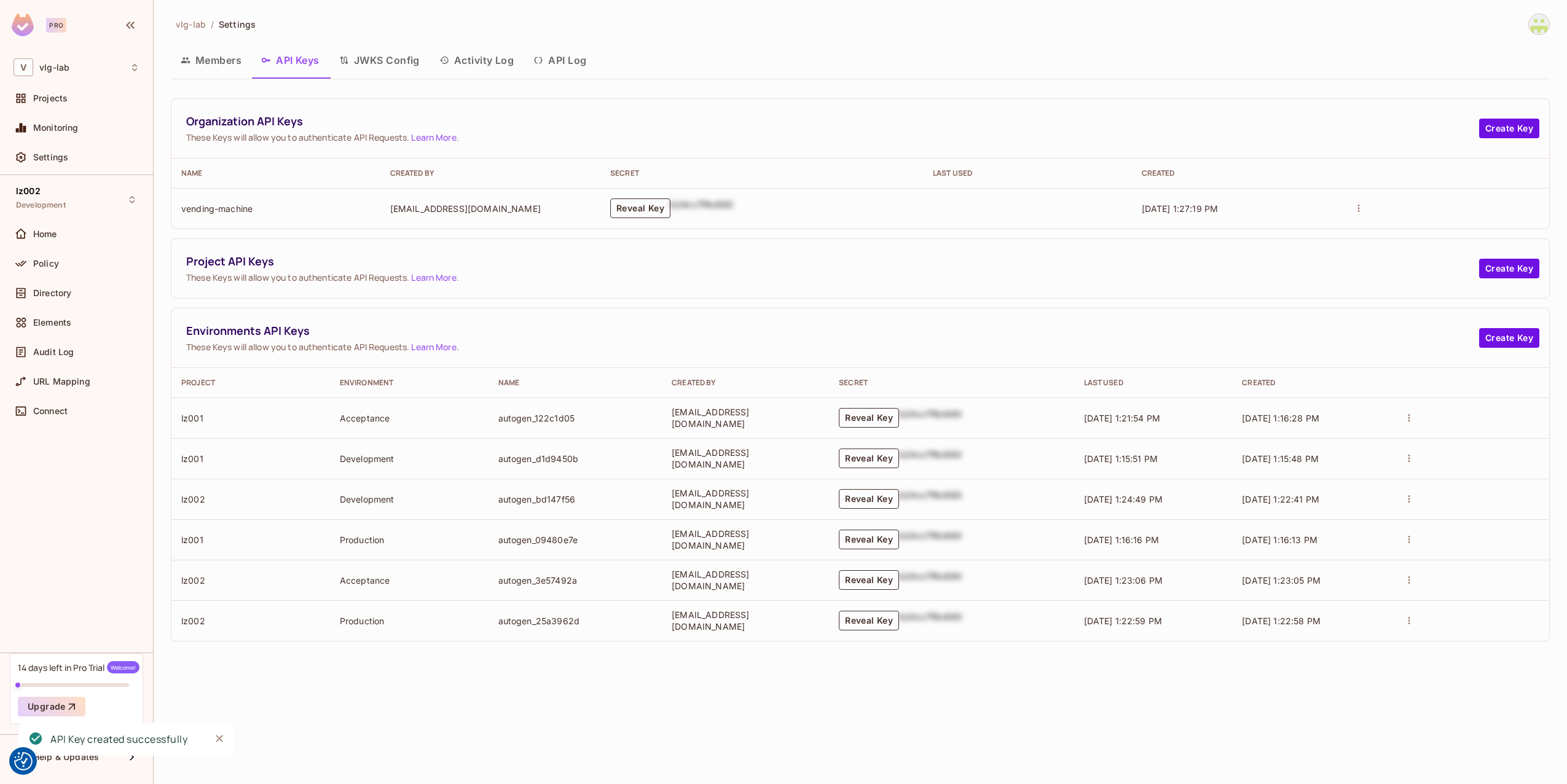
click at [671, 204] on button "Reveal Key" at bounding box center [641, 208] width 60 height 19
drag, startPoint x: 784, startPoint y: 222, endPoint x: 646, endPoint y: 198, distance: 140.1
click at [646, 198] on td "permit_key_piFAiUiFom8FnXjYQBbu6V2DQ7LCANYYmigr8l3twb0hllK5zzYTZXjXY72UjSY1Ta7n…" at bounding box center [770, 208] width 411 height 41
copy p "permit_key_piFAiUiFom8FnXjYQBbu6V2DQ7LCANYYmigr8l3twb0hllK5zzYTZXjXY72UjSY1Ta7n…"
click at [602, 339] on div "Environments API Keys These Keys will allow you to authenticate API Requests. L…" at bounding box center [833, 338] width 1293 height 29
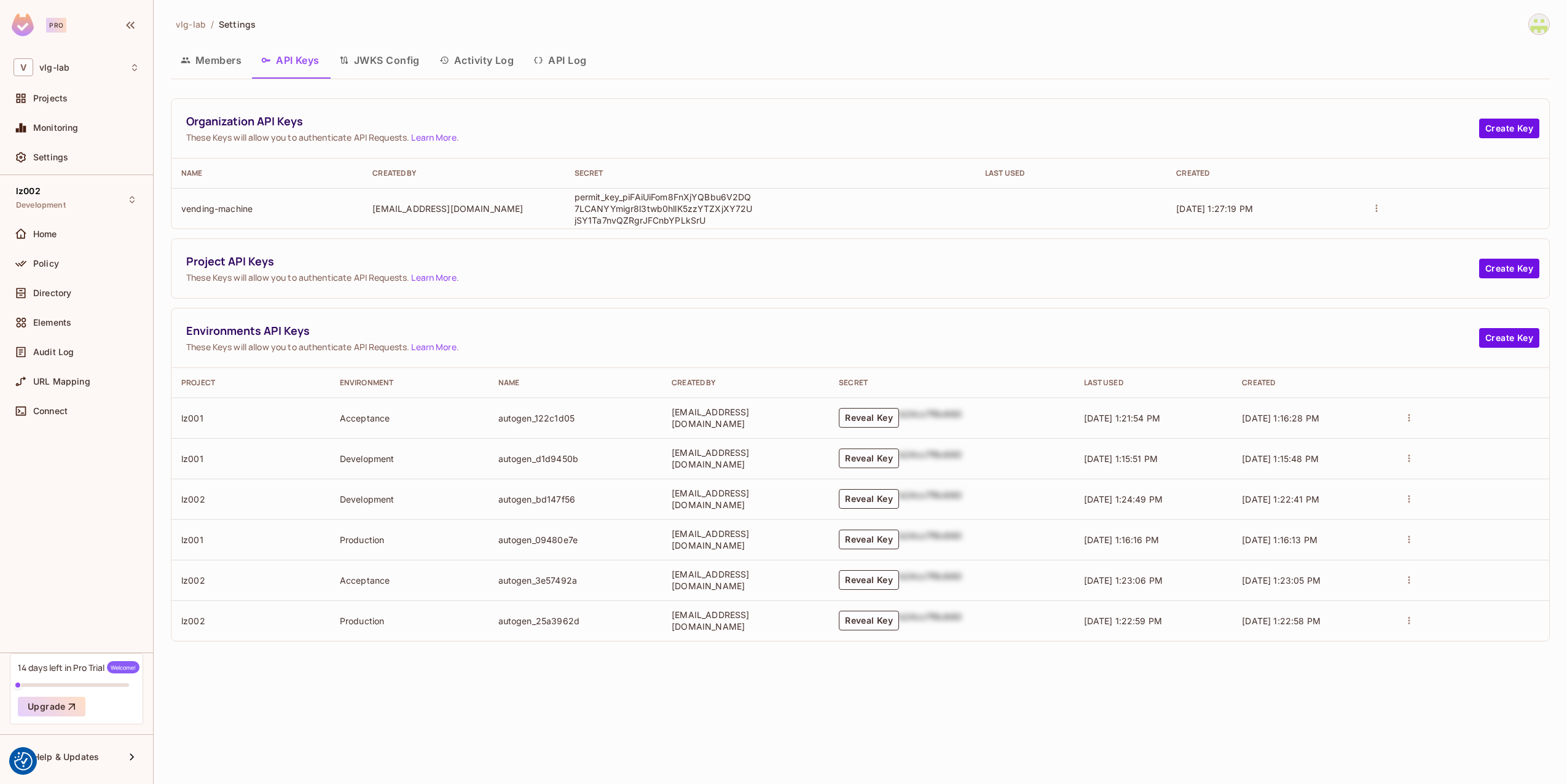
click at [196, 60] on button "Members" at bounding box center [211, 60] width 81 height 31
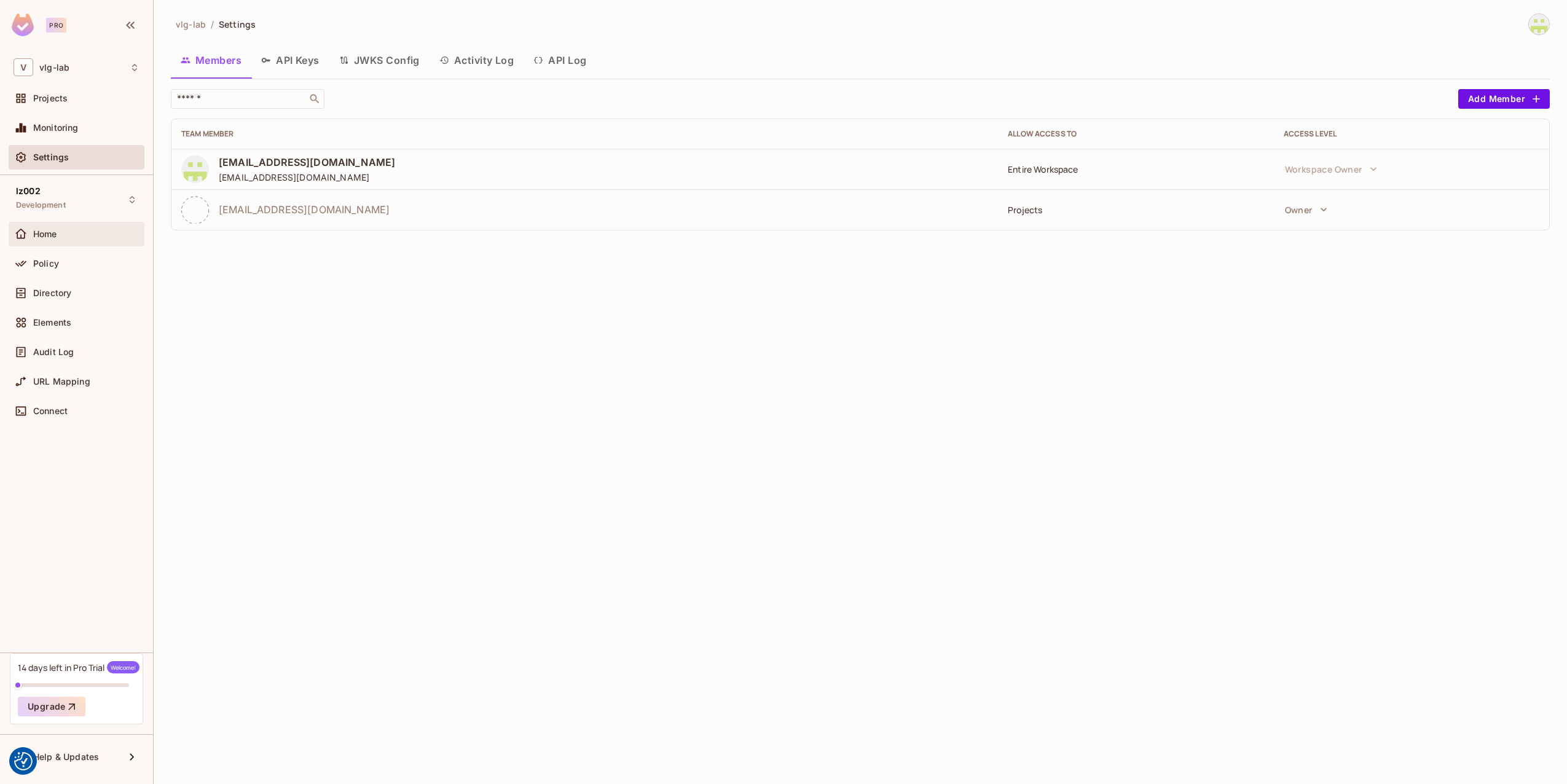
click at [49, 238] on span "Home" at bounding box center [45, 234] width 24 height 10
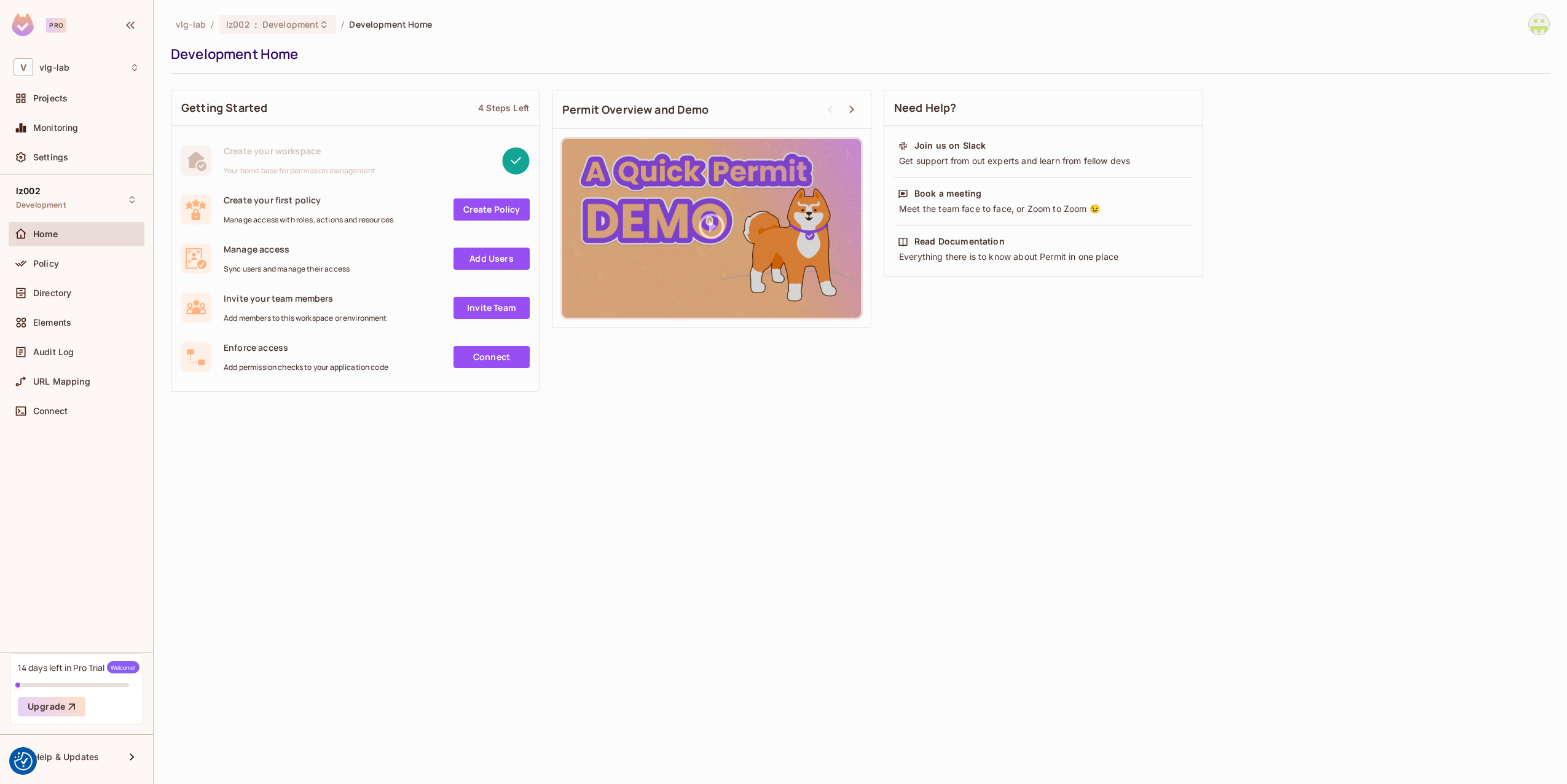
click at [490, 363] on link "Connect" at bounding box center [492, 357] width 76 height 22
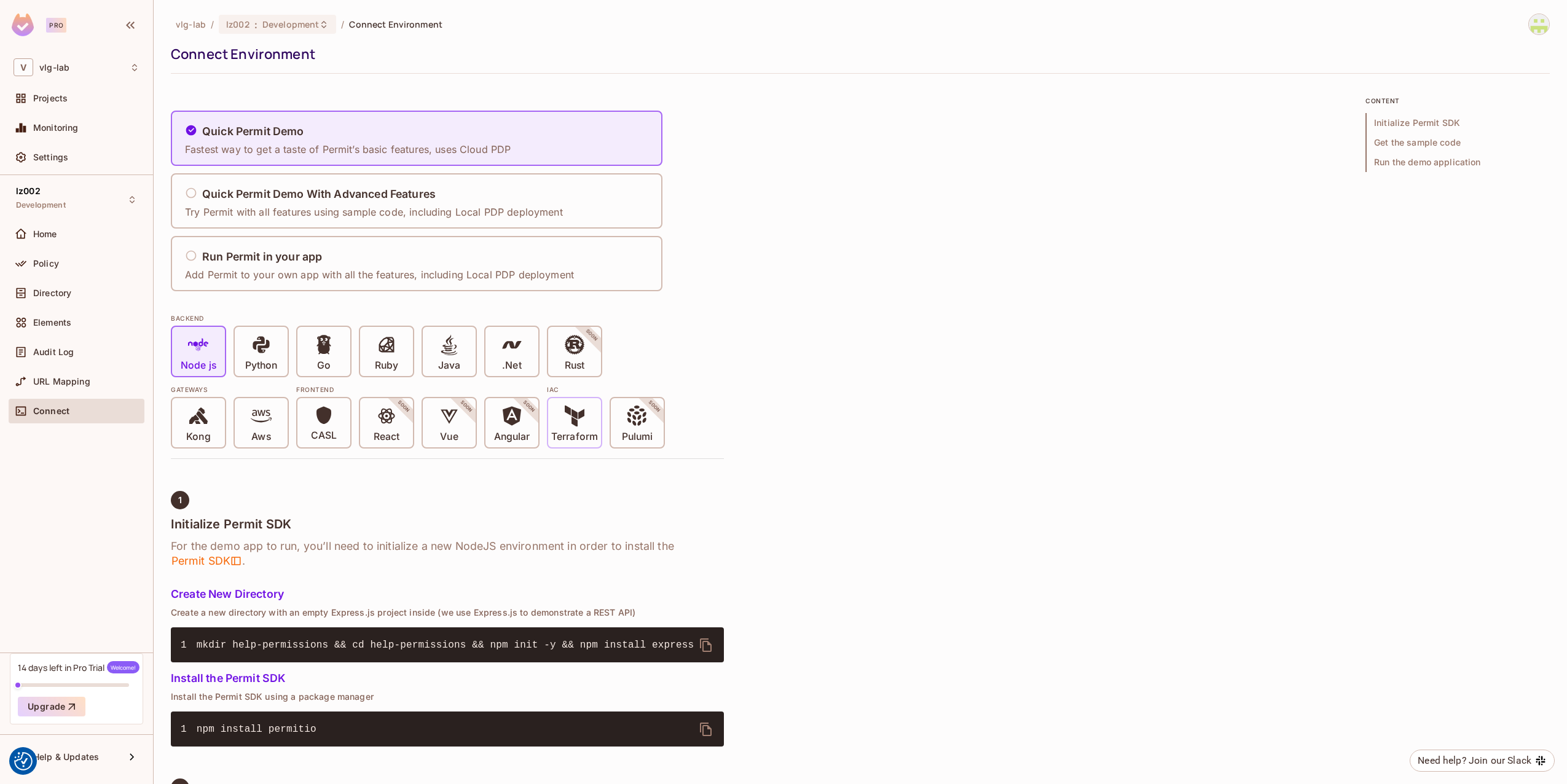
click at [580, 419] on icon at bounding box center [574, 415] width 21 height 21
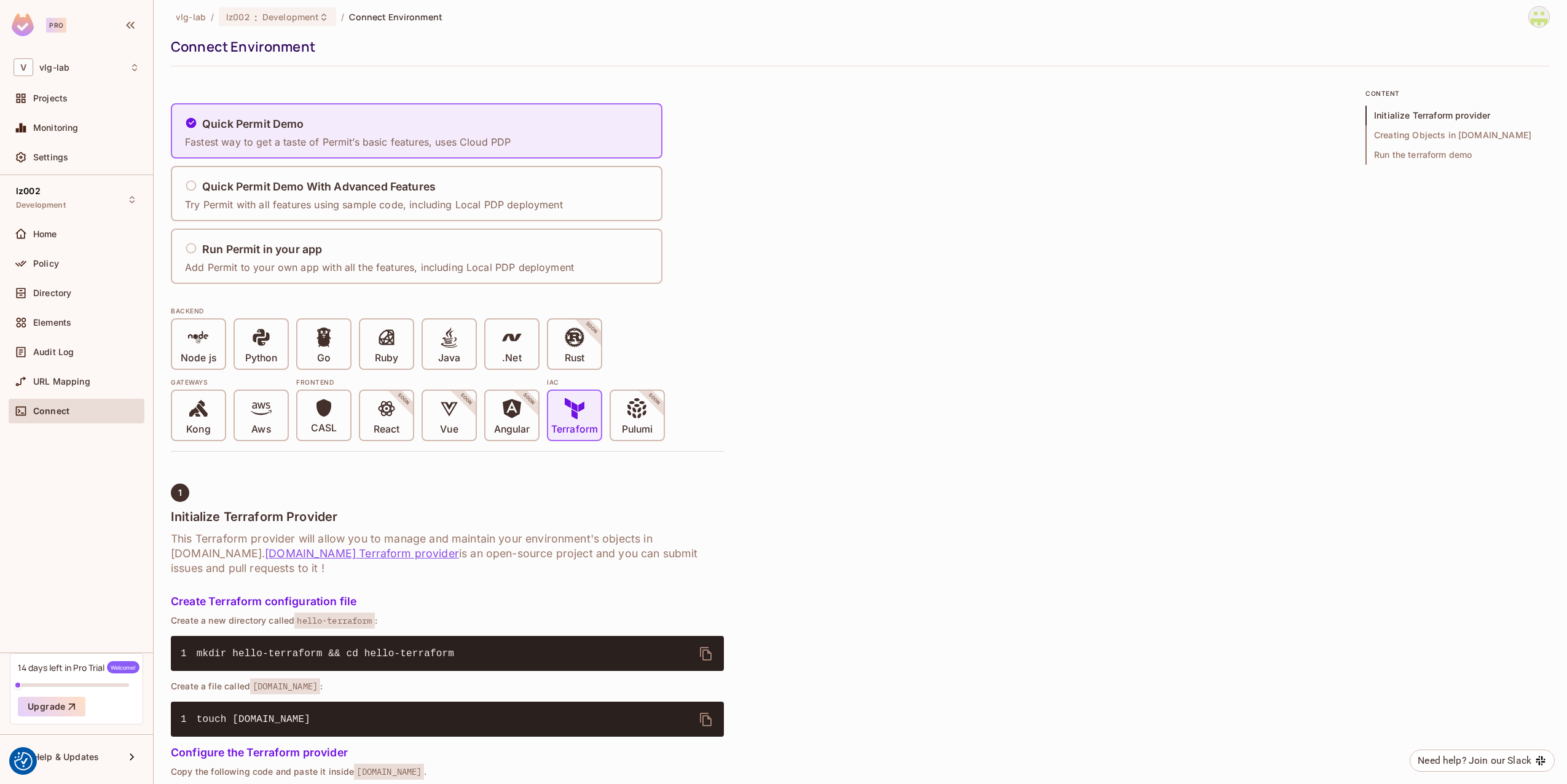
scroll to position [3, 0]
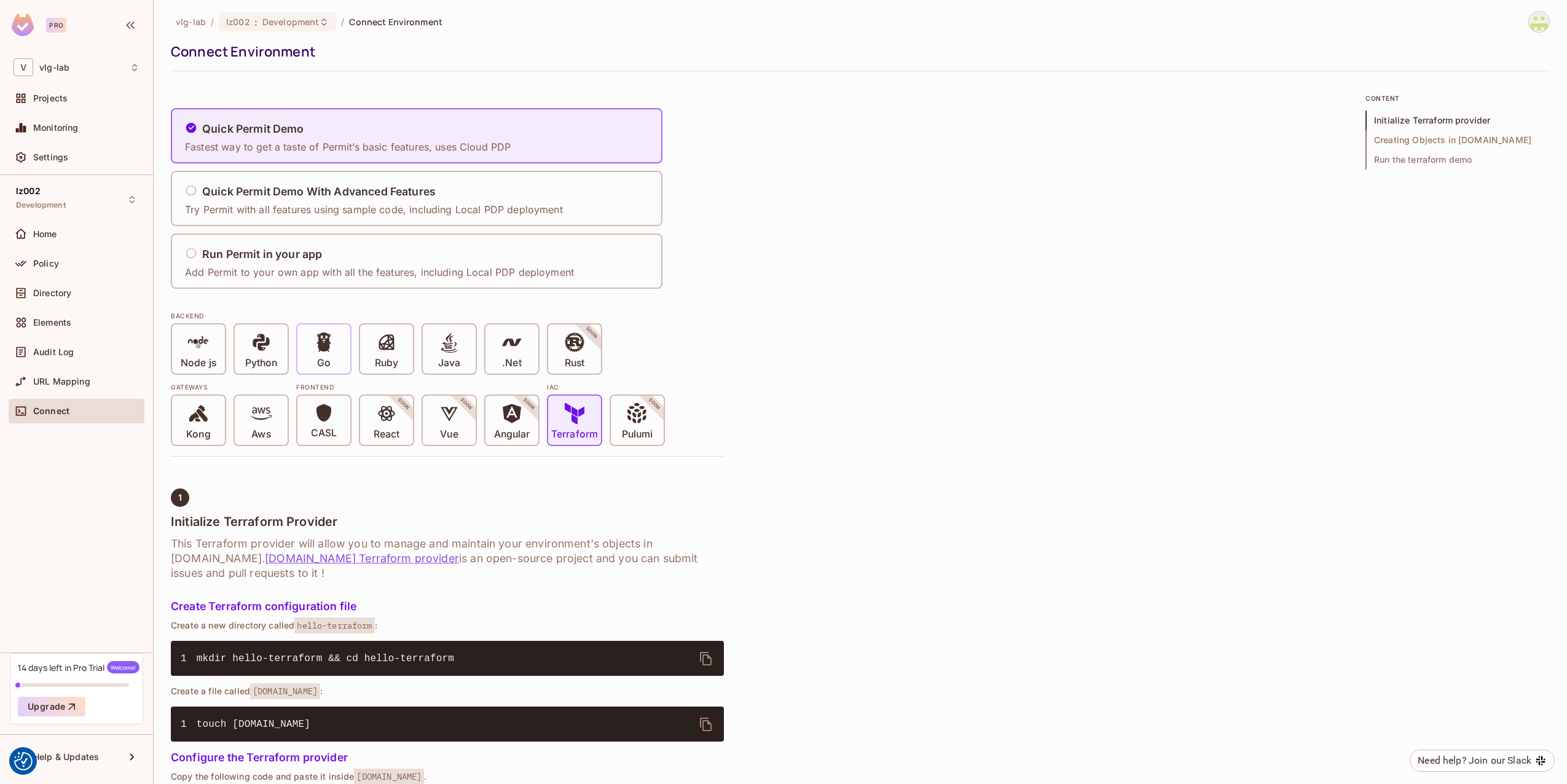
click at [321, 356] on span at bounding box center [323, 345] width 21 height 25
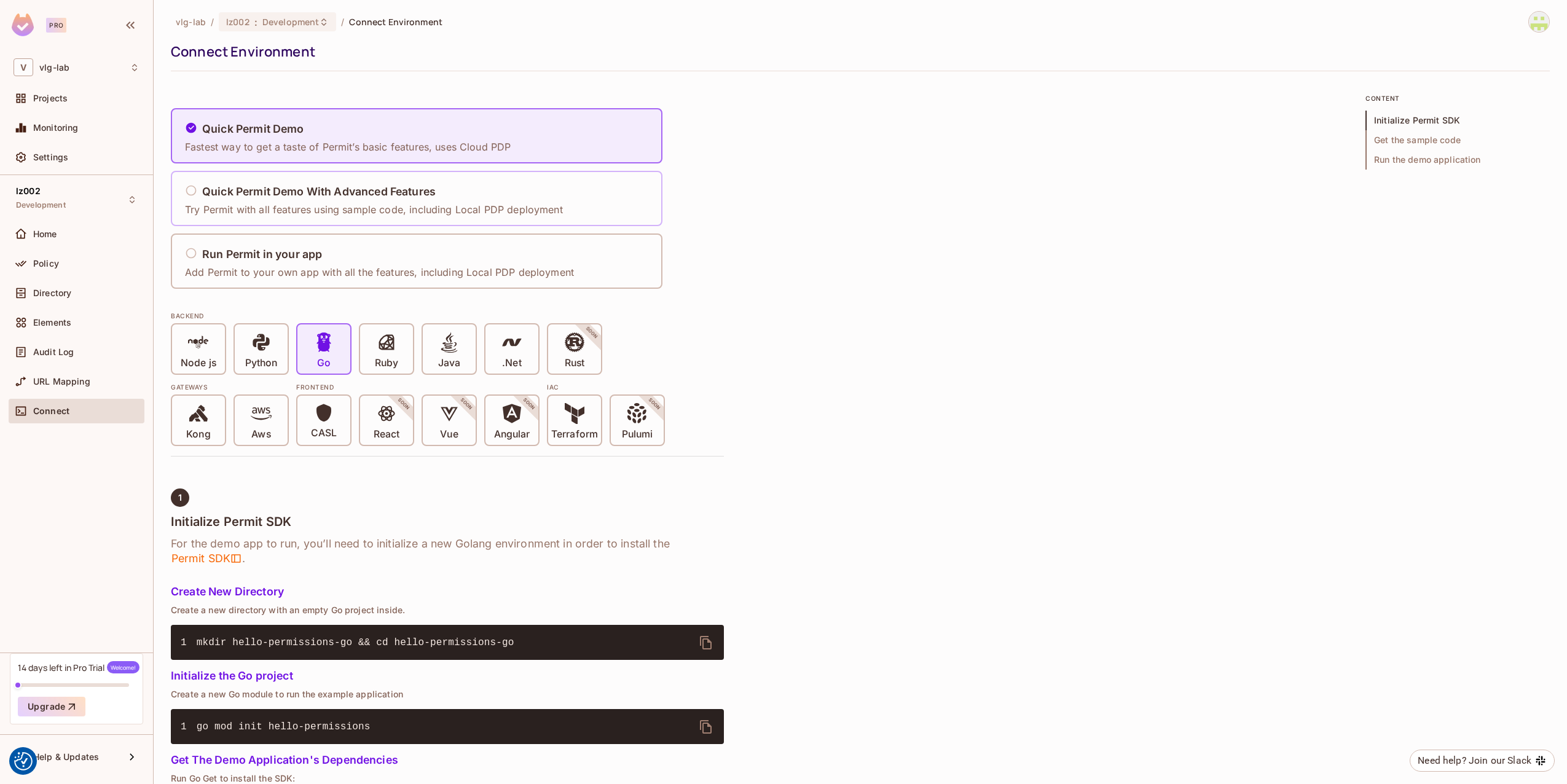
click at [296, 194] on h5 "Quick Permit Demo With Advanced Features" at bounding box center [319, 192] width 234 height 12
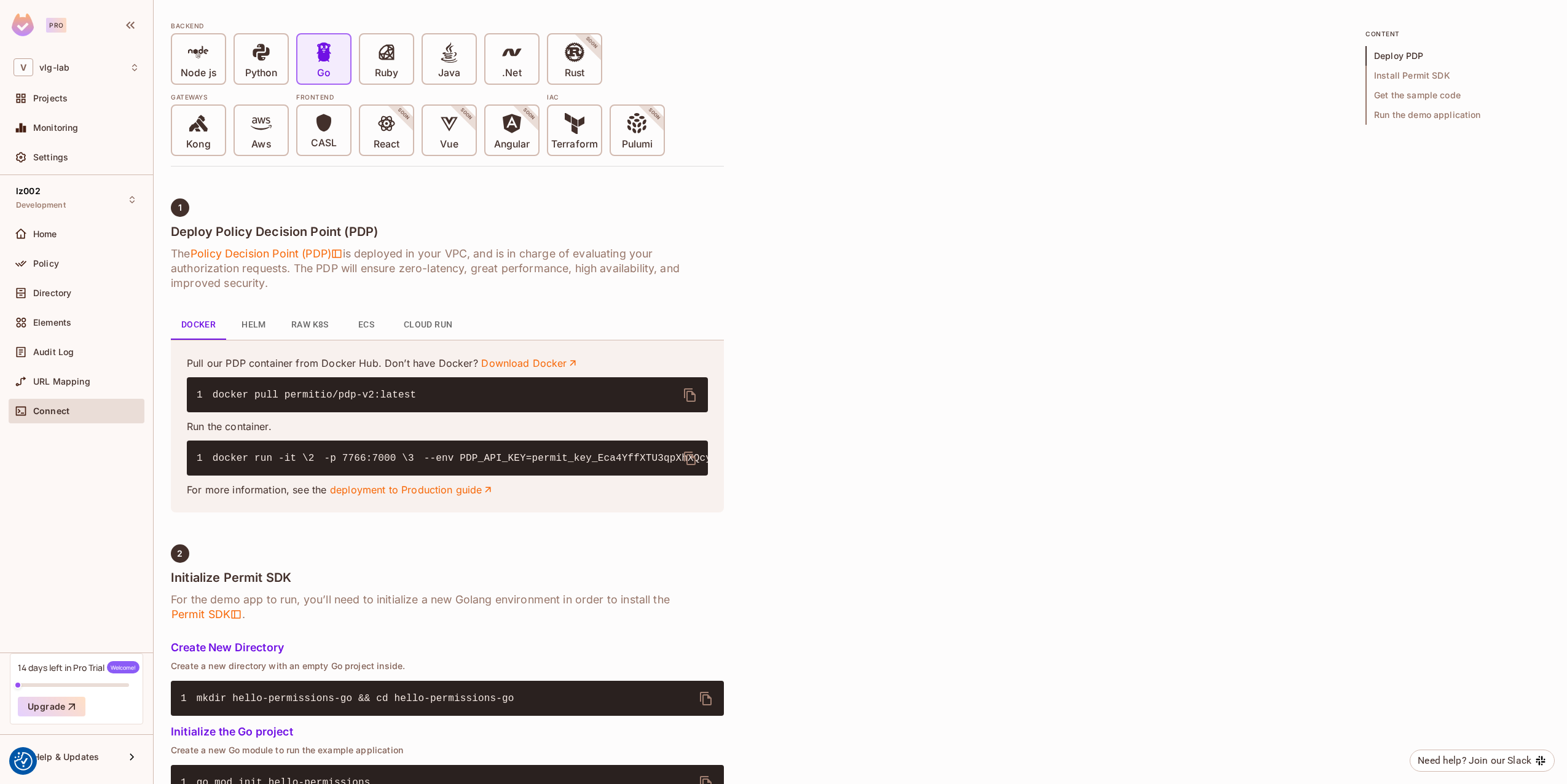
scroll to position [310, 0]
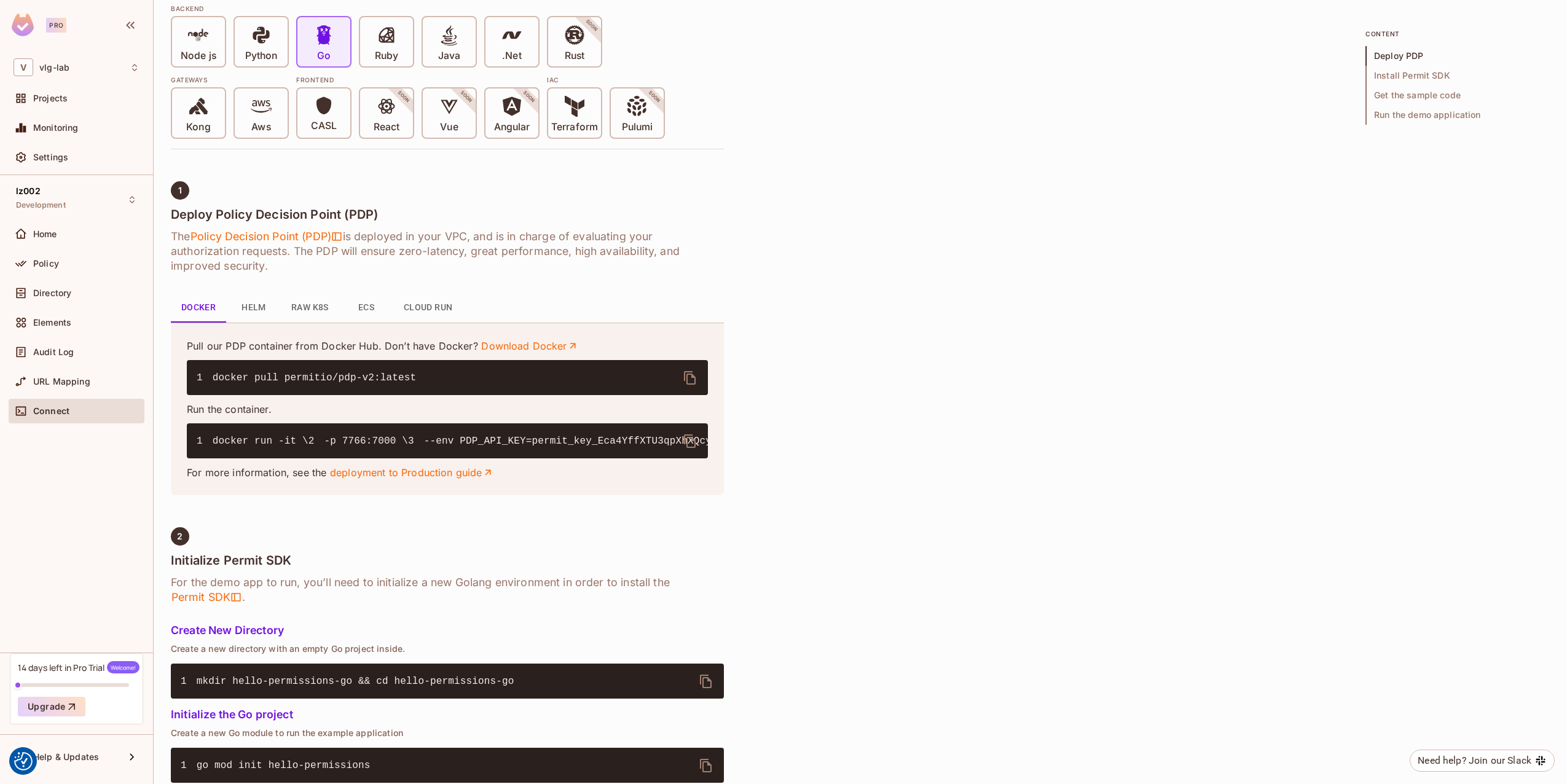
drag, startPoint x: 444, startPoint y: 538, endPoint x: 449, endPoint y: 528, distance: 11.2
click at [444, 479] on link "deployment to Production guide" at bounding box center [412, 472] width 164 height 13
click at [57, 99] on span "Projects" at bounding box center [51, 98] width 35 height 10
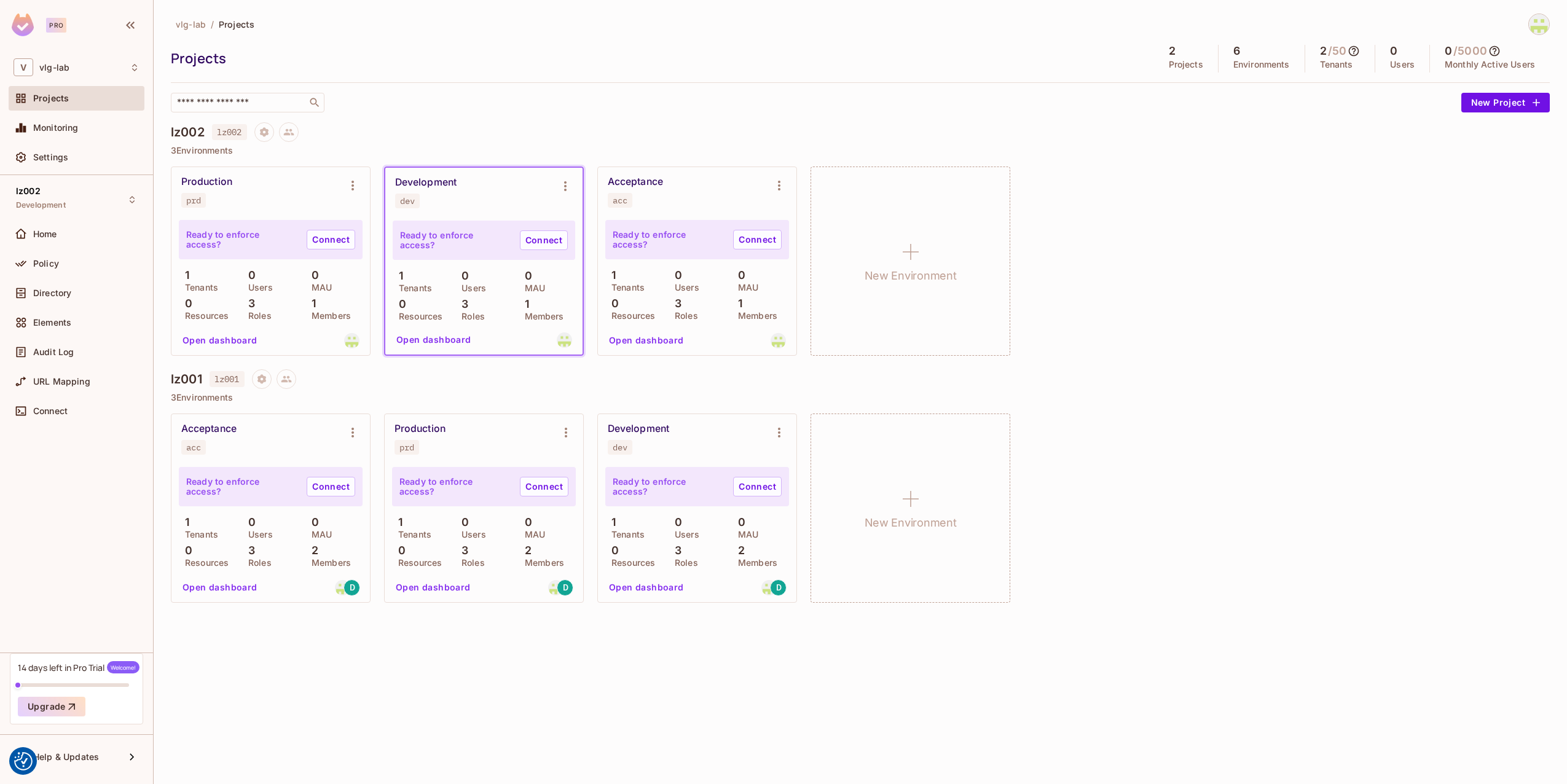
drag, startPoint x: 1248, startPoint y: 296, endPoint x: 1241, endPoint y: 299, distance: 7.6
click at [1248, 296] on div "Production prd Ready to enforce access? Connect 1 Tenants 0 Users 0 MAU 0 Resou…" at bounding box center [860, 260] width 1379 height 189
click at [183, 380] on h4 "lz001" at bounding box center [186, 379] width 31 height 15
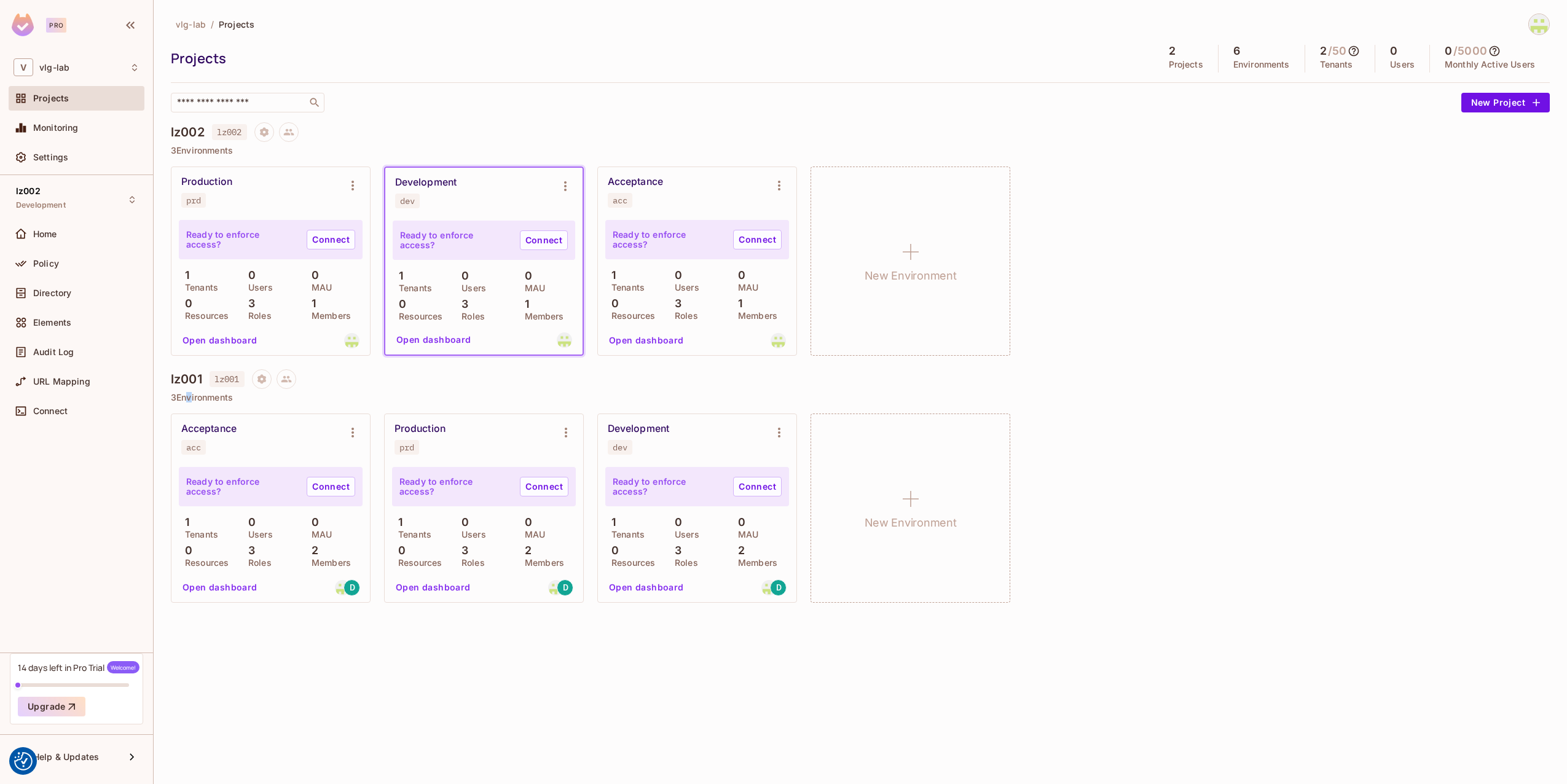
drag, startPoint x: 184, startPoint y: 380, endPoint x: 184, endPoint y: 392, distance: 12.0
click at [184, 393] on p "3 Environments" at bounding box center [860, 397] width 1379 height 10
drag, startPoint x: 184, startPoint y: 392, endPoint x: 174, endPoint y: 387, distance: 11.2
click at [174, 388] on div "lz001 lz001" at bounding box center [860, 379] width 1379 height 19
drag, startPoint x: 170, startPoint y: 379, endPoint x: 210, endPoint y: 387, distance: 40.8
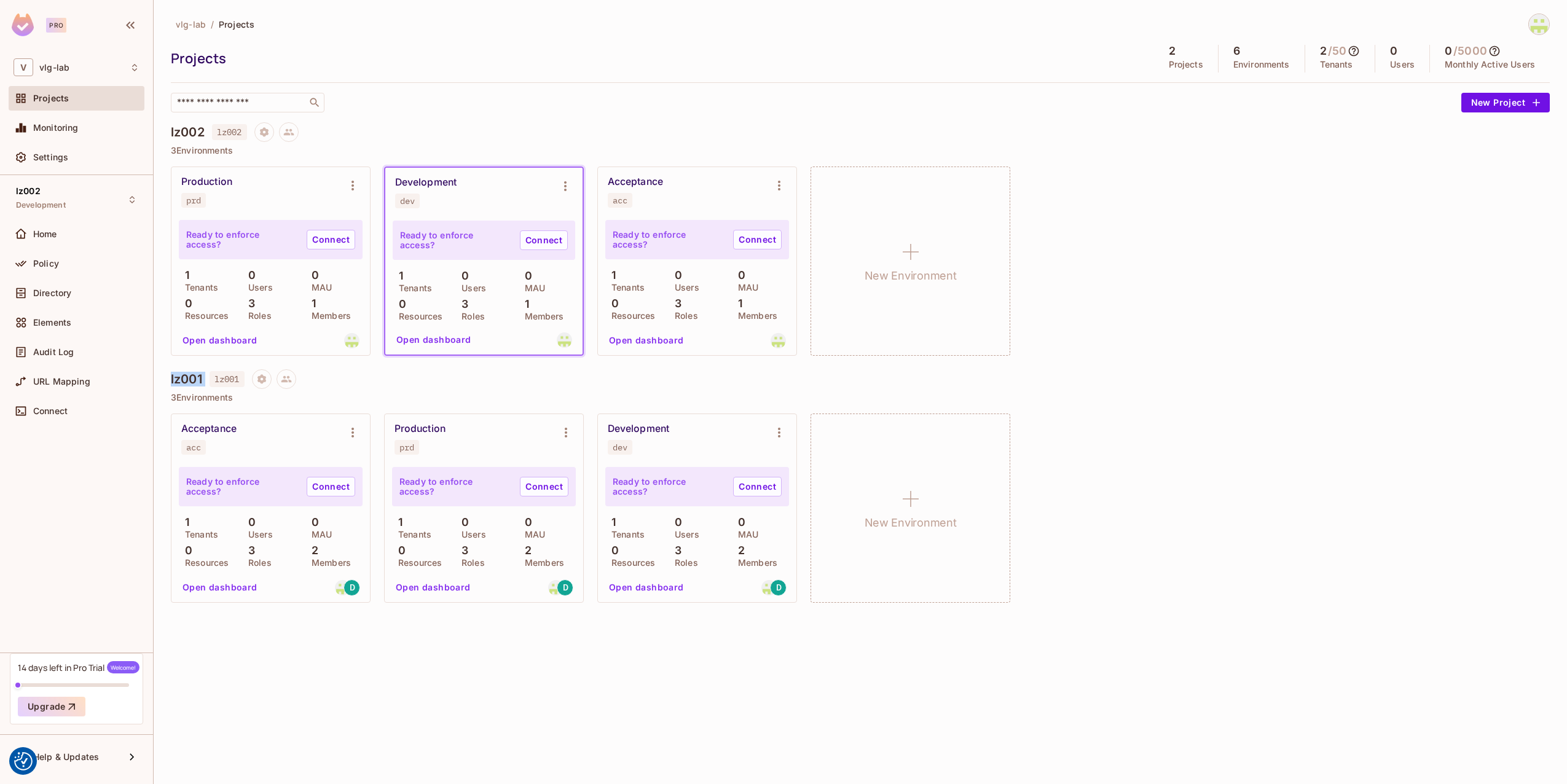
click at [210, 387] on div "vlg-lab / Projects Projects 2 Projects 6 Environments 2 / 50 Tenants 0 Users 0 …" at bounding box center [860, 392] width 1413 height 784
click at [180, 127] on h4 "lz002" at bounding box center [188, 132] width 34 height 15
click at [286, 379] on icon at bounding box center [286, 379] width 11 height 11
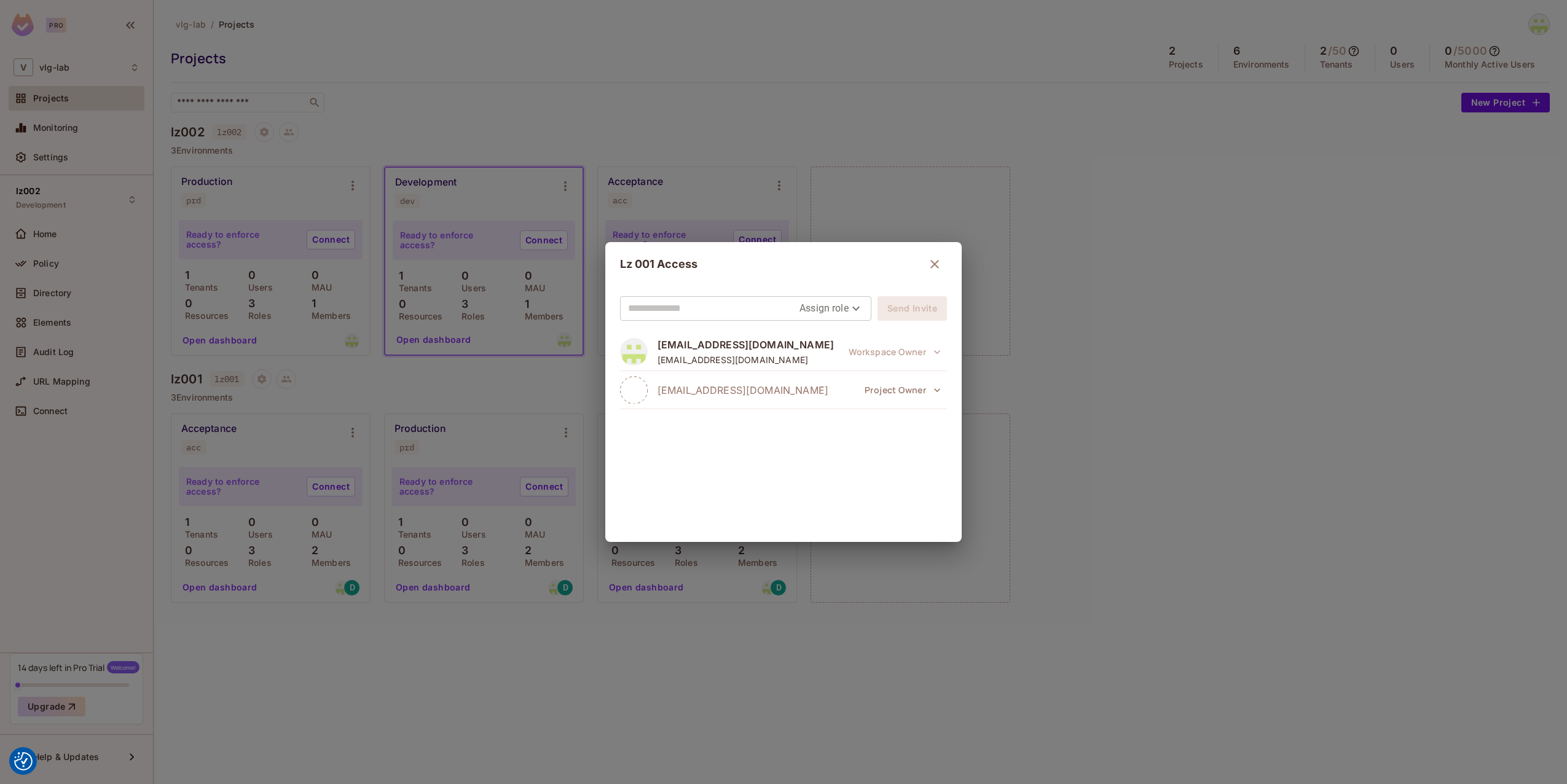
click at [1300, 309] on div "Lz 001 Access Assign role Send Invite sgottschlag@vitrolifegroup.com sgottschla…" at bounding box center [784, 392] width 1567 height 784
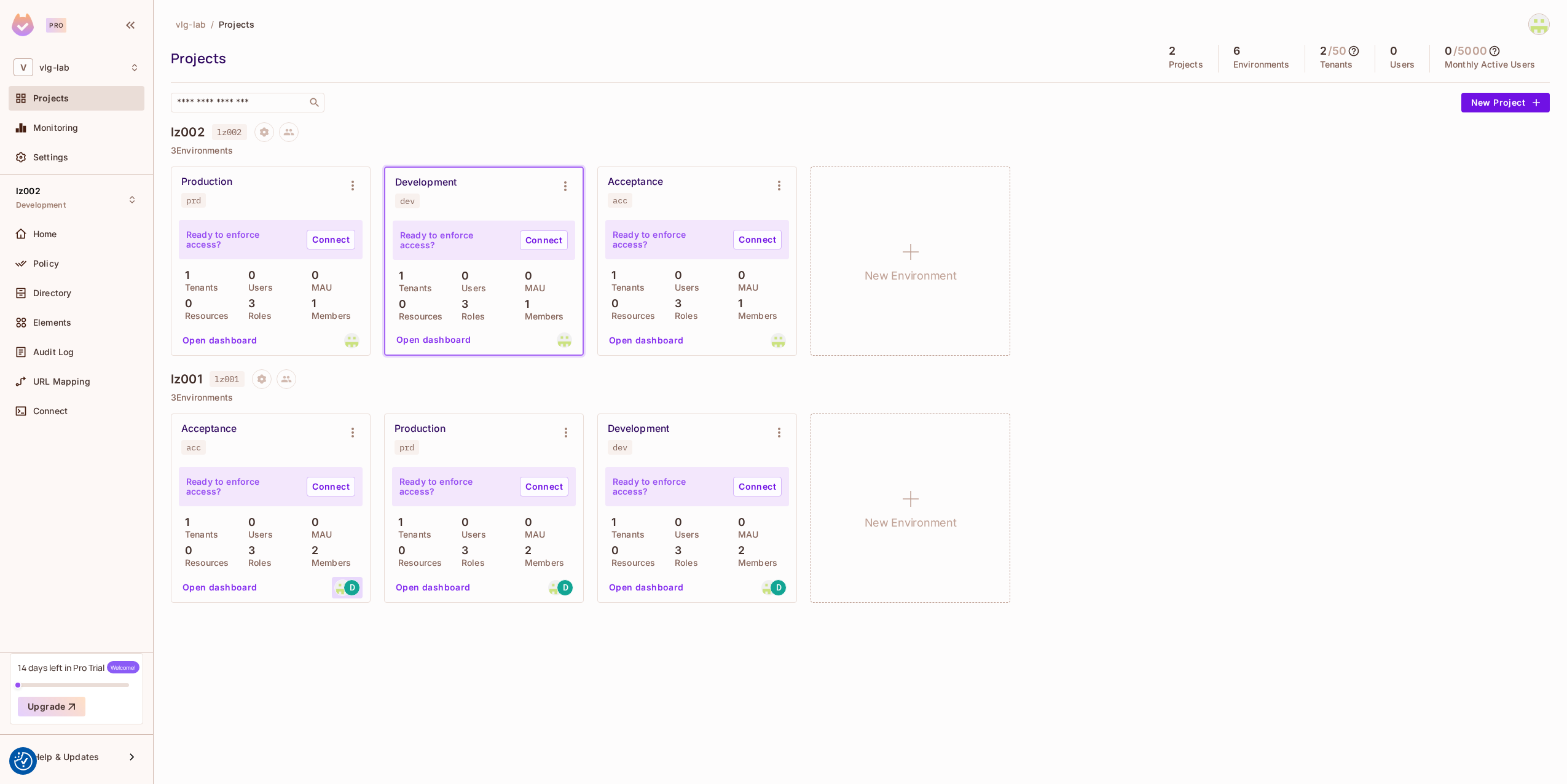
click at [351, 590] on span "D" at bounding box center [353, 587] width 5 height 9
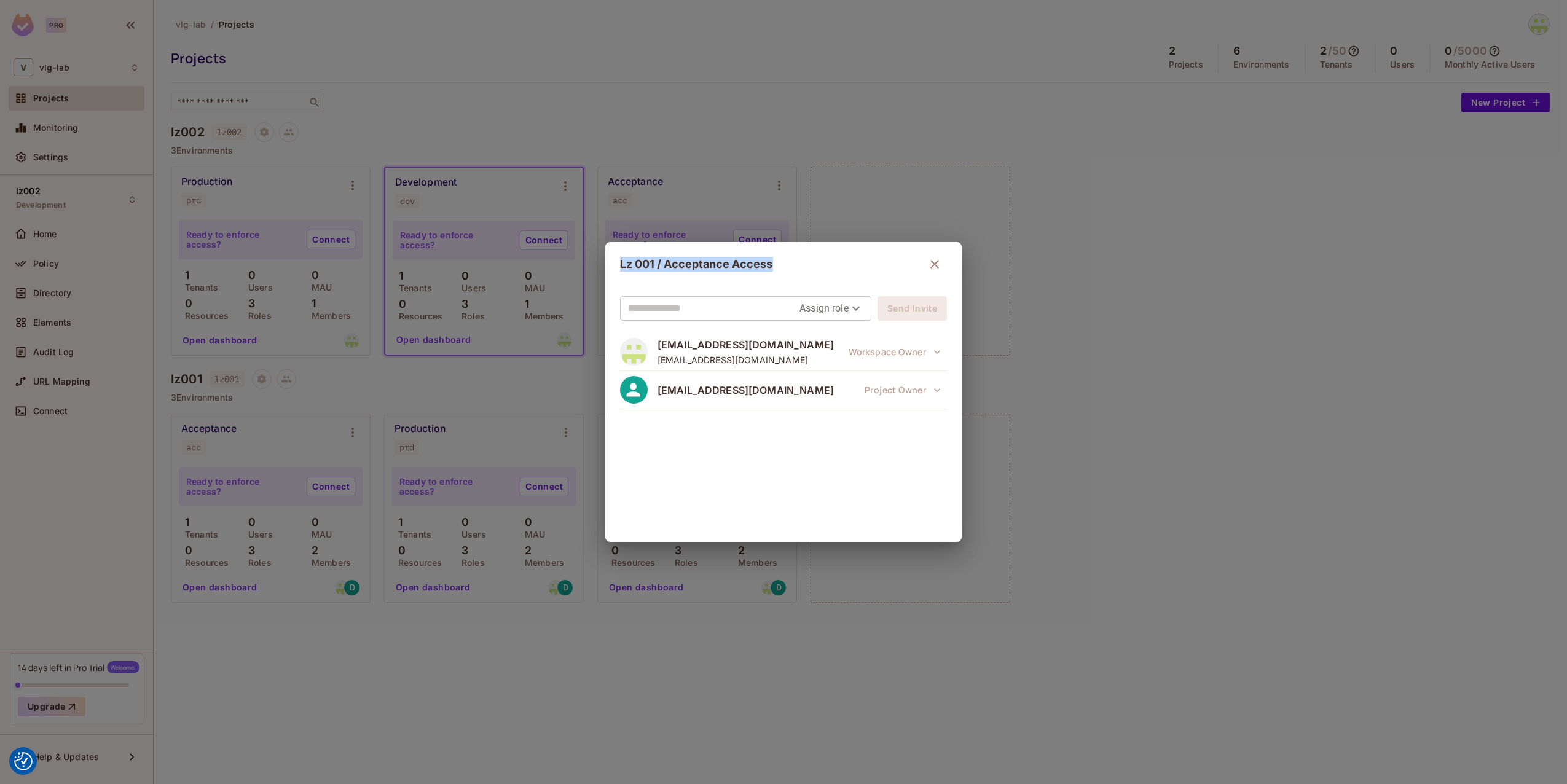
drag, startPoint x: 788, startPoint y: 269, endPoint x: 619, endPoint y: 263, distance: 169.1
click at [613, 261] on h2 "Lz 001 / Acceptance Access" at bounding box center [784, 264] width 357 height 44
click at [940, 265] on icon "button" at bounding box center [934, 264] width 15 height 15
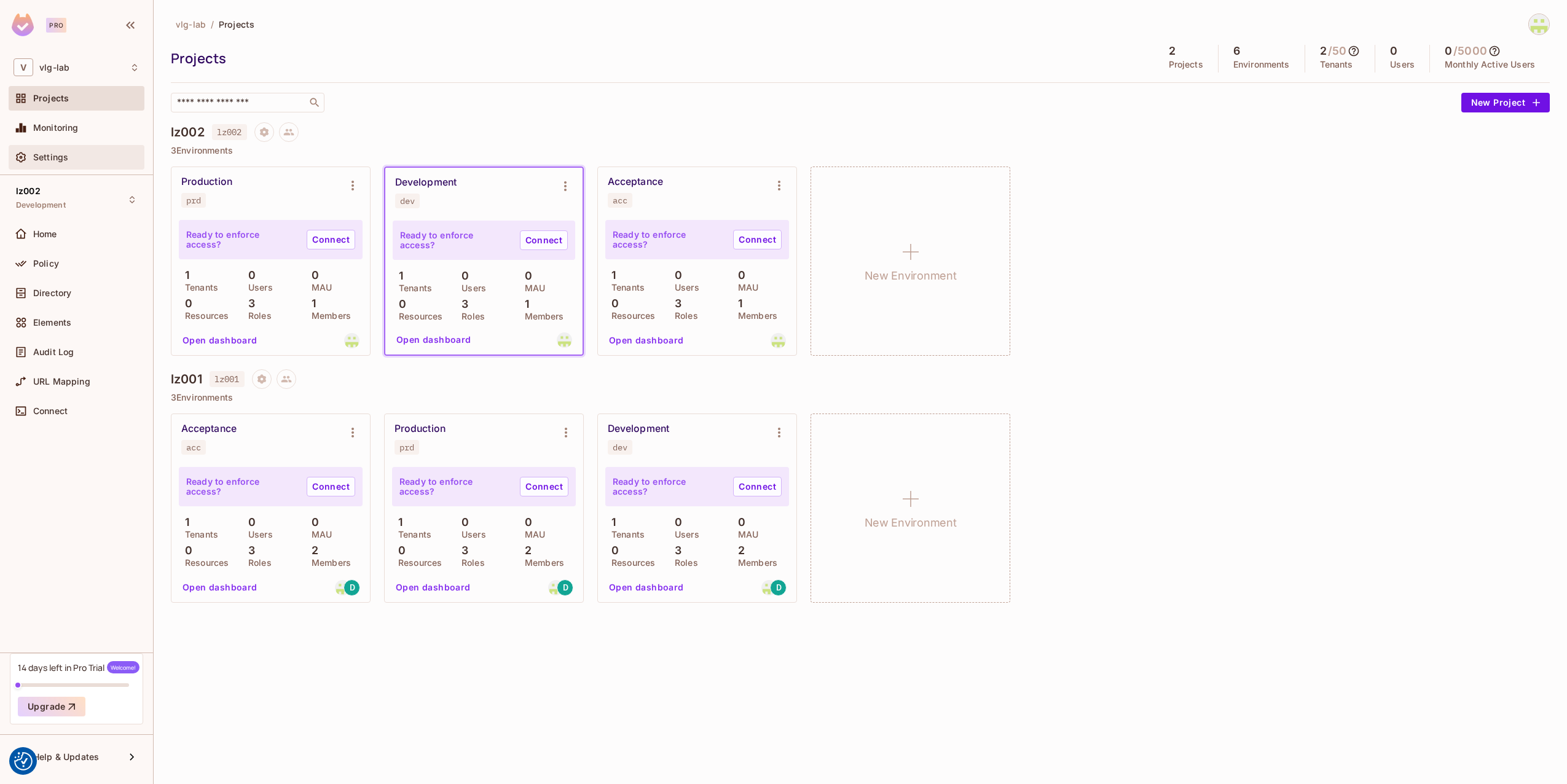
click at [58, 150] on div "Settings" at bounding box center [76, 157] width 136 height 25
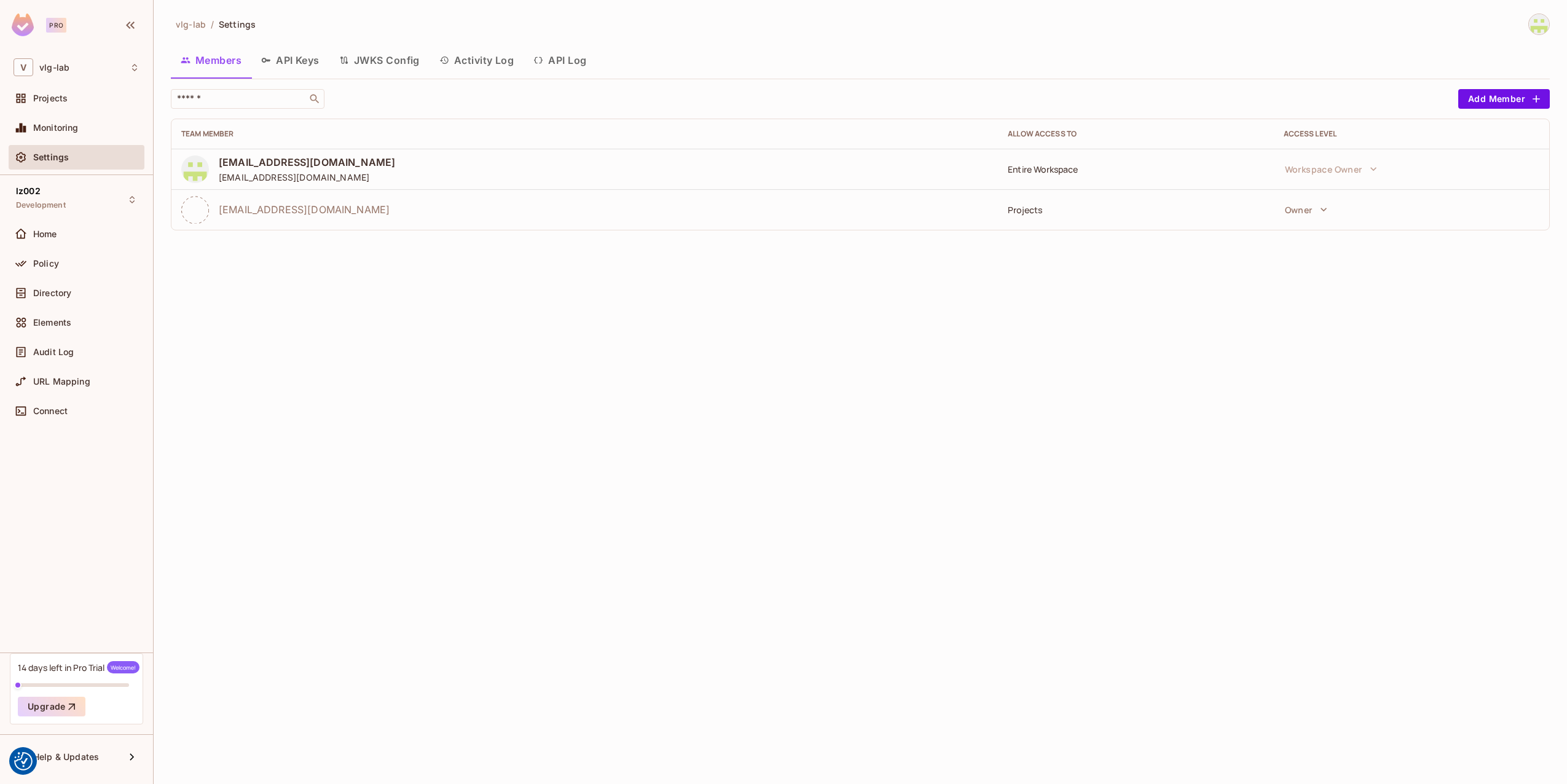
drag, startPoint x: 311, startPoint y: 71, endPoint x: 319, endPoint y: 71, distance: 8.0
click at [311, 71] on button "API Keys" at bounding box center [290, 60] width 78 height 31
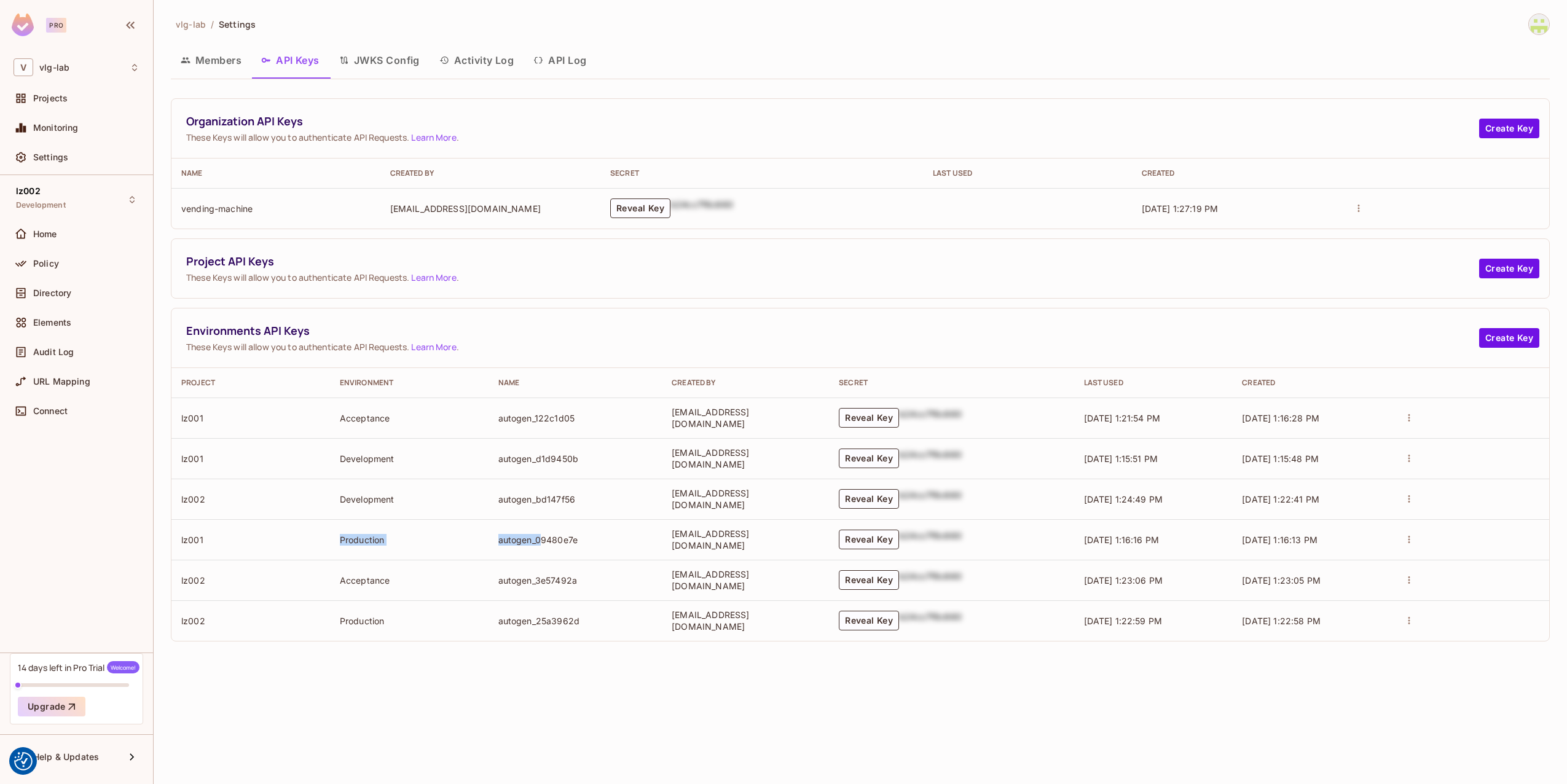
drag, startPoint x: 324, startPoint y: 547, endPoint x: 478, endPoint y: 544, distance: 154.0
click at [504, 546] on tr "lz001 Production autogen_09480e7e sgottschlag@vitrolifegroup.com Reveal Key b24…" at bounding box center [860, 539] width 1378 height 41
click at [221, 546] on td "lz001" at bounding box center [250, 539] width 158 height 41
drag, startPoint x: 173, startPoint y: 544, endPoint x: 418, endPoint y: 547, distance: 245.0
click at [418, 547] on tr "lz001 Production autogen_09480e7e sgottschlag@vitrolifegroup.com Reveal Key b24…" at bounding box center [860, 539] width 1378 height 41
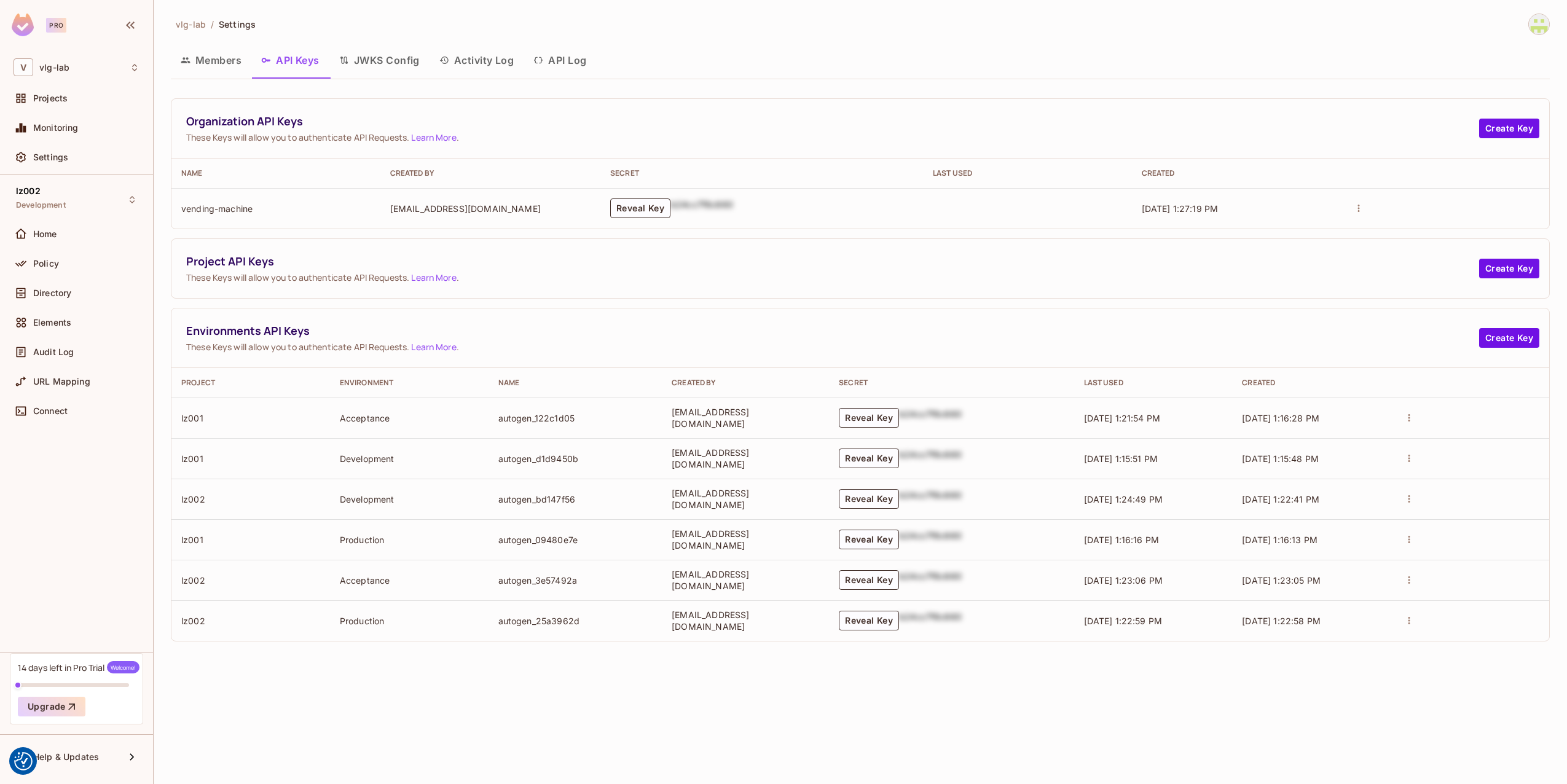
drag, startPoint x: 418, startPoint y: 547, endPoint x: 383, endPoint y: 568, distance: 40.8
click at [383, 568] on td "Acceptance" at bounding box center [409, 580] width 158 height 41
click at [35, 261] on span "Policy" at bounding box center [46, 263] width 26 height 10
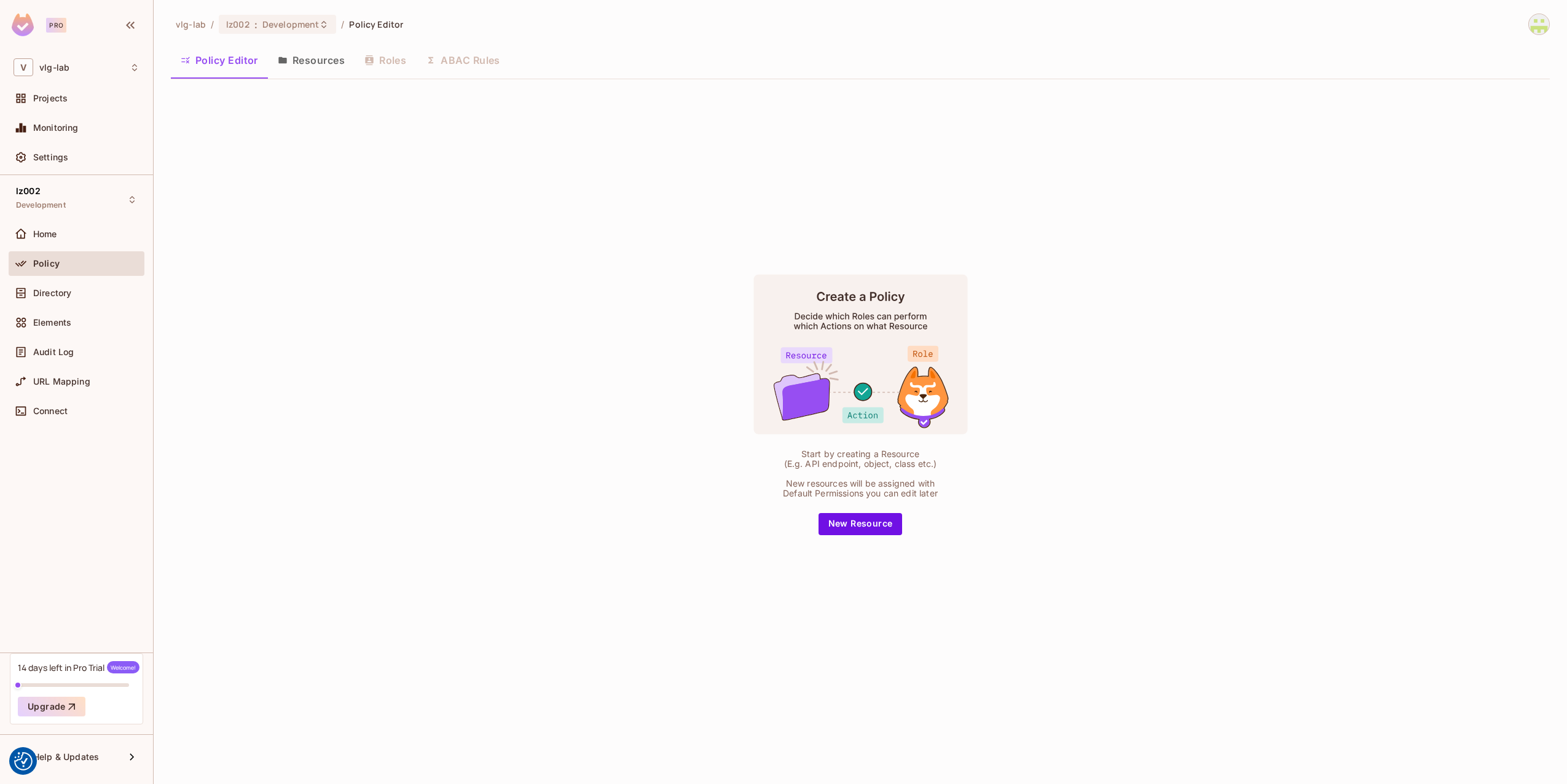
click at [1548, 28] on img at bounding box center [1539, 24] width 20 height 20
click at [313, 106] on div at bounding box center [784, 392] width 1567 height 784
click at [41, 152] on span "Settings" at bounding box center [51, 157] width 35 height 10
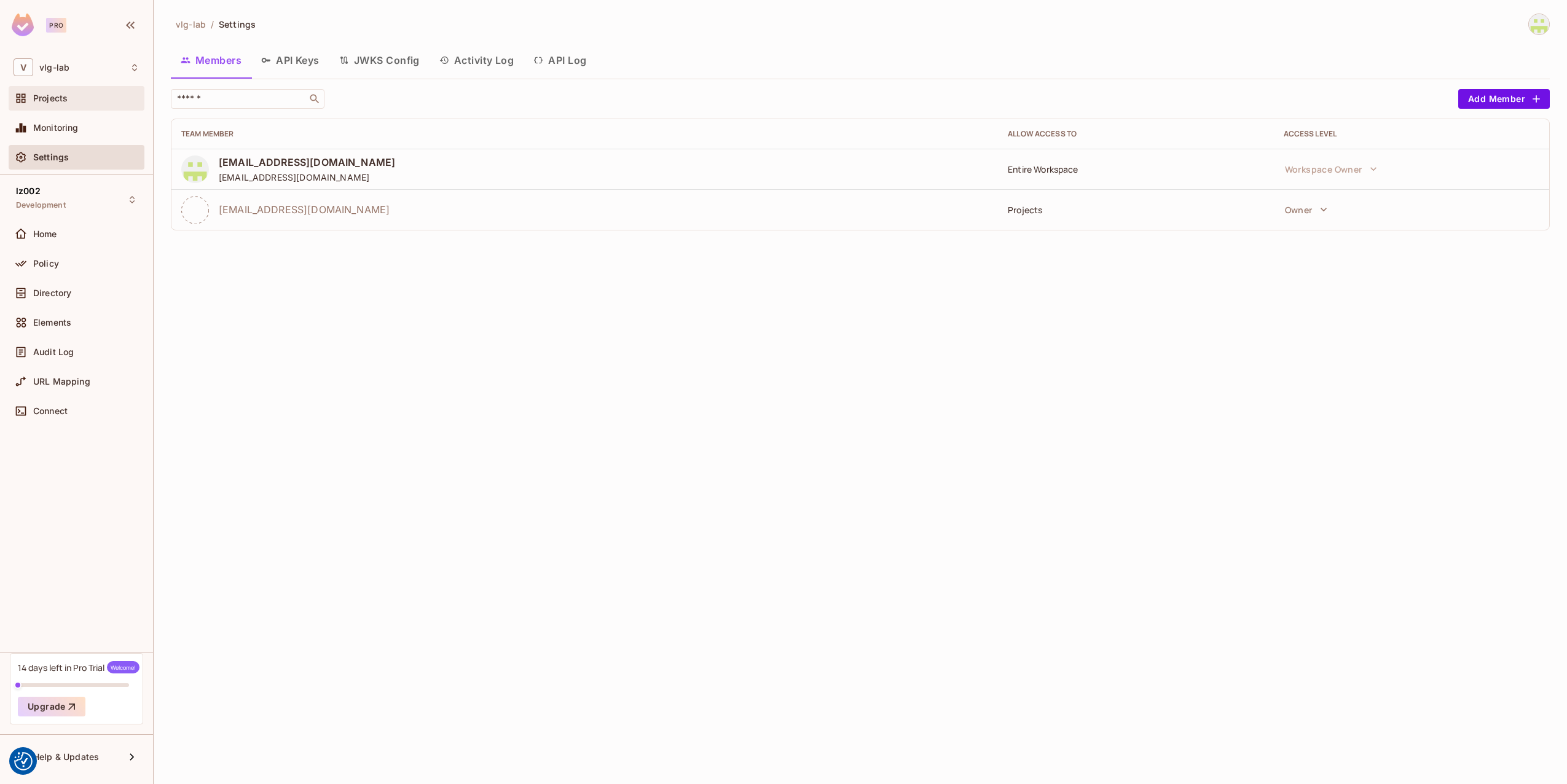
click at [61, 102] on span "Projects" at bounding box center [51, 98] width 35 height 10
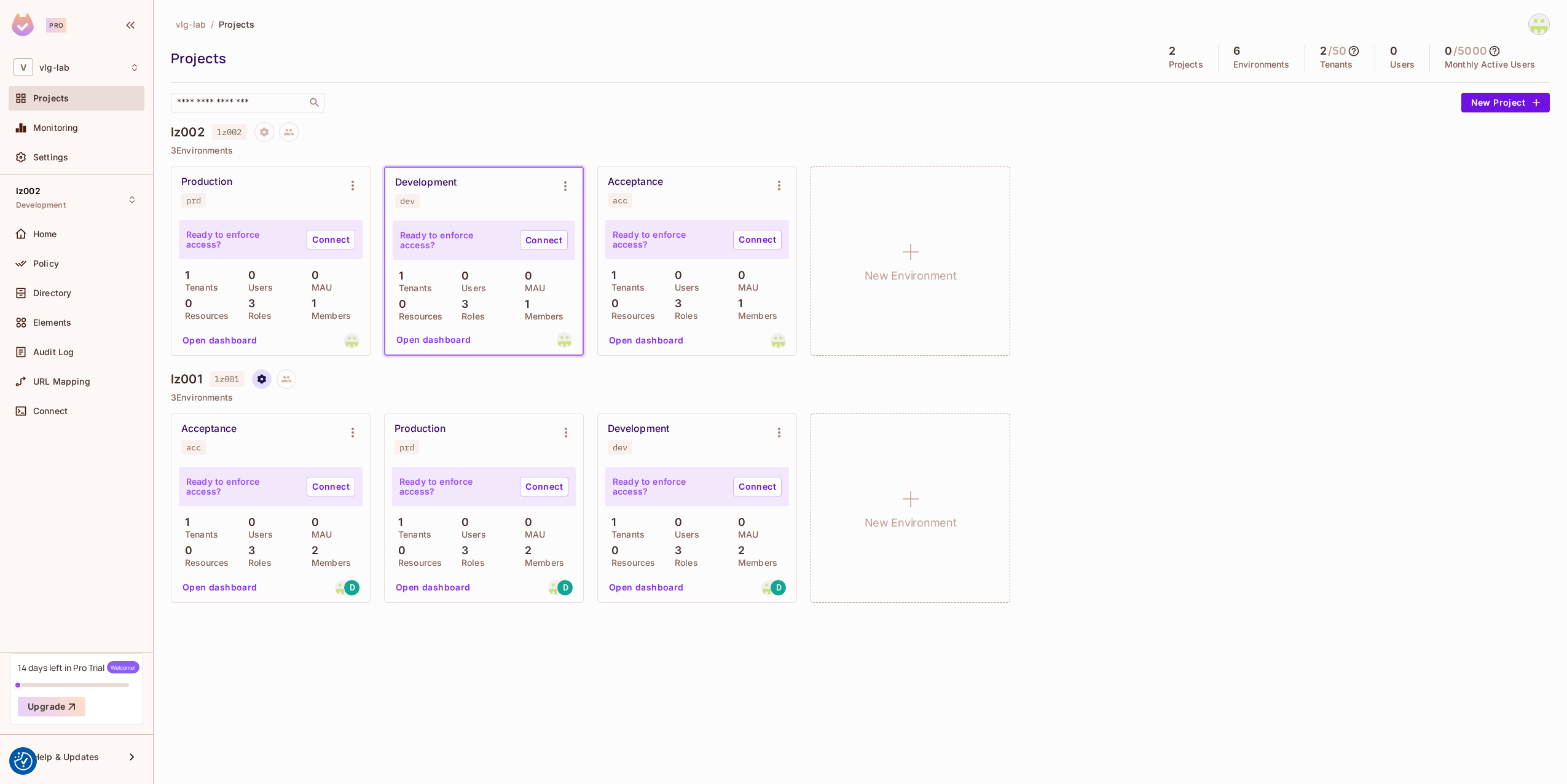
click at [265, 379] on icon "Project settings" at bounding box center [261, 379] width 9 height 9
click at [323, 448] on div "Delete Project" at bounding box center [327, 453] width 59 height 12
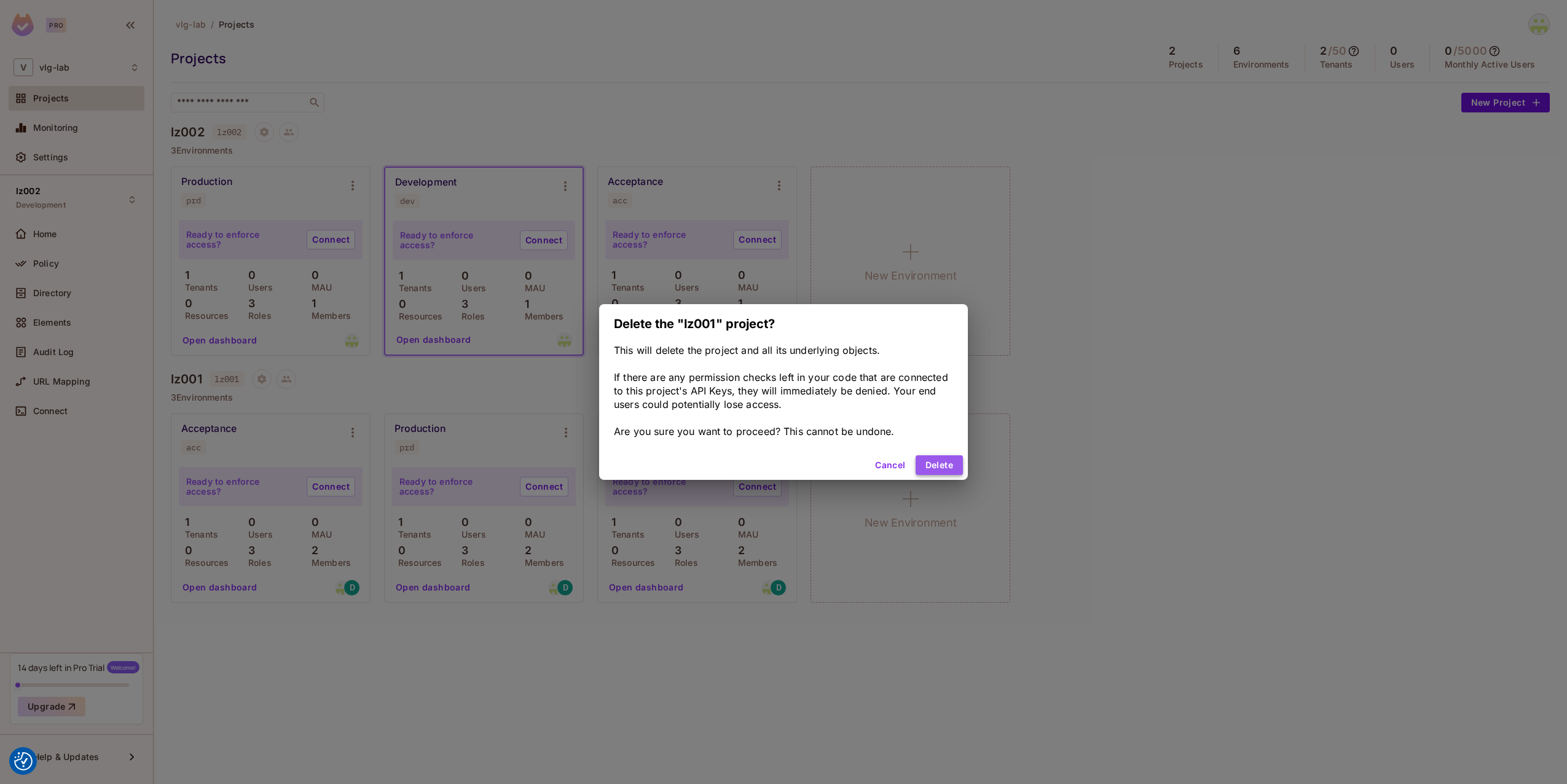
click at [946, 461] on button "Delete" at bounding box center [939, 465] width 47 height 19
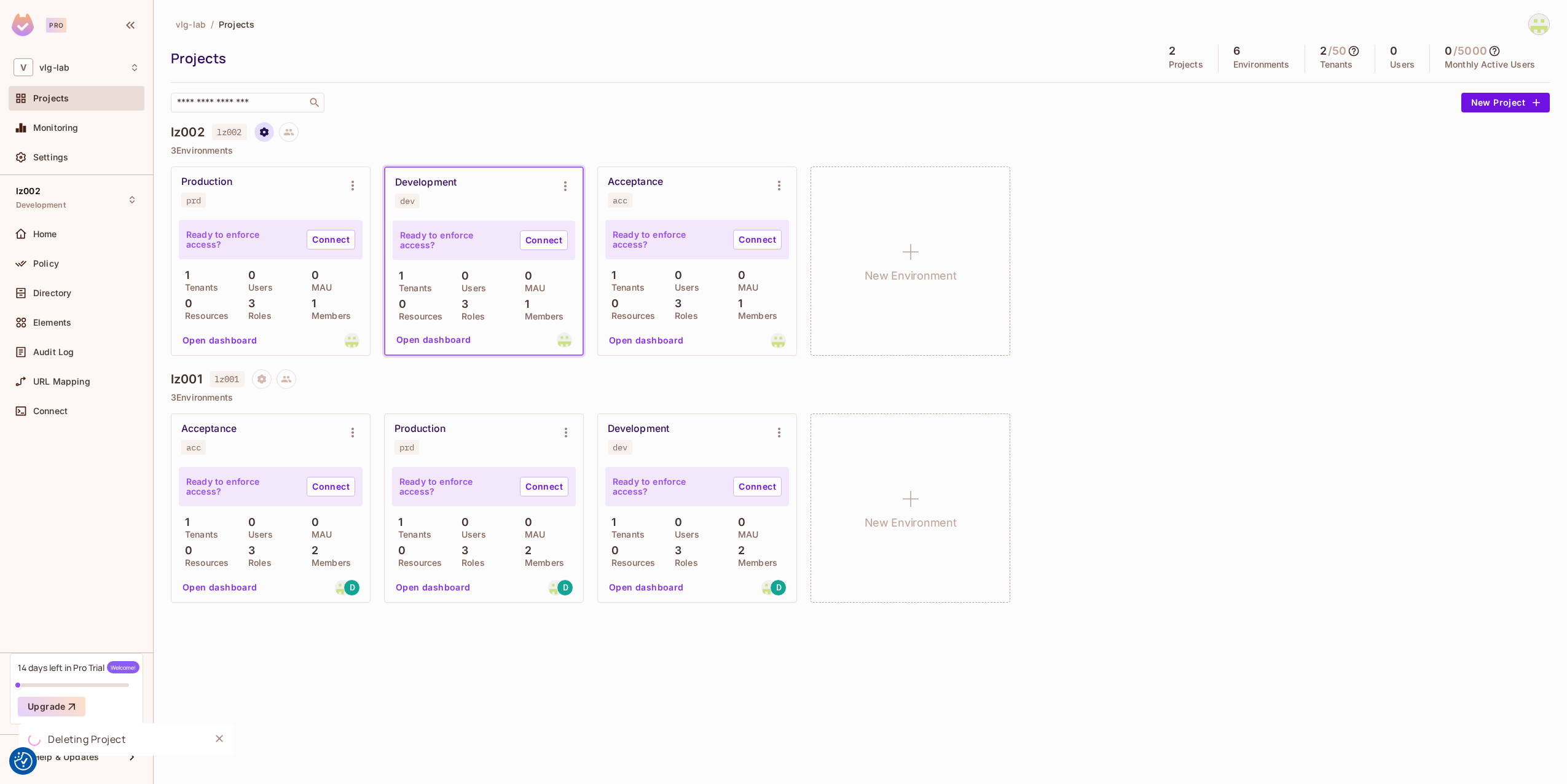
click at [265, 133] on icon "Project settings" at bounding box center [264, 132] width 11 height 11
click at [309, 202] on div "Delete Project" at bounding box center [330, 206] width 59 height 12
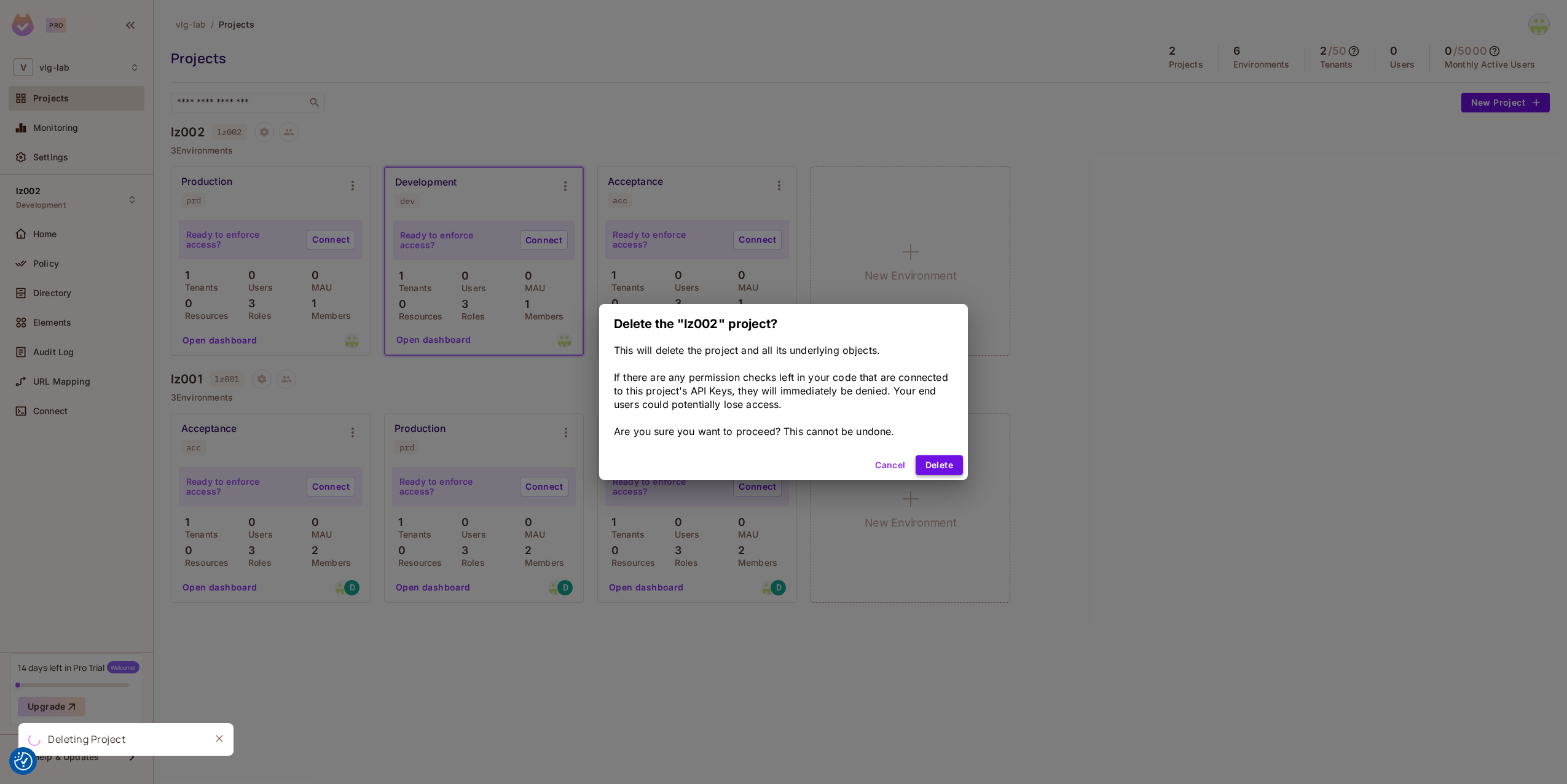
click at [942, 467] on button "Delete" at bounding box center [939, 465] width 47 height 19
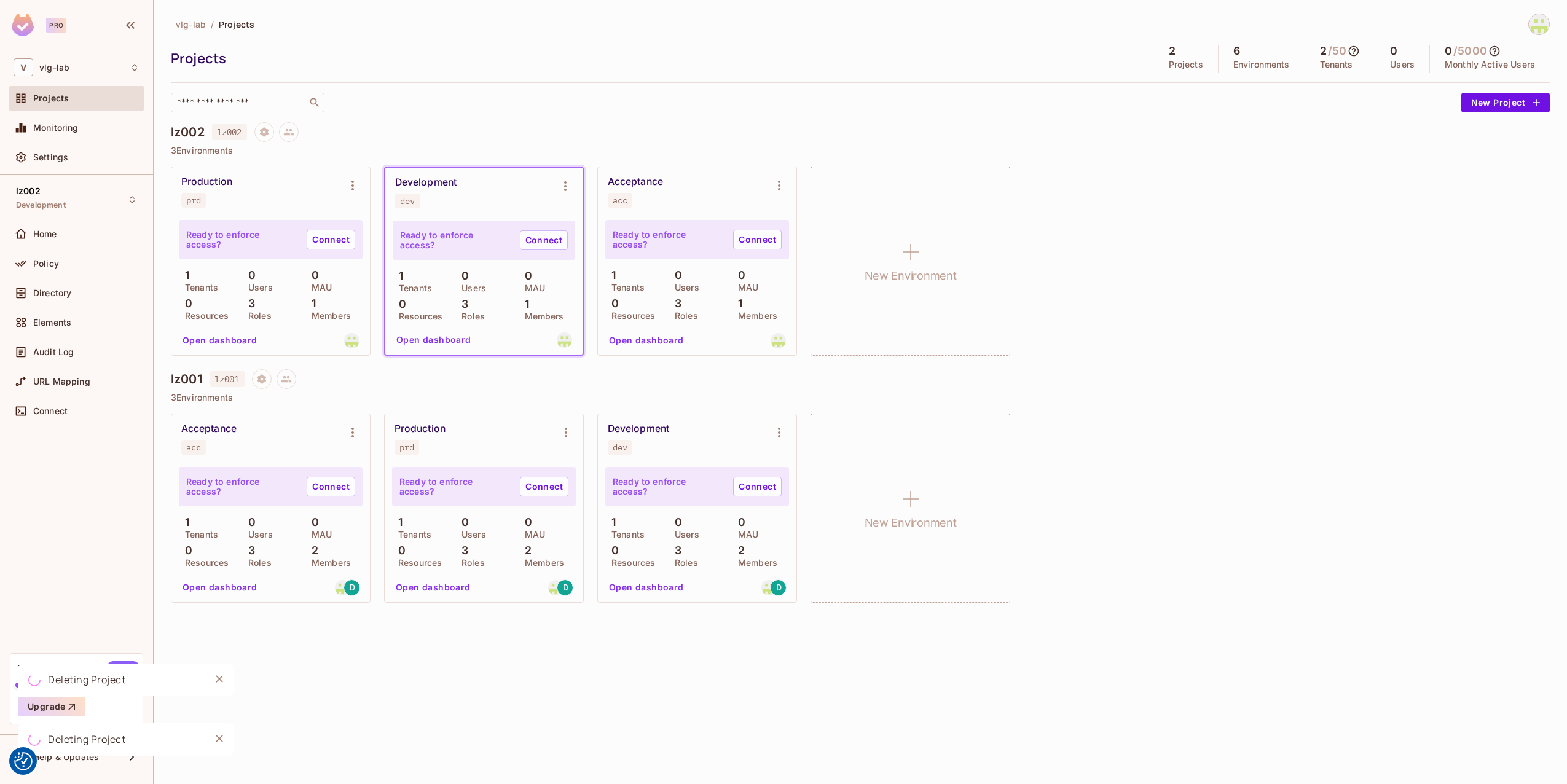
click at [1497, 50] on icon at bounding box center [1494, 51] width 12 height 12
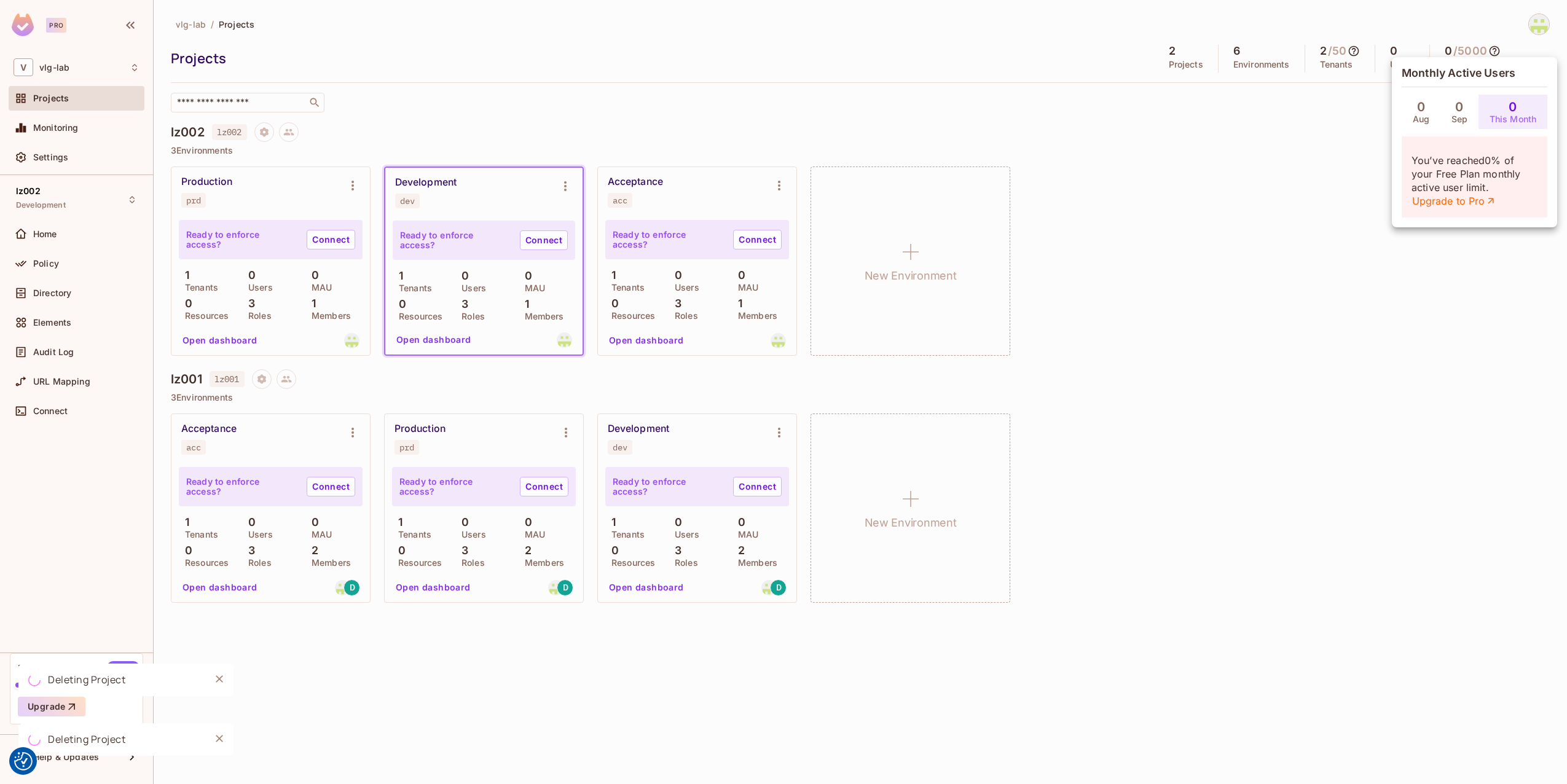
click at [1497, 50] on div at bounding box center [784, 392] width 1567 height 784
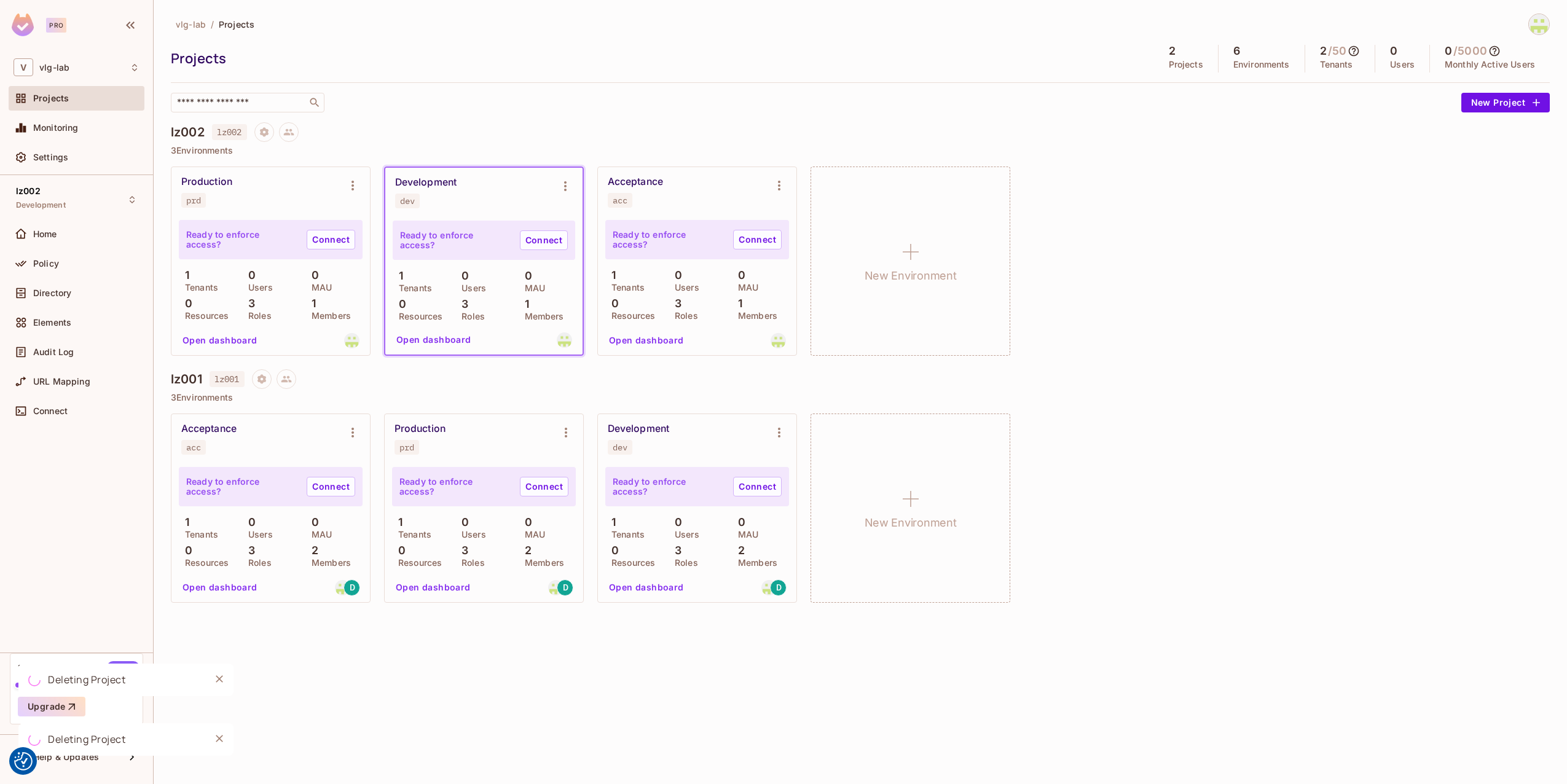
click at [220, 675] on icon "Close" at bounding box center [219, 679] width 12 height 12
click at [222, 739] on icon "Close" at bounding box center [219, 739] width 12 height 12
click at [79, 158] on div "Settings" at bounding box center [86, 157] width 106 height 10
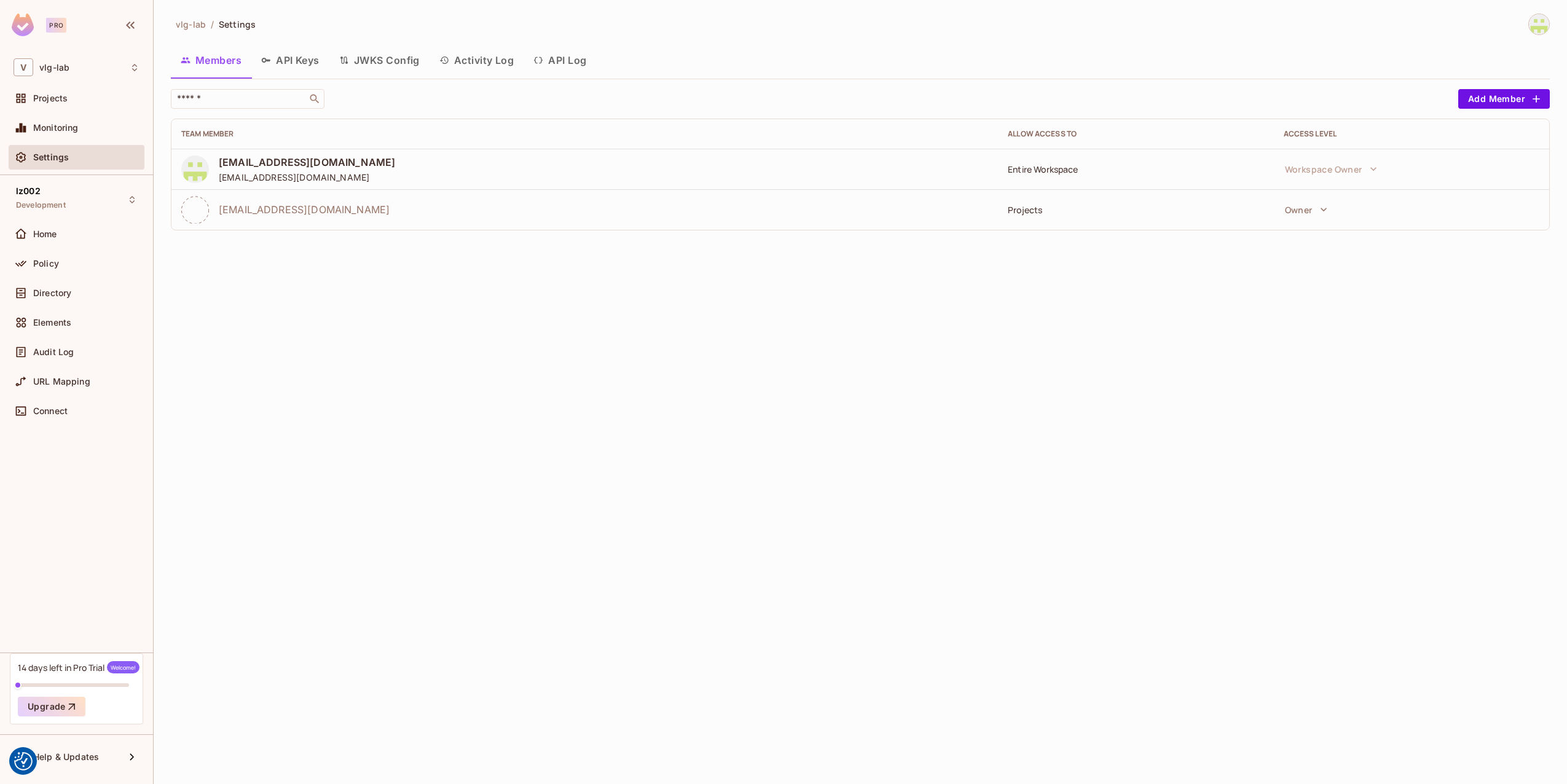
click at [302, 222] on div "da_sgottschlag@vitrolife.com" at bounding box center [584, 210] width 807 height 27
click at [290, 208] on span "da_sgottschlag@vitrolife.com" at bounding box center [305, 210] width 171 height 13
drag, startPoint x: 290, startPoint y: 208, endPoint x: 811, endPoint y: 234, distance: 521.6
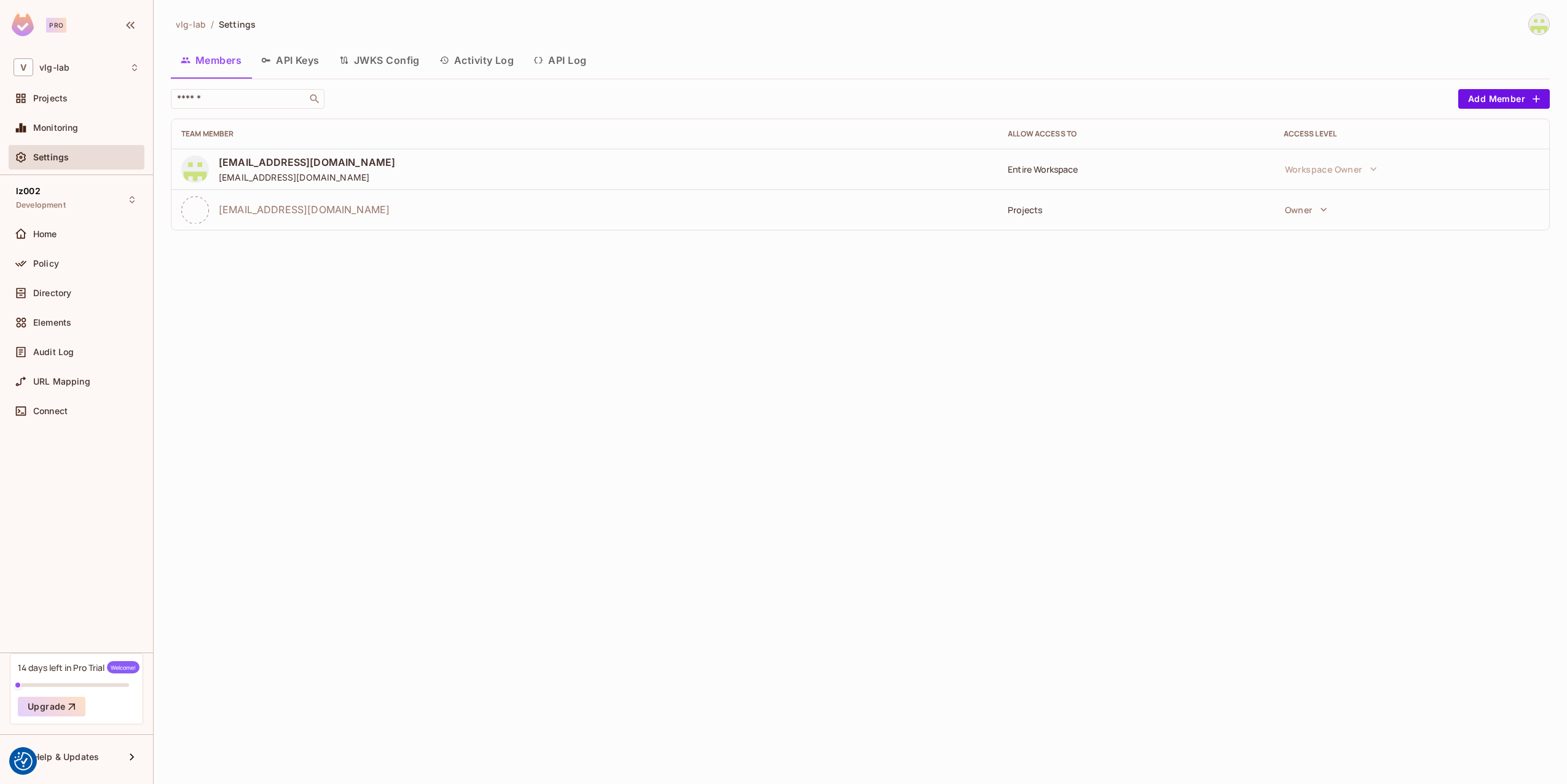
click at [781, 241] on div "vlg-lab / Settings Members API Keys JWKS Config Activity Log API Log ​ Add Memb…" at bounding box center [860, 392] width 1413 height 784
click at [1329, 204] on icon "button" at bounding box center [1324, 210] width 12 height 12
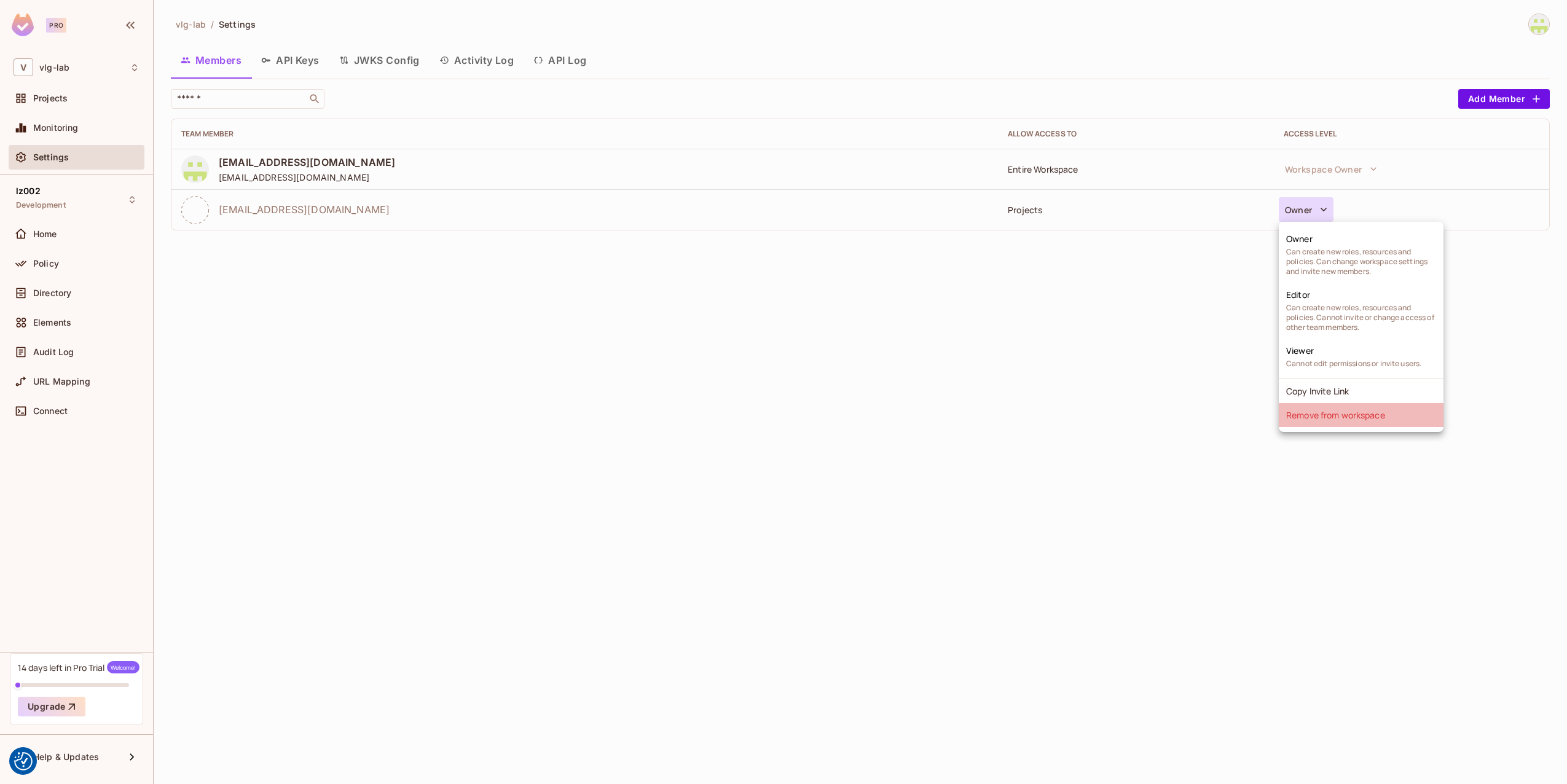
click at [1343, 419] on li "Remove from workspace" at bounding box center [1361, 415] width 165 height 24
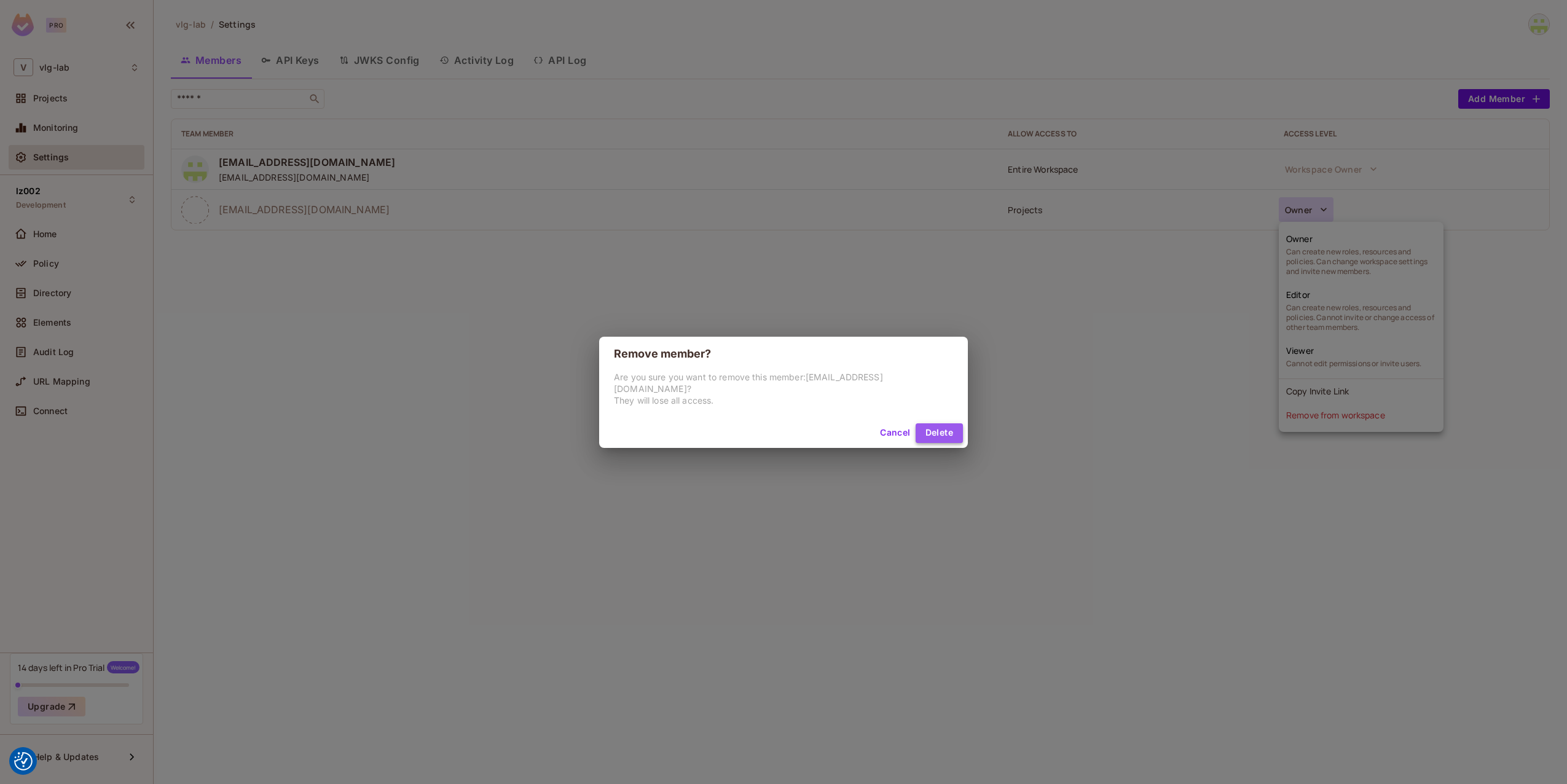
click at [942, 429] on button "Delete" at bounding box center [939, 433] width 47 height 19
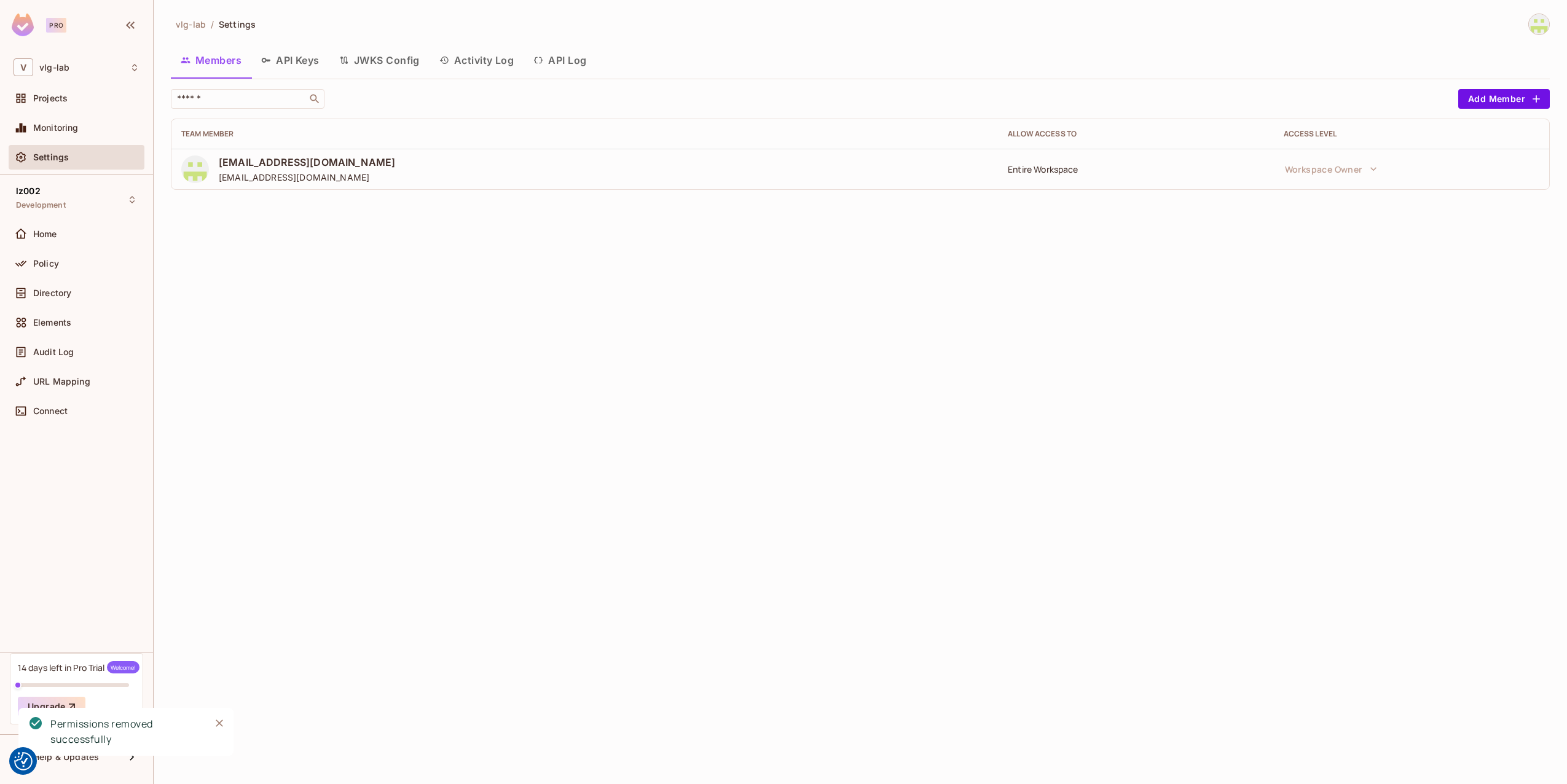
click at [303, 66] on button "API Keys" at bounding box center [290, 60] width 78 height 31
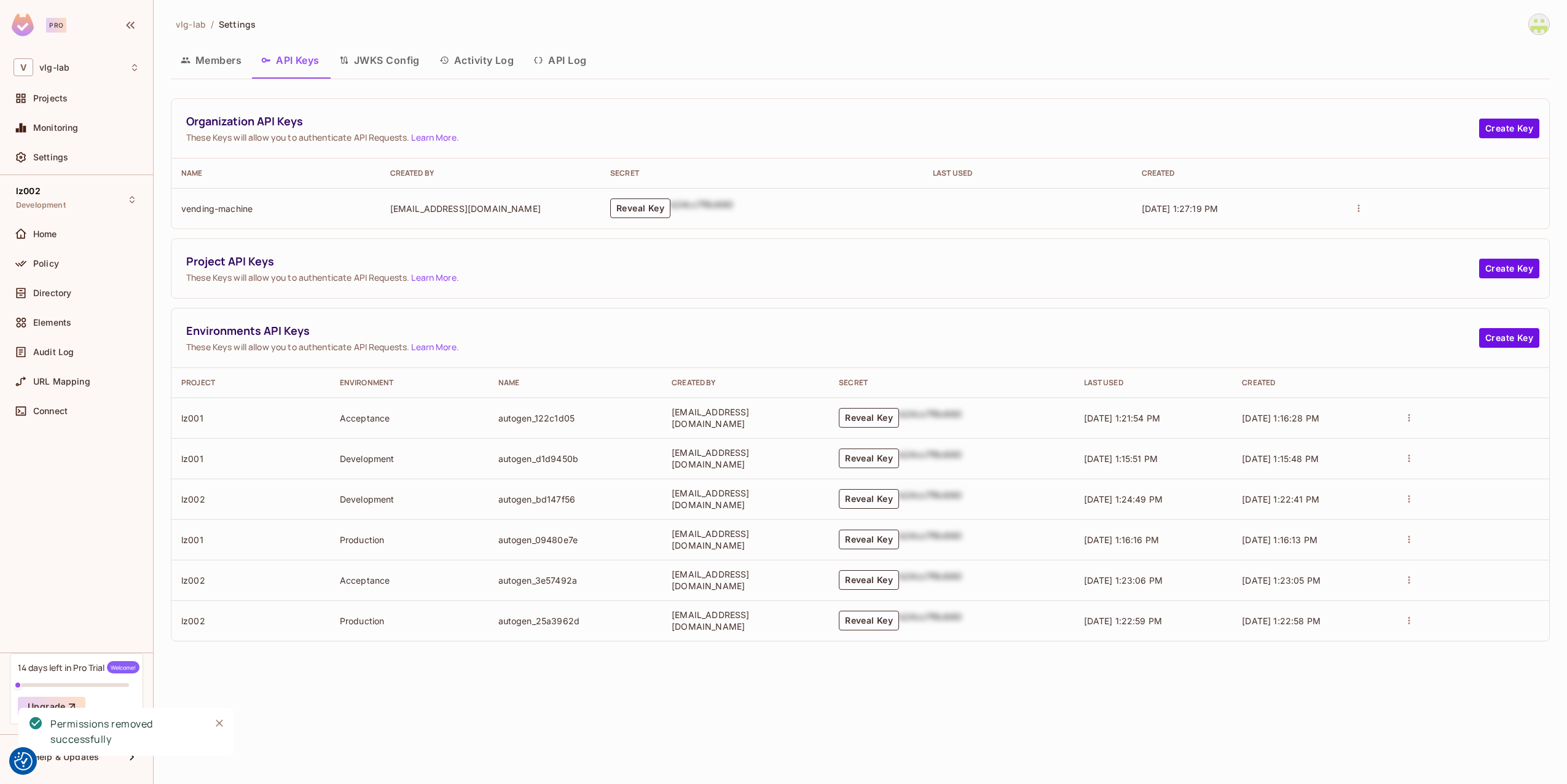
click at [1367, 205] on button "actions" at bounding box center [1359, 208] width 17 height 17
click at [1435, 252] on p "Delete Key" at bounding box center [1425, 255] width 51 height 15
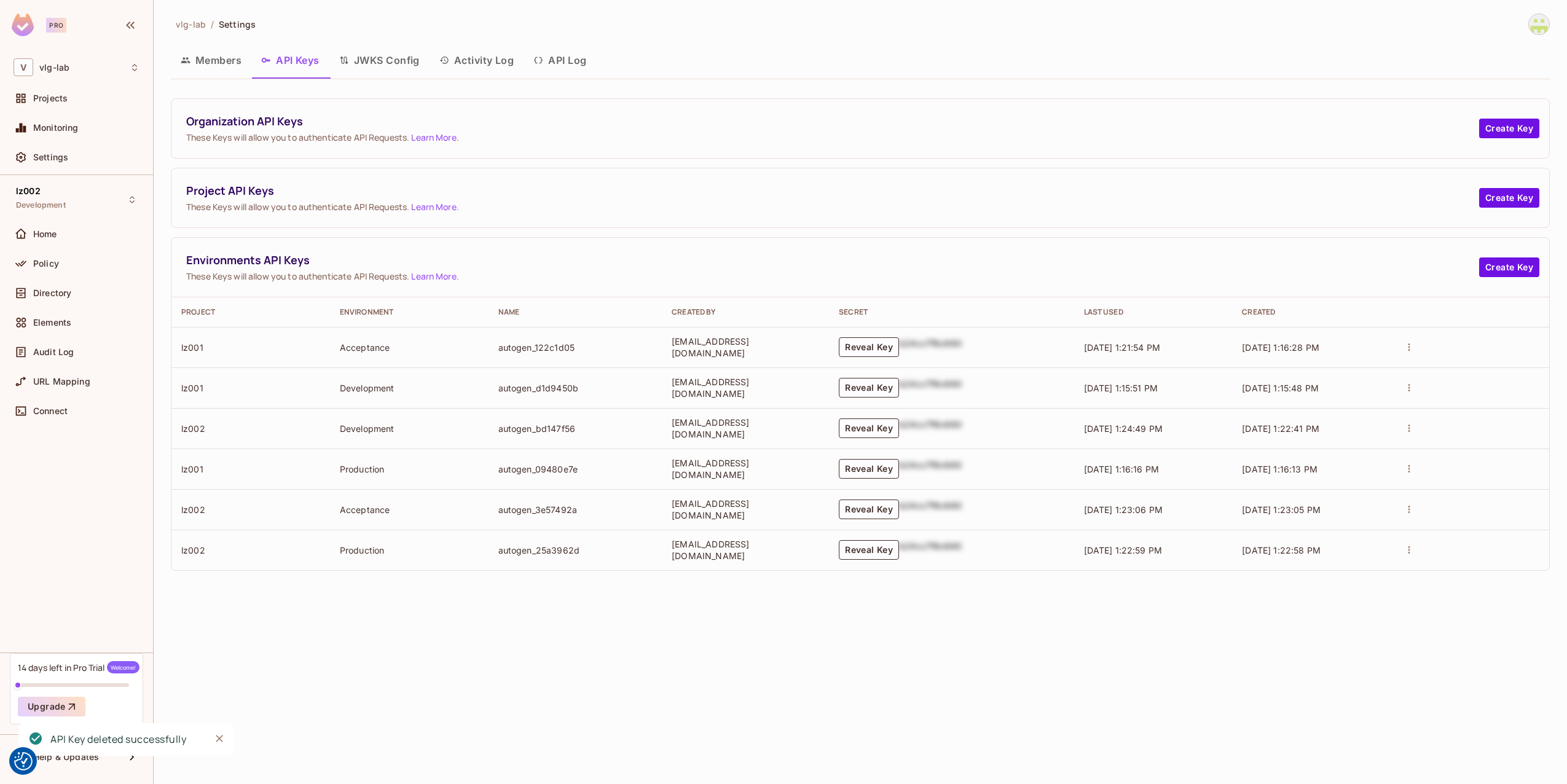
click at [1415, 343] on icon "actions" at bounding box center [1409, 347] width 11 height 11
click at [1237, 250] on div at bounding box center [784, 392] width 1567 height 784
click at [405, 54] on button "JWKS Config" at bounding box center [379, 60] width 100 height 31
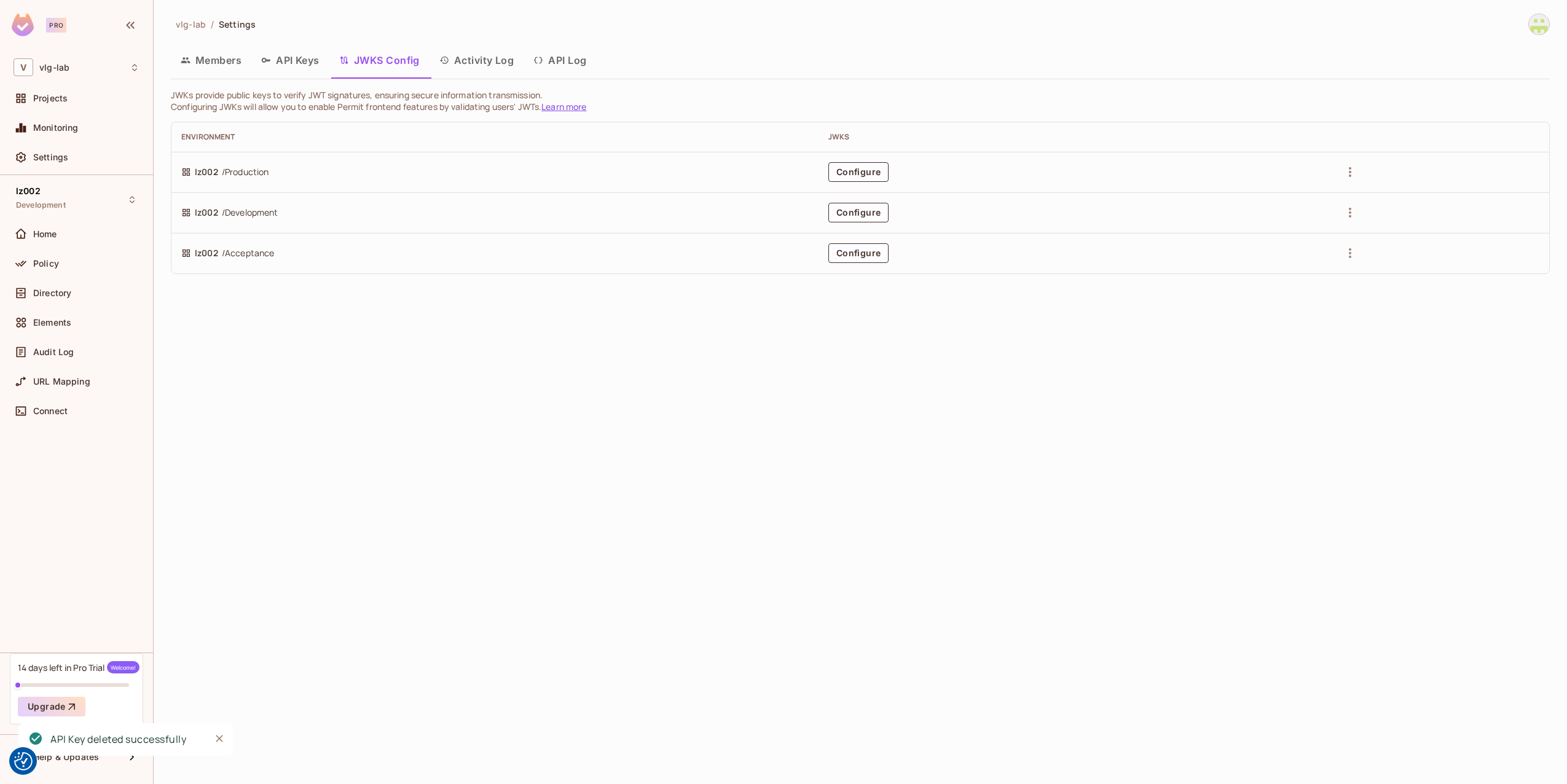
click at [480, 55] on button "Activity Log" at bounding box center [477, 60] width 95 height 31
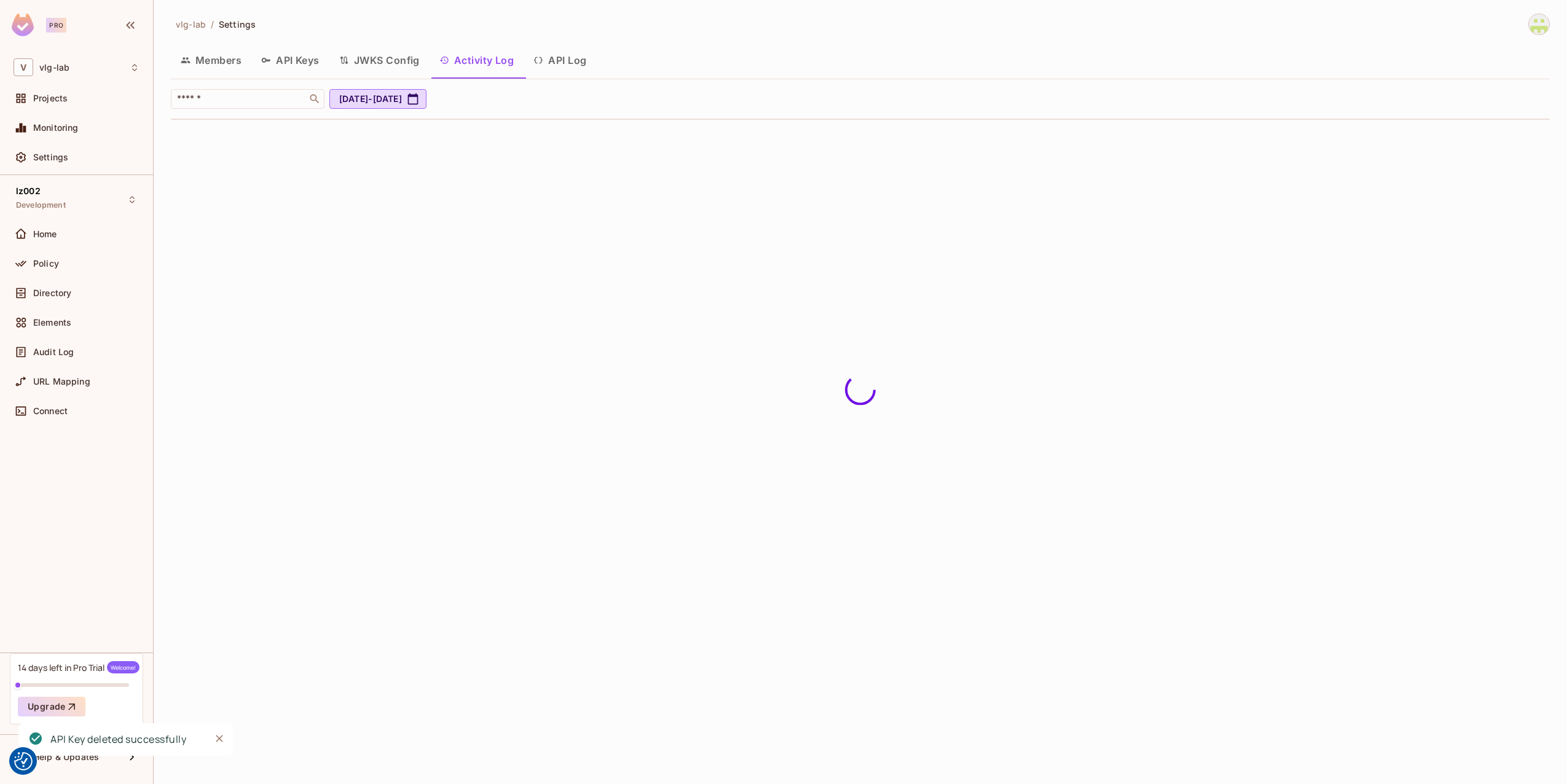
drag, startPoint x: 588, startPoint y: 65, endPoint x: 574, endPoint y: 61, distance: 14.6
click at [588, 65] on button "API Log" at bounding box center [560, 60] width 73 height 31
click at [217, 53] on button "Members" at bounding box center [211, 60] width 81 height 31
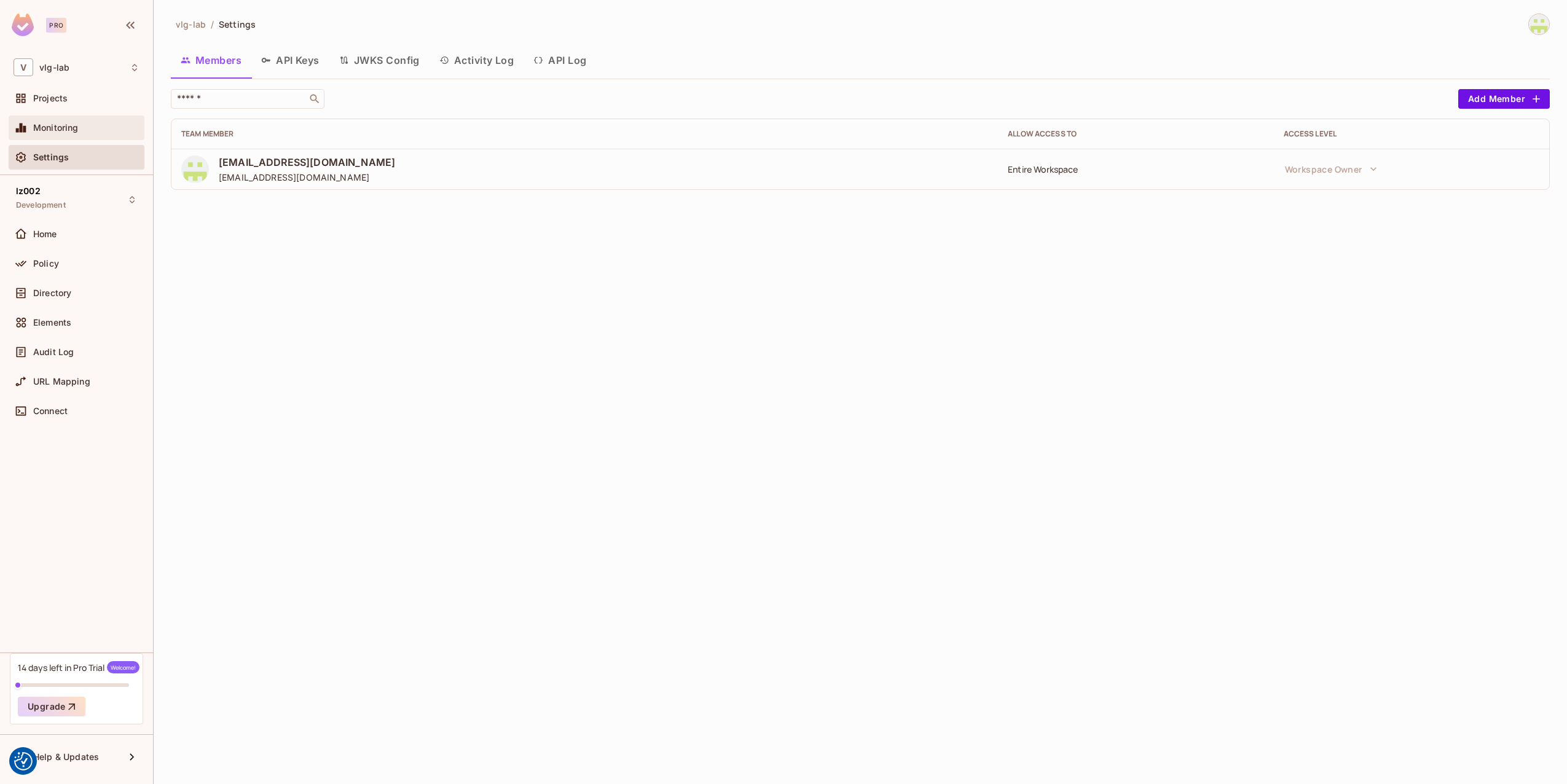
click at [59, 130] on span "Monitoring" at bounding box center [56, 128] width 45 height 10
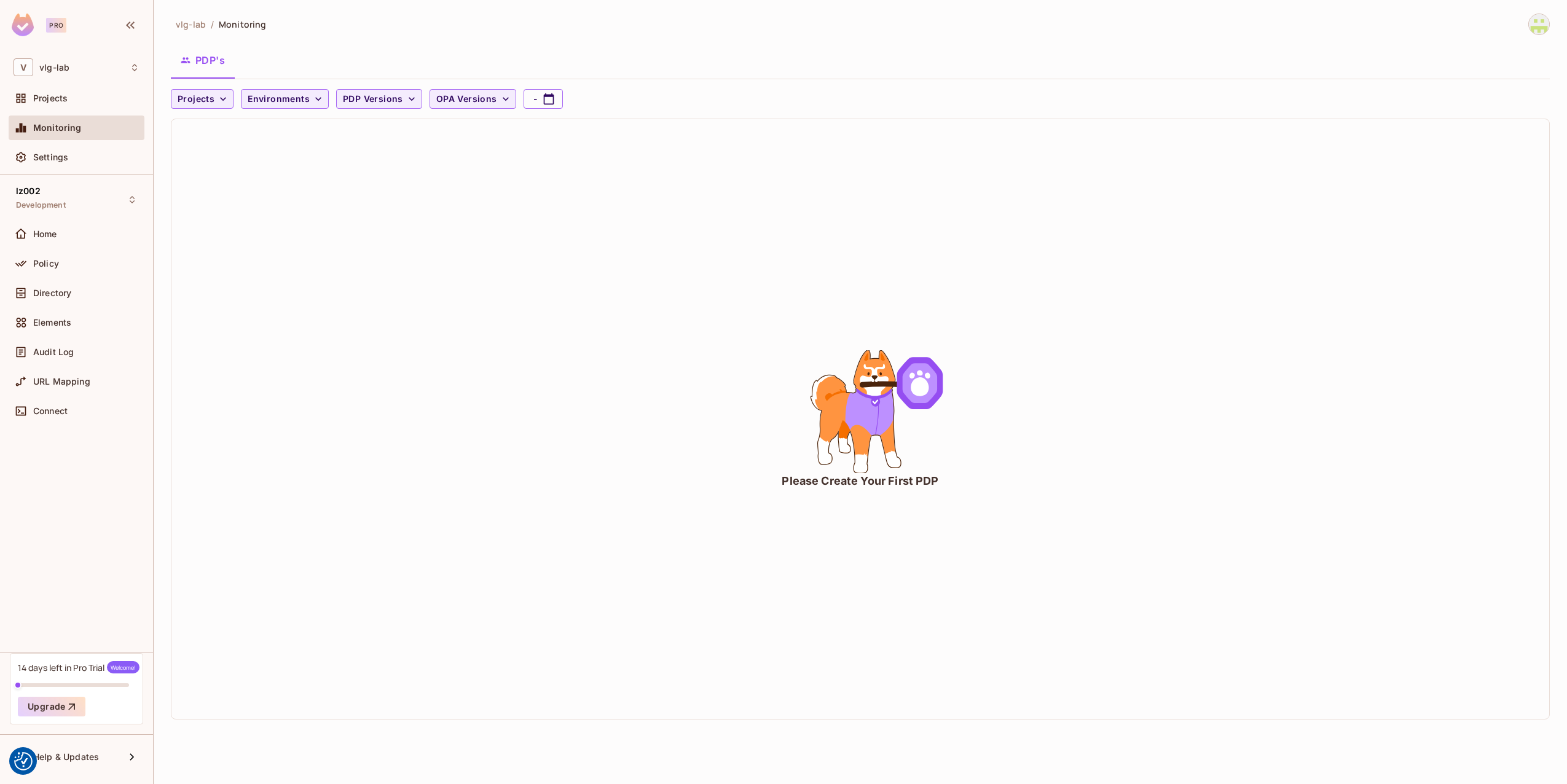
click at [59, 85] on div "V vlg-lab Projects Monitoring Settings" at bounding box center [76, 114] width 153 height 122
click at [90, 92] on div "Projects" at bounding box center [76, 98] width 126 height 15
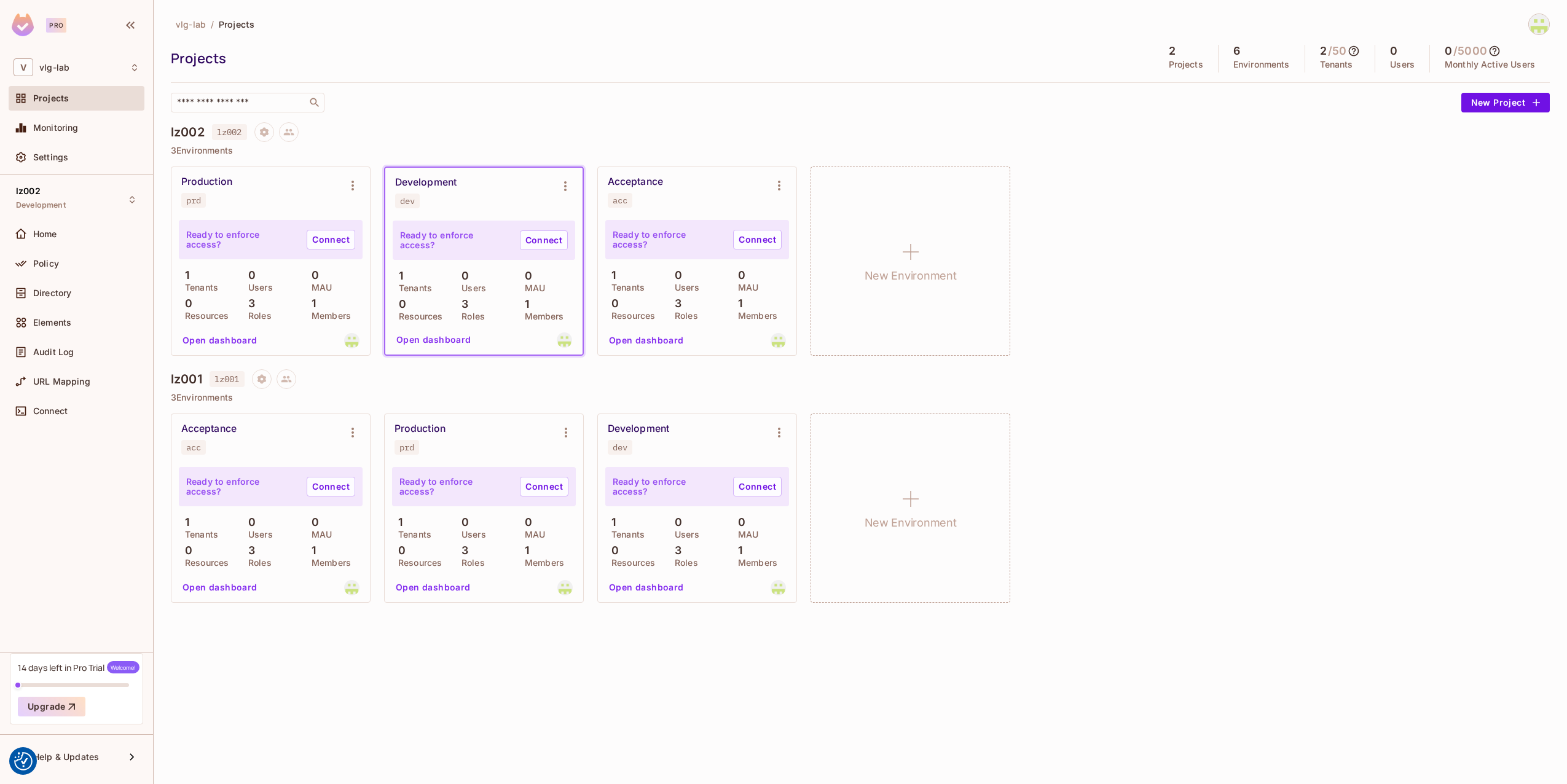
drag, startPoint x: 1510, startPoint y: 160, endPoint x: 1489, endPoint y: 158, distance: 21.1
click at [1506, 159] on div "lz002 lz002 3 Environments Production prd Ready to enforce access? Connect 1 Te…" at bounding box center [860, 246] width 1379 height 247
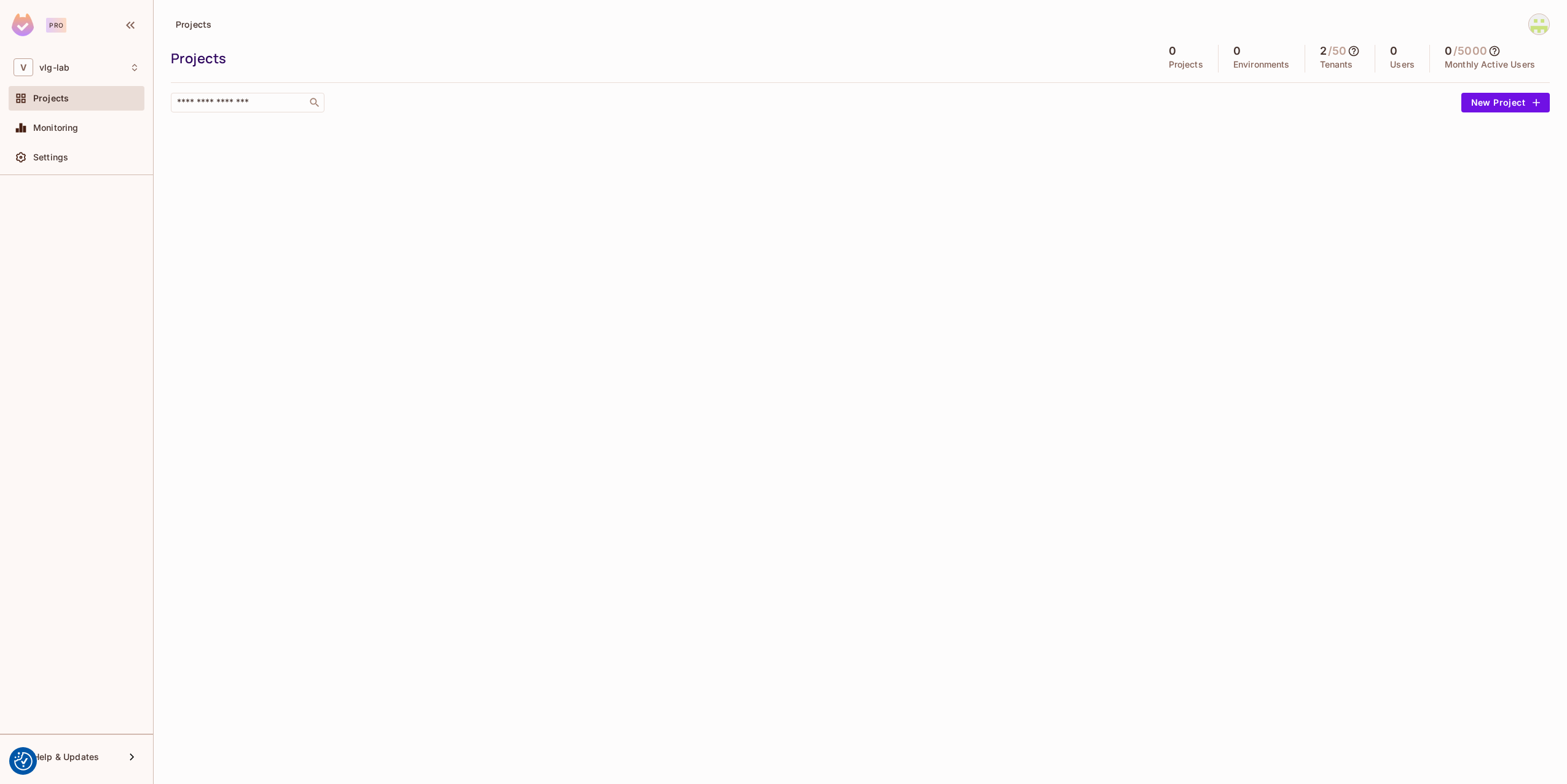
click at [1544, 26] on img at bounding box center [1539, 24] width 20 height 20
click at [65, 173] on div at bounding box center [784, 392] width 1567 height 784
click at [54, 158] on span "Settings" at bounding box center [51, 157] width 35 height 10
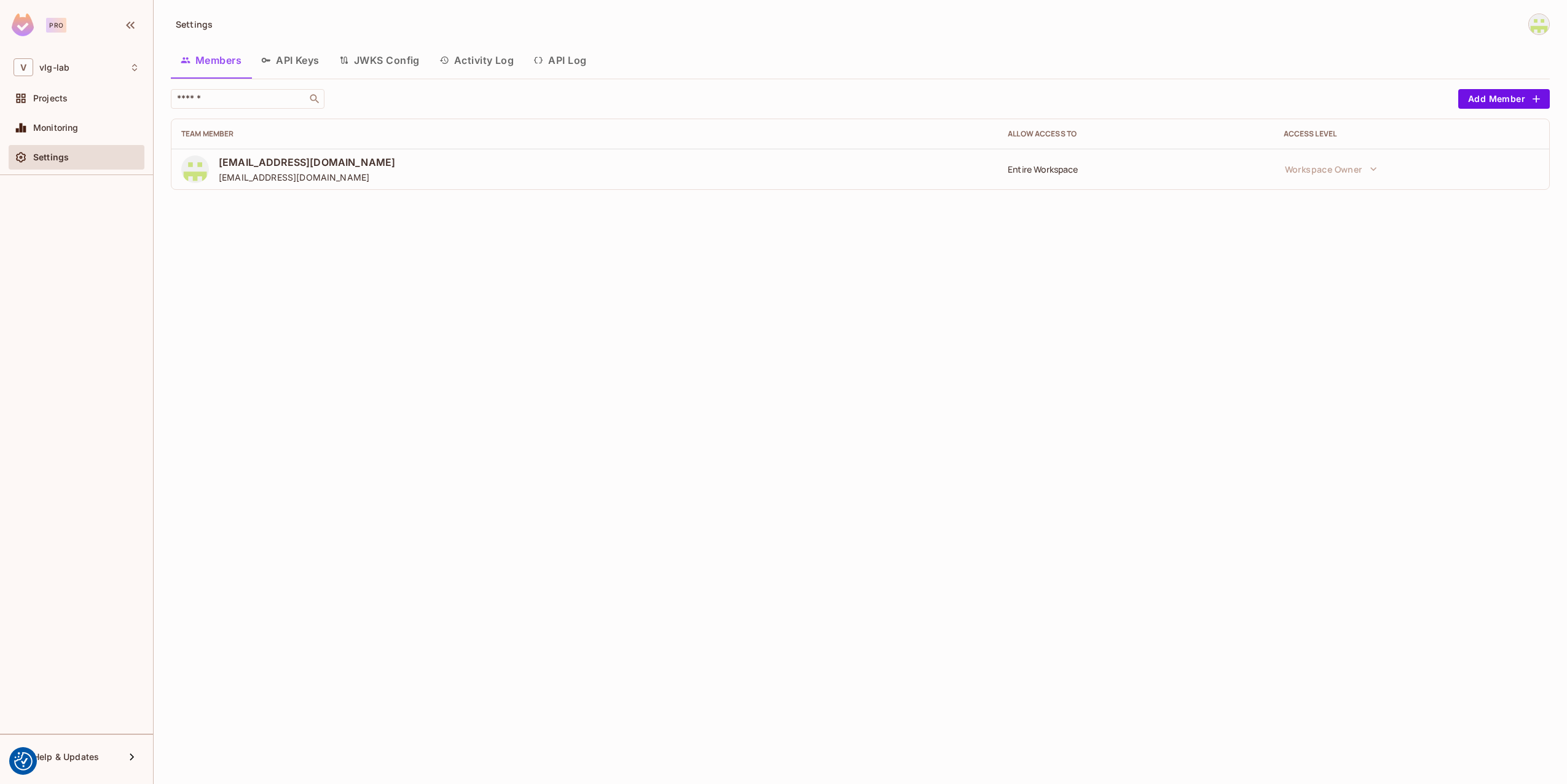
click at [1073, 173] on div "Entire Workspace" at bounding box center [1136, 169] width 256 height 11
click at [317, 61] on button "API Keys" at bounding box center [290, 60] width 78 height 31
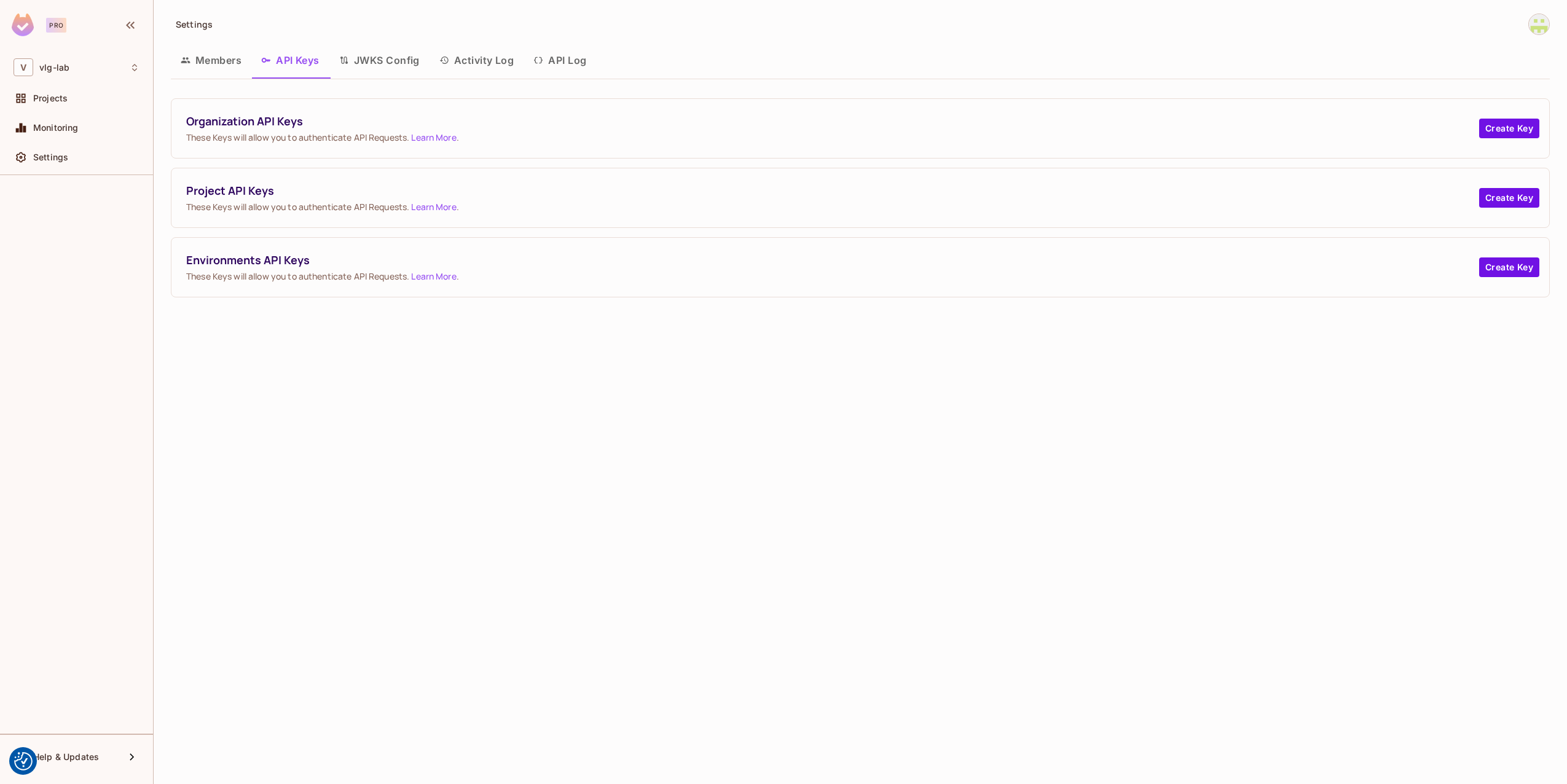
click at [360, 61] on button "JWKS Config" at bounding box center [379, 60] width 100 height 31
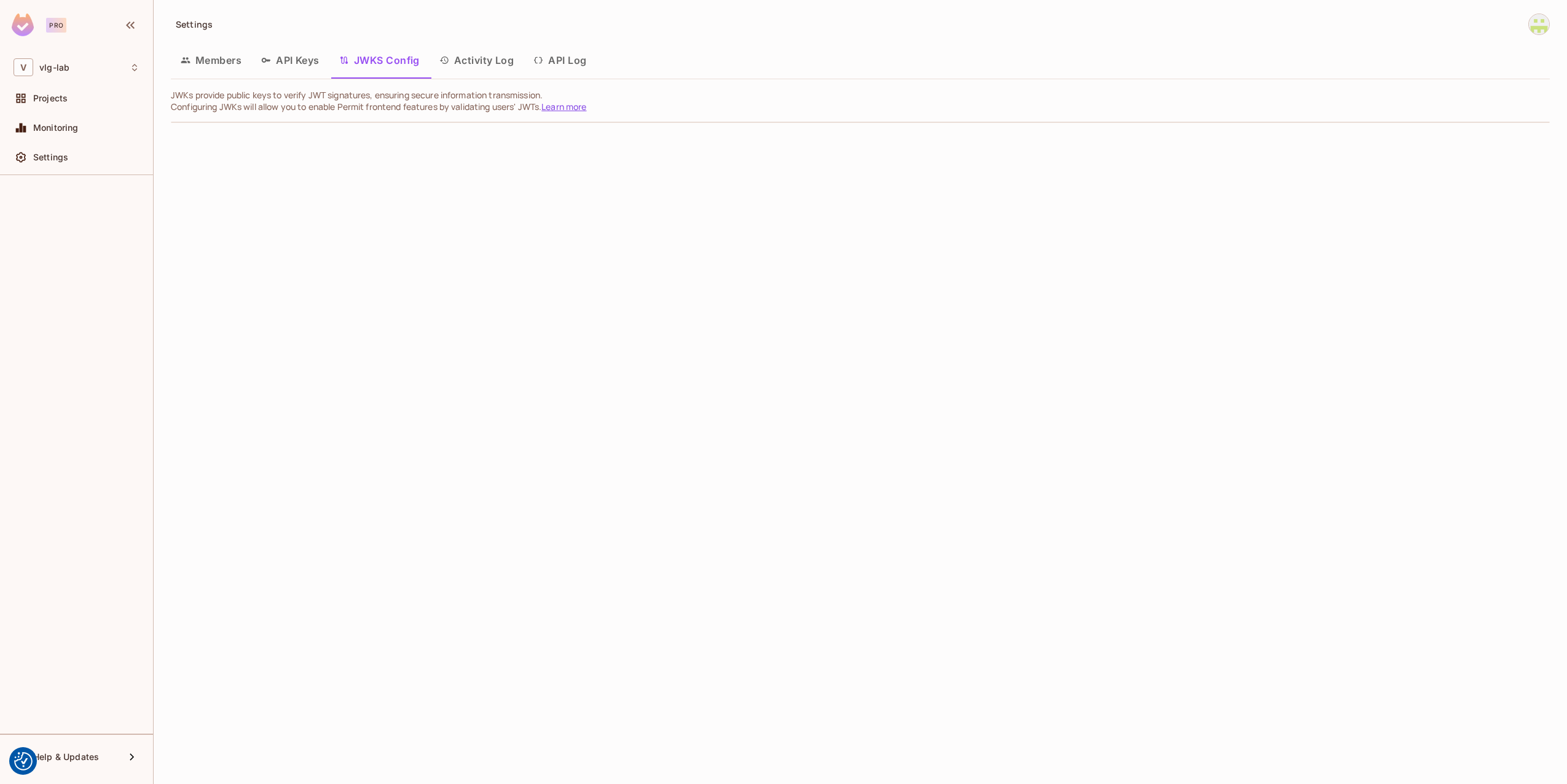
click at [479, 57] on button "Activity Log" at bounding box center [477, 60] width 95 height 31
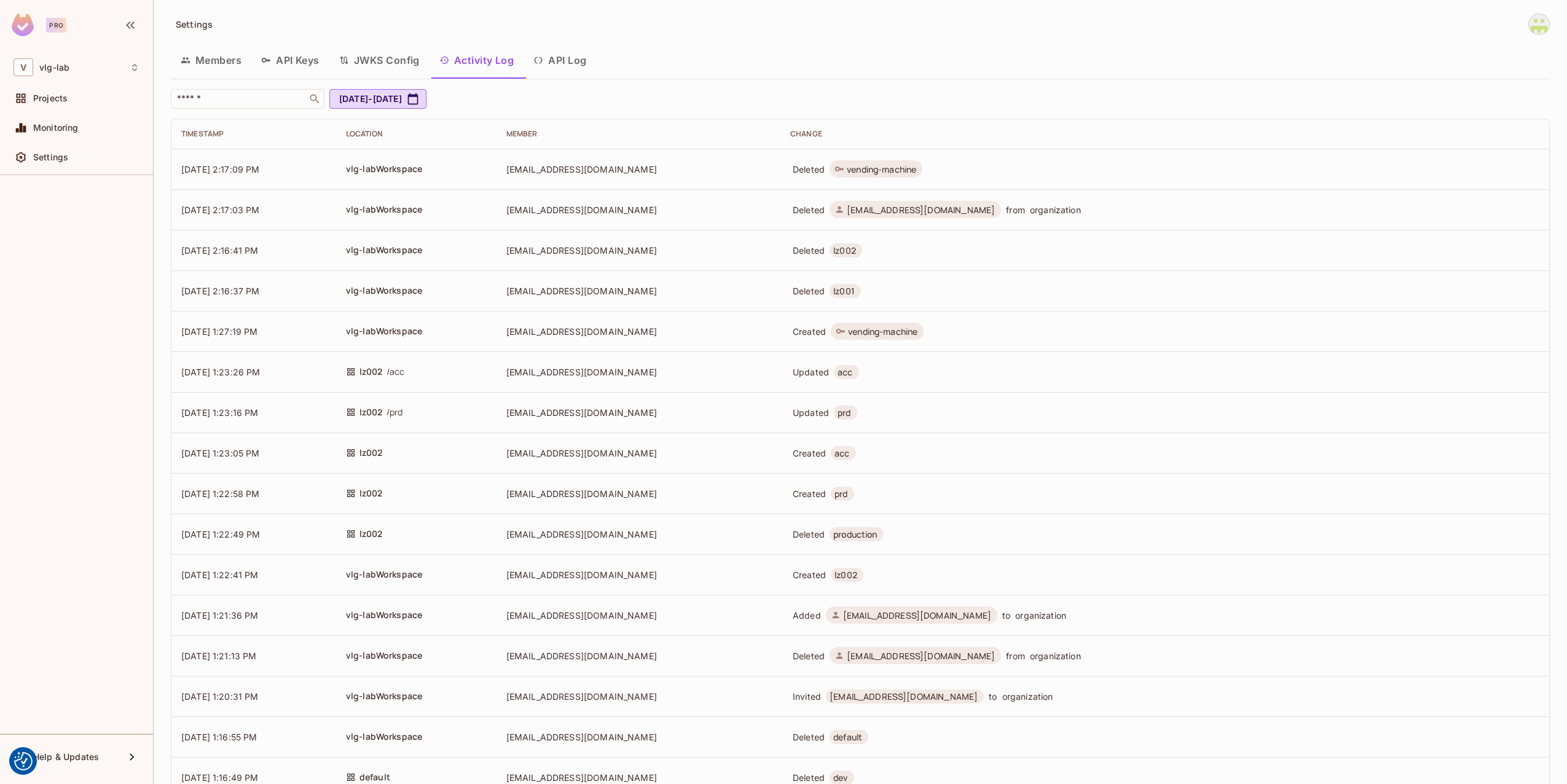
click at [555, 57] on button "API Log" at bounding box center [560, 60] width 73 height 31
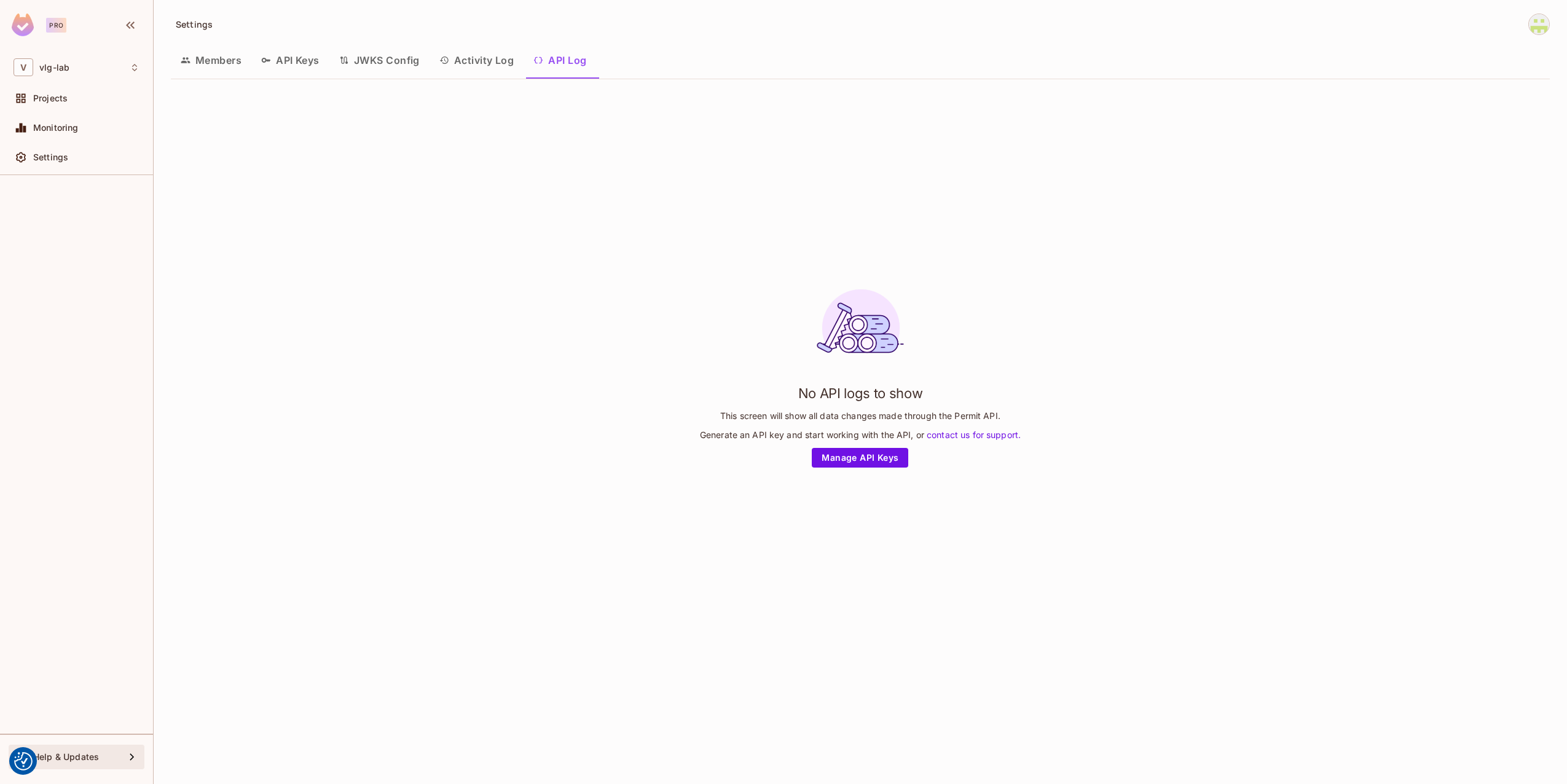
click at [92, 750] on div "Help & Updates" at bounding box center [76, 757] width 126 height 15
click at [65, 69] on div at bounding box center [784, 392] width 1567 height 784
click at [53, 65] on span "vlg-lab" at bounding box center [54, 67] width 30 height 10
click at [89, 102] on span "vlg-lab" at bounding box center [69, 103] width 86 height 11
click at [135, 19] on icon "button" at bounding box center [130, 25] width 15 height 15
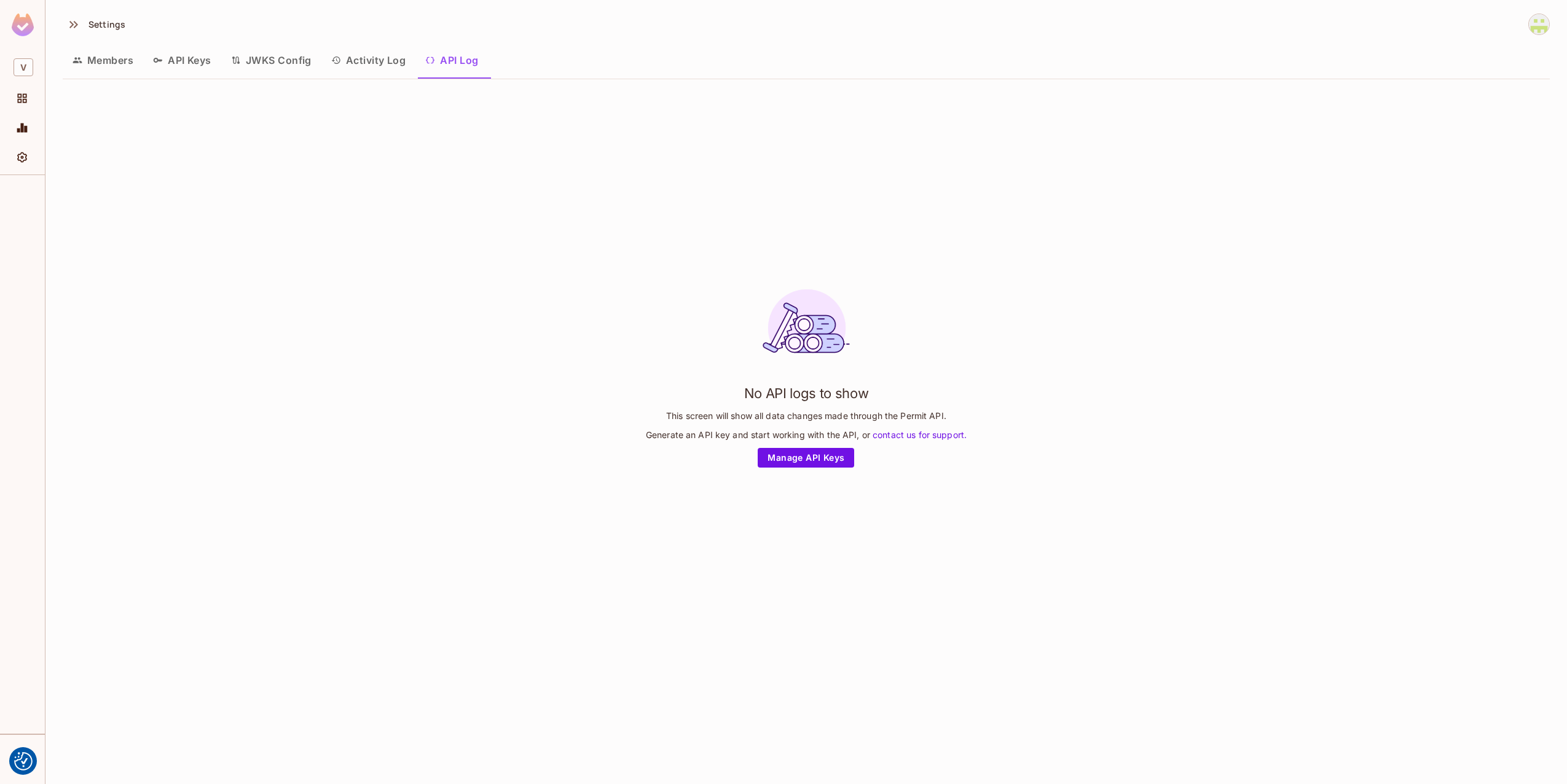
click at [27, 19] on img at bounding box center [22, 25] width 22 height 23
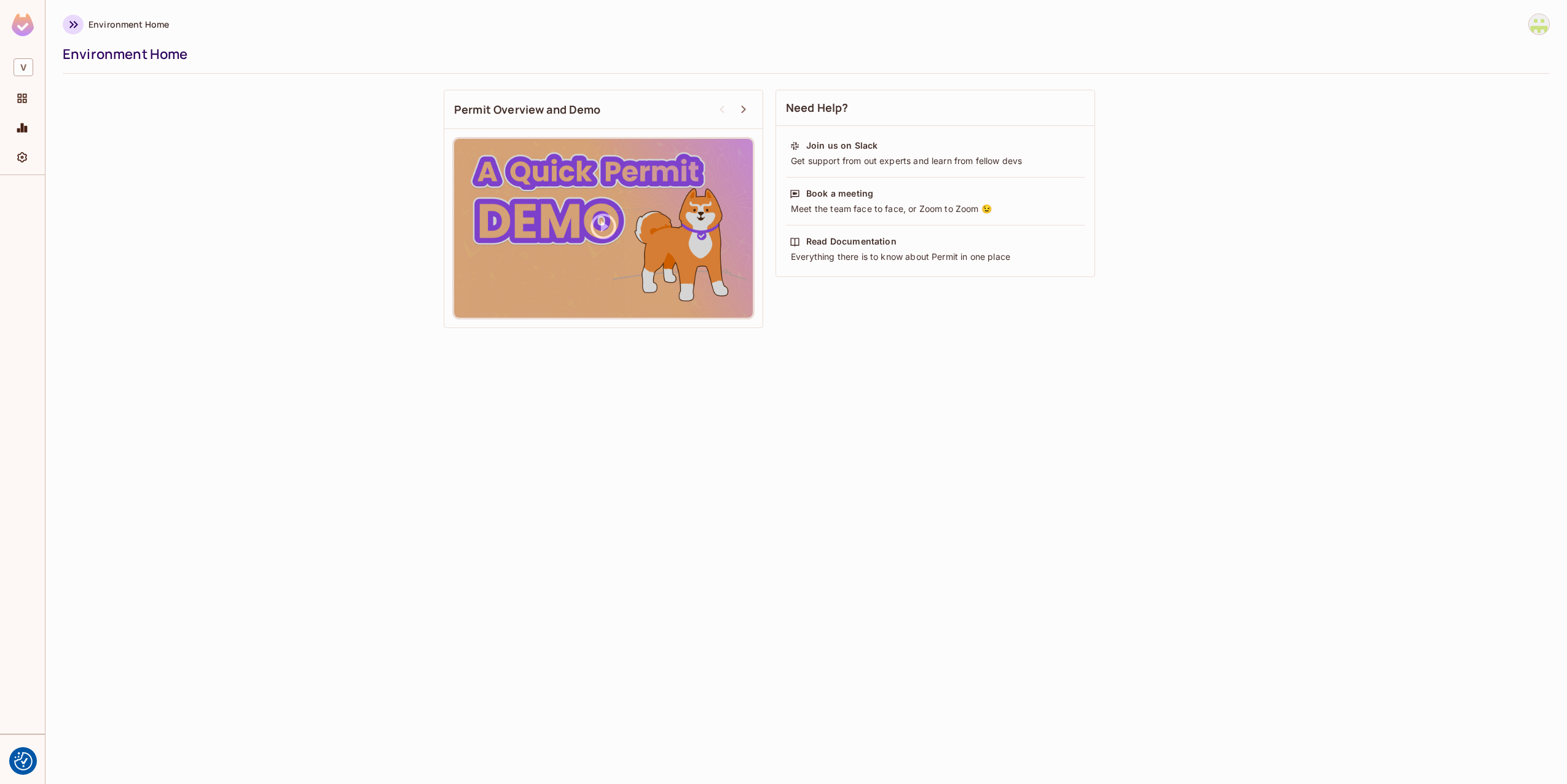
click at [81, 20] on button "button" at bounding box center [73, 24] width 21 height 19
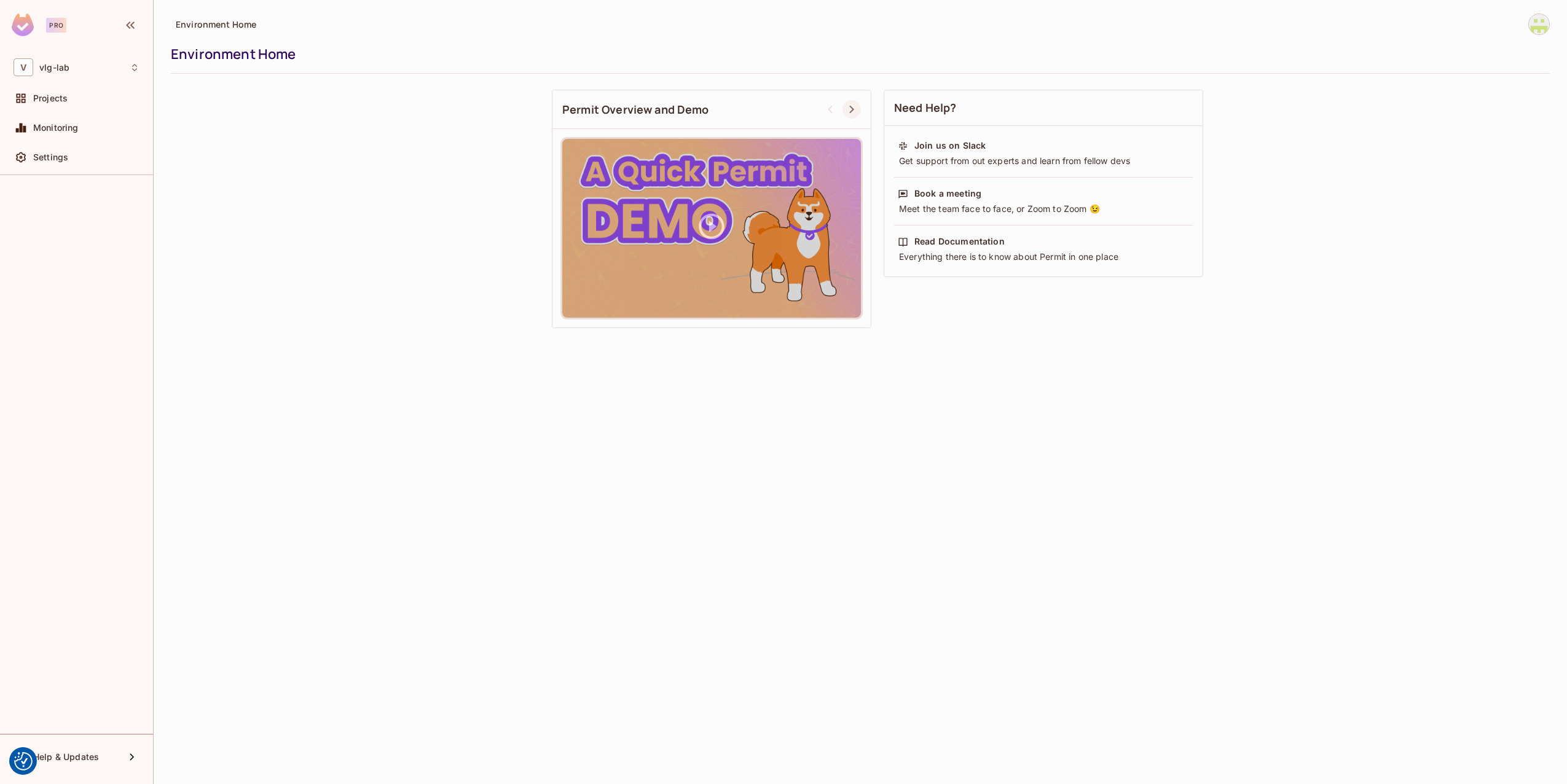
click at [844, 111] on icon at bounding box center [852, 110] width 15 height 15
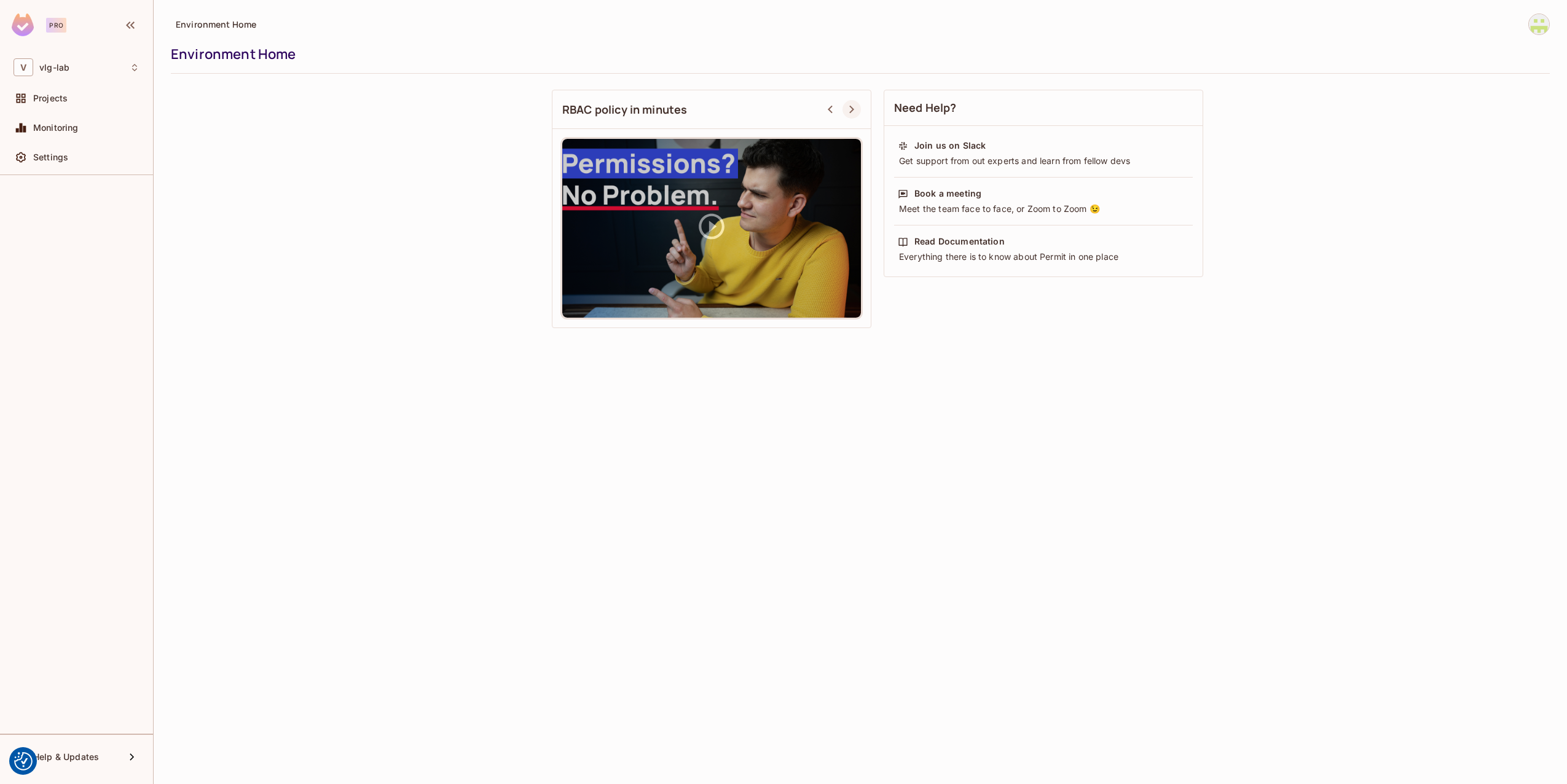
click at [847, 110] on icon at bounding box center [852, 110] width 15 height 15
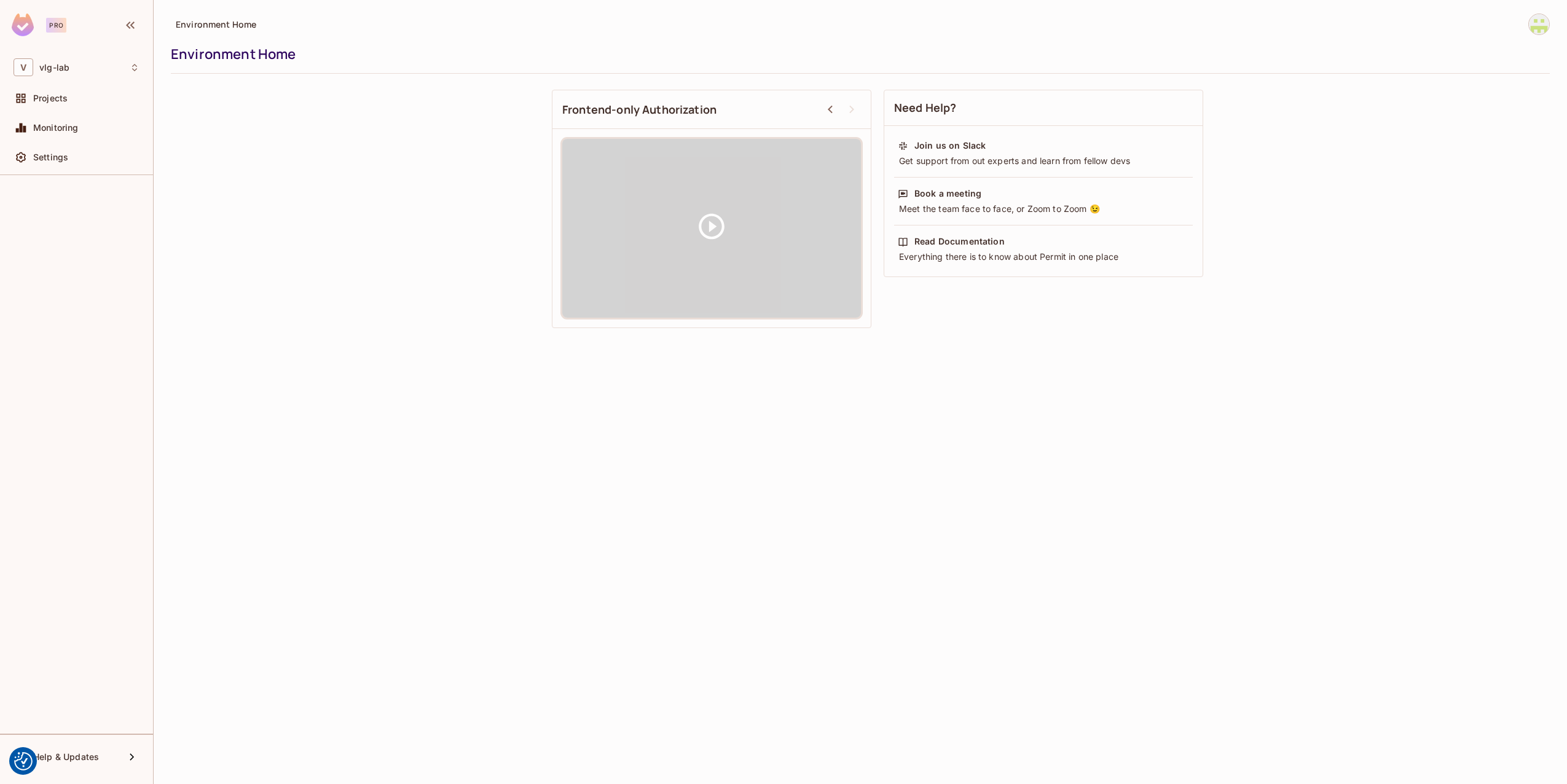
click at [1542, 13] on div "Environment Home Environment Home Need Help? Join us on Slack Get support from …" at bounding box center [860, 392] width 1413 height 784
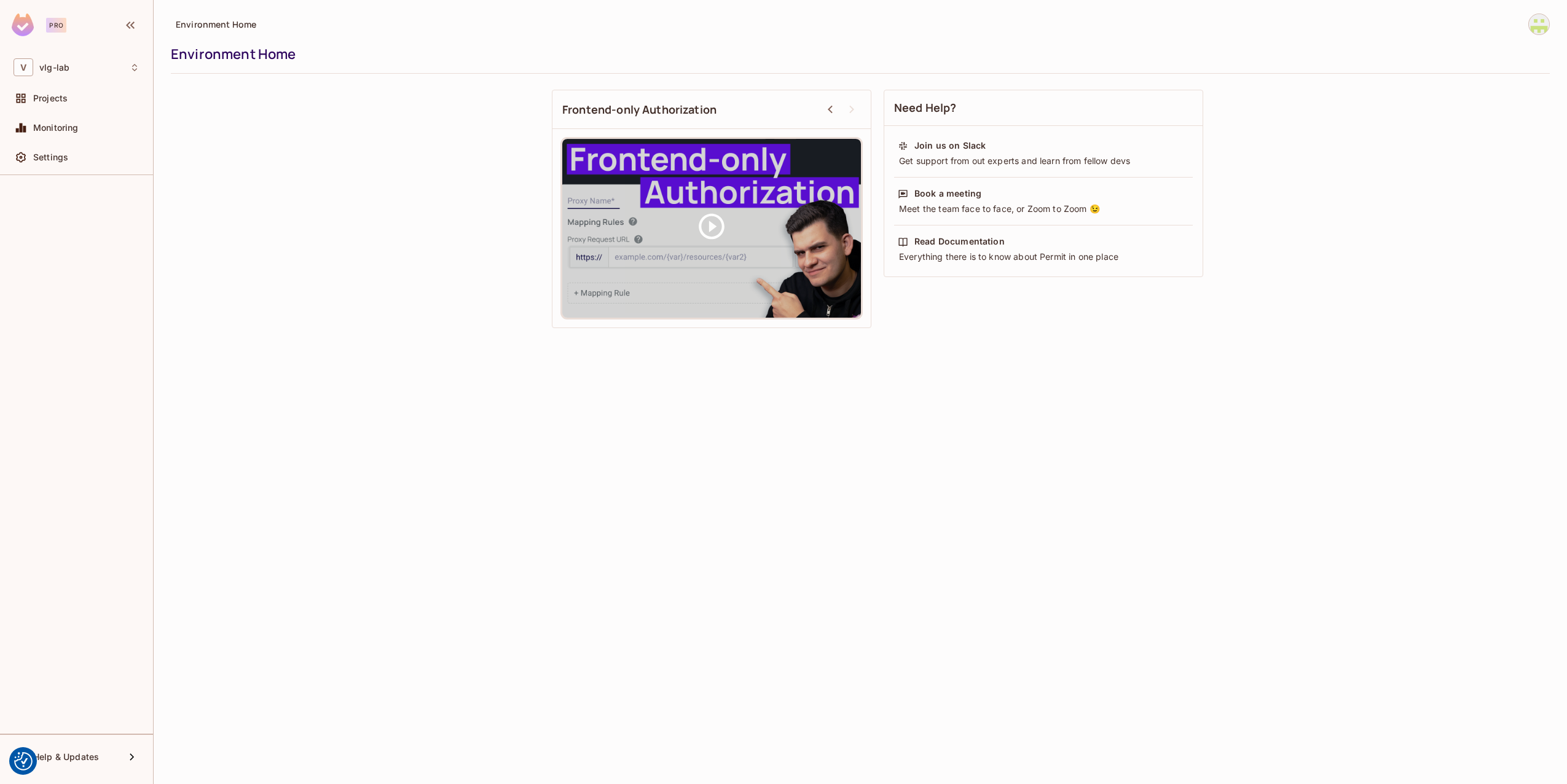
click at [1538, 24] on img at bounding box center [1539, 24] width 20 height 20
click at [1465, 87] on span "Log out" at bounding box center [1453, 89] width 30 height 11
